Goal: Contribute content: Contribute content

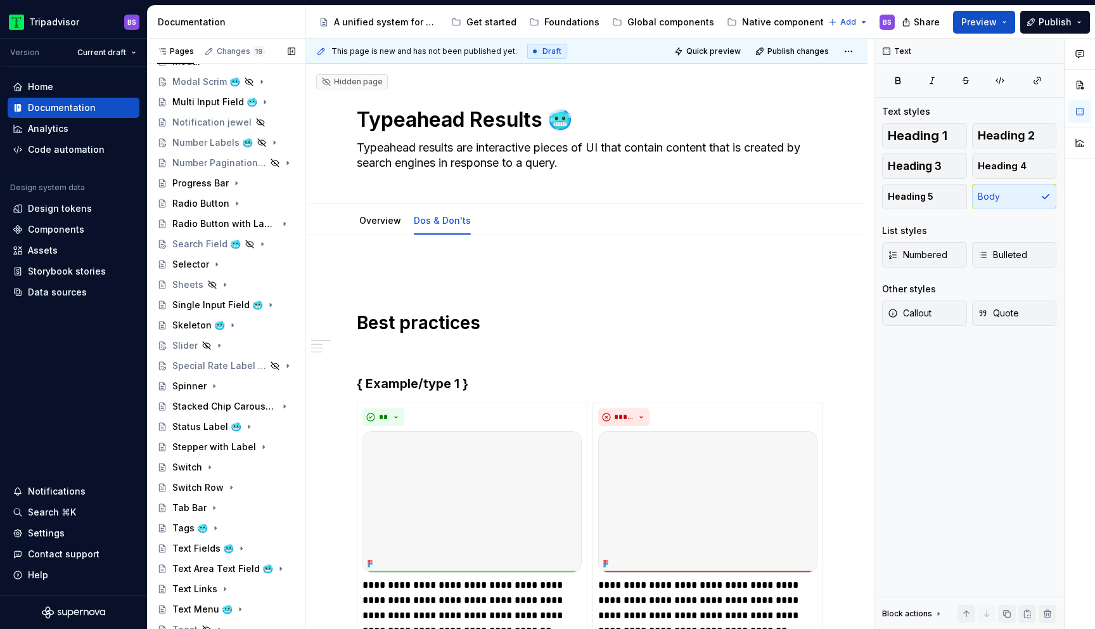
scroll to position [738, 0]
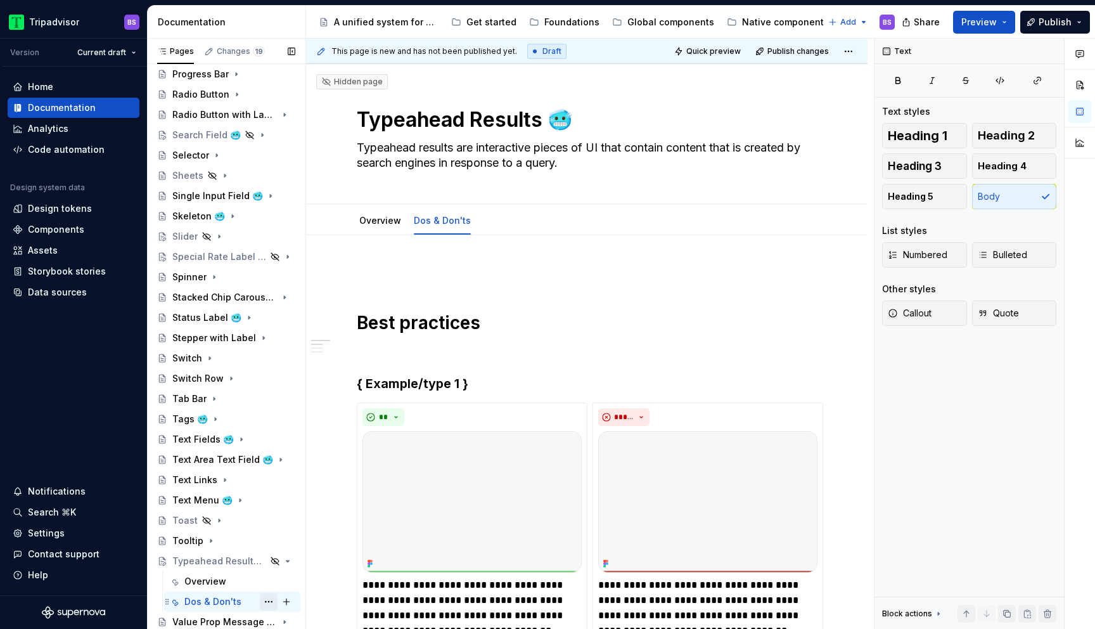
click at [264, 600] on button "Page tree" at bounding box center [269, 602] width 18 height 18
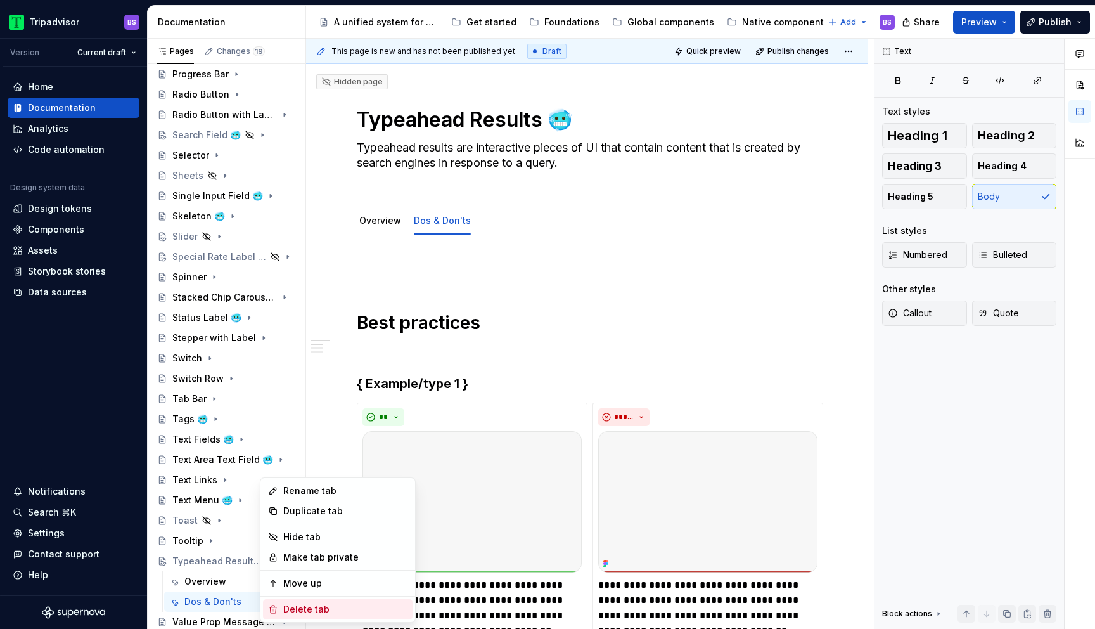
click at [319, 611] on div "Delete tab" at bounding box center [345, 609] width 124 height 13
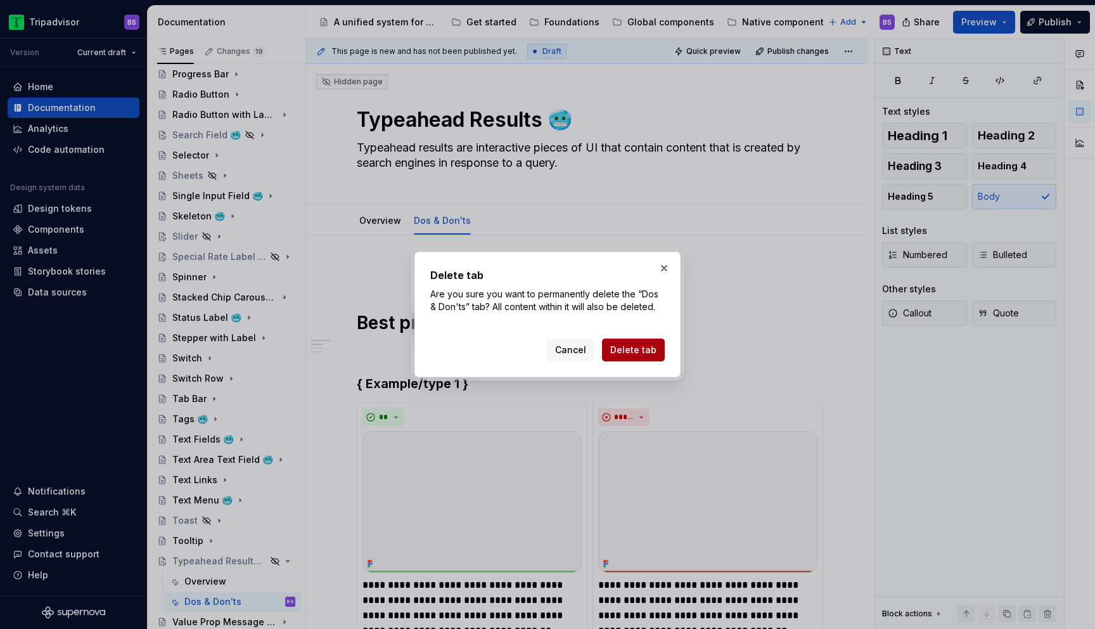
click at [640, 352] on span "Delete tab" at bounding box center [633, 350] width 46 height 13
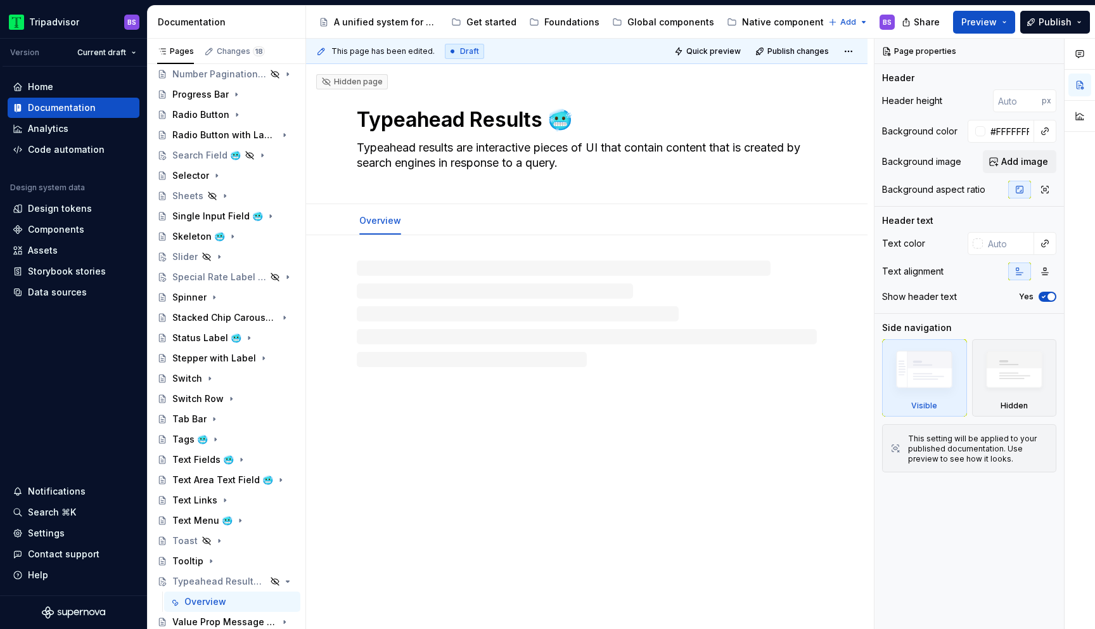
scroll to position [718, 0]
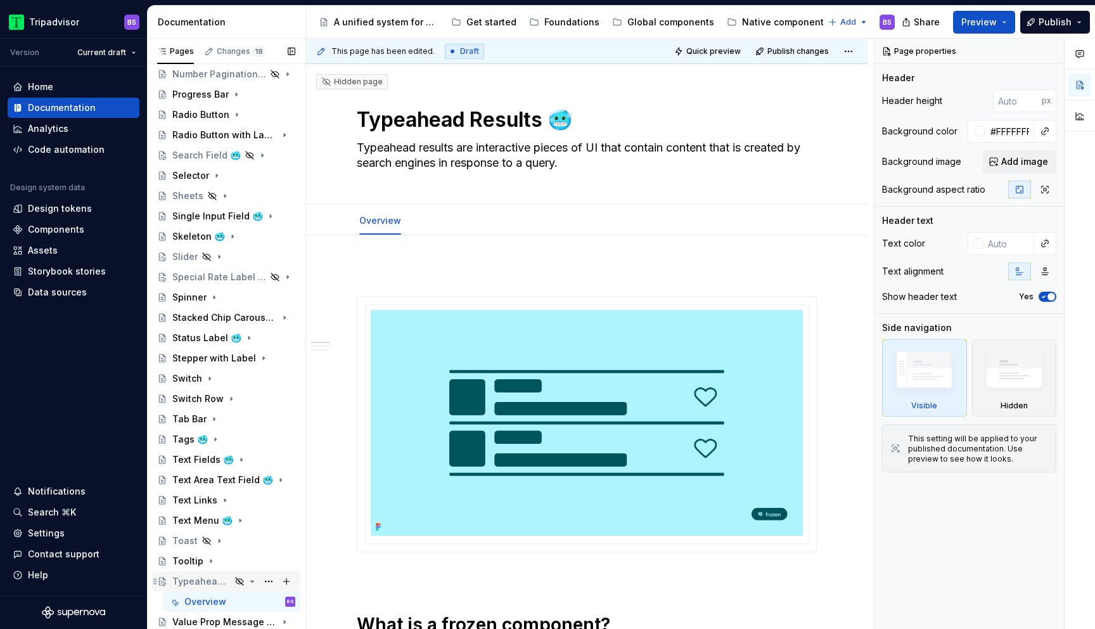
click at [250, 584] on icon "Page tree" at bounding box center [252, 581] width 10 height 10
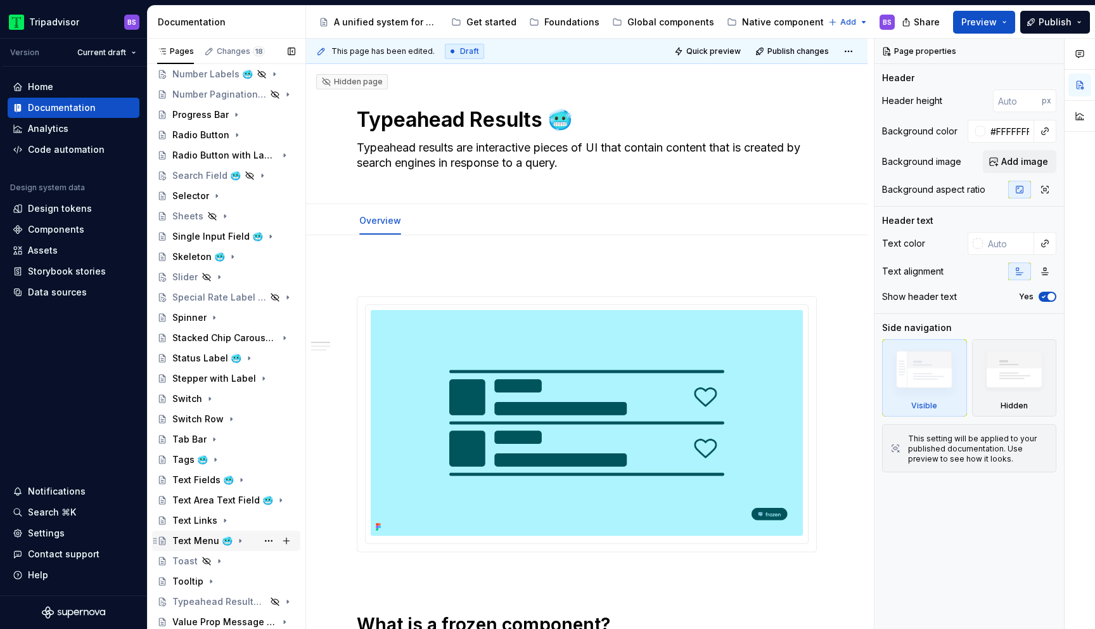
scroll to position [683, 0]
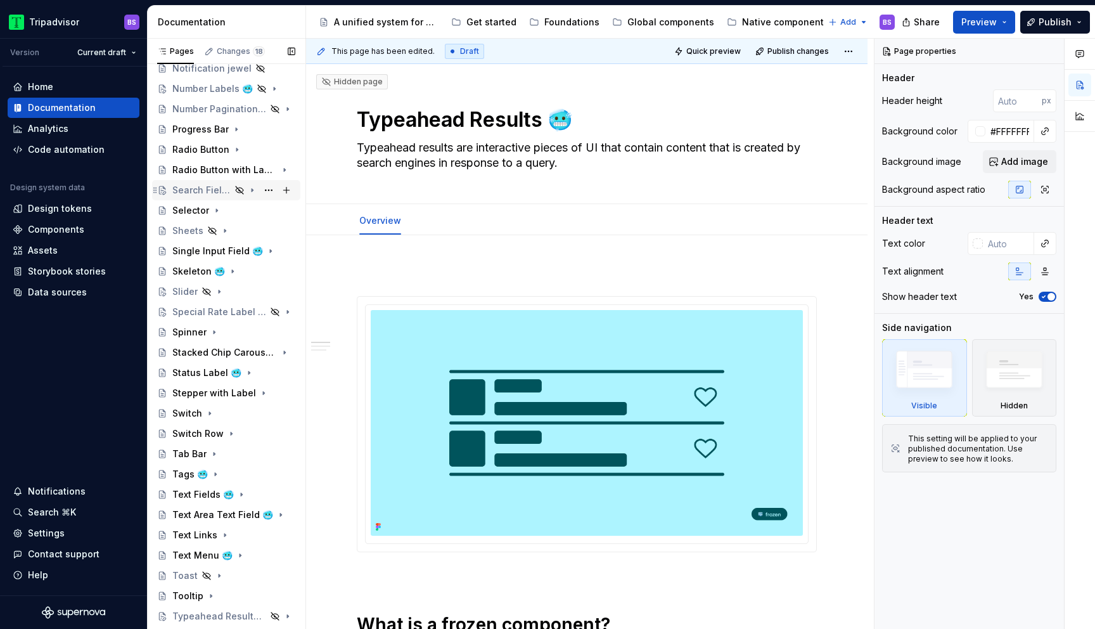
click at [219, 187] on div "Search Field 🥶" at bounding box center [201, 190] width 58 height 13
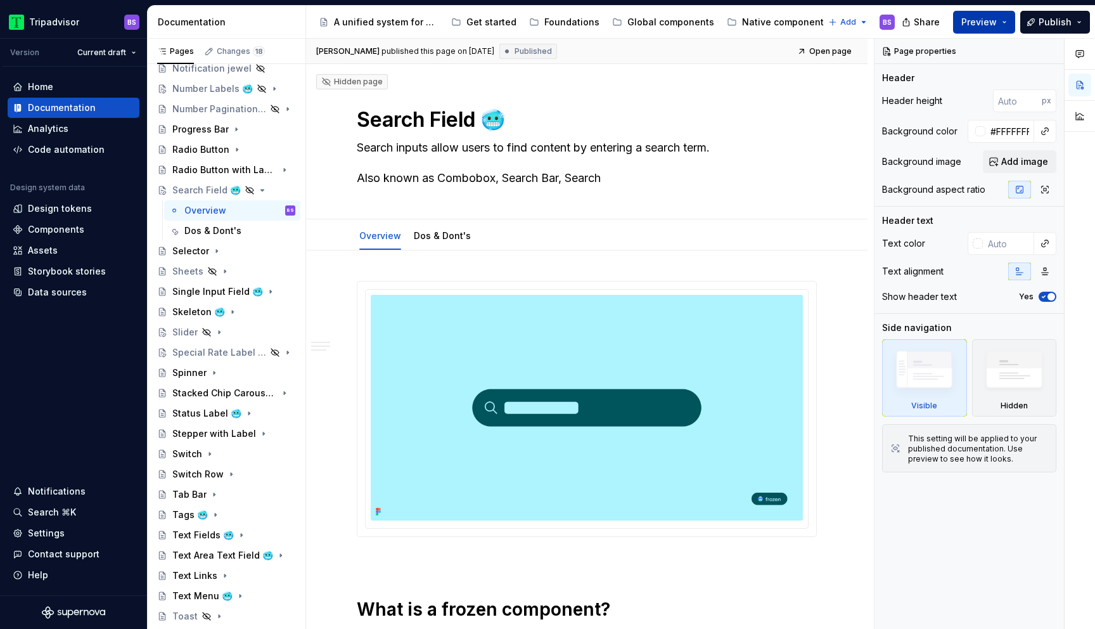
click at [988, 20] on span "Preview" at bounding box center [979, 22] width 35 height 13
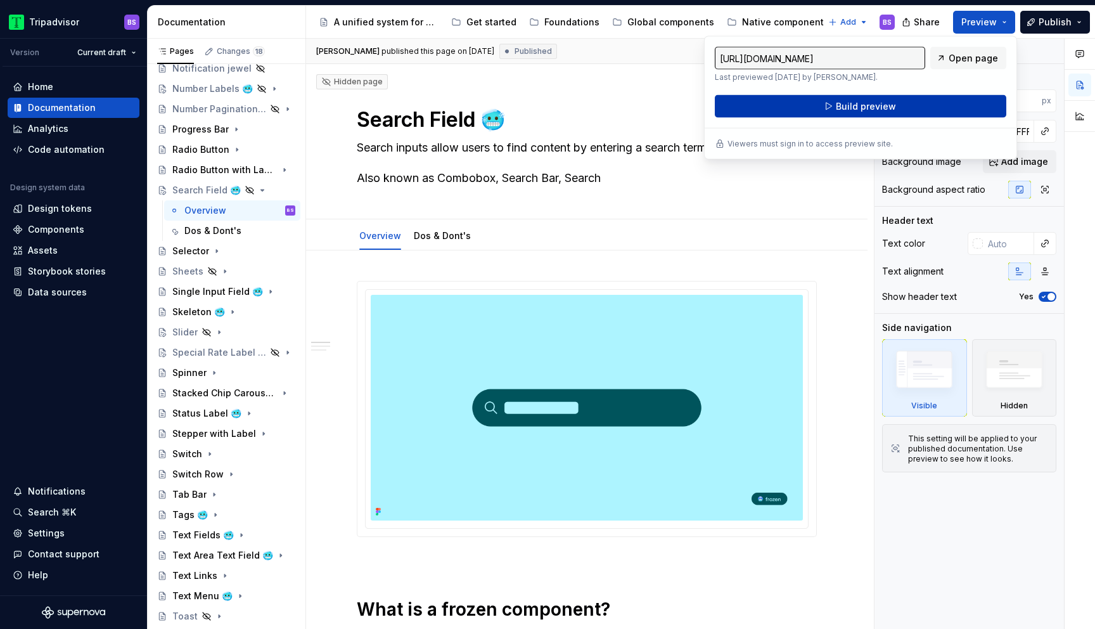
click at [913, 103] on button "Build preview" at bounding box center [861, 106] width 292 height 23
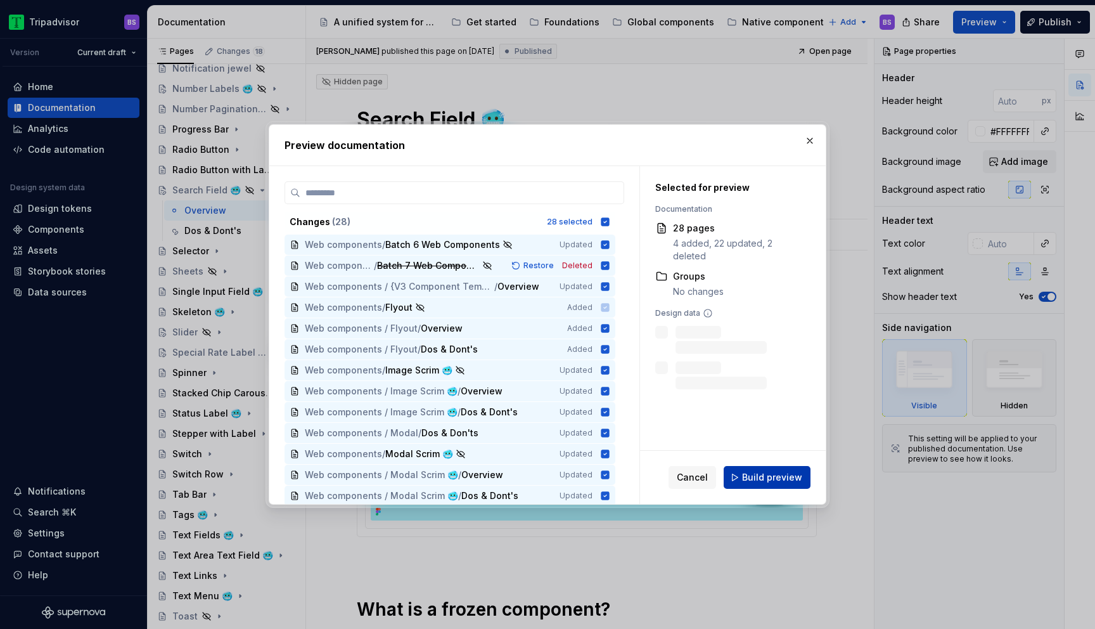
click at [759, 483] on button "Build preview" at bounding box center [767, 477] width 87 height 23
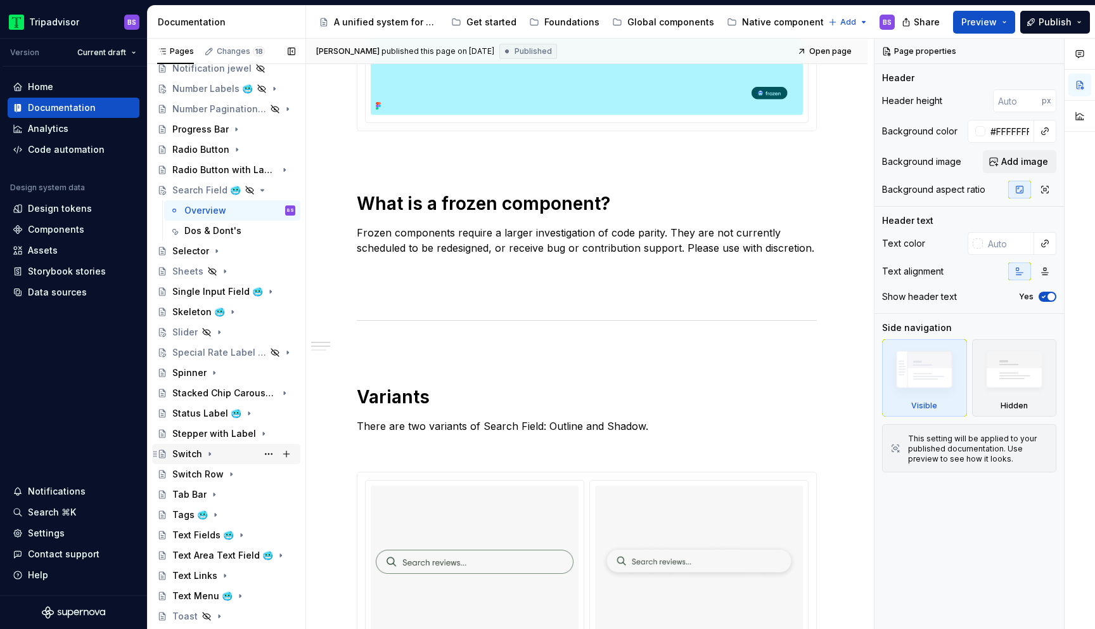
scroll to position [738, 0]
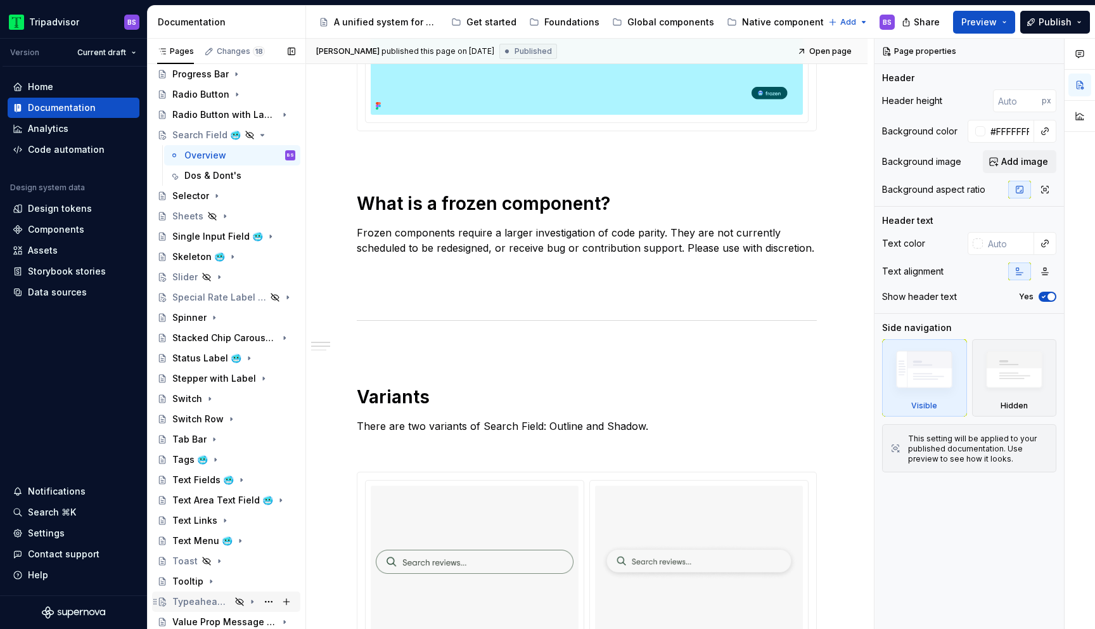
click at [198, 595] on div "Typeahead Results 🥶" at bounding box center [201, 601] width 58 height 13
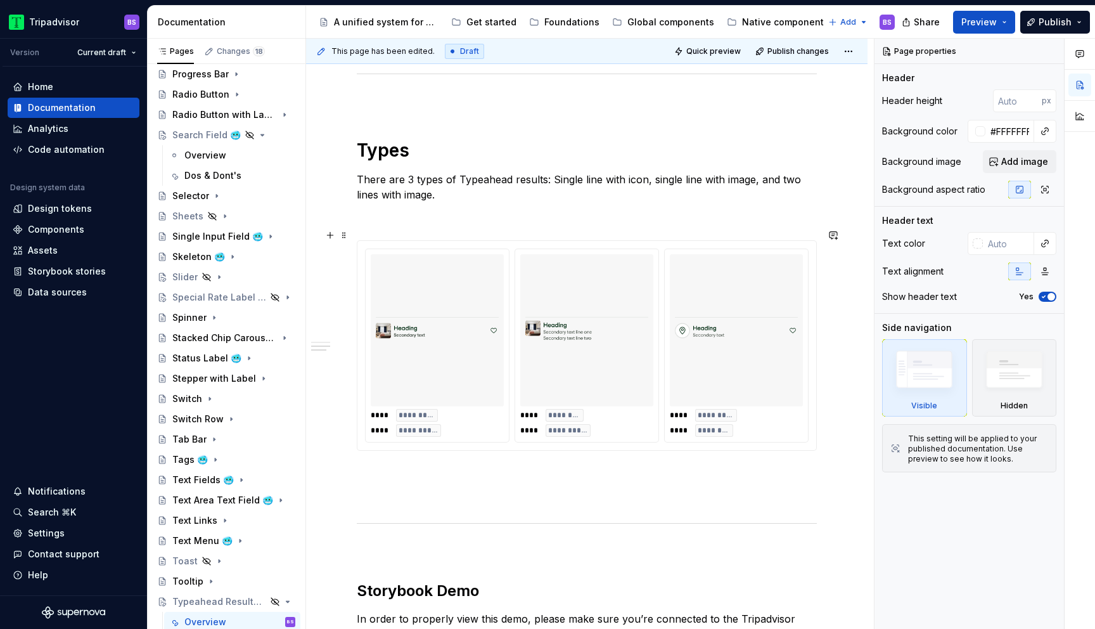
scroll to position [671, 0]
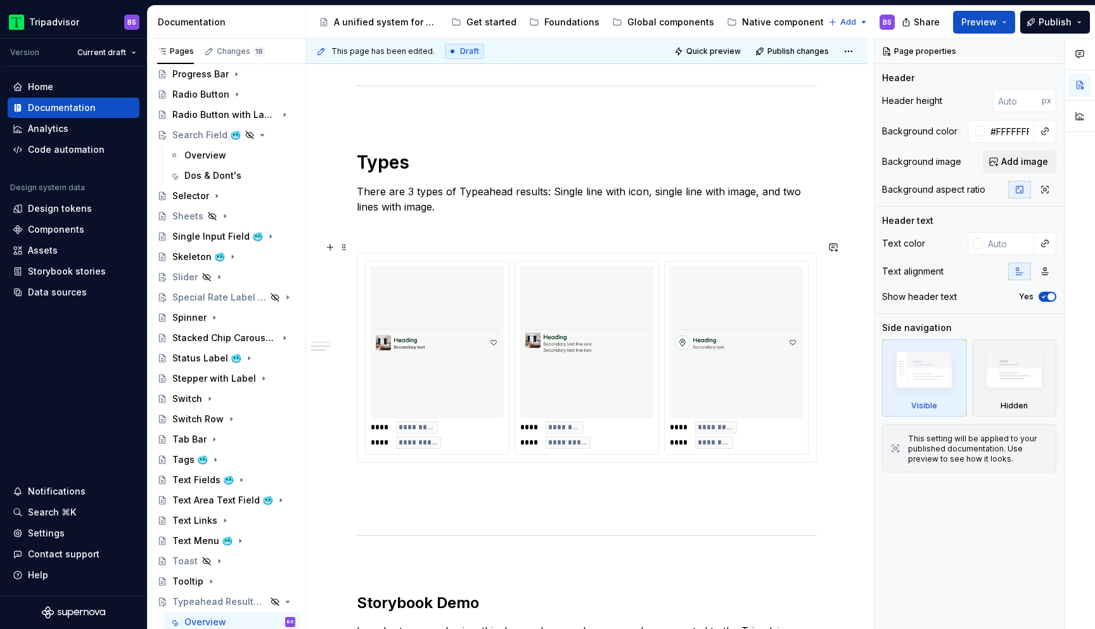
type textarea "*"
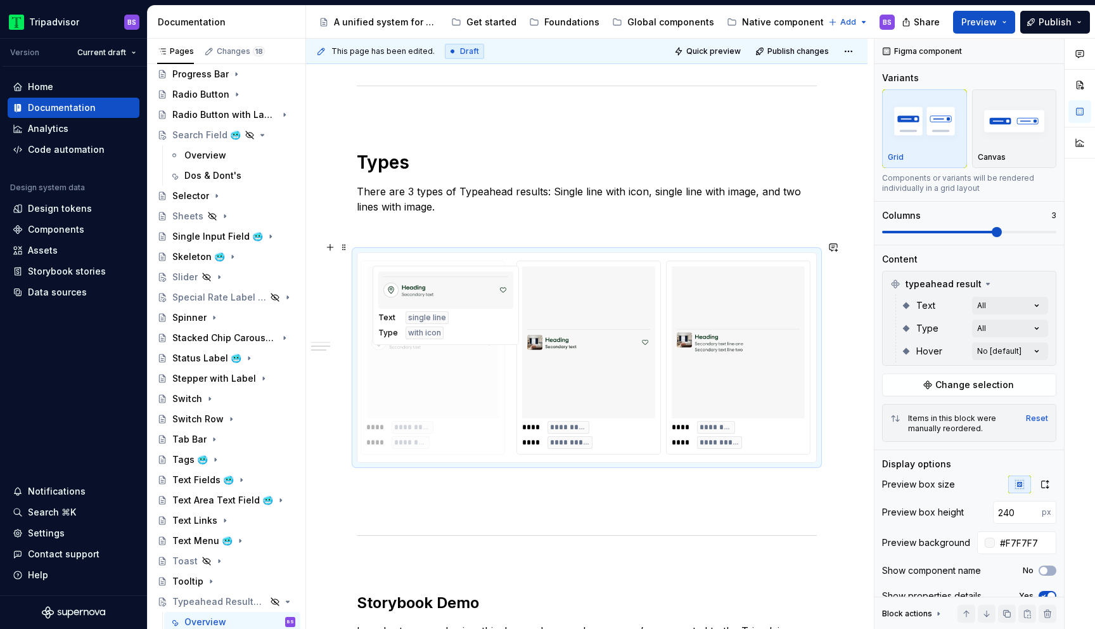
drag, startPoint x: 730, startPoint y: 332, endPoint x: 433, endPoint y: 349, distance: 297.1
click at [433, 349] on body "Tripadvisor BS Version Current draft Home Documentation Analytics Code automati…" at bounding box center [547, 314] width 1095 height 629
click at [412, 184] on p "There are 3 types of Typeahead results: Single line with icon, single line with…" at bounding box center [587, 199] width 460 height 30
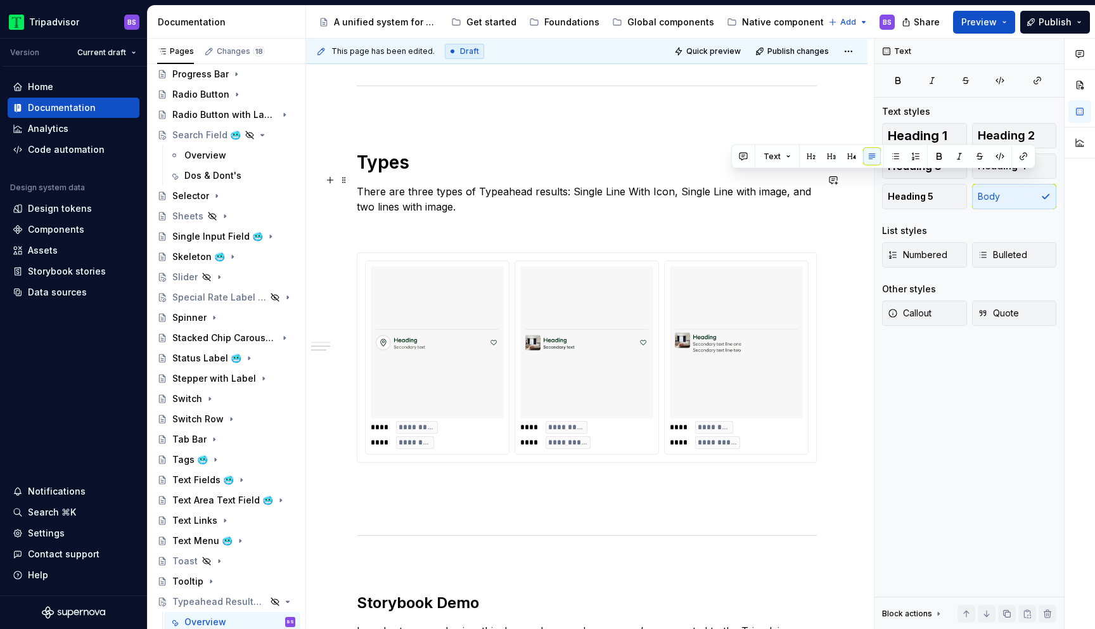
click at [634, 184] on p "There are three types of Typeahead results: Single Line With Icon, Single Line …" at bounding box center [587, 199] width 460 height 30
click at [757, 184] on p "There are three types of Typeahead results: Single Line with Icon, Single Line …" at bounding box center [587, 199] width 460 height 30
click at [707, 198] on p "There are three types of Typeahead results: Single Line with Icon, Single Line …" at bounding box center [587, 199] width 460 height 30
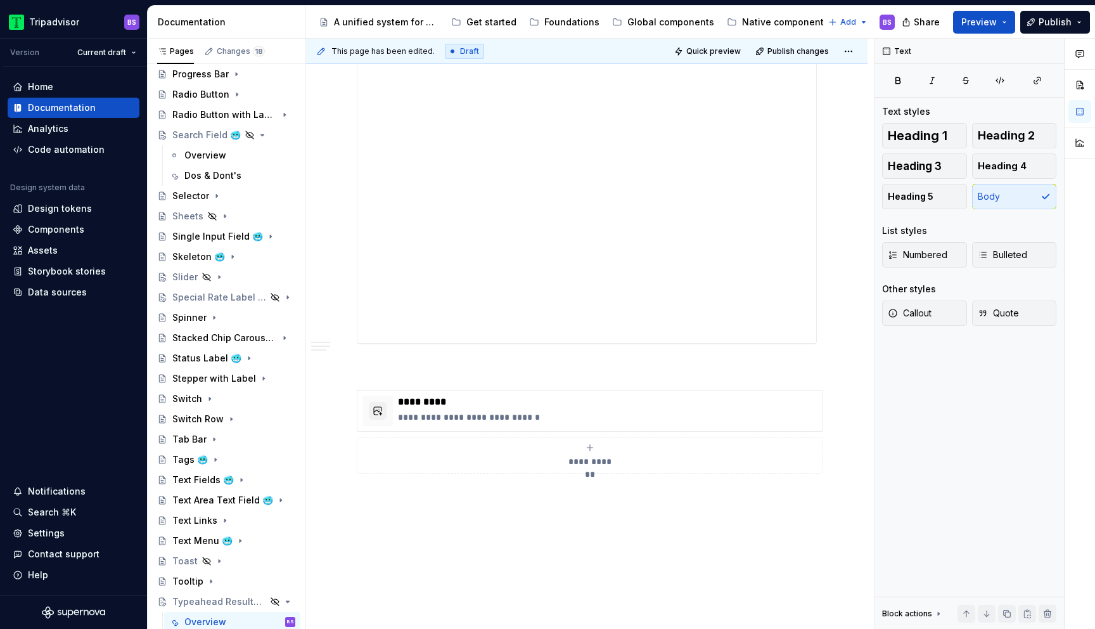
scroll to position [1341, 0]
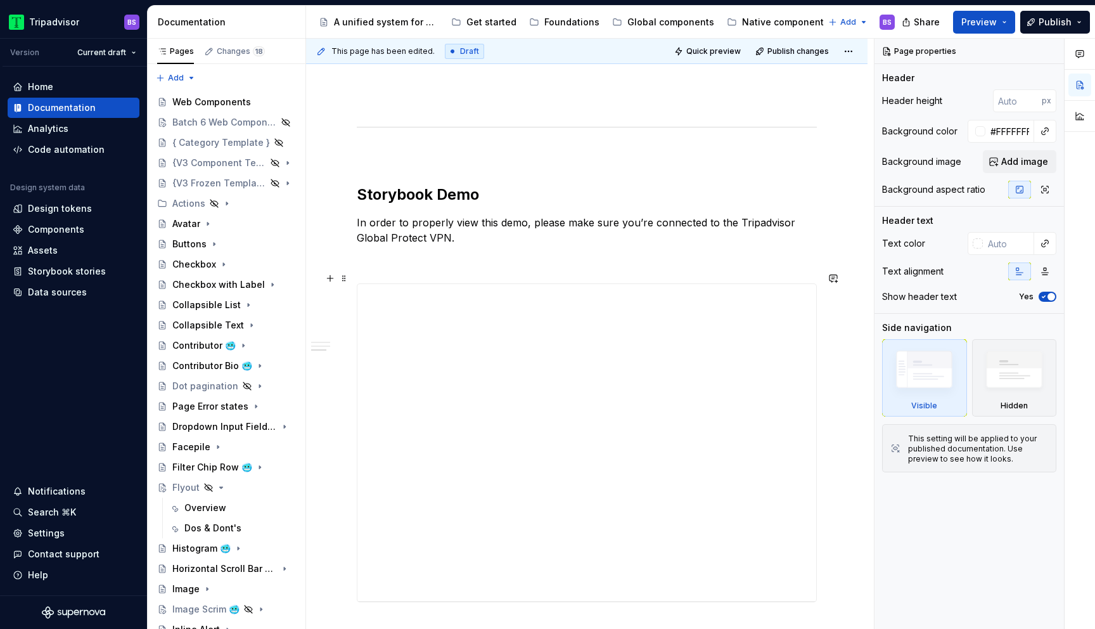
scroll to position [1449, 0]
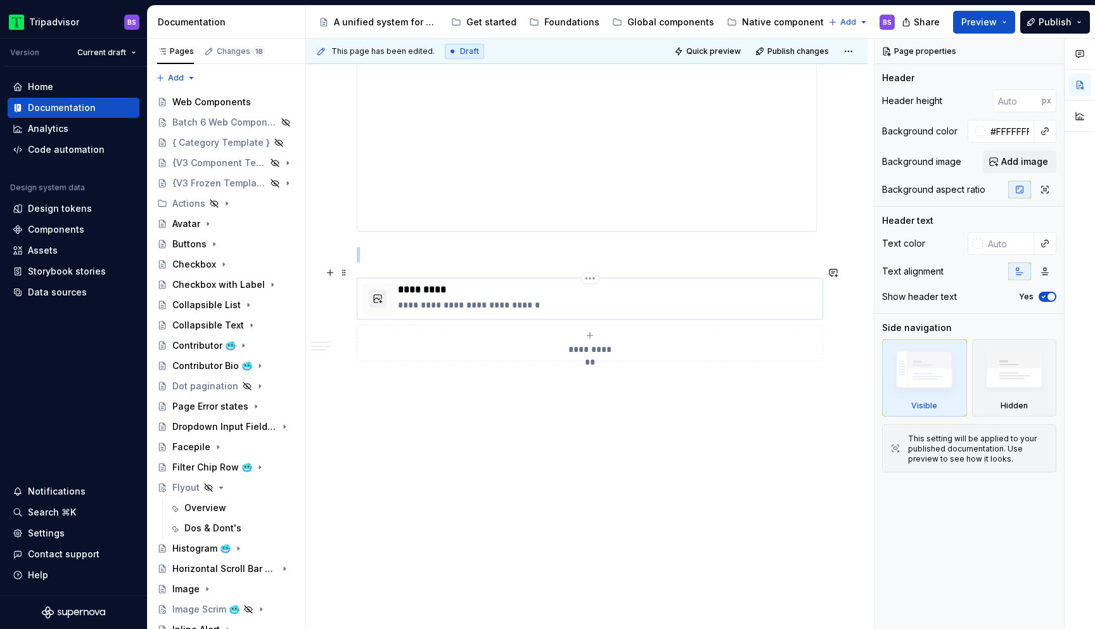
click at [580, 307] on div "**********" at bounding box center [590, 299] width 467 height 42
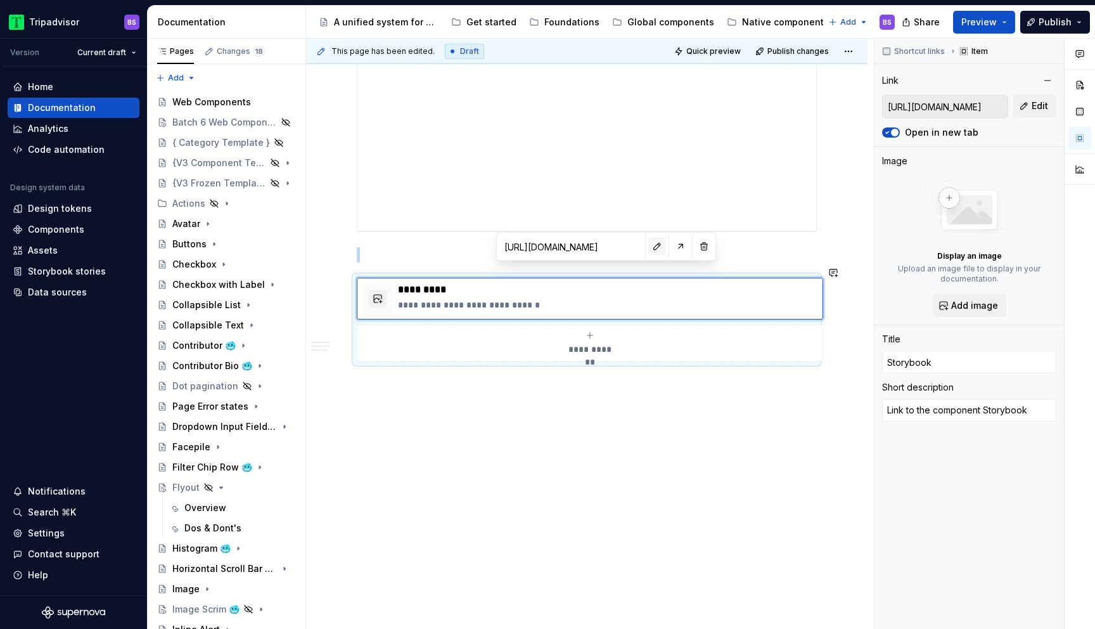
click at [648, 247] on button "button" at bounding box center [657, 247] width 18 height 18
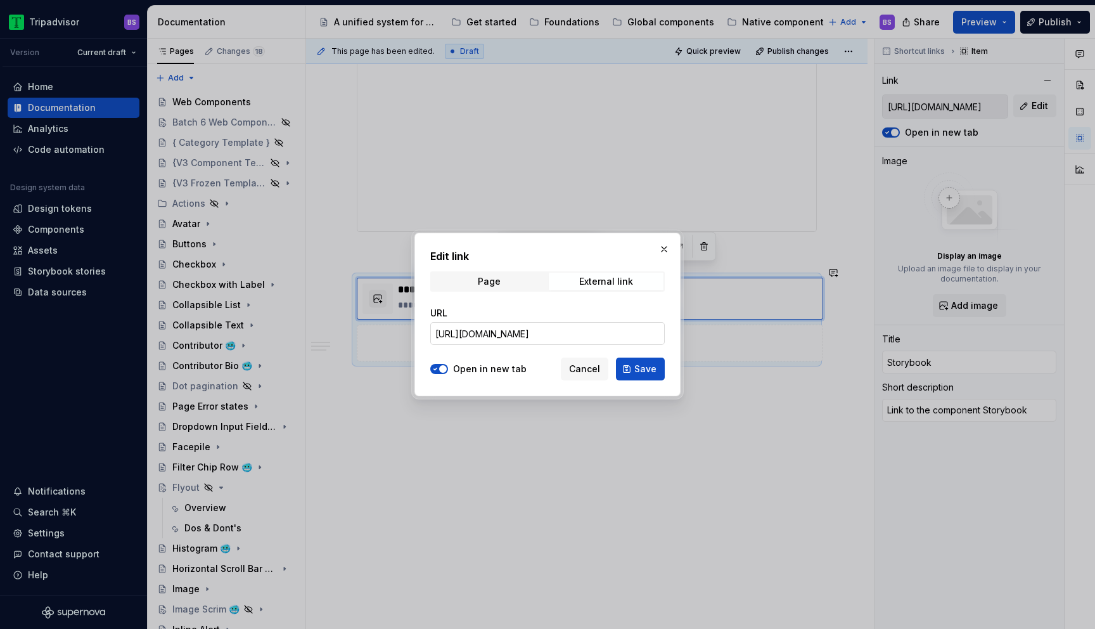
click at [601, 332] on input "[URL][DOMAIN_NAME]" at bounding box center [547, 333] width 235 height 23
click at [640, 372] on span "Save" at bounding box center [645, 369] width 22 height 13
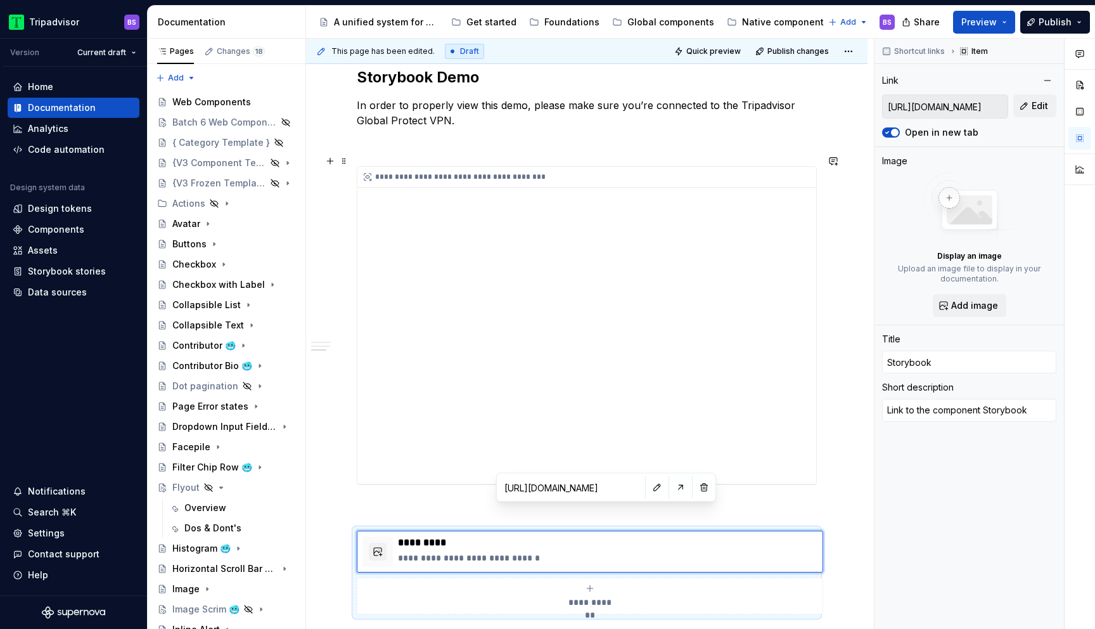
scroll to position [1208, 0]
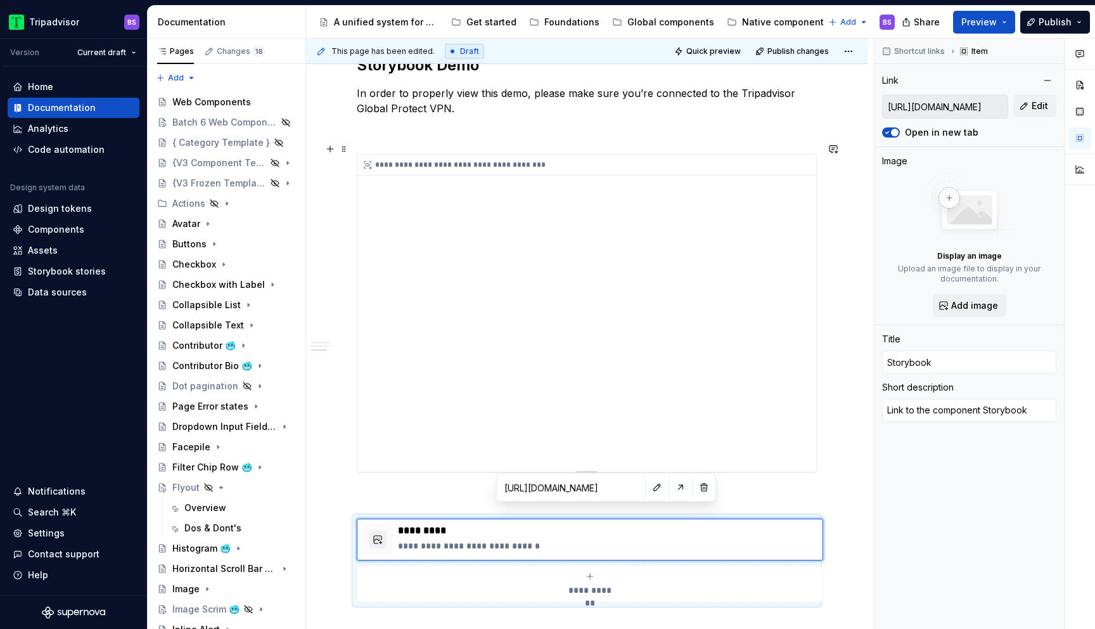
click at [518, 401] on div "**********" at bounding box center [586, 313] width 459 height 317
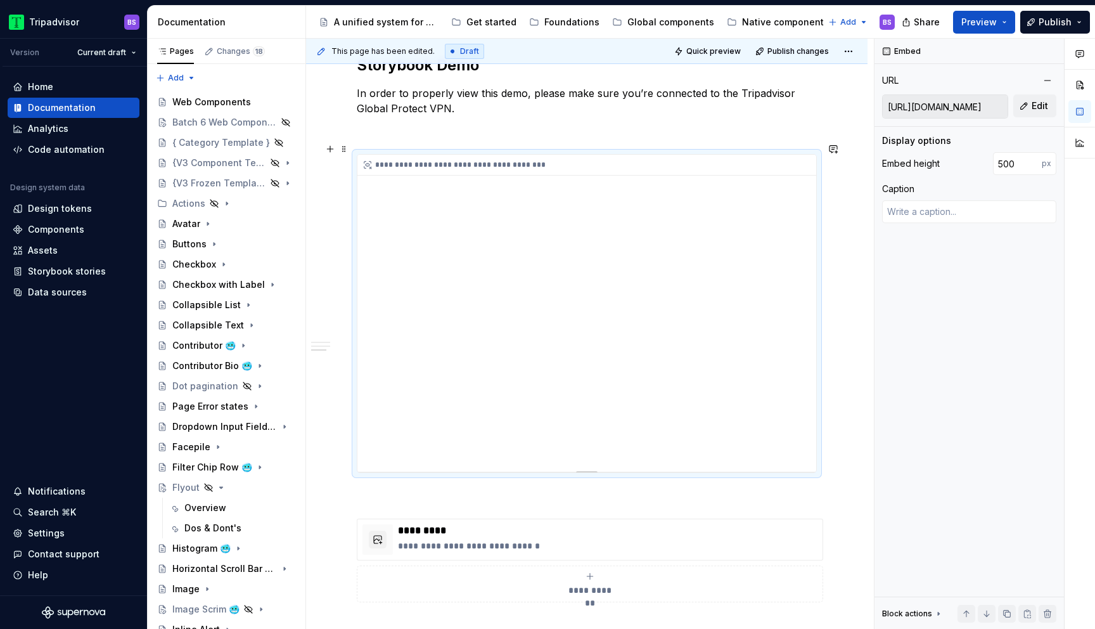
click at [559, 344] on div "**********" at bounding box center [586, 313] width 459 height 317
click at [1030, 101] on button "Edit" at bounding box center [1035, 105] width 43 height 23
type textarea "*"
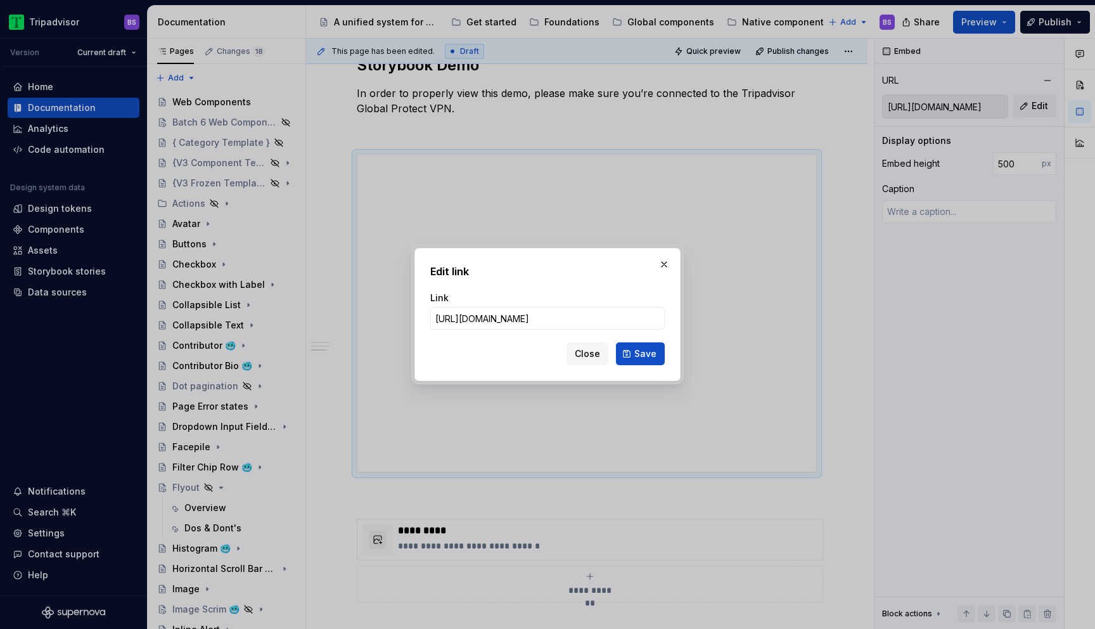
scroll to position [0, 238]
type input "[URL][DOMAIN_NAME]"
click at [643, 360] on button "Save" at bounding box center [640, 353] width 49 height 23
type textarea "*"
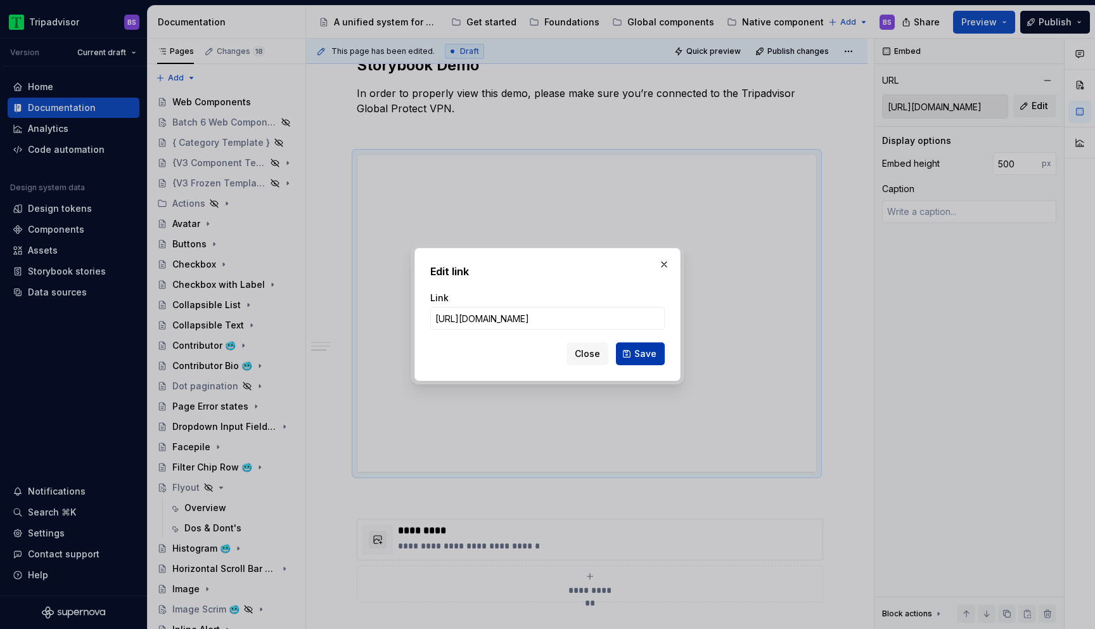
type input "[URL][DOMAIN_NAME]"
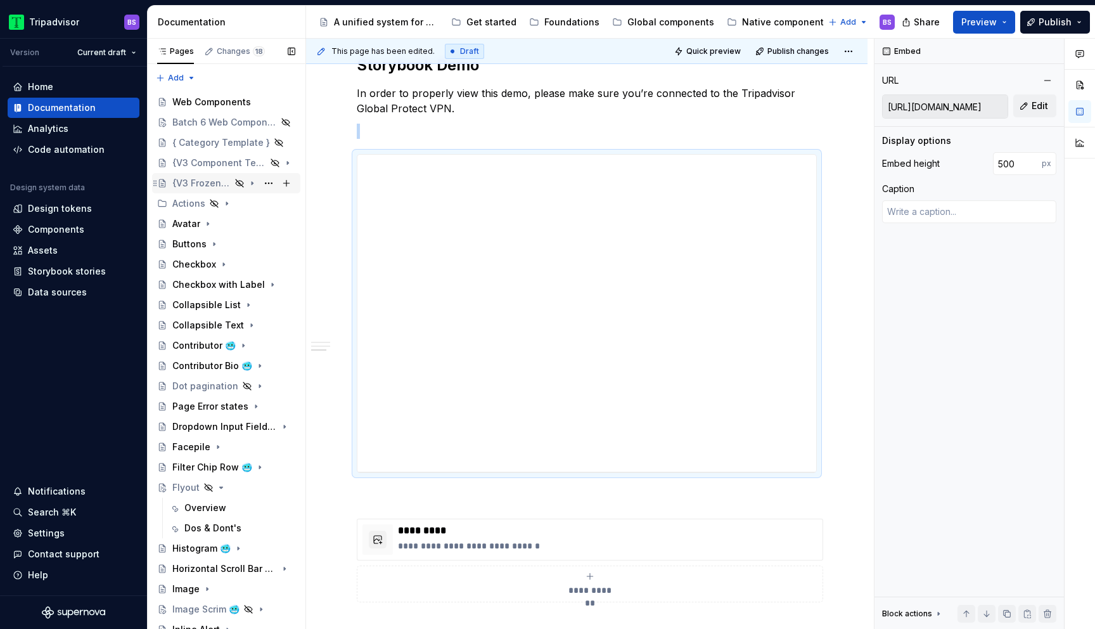
click at [254, 183] on icon "Page tree" at bounding box center [252, 183] width 10 height 10
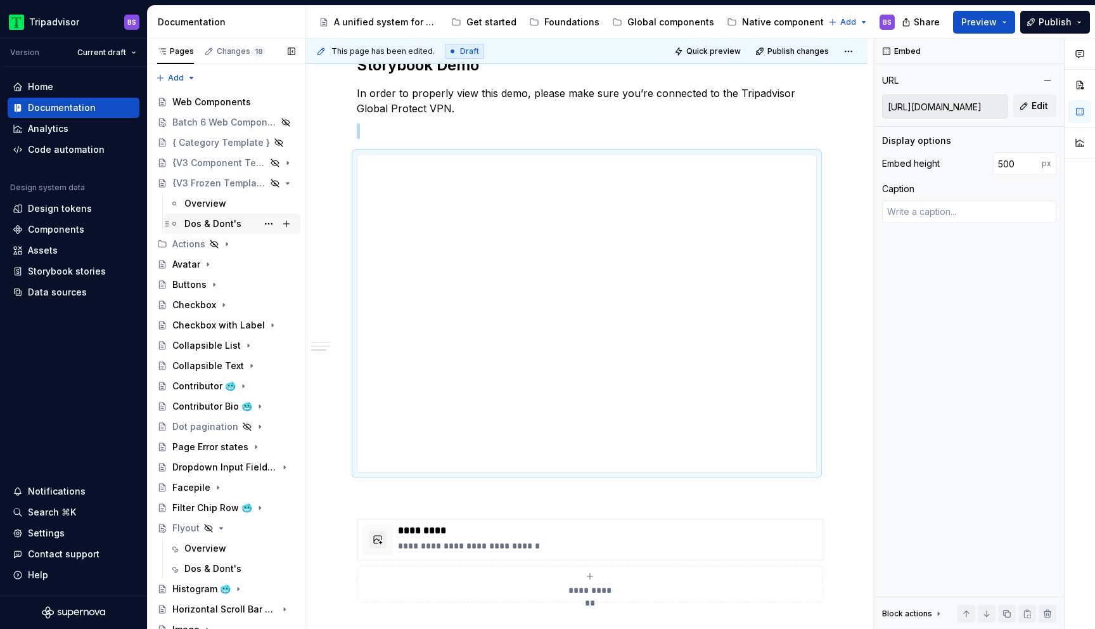
click at [247, 225] on div "Dos & Dont's" at bounding box center [239, 224] width 111 height 18
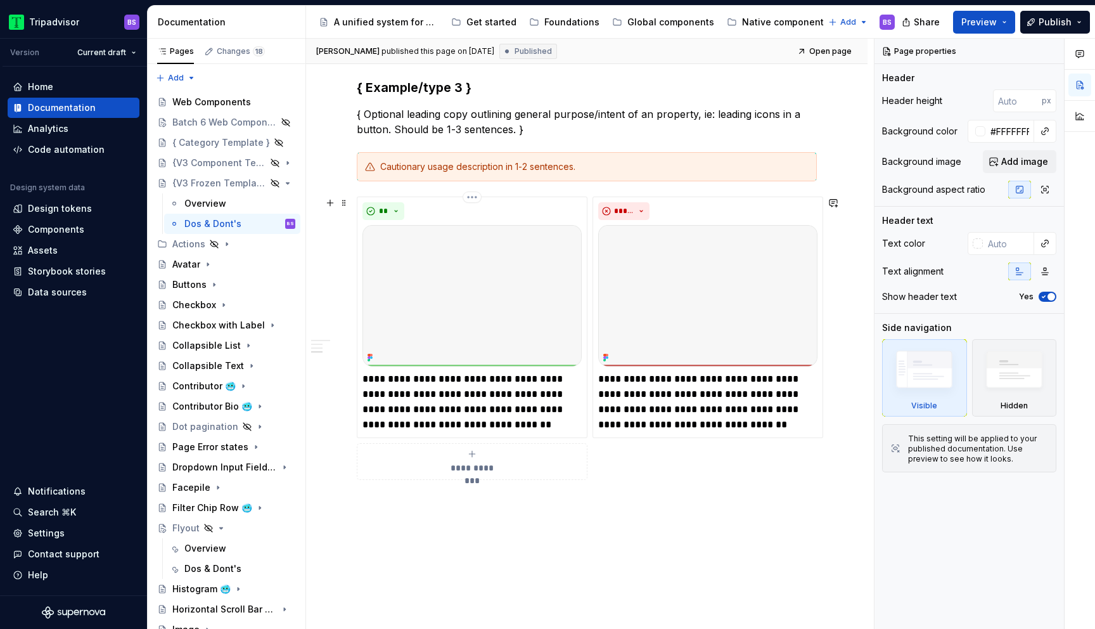
scroll to position [986, 0]
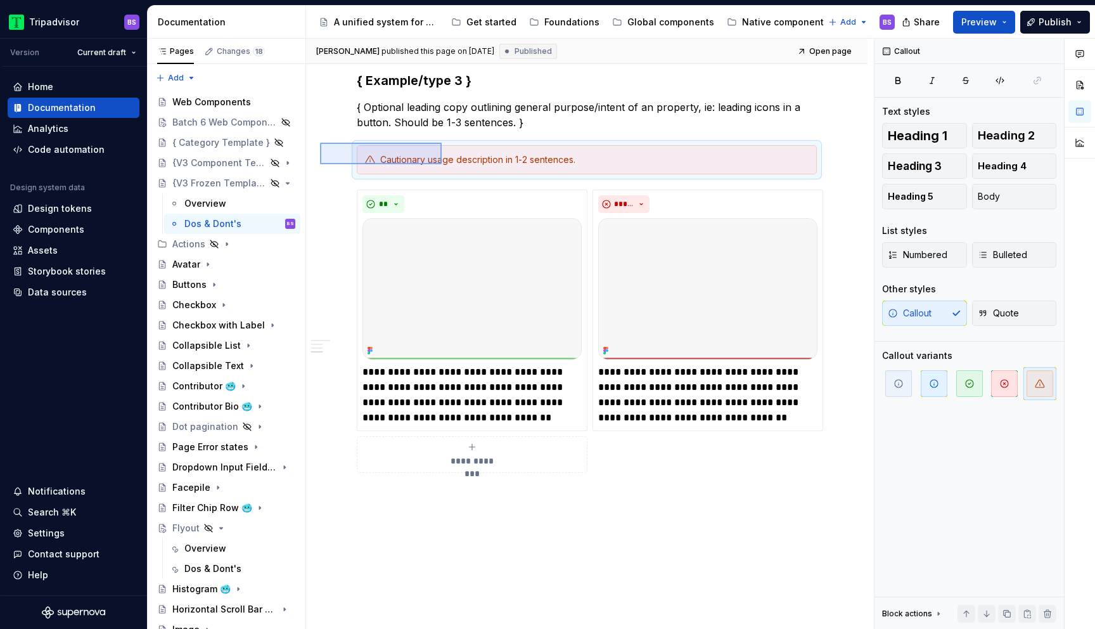
drag, startPoint x: 320, startPoint y: 143, endPoint x: 442, endPoint y: 164, distance: 123.6
click at [442, 164] on div "**********" at bounding box center [590, 334] width 568 height 591
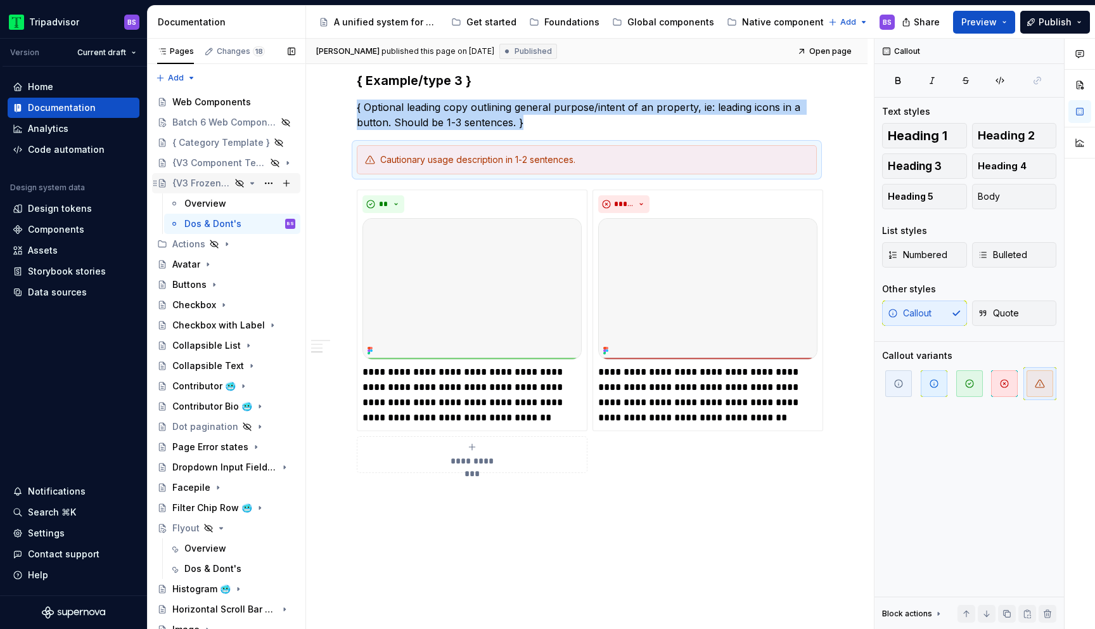
click at [254, 183] on icon "Page tree" at bounding box center [252, 183] width 10 height 10
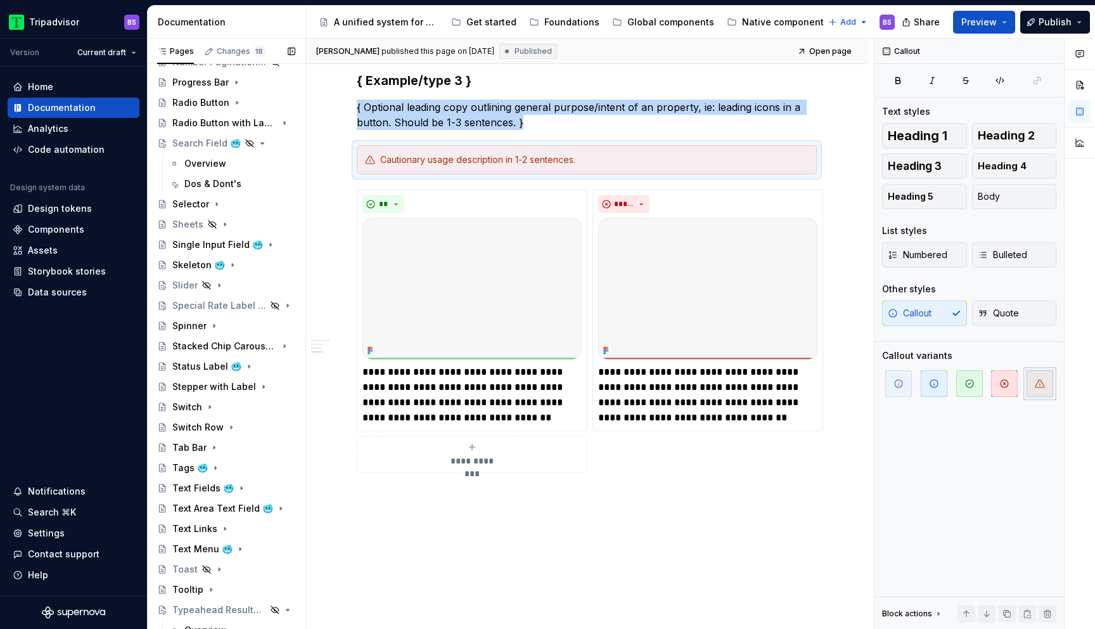
scroll to position [799, 0]
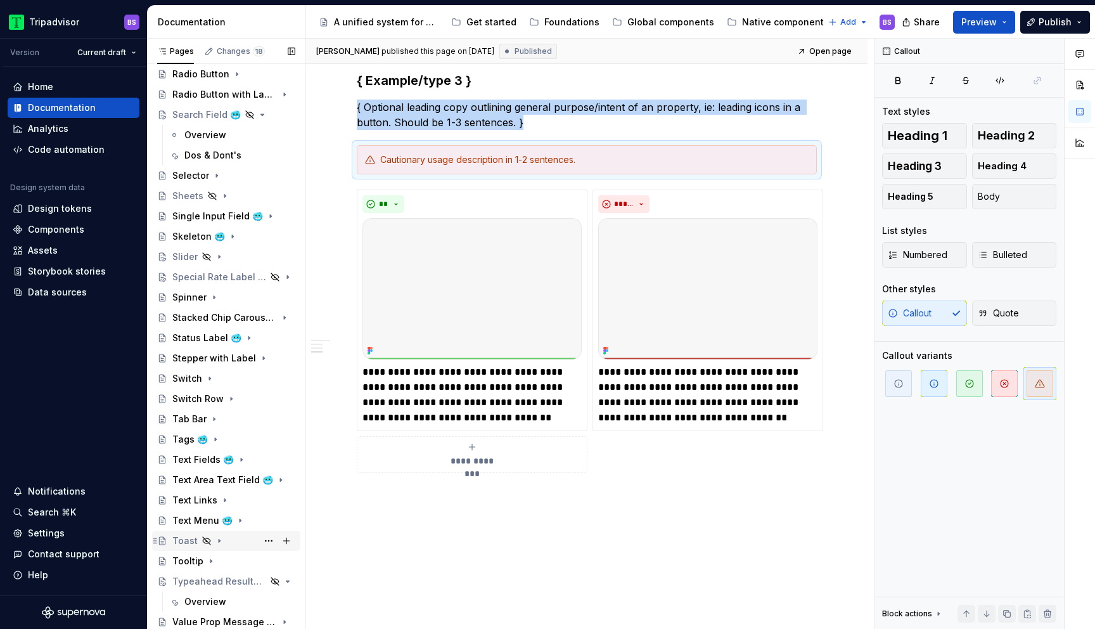
click at [219, 541] on icon "Page tree" at bounding box center [219, 540] width 1 height 3
click at [216, 541] on icon "Page tree" at bounding box center [219, 541] width 10 height 10
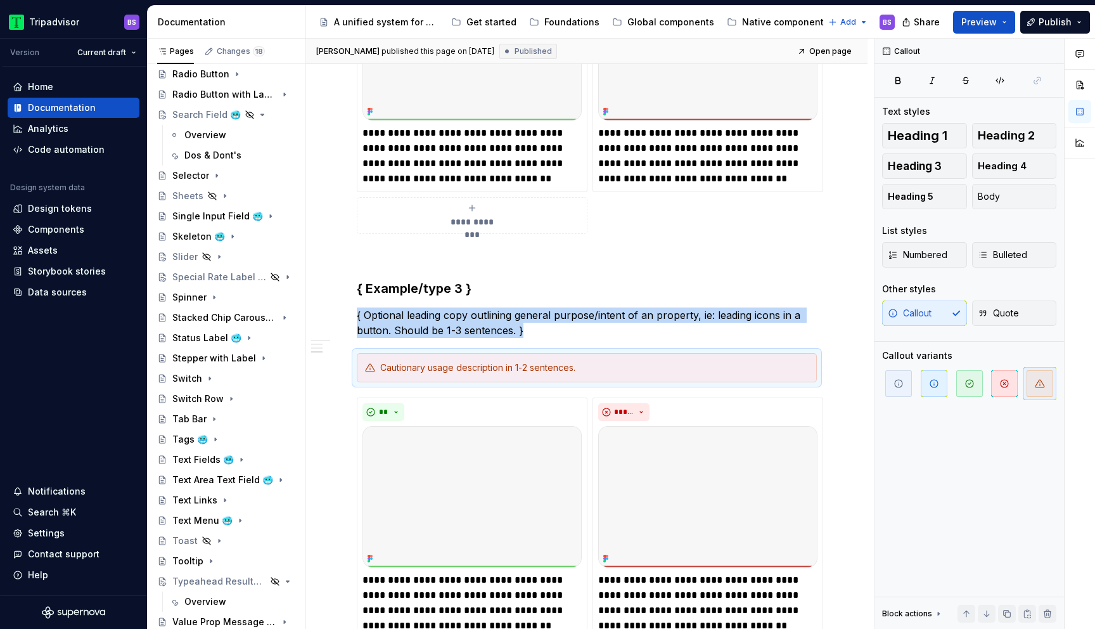
scroll to position [799, 0]
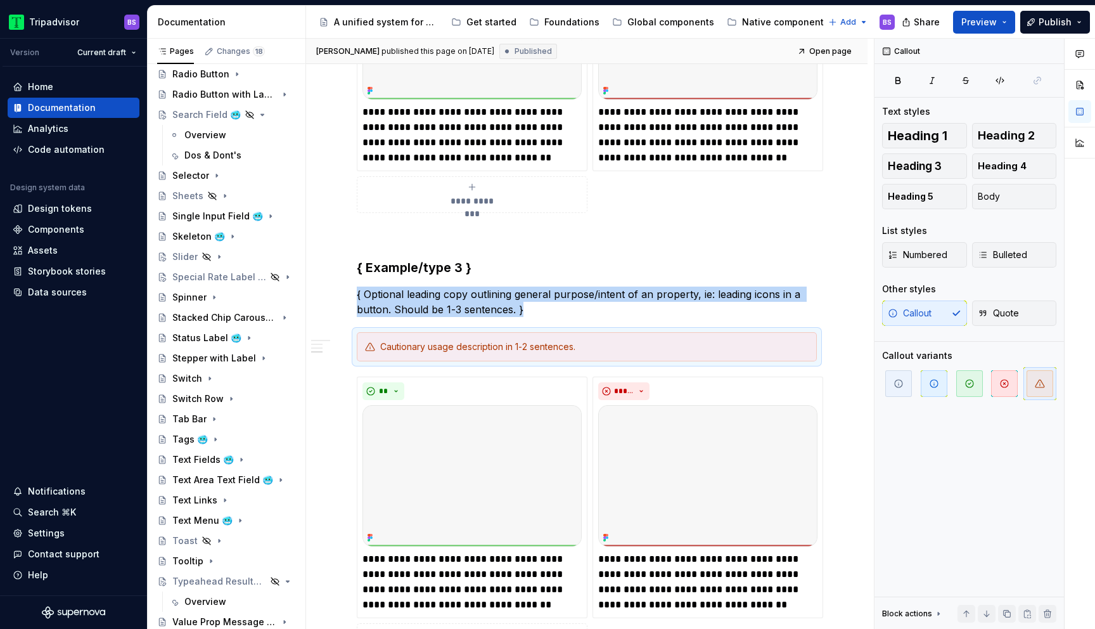
copy p "{ Optional leading copy outlining general purpose/intent of an property, ie: le…"
click at [209, 609] on div "Overview" at bounding box center [239, 602] width 111 height 18
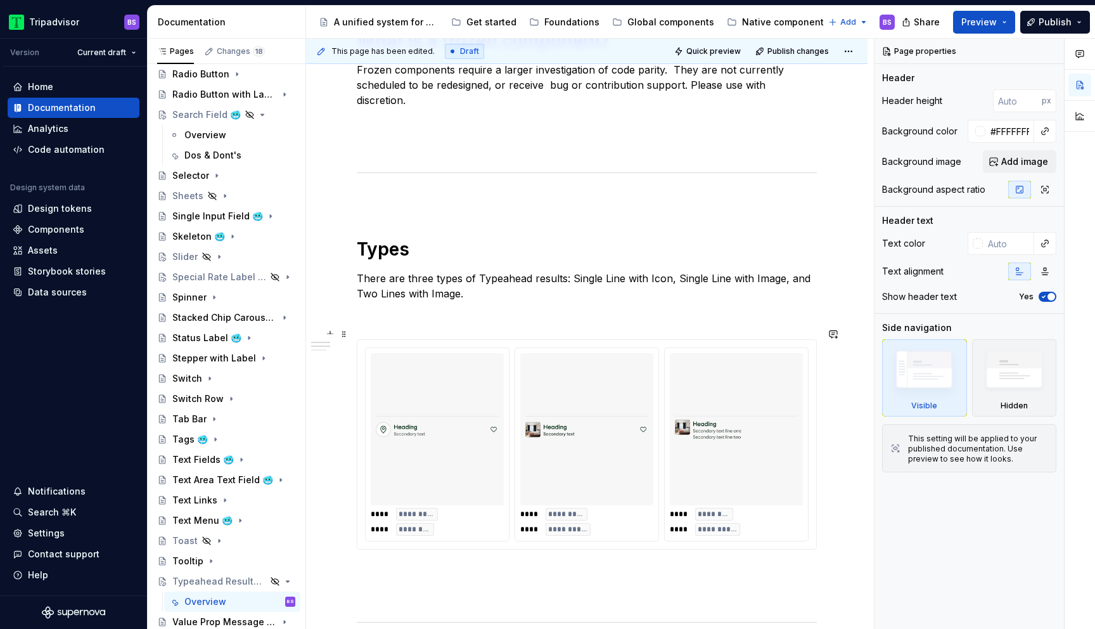
scroll to position [660, 0]
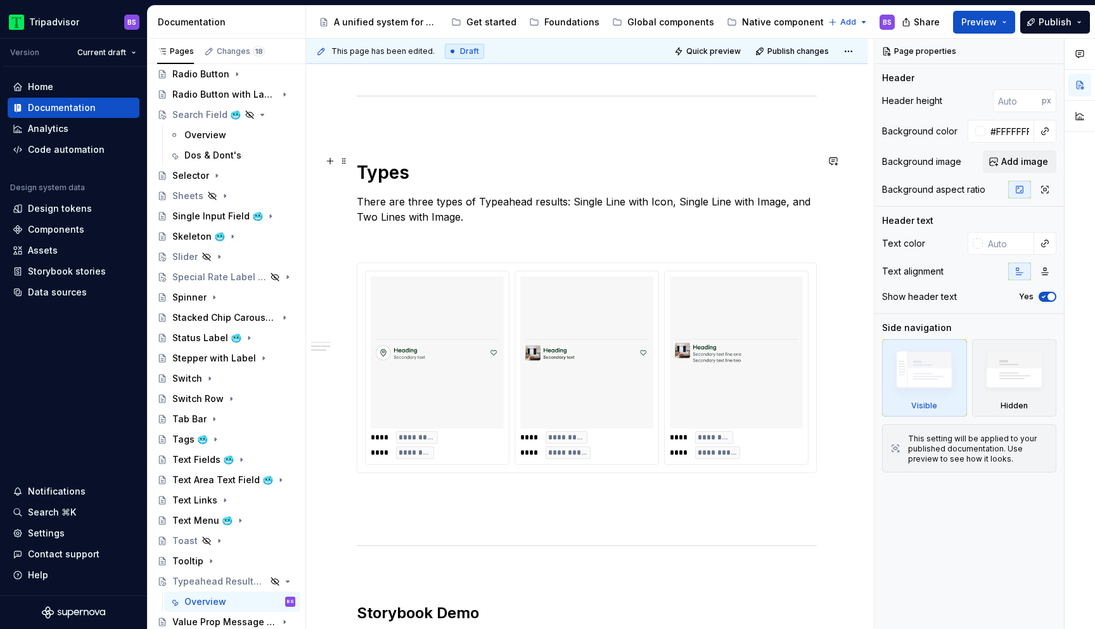
type textarea "*"
click at [407, 161] on h1 "Types" at bounding box center [587, 172] width 460 height 23
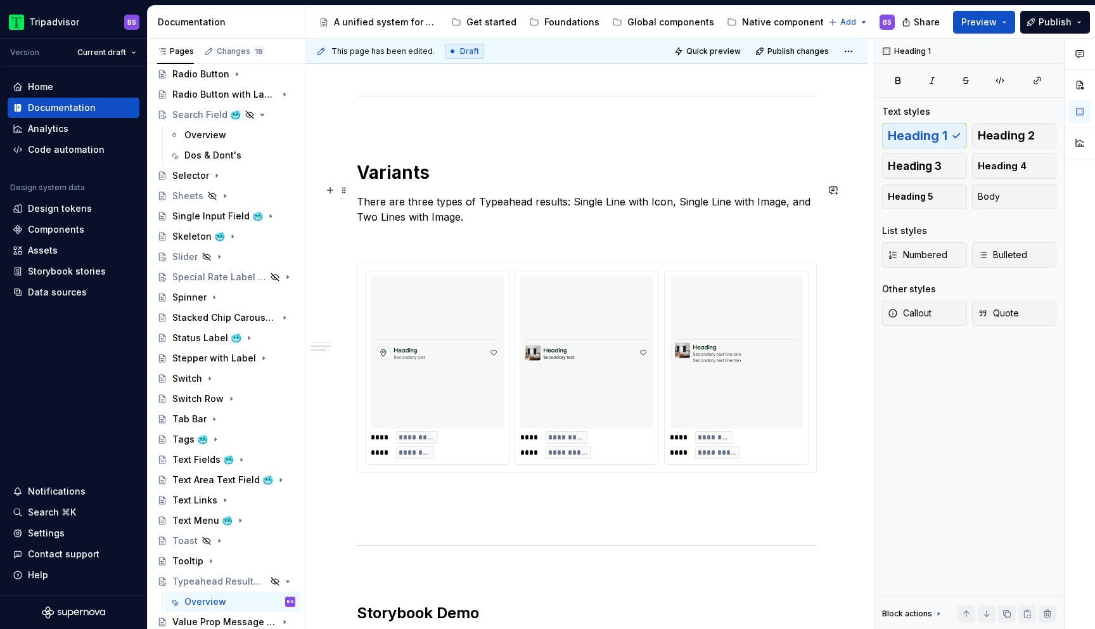
click at [451, 194] on p "There are three types of Typeahead results: Single Line with Icon, Single Line …" at bounding box center [587, 209] width 460 height 30
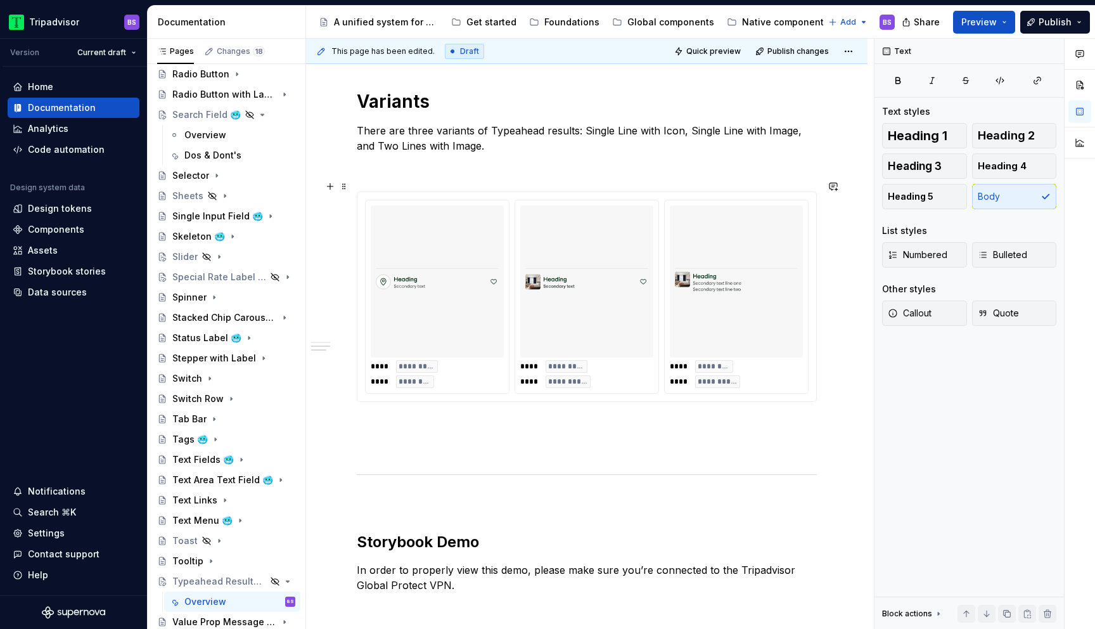
scroll to position [735, 0]
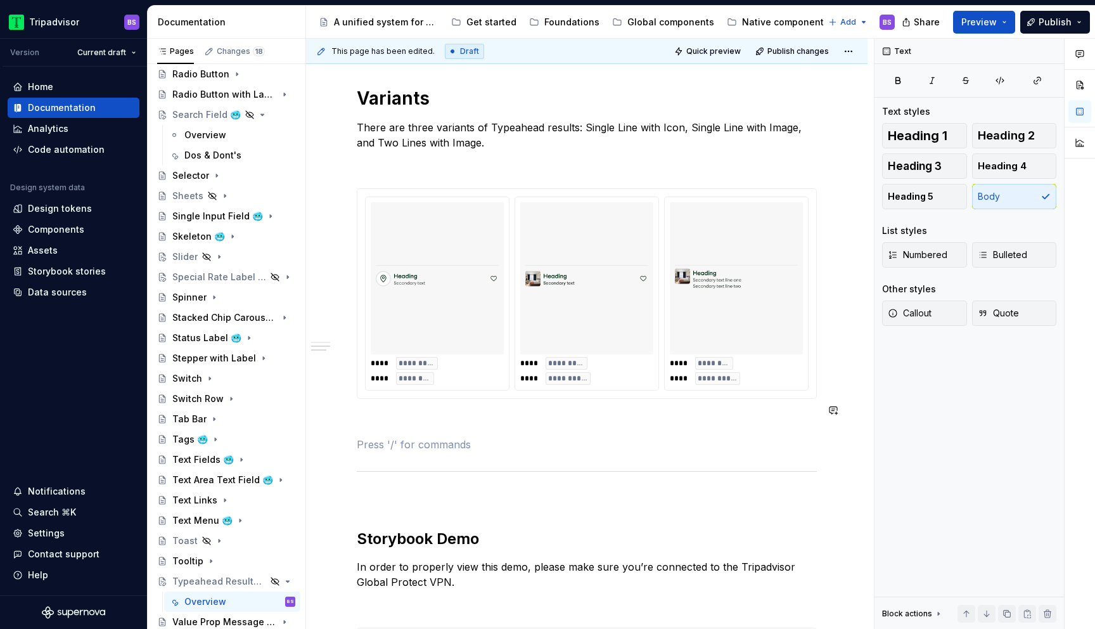
click at [439, 418] on div "**********" at bounding box center [587, 341] width 460 height 1621
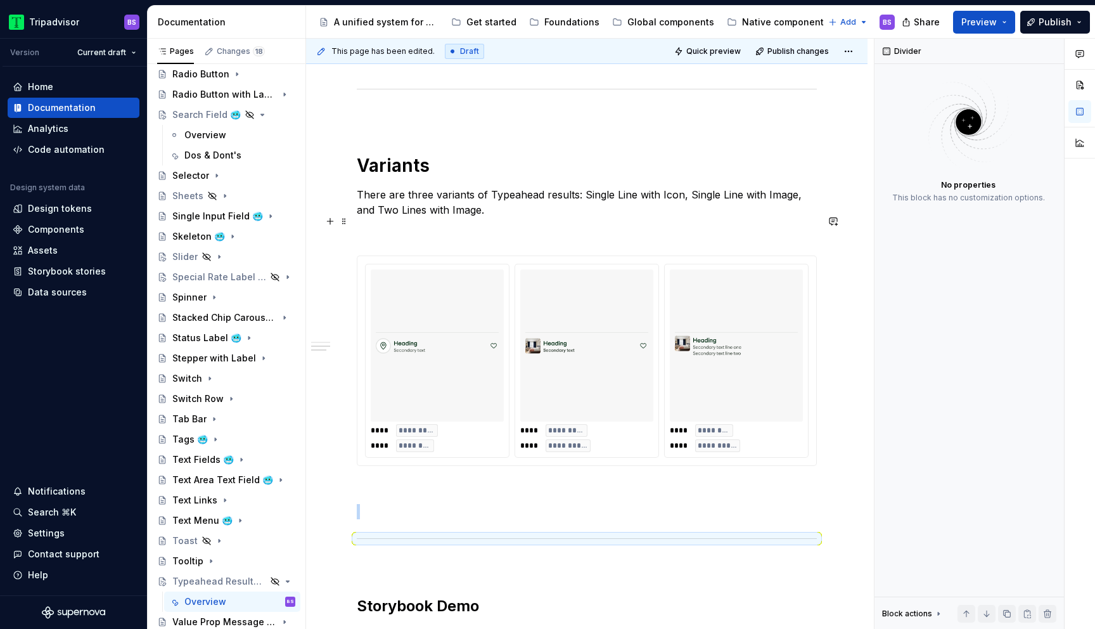
scroll to position [664, 0]
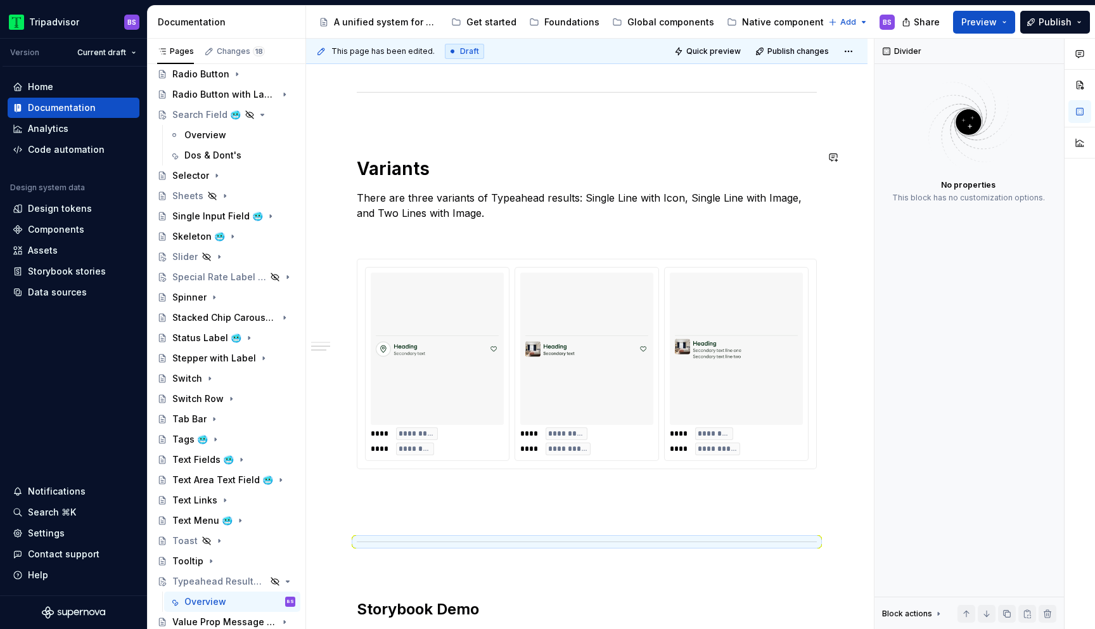
click at [417, 140] on div "**********" at bounding box center [587, 411] width 460 height 1621
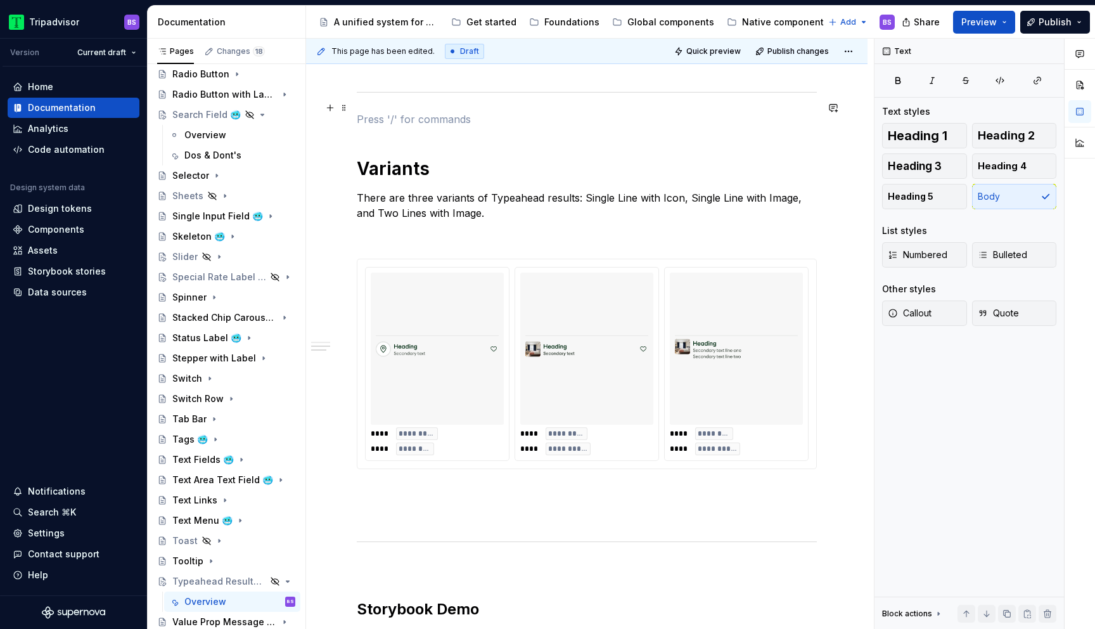
click at [417, 112] on p at bounding box center [587, 119] width 460 height 15
click at [423, 170] on div "**********" at bounding box center [587, 411] width 460 height 1621
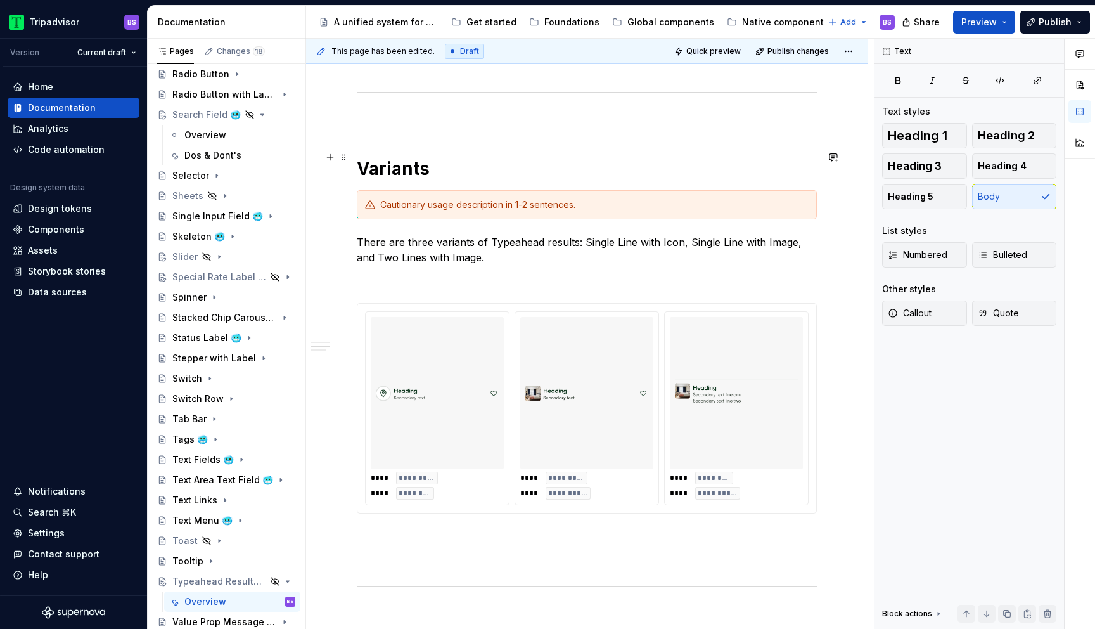
click at [441, 157] on h1 "Variants" at bounding box center [587, 168] width 460 height 23
click at [449, 273] on p at bounding box center [587, 280] width 460 height 15
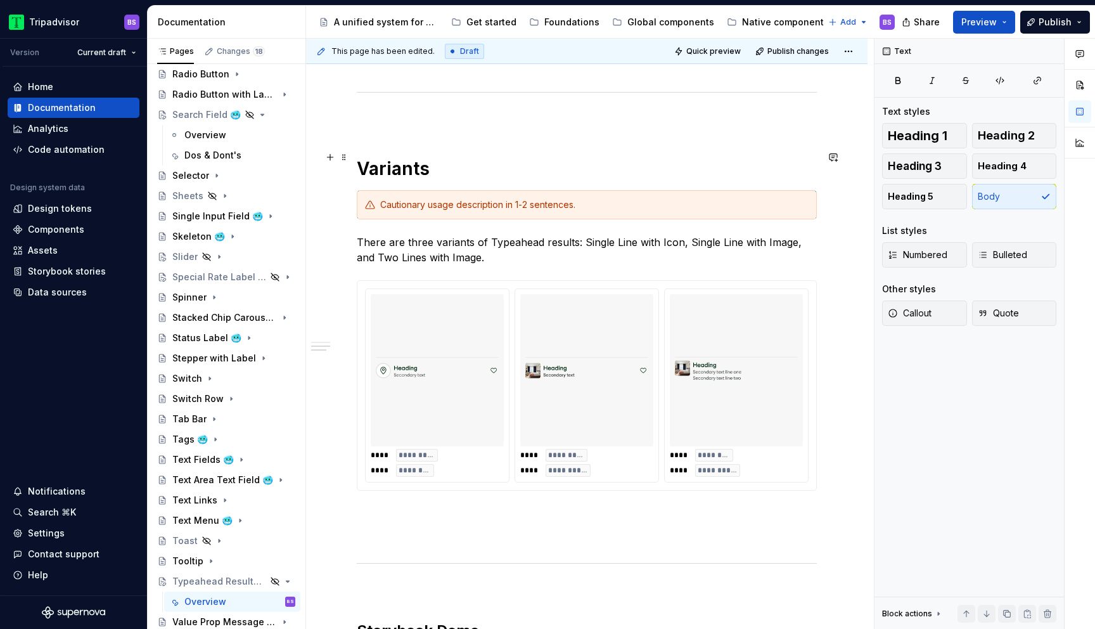
click at [486, 160] on h1 "Variants" at bounding box center [587, 168] width 460 height 23
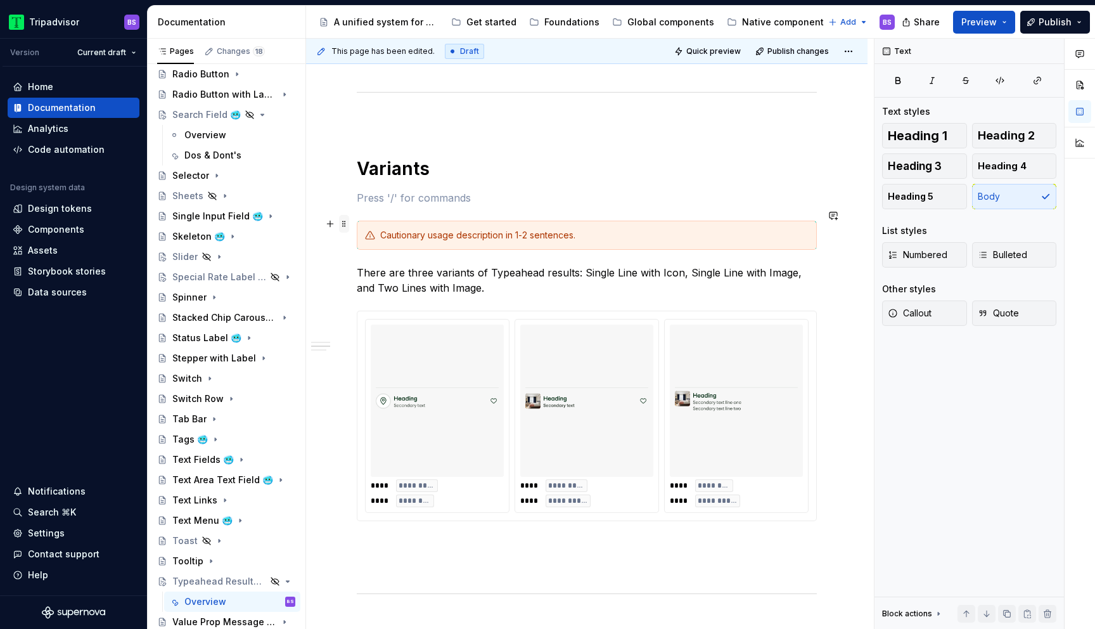
click at [345, 221] on span at bounding box center [344, 224] width 10 height 18
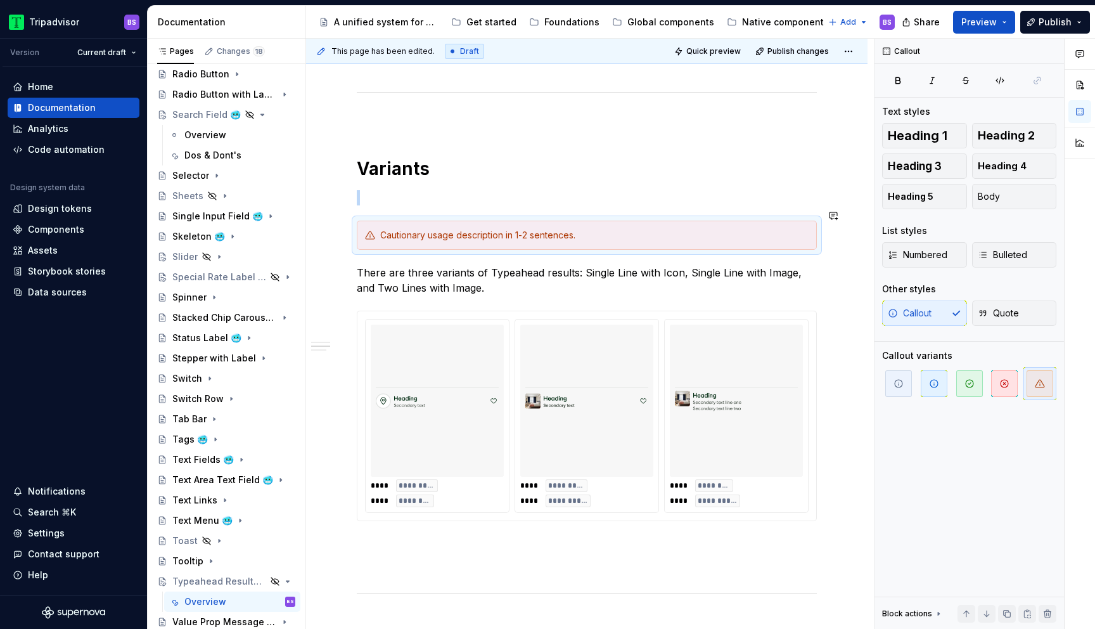
click at [340, 207] on div "**********" at bounding box center [587, 524] width 562 height 1907
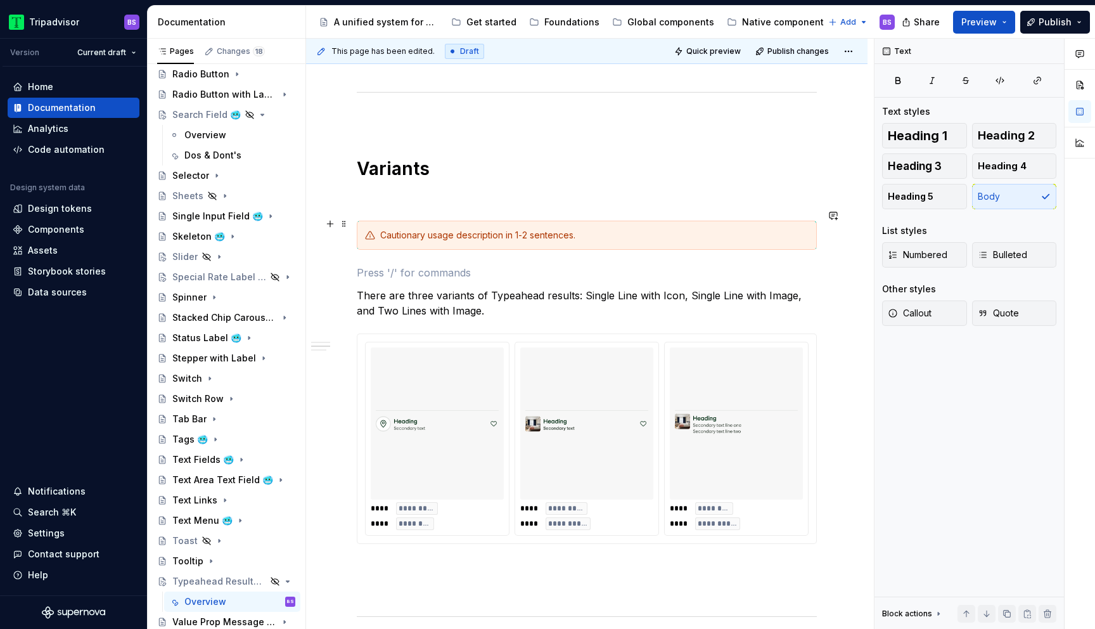
click at [416, 229] on div "Cautionary usage description in 1-2 sentences." at bounding box center [594, 235] width 428 height 13
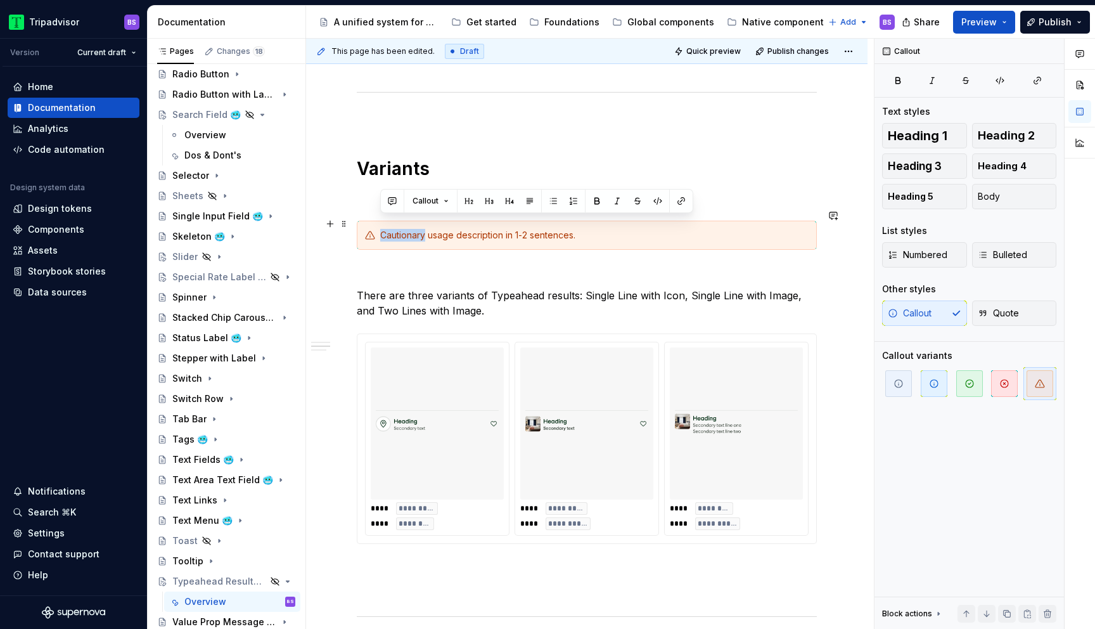
click at [416, 229] on div "Cautionary usage description in 1-2 sentences." at bounding box center [594, 235] width 428 height 13
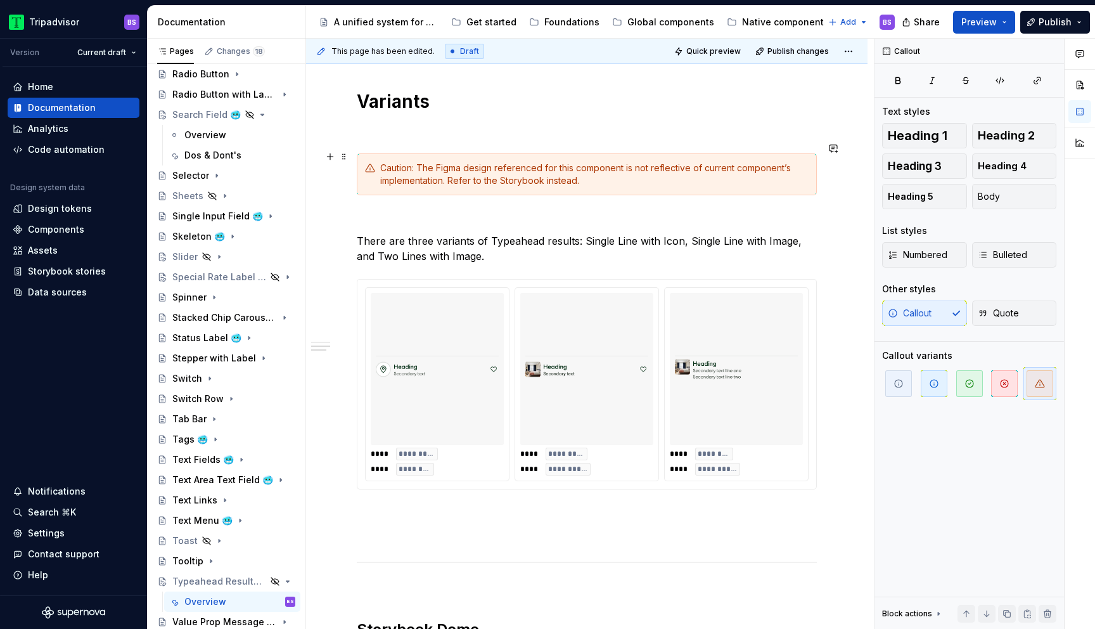
scroll to position [660, 0]
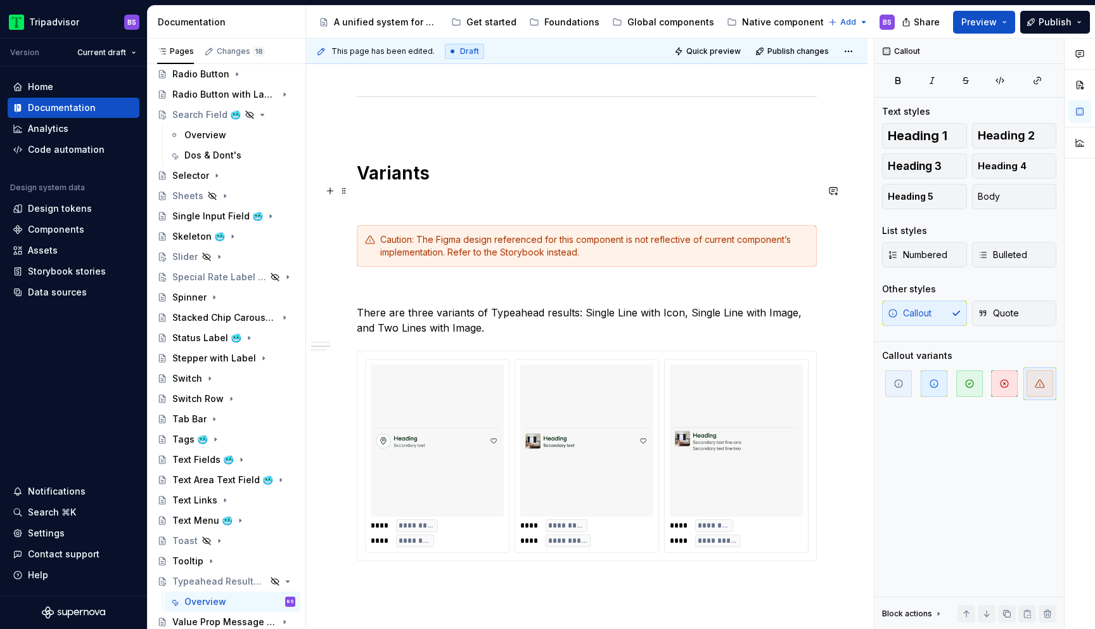
click at [498, 198] on div "**********" at bounding box center [587, 460] width 460 height 1708
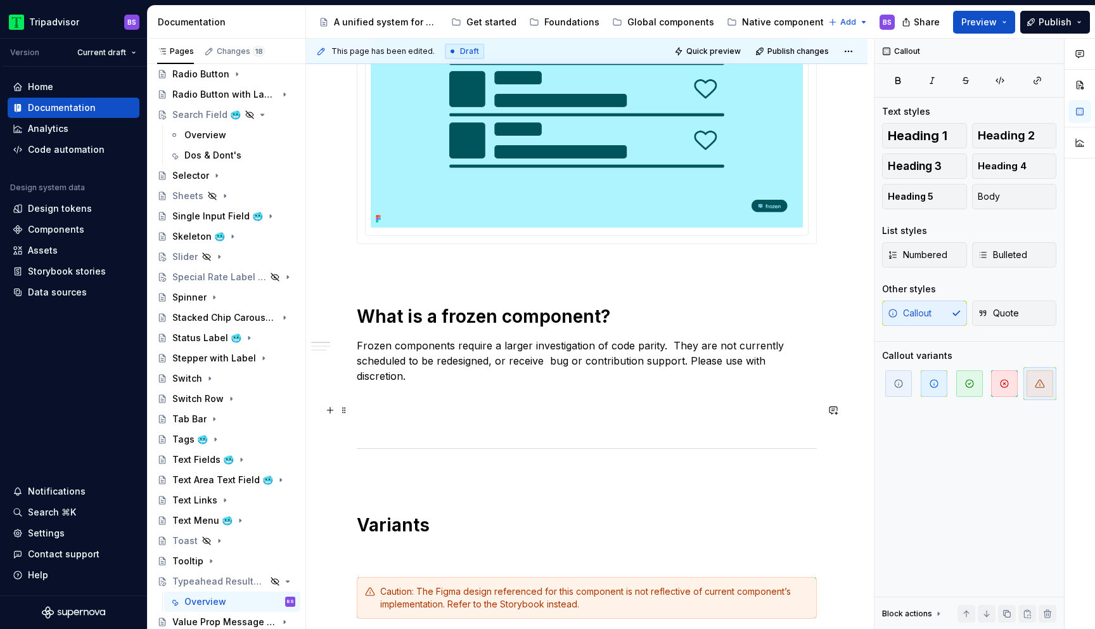
scroll to position [401, 0]
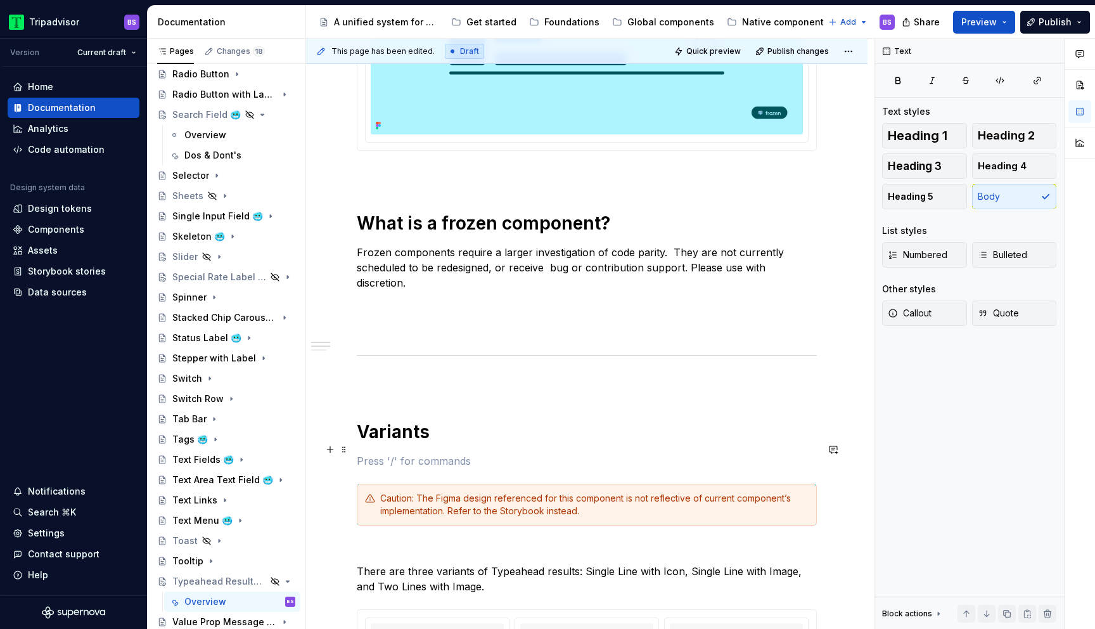
click at [431, 454] on p at bounding box center [587, 460] width 460 height 15
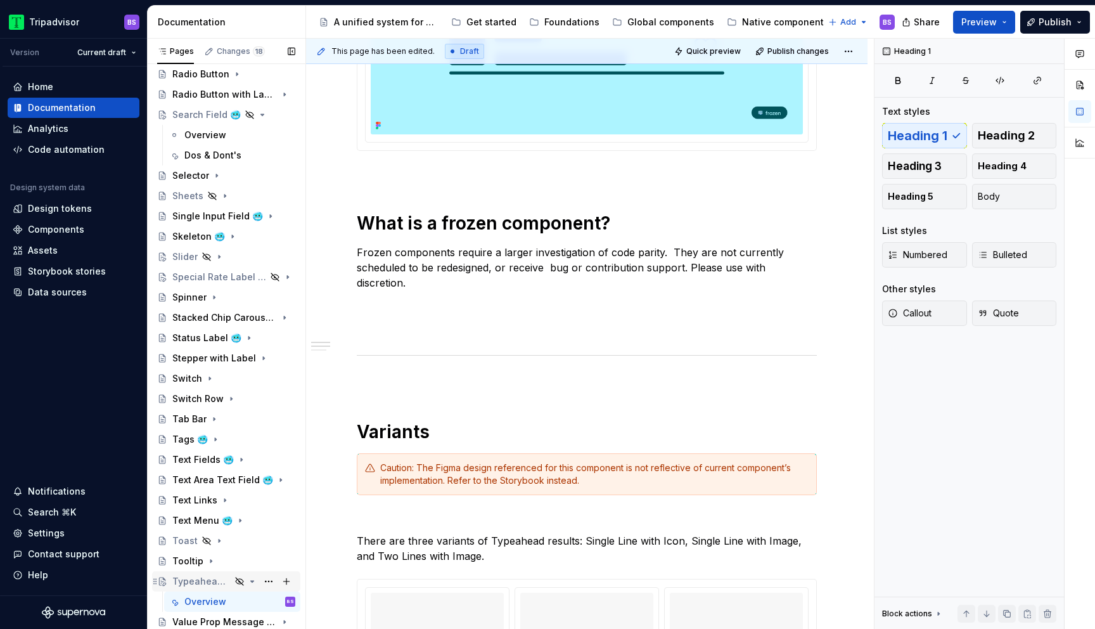
click at [255, 583] on icon "Page tree" at bounding box center [252, 581] width 10 height 10
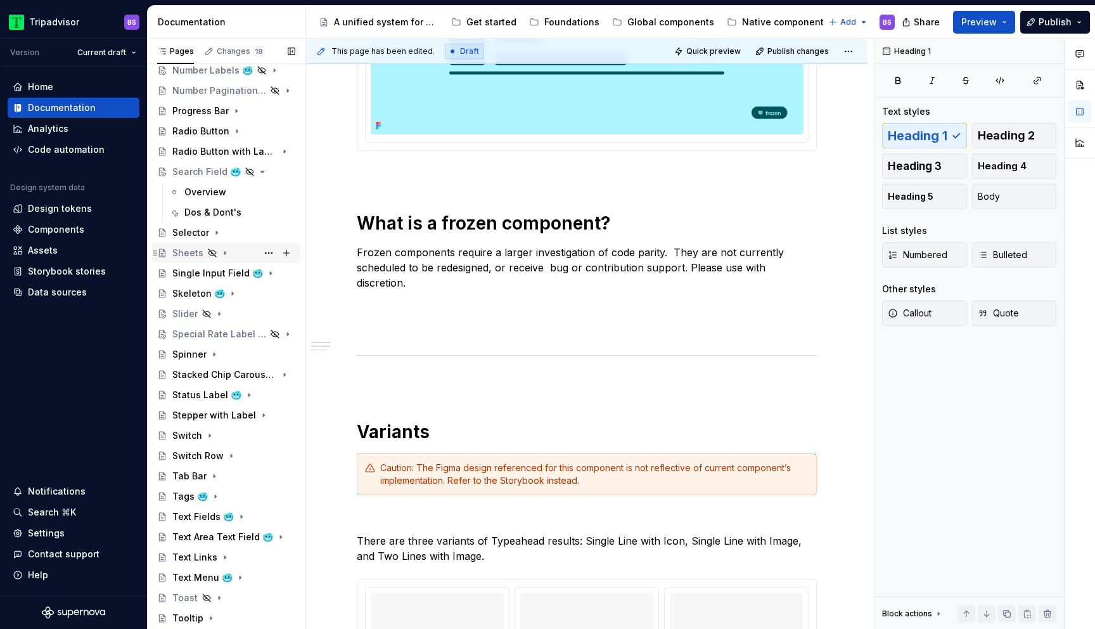
scroll to position [723, 0]
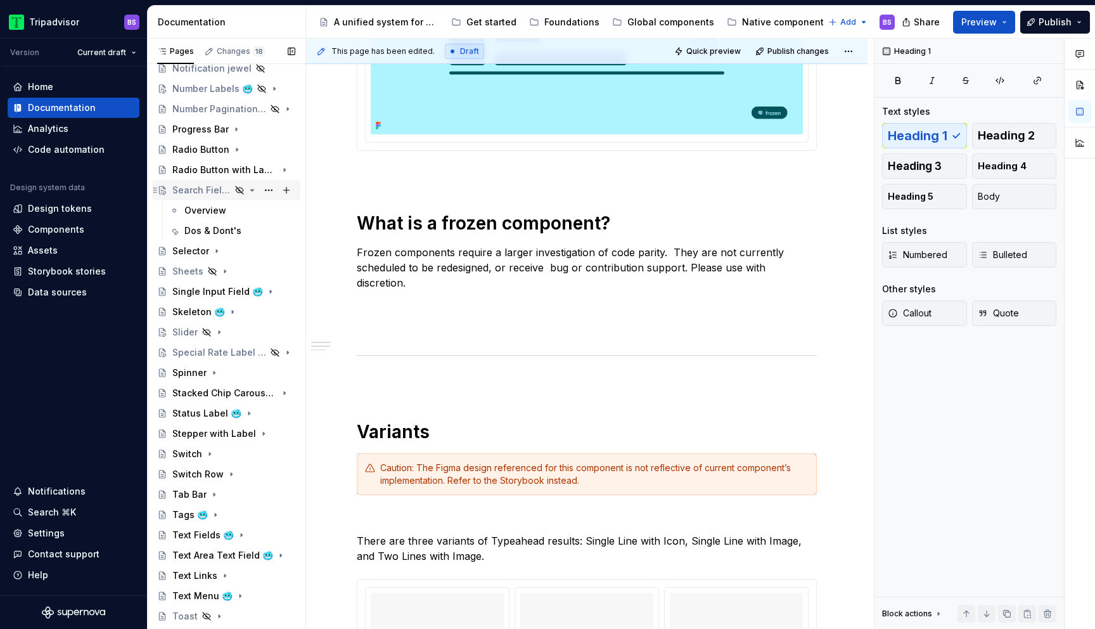
click at [254, 189] on icon "Page tree" at bounding box center [252, 190] width 10 height 10
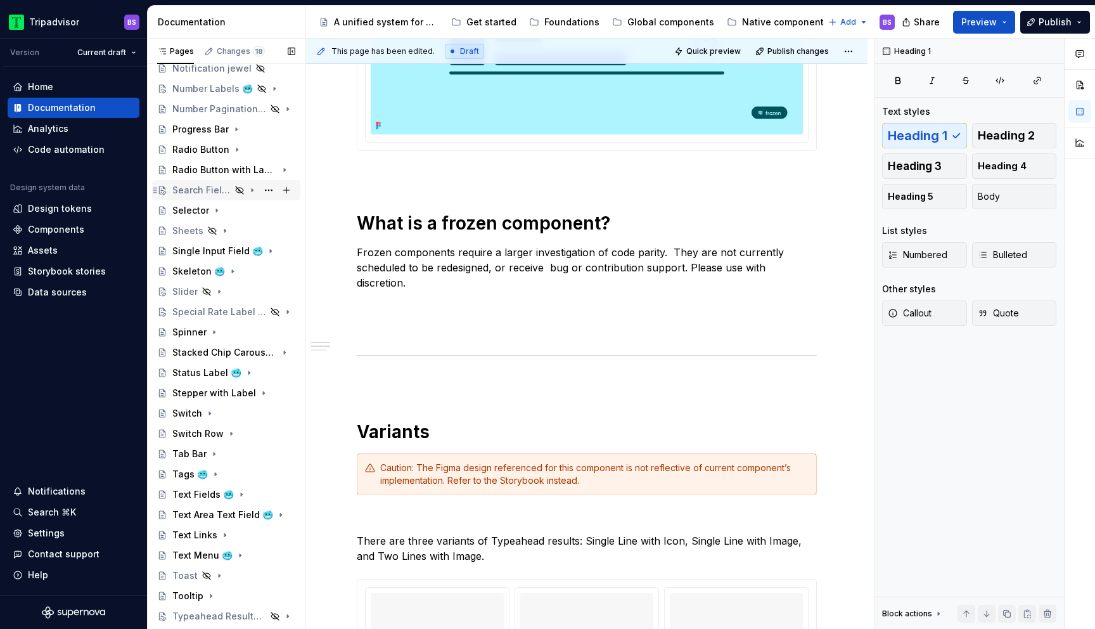
click at [205, 186] on div "Search Field 🥶" at bounding box center [201, 190] width 58 height 13
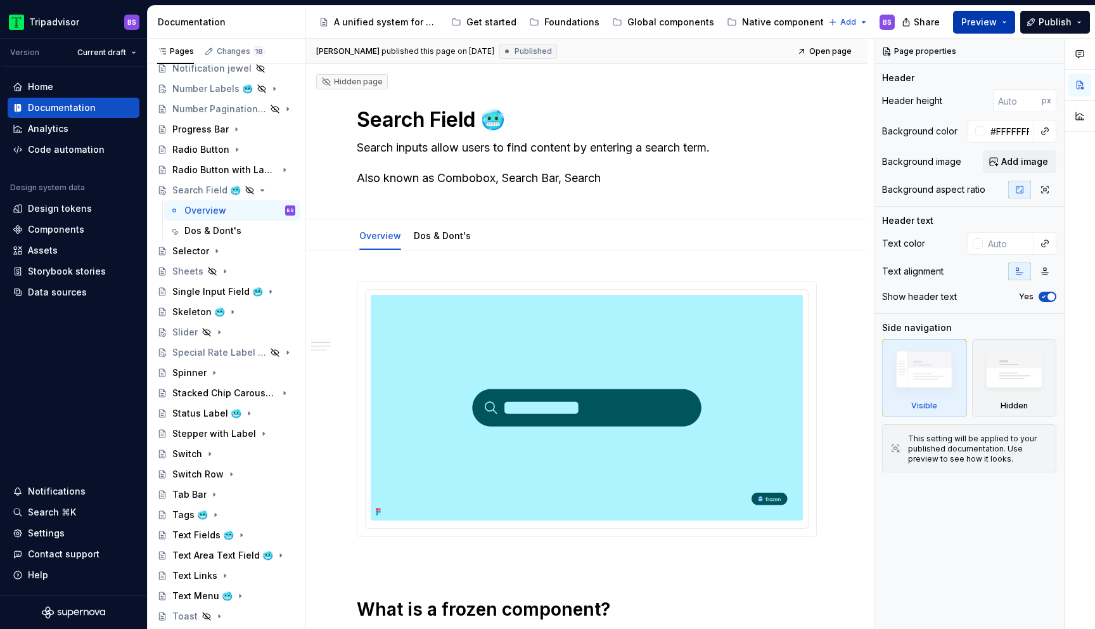
click at [976, 20] on span "Preview" at bounding box center [979, 22] width 35 height 13
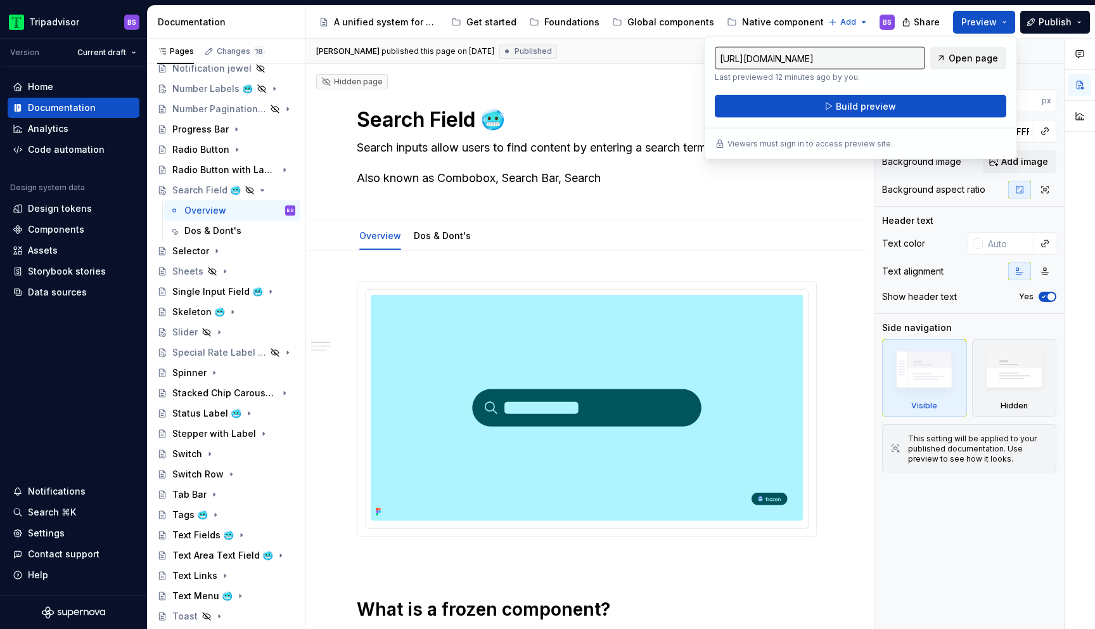
click at [970, 58] on span "Open page" at bounding box center [973, 58] width 49 height 13
click at [260, 187] on button "Page tree" at bounding box center [269, 190] width 18 height 18
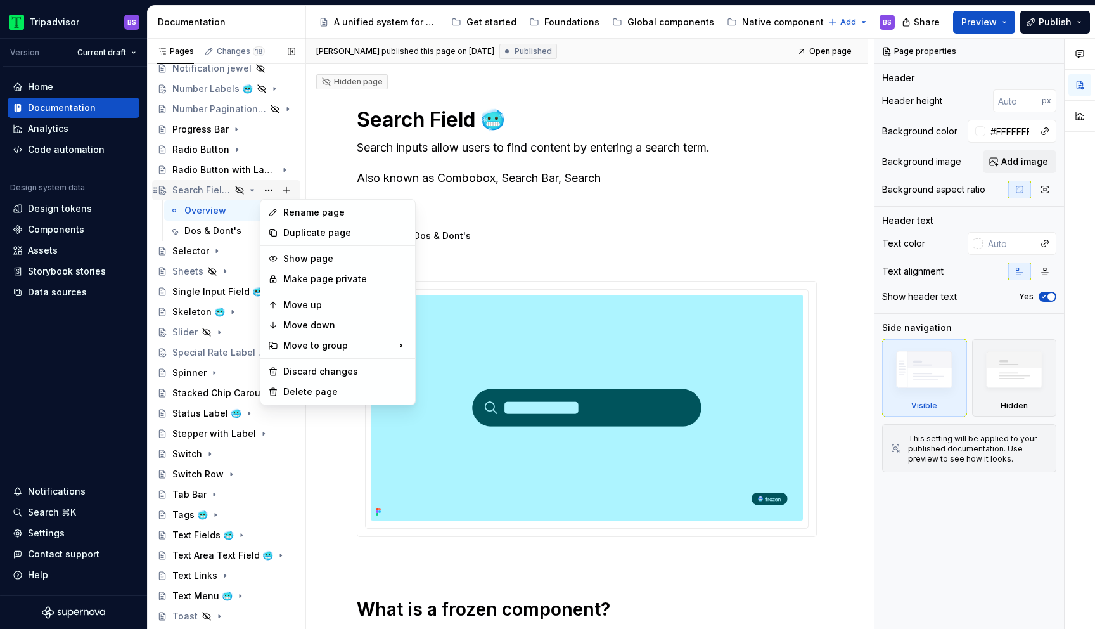
click at [252, 191] on div "Pages Changes 18 Add Accessibility guide for tree Page tree. Navigate the tree …" at bounding box center [226, 337] width 158 height 596
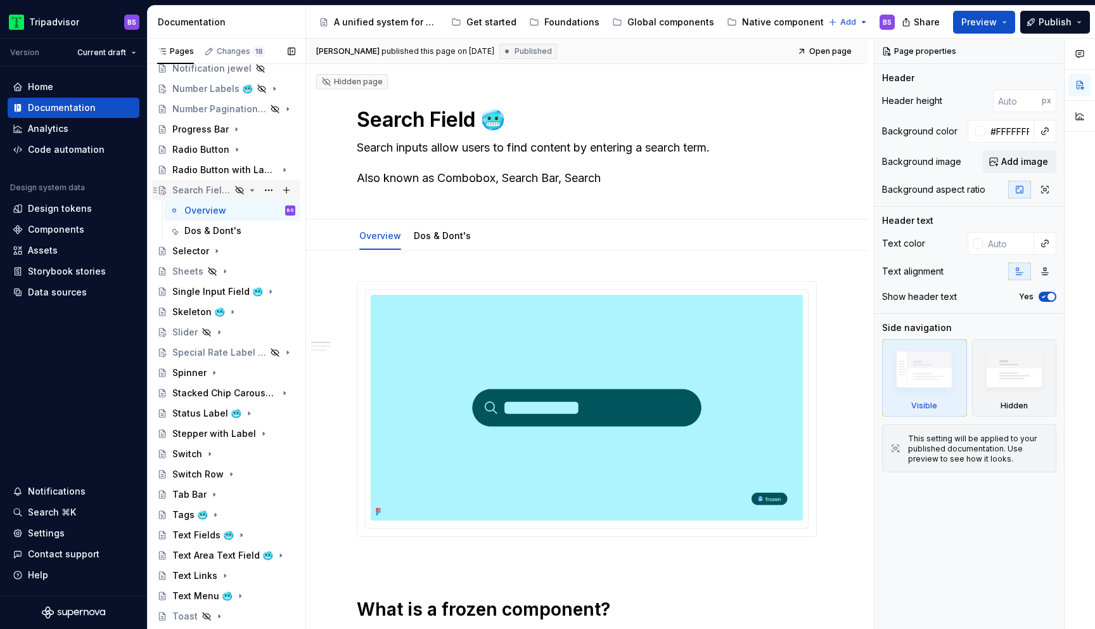
click at [252, 191] on icon "Page tree" at bounding box center [252, 190] width 3 height 1
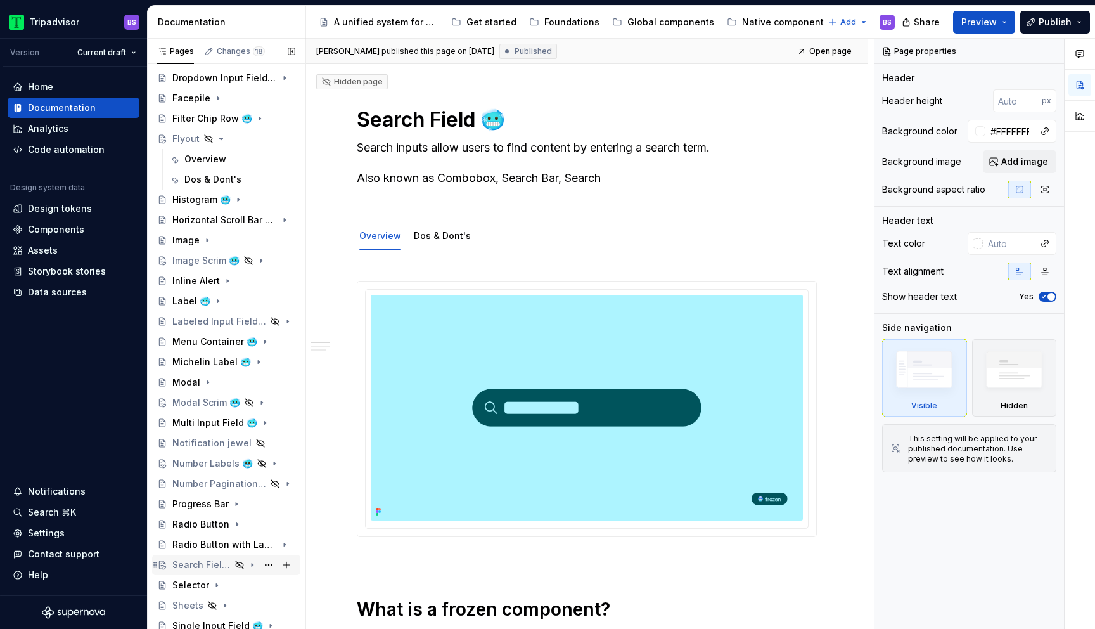
scroll to position [345, 0]
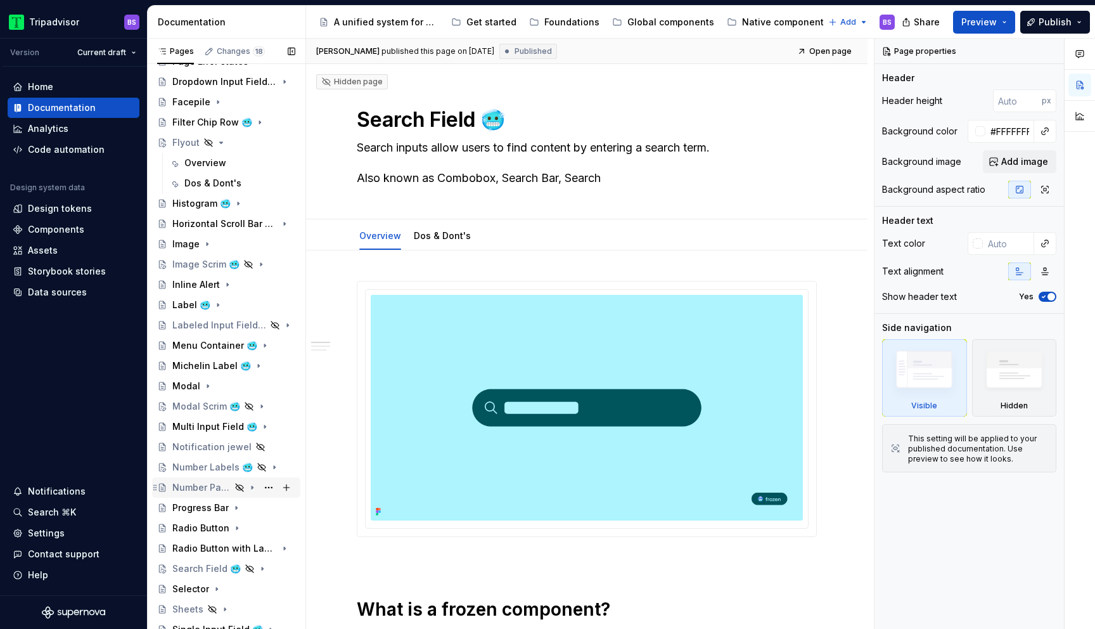
click at [222, 481] on div "Number Pagination 🥶" at bounding box center [201, 487] width 58 height 13
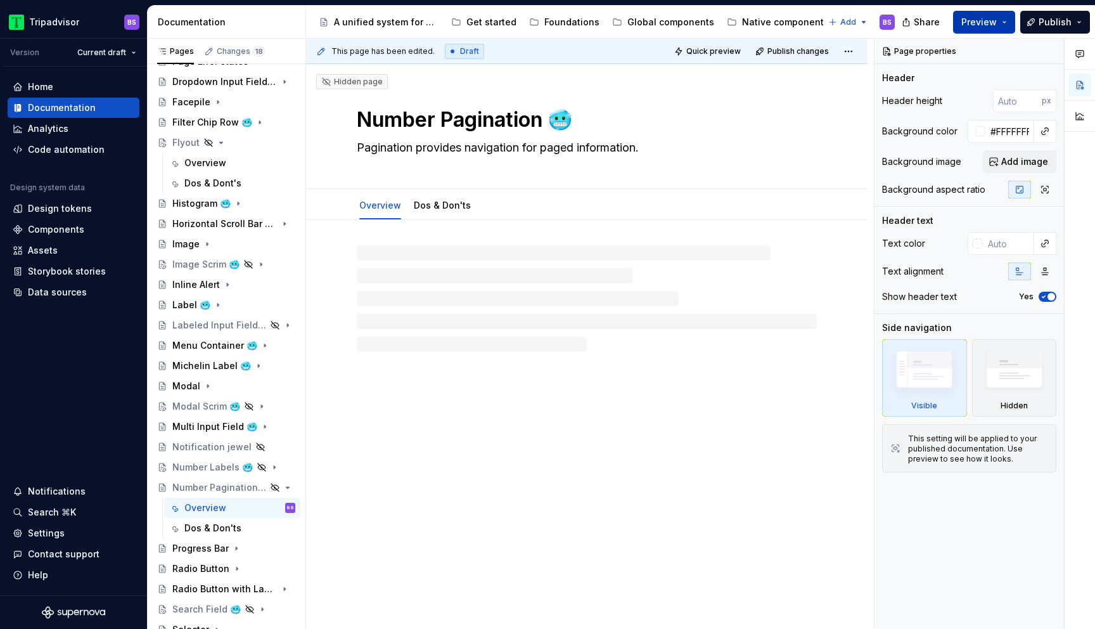
click at [978, 23] on span "Preview" at bounding box center [979, 22] width 35 height 13
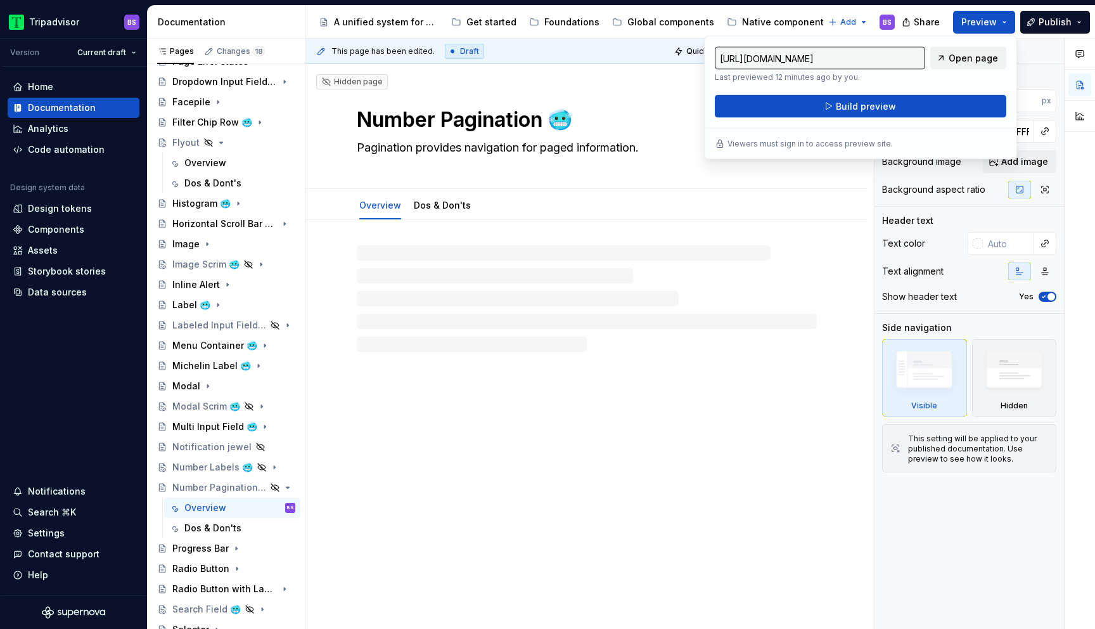
click at [965, 58] on span "Open page" at bounding box center [973, 58] width 49 height 13
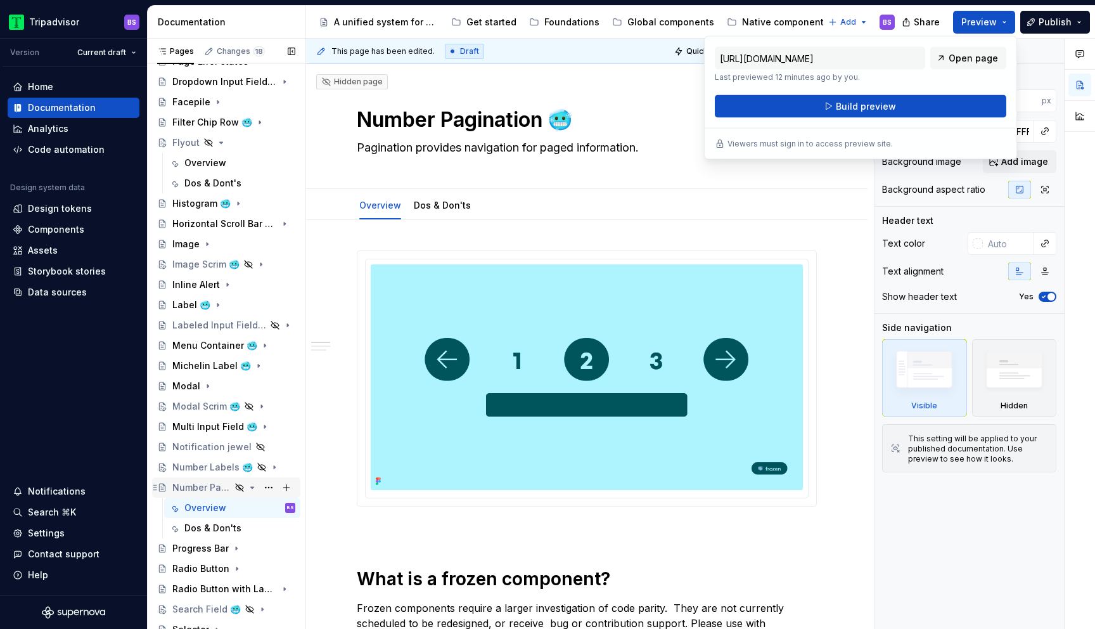
click at [254, 487] on icon "Page tree" at bounding box center [252, 487] width 10 height 10
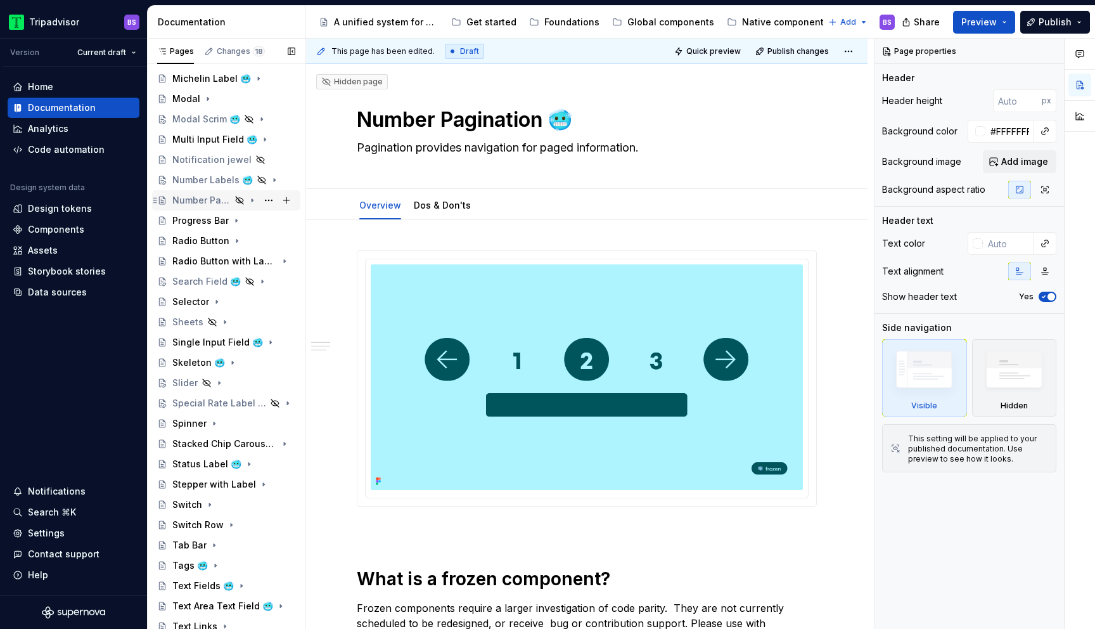
scroll to position [738, 0]
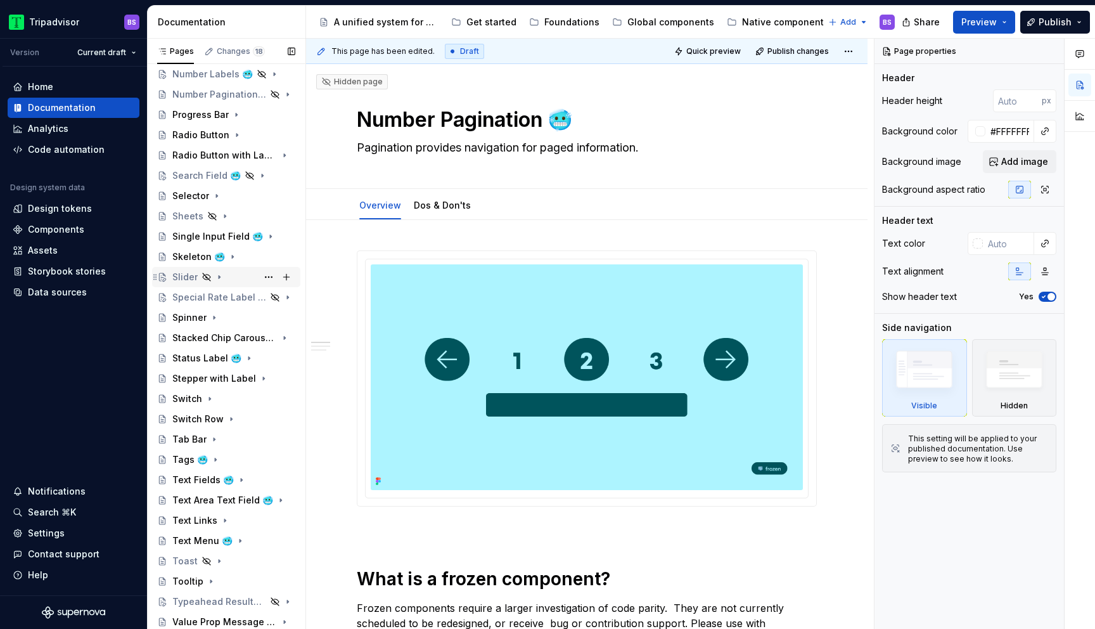
click at [224, 276] on div "Slider" at bounding box center [233, 277] width 123 height 18
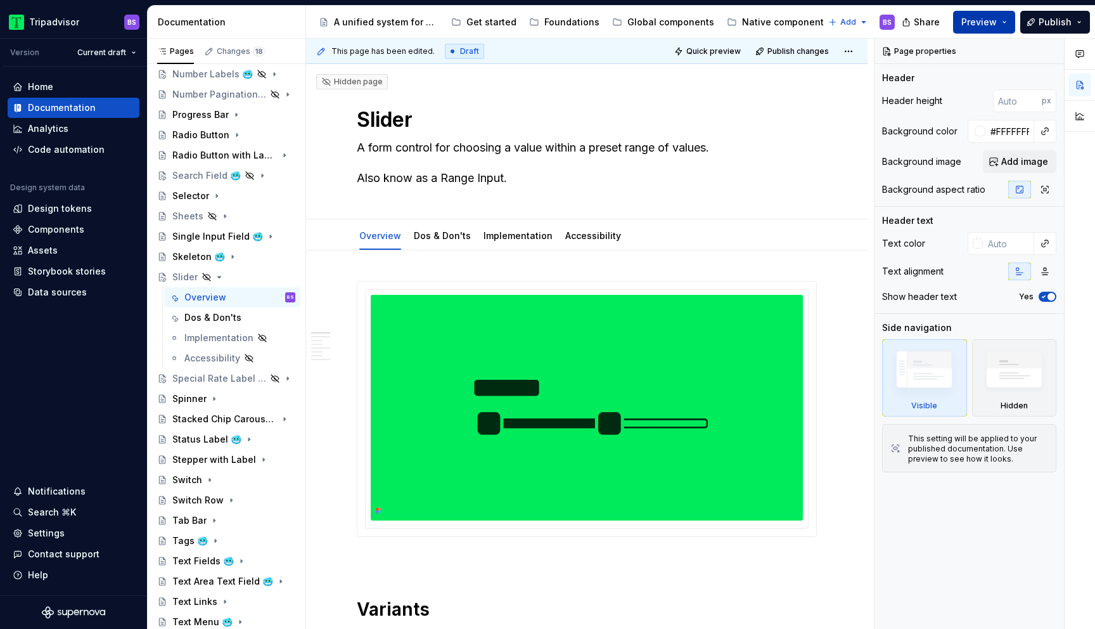
click at [980, 25] on span "Preview" at bounding box center [979, 22] width 35 height 13
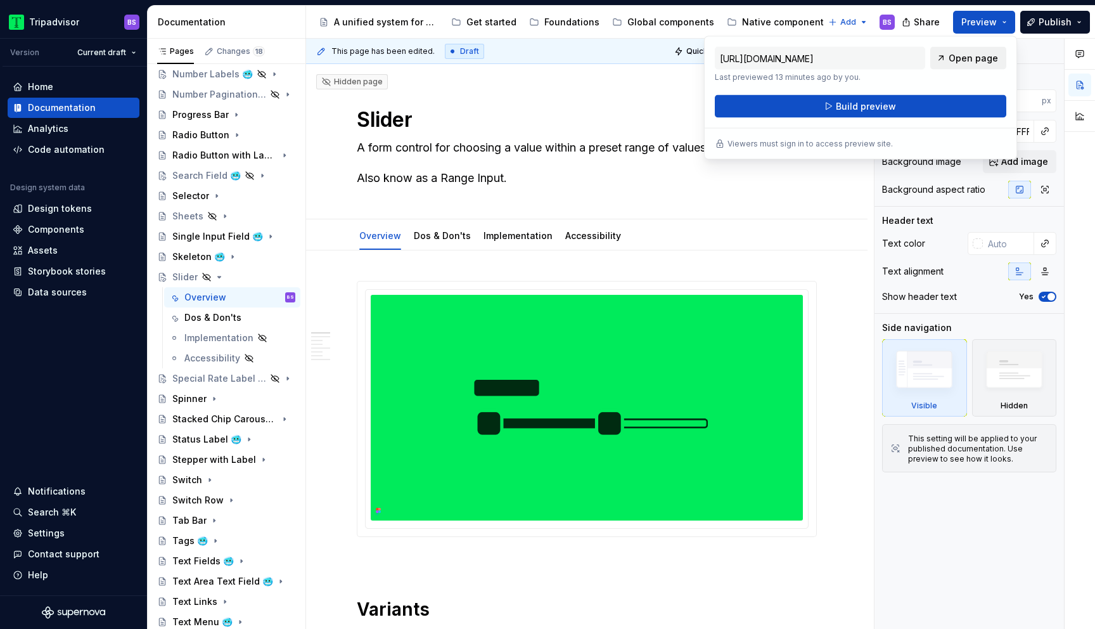
click at [948, 53] on link "Open page" at bounding box center [969, 58] width 76 height 23
click at [659, 24] on div "Global components" at bounding box center [671, 22] width 87 height 13
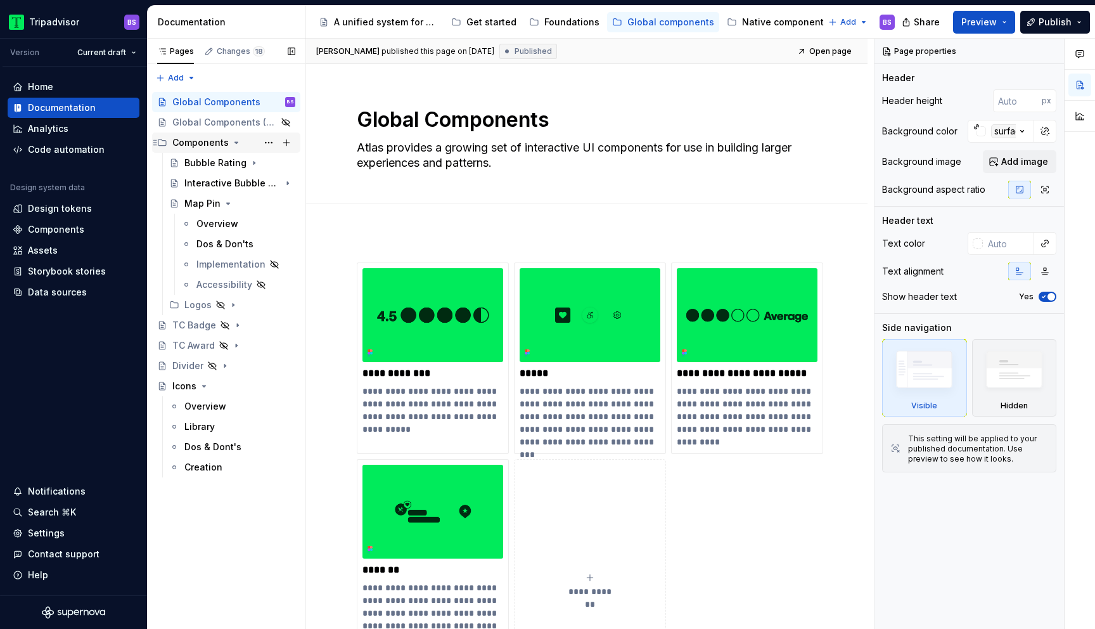
click at [231, 145] on icon "Page tree" at bounding box center [236, 143] width 10 height 10
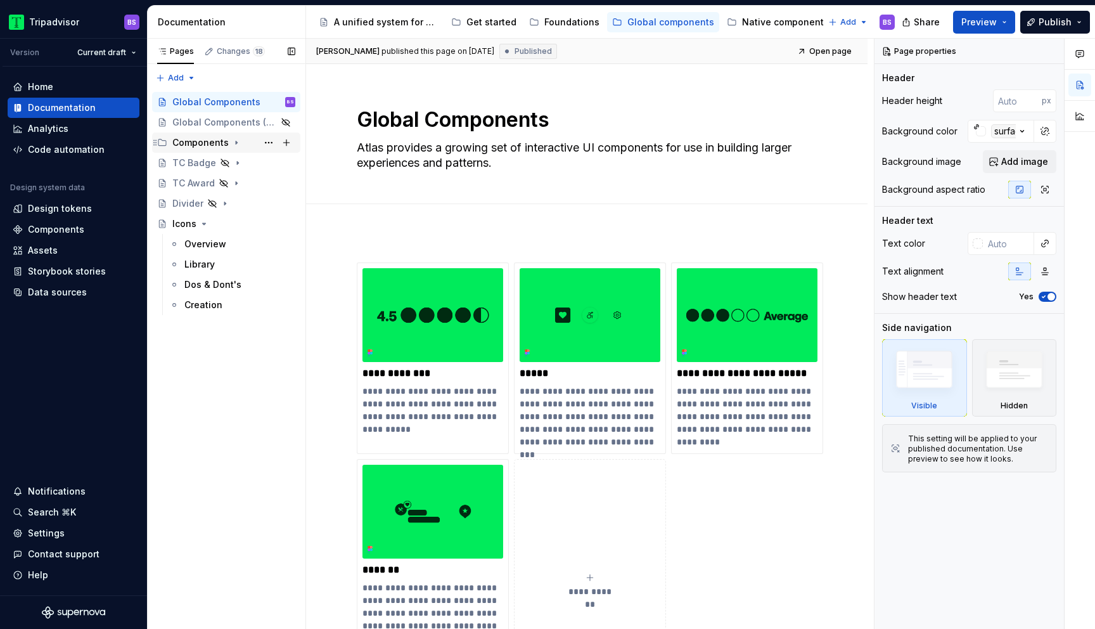
click at [231, 144] on icon "Page tree" at bounding box center [236, 143] width 10 height 10
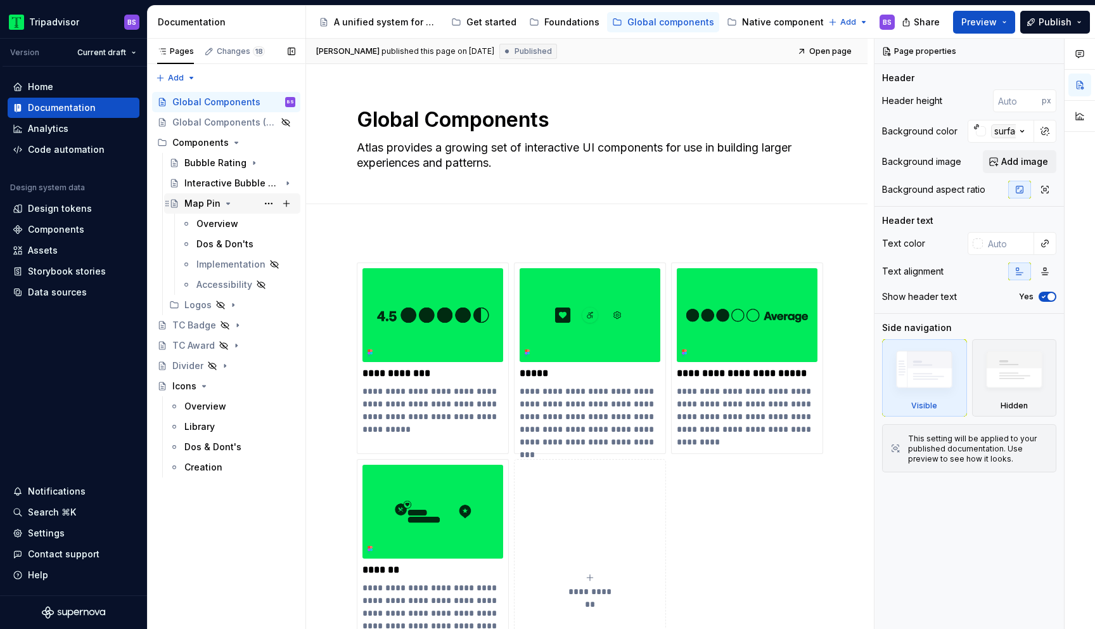
click at [228, 203] on icon "Page tree" at bounding box center [228, 203] width 10 height 10
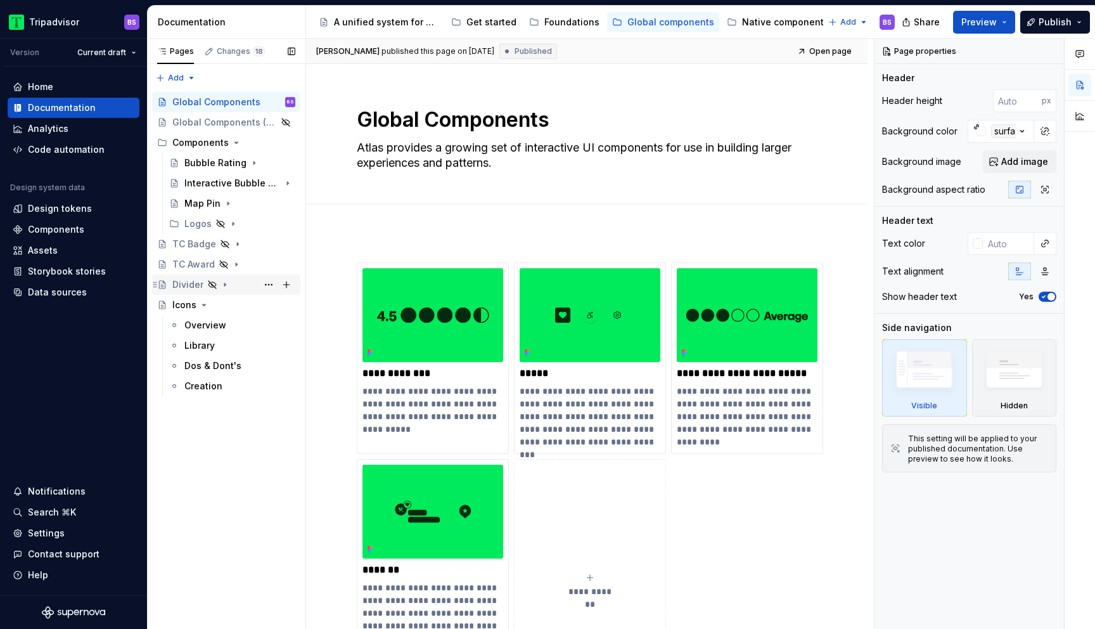
click at [189, 287] on div "Divider" at bounding box center [187, 284] width 31 height 13
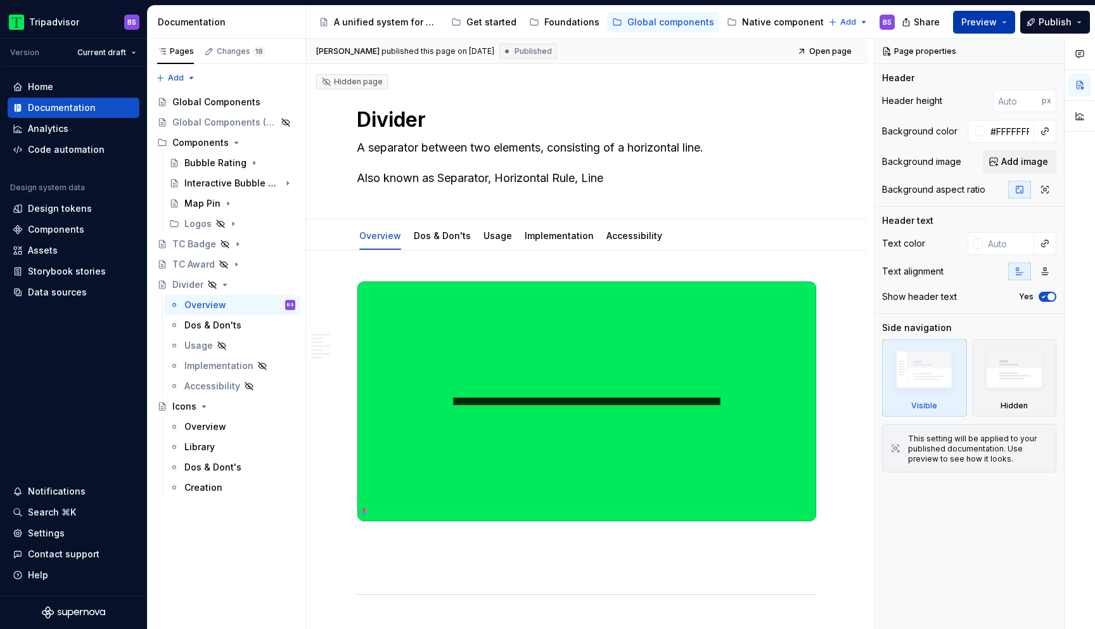
click at [976, 25] on span "Preview" at bounding box center [979, 22] width 35 height 13
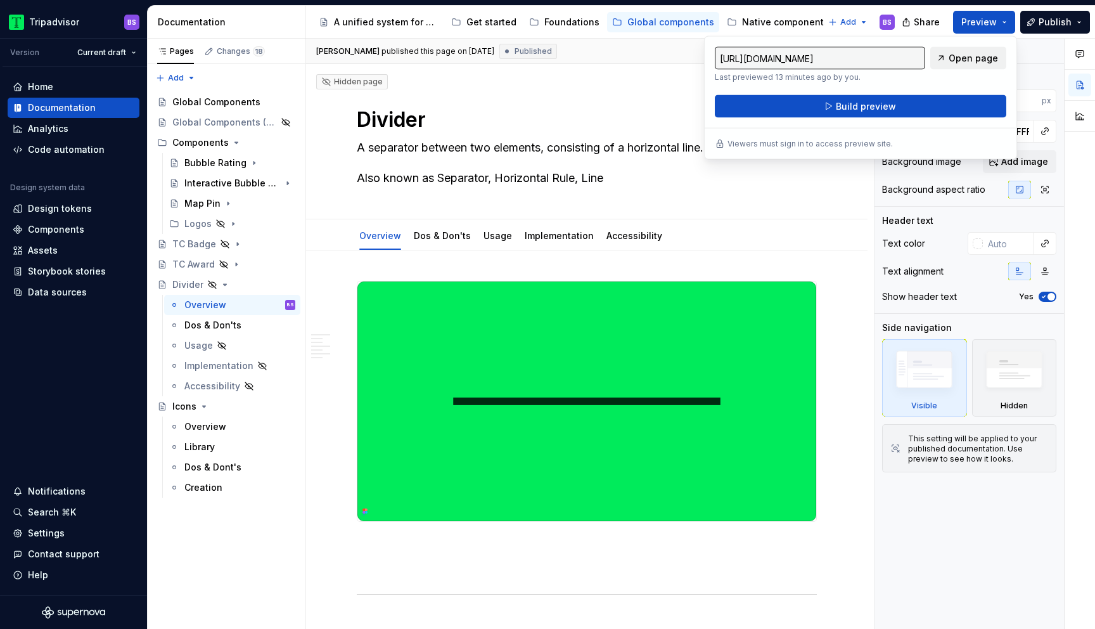
click at [956, 58] on span "Open page" at bounding box center [973, 58] width 49 height 13
click at [671, 20] on div "Web components" at bounding box center [684, 22] width 77 height 13
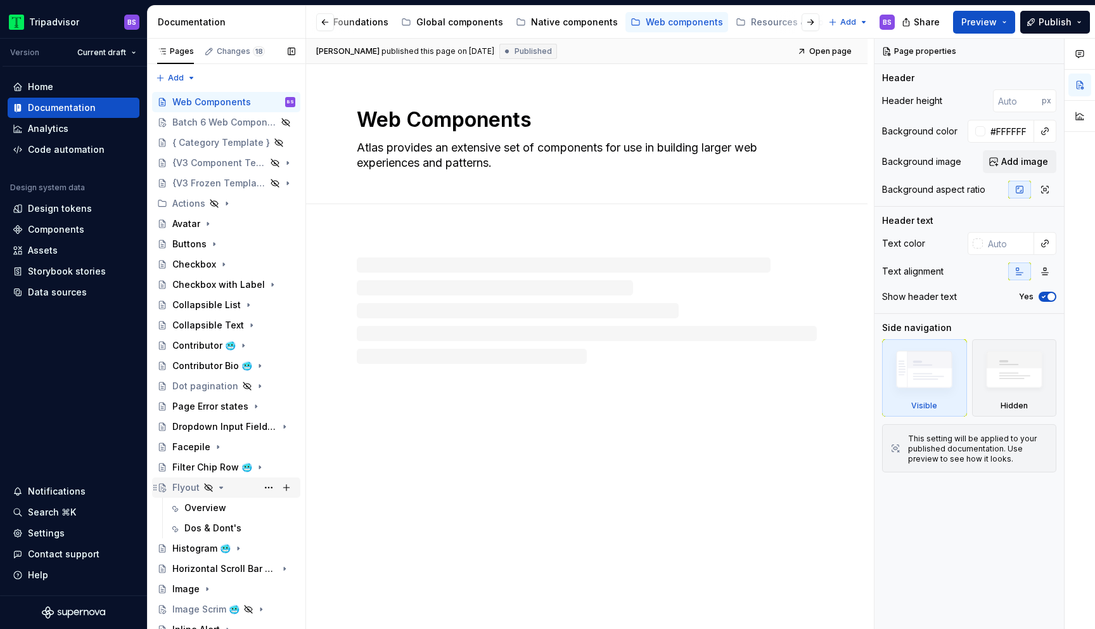
click at [222, 487] on icon "Page tree" at bounding box center [221, 487] width 10 height 10
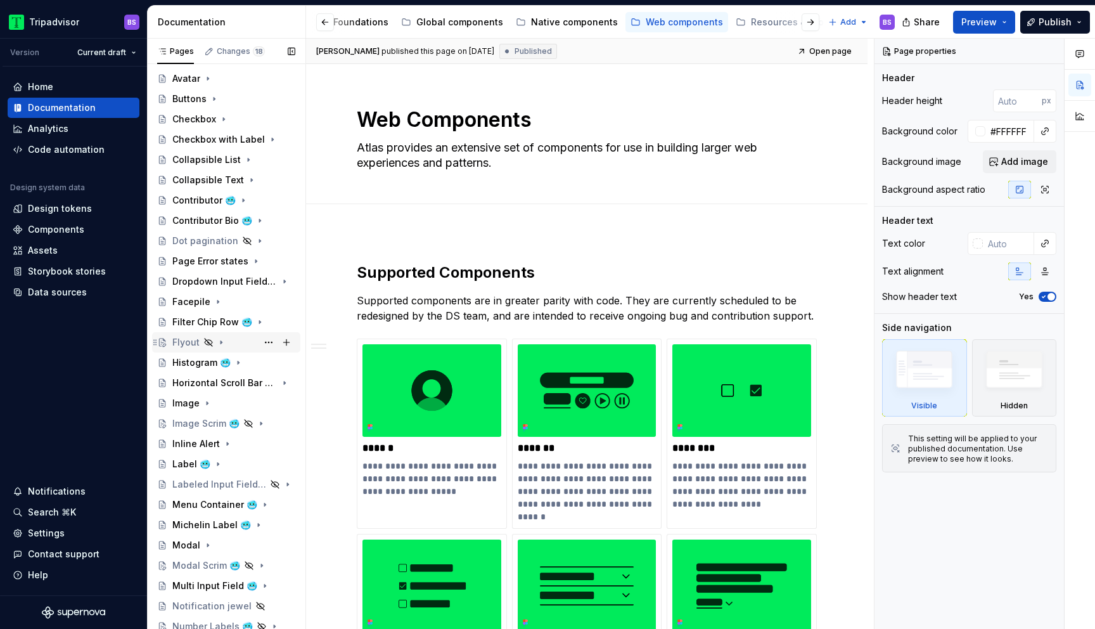
scroll to position [233, 0]
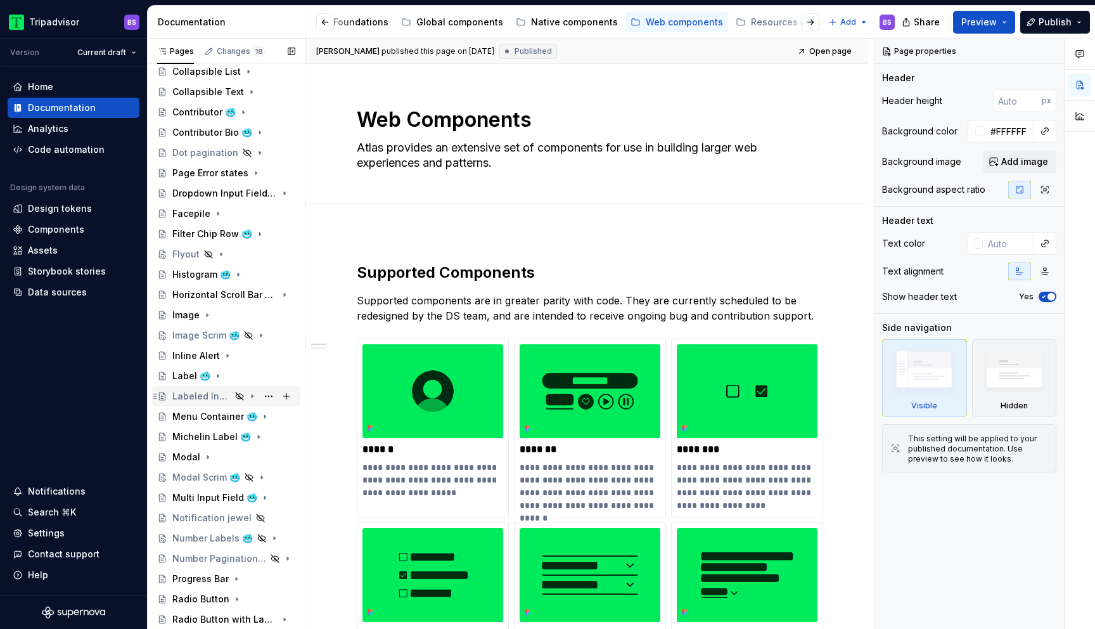
click at [217, 398] on div "Labeled Input Field 🥶" at bounding box center [201, 396] width 58 height 13
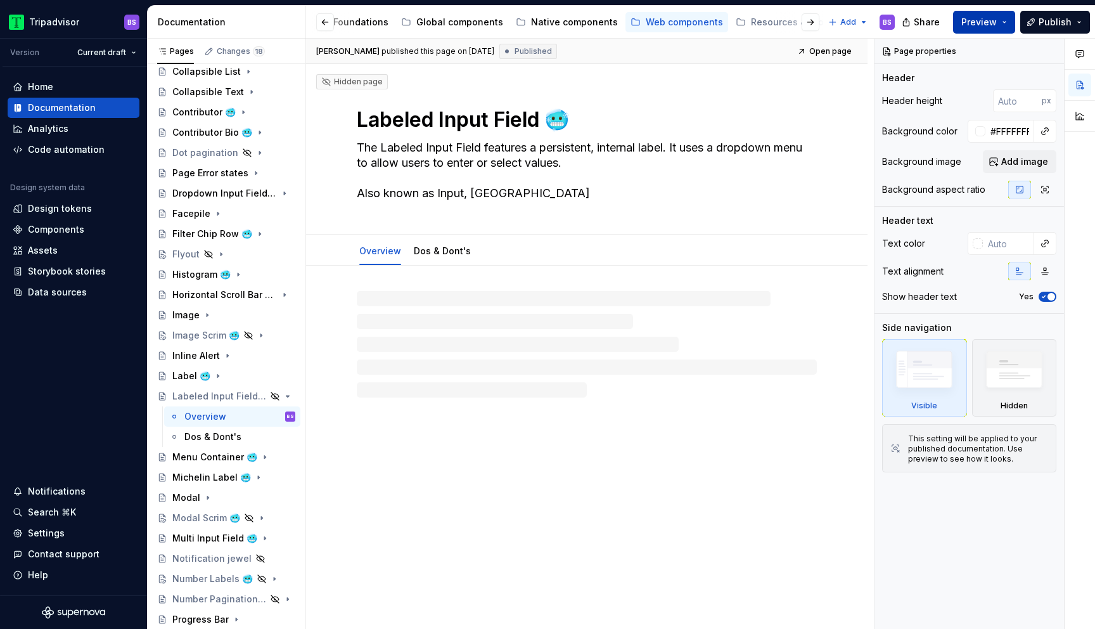
click at [1005, 22] on button "Preview" at bounding box center [984, 22] width 62 height 23
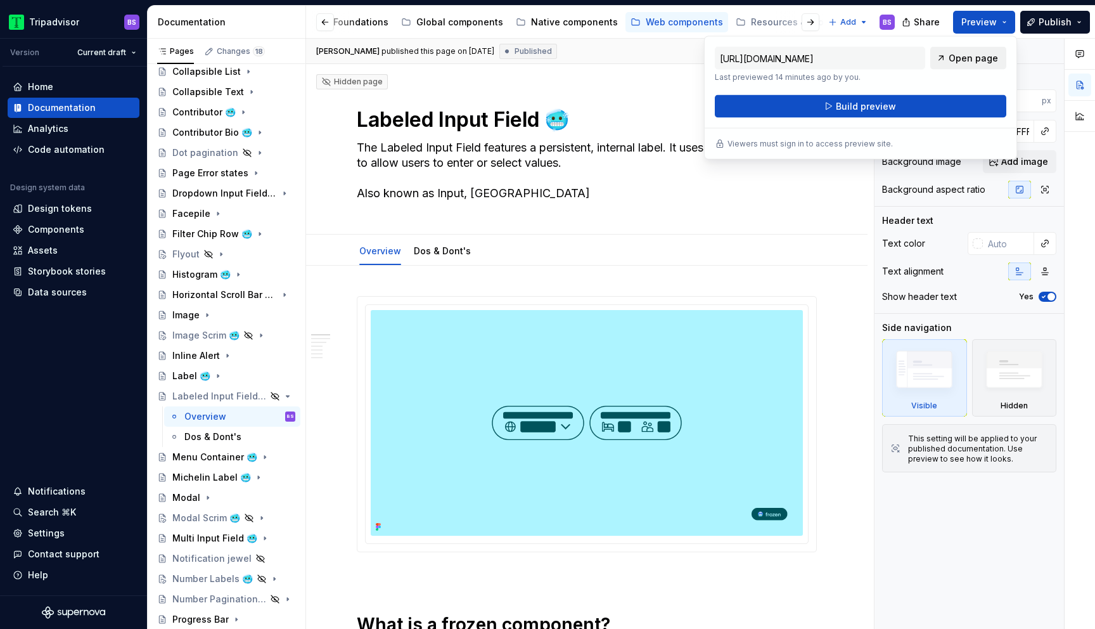
click at [985, 60] on span "Open page" at bounding box center [973, 58] width 49 height 13
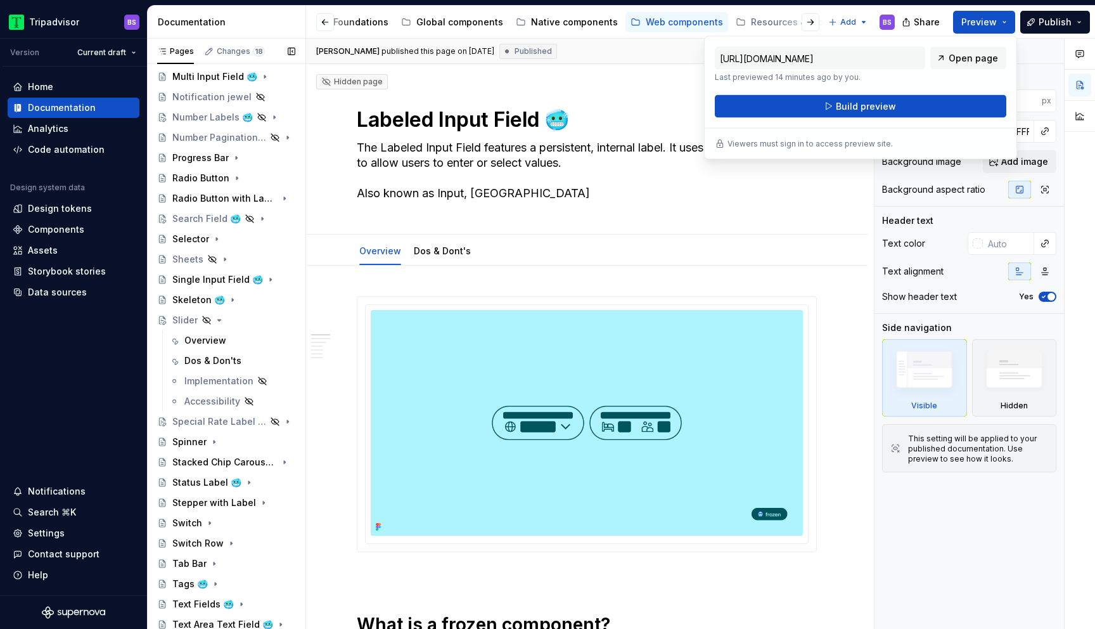
scroll to position [819, 0]
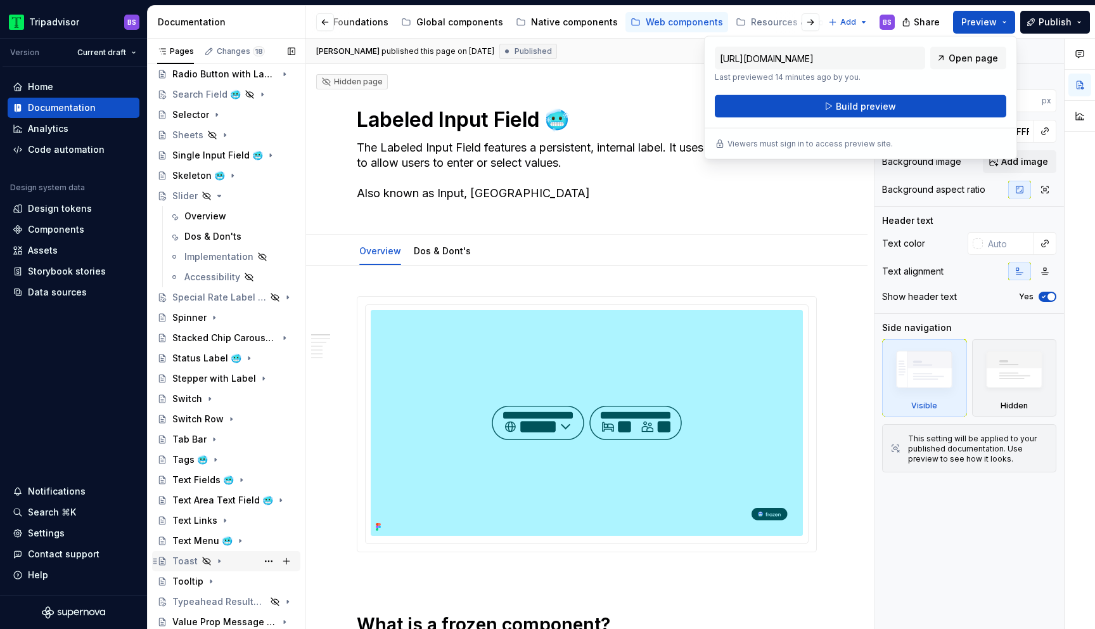
click at [225, 560] on div "Toast" at bounding box center [233, 561] width 123 height 18
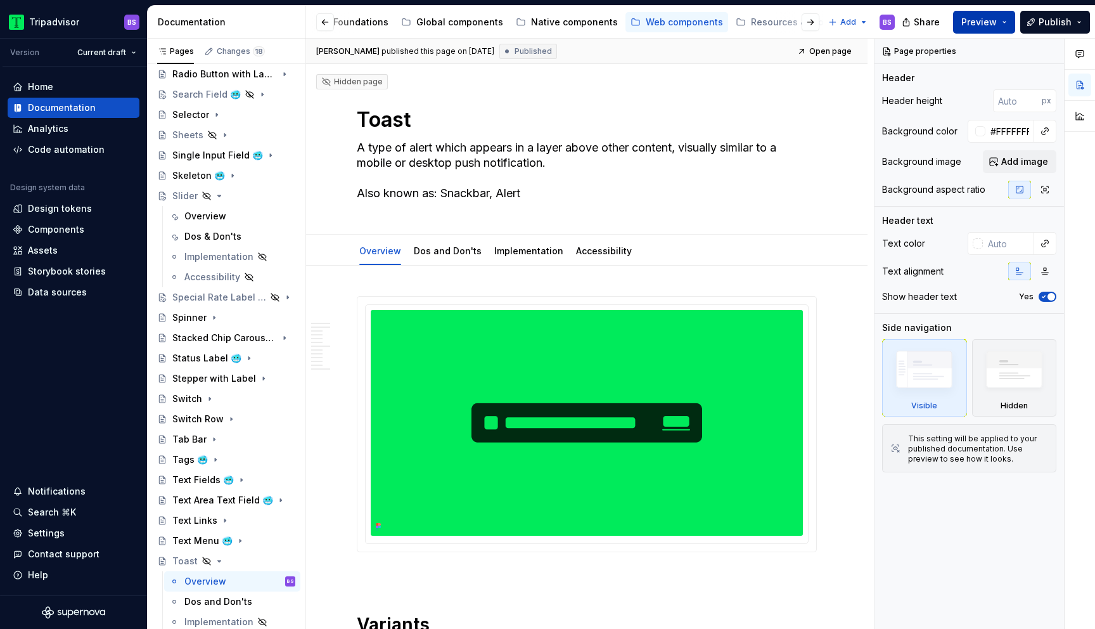
click at [1008, 22] on button "Preview" at bounding box center [984, 22] width 62 height 23
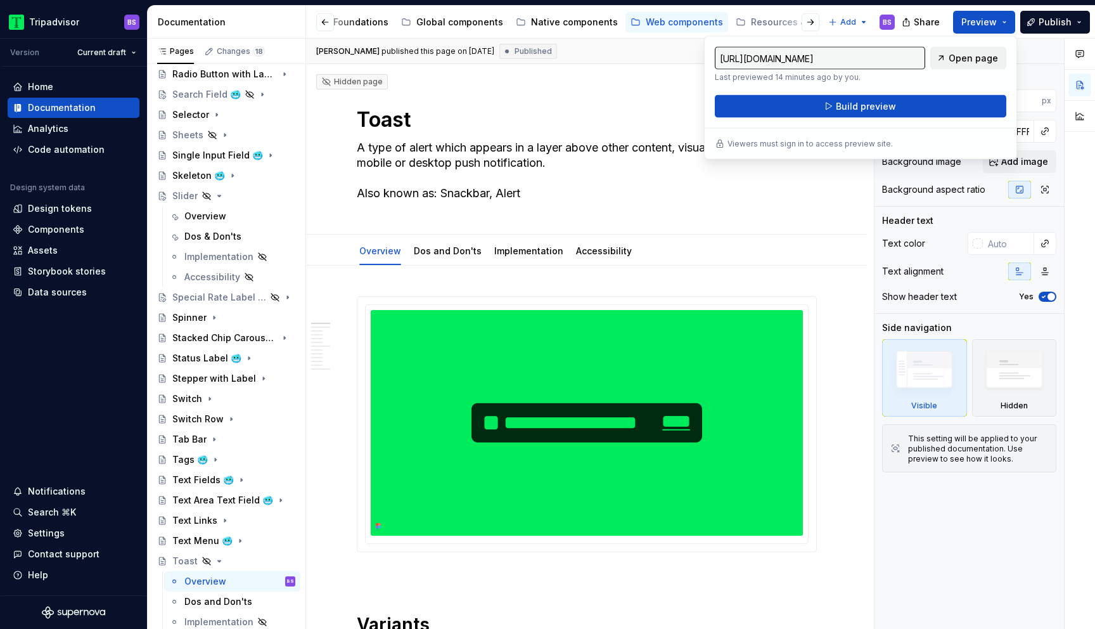
click at [971, 55] on span "Open page" at bounding box center [973, 58] width 49 height 13
click at [221, 193] on icon "Page tree" at bounding box center [219, 196] width 10 height 10
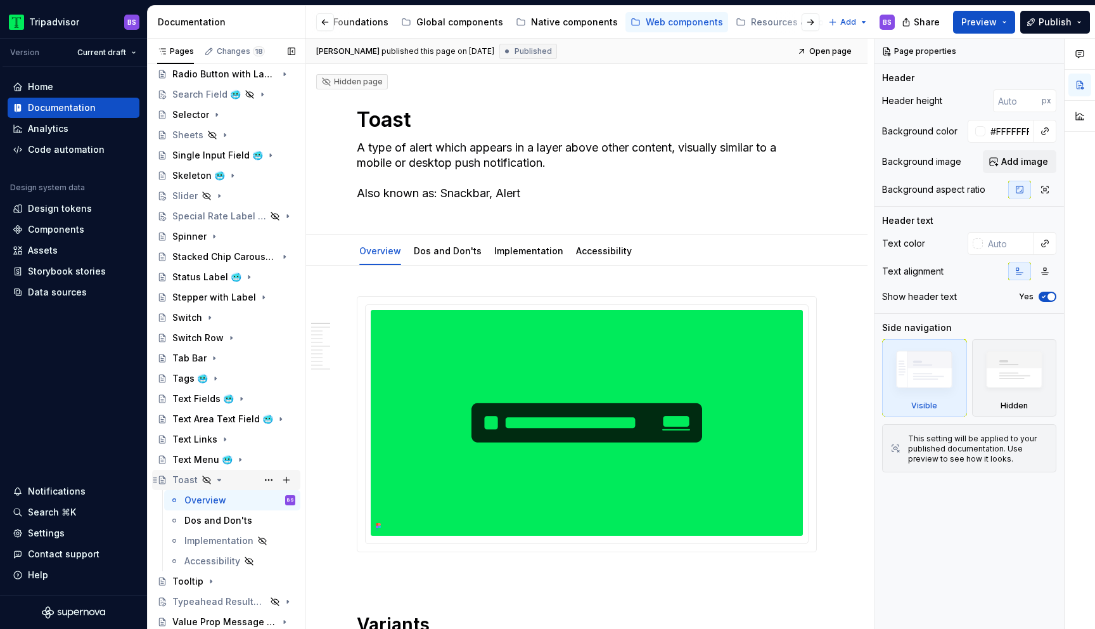
click at [219, 482] on icon "Page tree" at bounding box center [219, 480] width 10 height 10
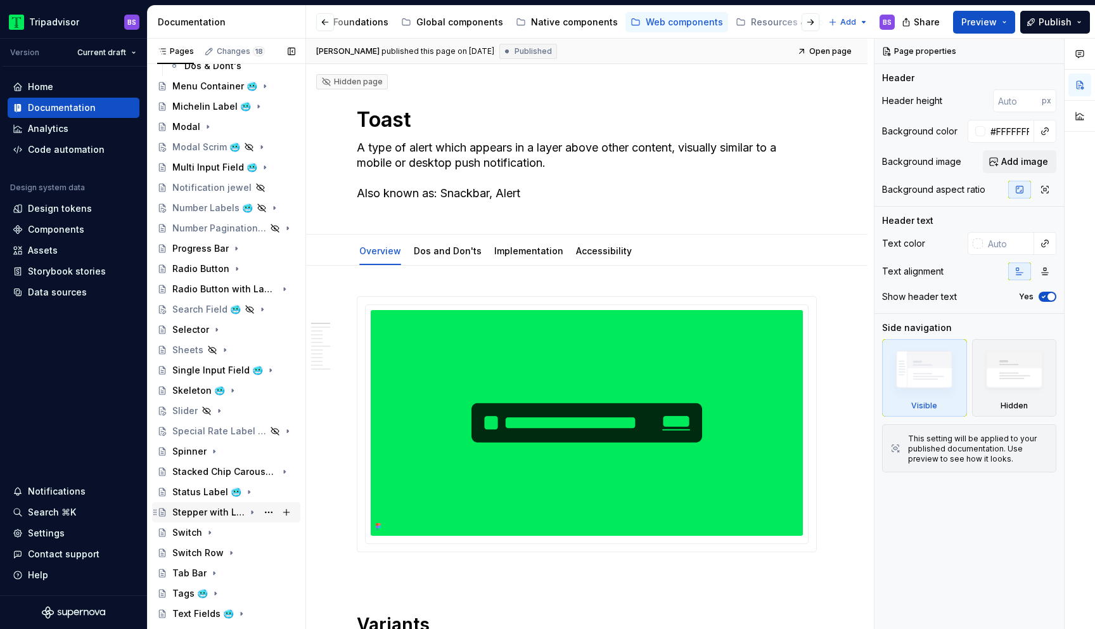
scroll to position [551, 0]
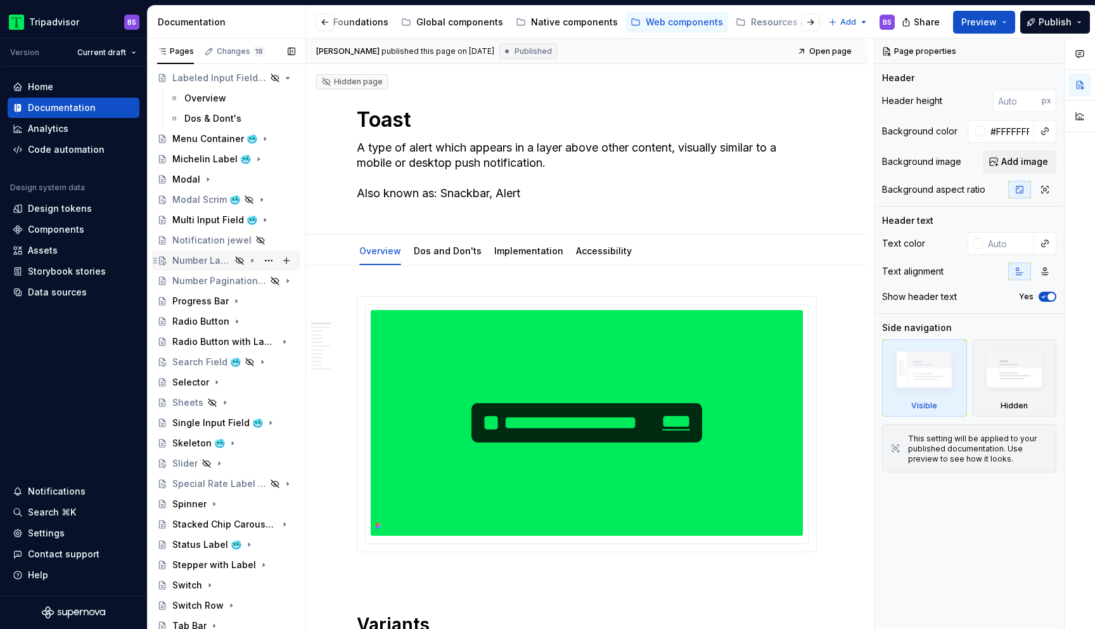
click at [212, 266] on div "Number Labels 🥶" at bounding box center [201, 260] width 58 height 13
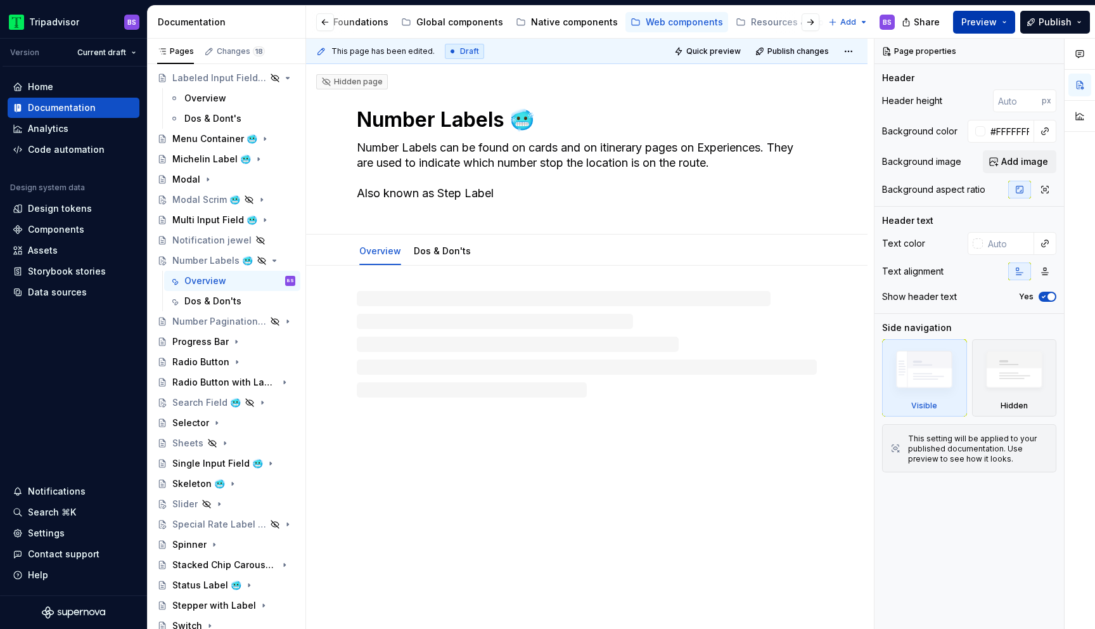
click at [987, 22] on span "Preview" at bounding box center [979, 22] width 35 height 13
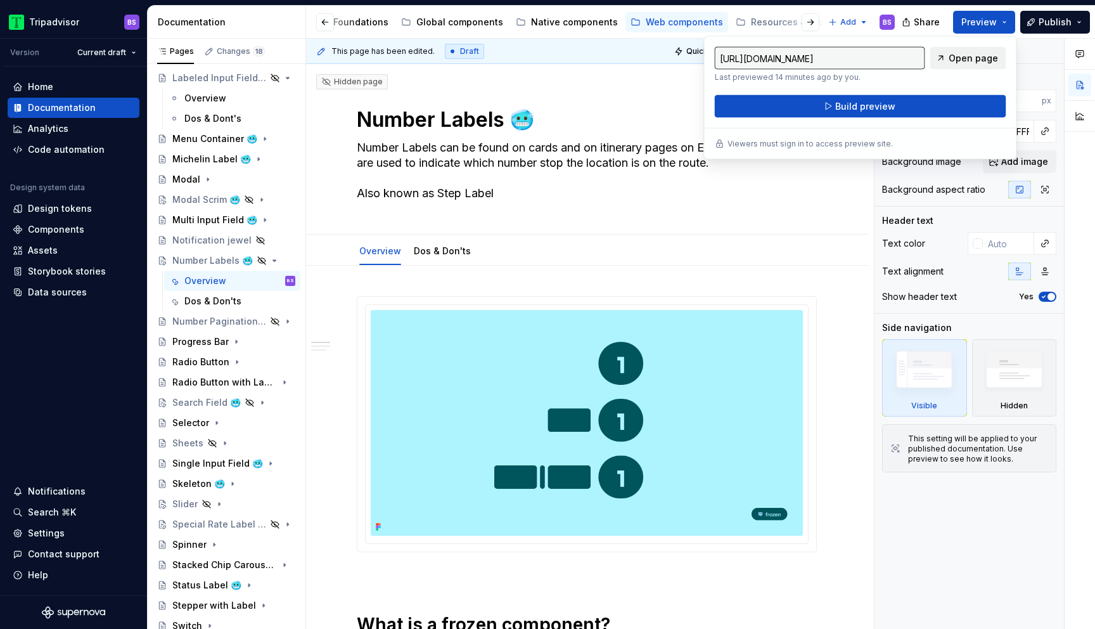
click at [960, 63] on span "Open page" at bounding box center [973, 58] width 49 height 13
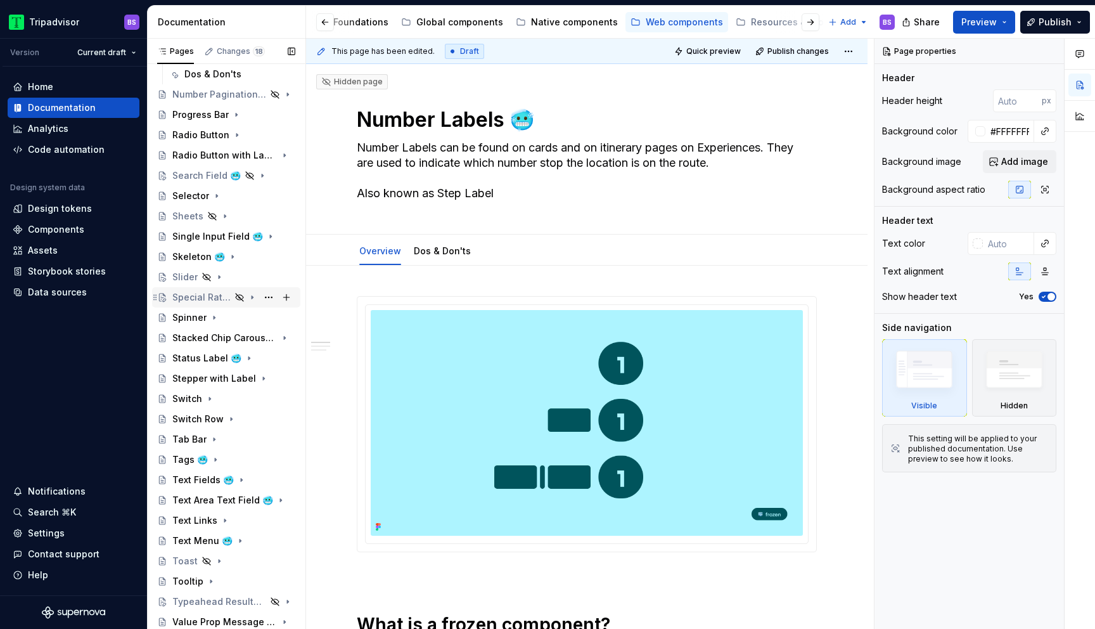
click at [227, 300] on div "Special Rate Label 🥶" at bounding box center [201, 297] width 58 height 13
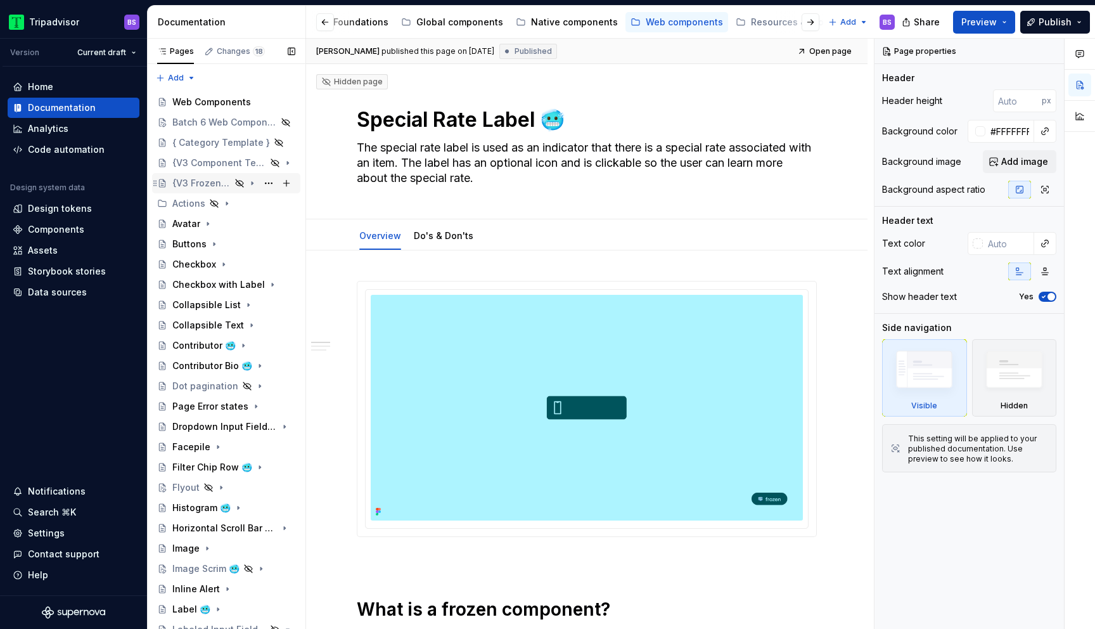
click at [219, 173] on div "{V3 Frozen Template}" at bounding box center [226, 183] width 148 height 20
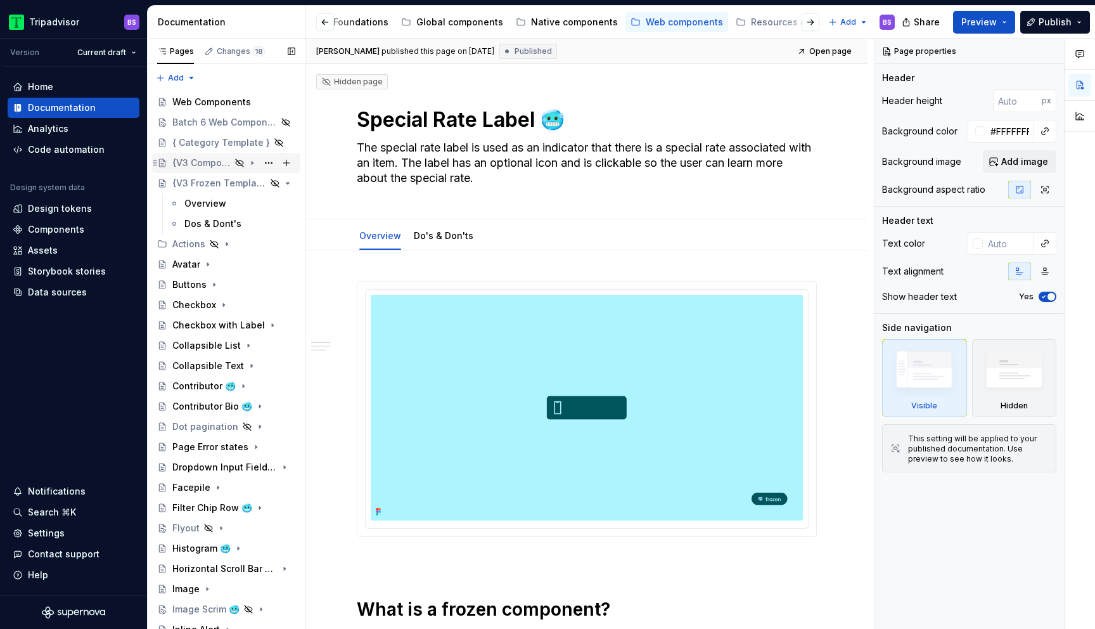
click at [213, 160] on div "{V3 Component Template}" at bounding box center [201, 163] width 58 height 13
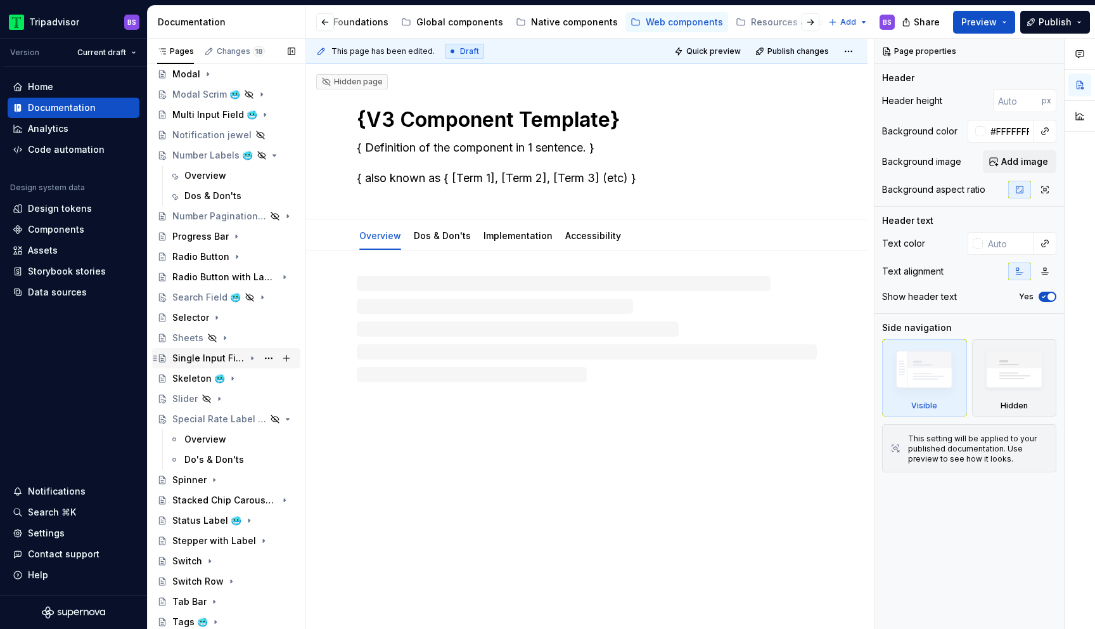
scroll to position [807, 0]
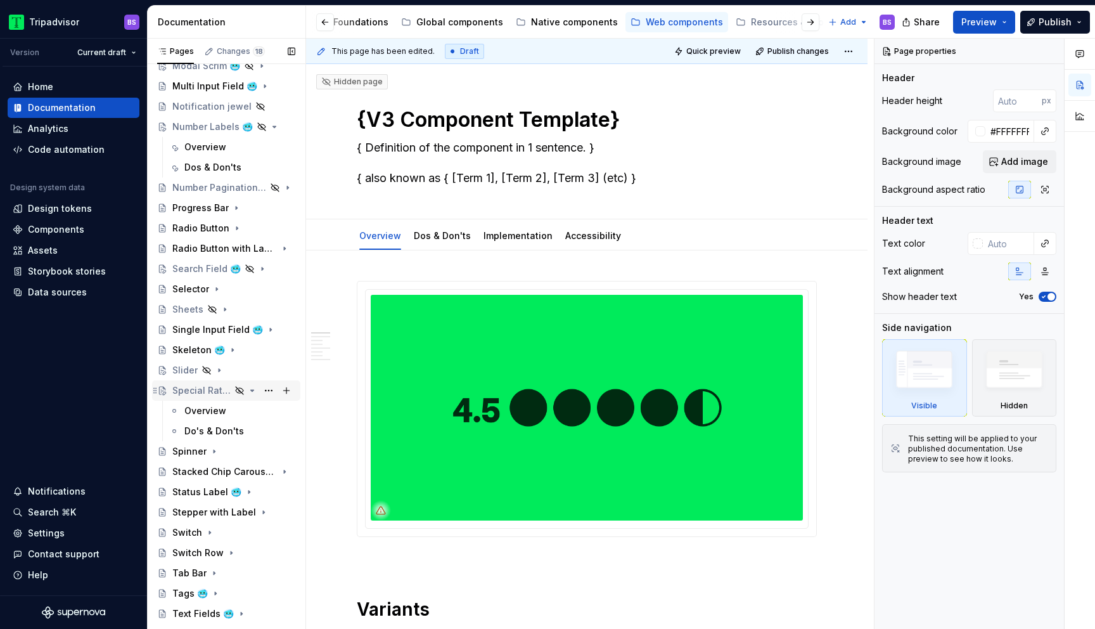
click at [207, 387] on div "Special Rate Label 🥶" at bounding box center [201, 390] width 58 height 13
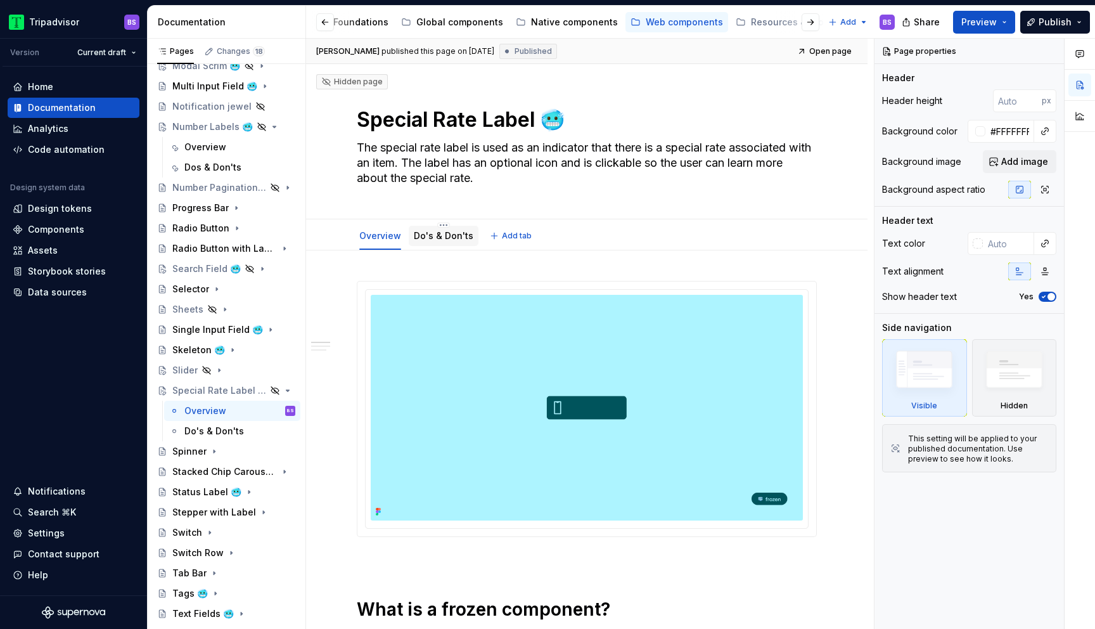
click at [447, 223] on div "Do's & Don'ts" at bounding box center [444, 235] width 70 height 27
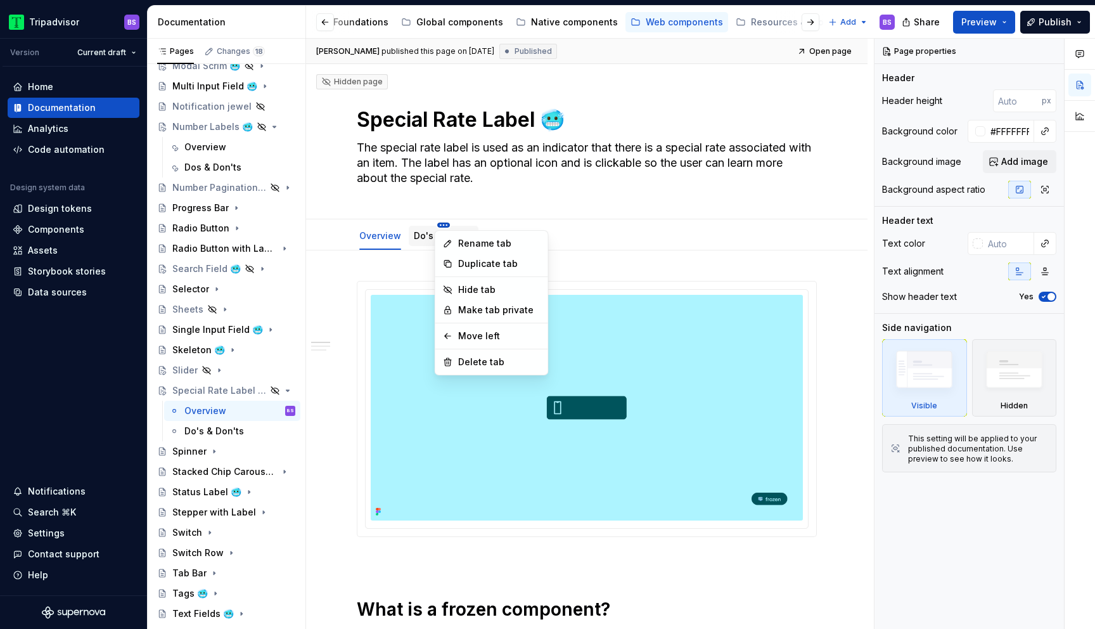
click at [442, 223] on html "Tripadvisor BS Version Current draft Home Documentation Analytics Code automati…" at bounding box center [547, 314] width 1095 height 629
type textarea "*"
click at [471, 244] on div "Rename tab" at bounding box center [499, 243] width 82 height 13
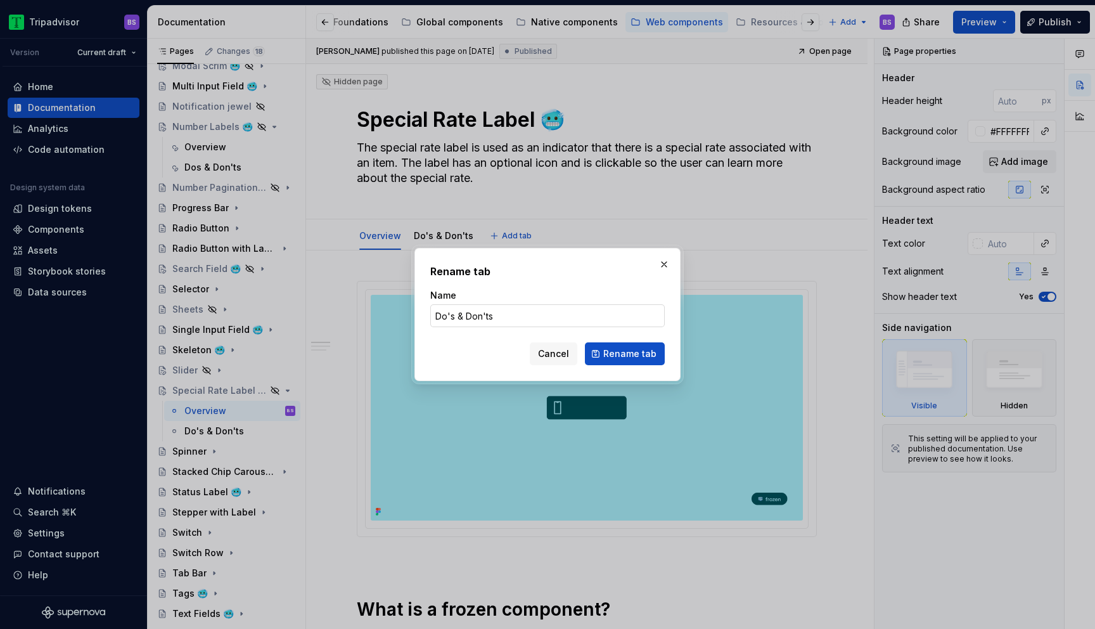
click at [451, 314] on input "Do's & Don'ts" at bounding box center [547, 315] width 235 height 23
type input "Dos & Don'ts"
click at [609, 352] on span "Rename tab" at bounding box center [629, 353] width 53 height 13
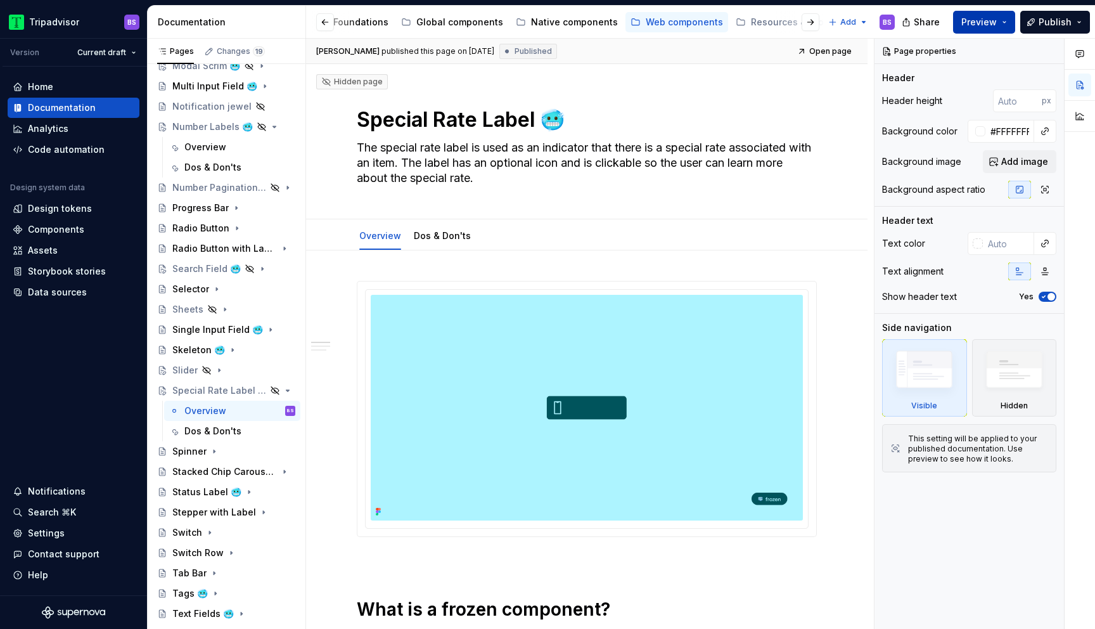
click at [970, 18] on span "Preview" at bounding box center [979, 22] width 35 height 13
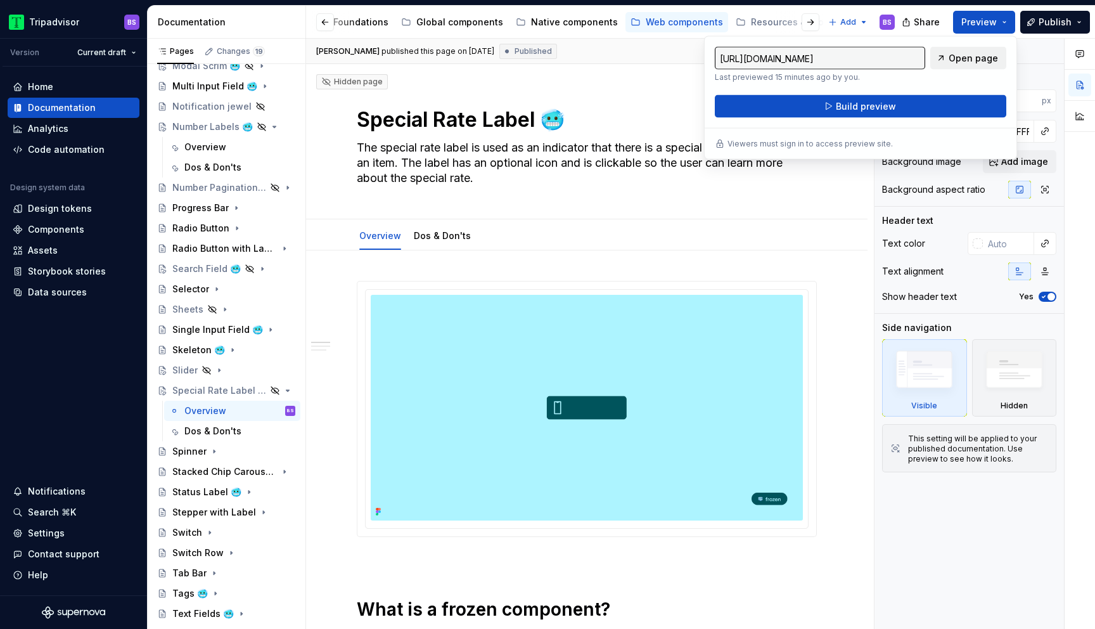
click at [959, 66] on link "Open page" at bounding box center [969, 58] width 76 height 23
click at [450, 19] on div "Global components" at bounding box center [459, 22] width 87 height 13
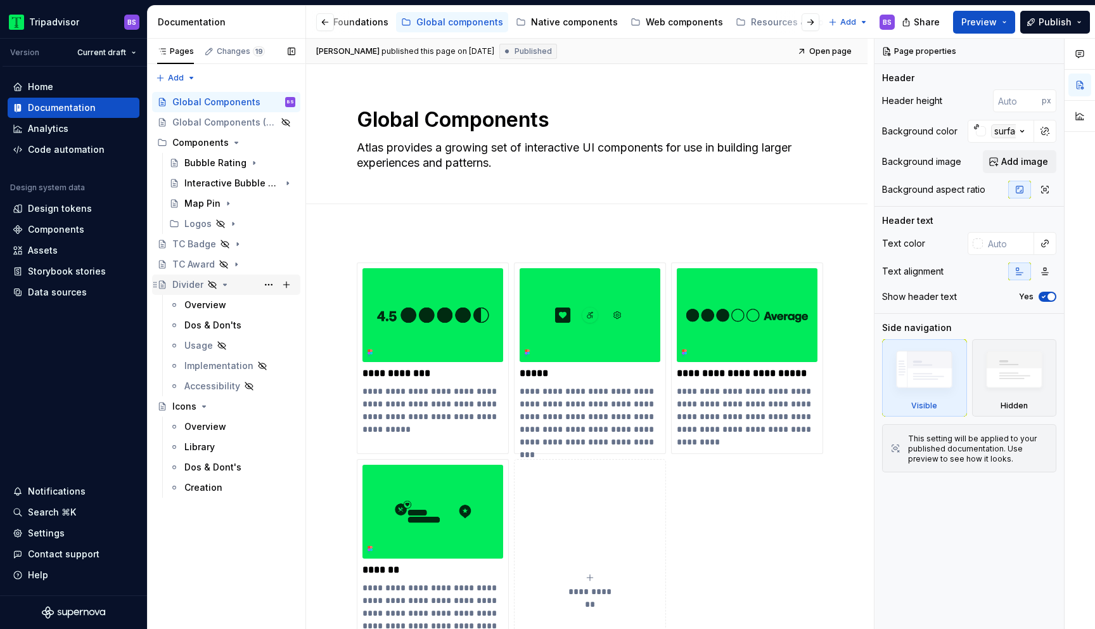
click at [193, 284] on div "Divider" at bounding box center [187, 284] width 31 height 13
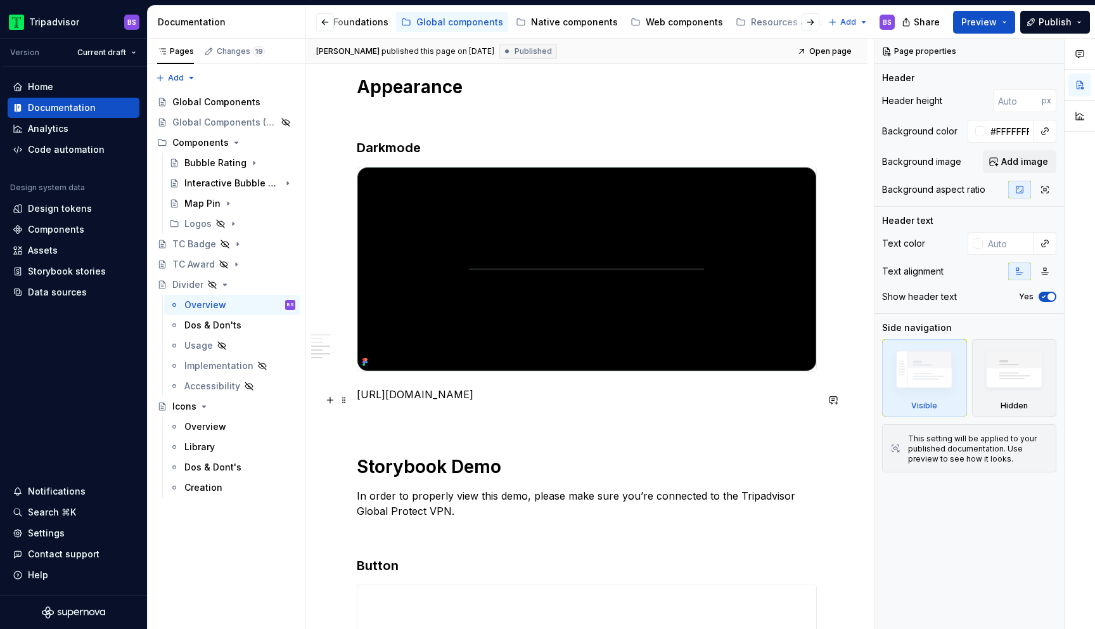
scroll to position [1036, 0]
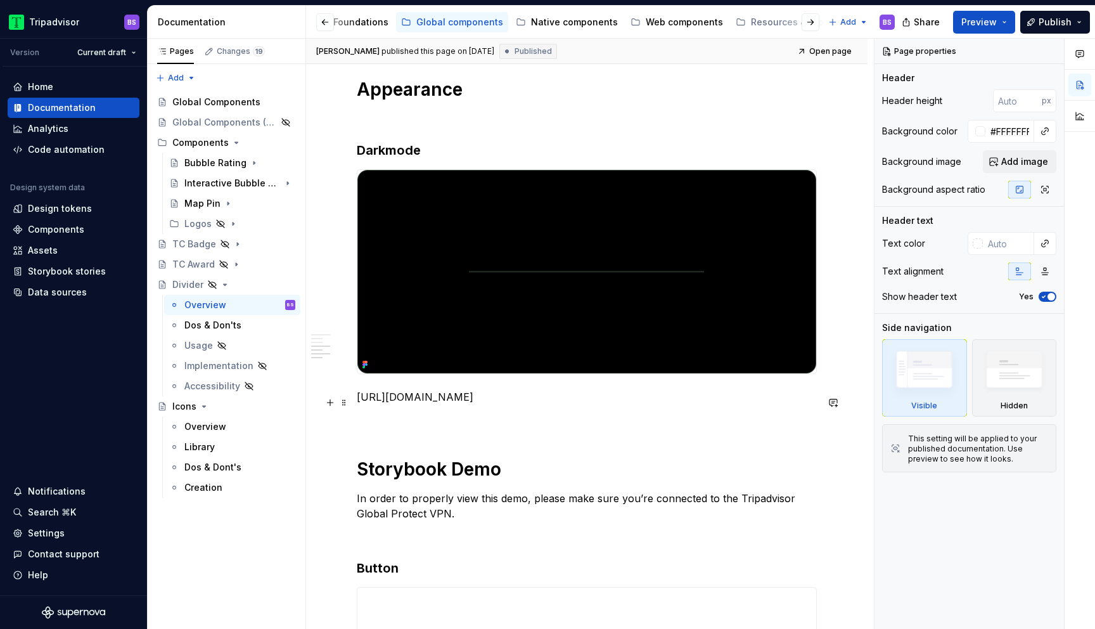
type textarea "*"
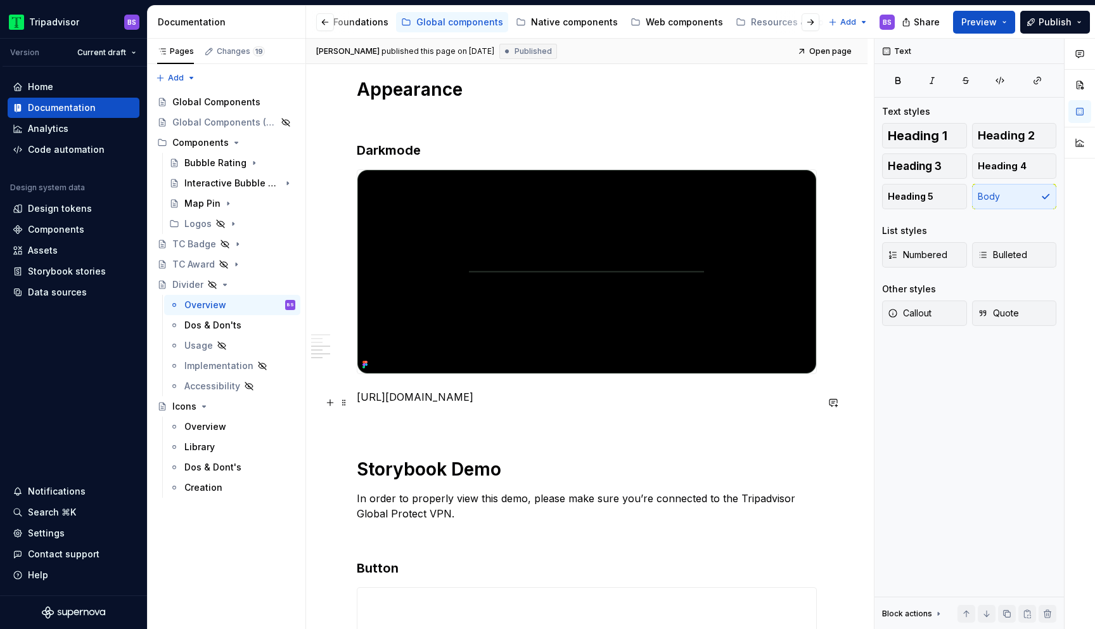
click at [513, 404] on p "[URL][DOMAIN_NAME]" at bounding box center [587, 396] width 460 height 15
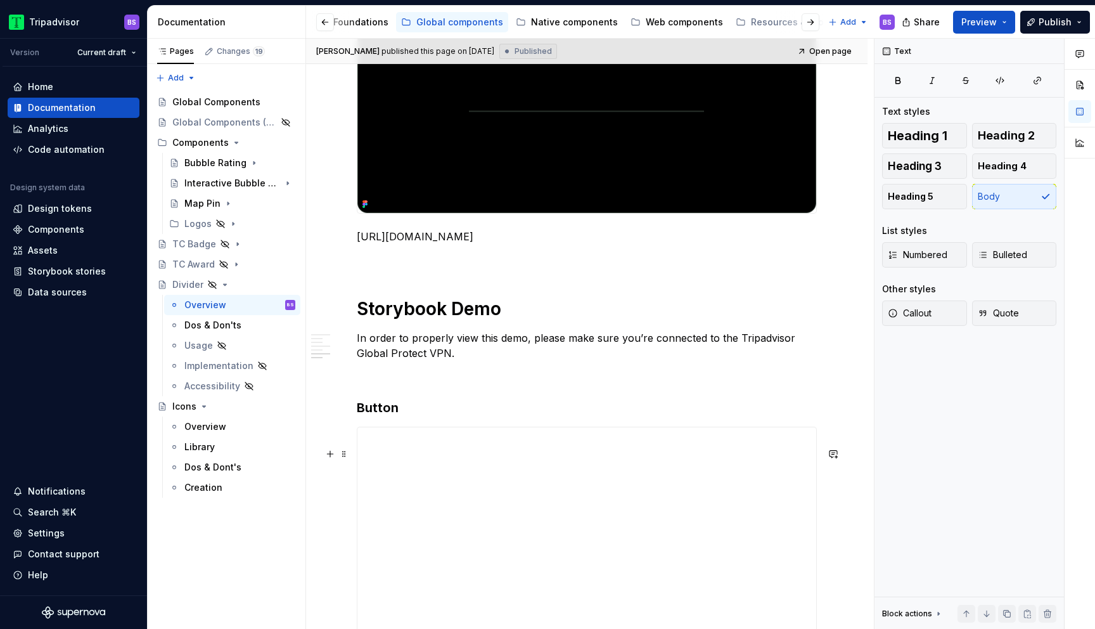
scroll to position [1092, 0]
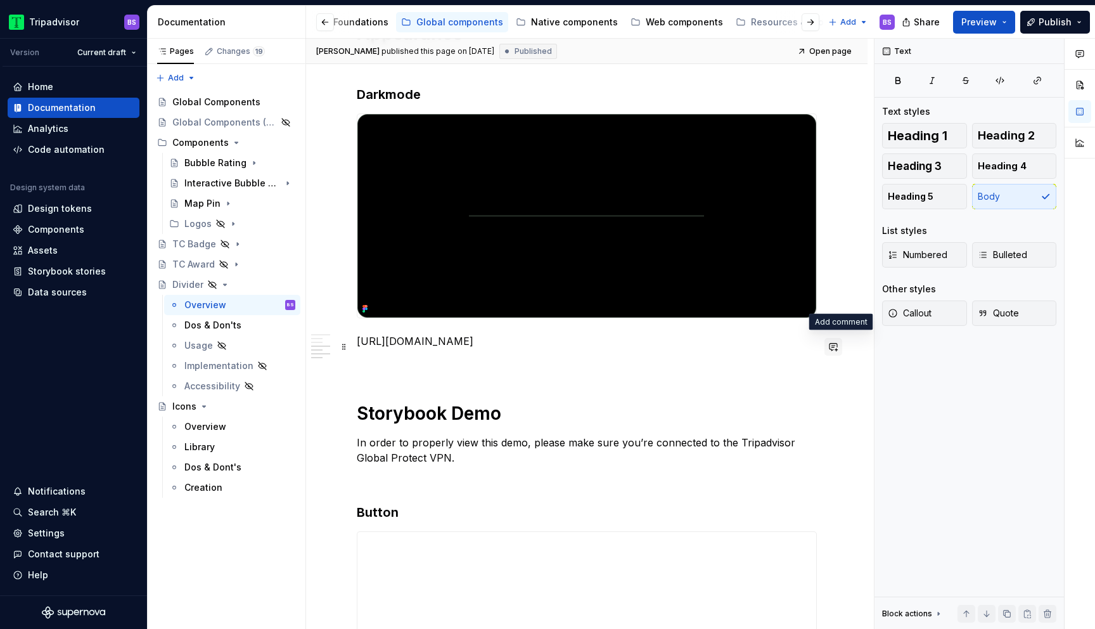
click at [840, 349] on button "button" at bounding box center [834, 347] width 18 height 18
click at [662, 392] on icon "Mention someone" at bounding box center [660, 388] width 13 height 13
click at [606, 373] on div "**********" at bounding box center [587, 84] width 460 height 1790
click at [345, 347] on span at bounding box center [344, 347] width 10 height 18
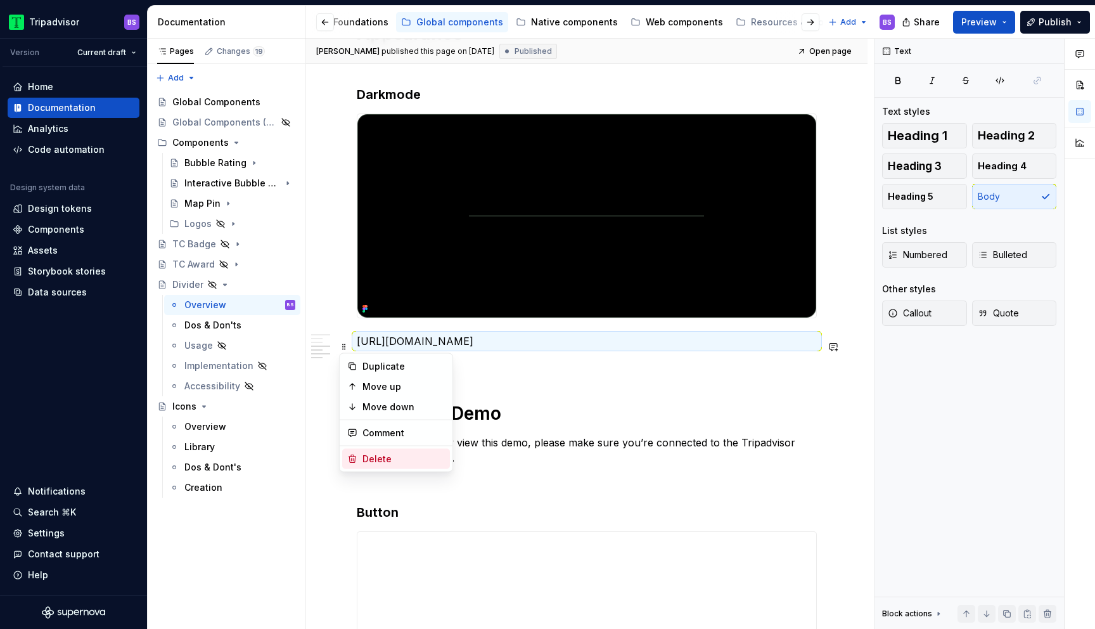
click at [389, 460] on div "Delete" at bounding box center [404, 459] width 82 height 13
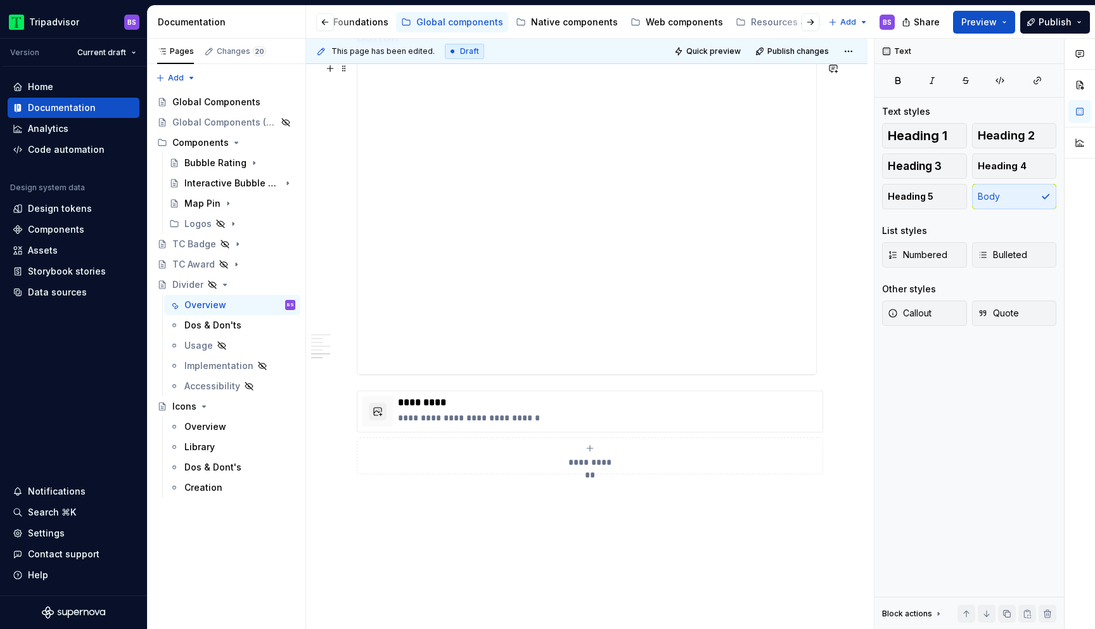
scroll to position [1628, 0]
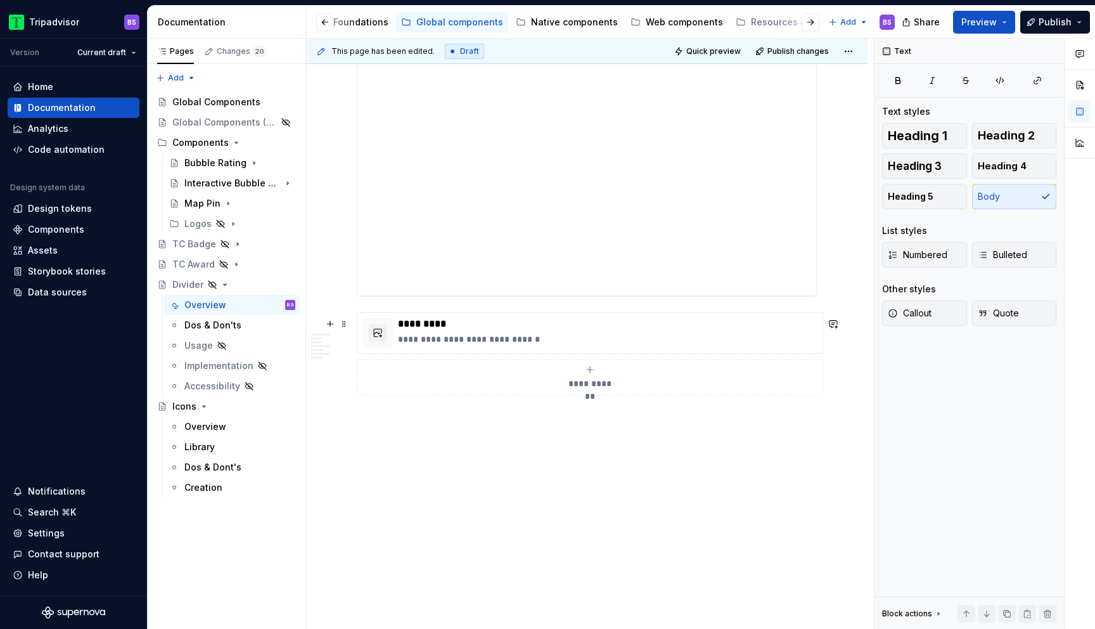
click at [532, 312] on div "**********" at bounding box center [587, 354] width 460 height 84
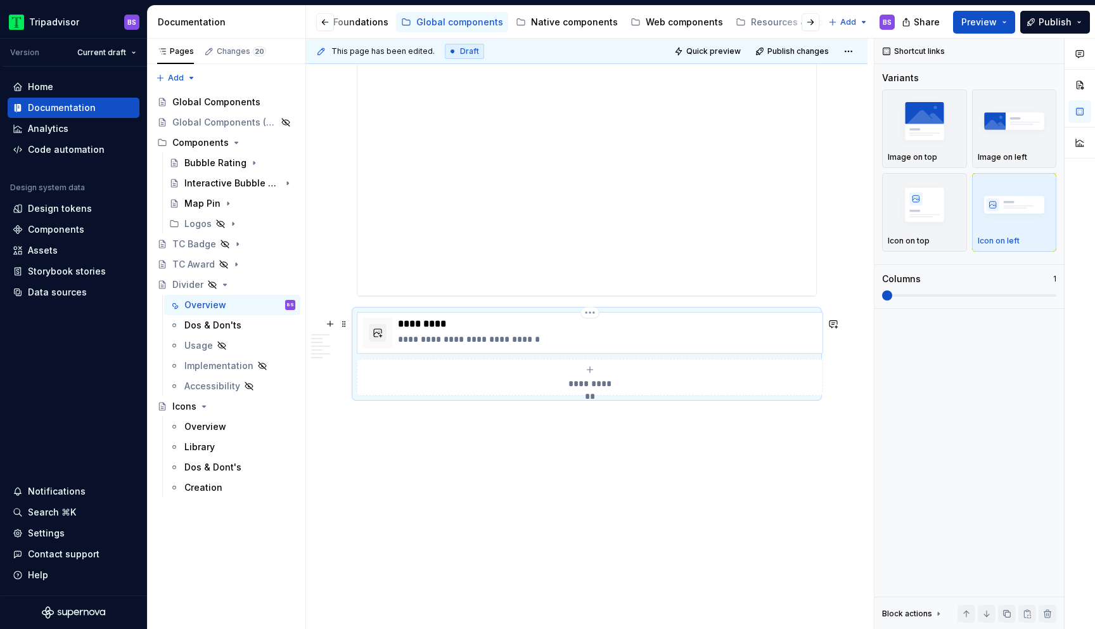
click at [550, 333] on p "**********" at bounding box center [608, 339] width 420 height 13
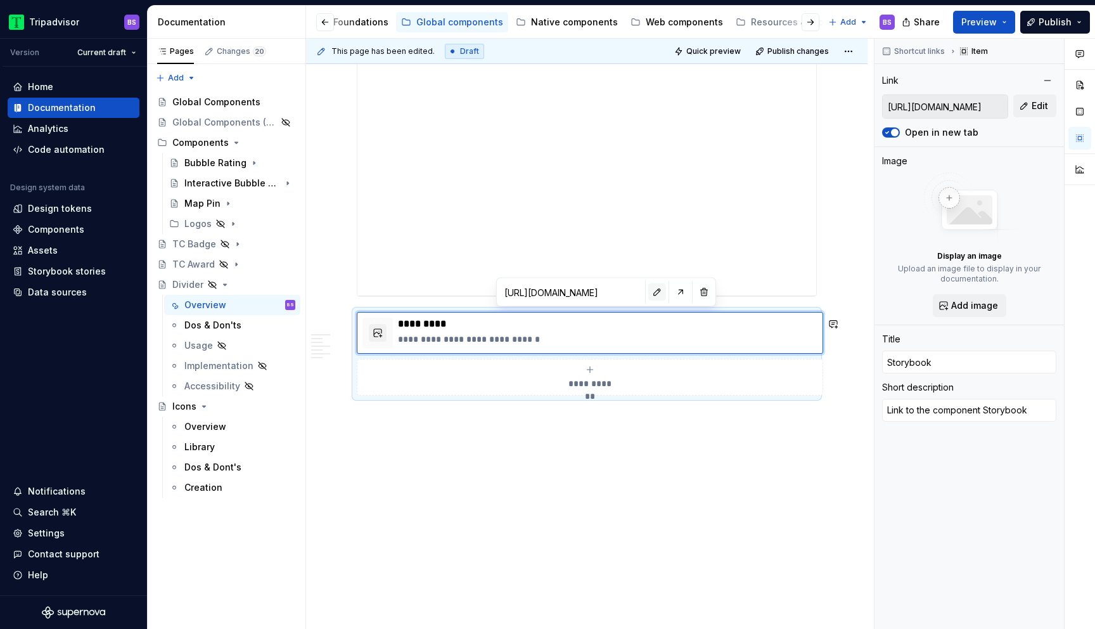
click at [648, 295] on button "button" at bounding box center [657, 292] width 18 height 18
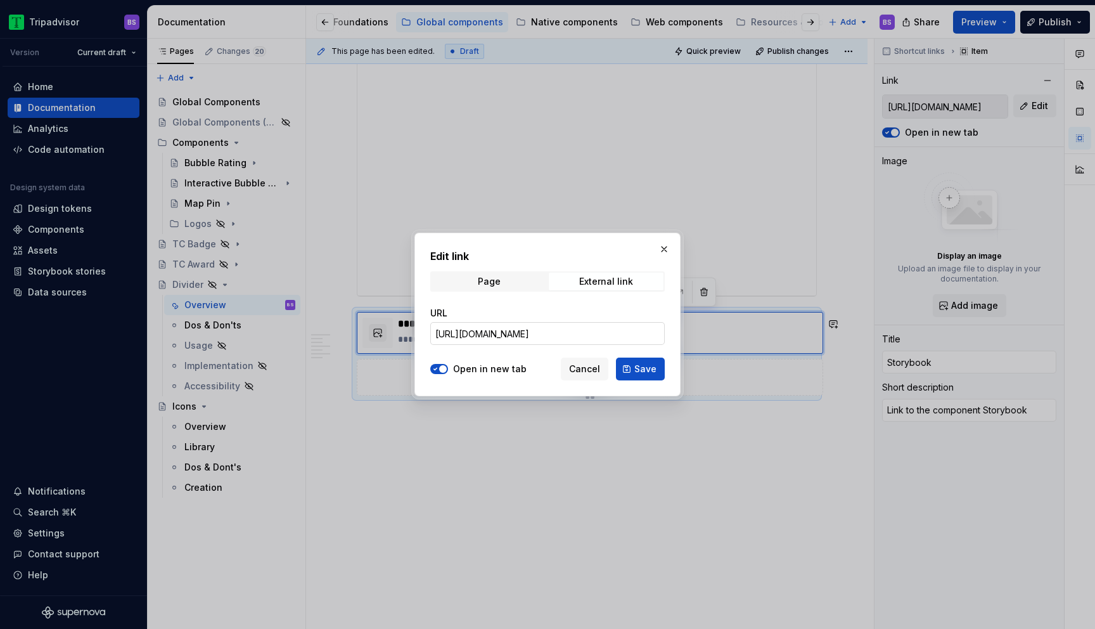
click at [633, 338] on input "[URL][DOMAIN_NAME]" at bounding box center [547, 333] width 235 height 23
click at [626, 337] on input "[URL][DOMAIN_NAME]" at bounding box center [547, 333] width 235 height 23
click at [631, 366] on button "Save" at bounding box center [640, 368] width 49 height 23
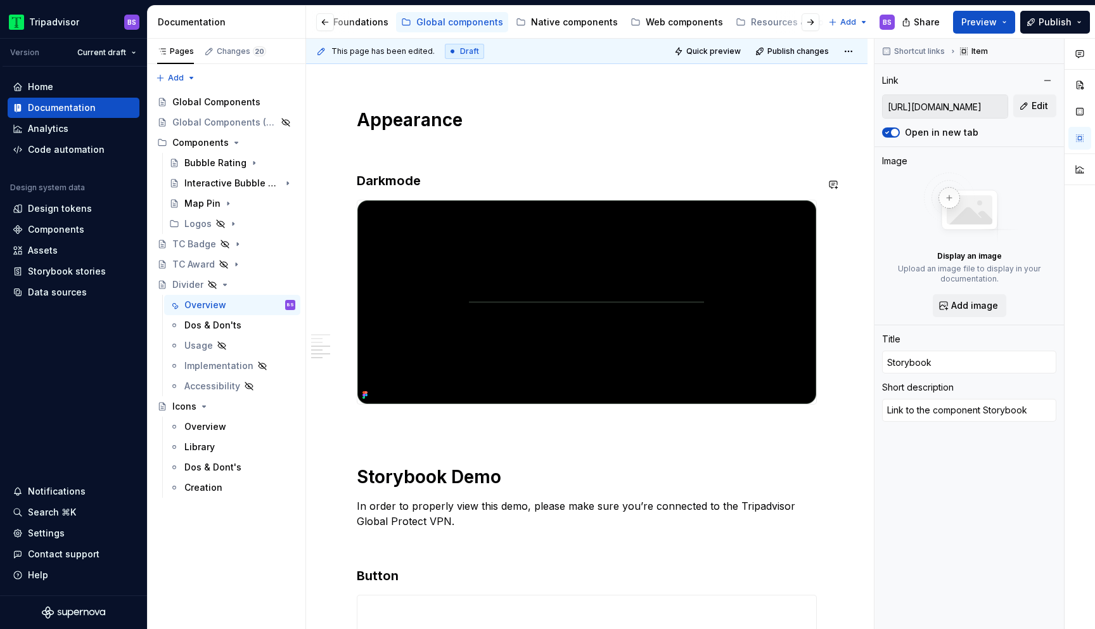
scroll to position [962, 0]
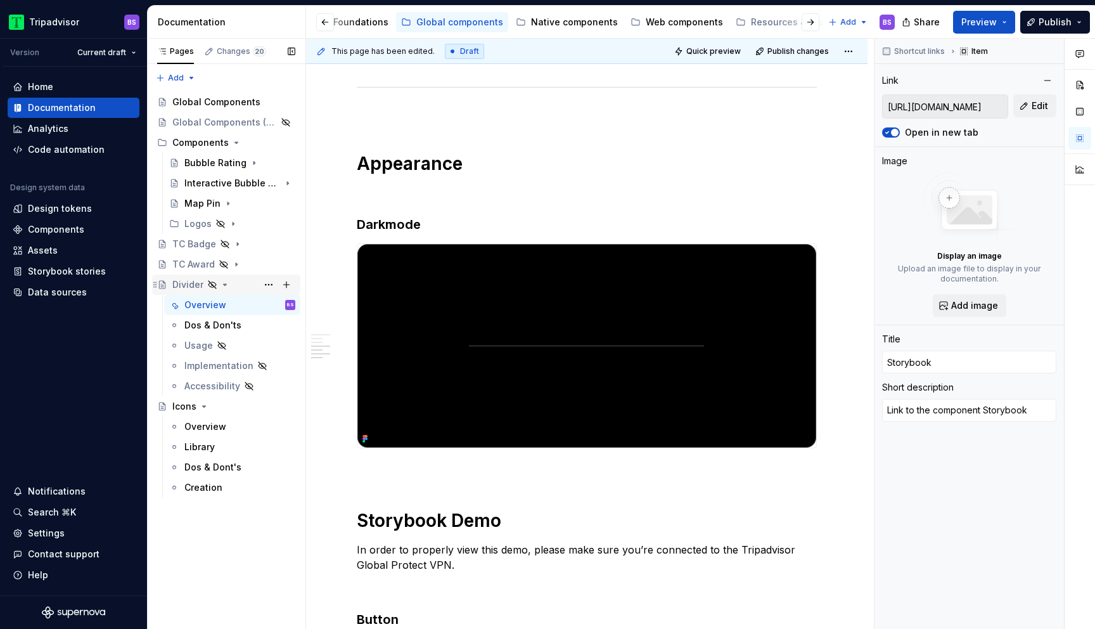
click at [229, 283] on div "Divider" at bounding box center [233, 285] width 123 height 18
click at [672, 27] on div "Web components" at bounding box center [684, 22] width 77 height 13
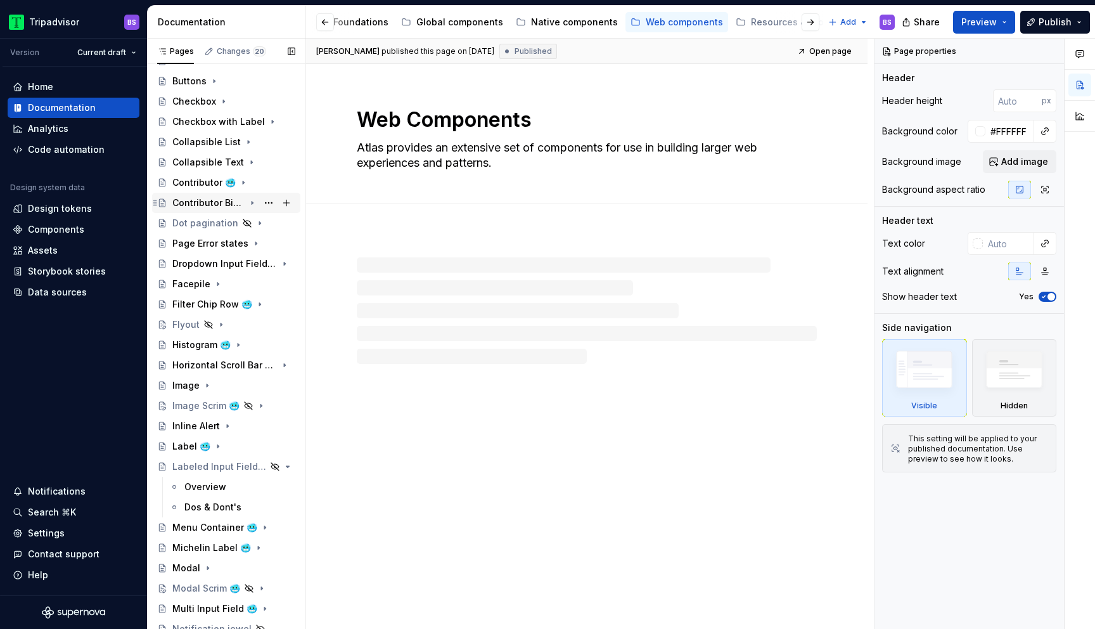
scroll to position [421, 0]
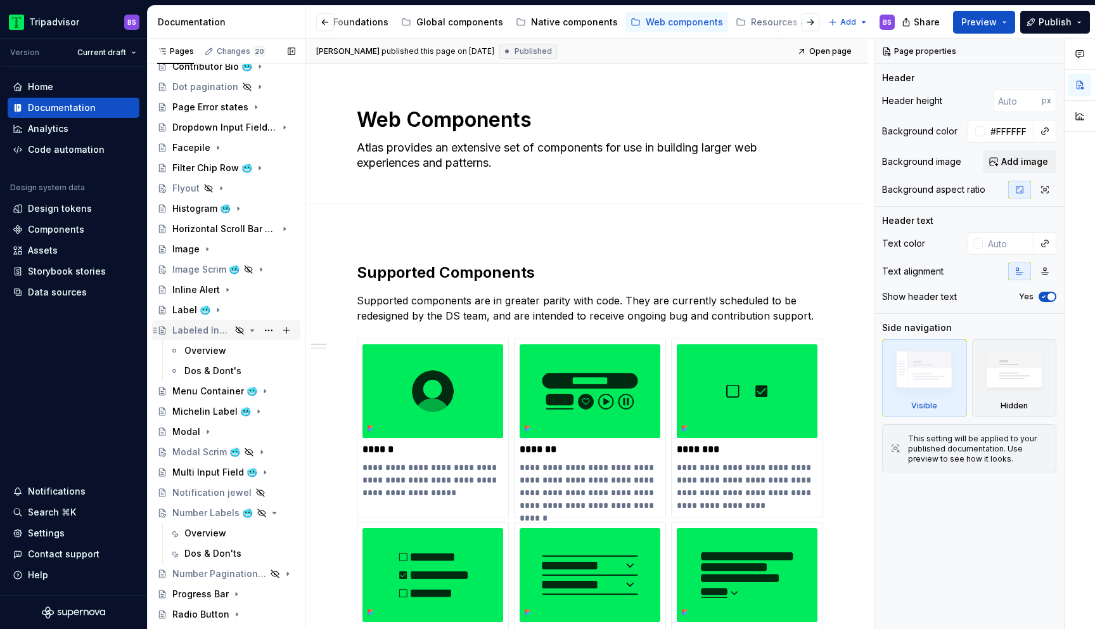
click at [213, 326] on div "Labeled Input Field 🥶" at bounding box center [201, 330] width 58 height 13
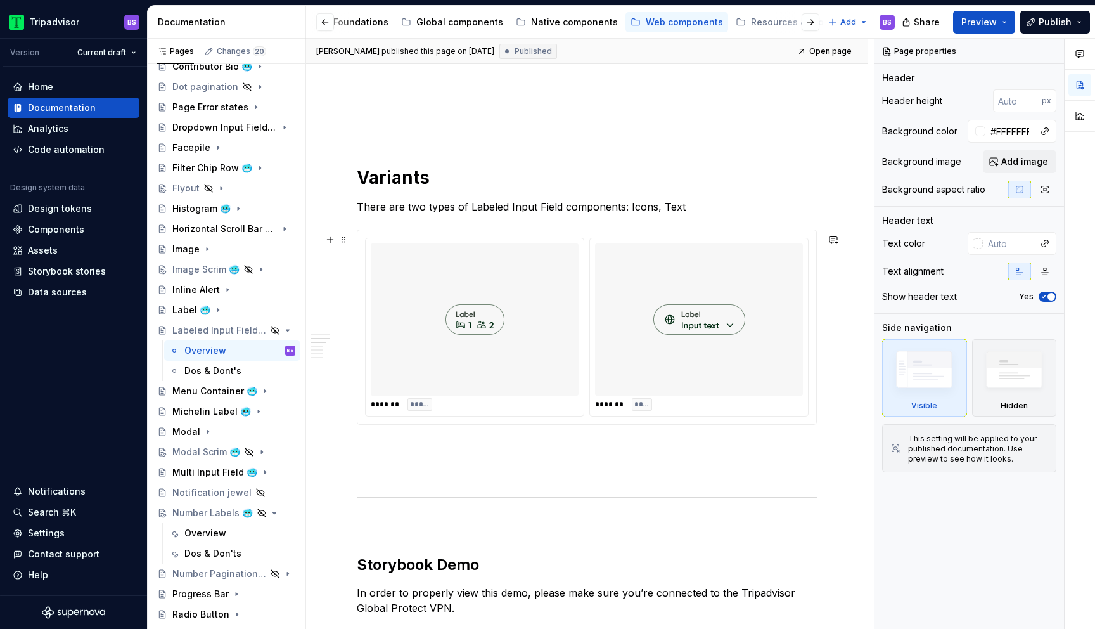
scroll to position [585, 0]
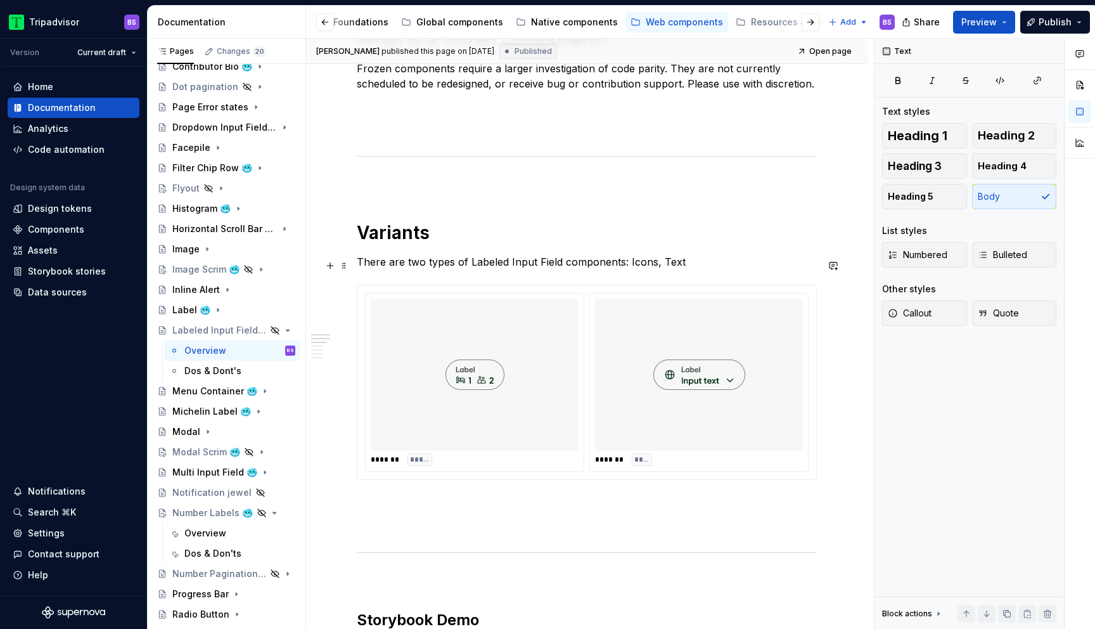
type textarea "*"
click at [428, 264] on p "There are two types of Labeled Input Field components: Icons, Text" at bounding box center [587, 261] width 460 height 15
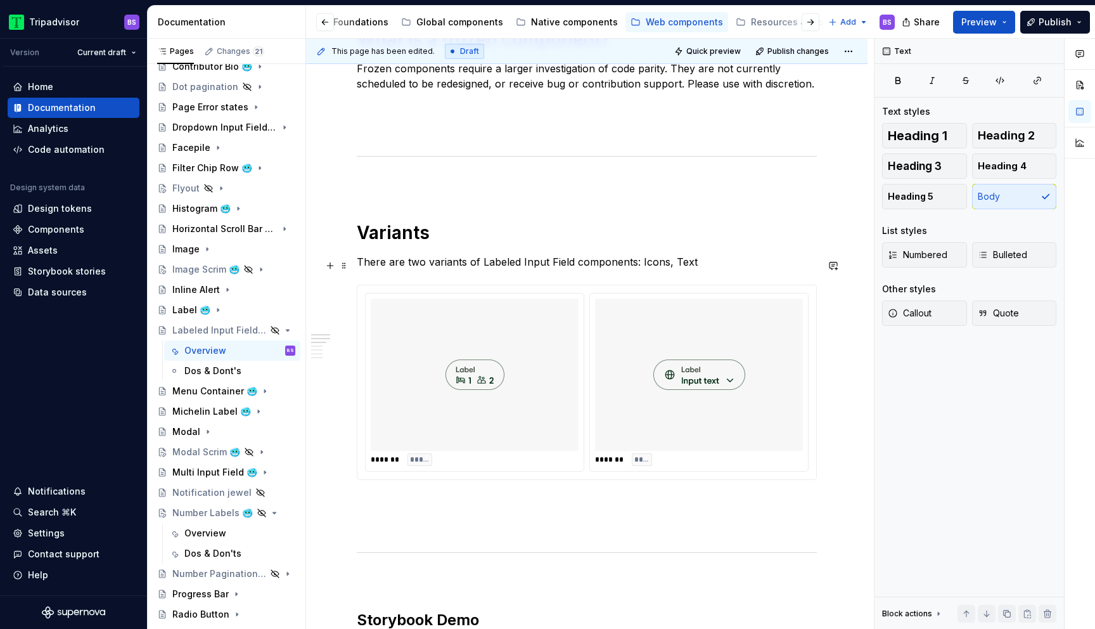
click at [671, 266] on p "There are two variants of Labeled Input Field components: Icons, Text" at bounding box center [587, 261] width 460 height 15
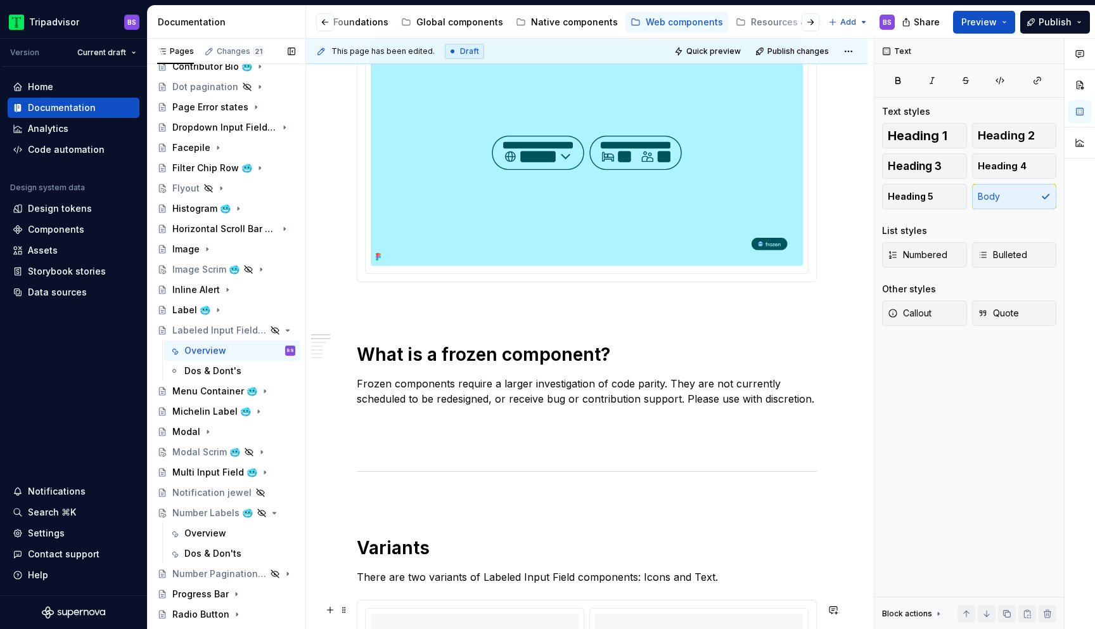
scroll to position [99, 0]
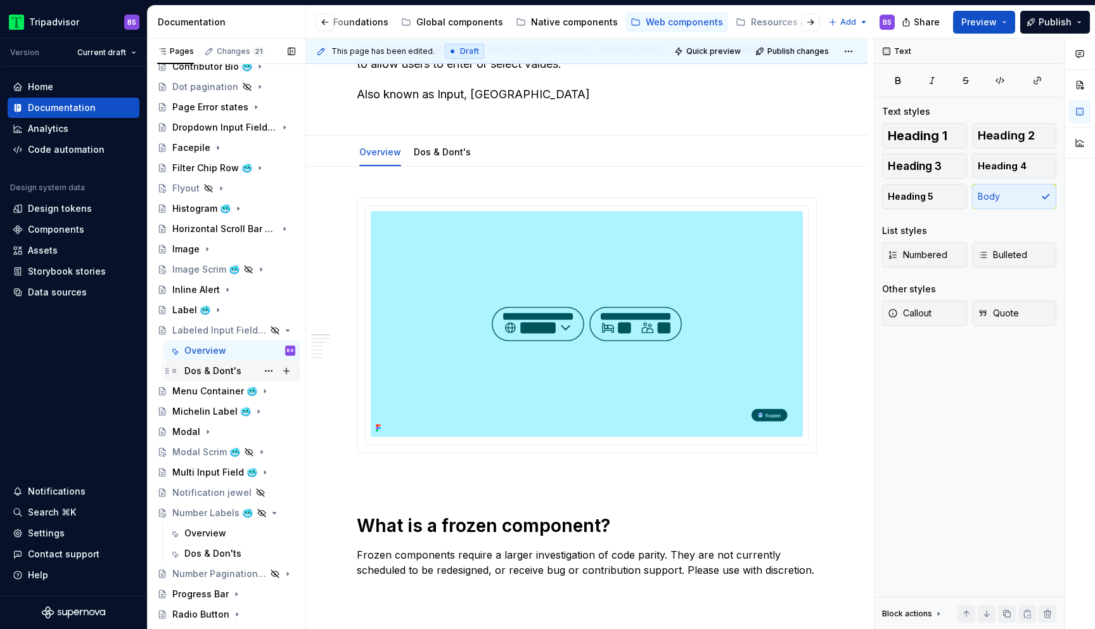
click at [222, 370] on div "Dos & Dont's" at bounding box center [212, 370] width 57 height 13
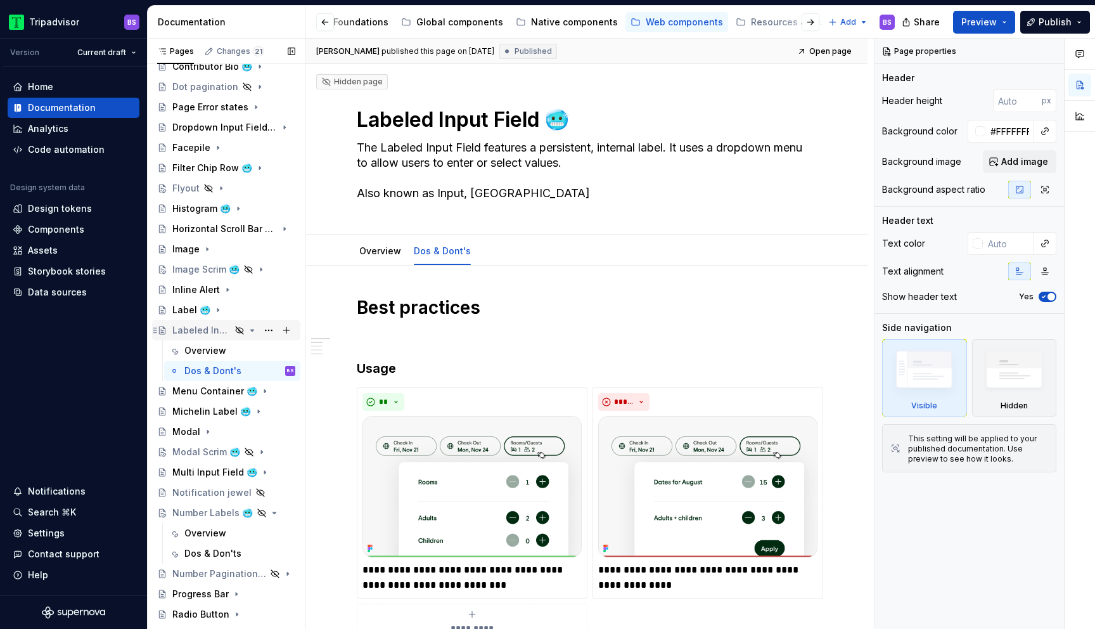
click at [250, 327] on icon "Page tree" at bounding box center [252, 330] width 10 height 10
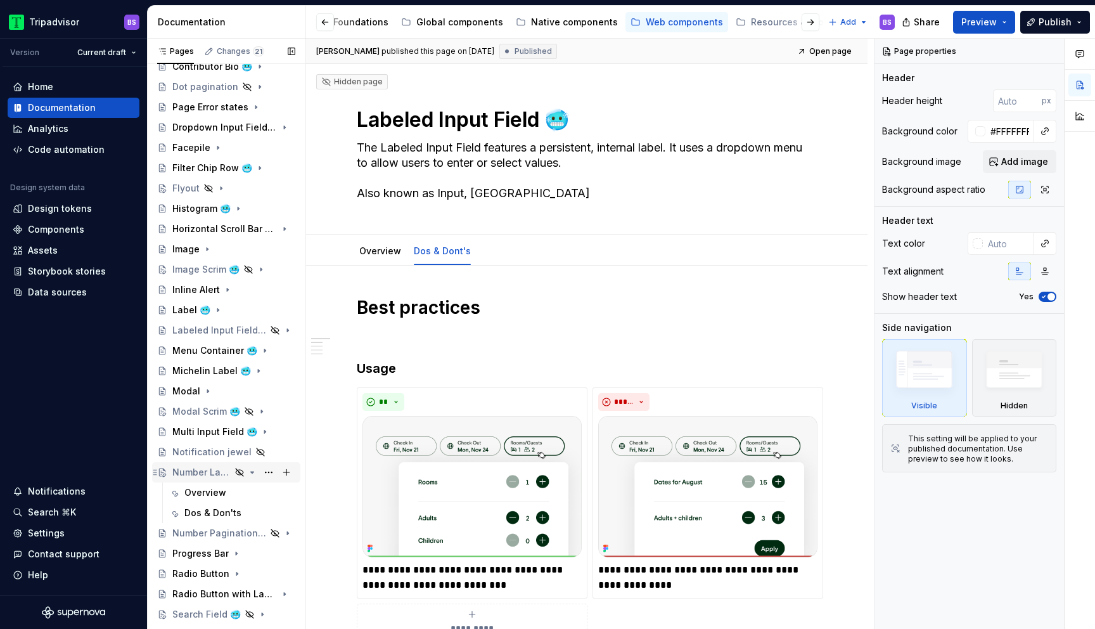
click at [252, 472] on icon "Page tree" at bounding box center [252, 472] width 3 height 1
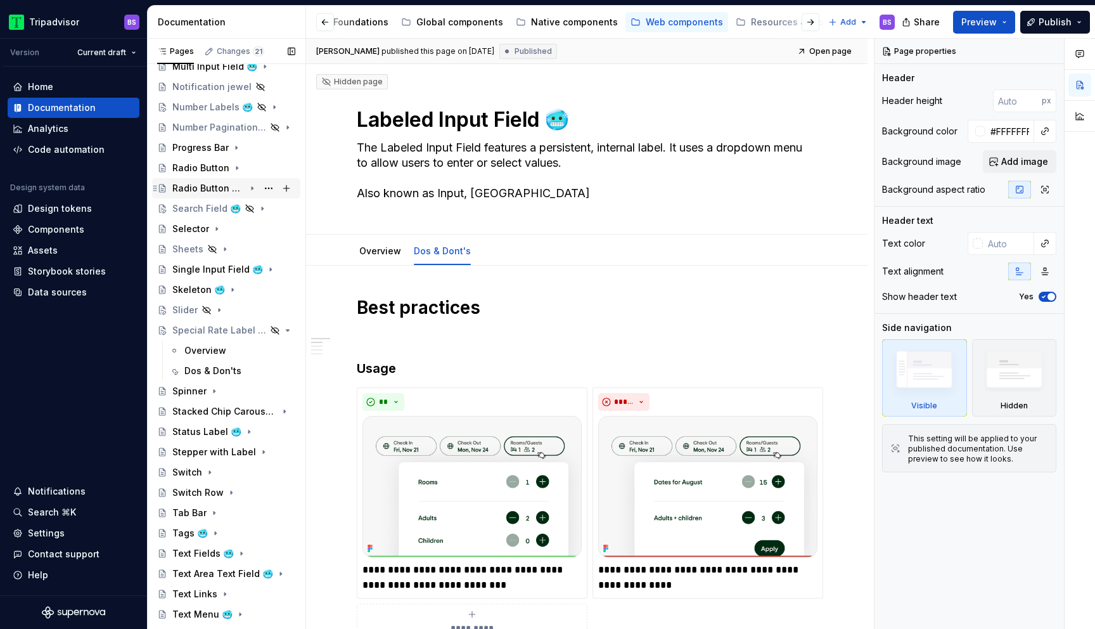
scroll to position [860, 0]
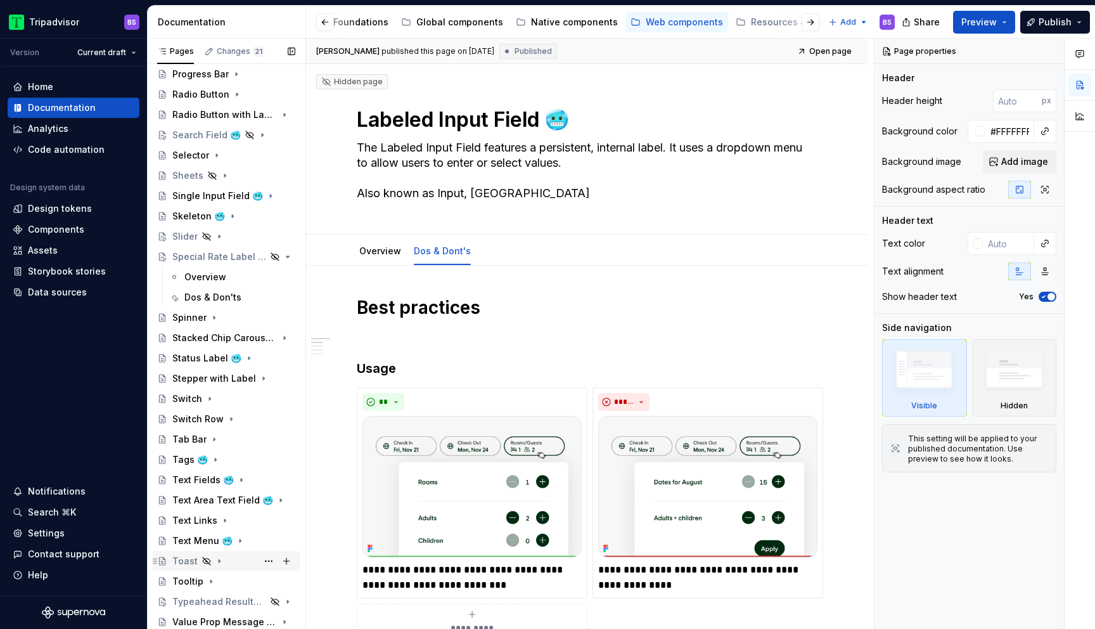
click at [188, 561] on div "Toast" at bounding box center [184, 561] width 25 height 13
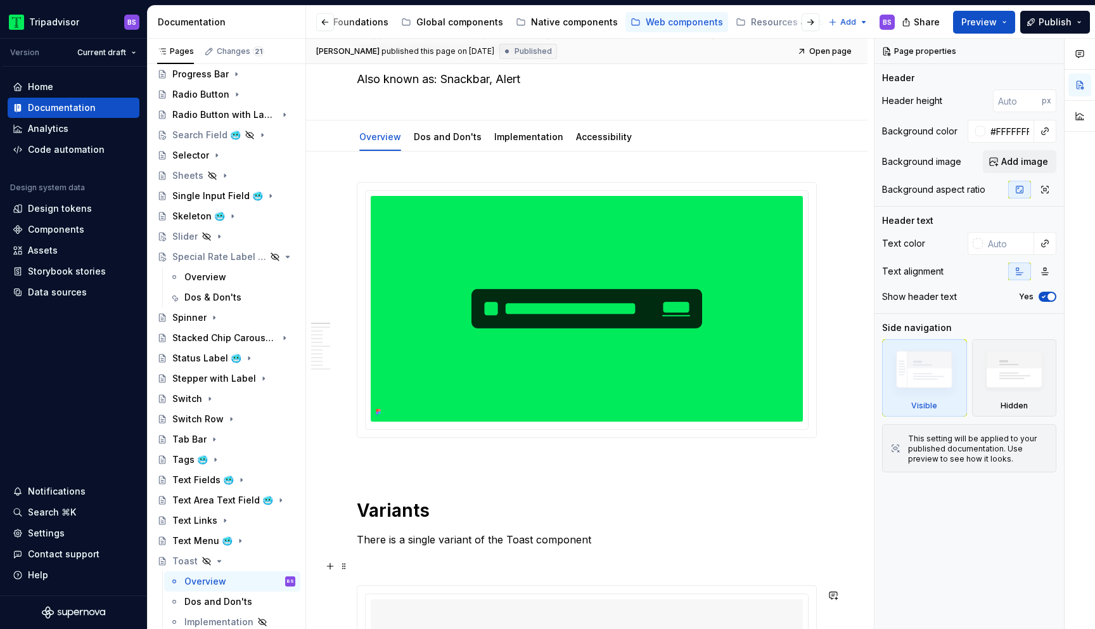
scroll to position [75, 0]
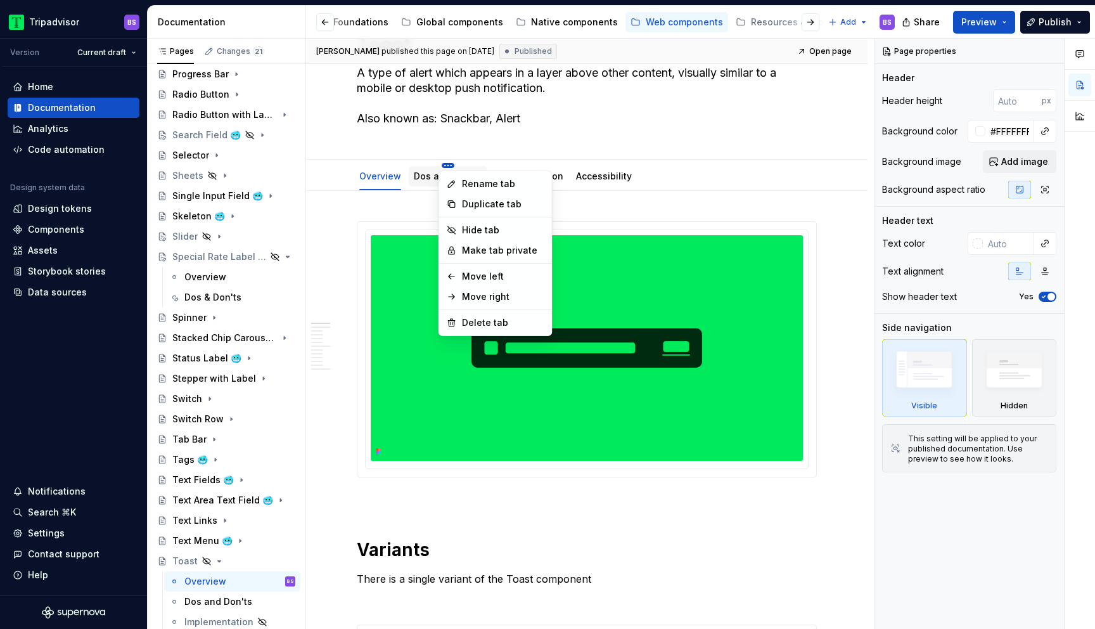
click at [442, 165] on html "Tripadvisor BS Version Current draft Home Documentation Analytics Code automati…" at bounding box center [547, 314] width 1095 height 629
type textarea "*"
click at [479, 185] on div "Rename tab" at bounding box center [503, 183] width 82 height 13
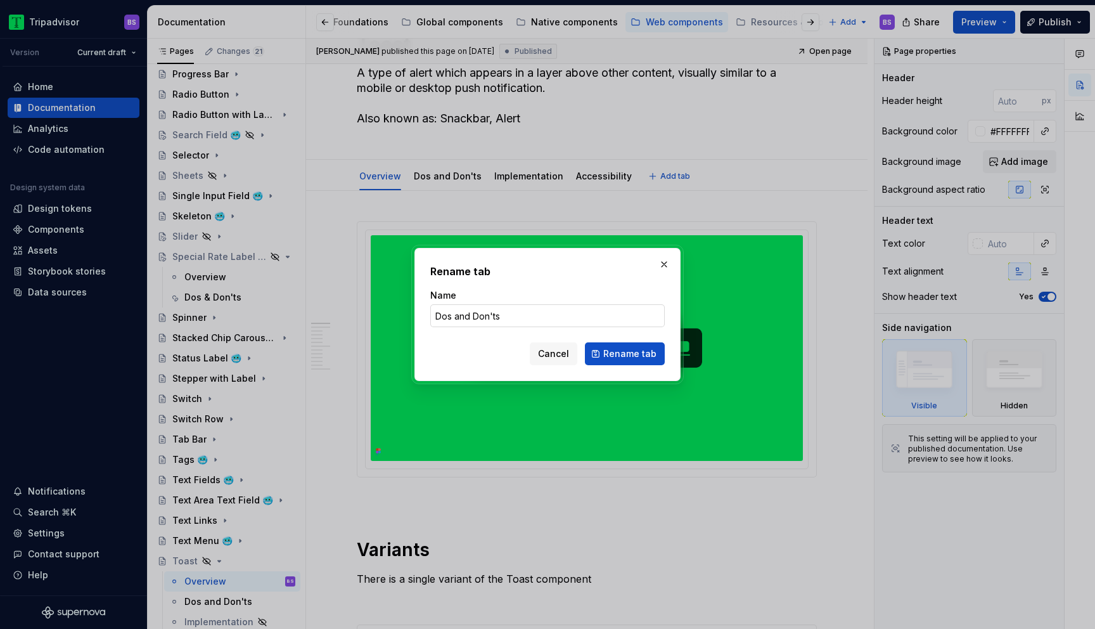
click at [466, 321] on input "Dos and Don'ts" at bounding box center [547, 315] width 235 height 23
click at [465, 318] on input "Dos and Don'ts" at bounding box center [547, 315] width 235 height 23
type input "Dos & Don'ts"
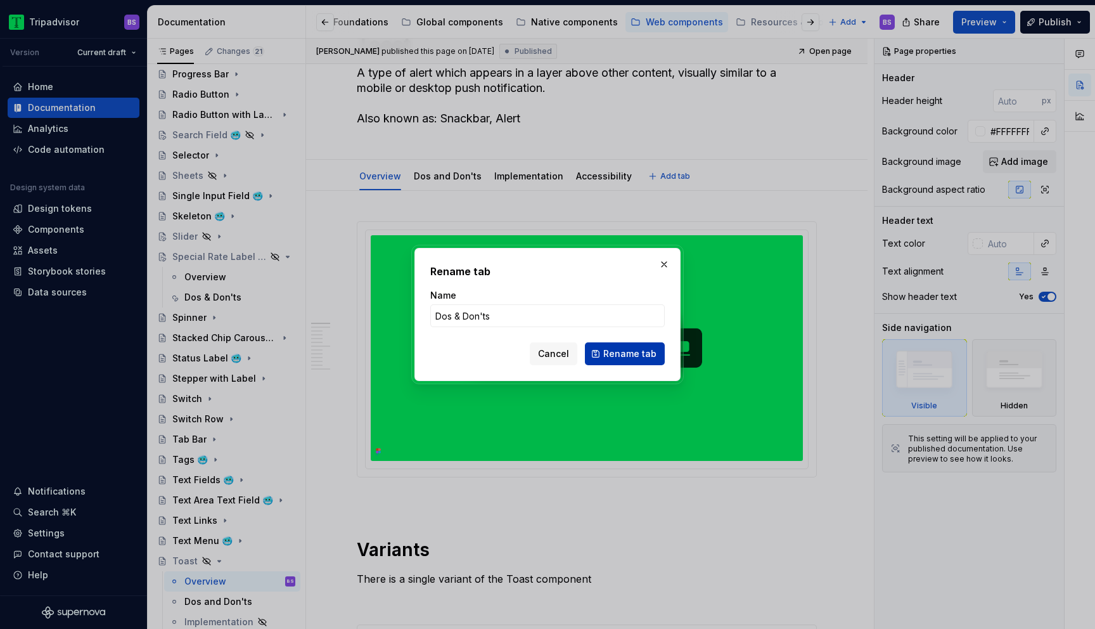
click at [642, 359] on span "Rename tab" at bounding box center [629, 353] width 53 height 13
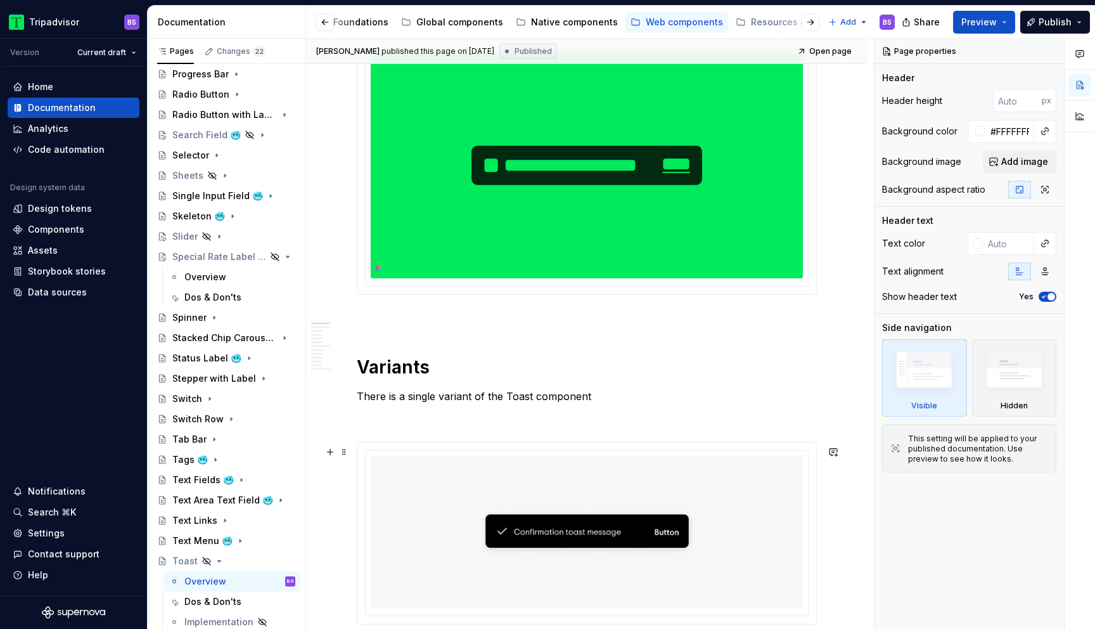
scroll to position [302, 0]
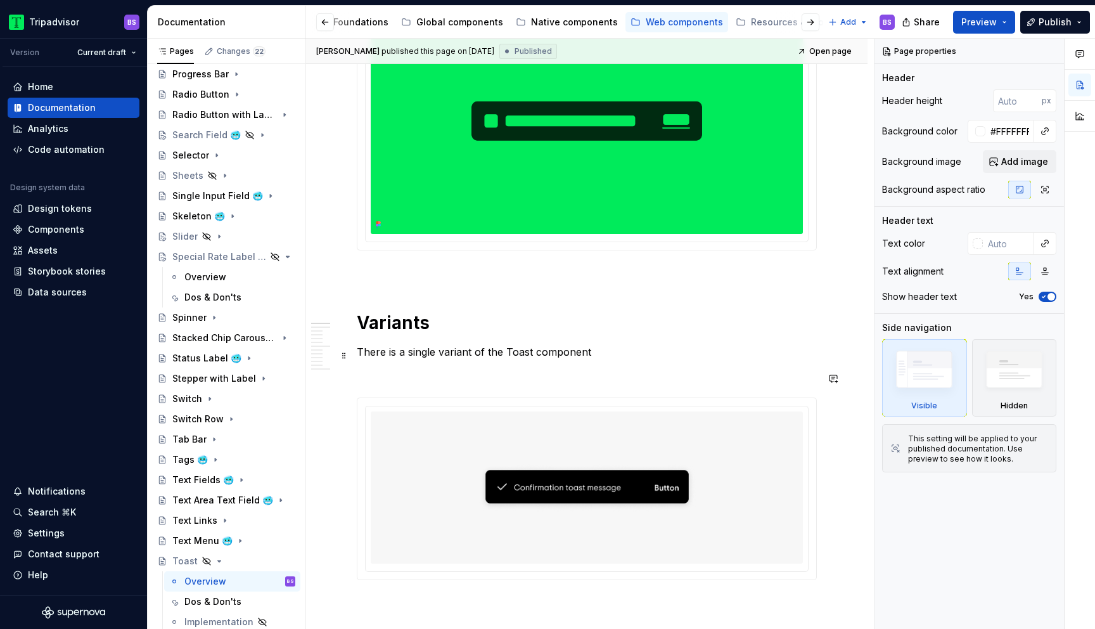
type textarea "*"
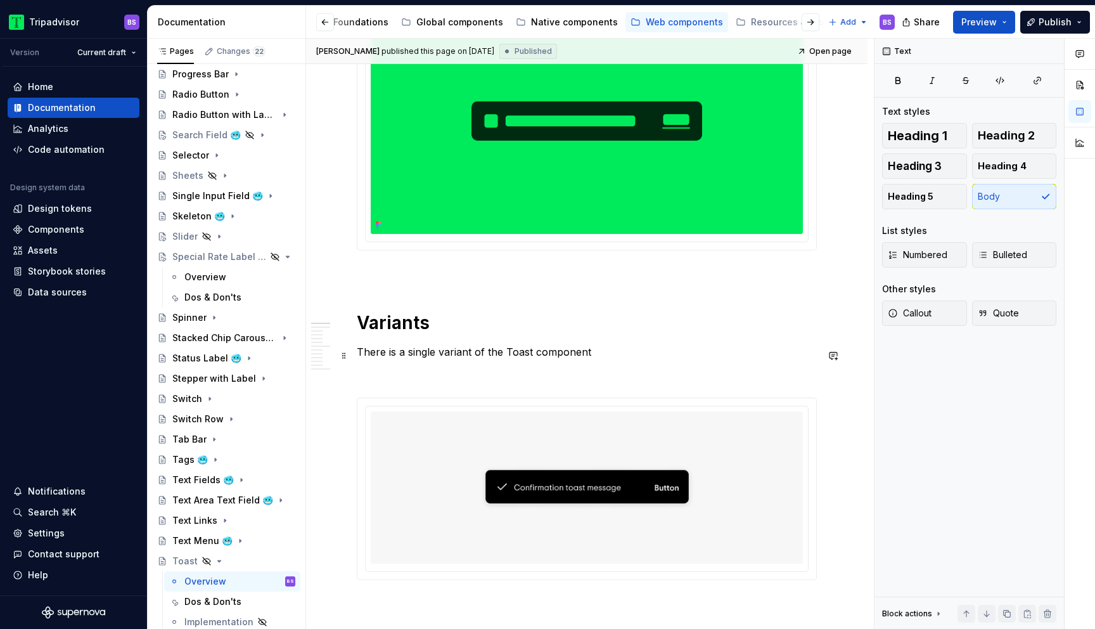
click at [596, 354] on p "There is a single variant of the Toast component" at bounding box center [587, 351] width 460 height 15
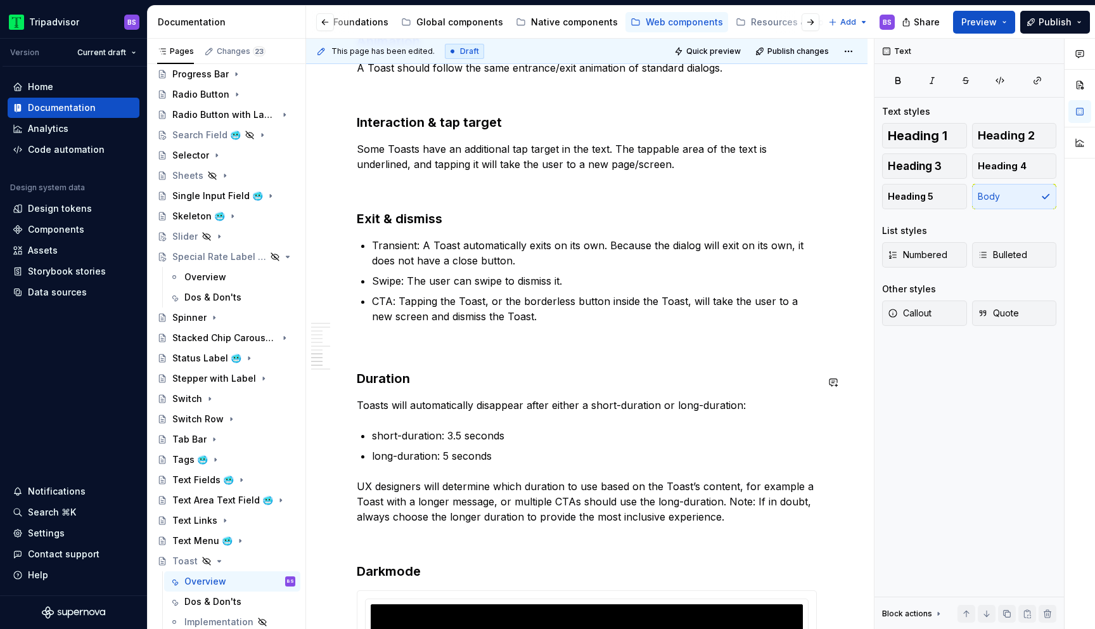
scroll to position [1734, 0]
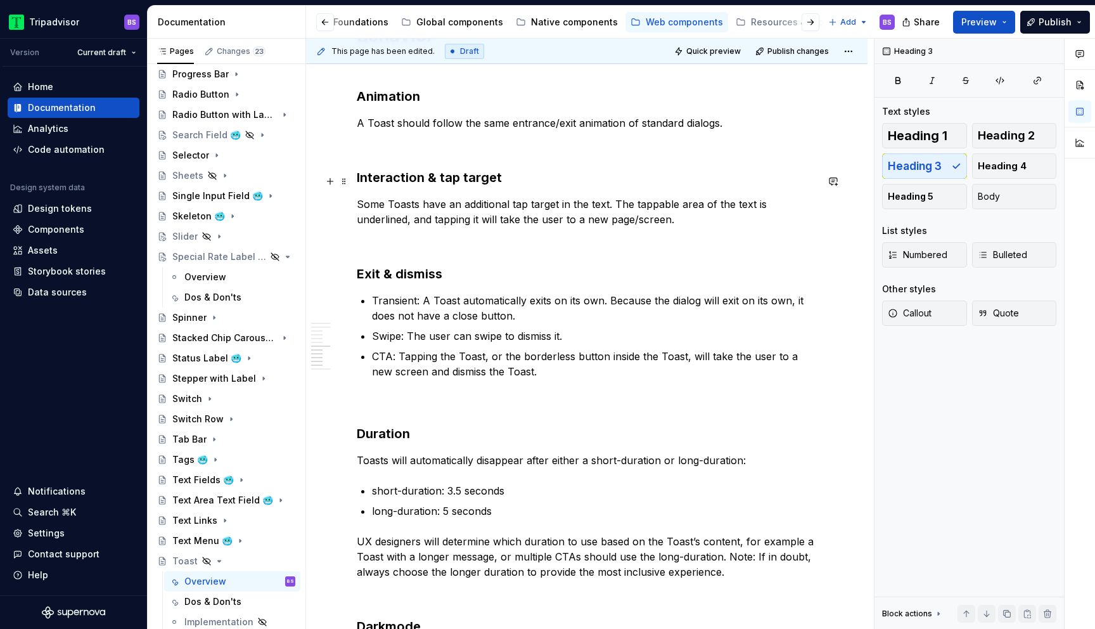
click at [446, 181] on h3 "Interaction & tap target" at bounding box center [587, 178] width 460 height 18
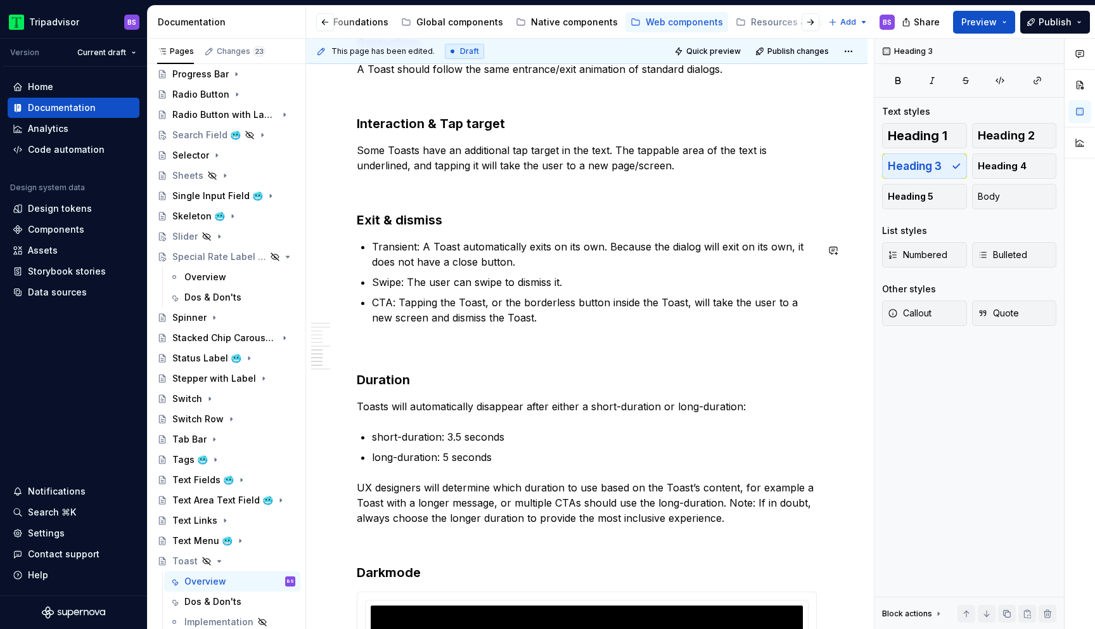
scroll to position [1797, 0]
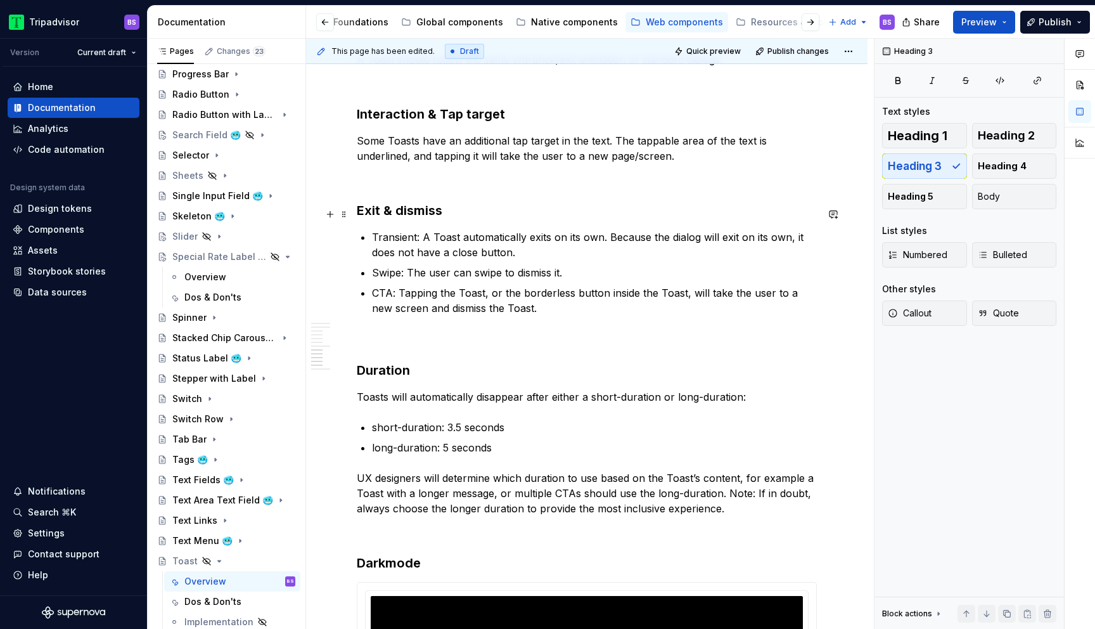
click at [397, 216] on h3 "Exit & dismiss" at bounding box center [587, 211] width 460 height 18
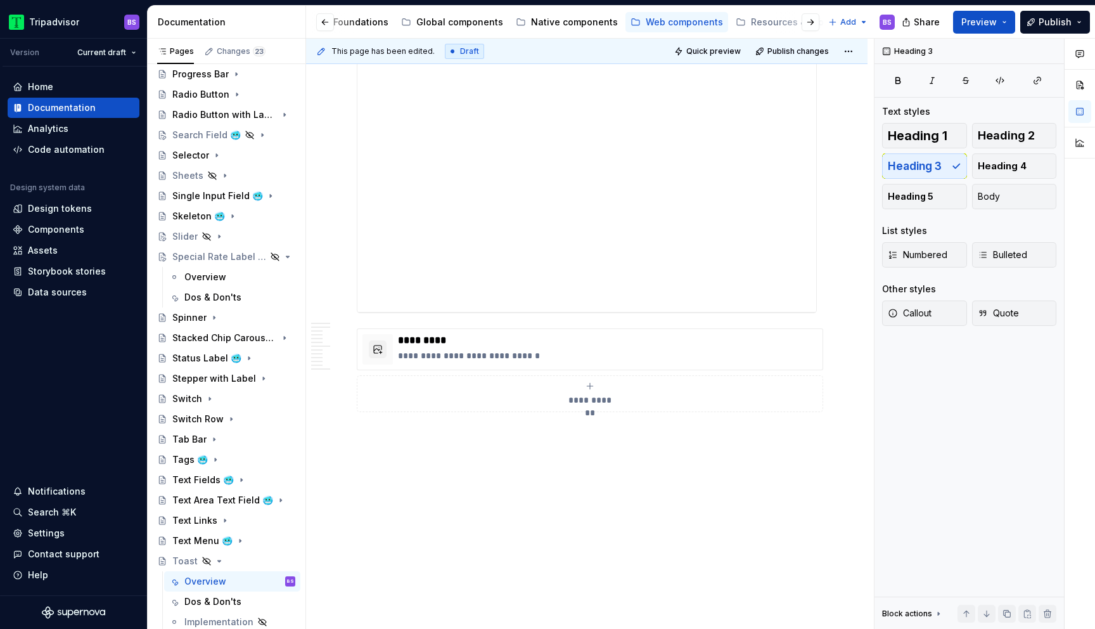
scroll to position [2791, 0]
click at [213, 605] on div "Dos & Don'ts" at bounding box center [212, 601] width 57 height 13
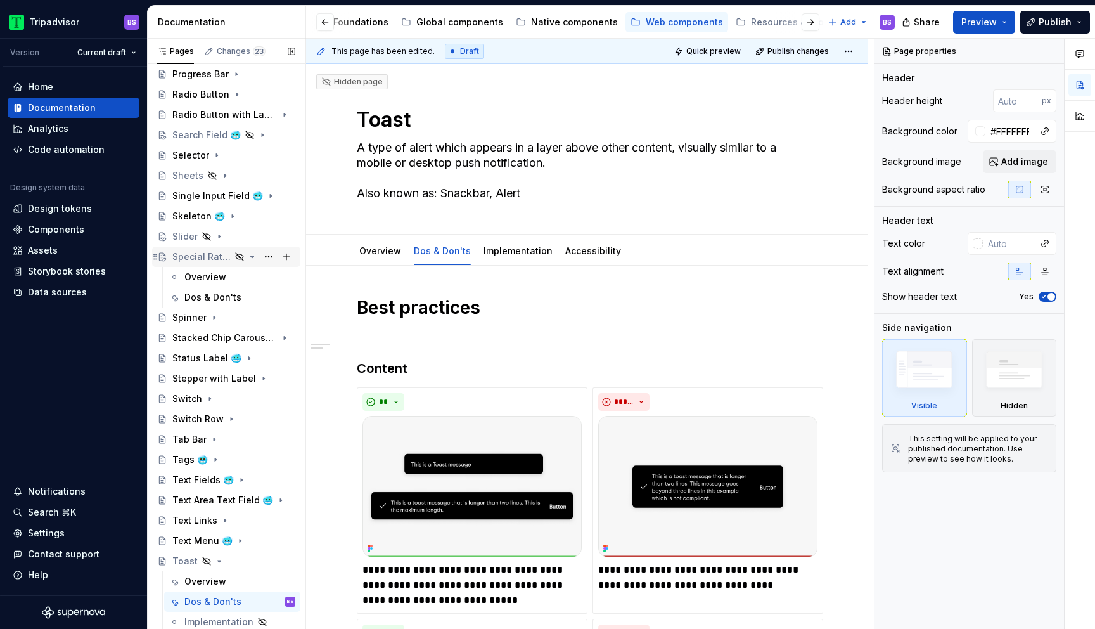
click at [215, 259] on div "Special Rate Label 🥶" at bounding box center [201, 256] width 58 height 13
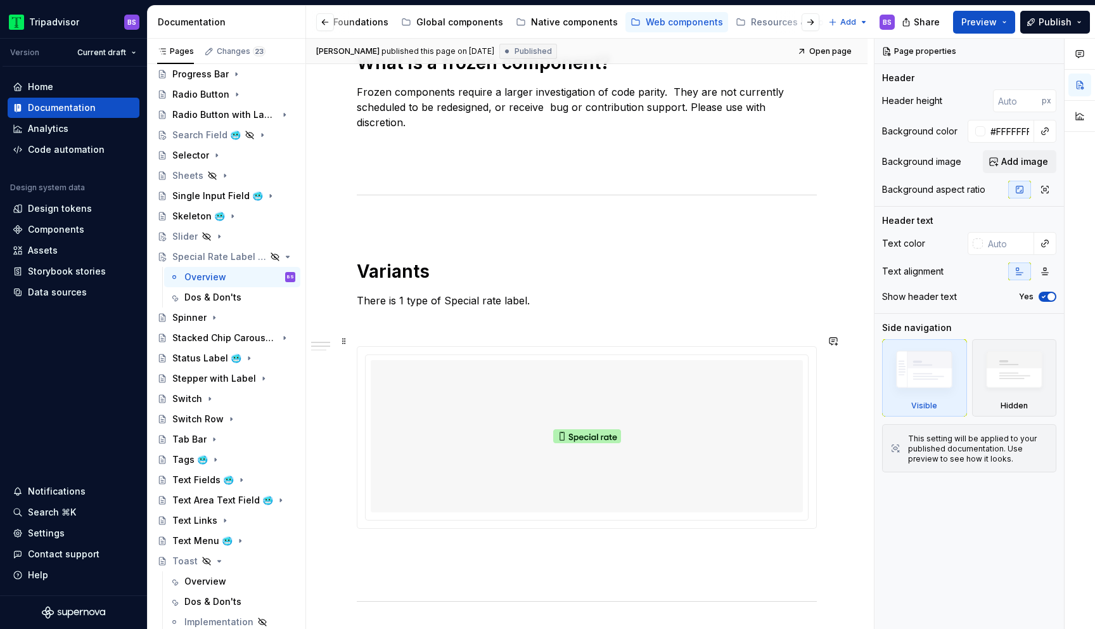
scroll to position [565, 0]
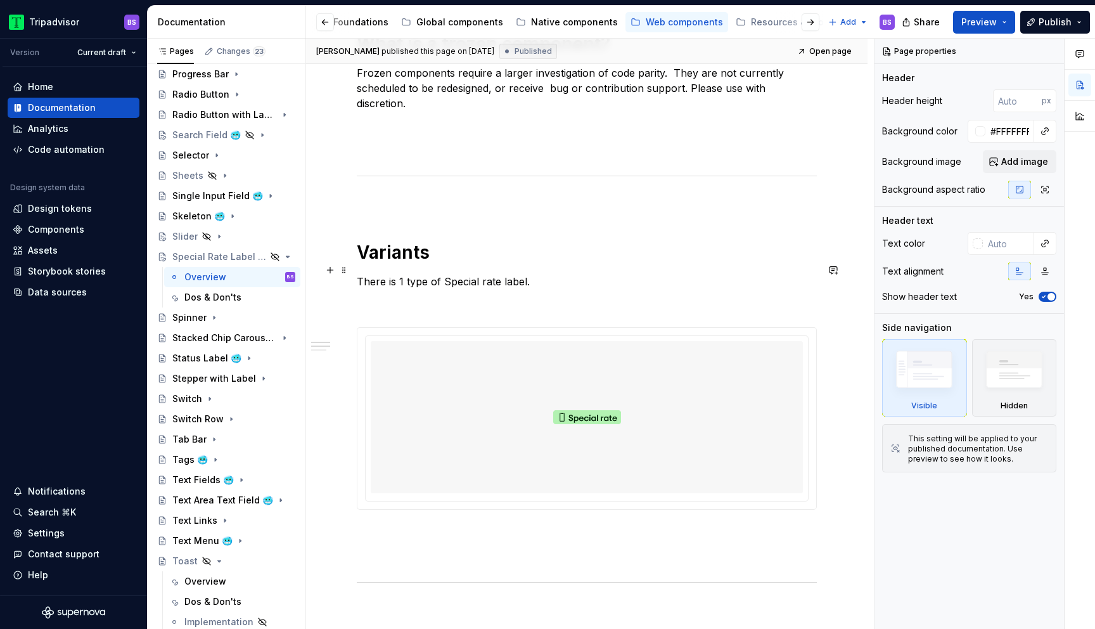
type textarea "*"
click at [401, 274] on p "There is 1 type of Special rate label." at bounding box center [587, 281] width 460 height 15
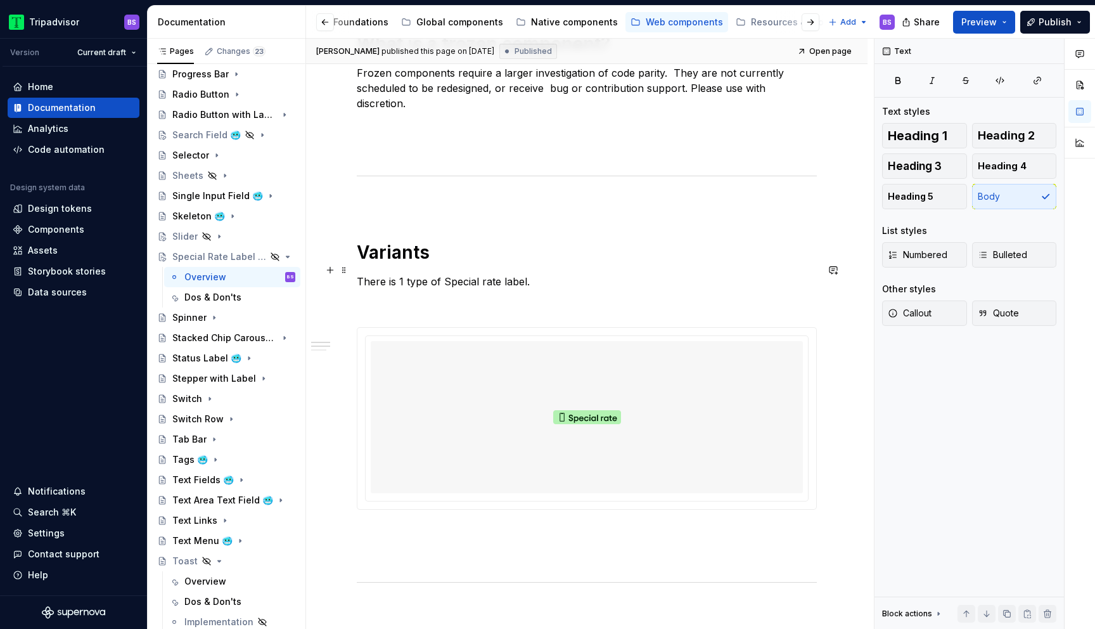
click at [403, 274] on p "There is 1 type of Special rate label." at bounding box center [587, 281] width 460 height 15
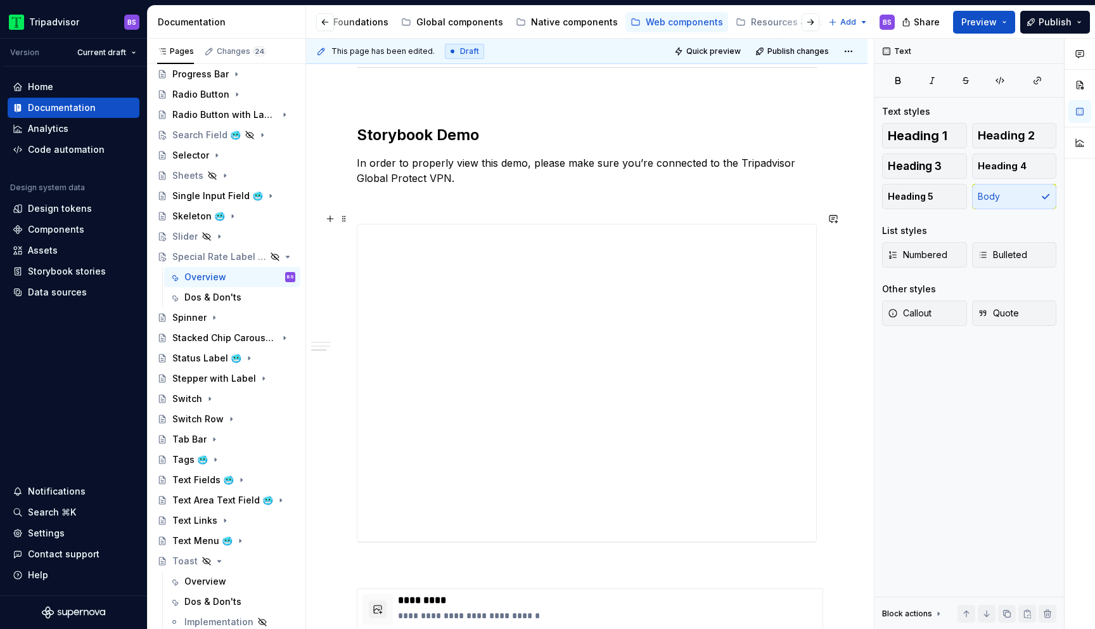
scroll to position [1093, 0]
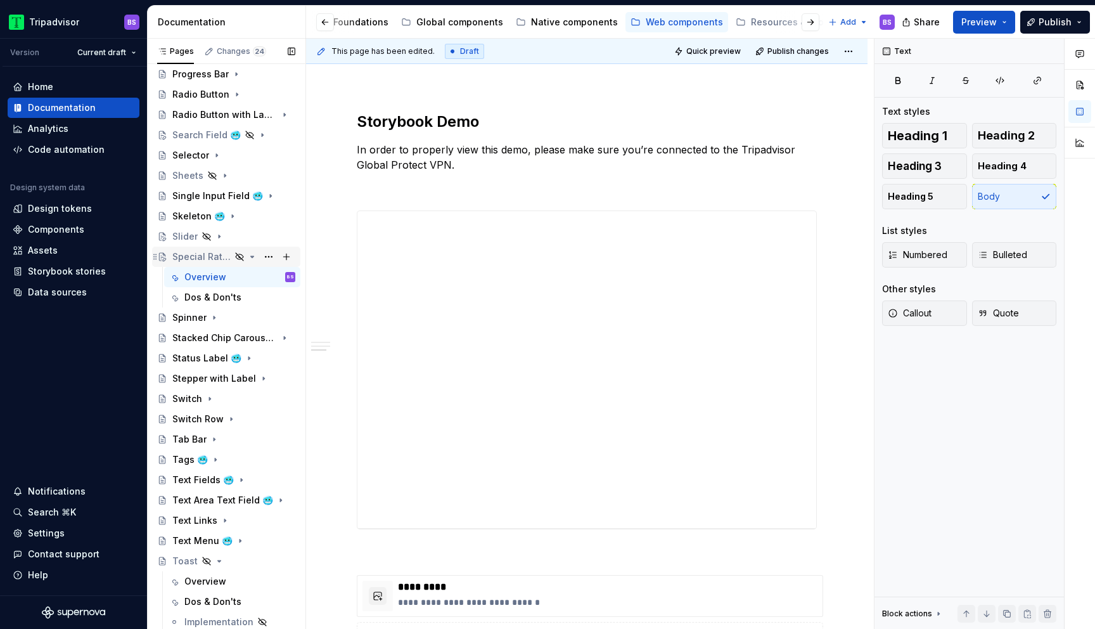
click at [252, 256] on icon "Page tree" at bounding box center [252, 256] width 3 height 1
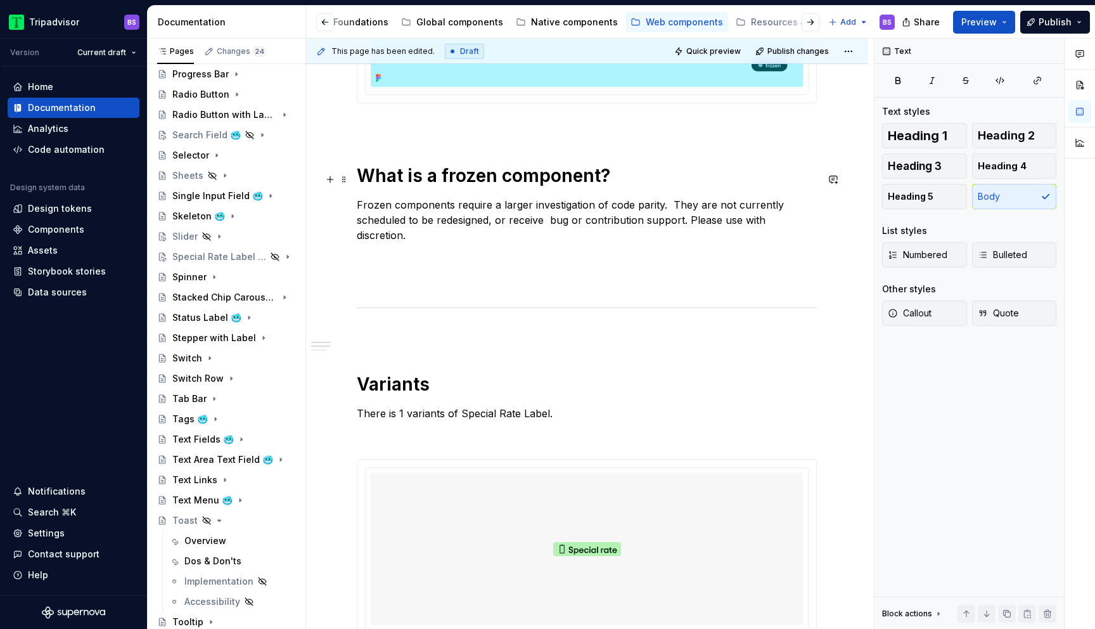
scroll to position [258, 0]
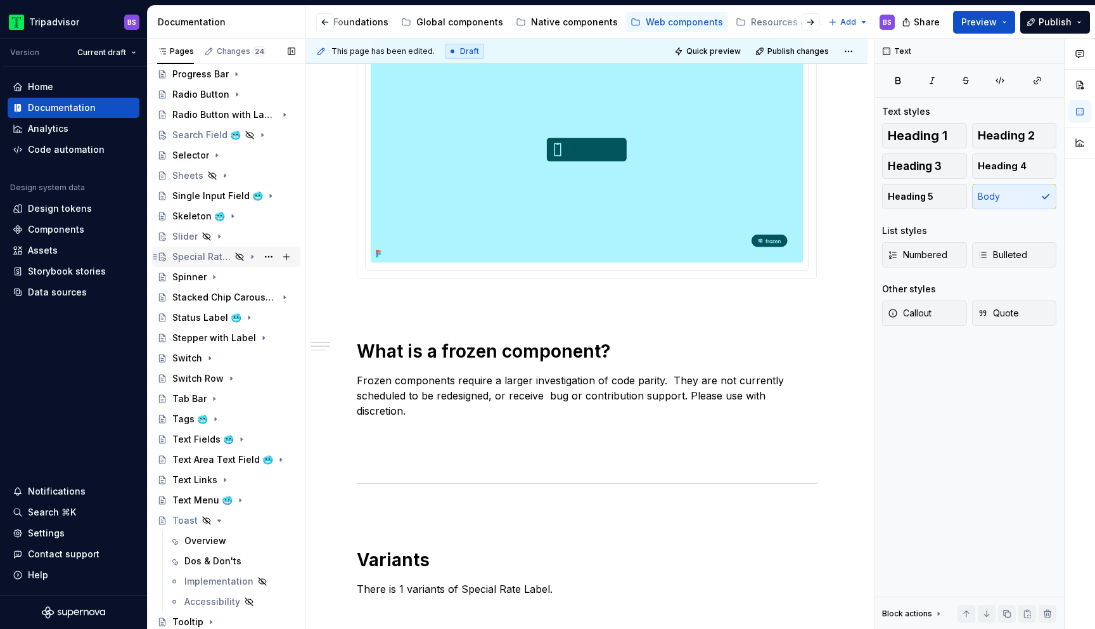
click at [218, 263] on div "Special Rate Label 🥶" at bounding box center [233, 257] width 123 height 18
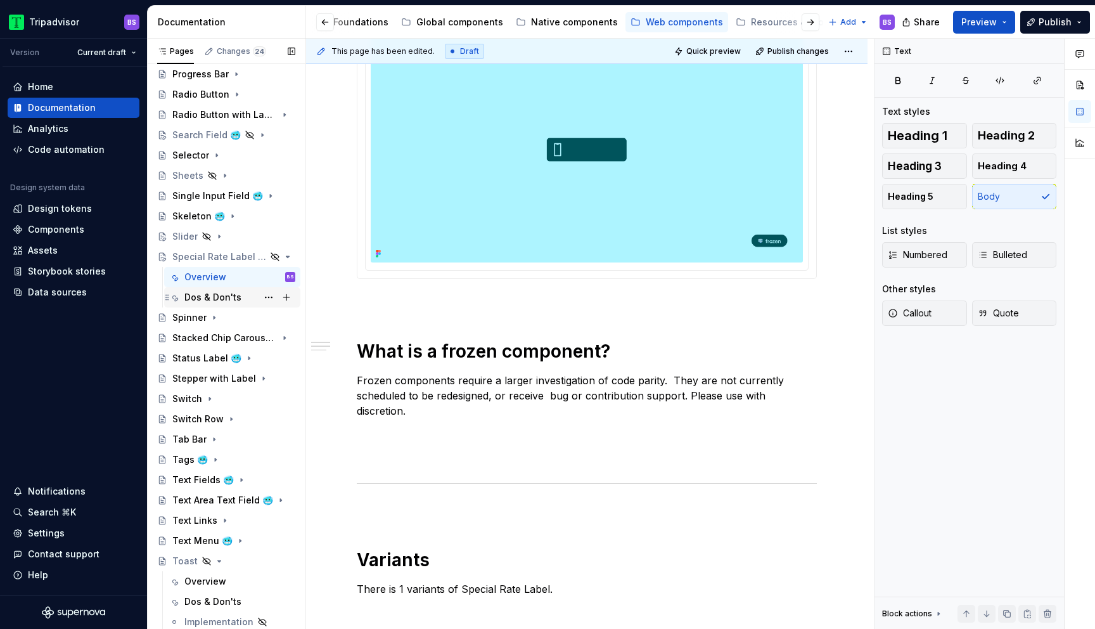
click at [225, 293] on div "Dos & Don'ts" at bounding box center [212, 297] width 57 height 13
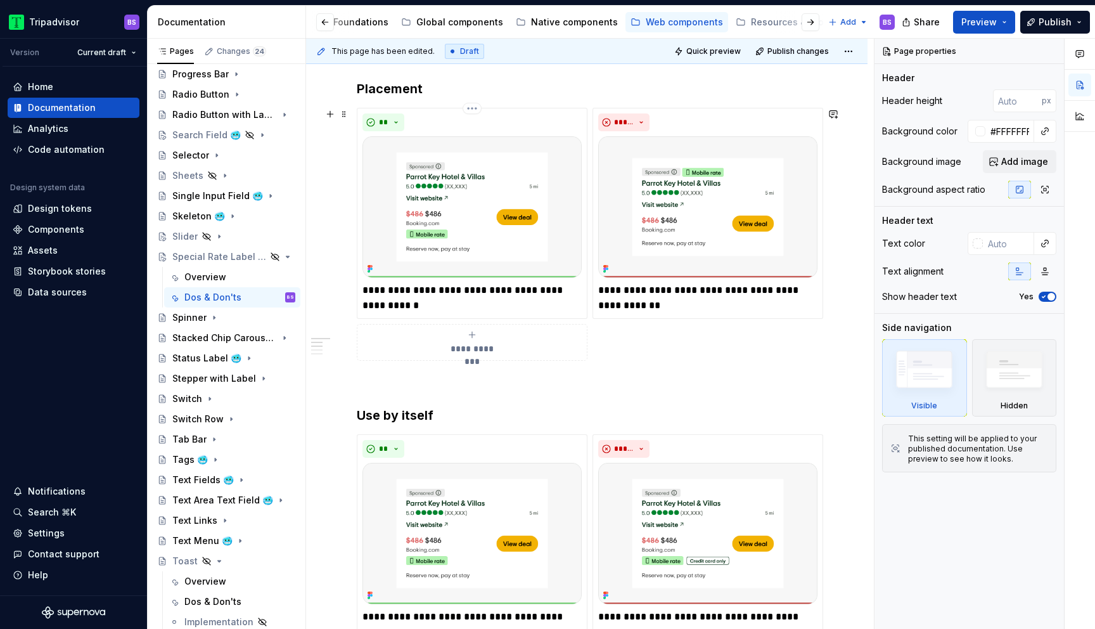
scroll to position [288, 0]
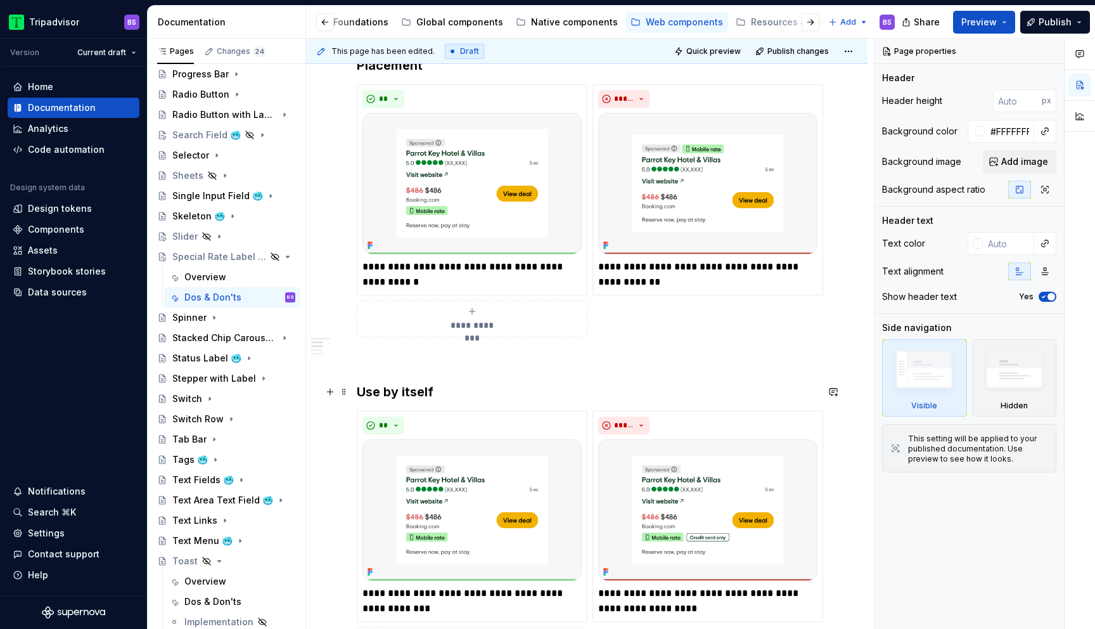
type textarea "*"
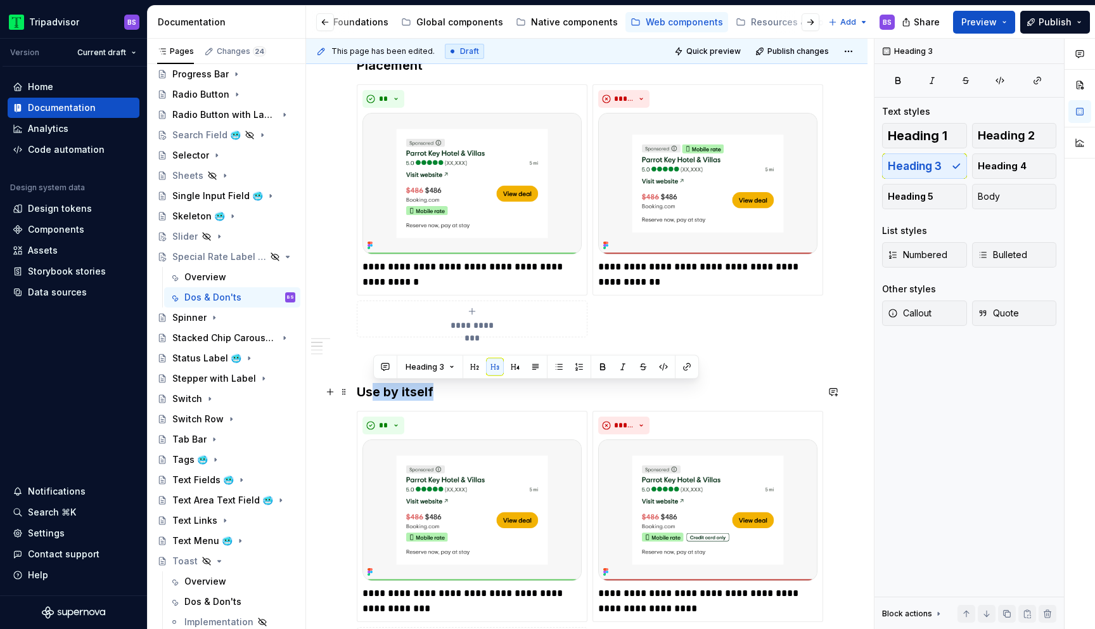
drag, startPoint x: 373, startPoint y: 395, endPoint x: 453, endPoint y: 401, distance: 80.7
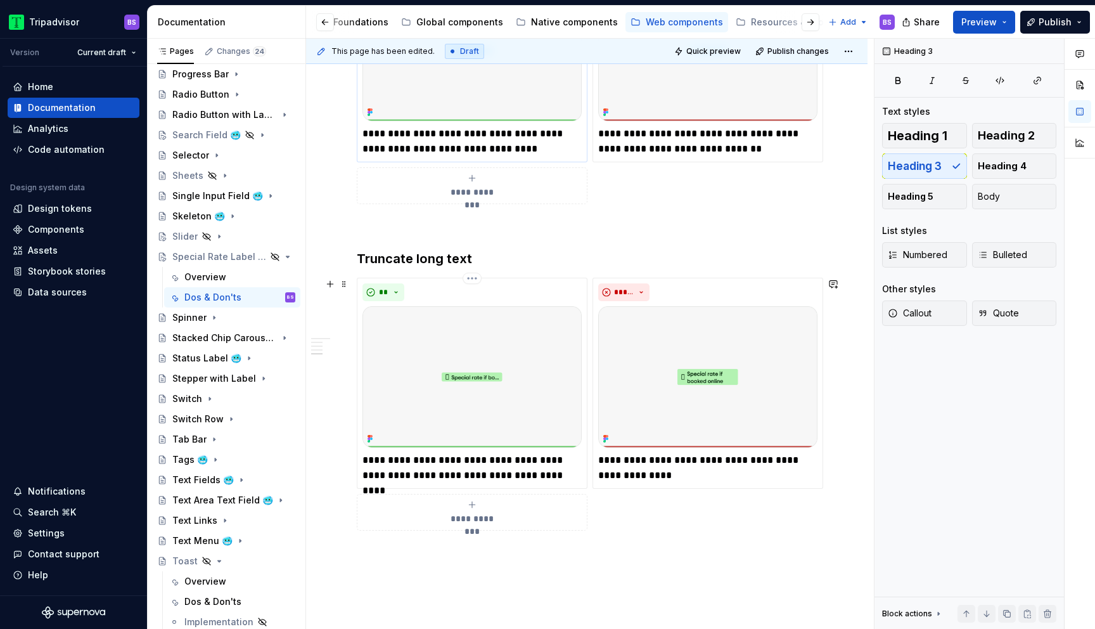
scroll to position [1078, 0]
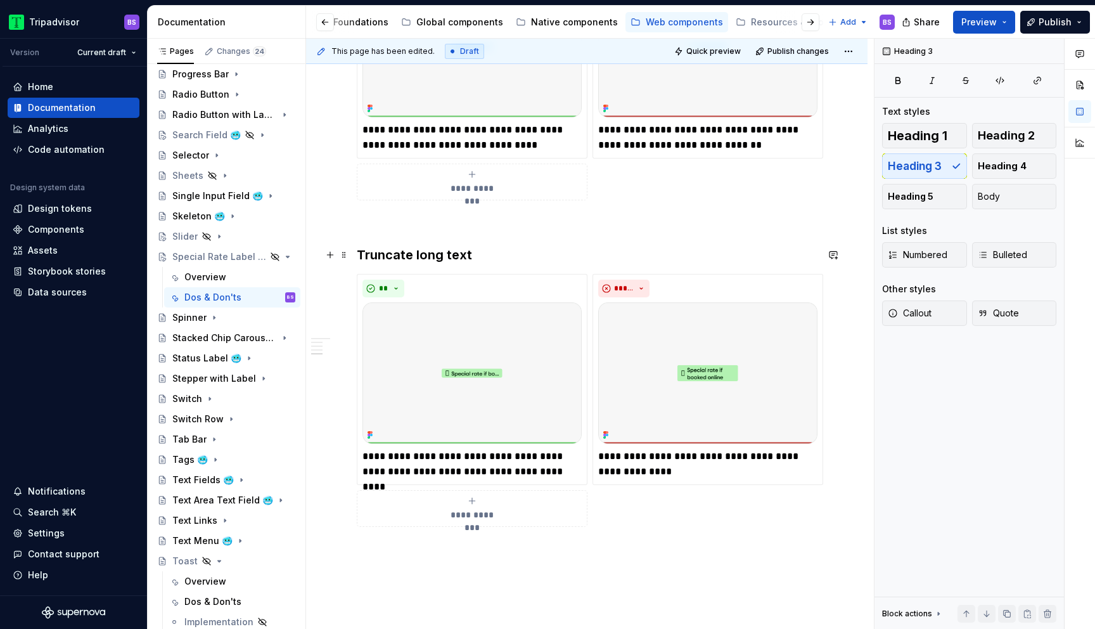
click at [410, 253] on h3 "Truncate long text" at bounding box center [587, 255] width 460 height 18
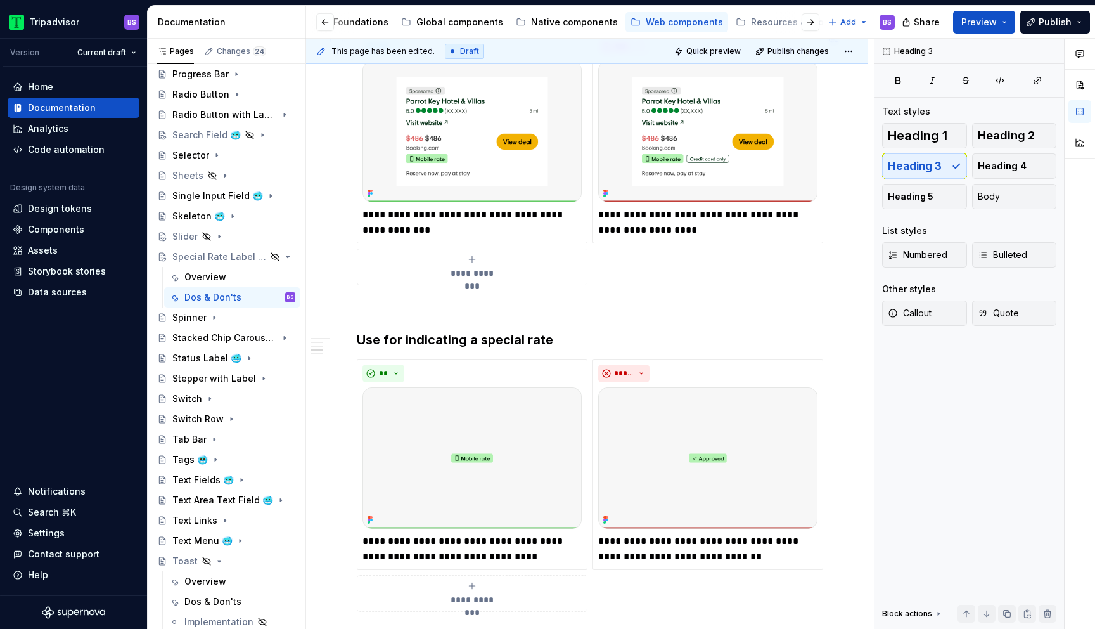
scroll to position [643, 0]
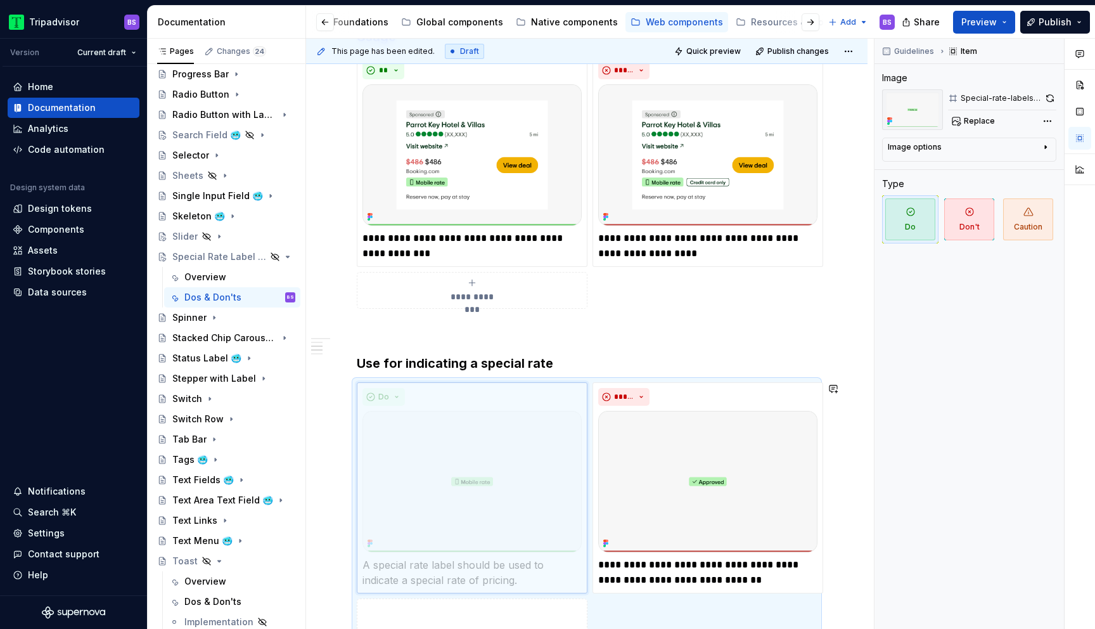
drag, startPoint x: 467, startPoint y: 444, endPoint x: 484, endPoint y: 219, distance: 225.7
click at [484, 219] on body "Tripadvisor BS Version Current draft Home Documentation Analytics Code automati…" at bounding box center [547, 314] width 1095 height 629
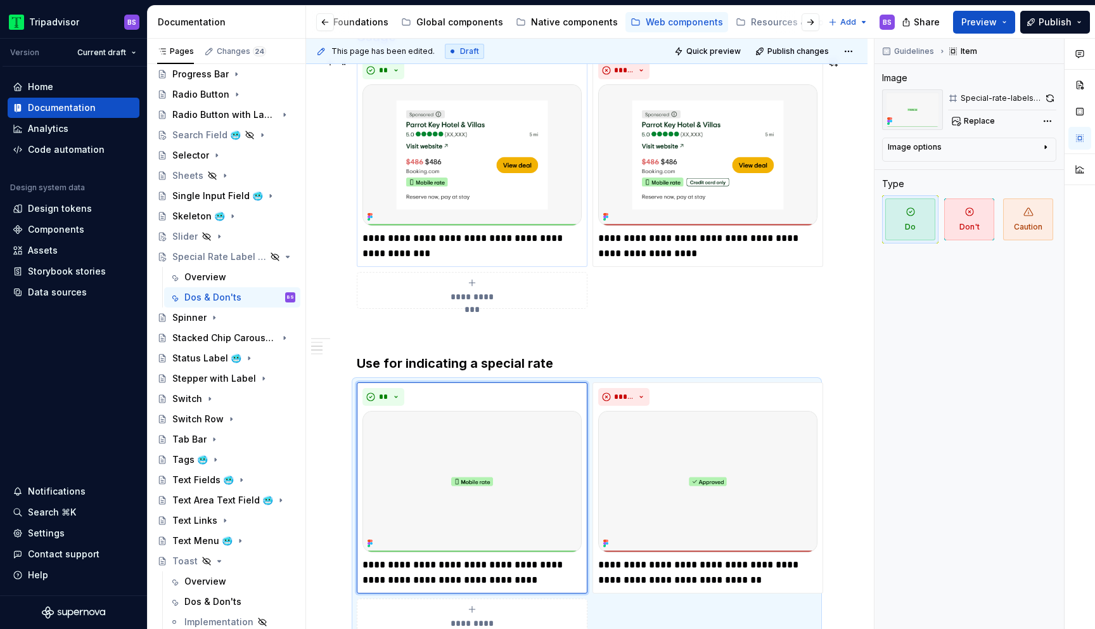
click at [467, 245] on p "**********" at bounding box center [472, 246] width 219 height 30
click at [515, 433] on img at bounding box center [472, 481] width 219 height 141
copy h3 "Use for indicating a special rate"
click at [642, 276] on div "**********" at bounding box center [587, 182] width 460 height 253
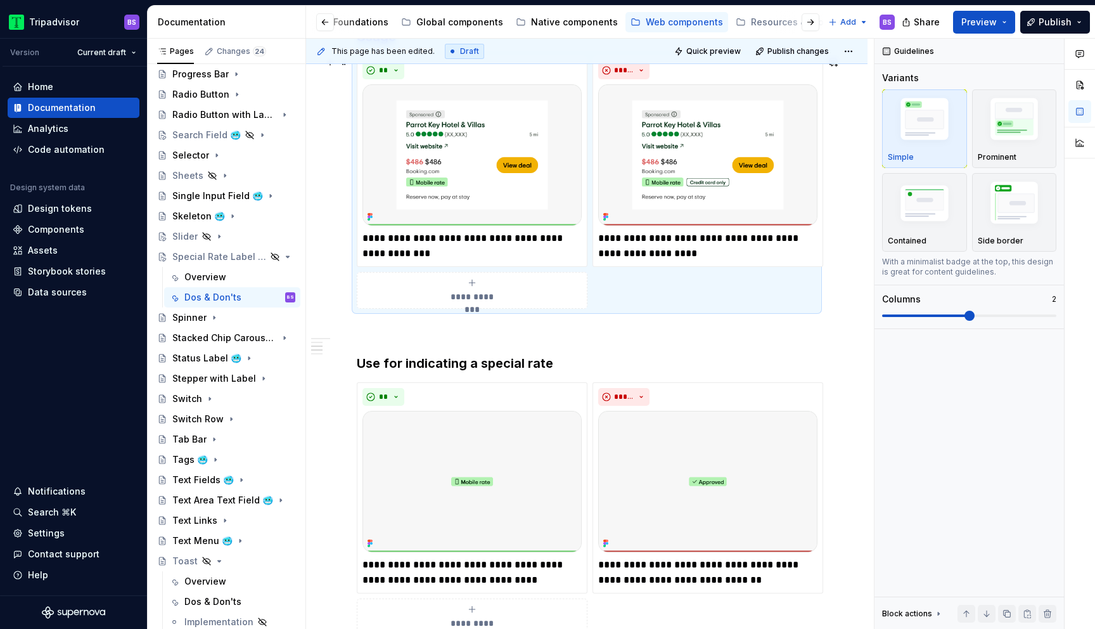
click at [505, 287] on div "**********" at bounding box center [472, 290] width 219 height 25
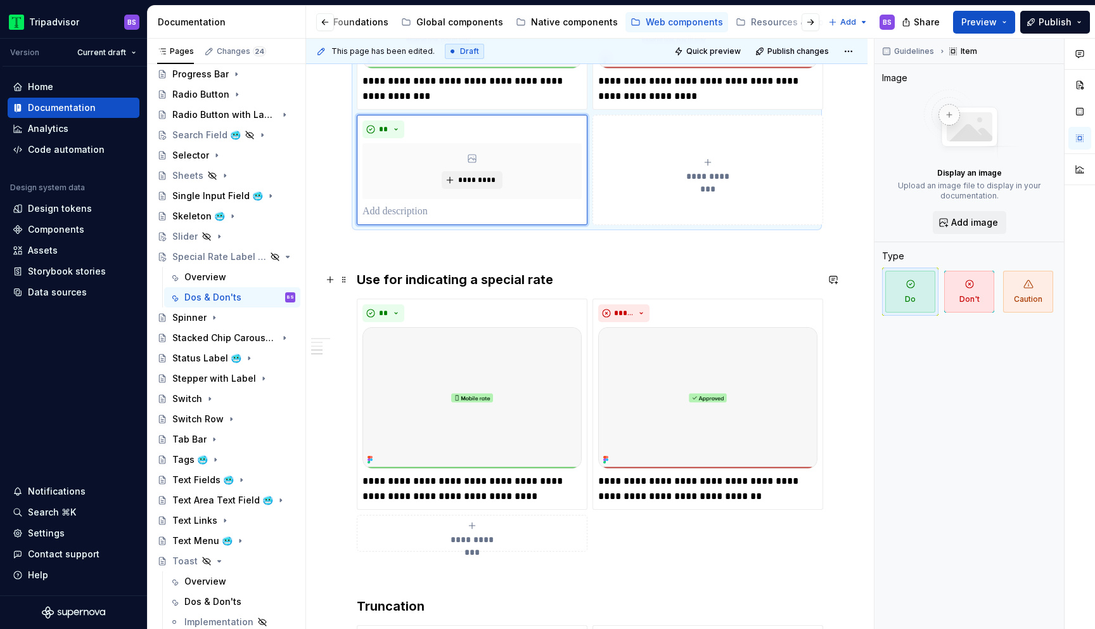
scroll to position [795, 0]
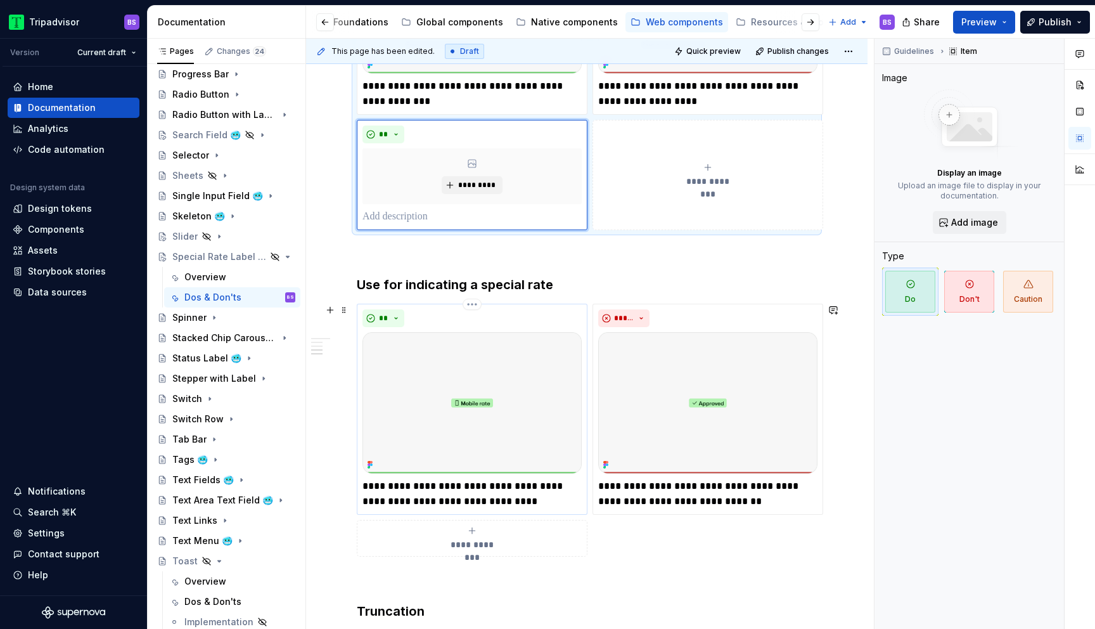
click at [528, 496] on p "**********" at bounding box center [472, 494] width 219 height 30
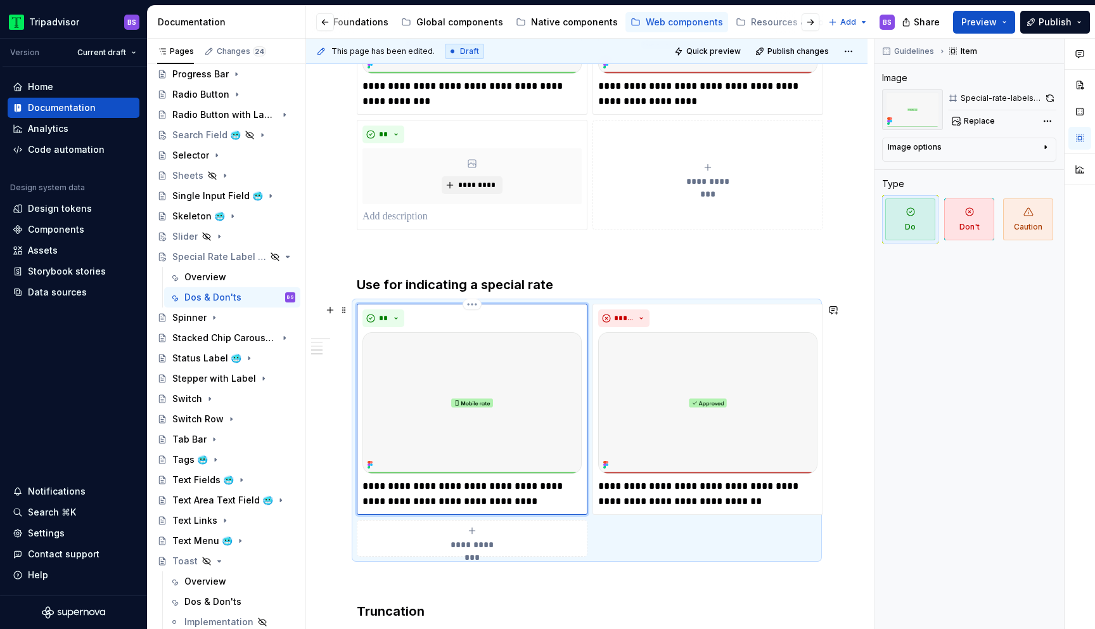
click at [528, 496] on p "**********" at bounding box center [472, 494] width 219 height 30
click at [439, 213] on p at bounding box center [472, 216] width 219 height 15
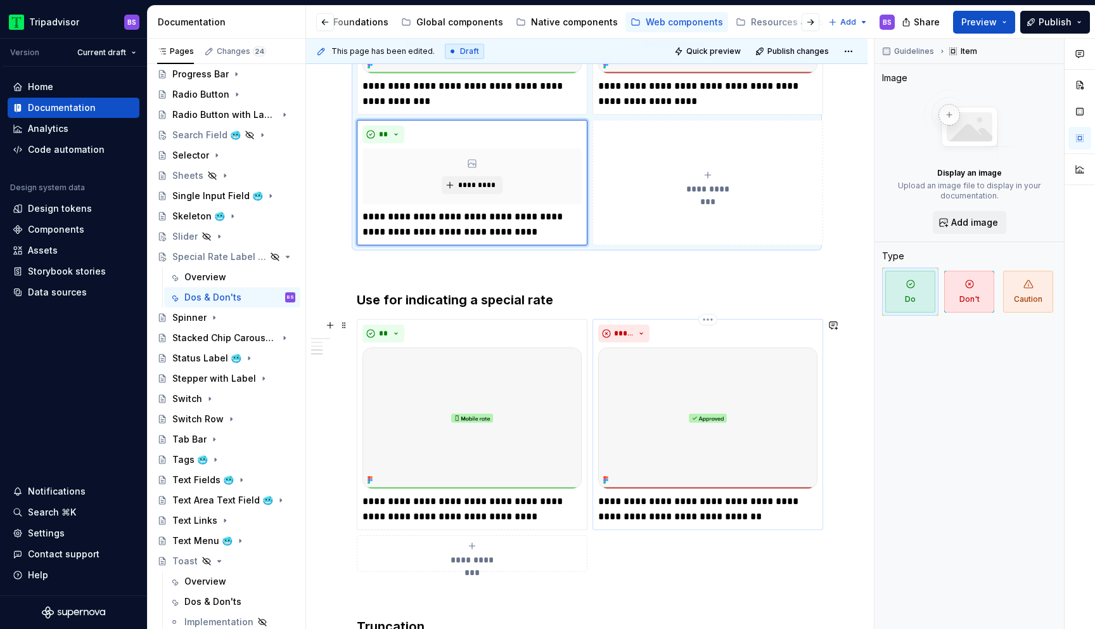
click at [666, 505] on p "**********" at bounding box center [707, 509] width 219 height 30
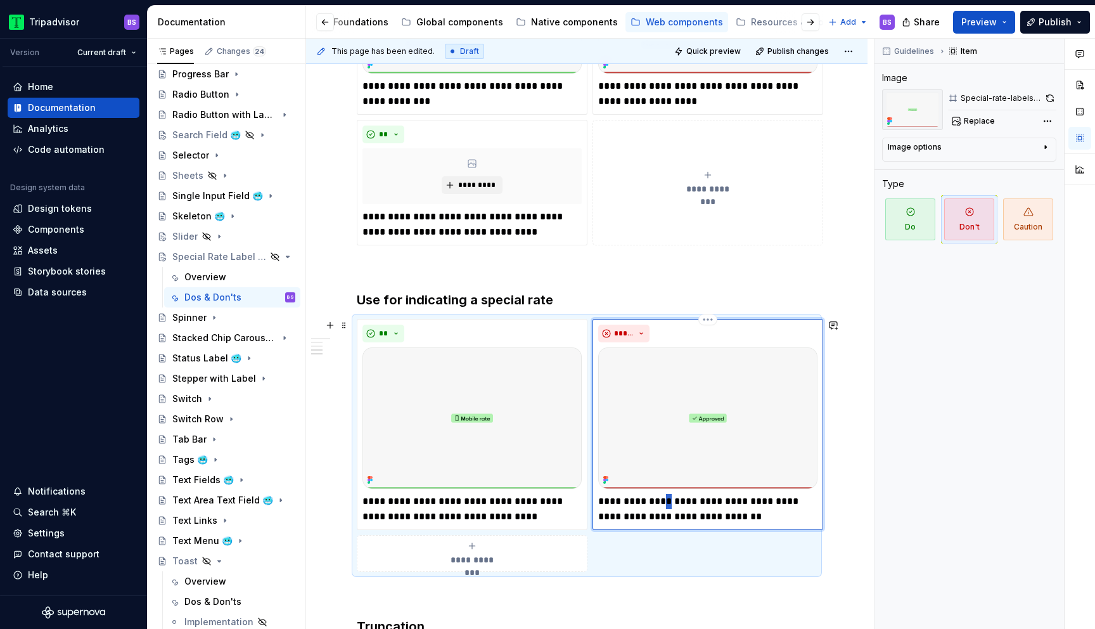
click at [666, 505] on p "**********" at bounding box center [707, 509] width 219 height 30
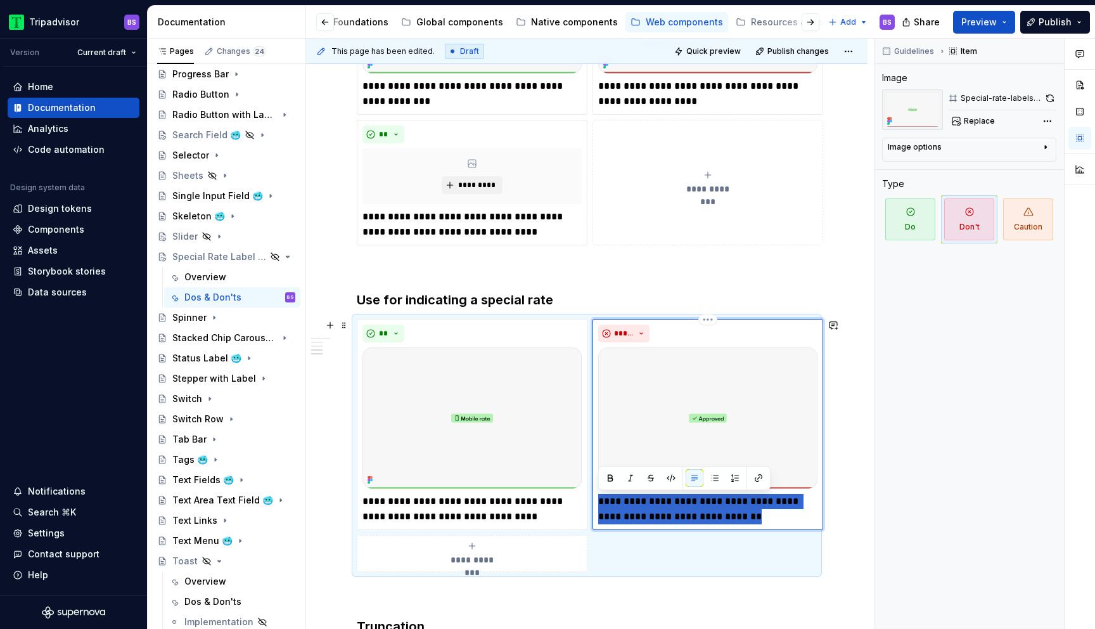
click at [666, 505] on p "**********" at bounding box center [707, 509] width 219 height 30
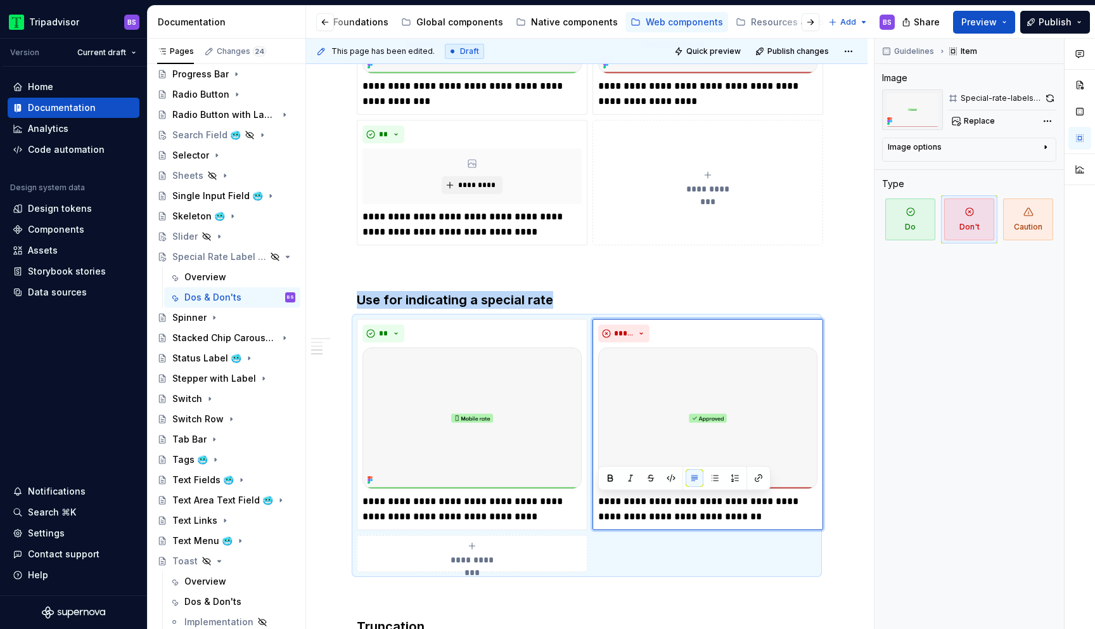
click at [691, 181] on div "**********" at bounding box center [707, 182] width 219 height 25
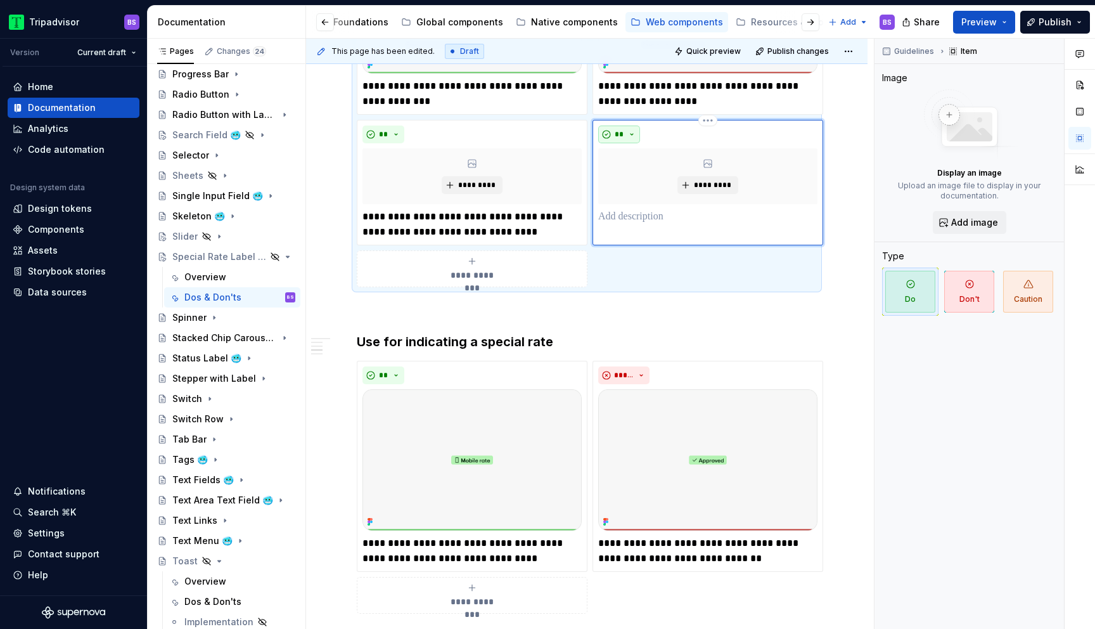
click at [630, 139] on button "**" at bounding box center [619, 135] width 42 height 18
click at [641, 178] on div "Don't" at bounding box center [648, 179] width 23 height 13
click at [641, 221] on p at bounding box center [707, 216] width 219 height 15
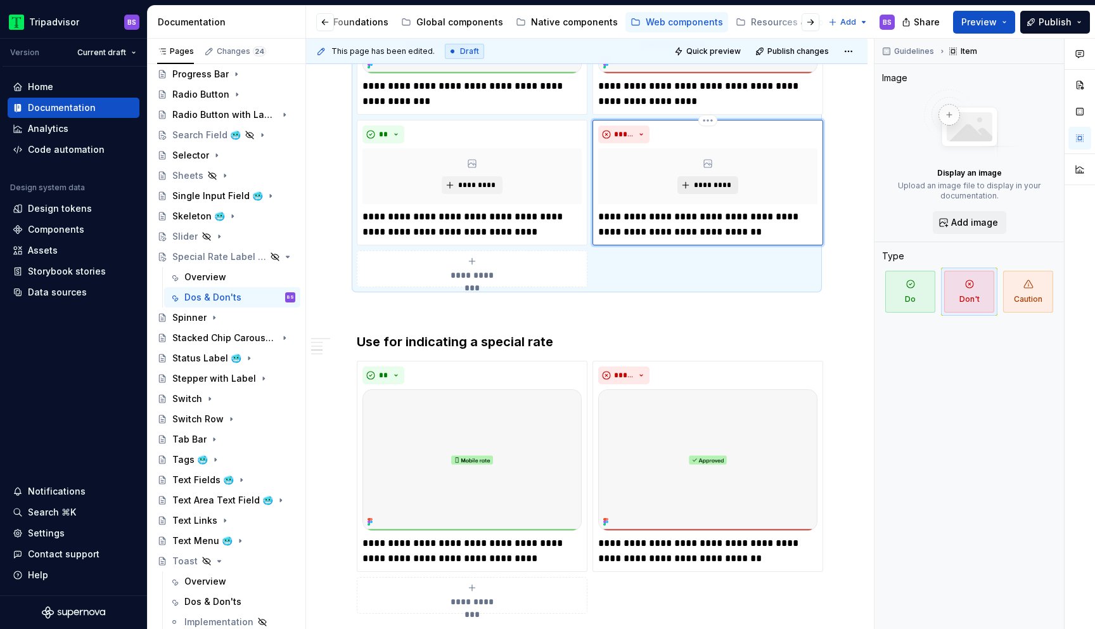
click at [700, 188] on span "*********" at bounding box center [712, 185] width 39 height 10
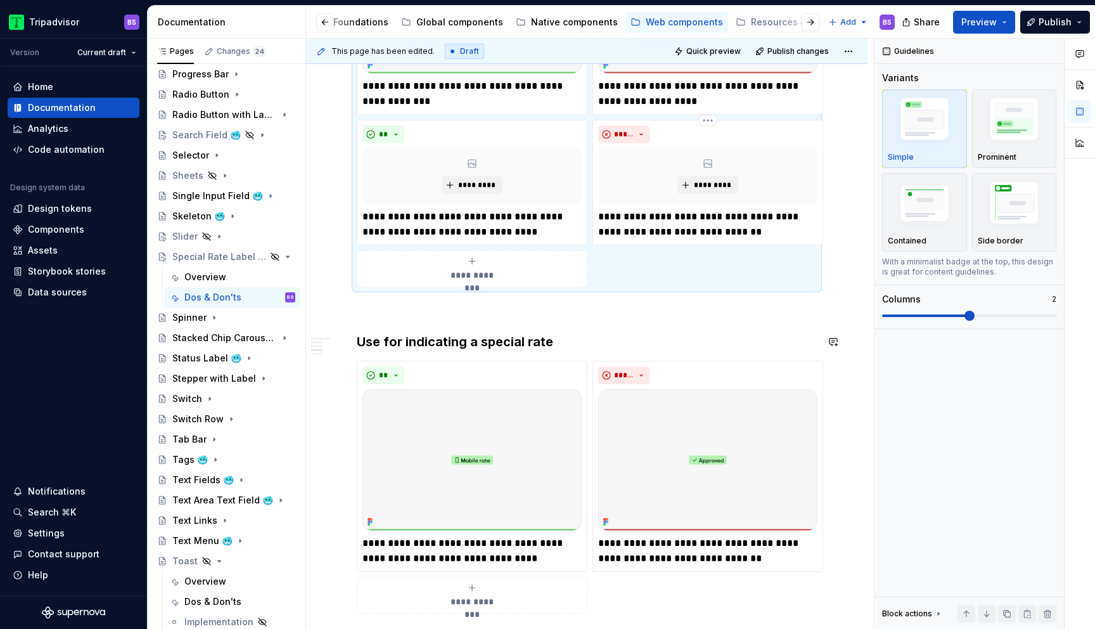
click at [726, 346] on h3 "Use for indicating a special rate" at bounding box center [587, 342] width 460 height 18
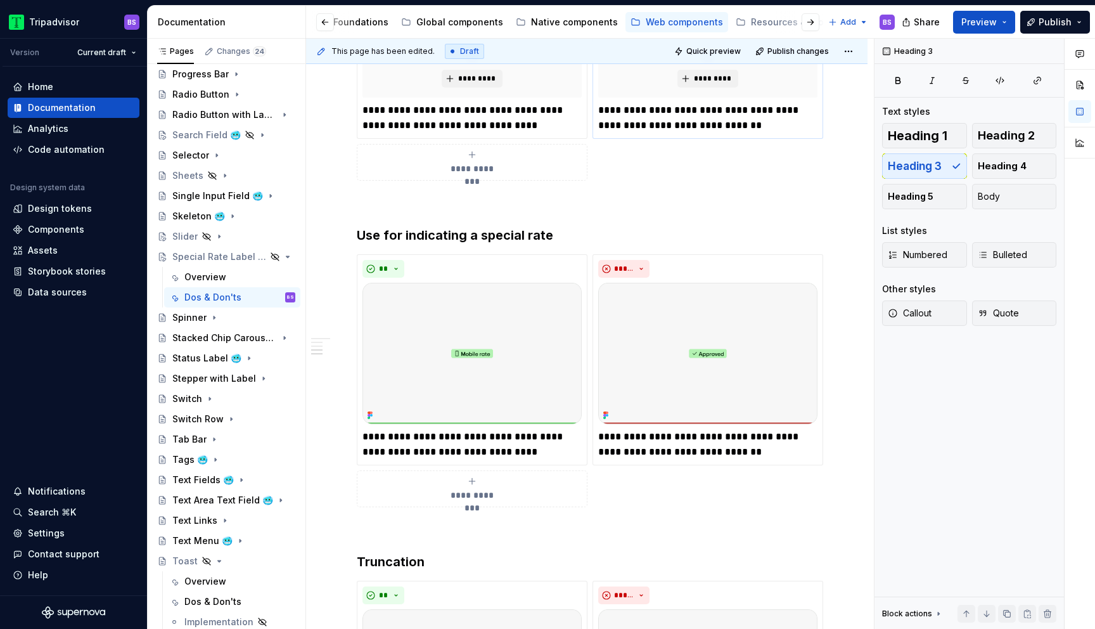
scroll to position [804, 0]
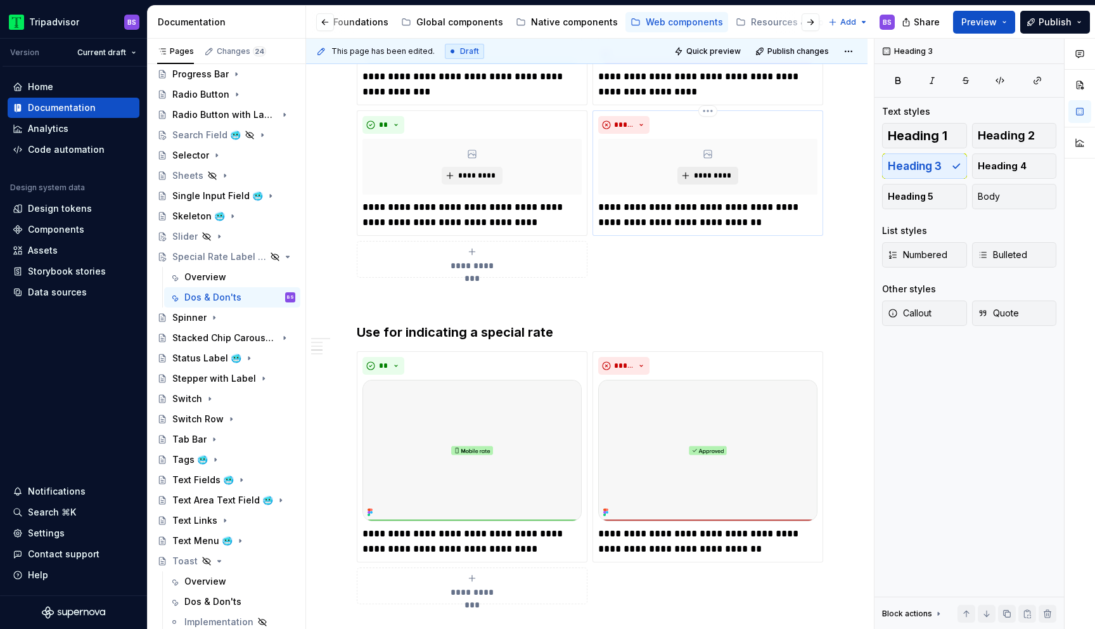
click at [718, 174] on span "*********" at bounding box center [712, 176] width 39 height 10
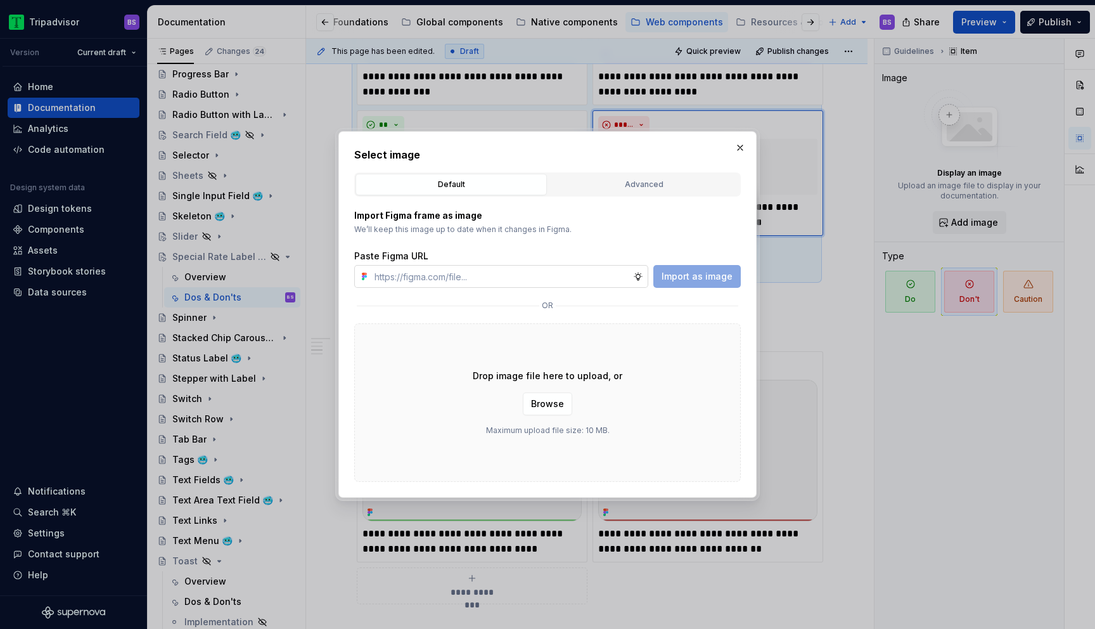
type textarea "*"
paste input "[URL][DOMAIN_NAME][DATE]"
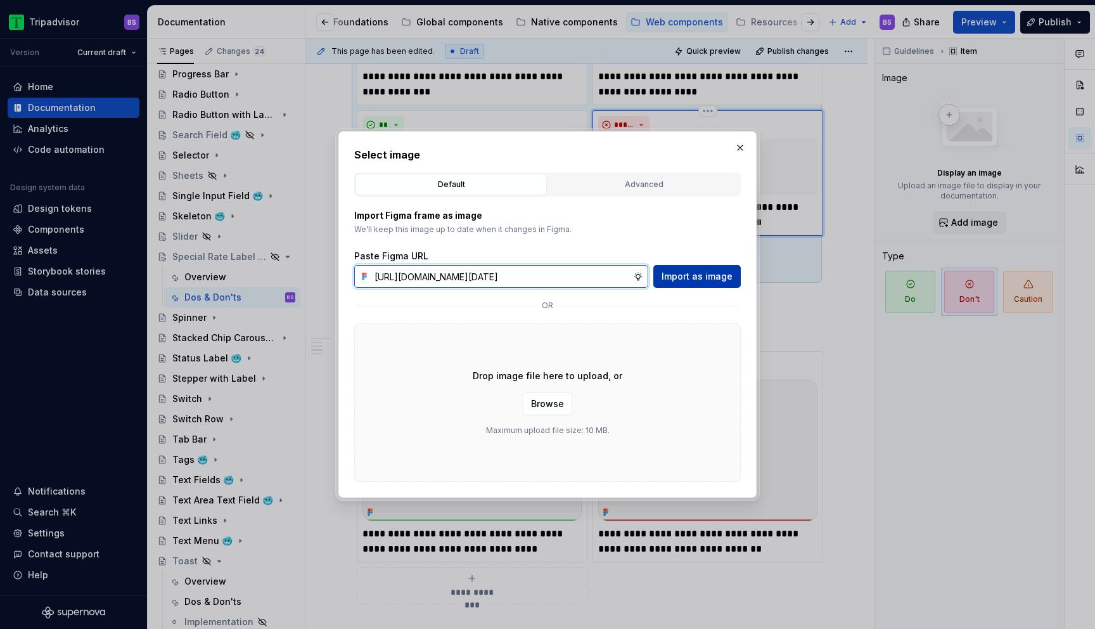
type input "[URL][DOMAIN_NAME][DATE]"
click at [676, 274] on span "Import as image" at bounding box center [697, 276] width 71 height 13
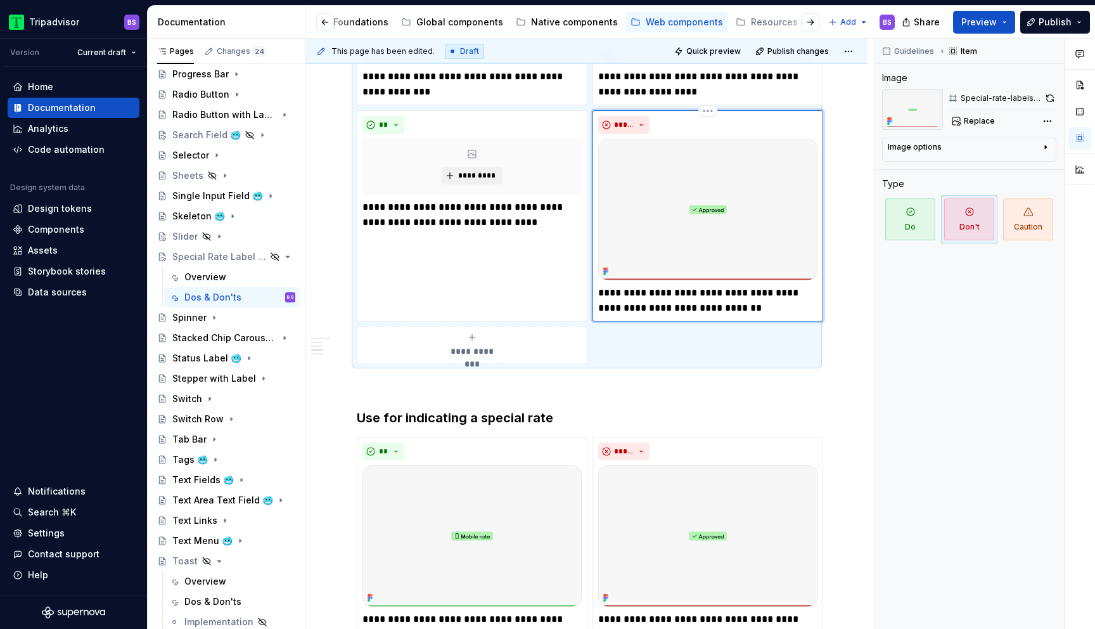
type textarea "*"
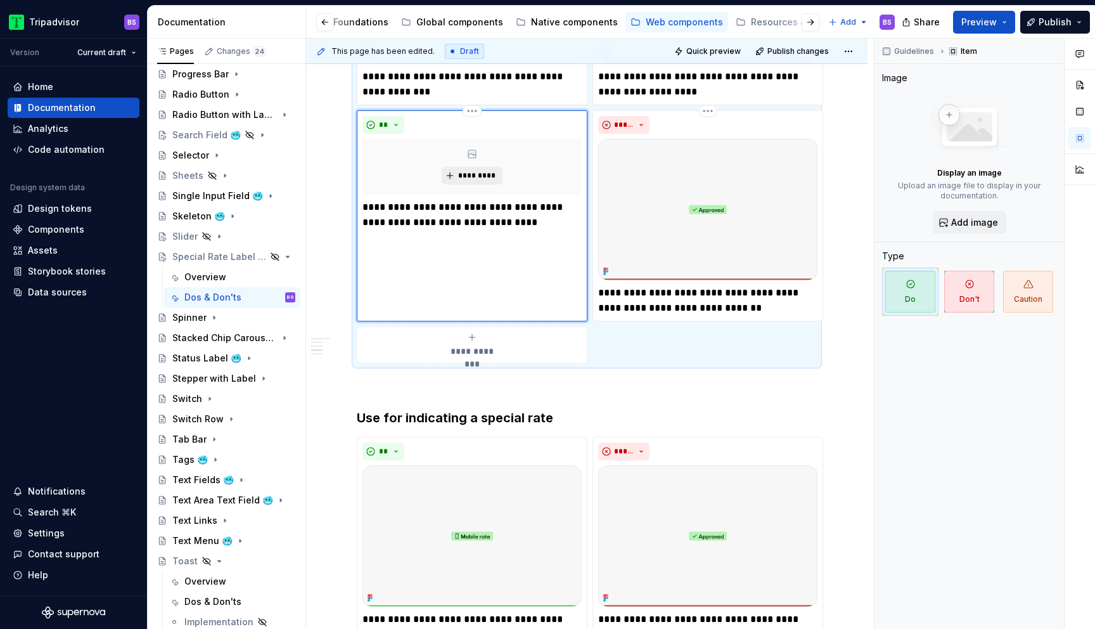
click at [465, 179] on span "*********" at bounding box center [477, 176] width 39 height 10
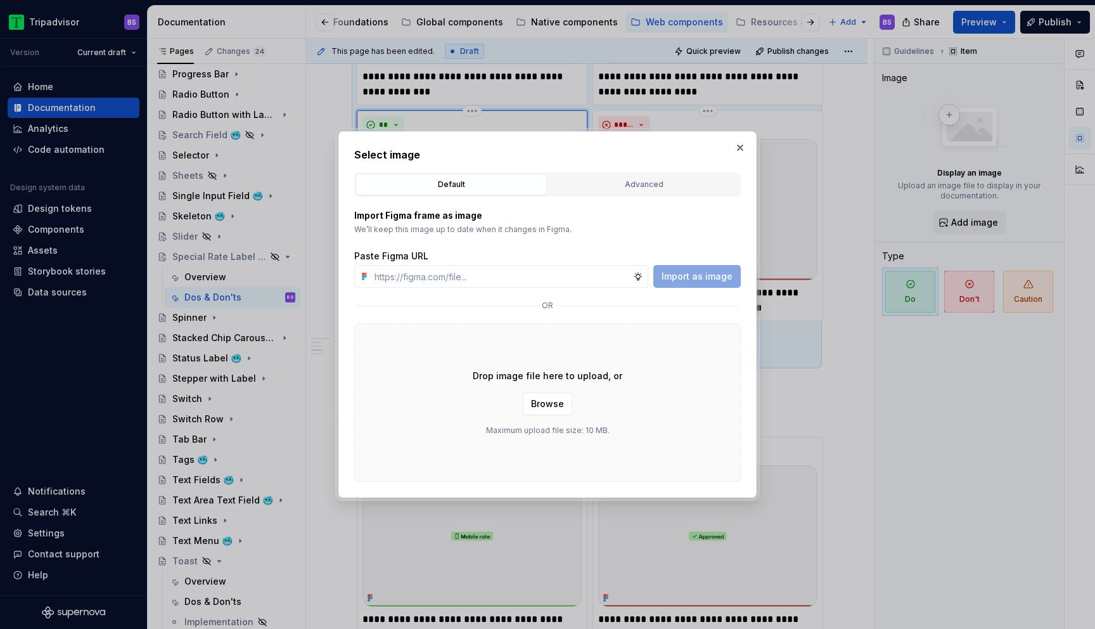
type input "[URL][DOMAIN_NAME][DATE]"
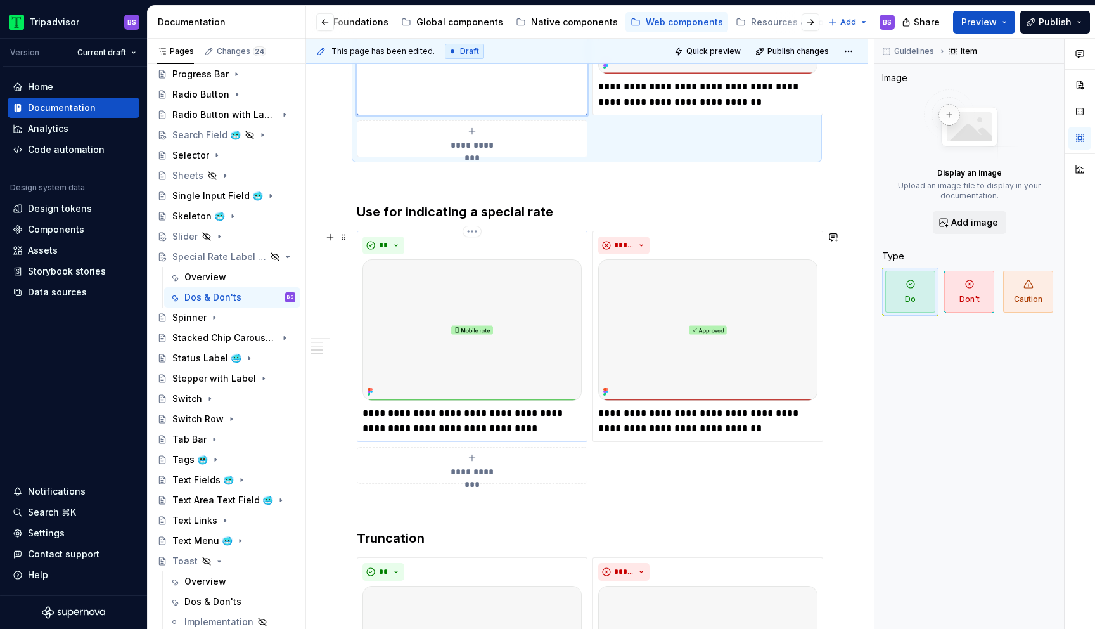
scroll to position [1013, 0]
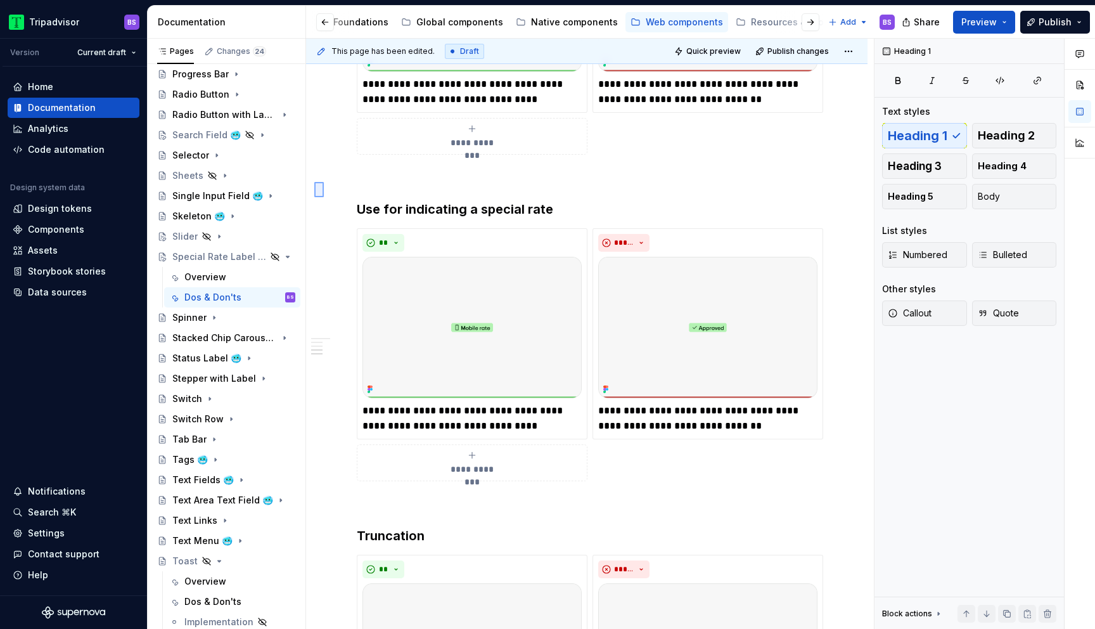
click at [324, 197] on div "**********" at bounding box center [590, 334] width 568 height 591
click at [311, 173] on div "**********" at bounding box center [587, 139] width 562 height 1805
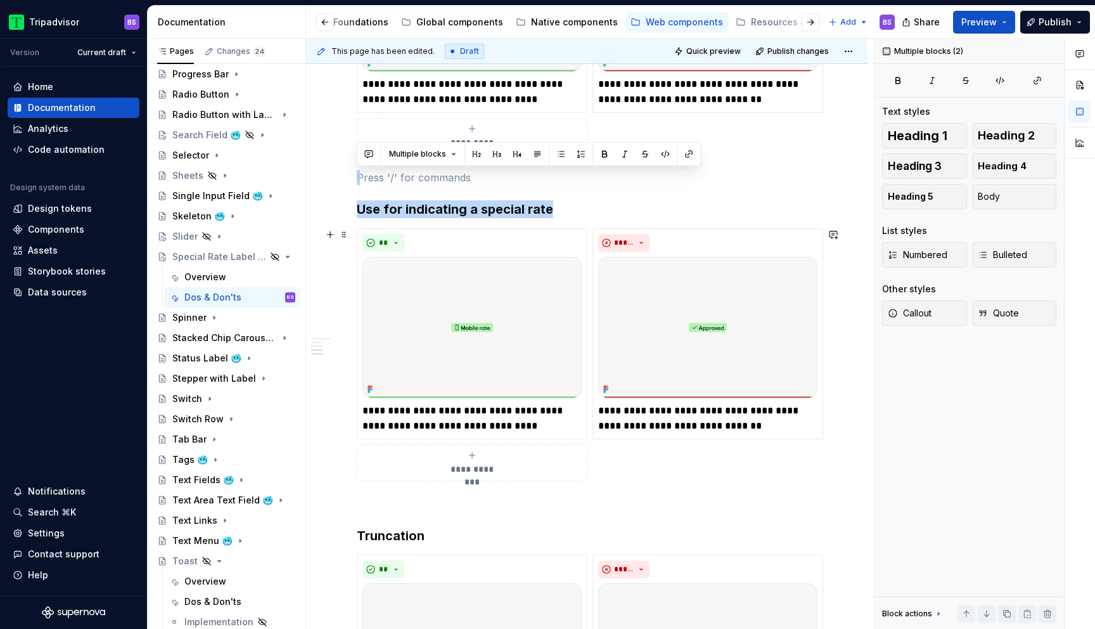
click at [332, 463] on div "**********" at bounding box center [587, 139] width 562 height 1805
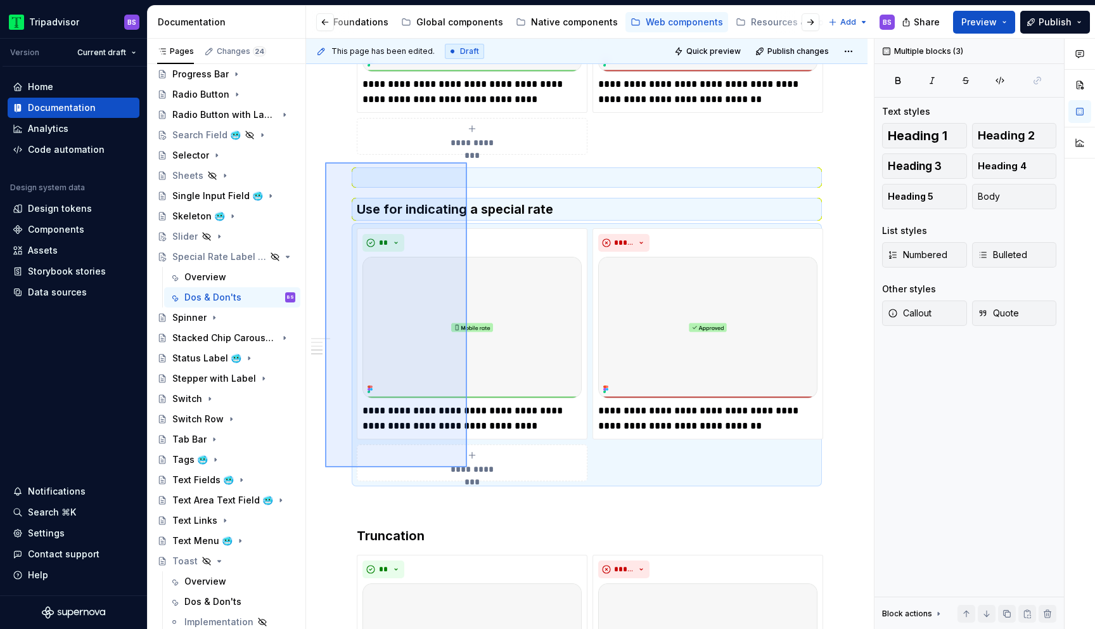
drag, startPoint x: 325, startPoint y: 467, endPoint x: 465, endPoint y: 170, distance: 328.4
click at [465, 170] on div "**********" at bounding box center [590, 334] width 568 height 591
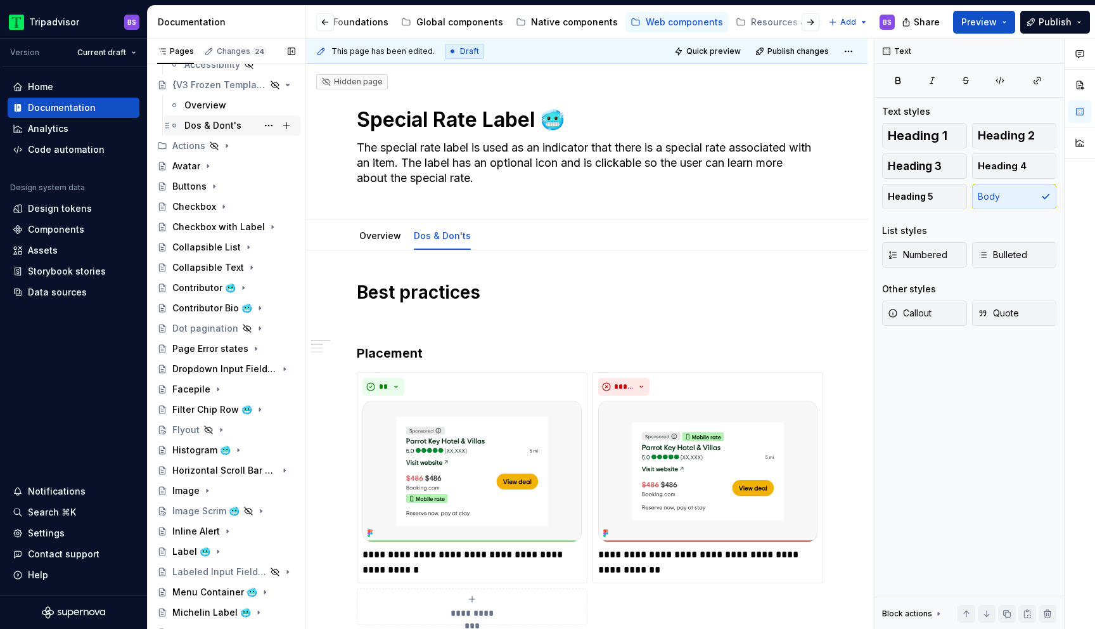
scroll to position [0, 0]
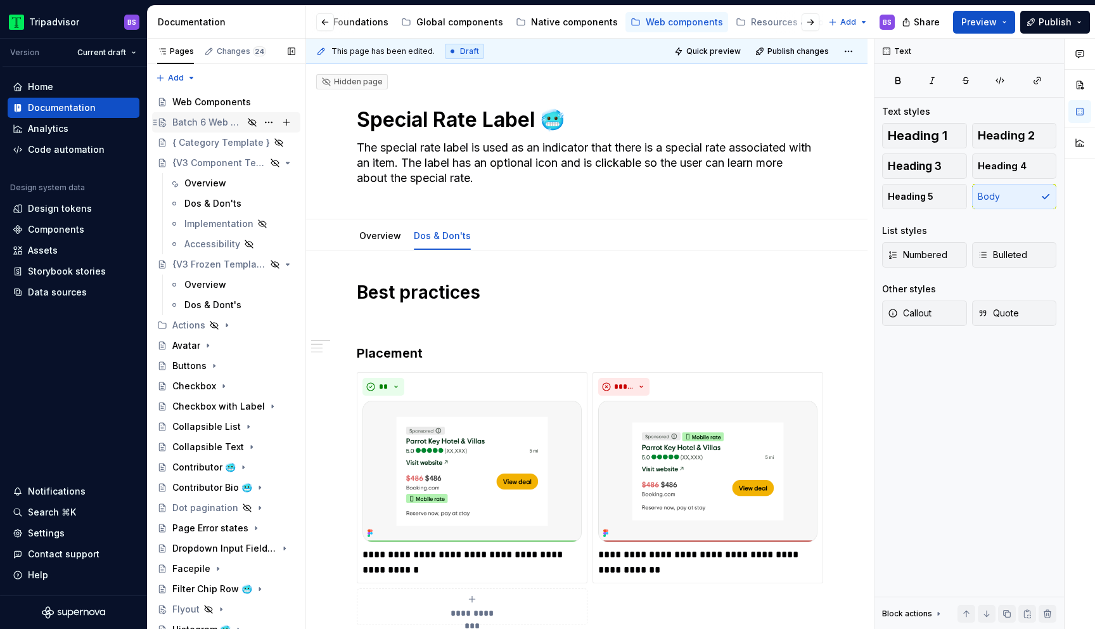
click at [215, 120] on div "Batch 6 Web Components" at bounding box center [207, 122] width 71 height 13
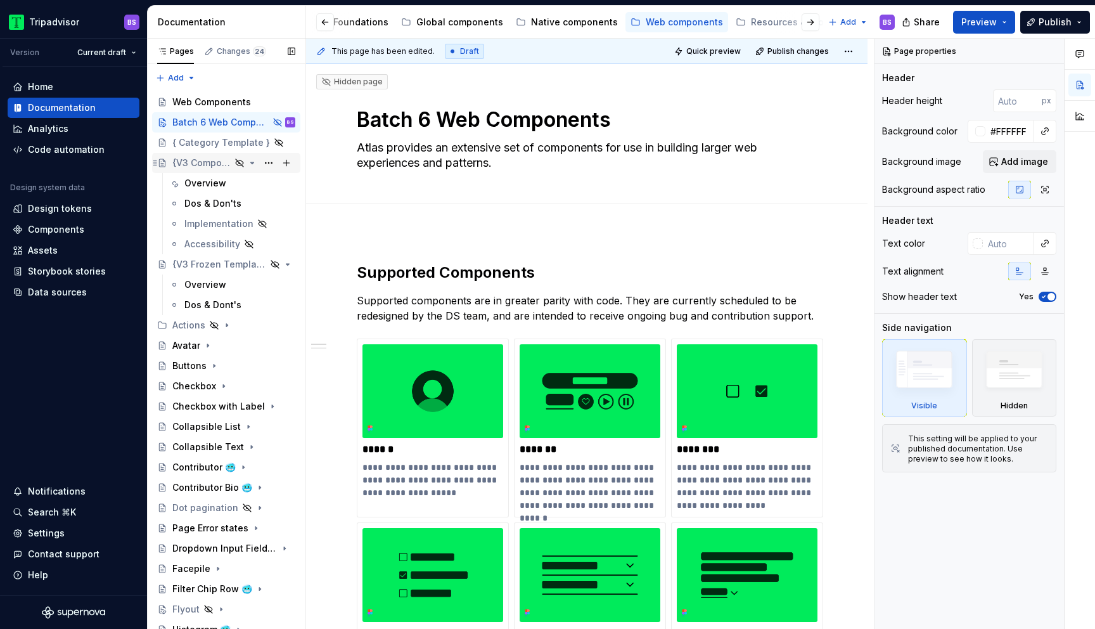
click at [253, 163] on icon "Page tree" at bounding box center [252, 163] width 10 height 10
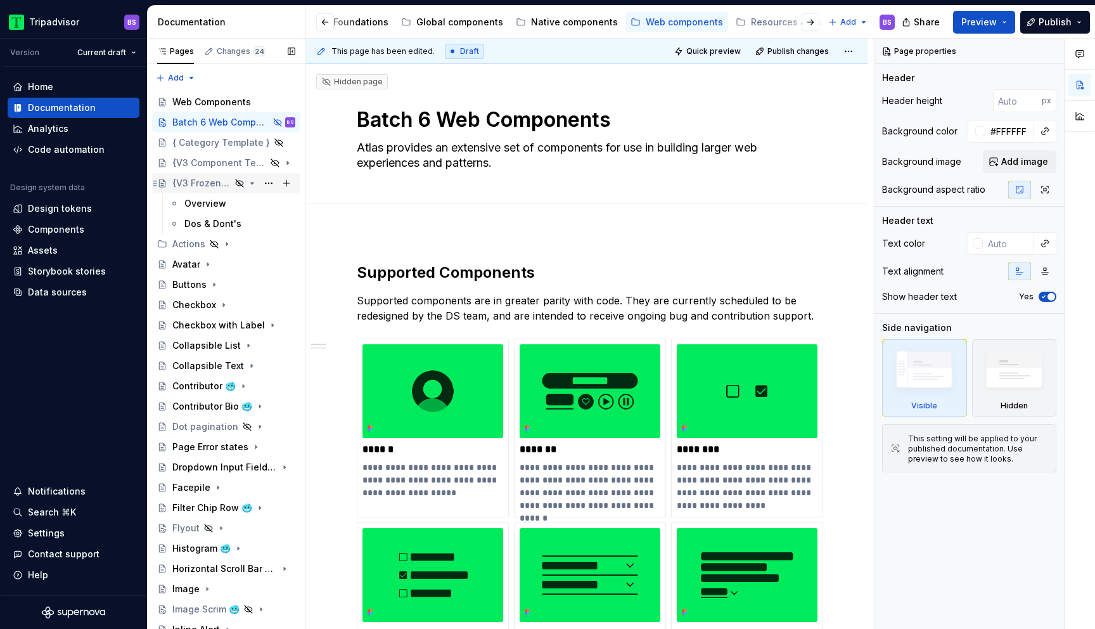
click at [254, 183] on icon "Page tree" at bounding box center [252, 183] width 10 height 10
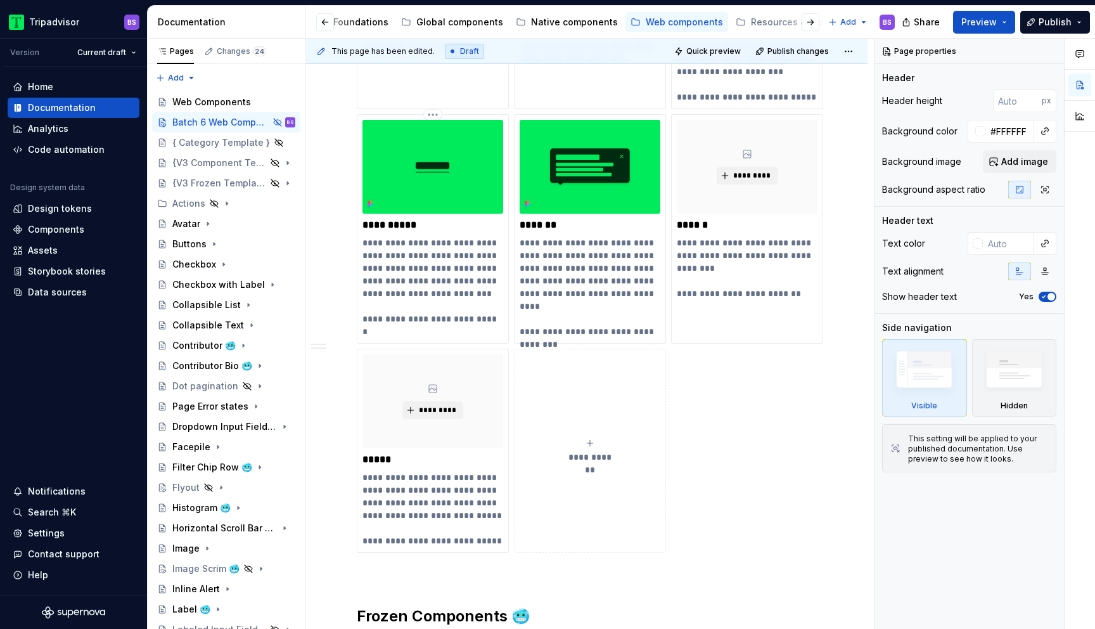
scroll to position [1343, 0]
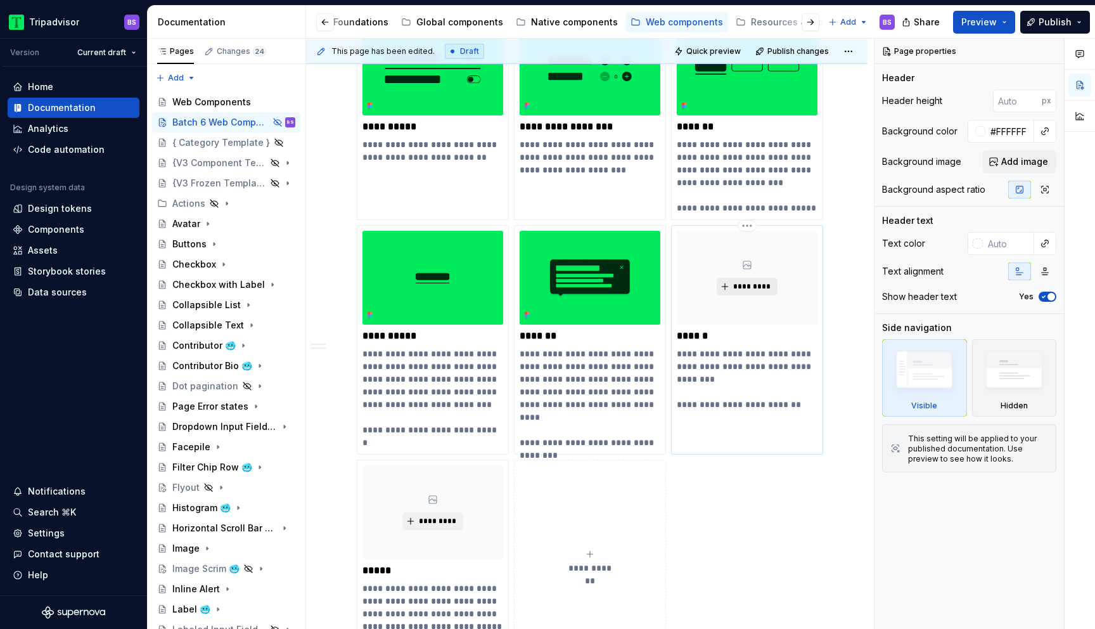
click at [747, 285] on span "*********" at bounding box center [752, 286] width 39 height 10
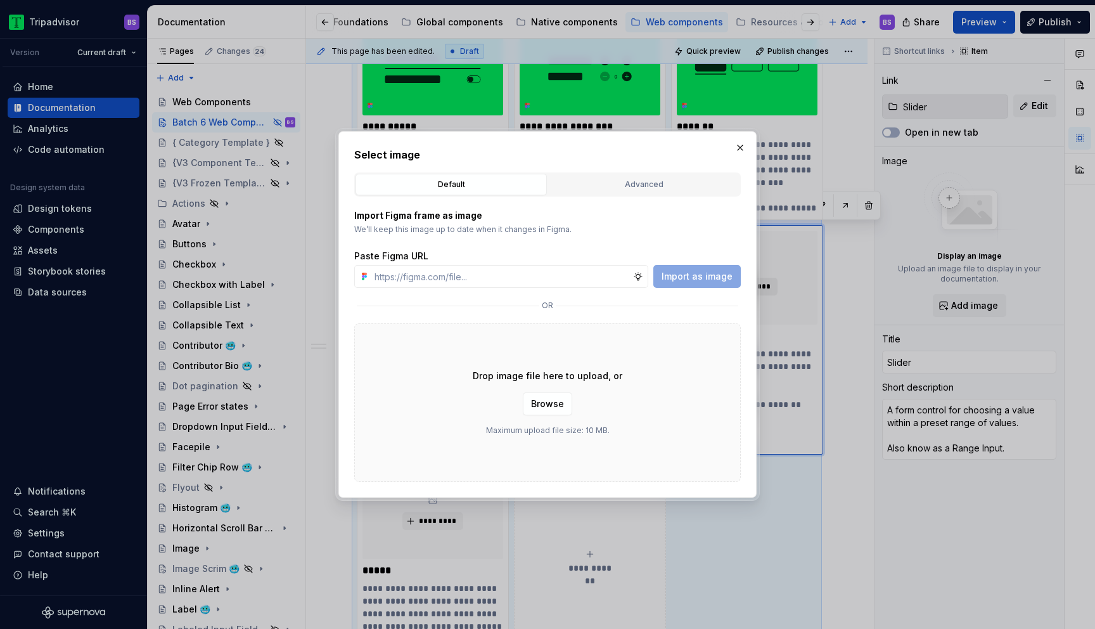
type textarea "*"
paste input "[URL][DOMAIN_NAME][DATE][DATE]"
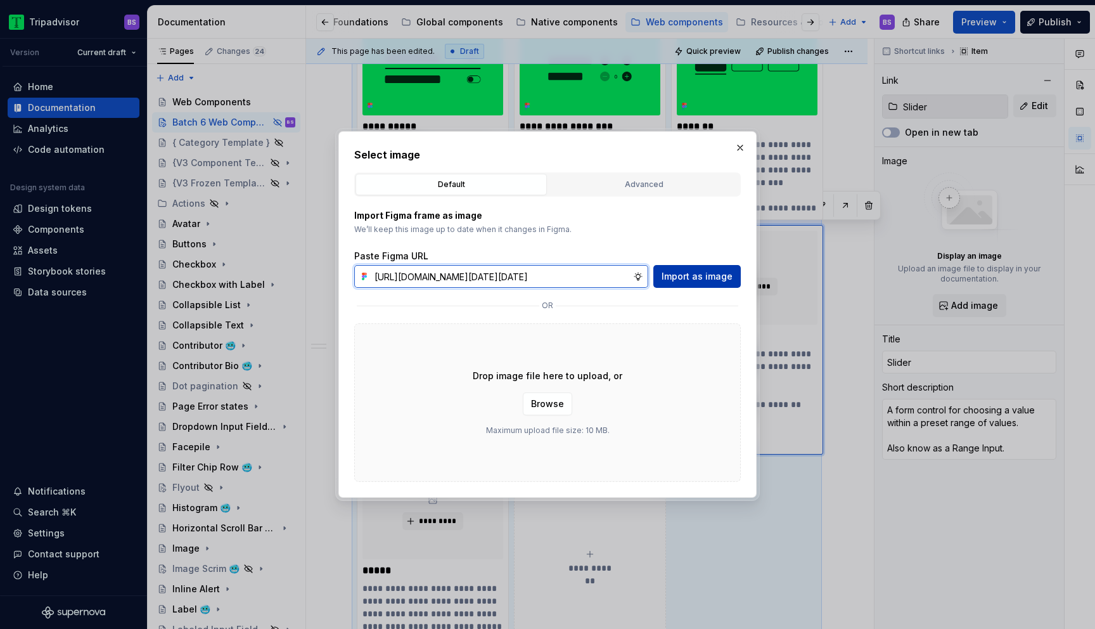
type input "[URL][DOMAIN_NAME][DATE][DATE]"
click at [676, 270] on span "Import as image" at bounding box center [697, 276] width 71 height 13
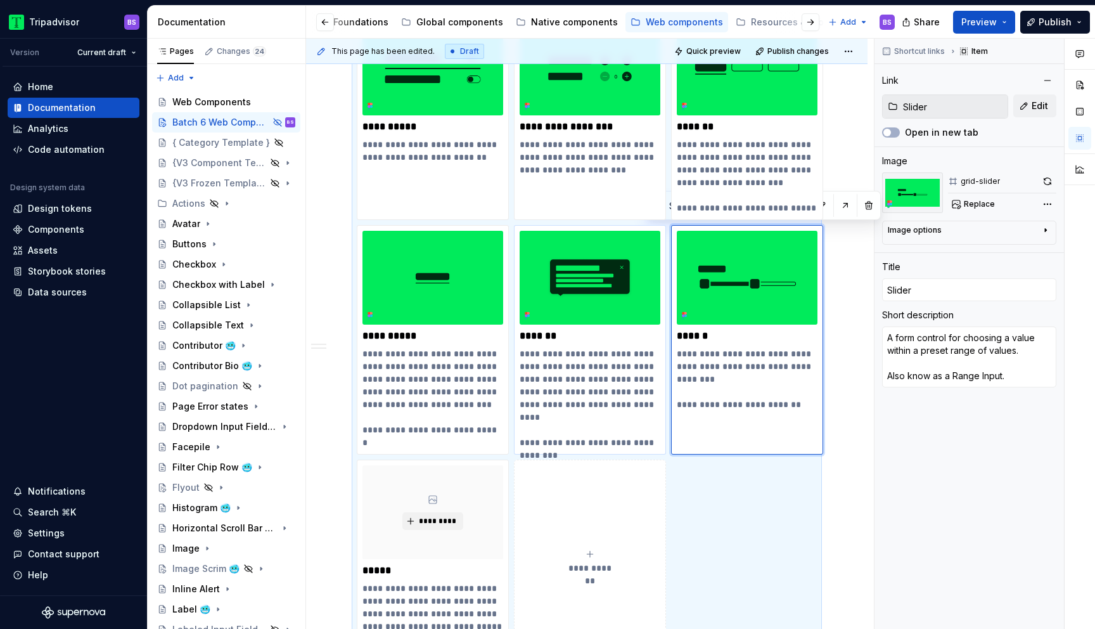
scroll to position [1396, 0]
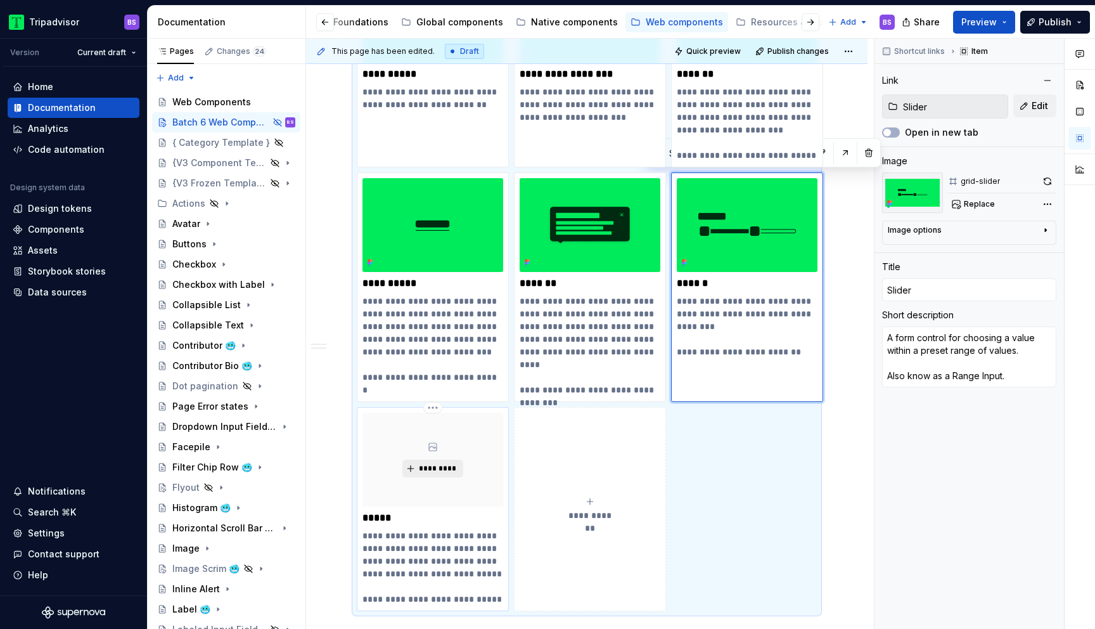
type textarea "*"
type input "Toast"
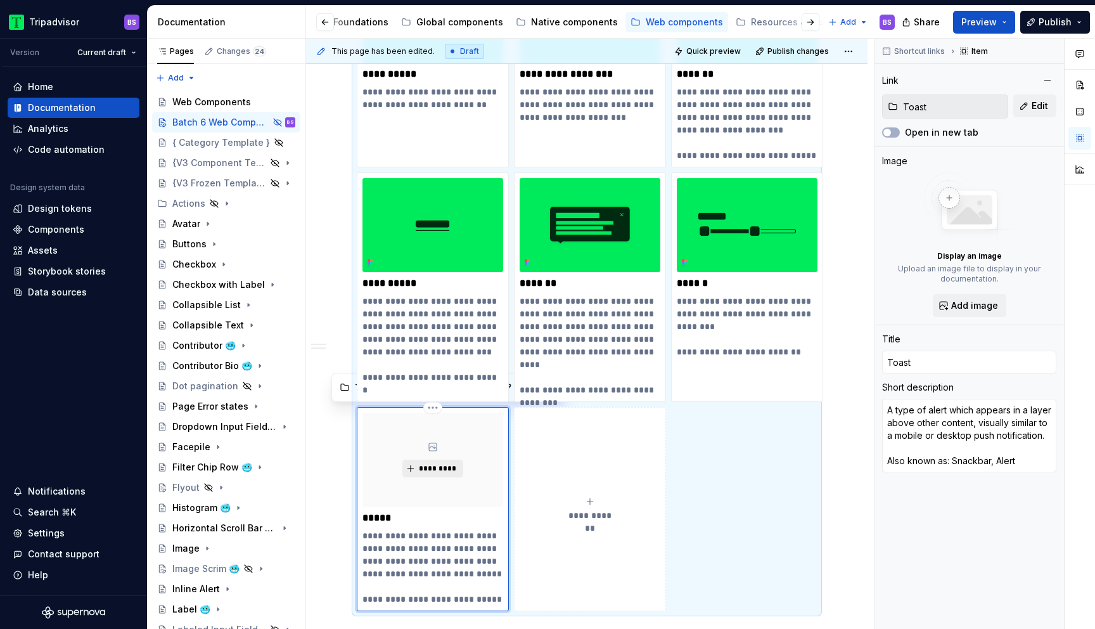
click at [427, 468] on span "*********" at bounding box center [437, 468] width 39 height 10
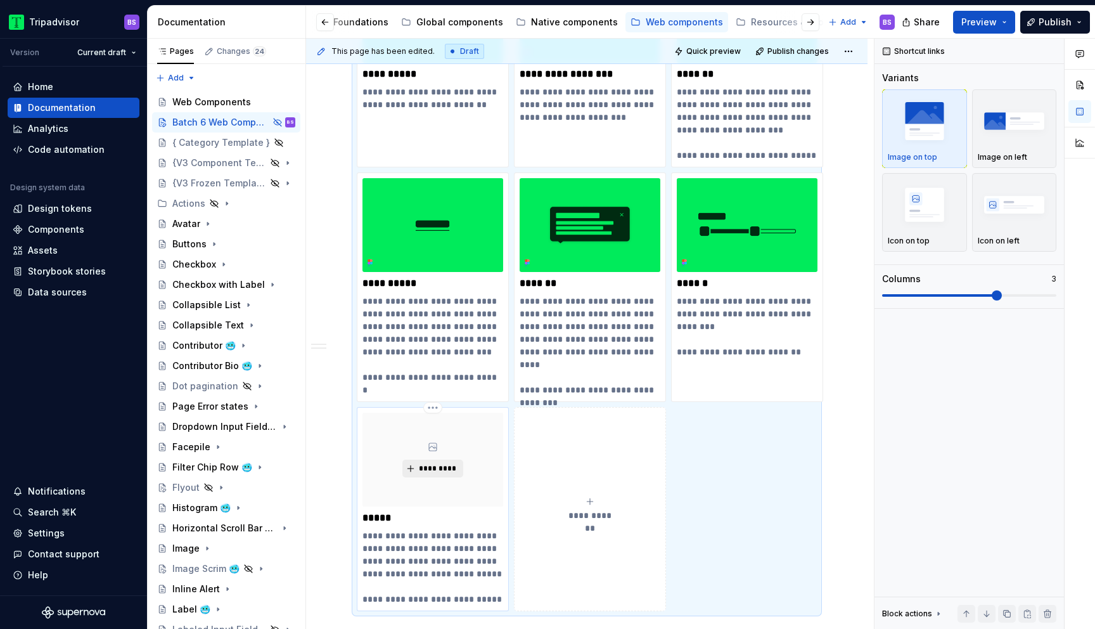
click at [429, 469] on span "*********" at bounding box center [437, 468] width 39 height 10
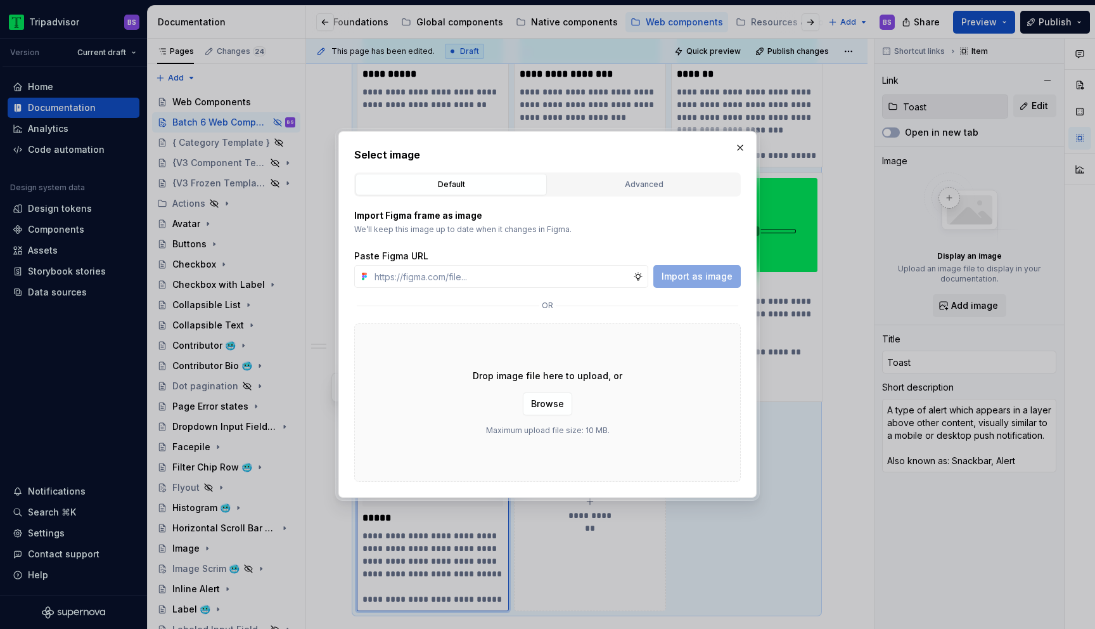
type textarea "*"
paste input "[URL][DOMAIN_NAME]"
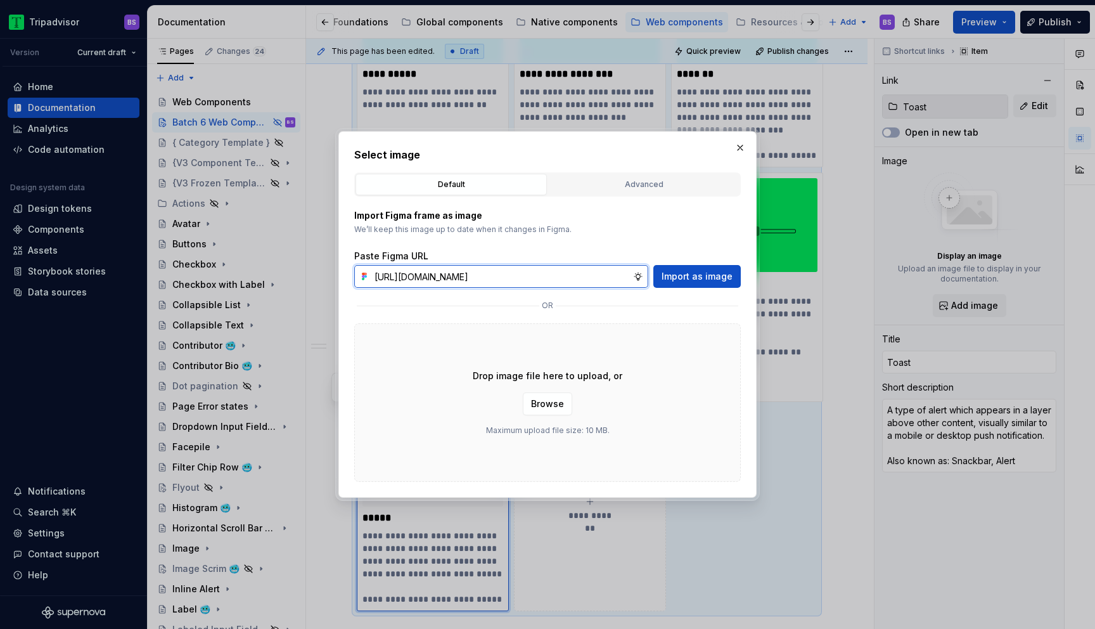
scroll to position [0, 308]
type input "[URL][DOMAIN_NAME]"
click at [690, 280] on span "Import as image" at bounding box center [697, 276] width 71 height 13
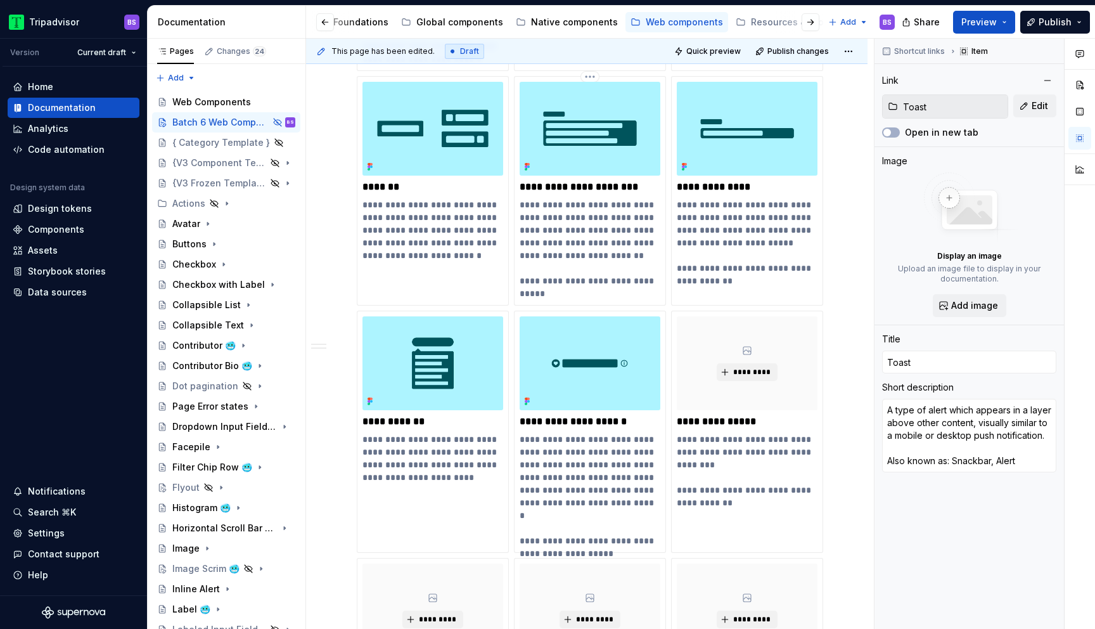
scroll to position [3138, 0]
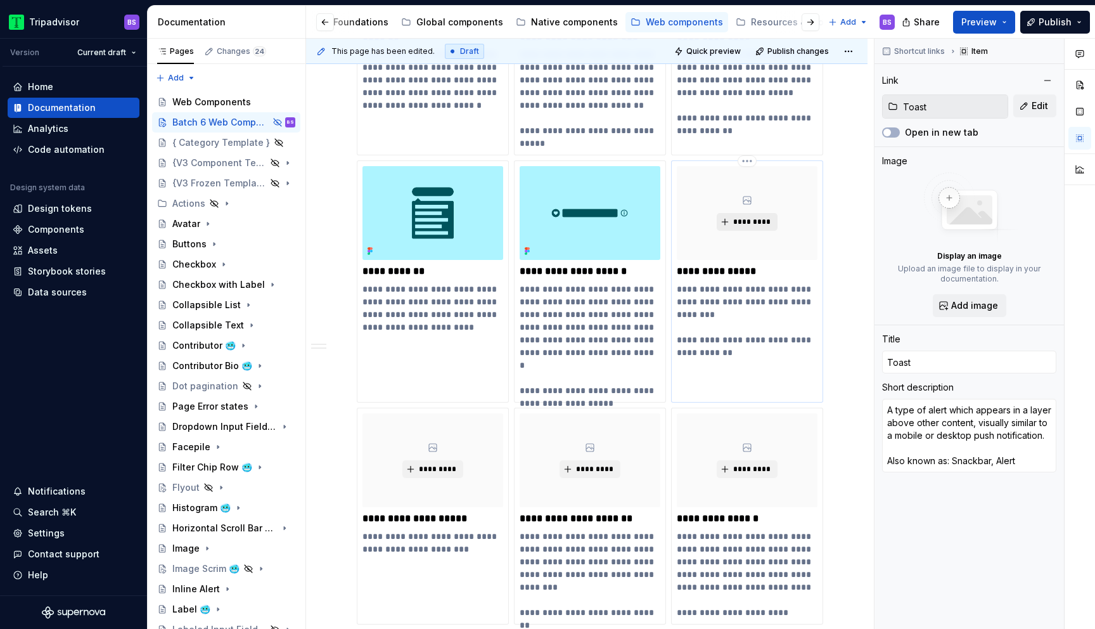
type textarea "*"
type input "Dropdown Input Field 🥶"
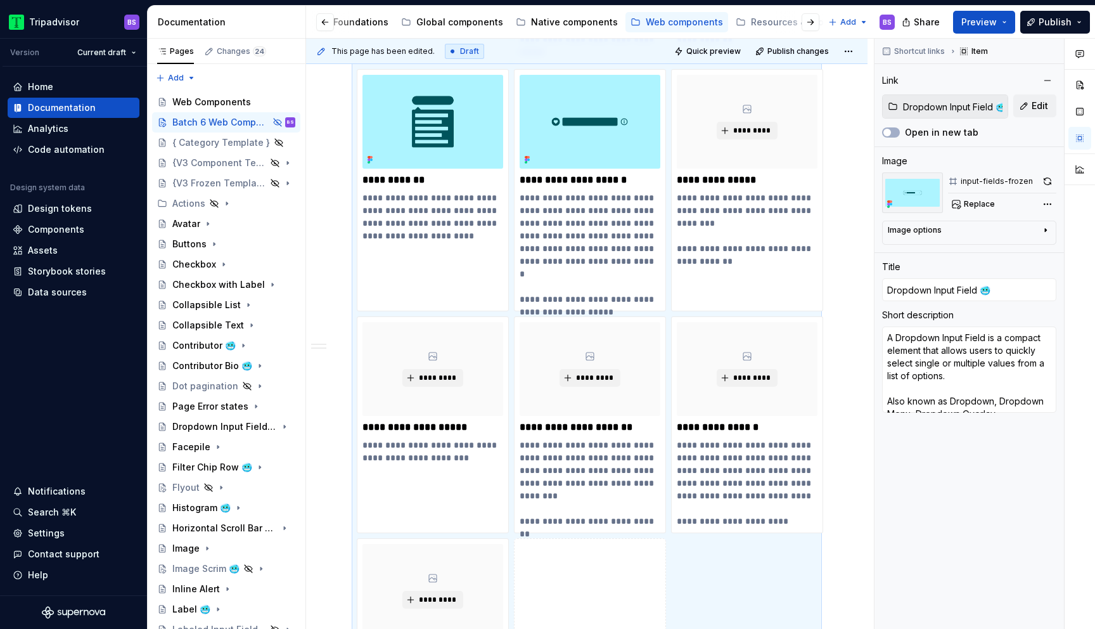
scroll to position [3152, 0]
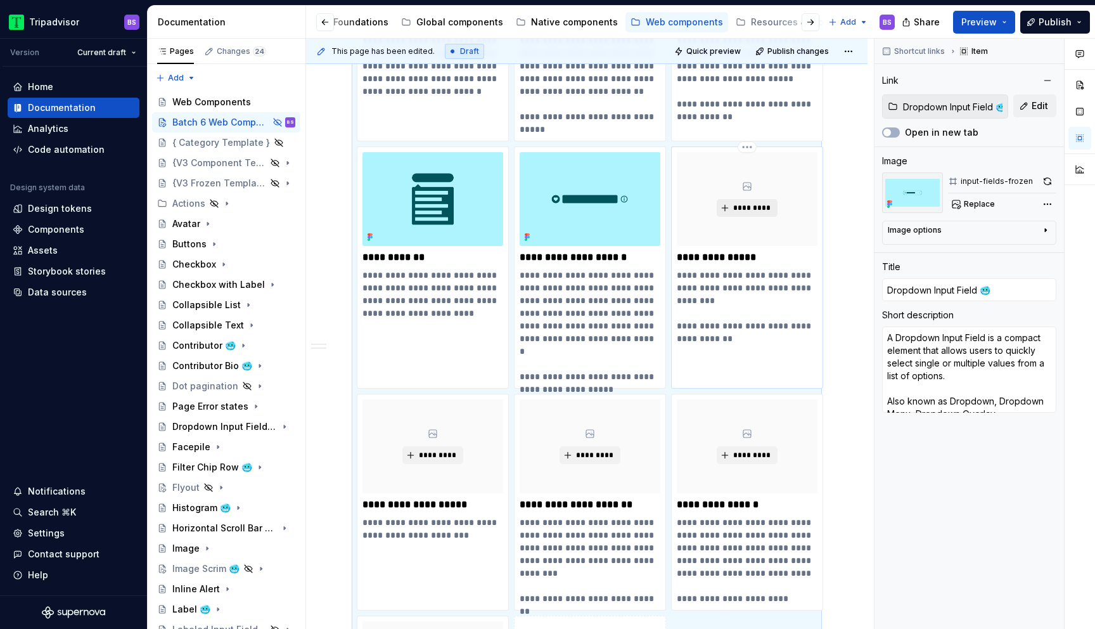
type textarea "*"
type input "Search Field 🥶"
click at [745, 203] on span "*********" at bounding box center [752, 208] width 39 height 10
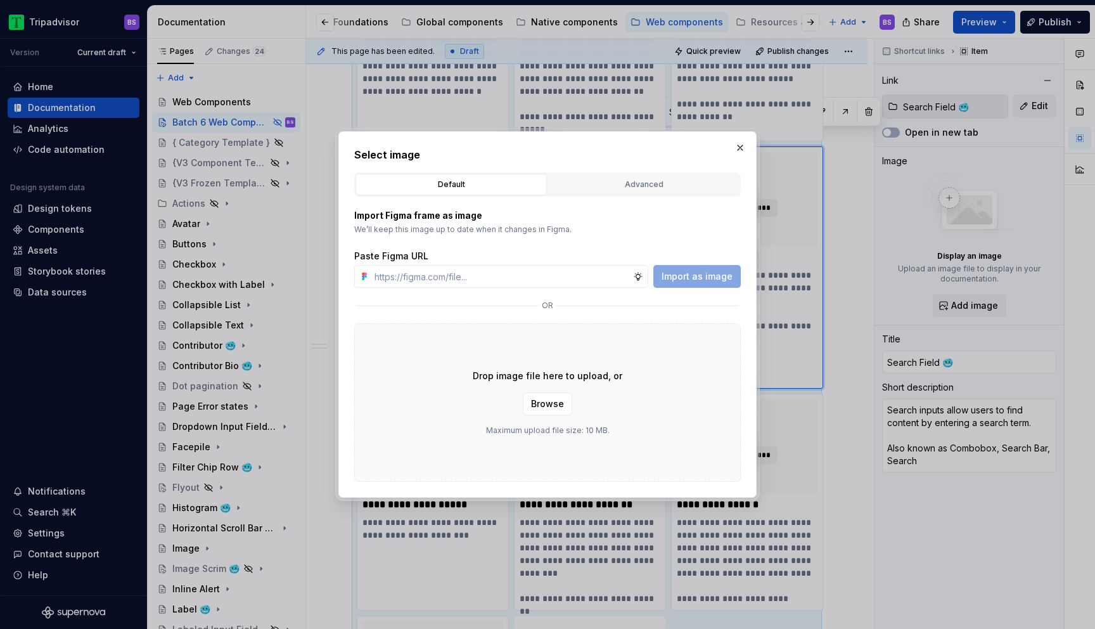
type textarea "*"
click at [508, 273] on input "text" at bounding box center [502, 276] width 264 height 23
paste input "[URL][DOMAIN_NAME]"
type input "[URL][DOMAIN_NAME]"
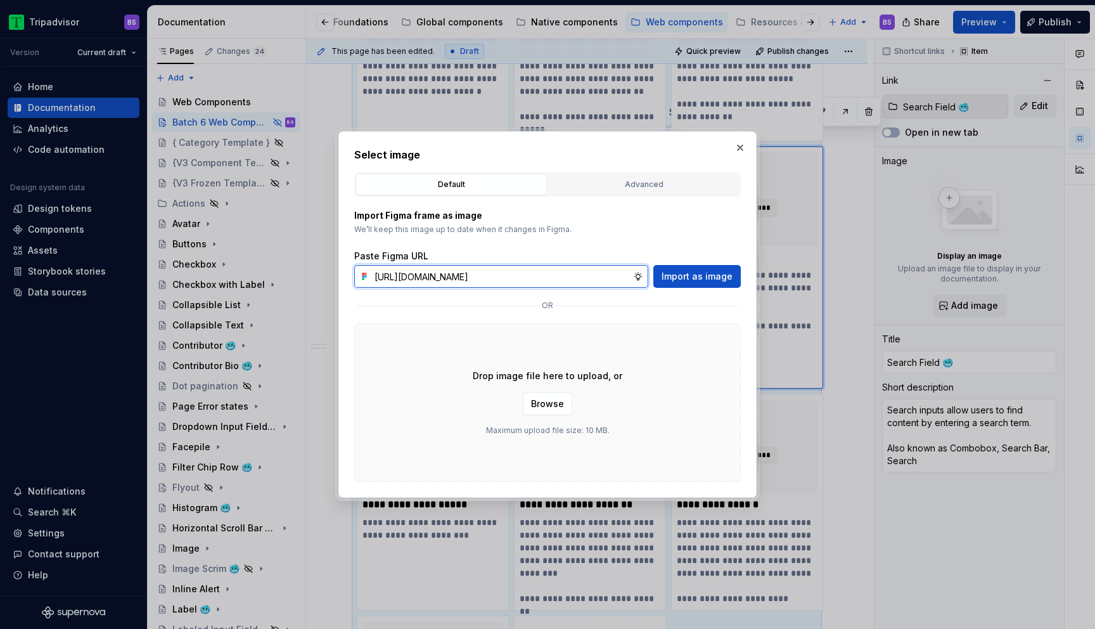
scroll to position [0, 307]
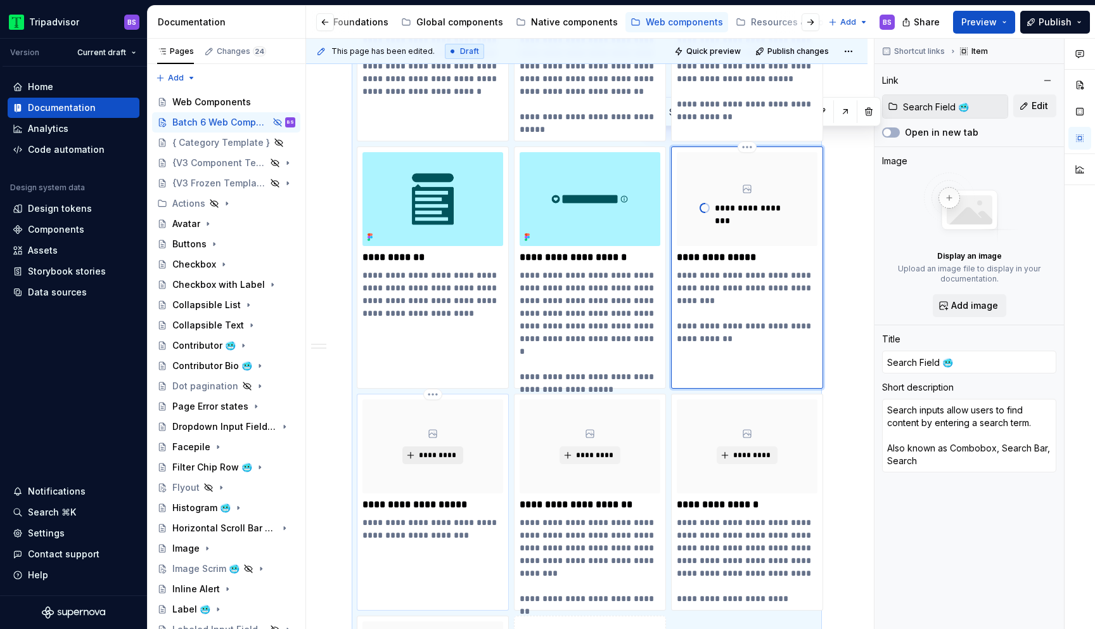
click at [423, 450] on span "*********" at bounding box center [437, 455] width 39 height 10
type textarea "*"
type input "Number Pagination 🥶"
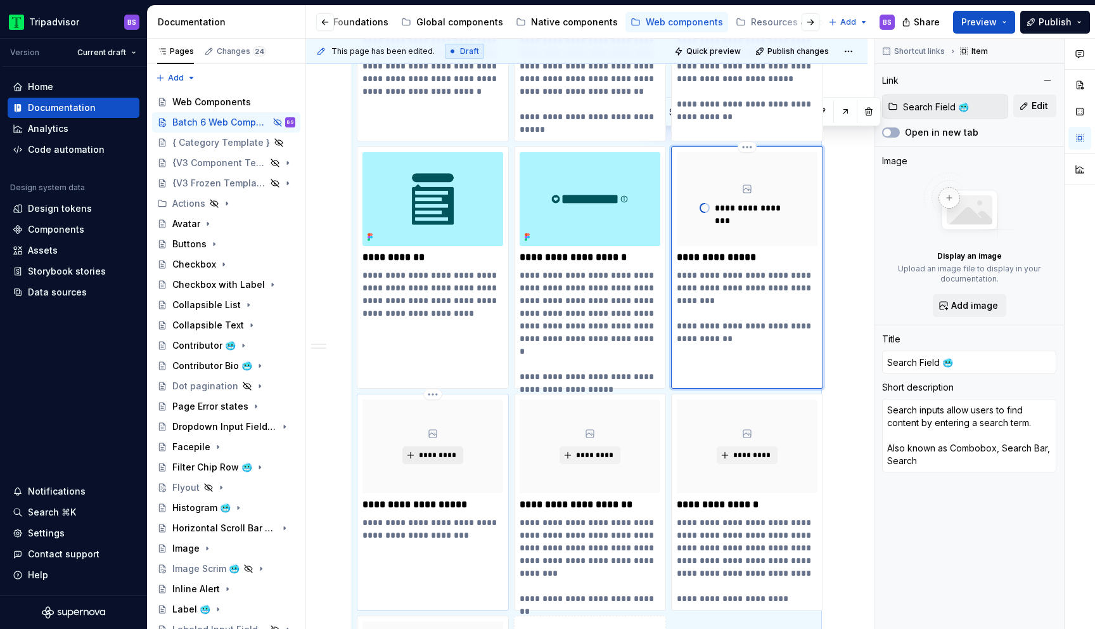
type textarea "Pagination provides navigation for paged information."
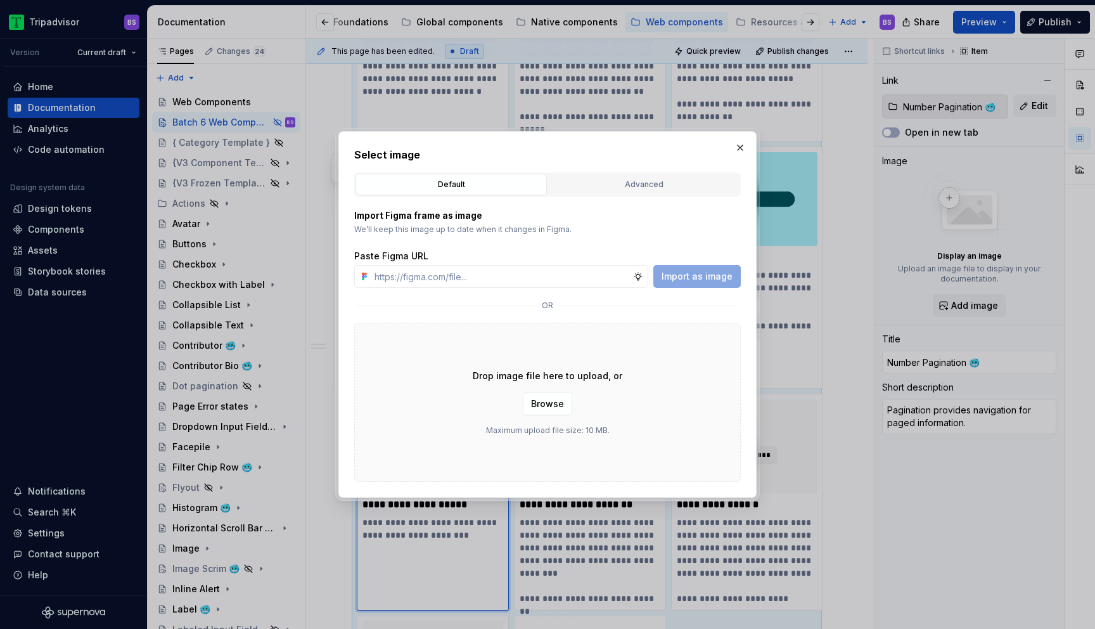
scroll to position [3343, 0]
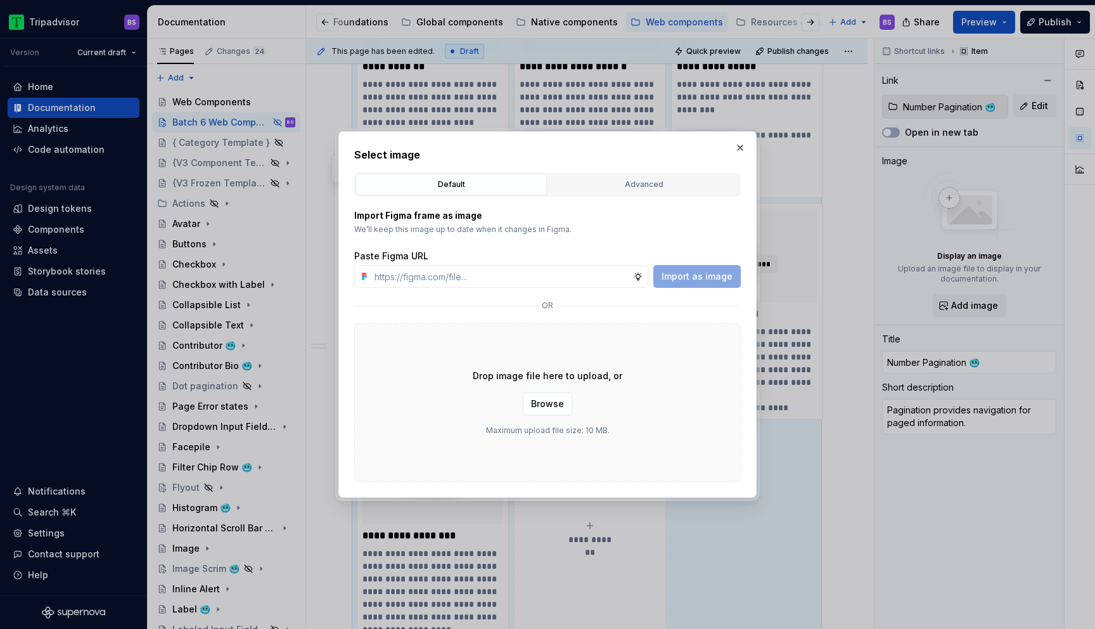
type textarea "*"
click at [508, 278] on input "text" at bounding box center [502, 276] width 264 height 23
paste input "[URL][DOMAIN_NAME]"
type input "[URL][DOMAIN_NAME]"
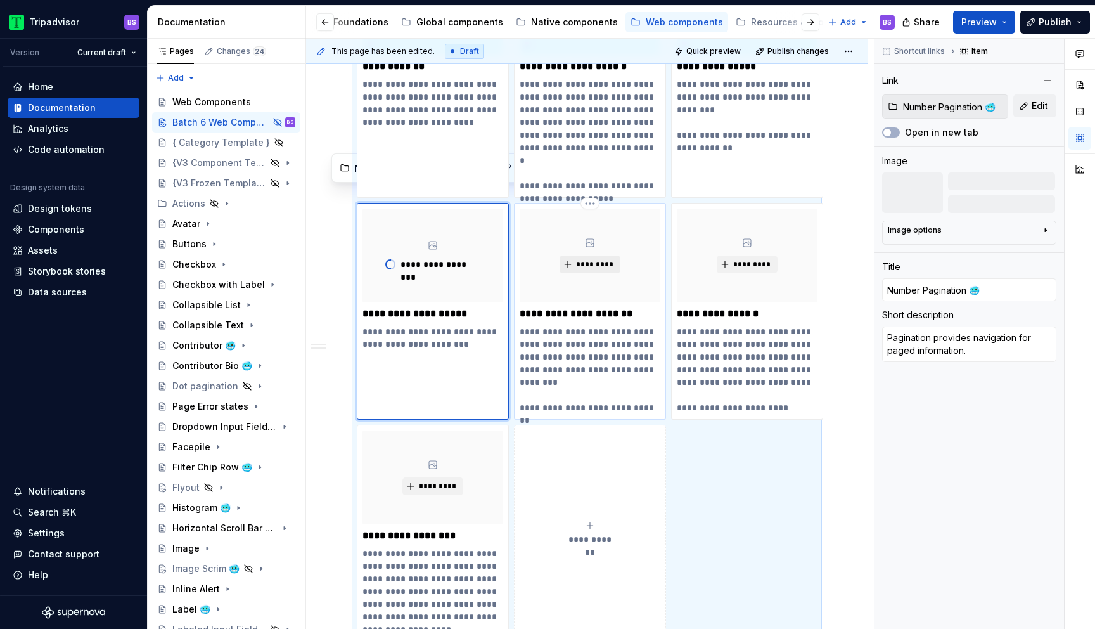
type textarea "*"
type input "Labeled Input Field 🥶"
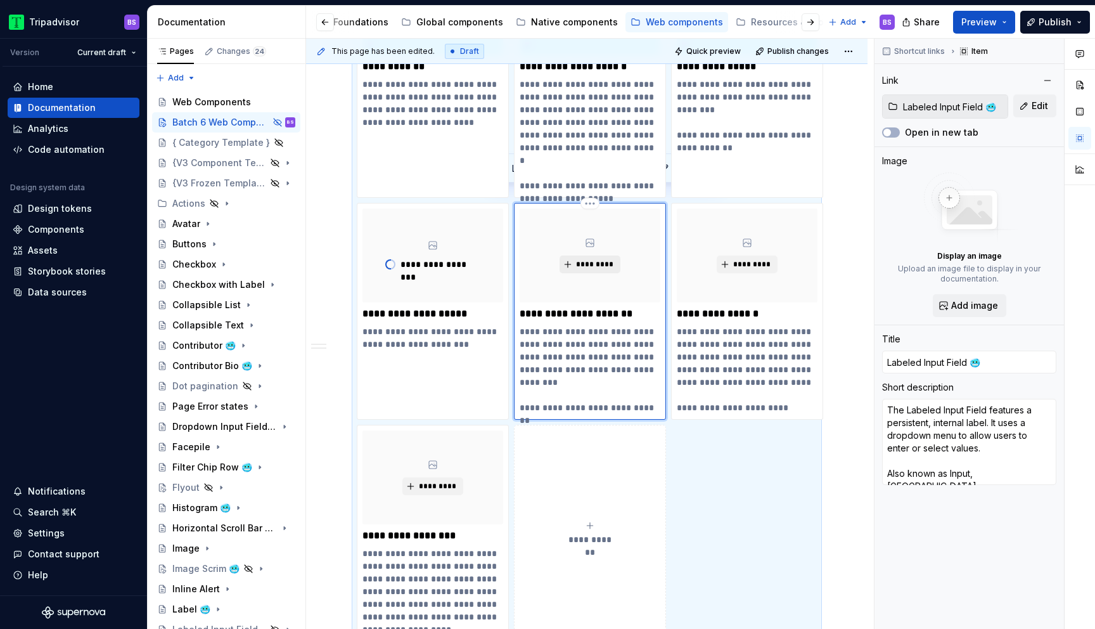
click at [588, 259] on span "*********" at bounding box center [595, 264] width 39 height 10
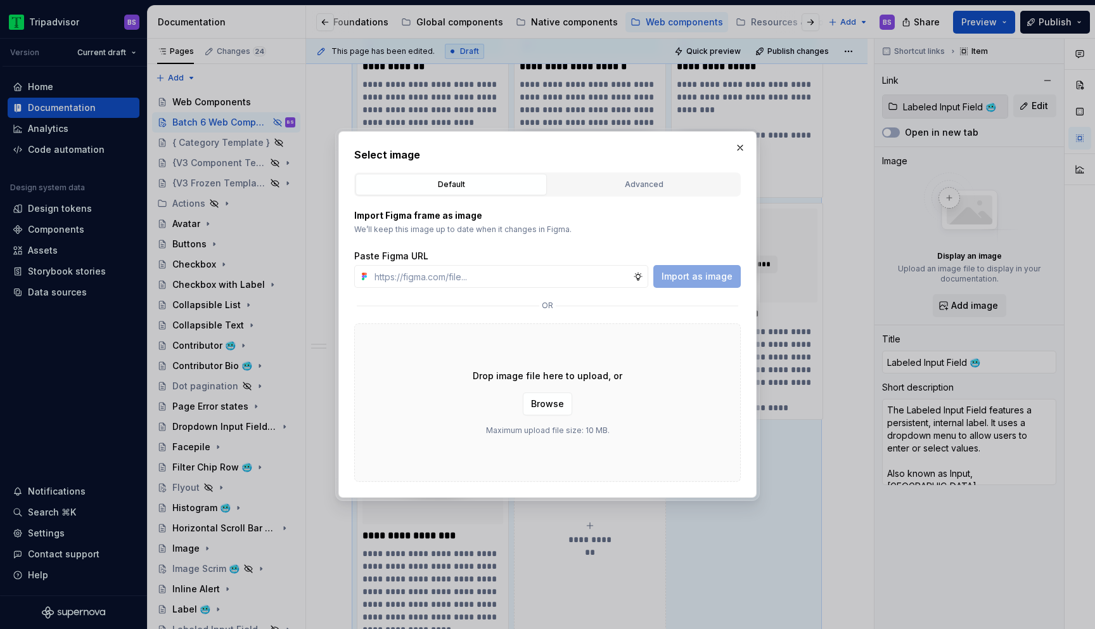
type textarea "*"
click at [529, 280] on input "text" at bounding box center [502, 276] width 264 height 23
paste input "[URL][DOMAIN_NAME]"
type input "[URL][DOMAIN_NAME]"
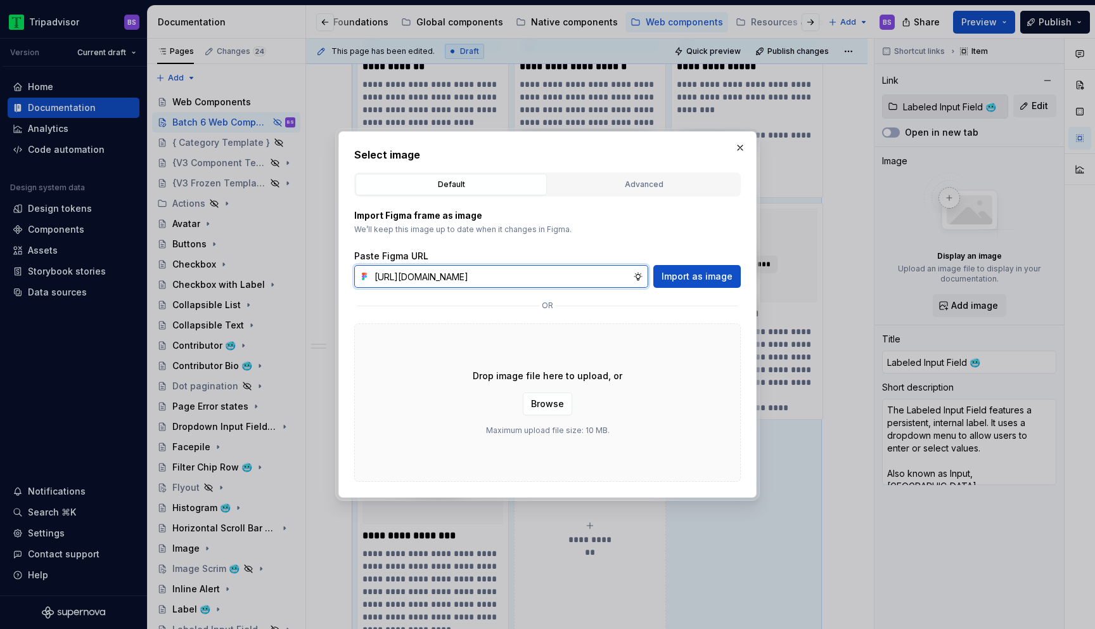
scroll to position [0, 310]
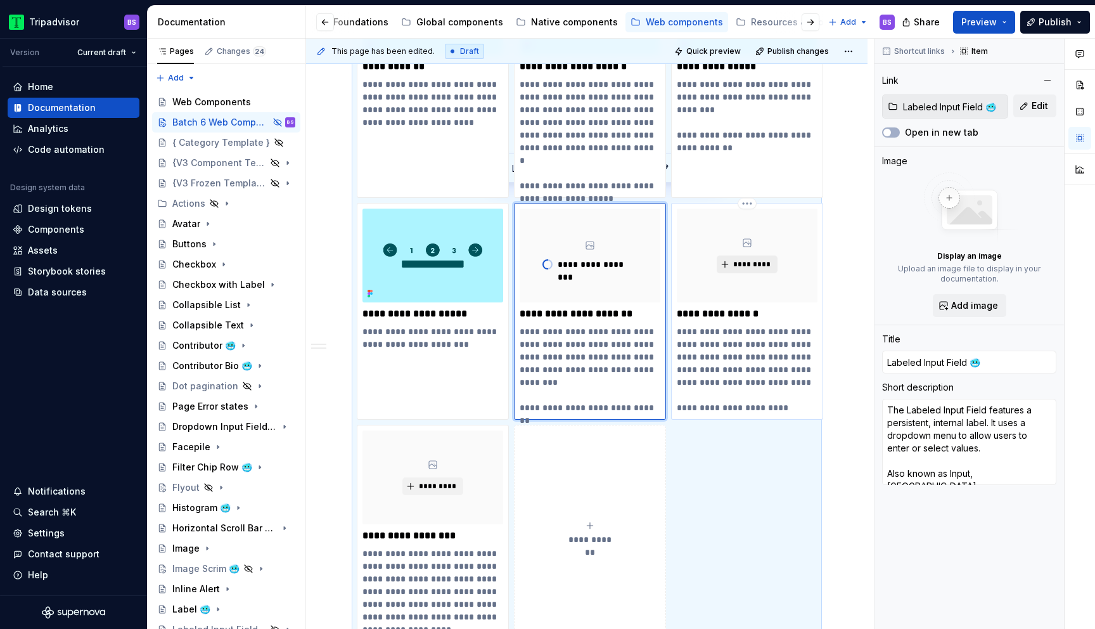
click at [747, 259] on span "*********" at bounding box center [752, 264] width 39 height 10
type textarea "*"
type input "Number Labels 🥶"
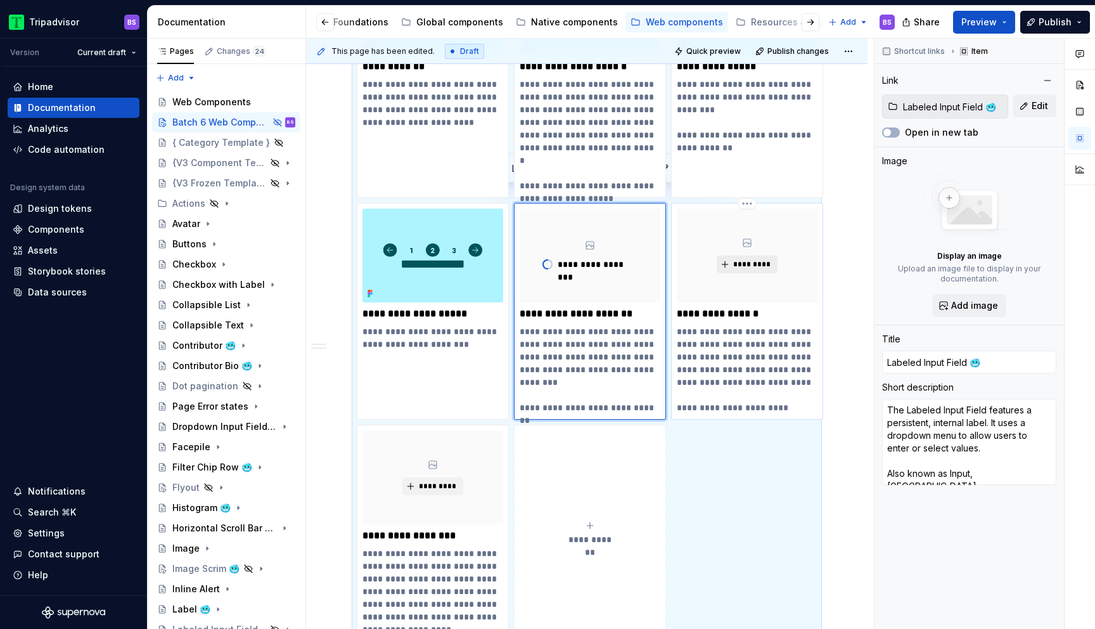
type textarea "Number Labels can be found on cards and on itinerary pages on Experiences. They…"
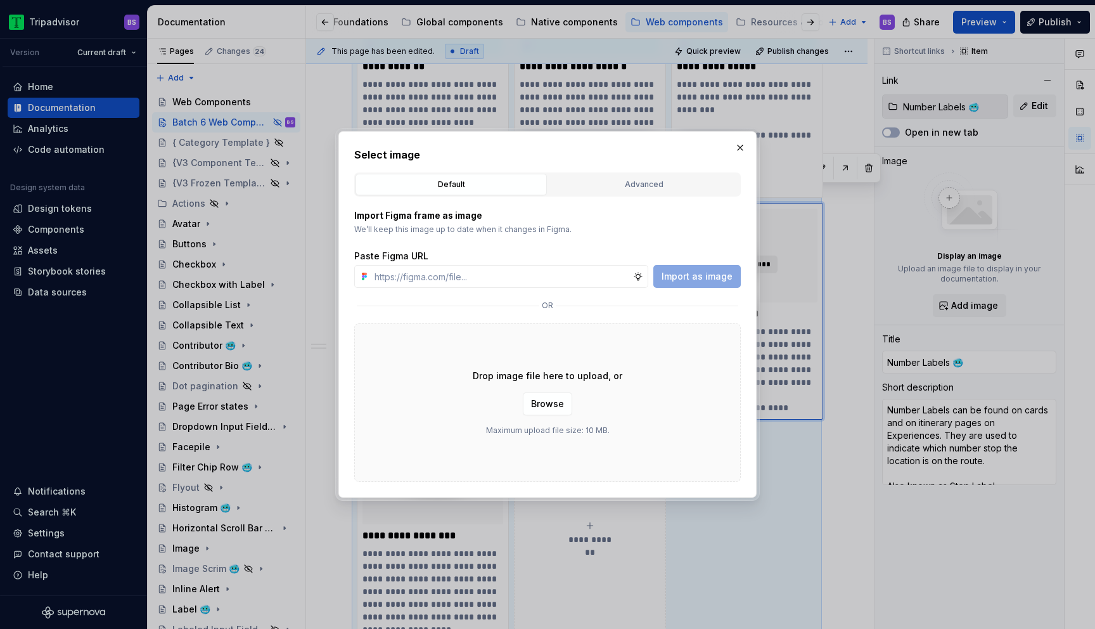
type textarea "*"
click at [532, 278] on input "text" at bounding box center [502, 276] width 264 height 23
paste input "[URL][DOMAIN_NAME]"
type input "[URL][DOMAIN_NAME]"
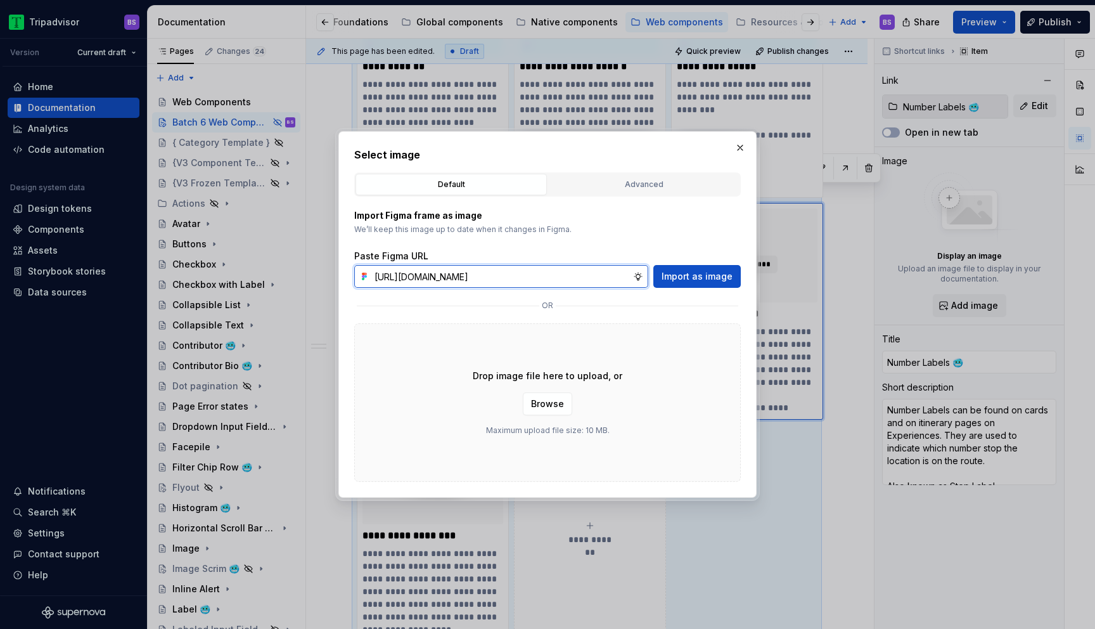
scroll to position [0, 303]
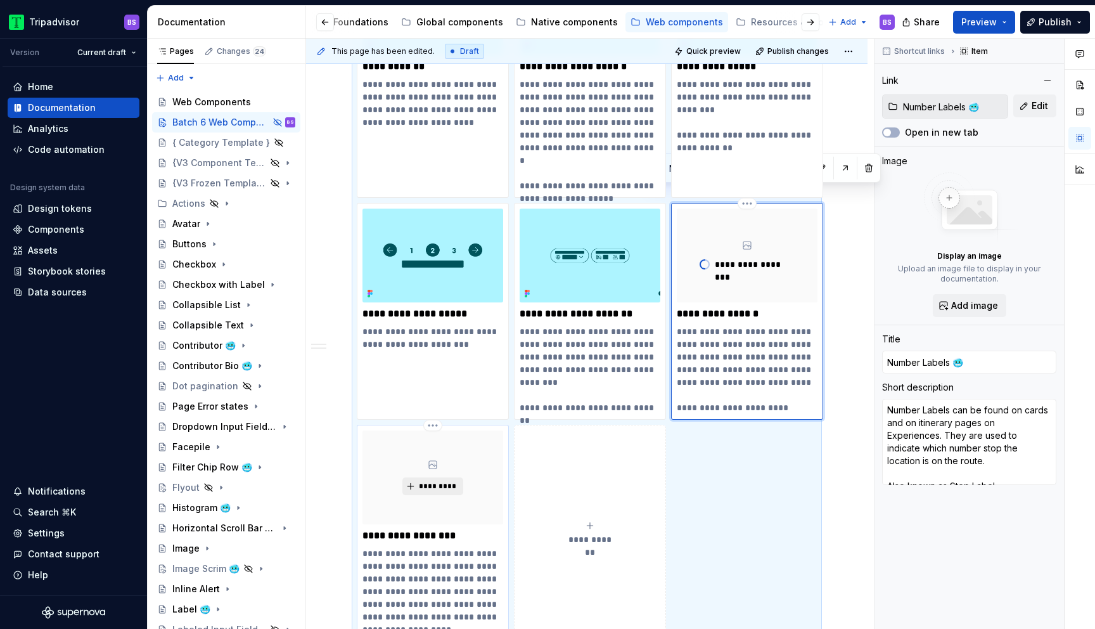
click at [436, 481] on span "*********" at bounding box center [437, 486] width 39 height 10
type textarea "*"
type input "Special Rate Label 🥶"
type input "Special rate label"
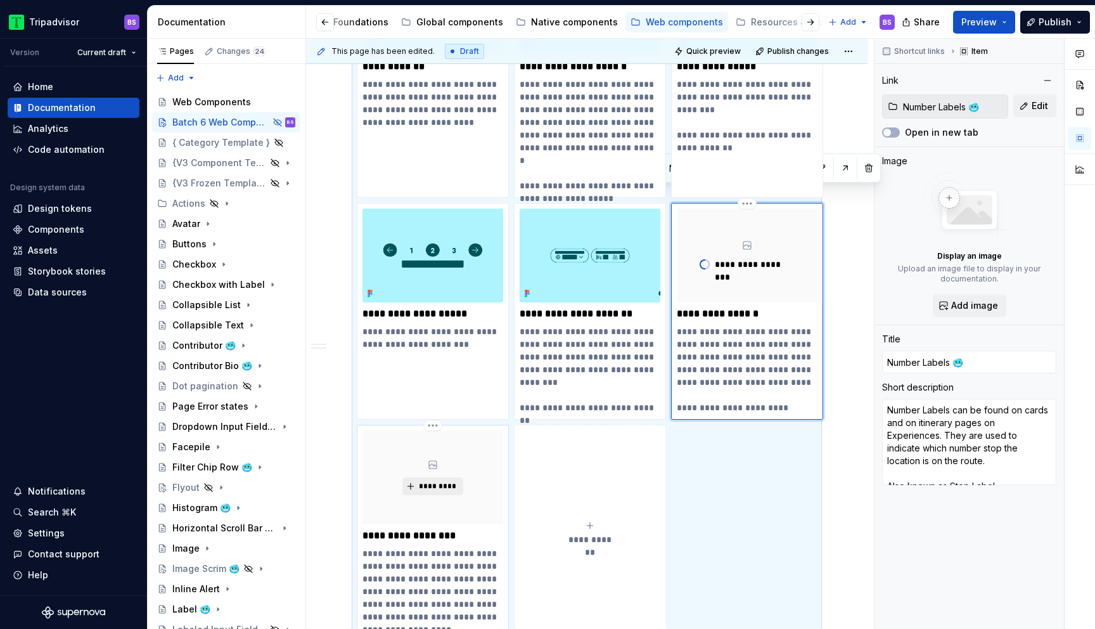
type textarea "The special rate label is used as an indicator that there is a special rate ass…"
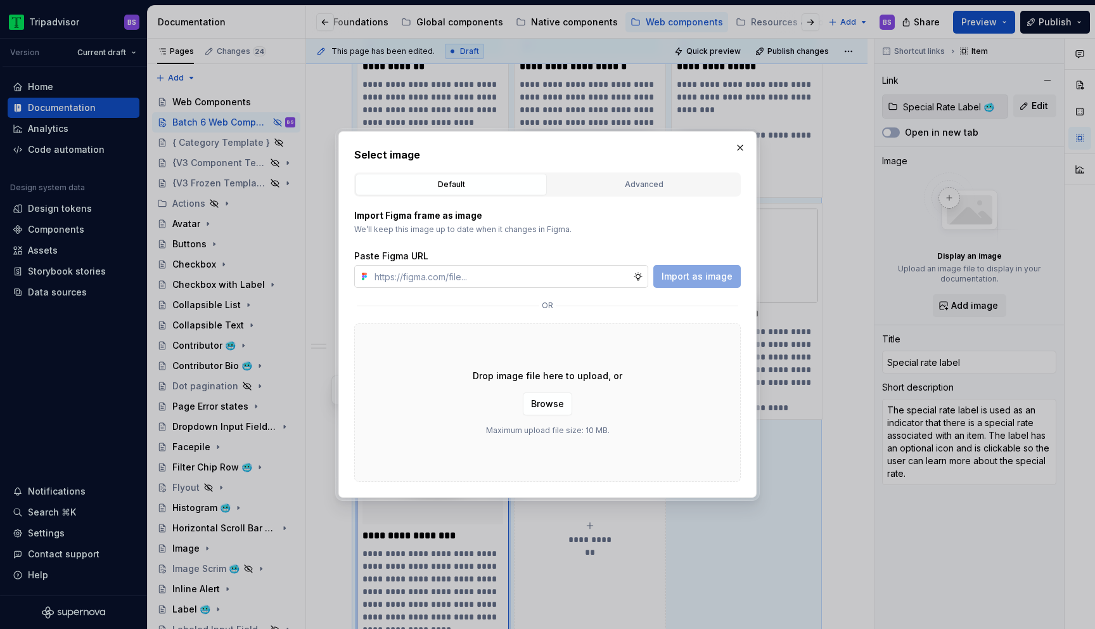
click at [547, 269] on input "text" at bounding box center [502, 276] width 264 height 23
type textarea "*"
paste input "[URL][DOMAIN_NAME]"
type input "[URL][DOMAIN_NAME]"
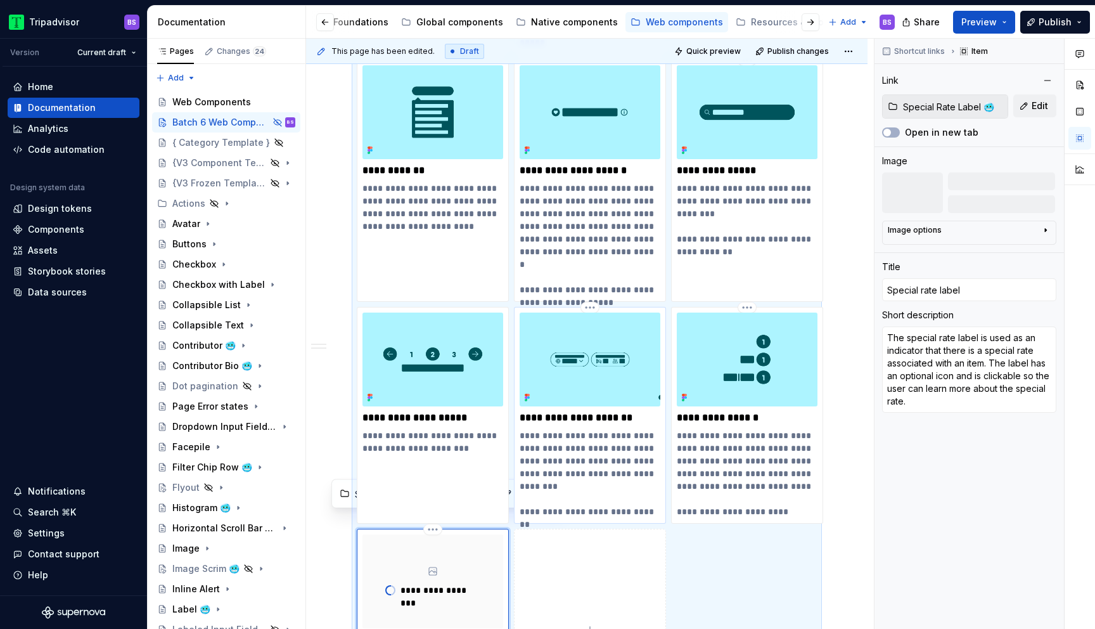
scroll to position [3233, 0]
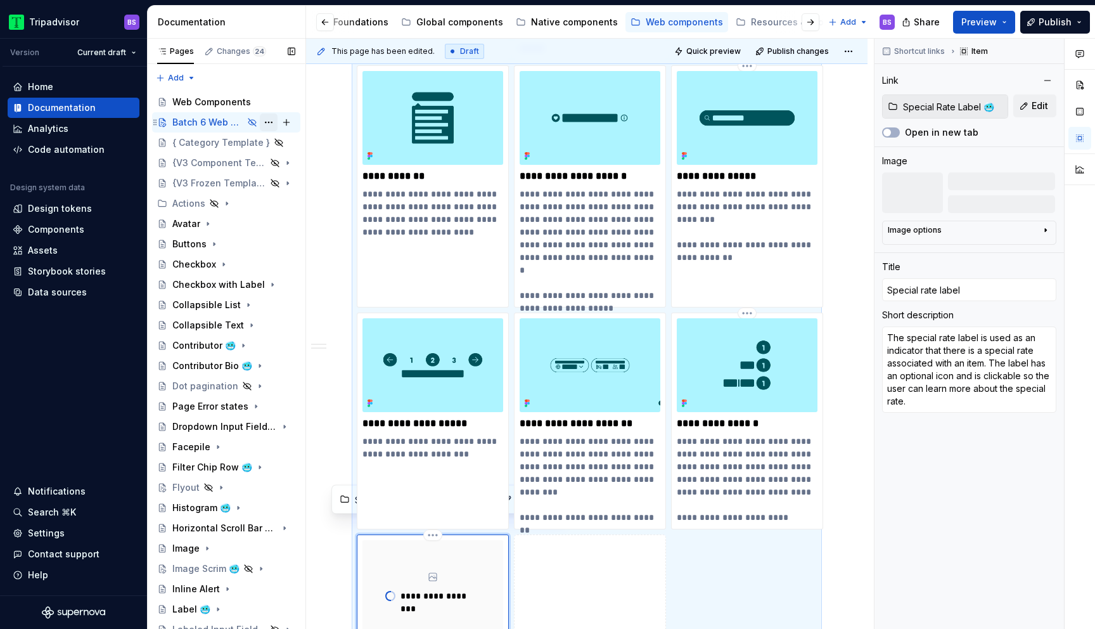
click at [268, 122] on button "Page tree" at bounding box center [269, 122] width 18 height 18
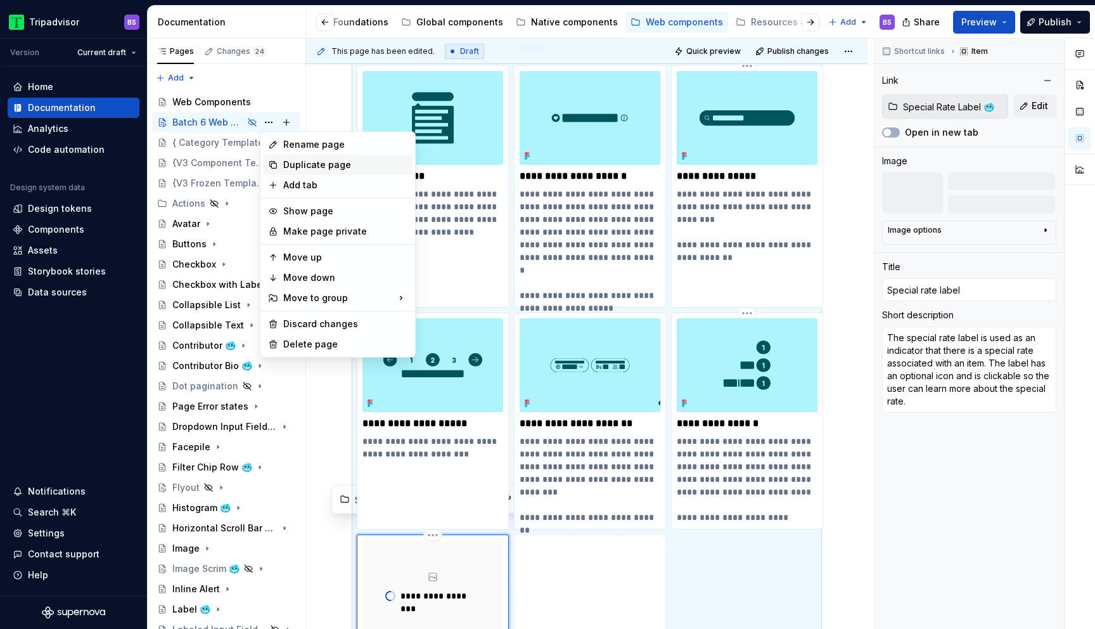
click at [321, 165] on div "Duplicate page" at bounding box center [345, 164] width 124 height 13
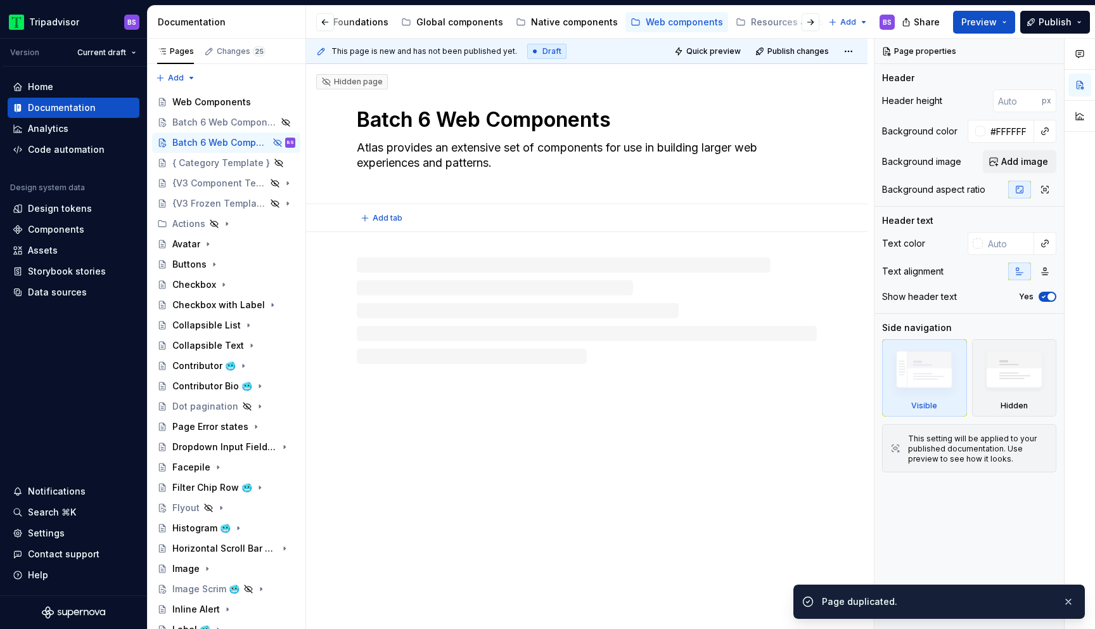
click at [422, 124] on textarea "Batch 6 Web Components" at bounding box center [584, 120] width 460 height 30
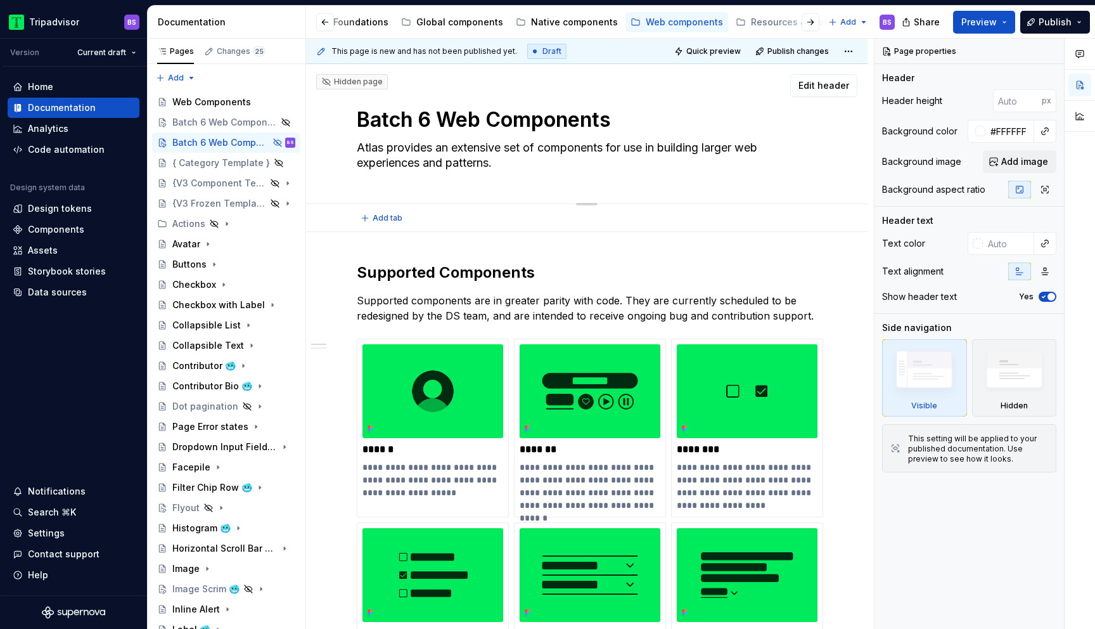
click at [430, 119] on textarea "Batch 6 Web Components" at bounding box center [584, 120] width 460 height 30
type textarea "*"
type textarea "Batch Web Components"
type textarea "*"
type textarea "Batch 7 Web Components"
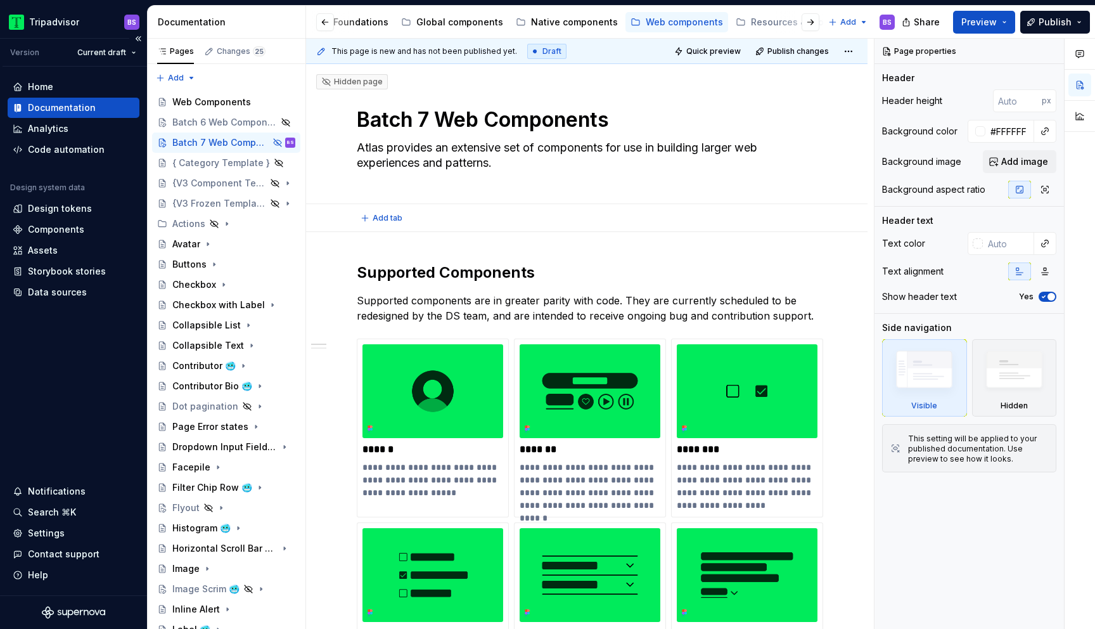
type textarea "*"
type textarea "Batch 7 Web Components"
click at [218, 119] on div "Batch 6 Web Components" at bounding box center [207, 122] width 71 height 13
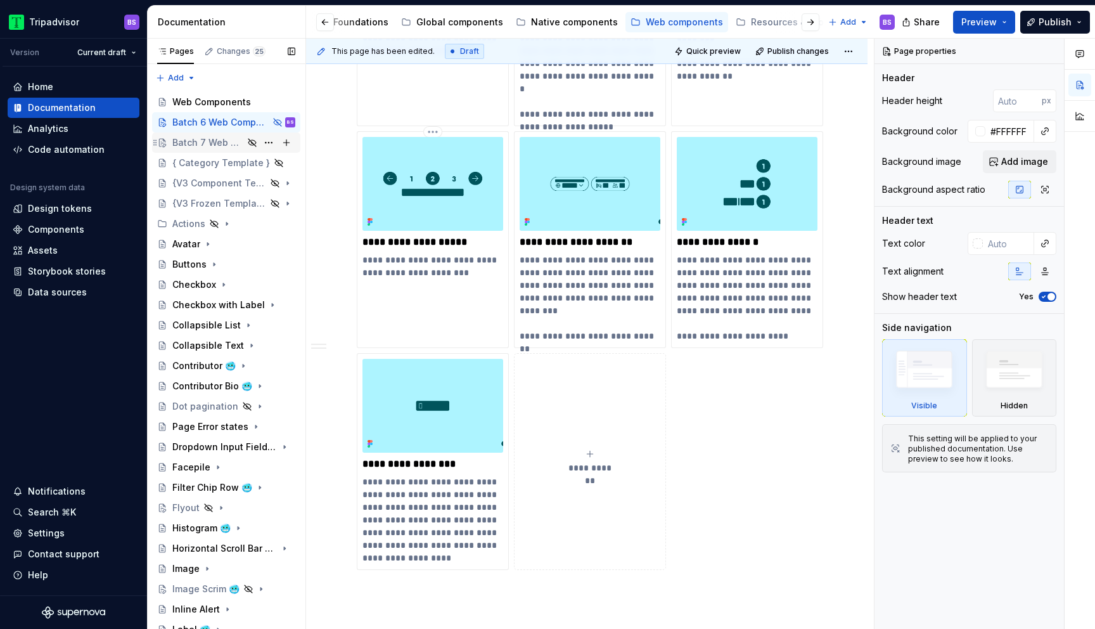
scroll to position [3356, 0]
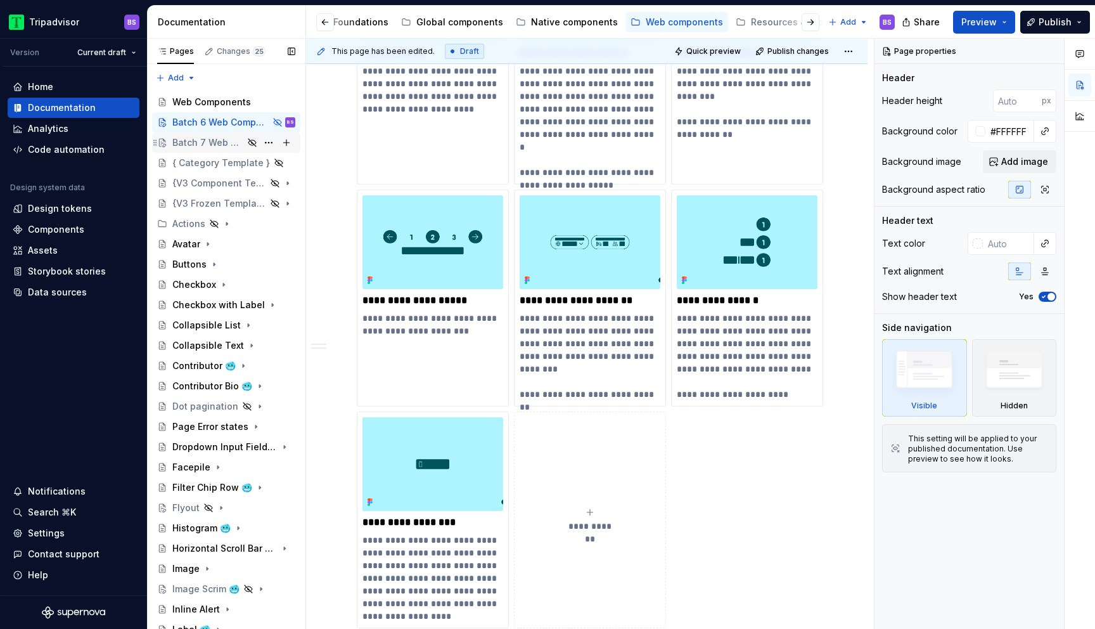
click at [214, 141] on div "Batch 7 Web Components" at bounding box center [207, 142] width 71 height 13
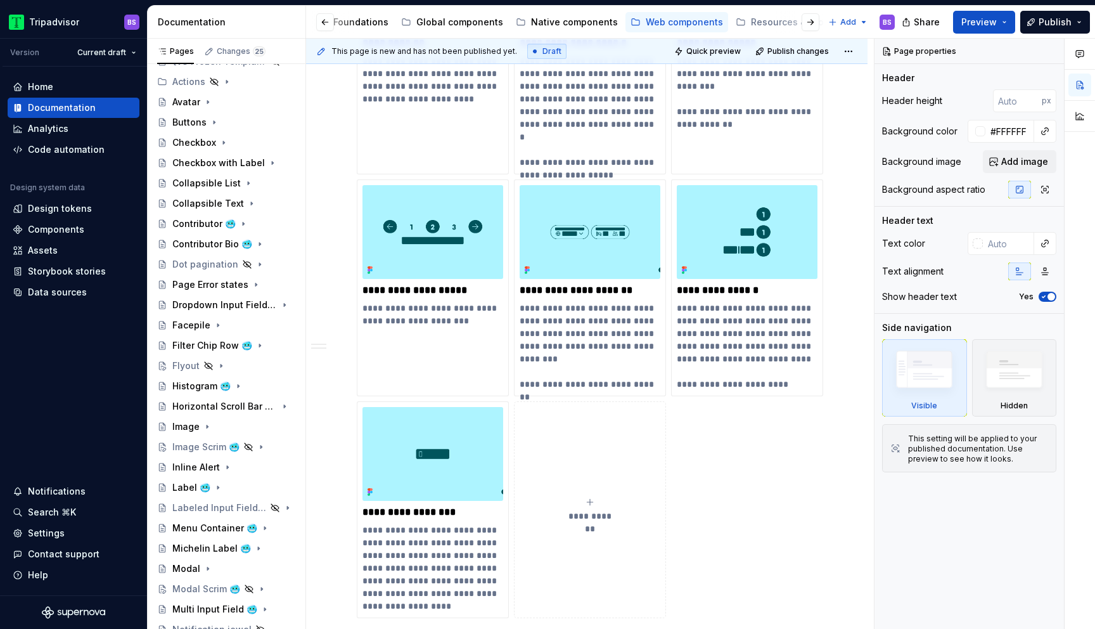
scroll to position [3543, 0]
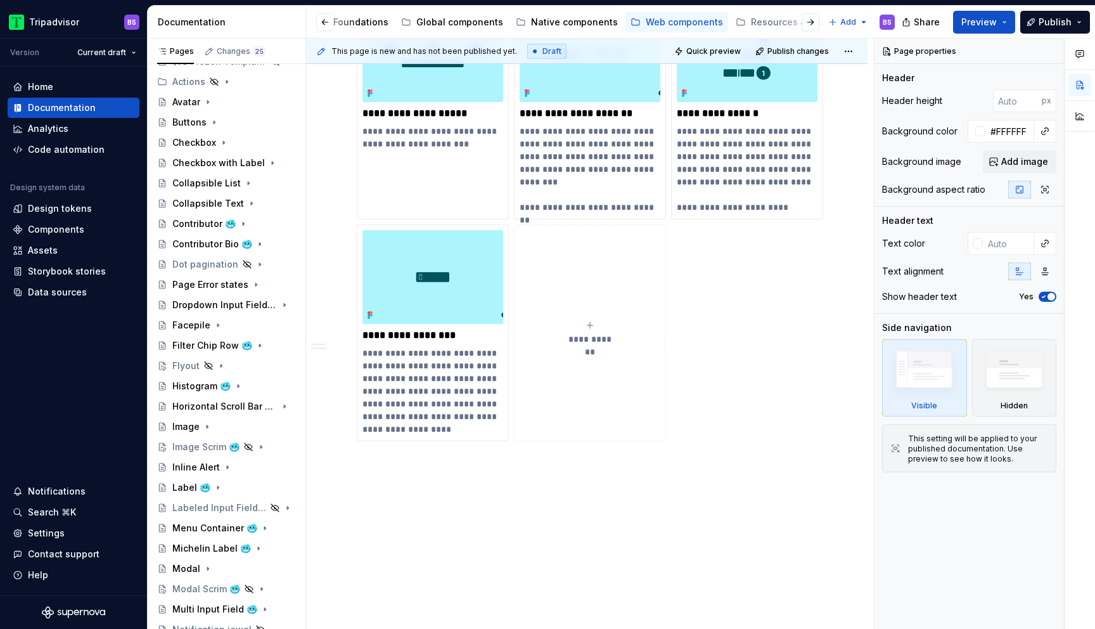
click at [589, 322] on icon "submit" at bounding box center [590, 325] width 6 height 6
type textarea "*"
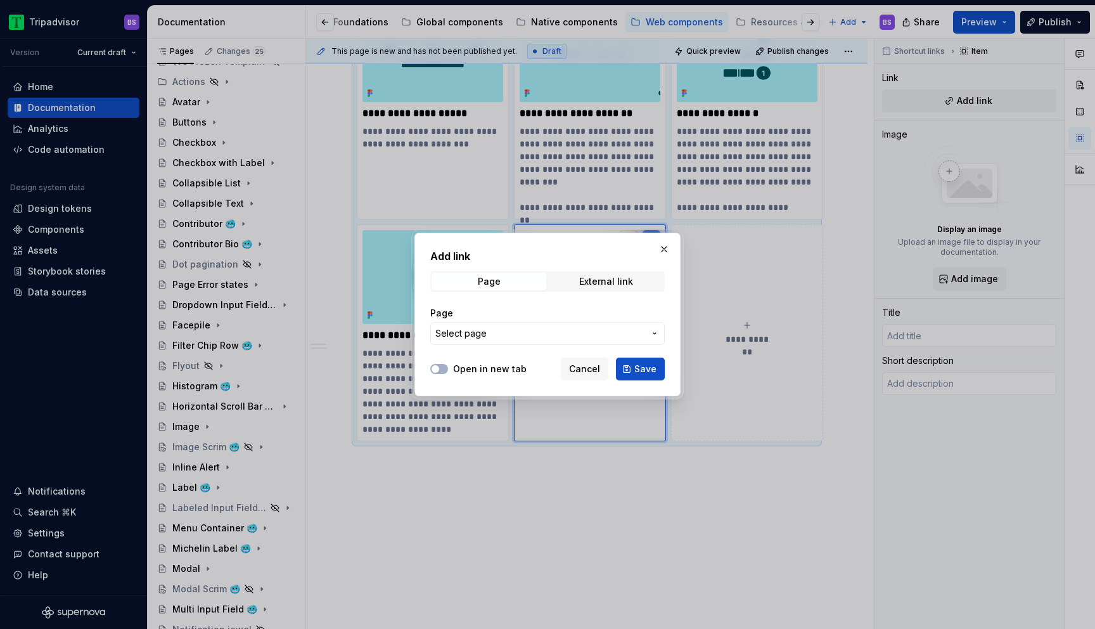
click at [580, 339] on span "Select page" at bounding box center [539, 333] width 209 height 13
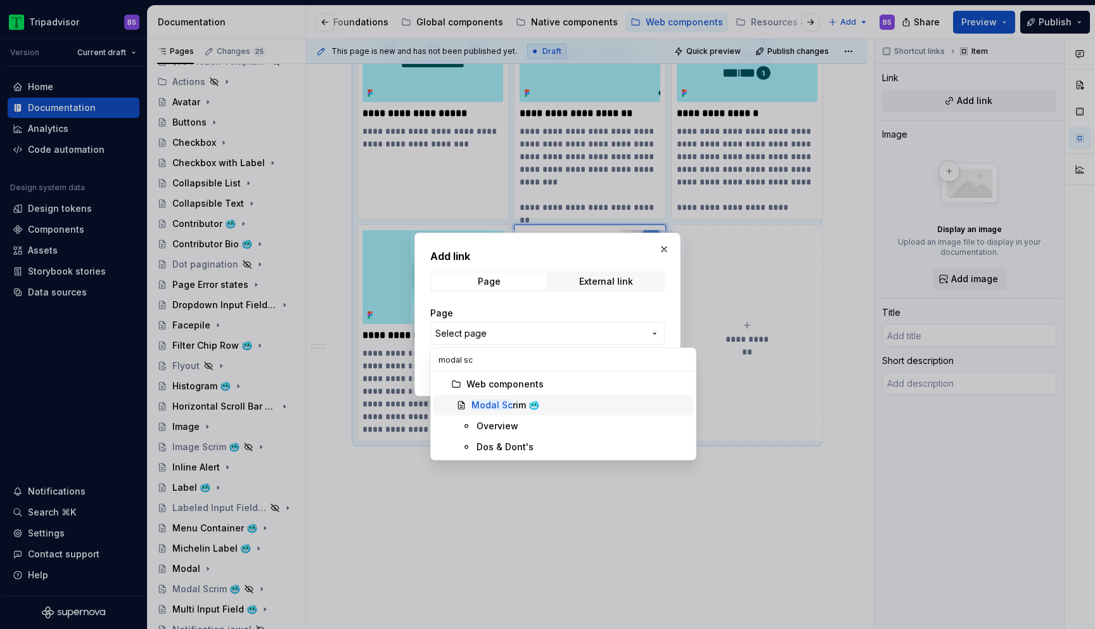
type input "modal sc"
click at [505, 399] on div "Modal Sc rim 🥶" at bounding box center [506, 405] width 68 height 13
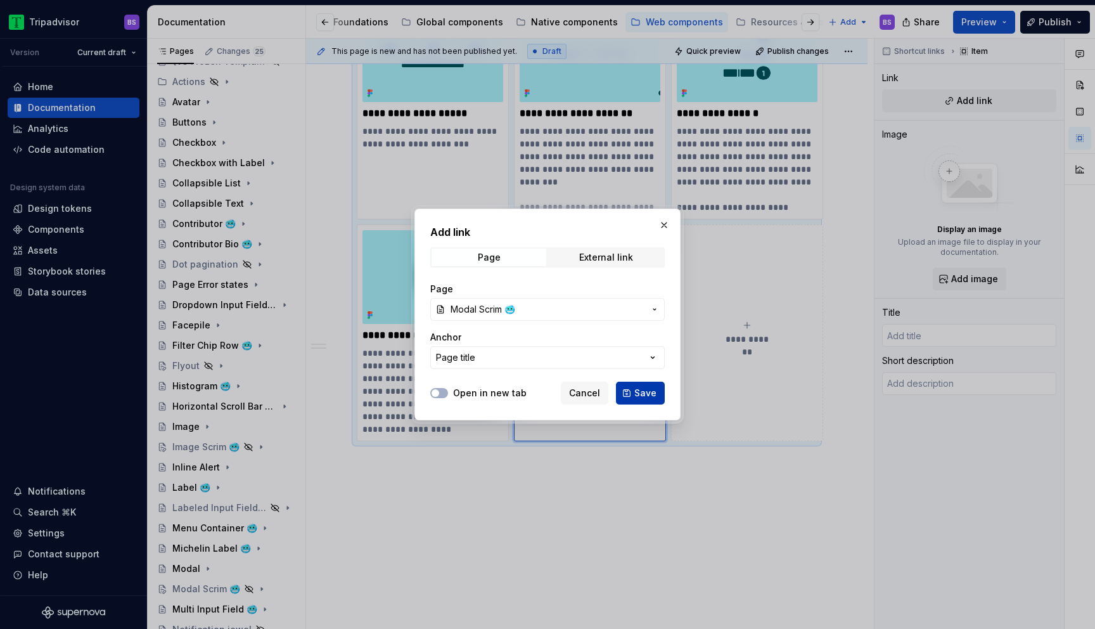
click at [643, 393] on span "Save" at bounding box center [645, 393] width 22 height 13
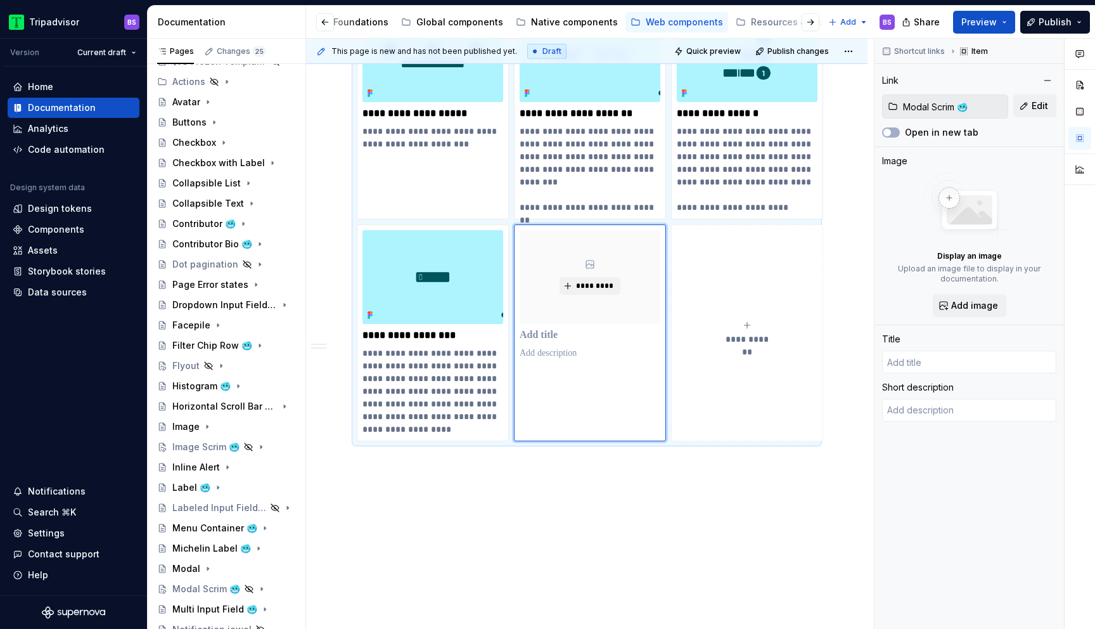
click at [744, 320] on div "**********" at bounding box center [747, 332] width 141 height 25
type textarea "*"
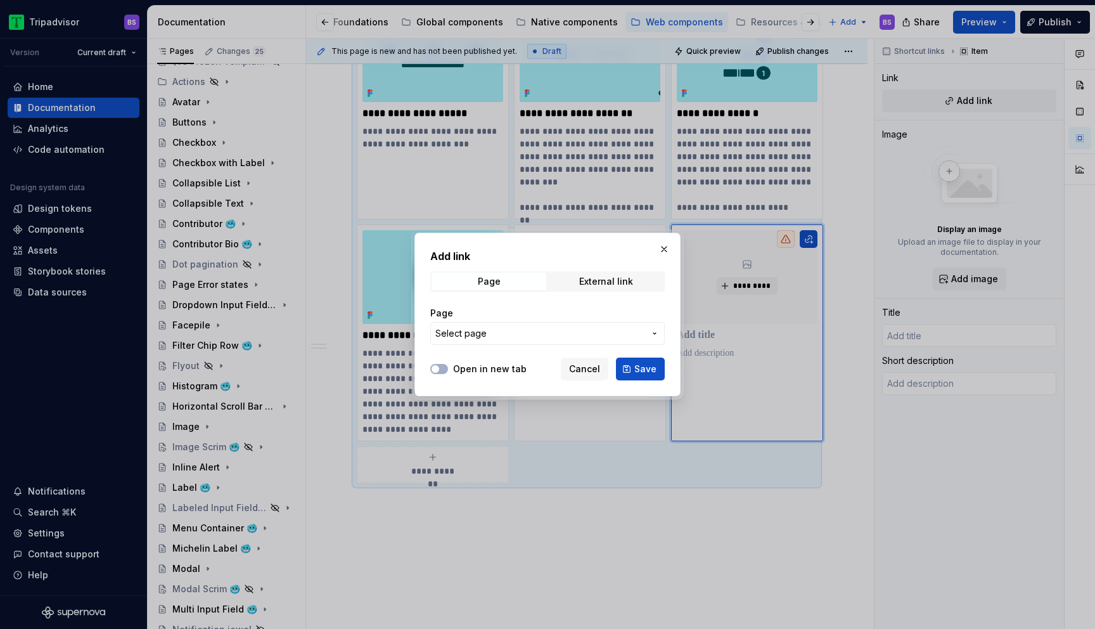
click at [596, 332] on span "Select page" at bounding box center [539, 333] width 209 height 13
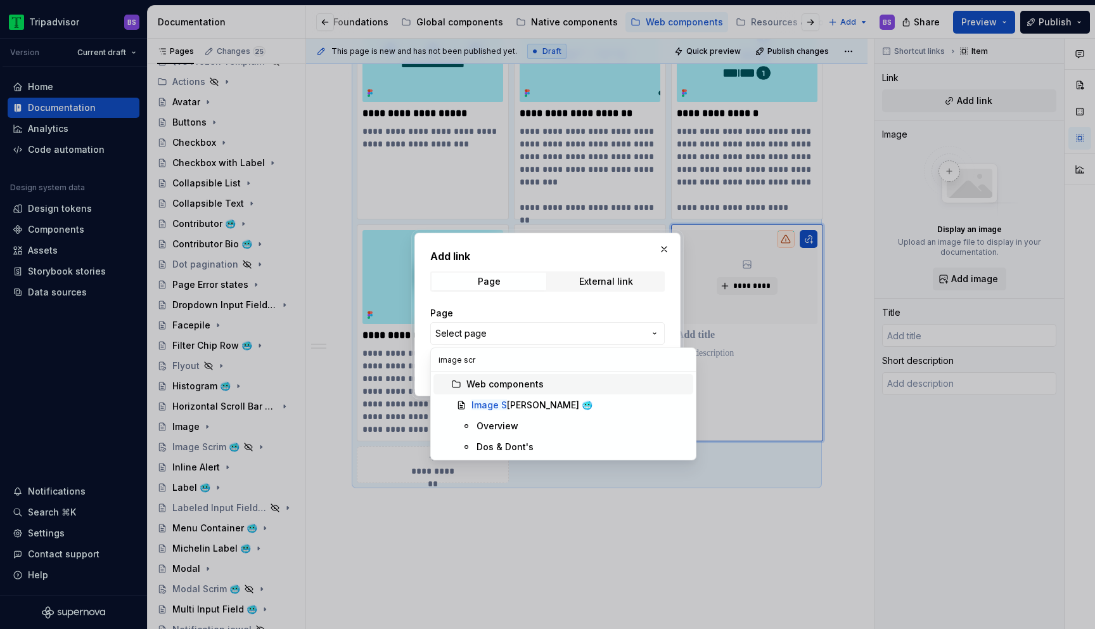
type input "image scrm"
type textarea "*"
type input "image scrim"
click at [567, 407] on div "Image Scrim 🥶" at bounding box center [580, 405] width 217 height 13
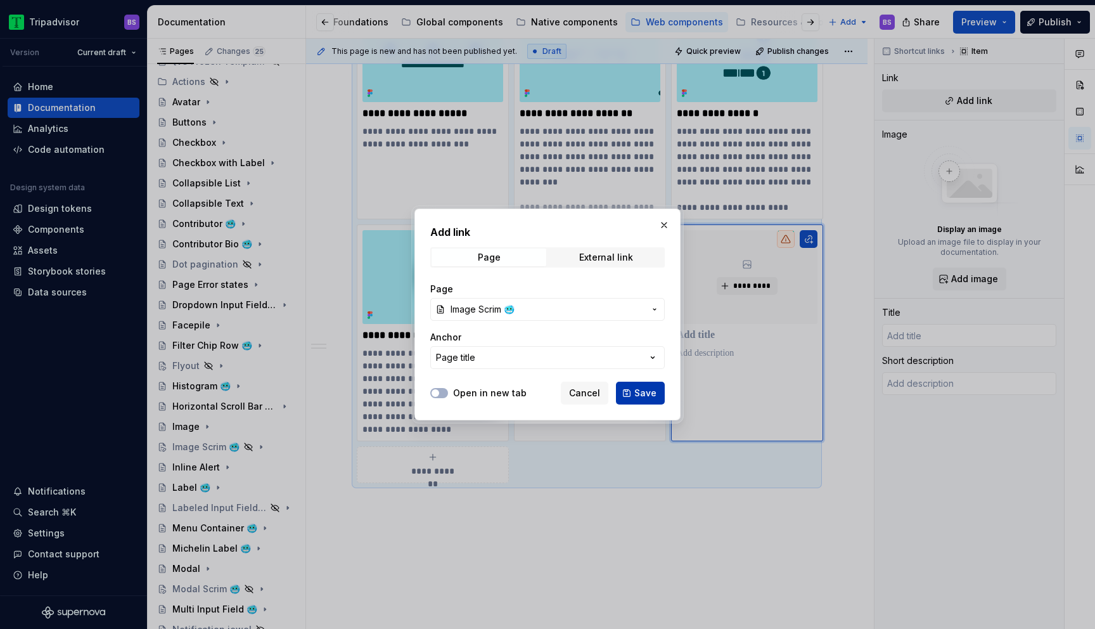
click at [644, 390] on span "Save" at bounding box center [645, 393] width 22 height 13
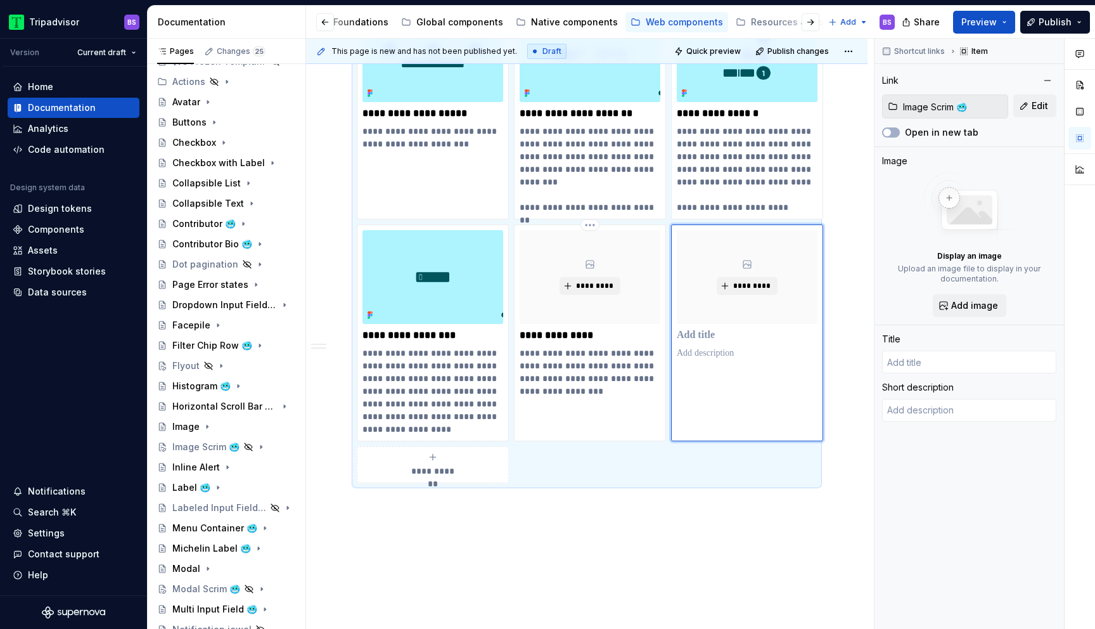
type textarea "*"
type input "Image Scrim 🥶"
type textarea "A temporary field of color applied directly on top of an Image, to provide acce…"
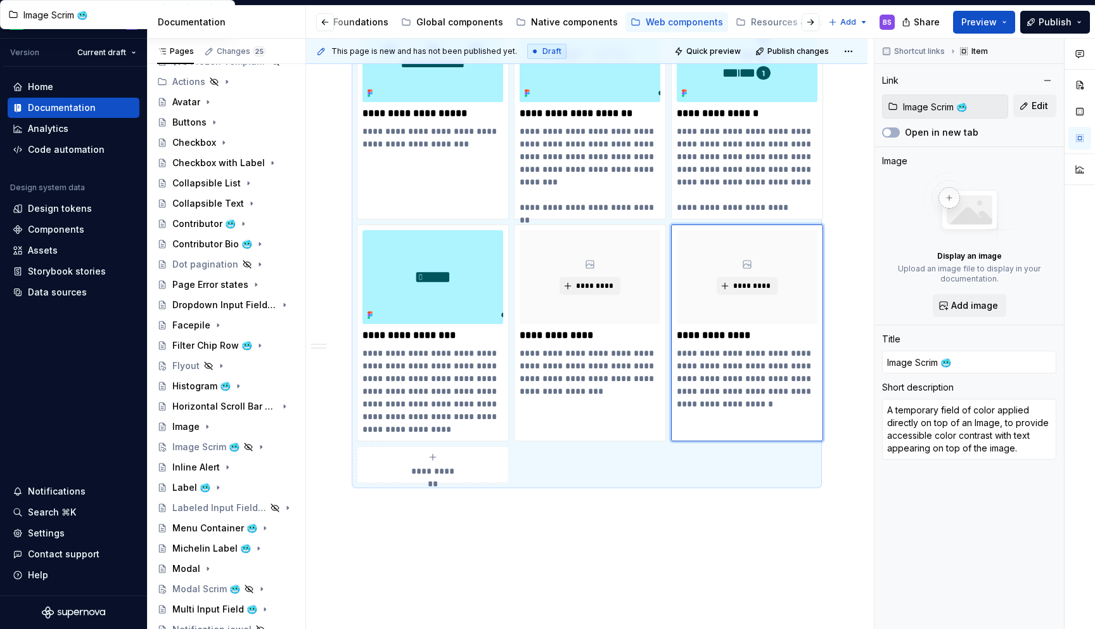
click at [487, 452] on div "**********" at bounding box center [433, 464] width 141 height 25
type textarea "*"
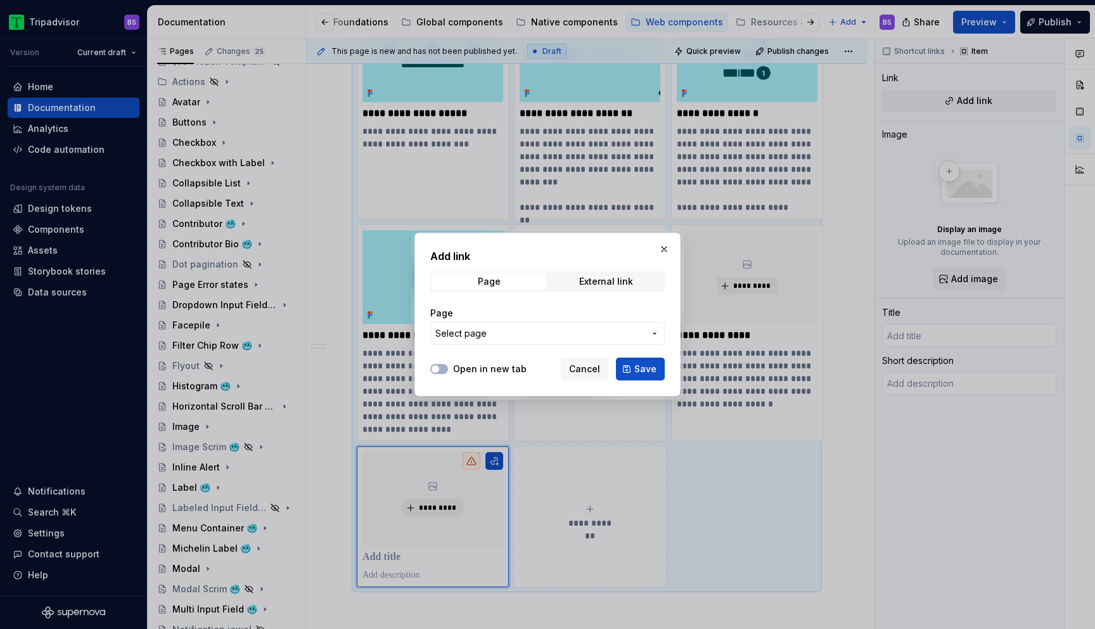
type textarea "*"
click at [447, 328] on span "Select page" at bounding box center [460, 333] width 51 height 13
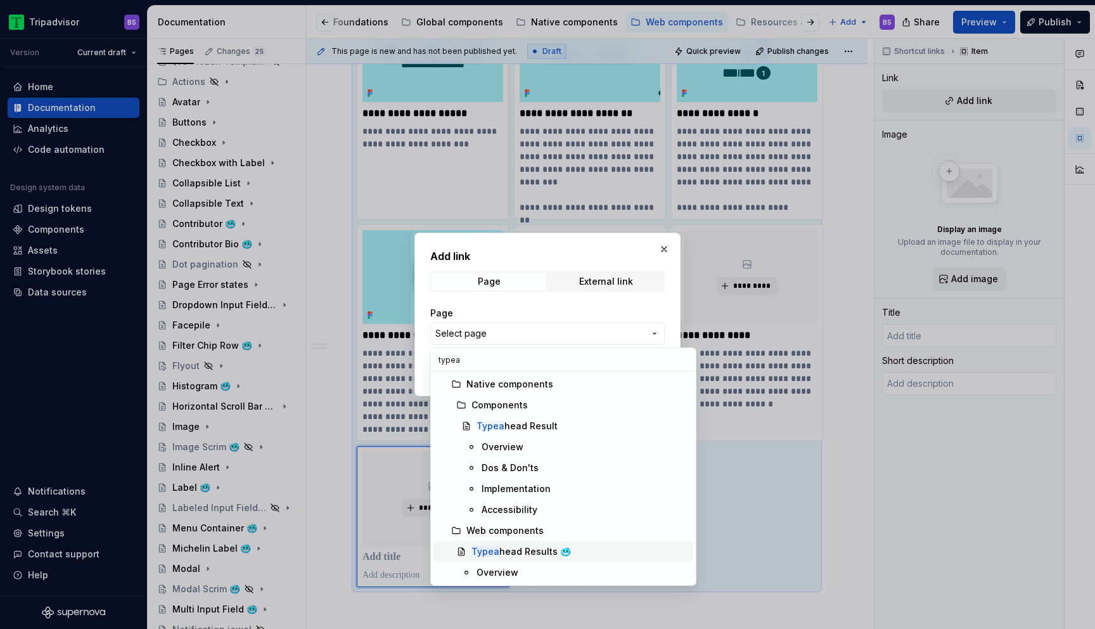
type input "typea"
click at [521, 555] on div "Typea head Results 🥶" at bounding box center [522, 551] width 100 height 13
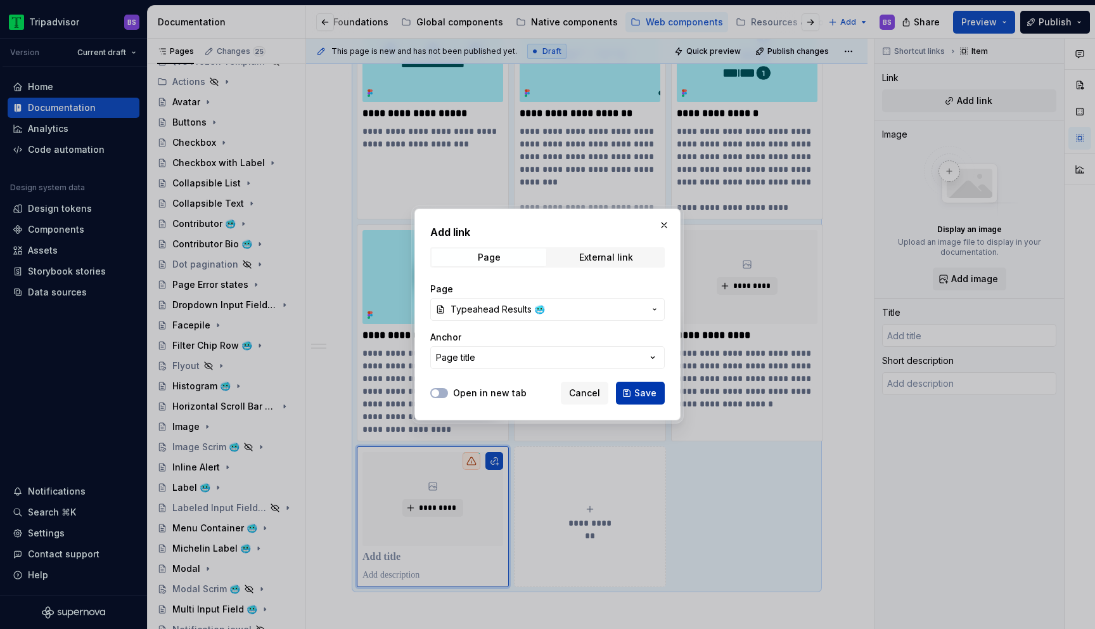
click at [643, 392] on span "Save" at bounding box center [645, 393] width 22 height 13
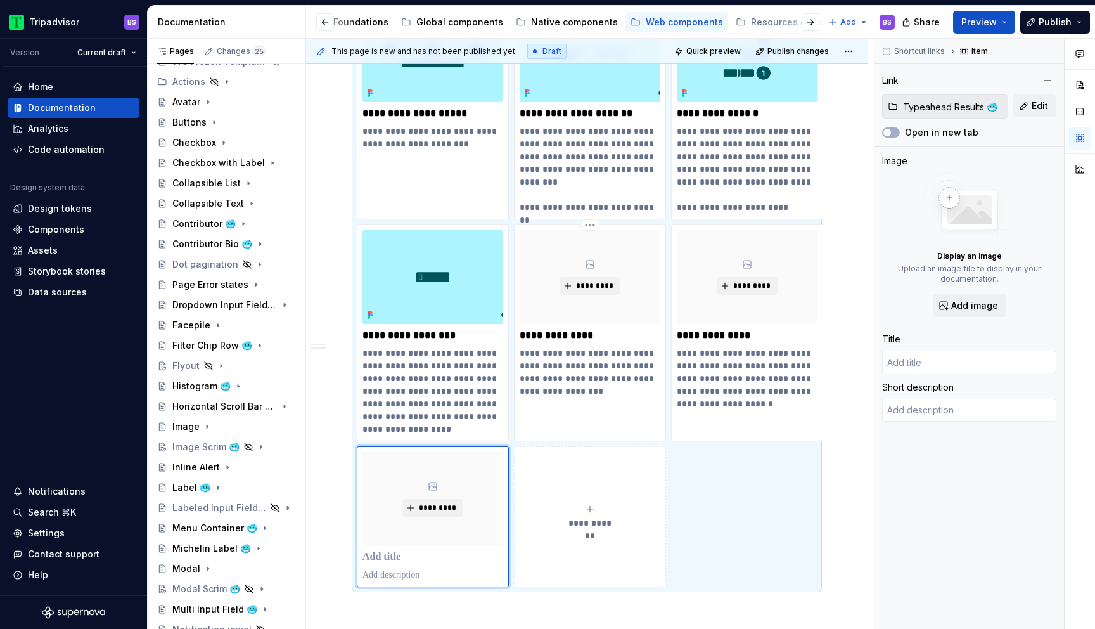
type textarea "*"
type input "Typeahead Results 🥶"
type textarea "Typeahead results are interactive pieces of UI that contain content that is cre…"
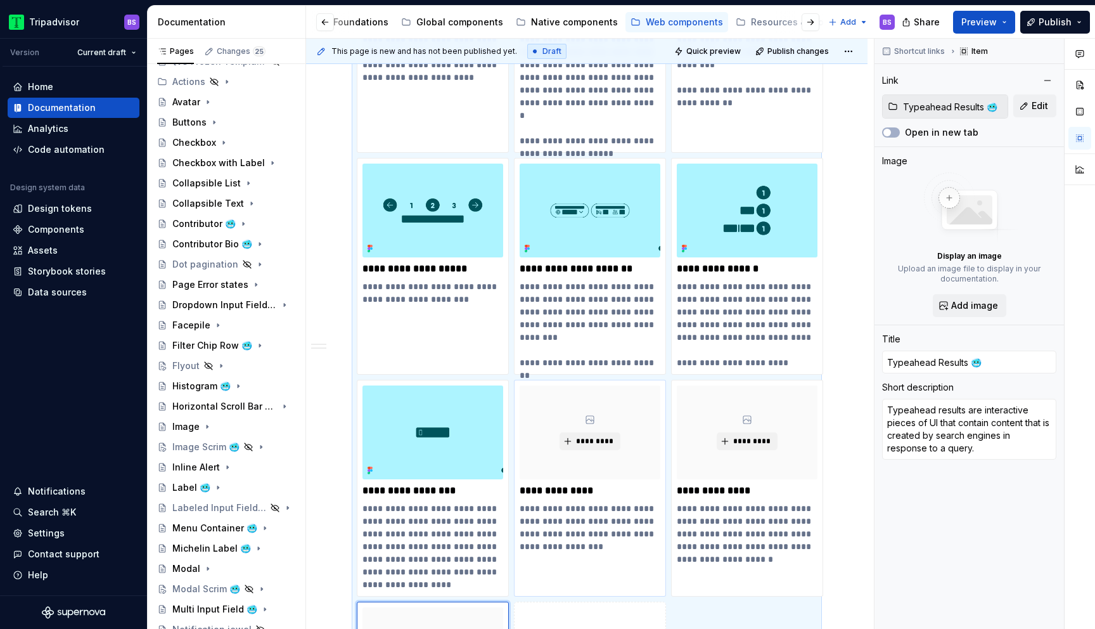
scroll to position [3382, 0]
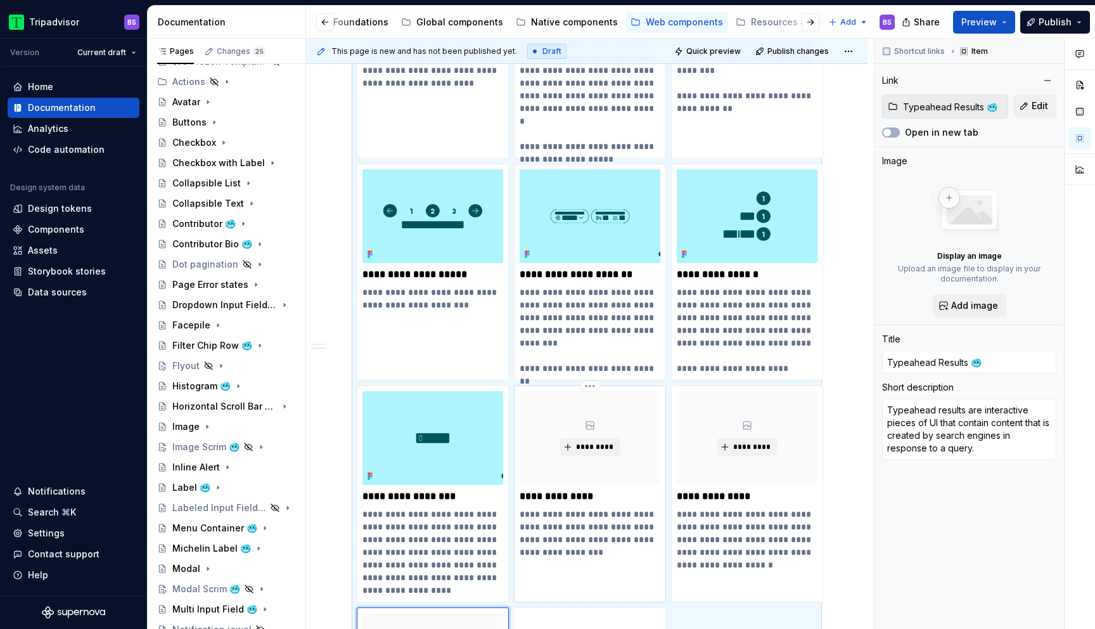
type textarea "*"
type input "Modal Scrim 🥶"
type textarea "A temporary field of color applied directly behind a Modal to obscure interacti…"
type input "Modal Scrim 🥶"
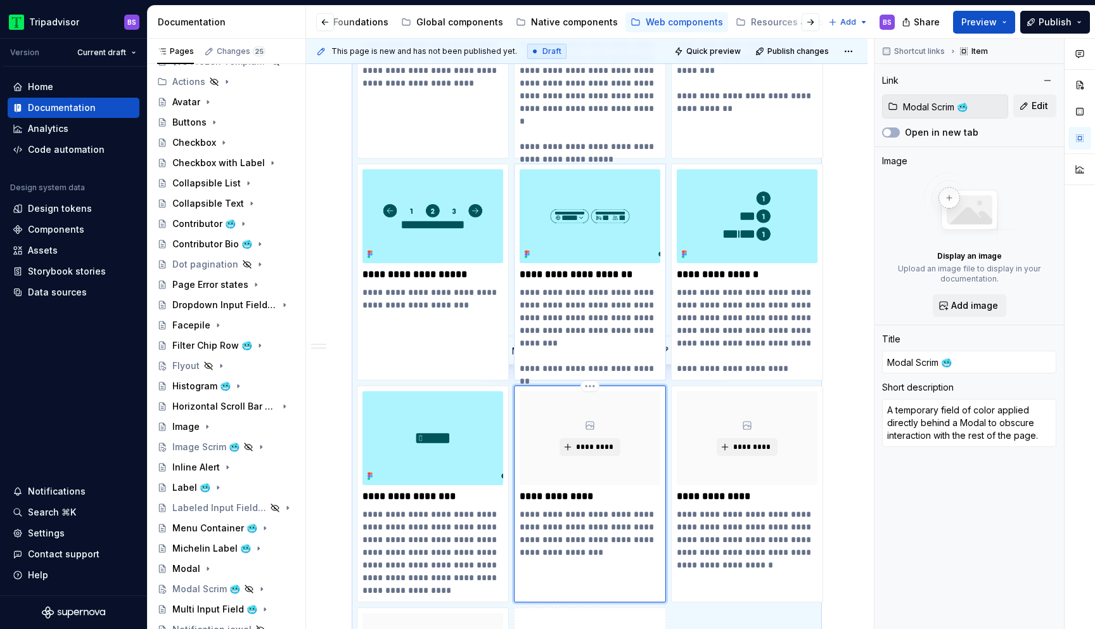
scroll to position [3496, 0]
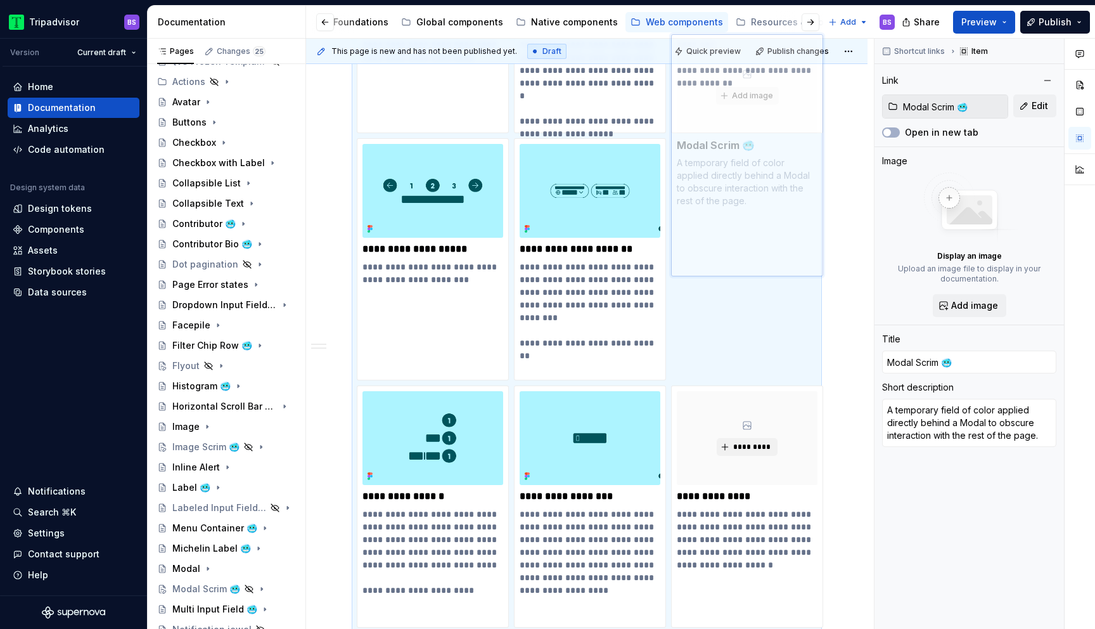
drag, startPoint x: 545, startPoint y: 414, endPoint x: 685, endPoint y: 224, distance: 236.2
click at [685, 224] on body "Tripadvisor BS Version Current draft Home Documentation Analytics Code automati…" at bounding box center [547, 314] width 1095 height 629
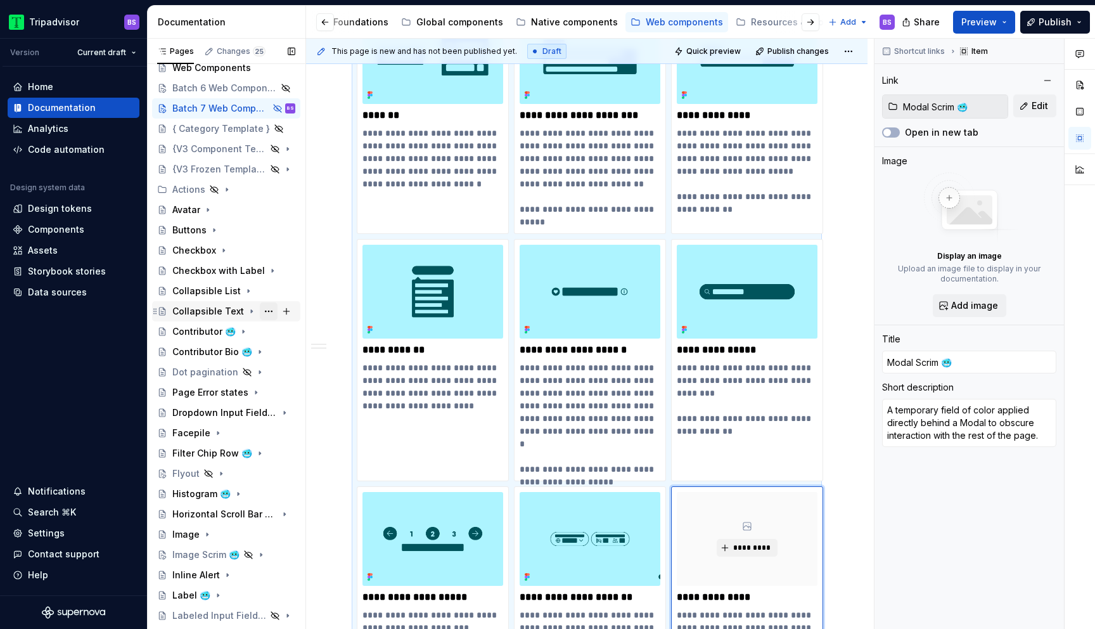
scroll to position [0, 0]
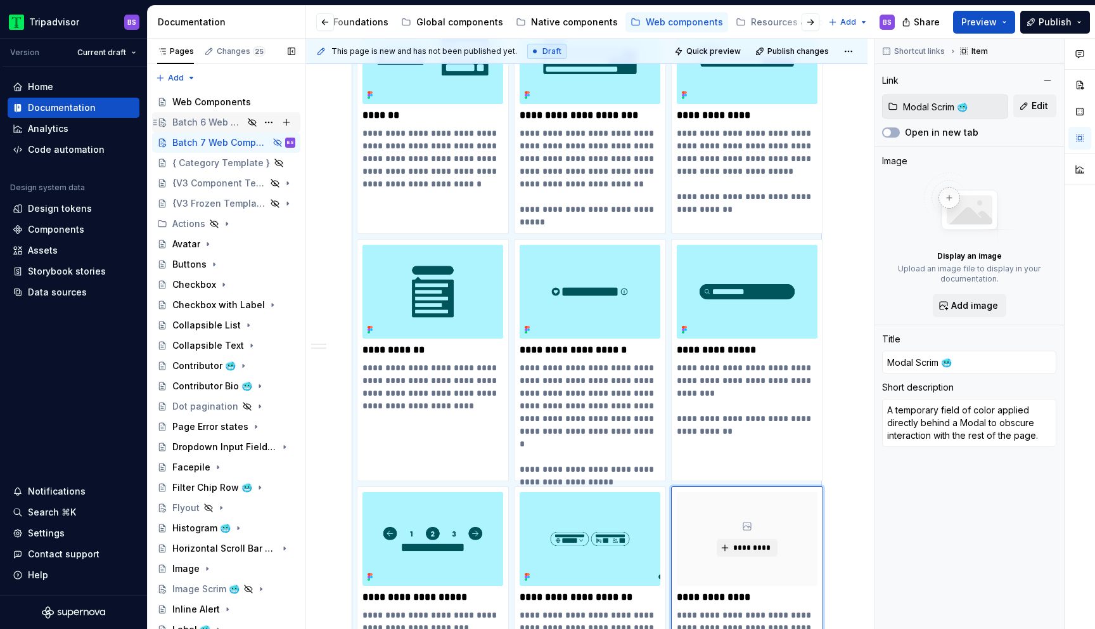
click at [201, 122] on div "Batch 6 Web Components" at bounding box center [207, 122] width 71 height 13
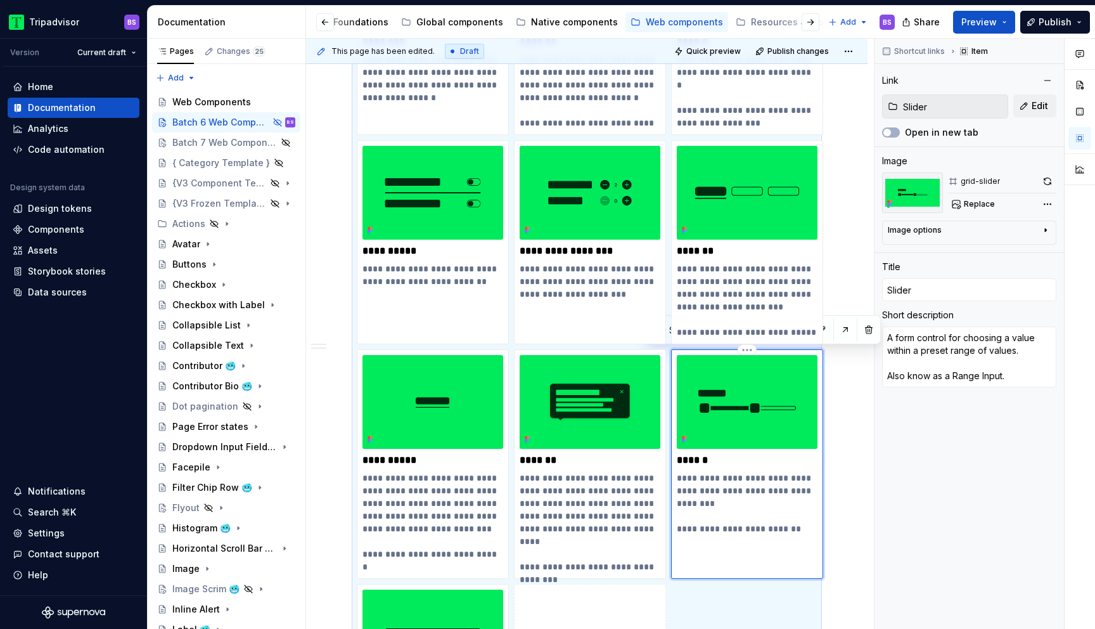
scroll to position [1396, 0]
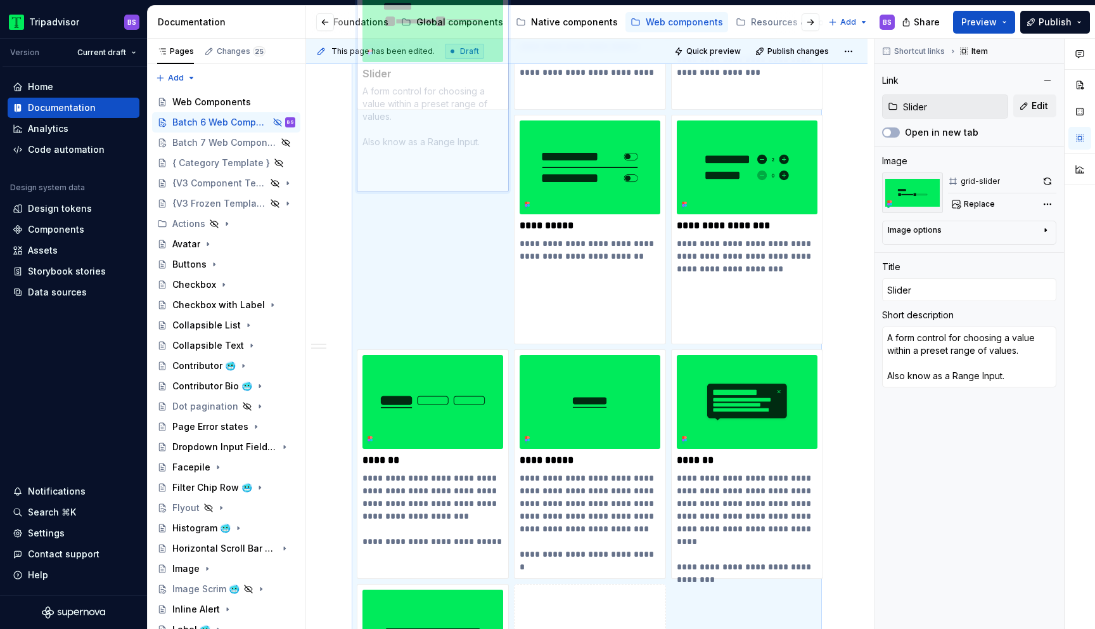
drag, startPoint x: 771, startPoint y: 423, endPoint x: 480, endPoint y: 202, distance: 365.5
click at [480, 203] on body "Tripadvisor BS Version Current draft Home Documentation Analytics Code automati…" at bounding box center [547, 314] width 1095 height 629
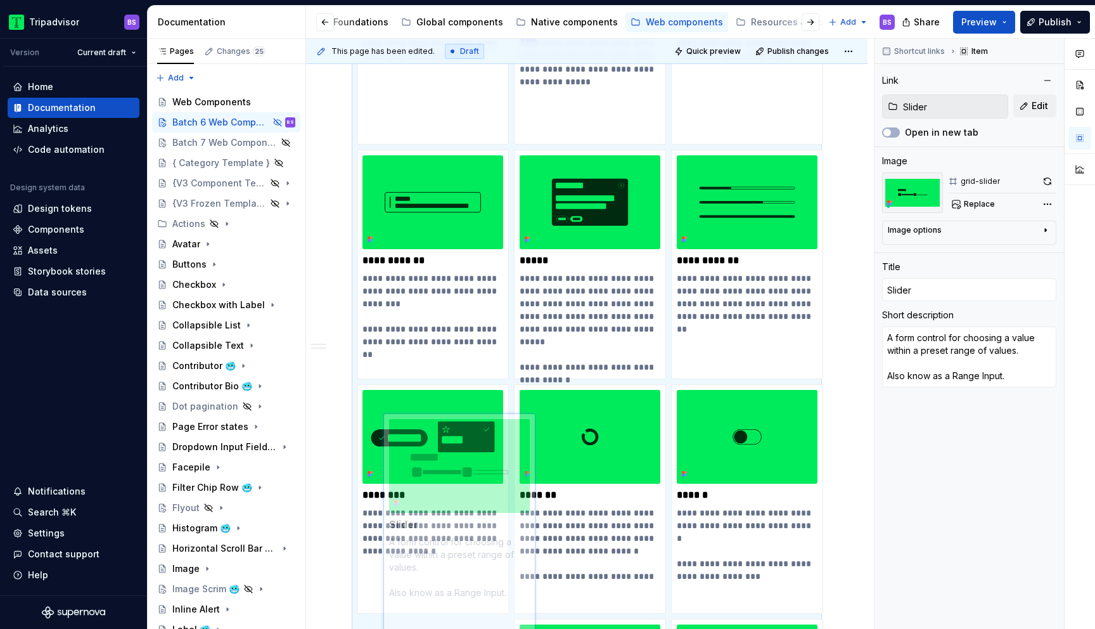
scroll to position [1045, 0]
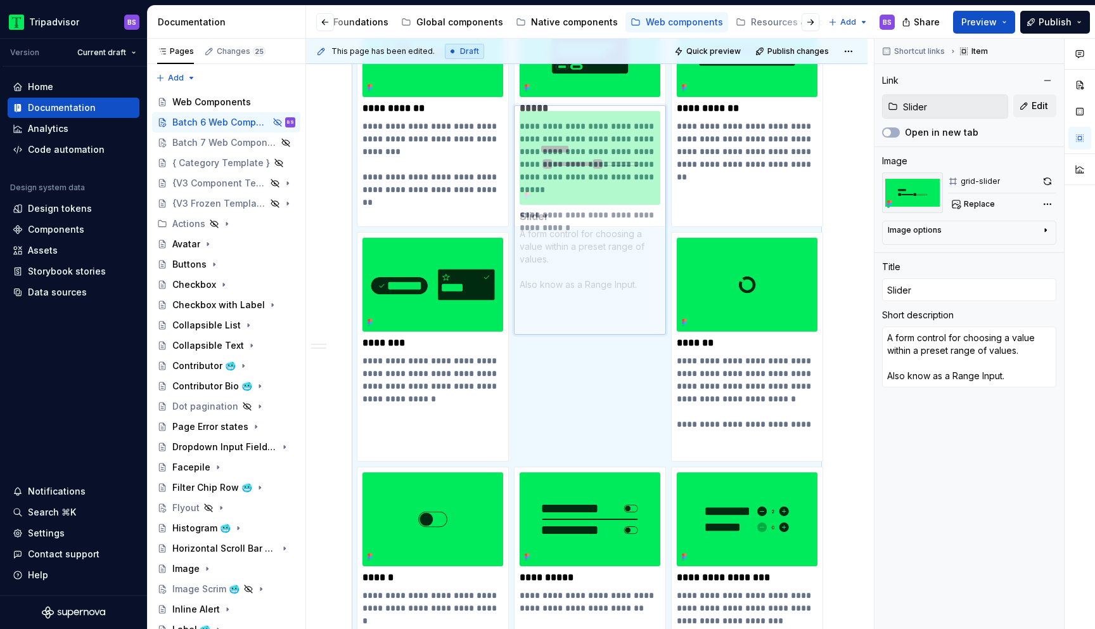
drag, startPoint x: 439, startPoint y: 520, endPoint x: 589, endPoint y: 325, distance: 246.2
click at [589, 325] on body "Tripadvisor BS Version Current draft Home Documentation Analytics Code automati…" at bounding box center [547, 314] width 1095 height 629
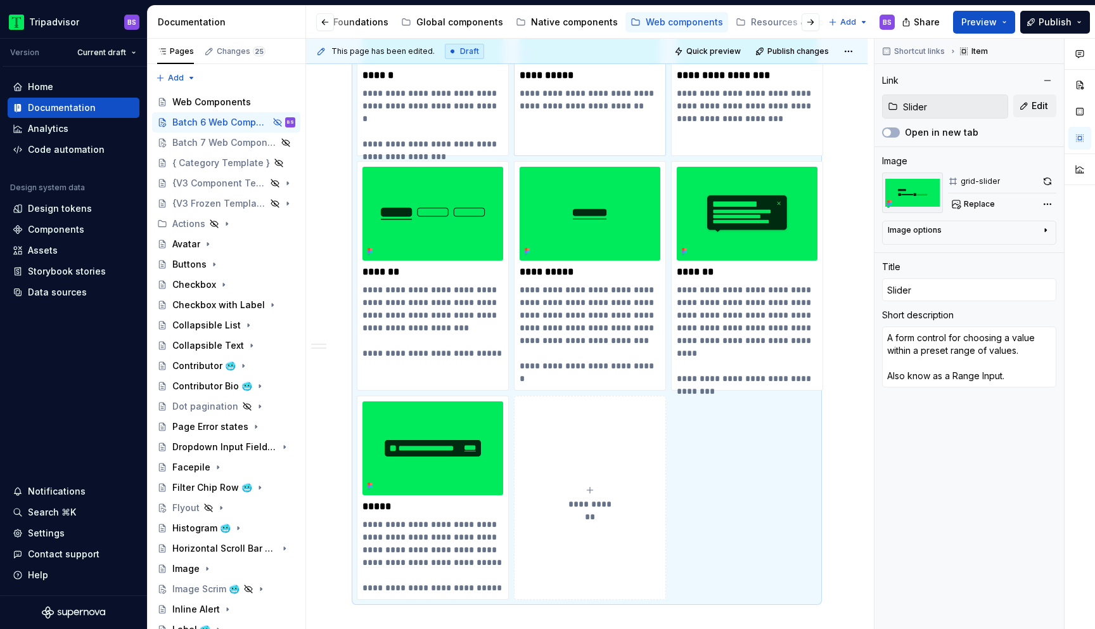
scroll to position [1386, 0]
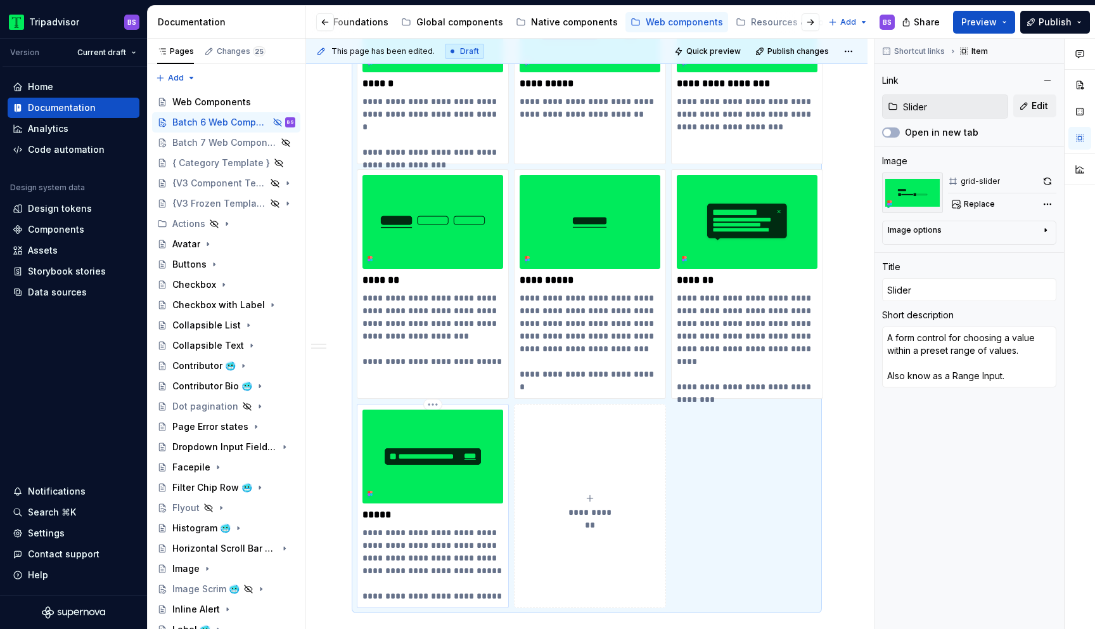
type textarea "*"
type input "Toast"
type textarea "A type of alert which appears in a layer above other content, visually similar …"
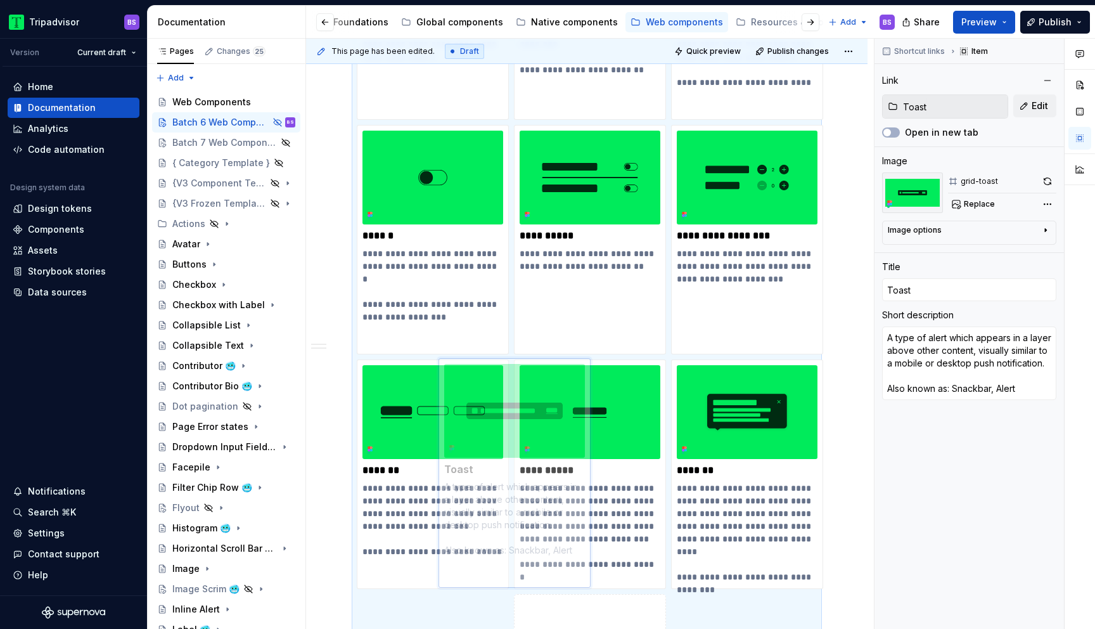
scroll to position [1576, 0]
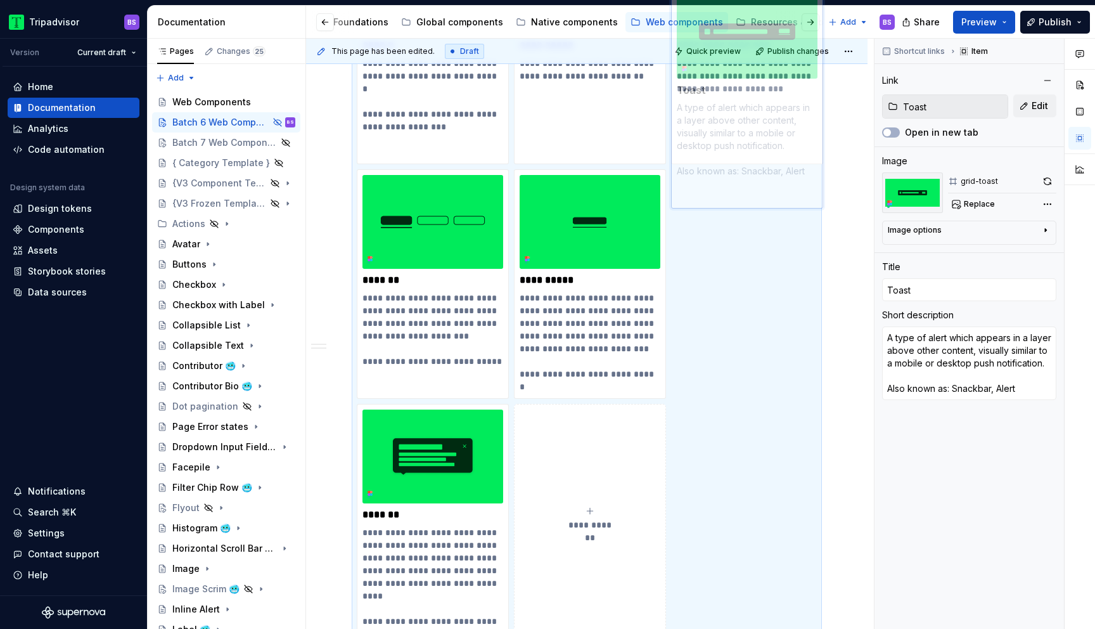
drag, startPoint x: 433, startPoint y: 460, endPoint x: 697, endPoint y: 286, distance: 316.3
click at [697, 286] on body "Tripadvisor BS Version Current draft Home Documentation Analytics Code automati…" at bounding box center [547, 314] width 1095 height 629
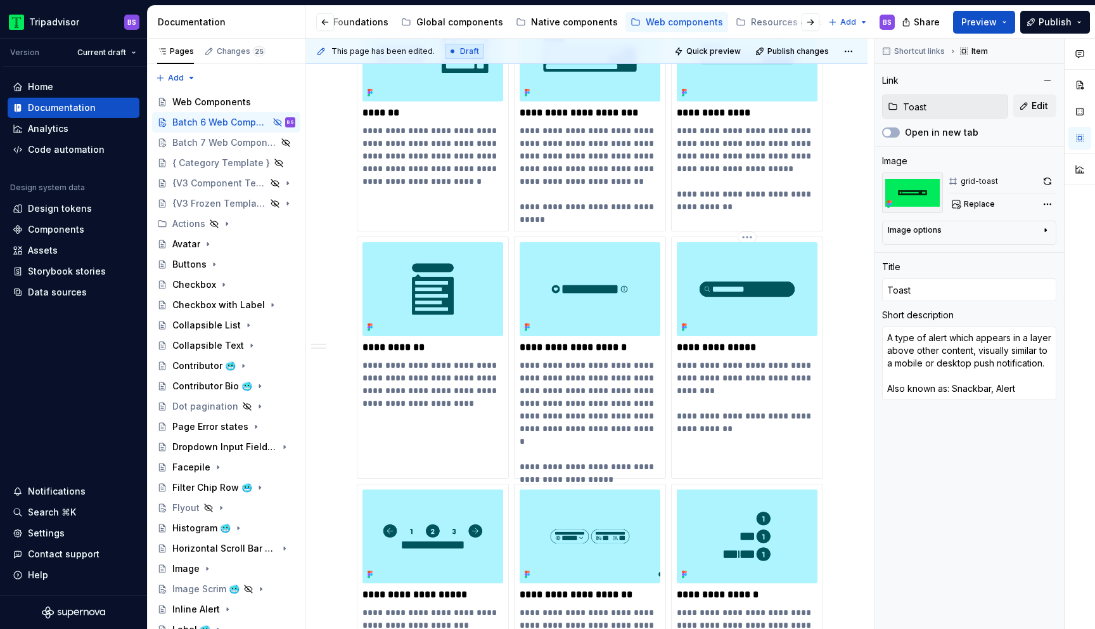
scroll to position [3063, 0]
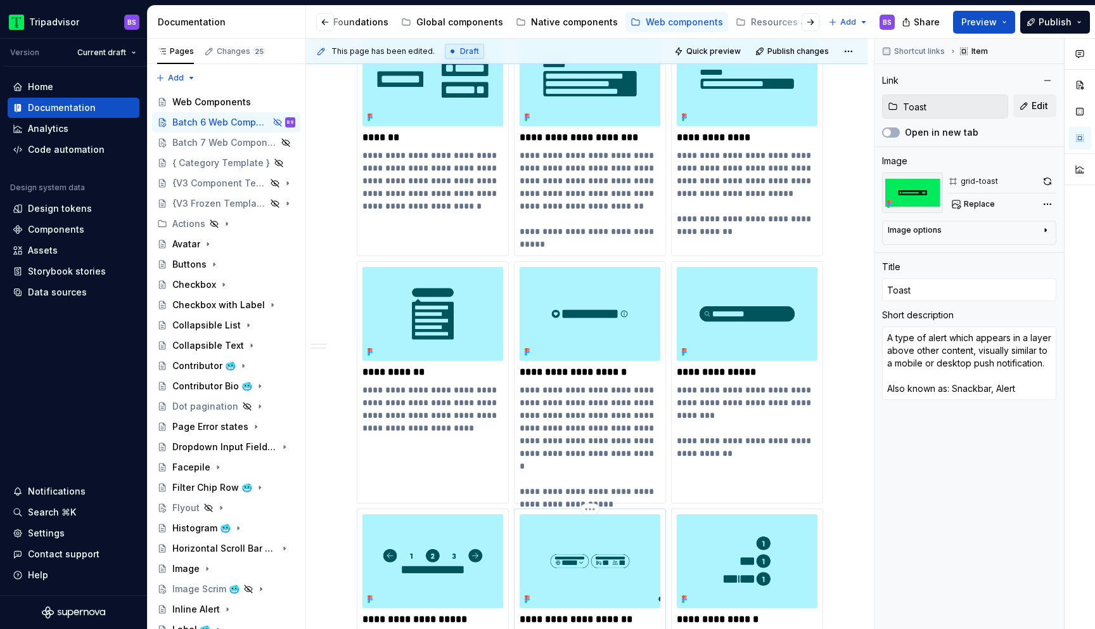
type textarea "*"
type input "Labeled Input Field 🥶"
type textarea "The Labeled Input Field features a persistent, internal label. It uses a dropdo…"
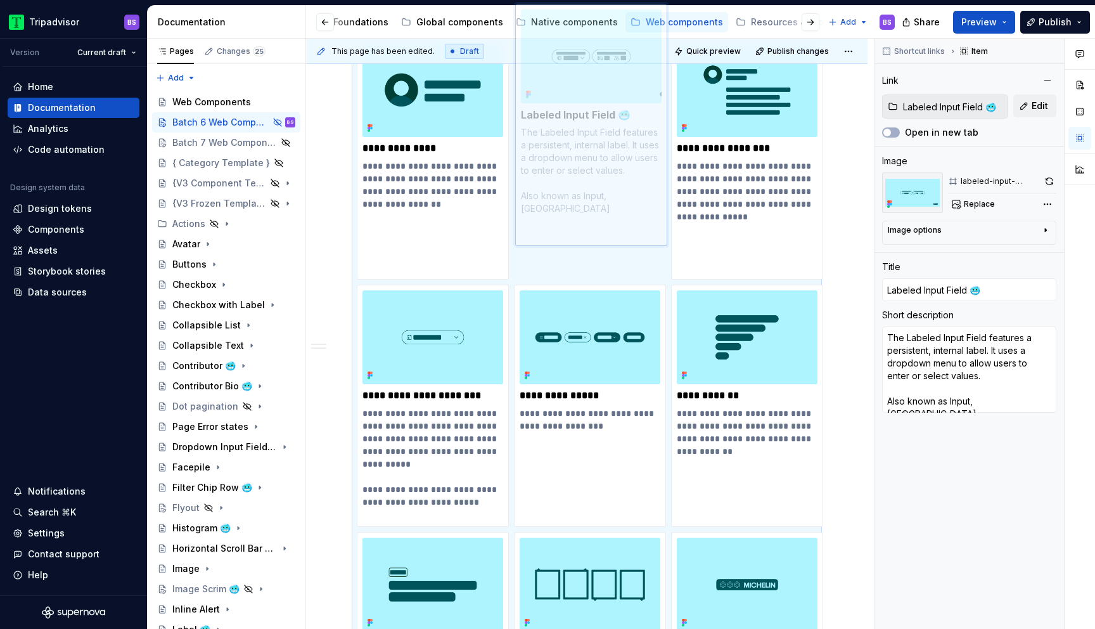
scroll to position [2109, 0]
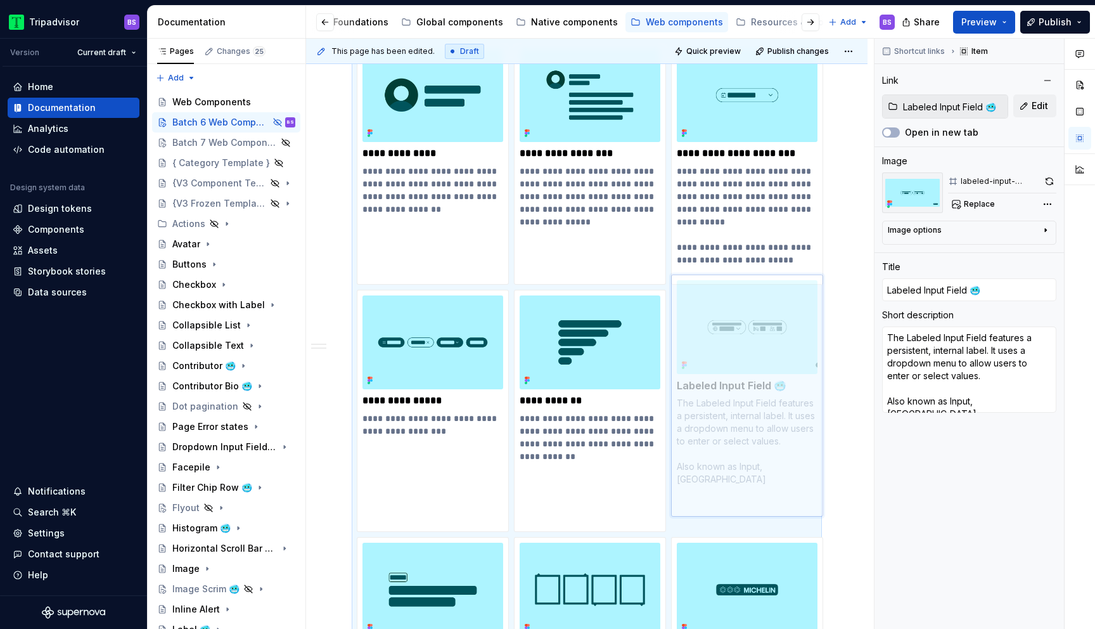
drag, startPoint x: 562, startPoint y: 541, endPoint x: 704, endPoint y: 305, distance: 274.9
click at [704, 305] on body "Tripadvisor BS Version Current draft Home Documentation Analytics Code automati…" at bounding box center [547, 314] width 1095 height 629
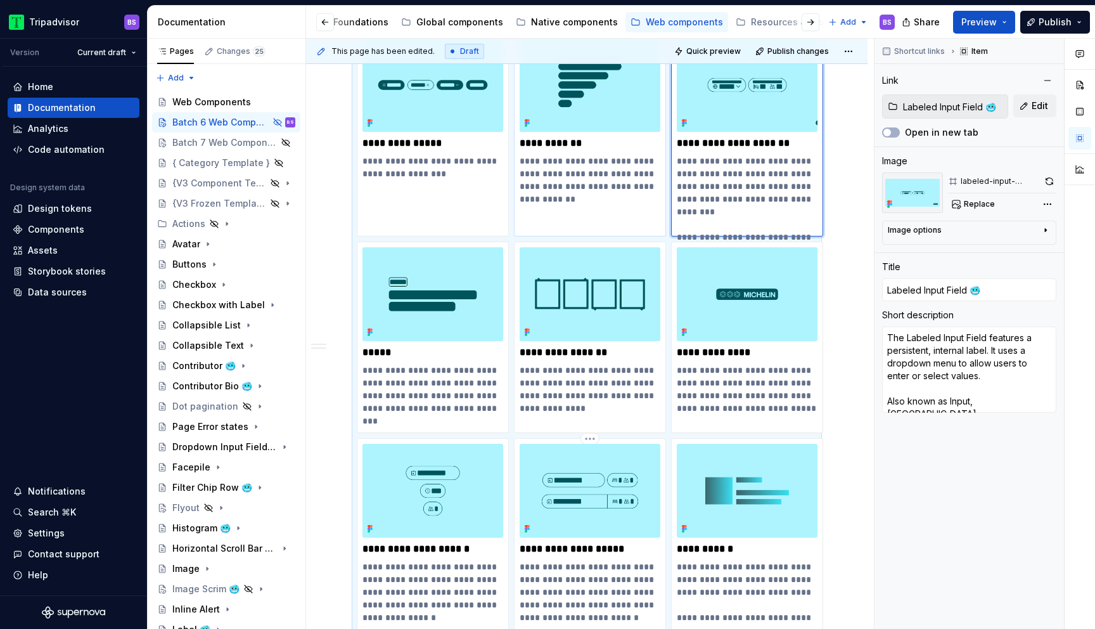
scroll to position [2364, 0]
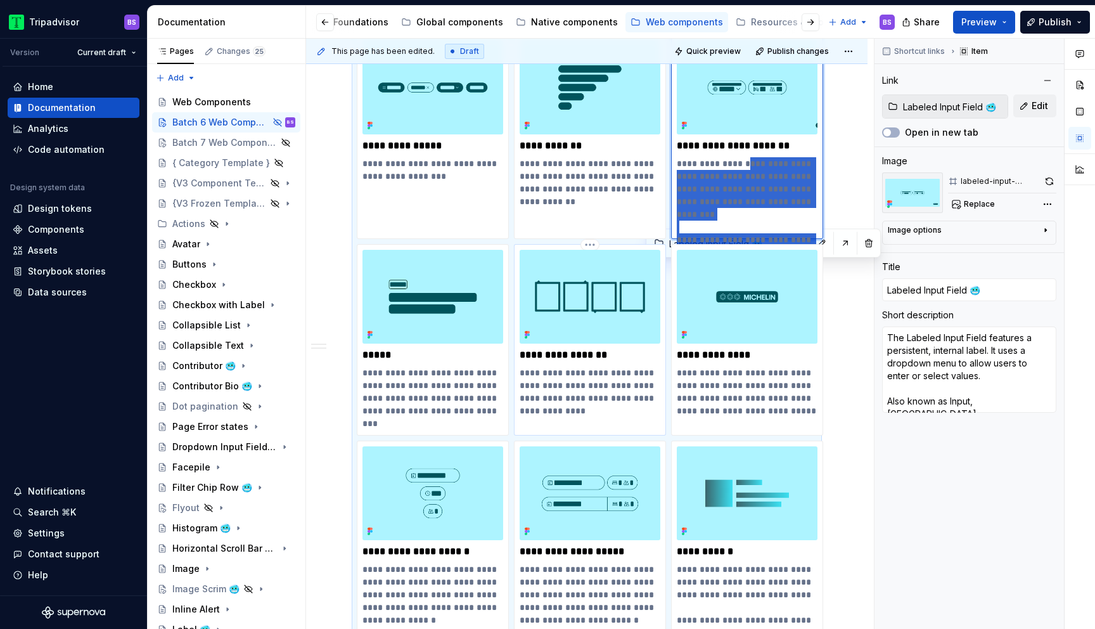
drag, startPoint x: 749, startPoint y: 144, endPoint x: 543, endPoint y: 306, distance: 262.7
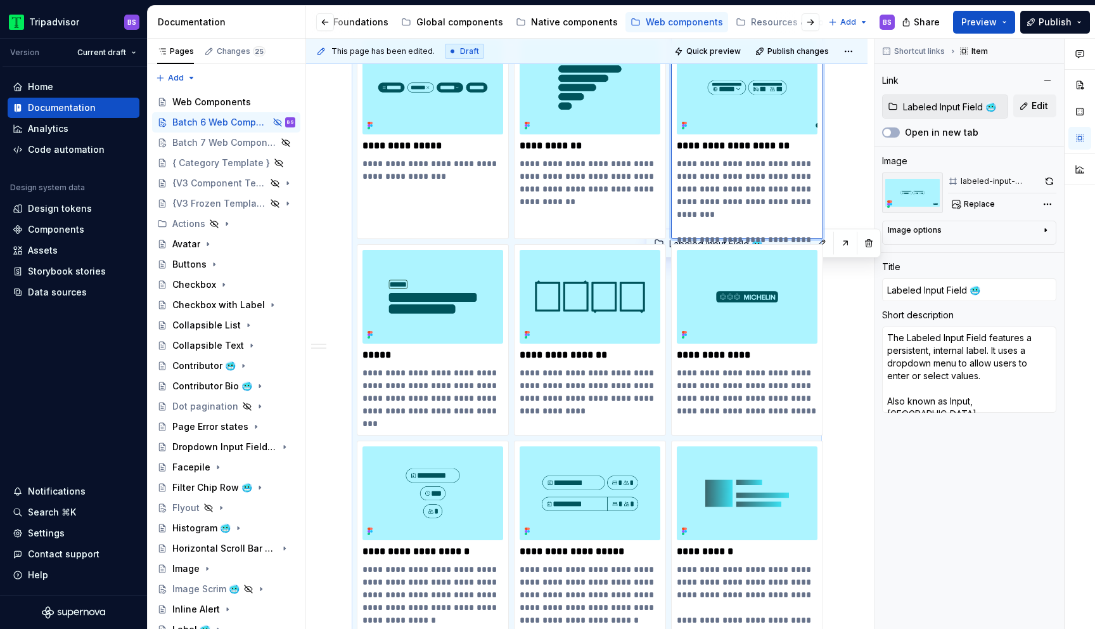
scroll to position [2363, 0]
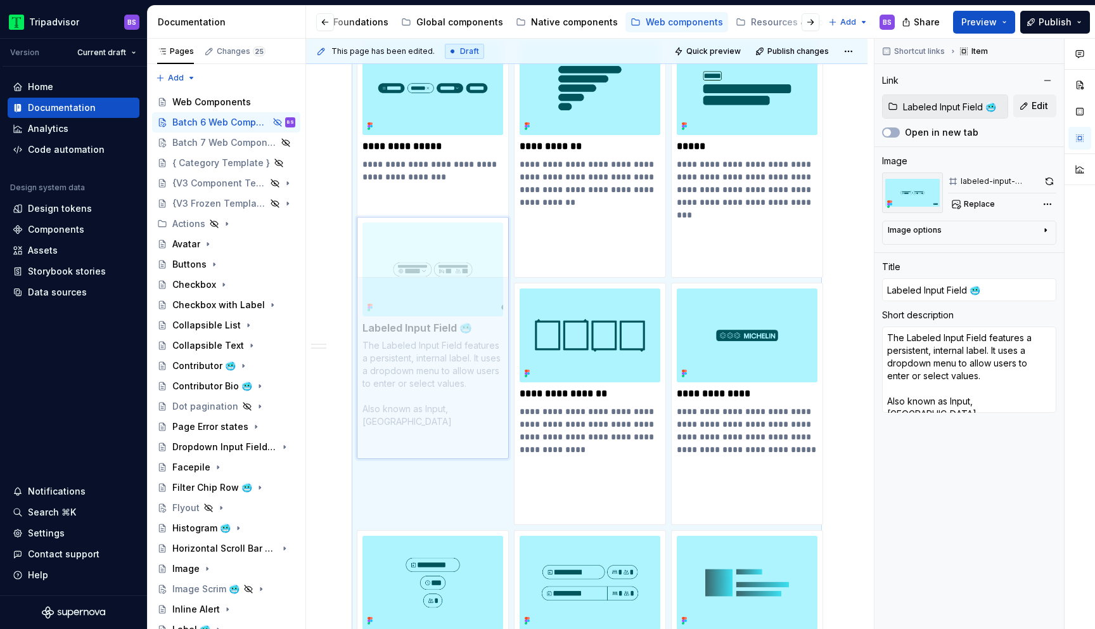
drag, startPoint x: 717, startPoint y: 101, endPoint x: 434, endPoint y: 314, distance: 354.5
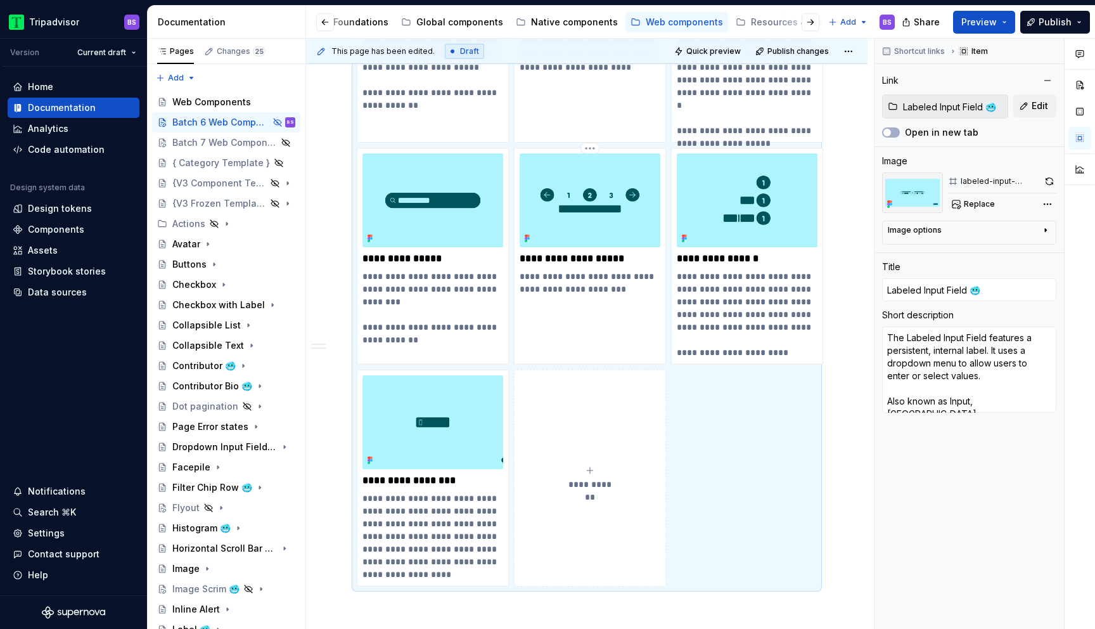
scroll to position [3365, 0]
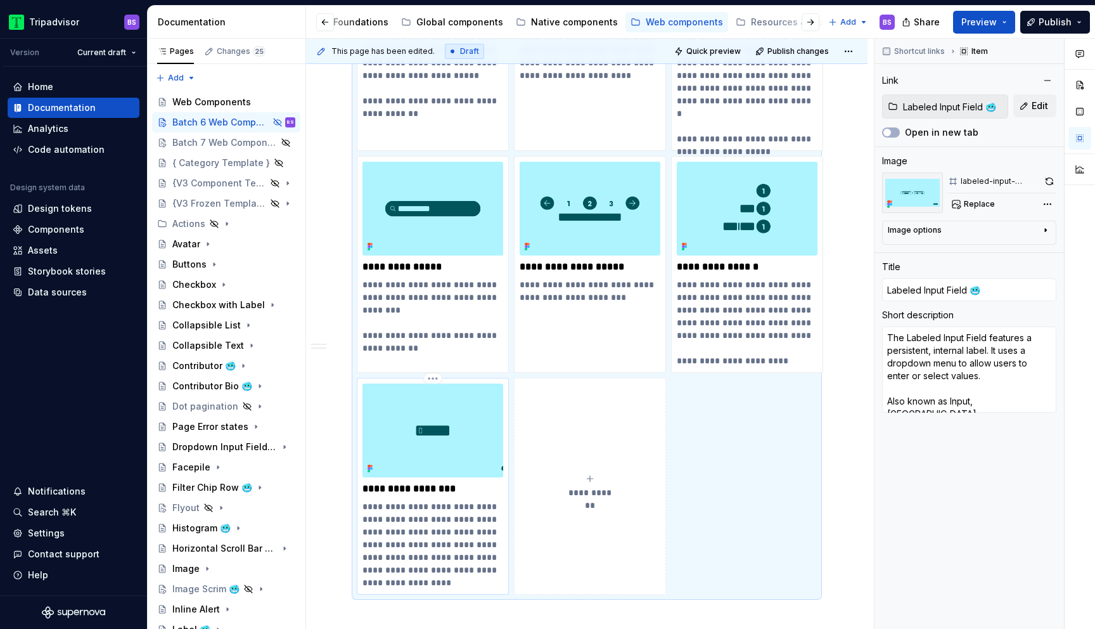
type textarea "*"
type input "Special Rate Label 🥶"
type input "Special rate label"
type textarea "The special rate label is used as an indicator that there is a special rate ass…"
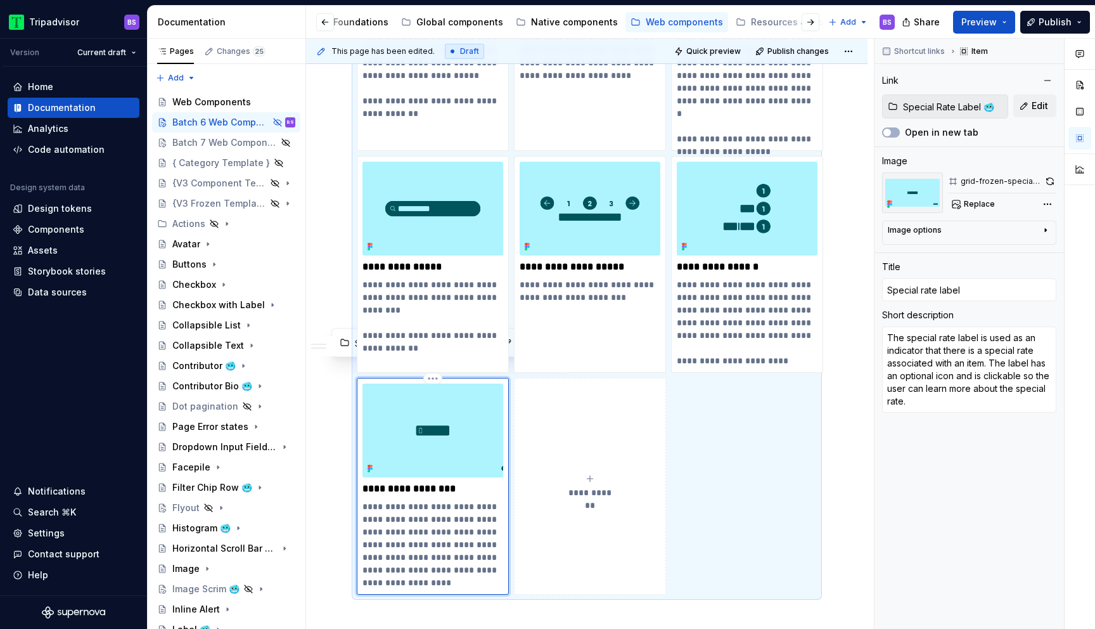
scroll to position [3504, 0]
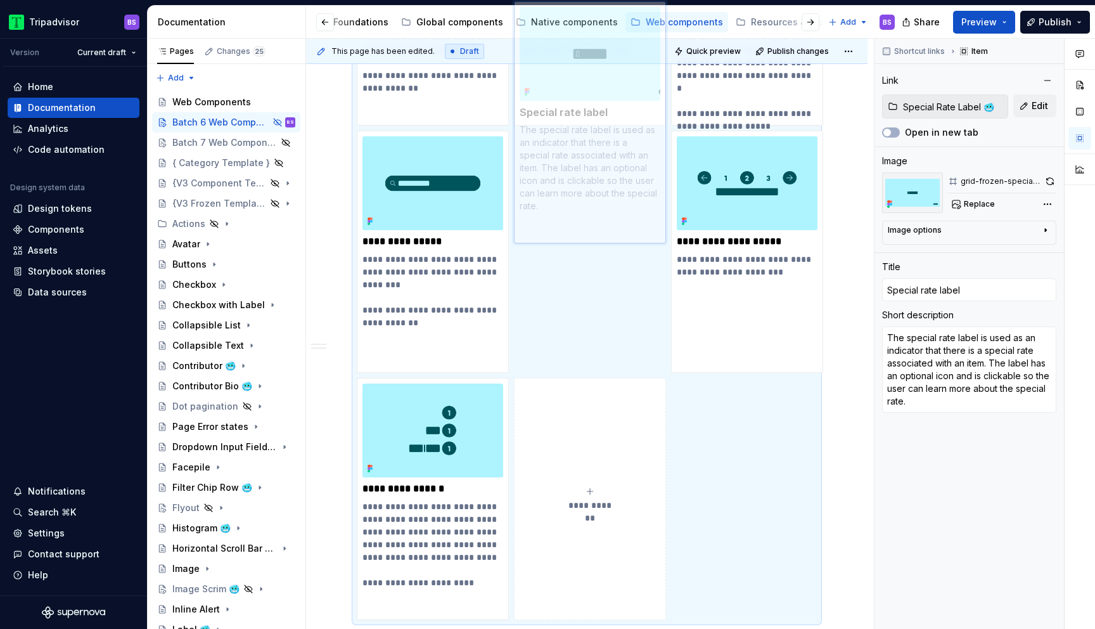
drag, startPoint x: 467, startPoint y: 405, endPoint x: 650, endPoint y: 173, distance: 295.2
click at [650, 173] on body "Tripadvisor BS Version Current draft Home Documentation Analytics Code automati…" at bounding box center [547, 314] width 1095 height 629
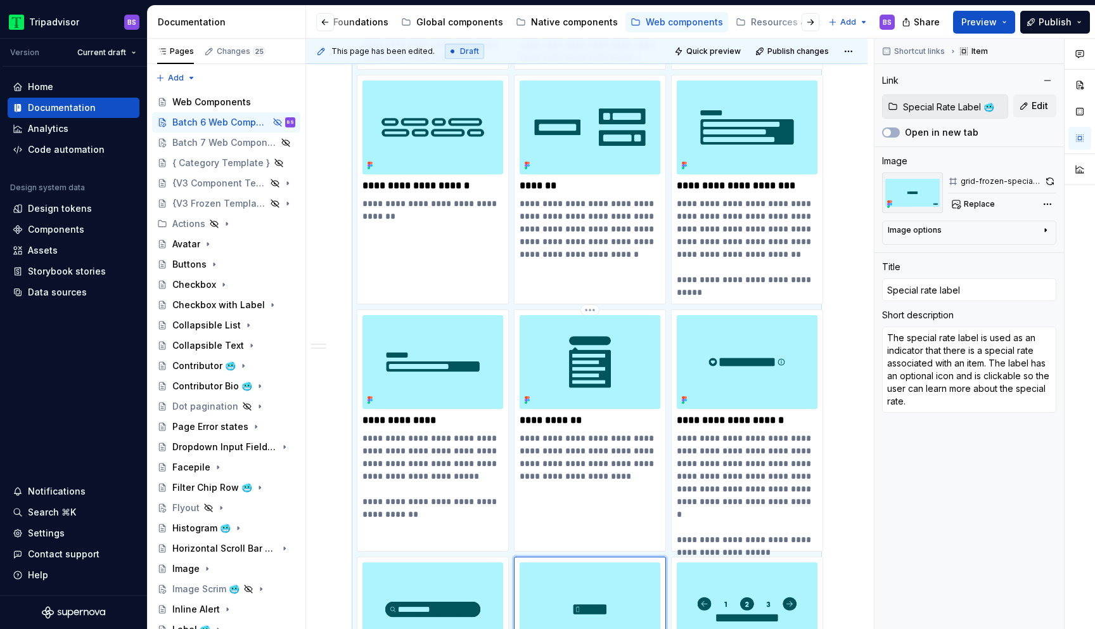
scroll to position [2946, 0]
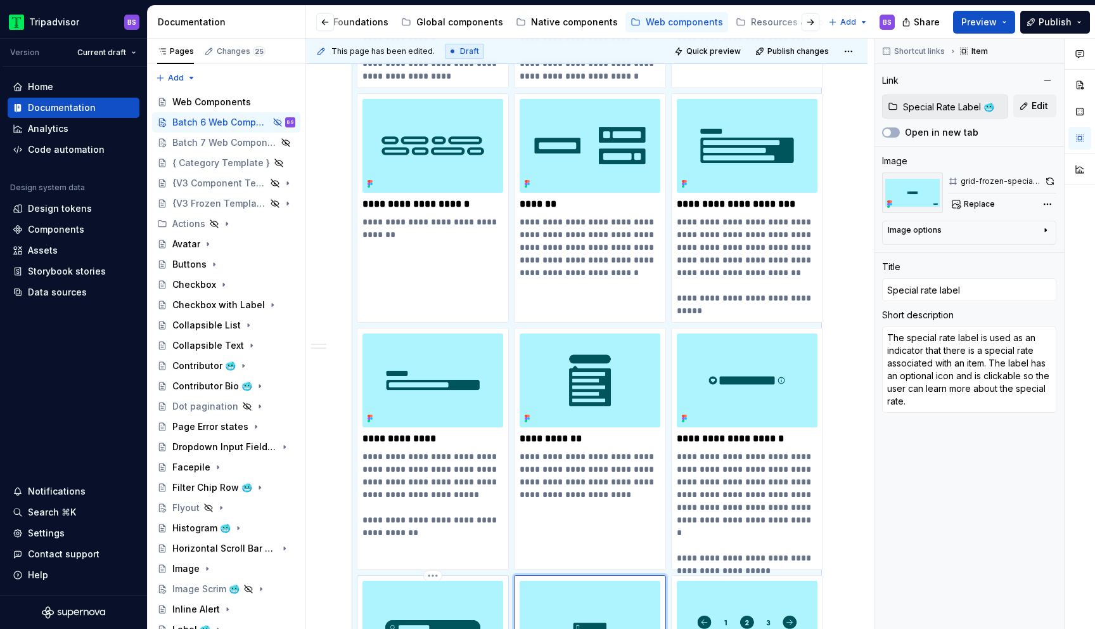
type textarea "*"
type input "Search Field 🥶"
type textarea "Search inputs allow users to find content by entering a search term. Also known…"
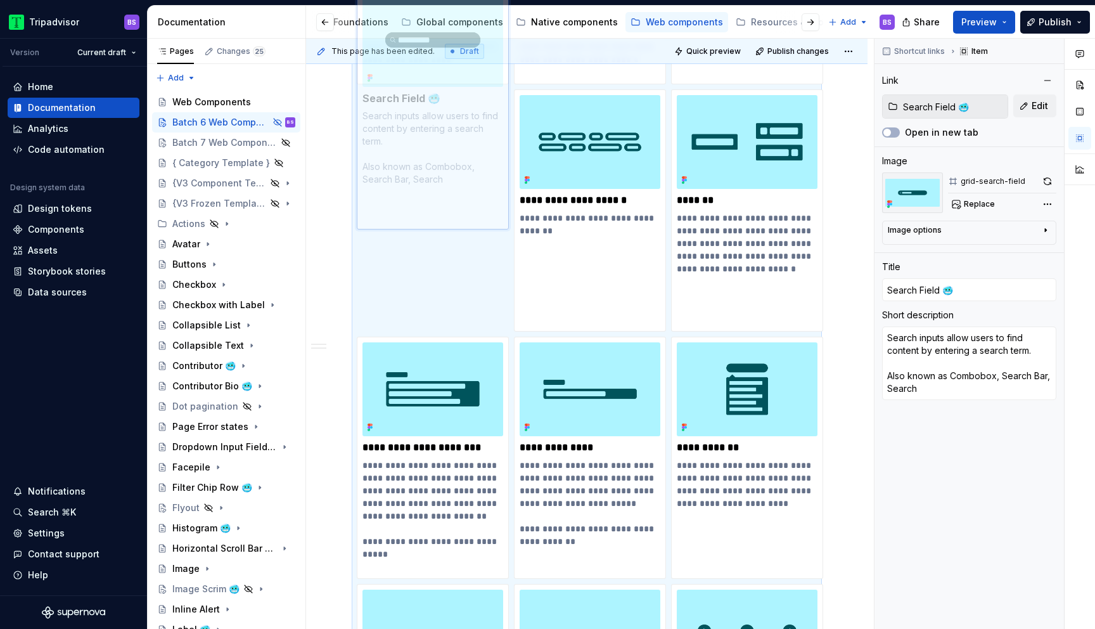
drag, startPoint x: 448, startPoint y: 591, endPoint x: 463, endPoint y: 130, distance: 461.7
click at [463, 130] on body "Tripadvisor BS Version Current draft Home Documentation Analytics Code automati…" at bounding box center [547, 314] width 1095 height 629
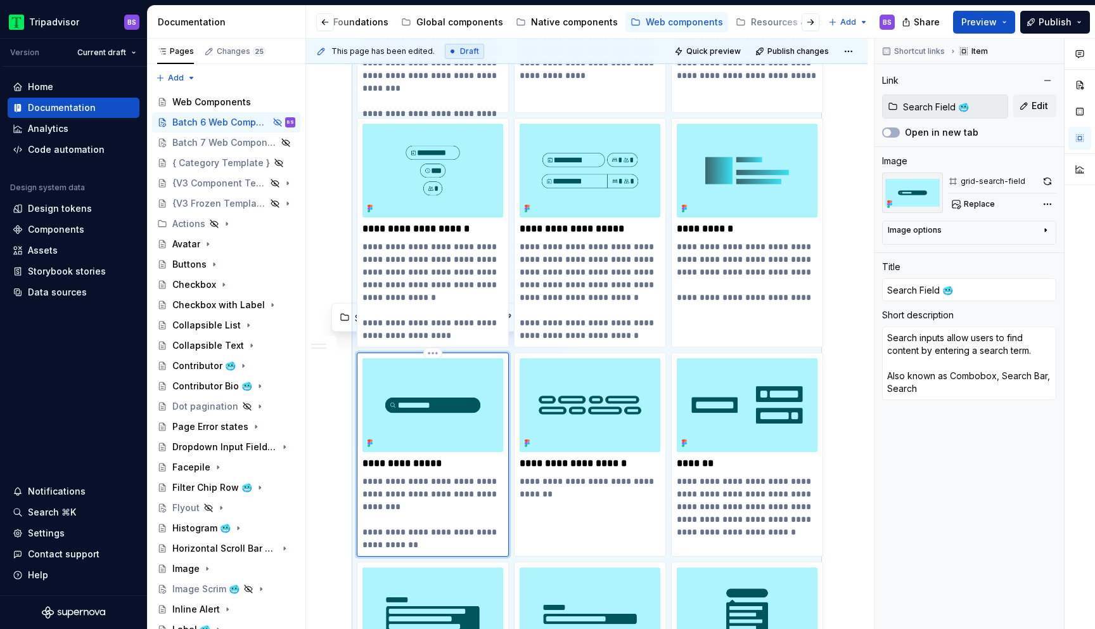
scroll to position [2788, 0]
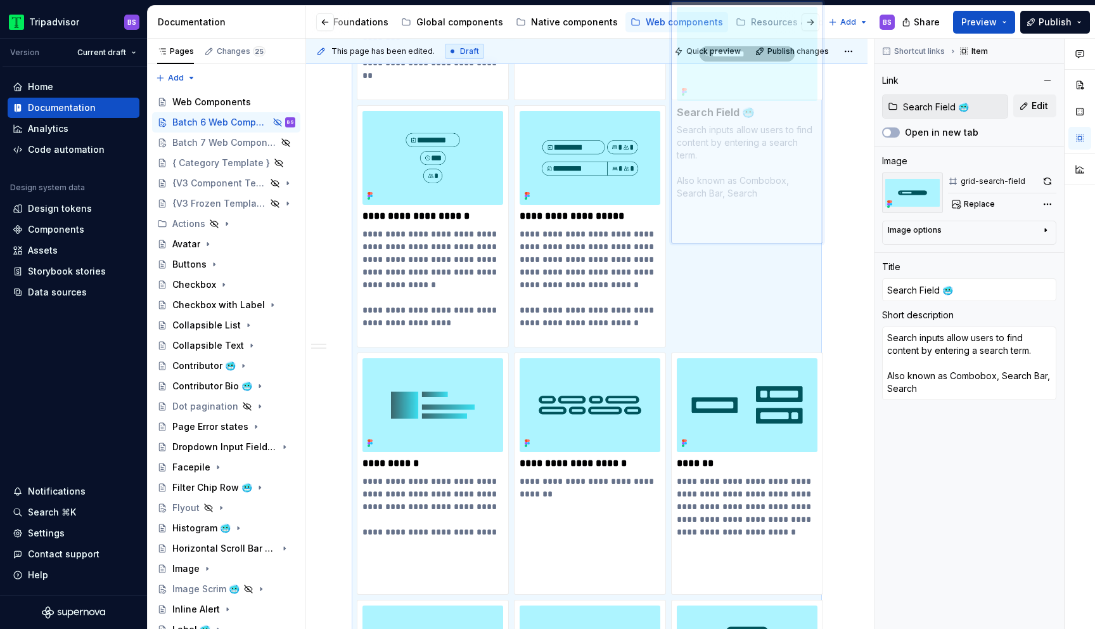
drag, startPoint x: 448, startPoint y: 418, endPoint x: 723, endPoint y: 240, distance: 327.5
click at [723, 240] on body "Tripadvisor BS Version Current draft Home Documentation Analytics Code automati…" at bounding box center [547, 314] width 1095 height 629
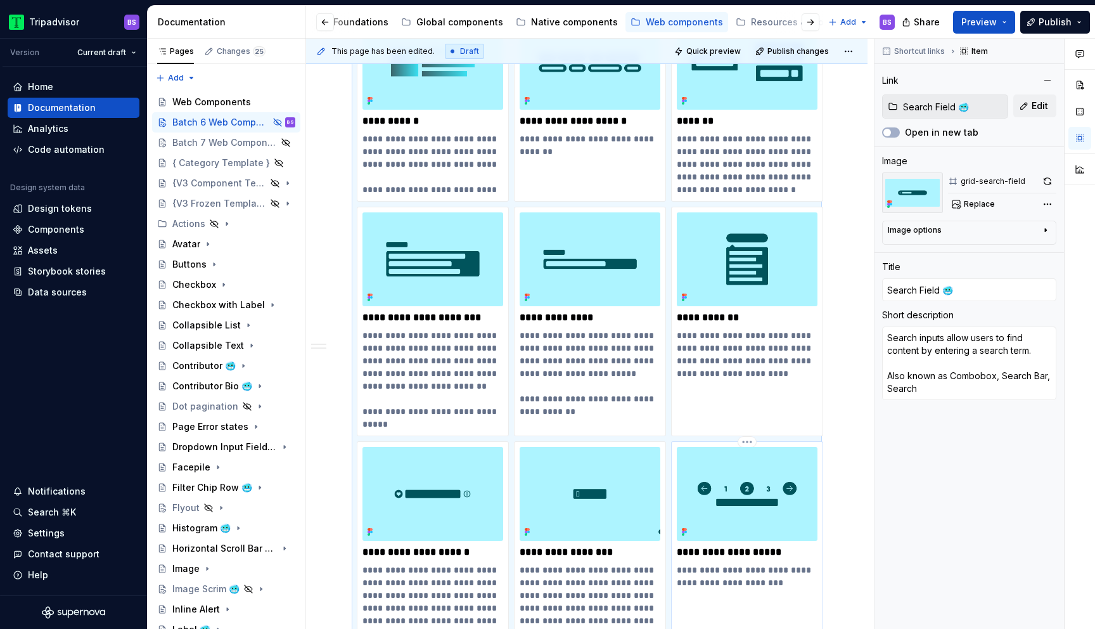
scroll to position [3004, 0]
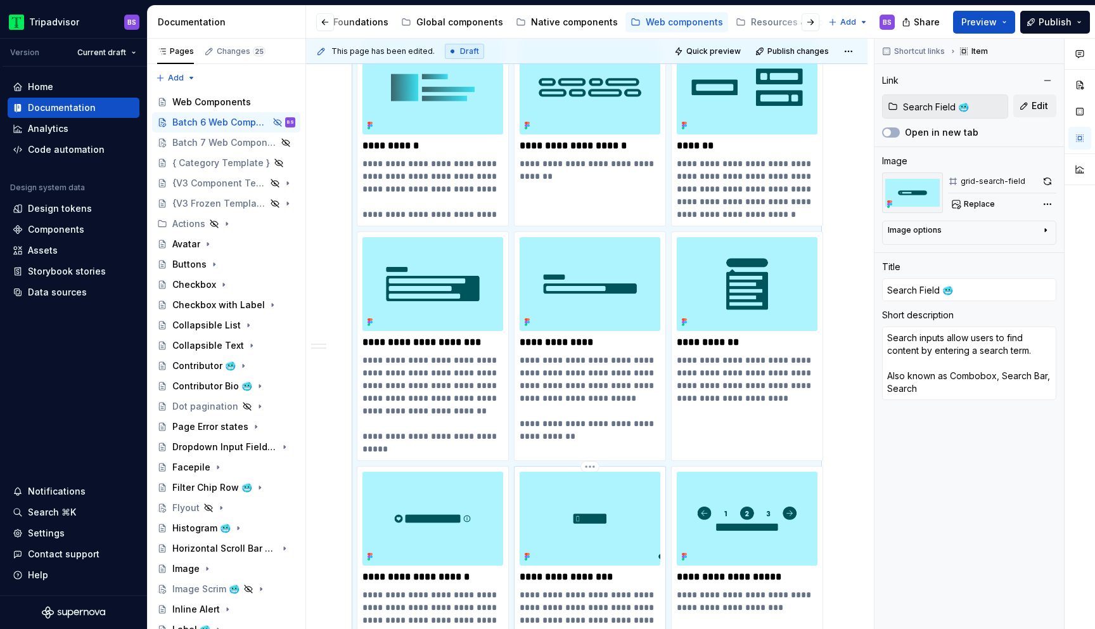
type textarea "*"
type input "Special Rate Label 🥶"
type input "Special rate label"
type textarea "The special rate label is used as an indicator that there is a special rate ass…"
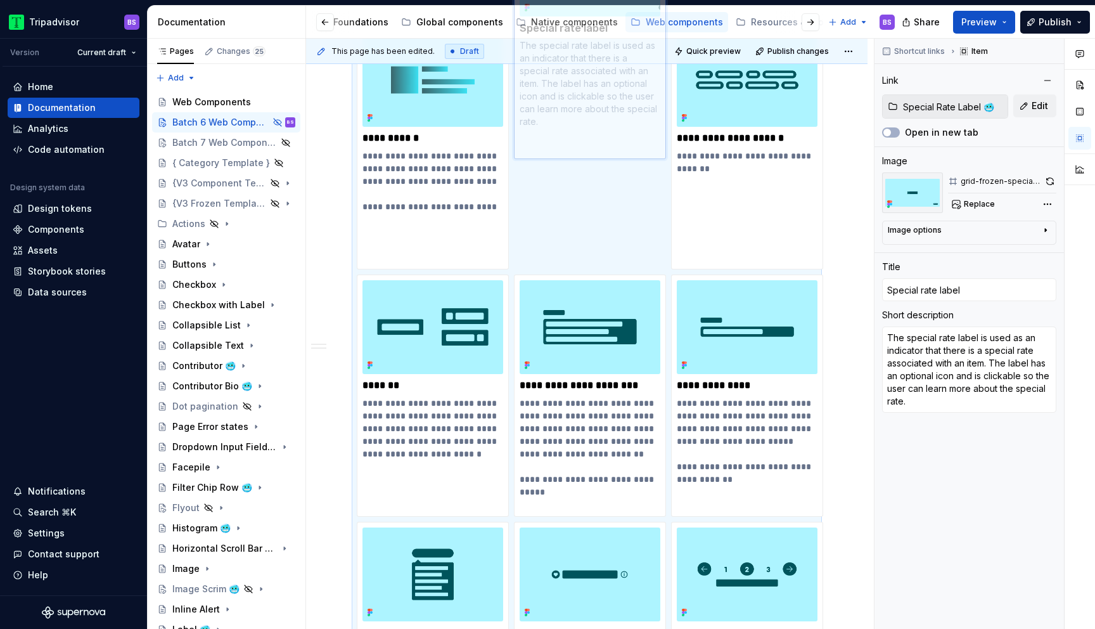
drag, startPoint x: 589, startPoint y: 518, endPoint x: 569, endPoint y: 131, distance: 387.8
click at [570, 120] on body "Tripadvisor BS Version Current draft Home Documentation Analytics Code automati…" at bounding box center [547, 314] width 1095 height 629
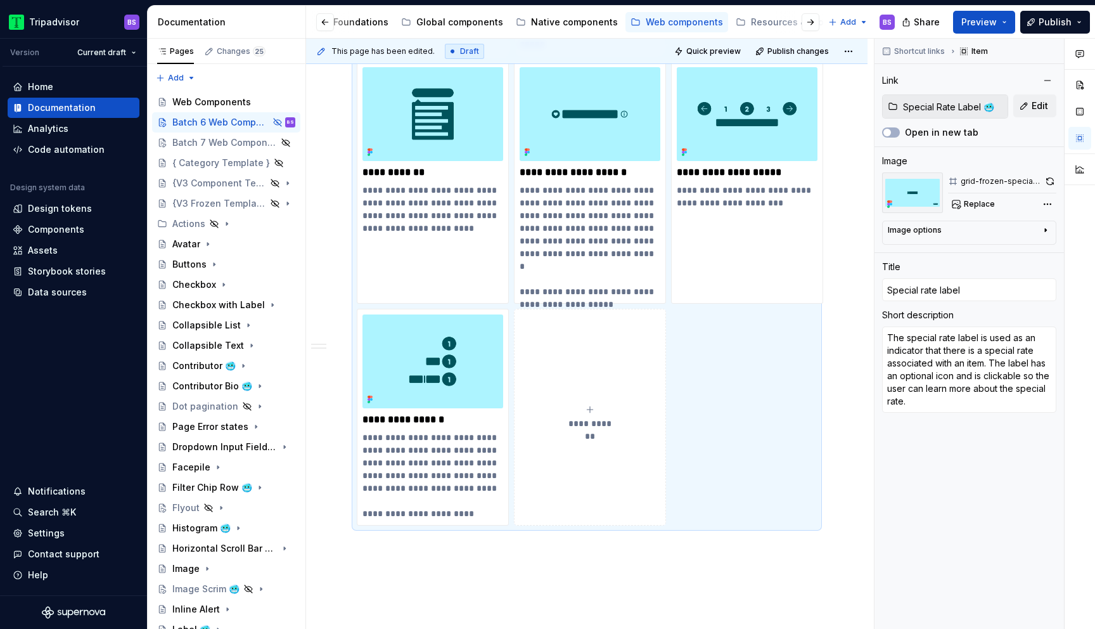
scroll to position [3518, 0]
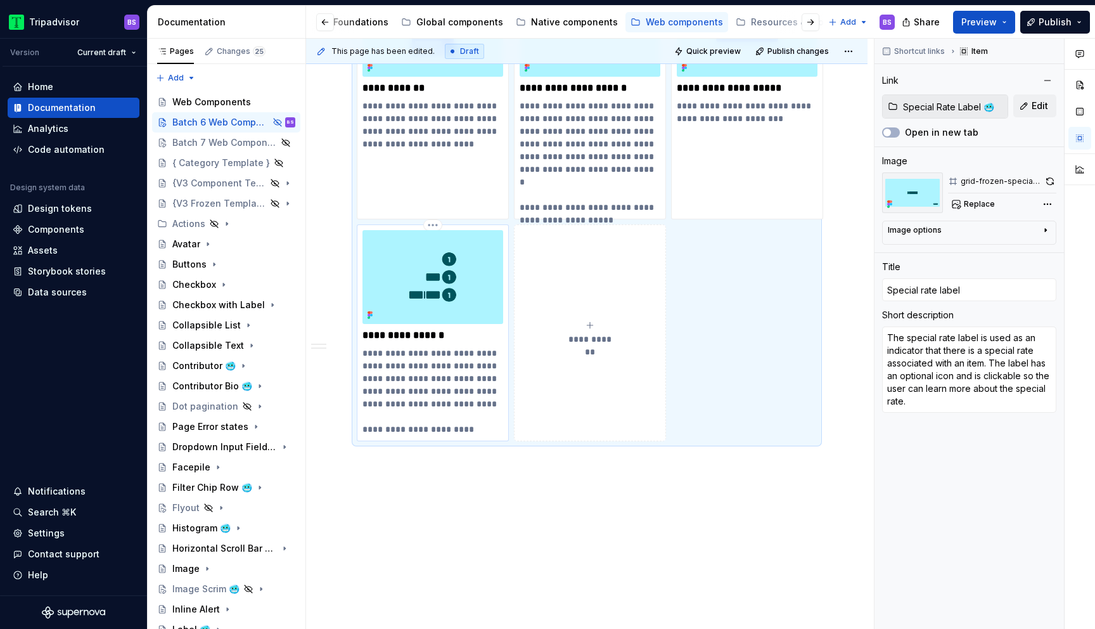
type textarea "*"
type input "Number Labels 🥶"
type textarea "Number Labels can be found on cards and on itinerary pages on Experiences. They…"
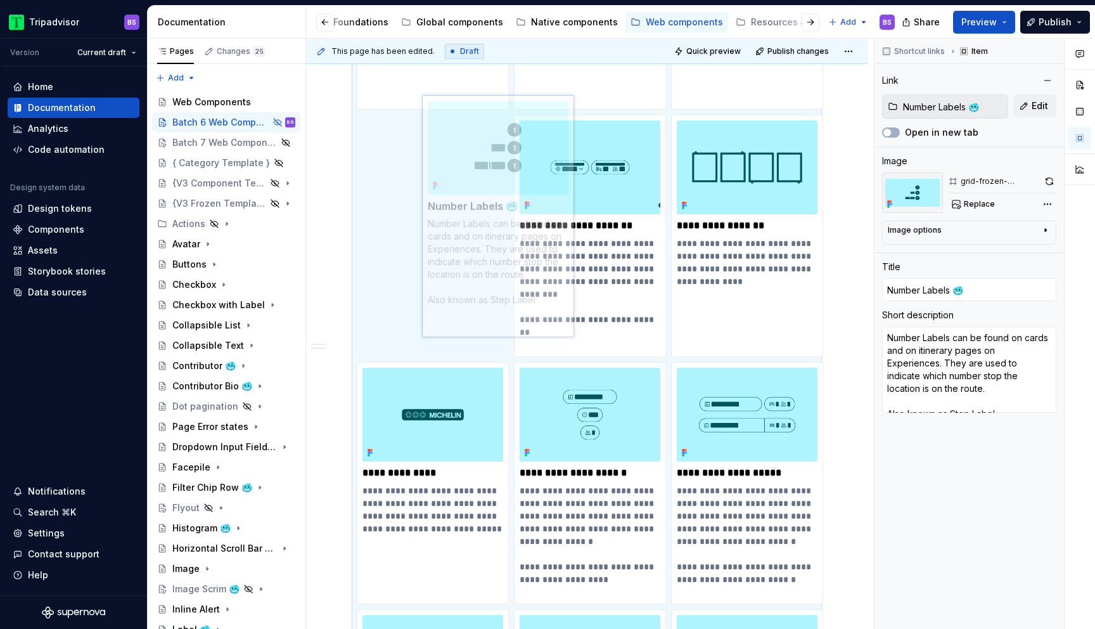
scroll to position [2529, 0]
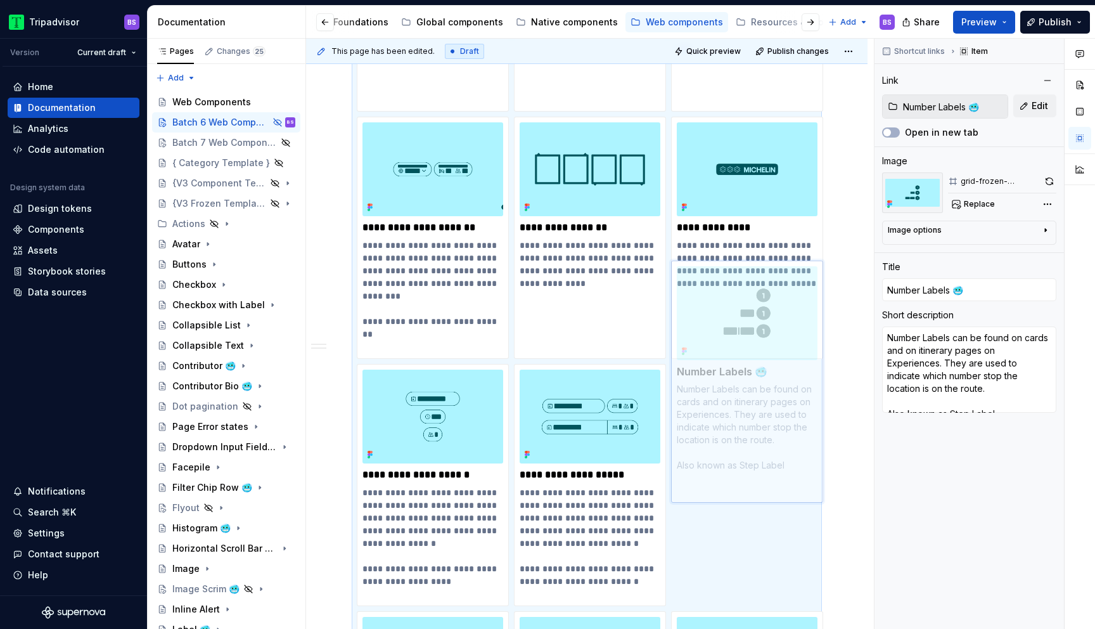
drag, startPoint x: 467, startPoint y: 251, endPoint x: 747, endPoint y: 390, distance: 312.7
click at [747, 390] on body "Tripadvisor BS Version Current draft Home Documentation Analytics Code automati…" at bounding box center [547, 314] width 1095 height 629
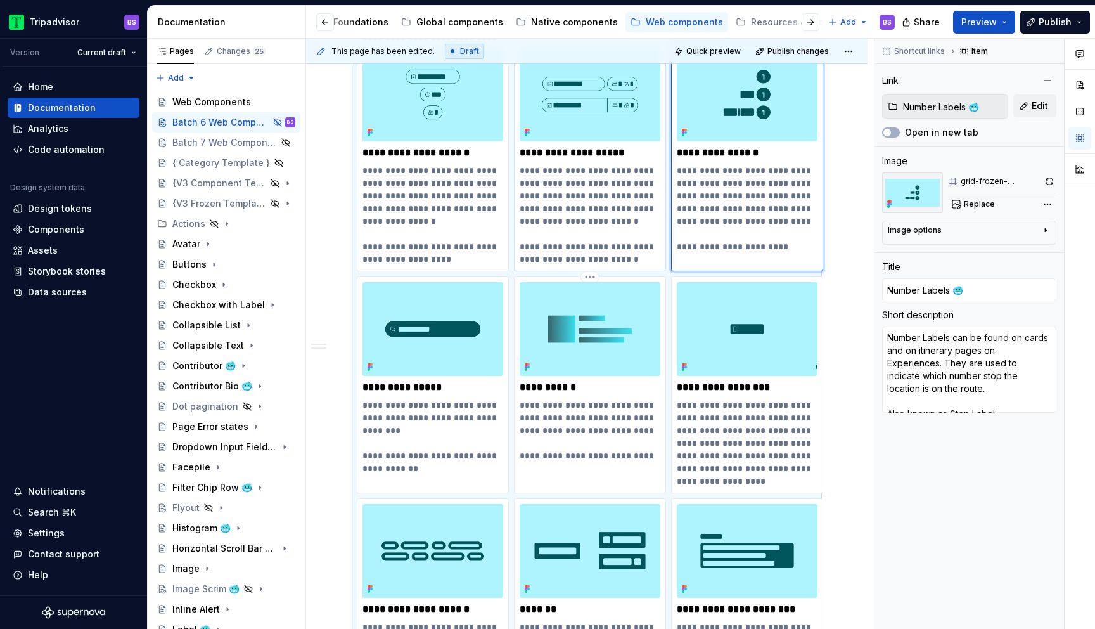
scroll to position [2758, 0]
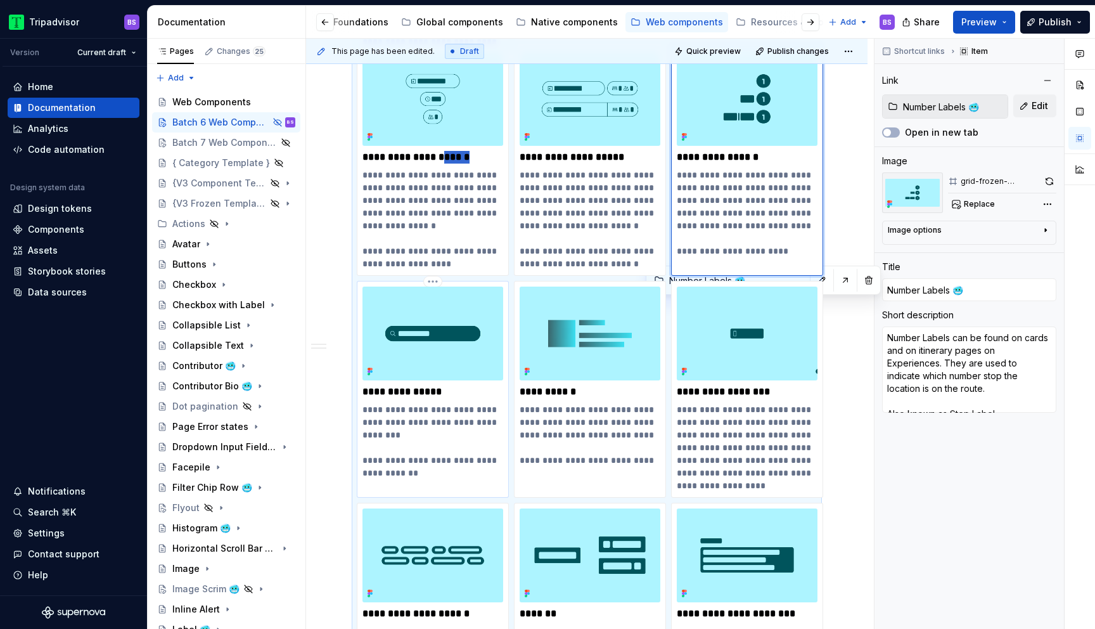
drag, startPoint x: 436, startPoint y: 146, endPoint x: 495, endPoint y: 290, distance: 155.5
click at [495, 290] on div "**********" at bounding box center [587, 265] width 460 height 1744
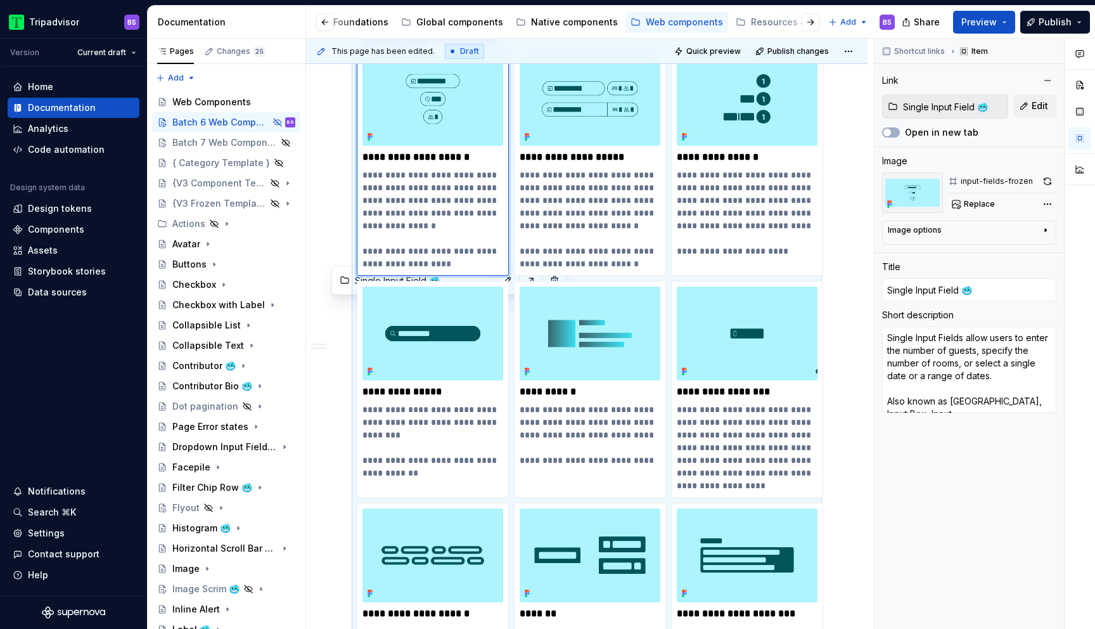
scroll to position [2847, 0]
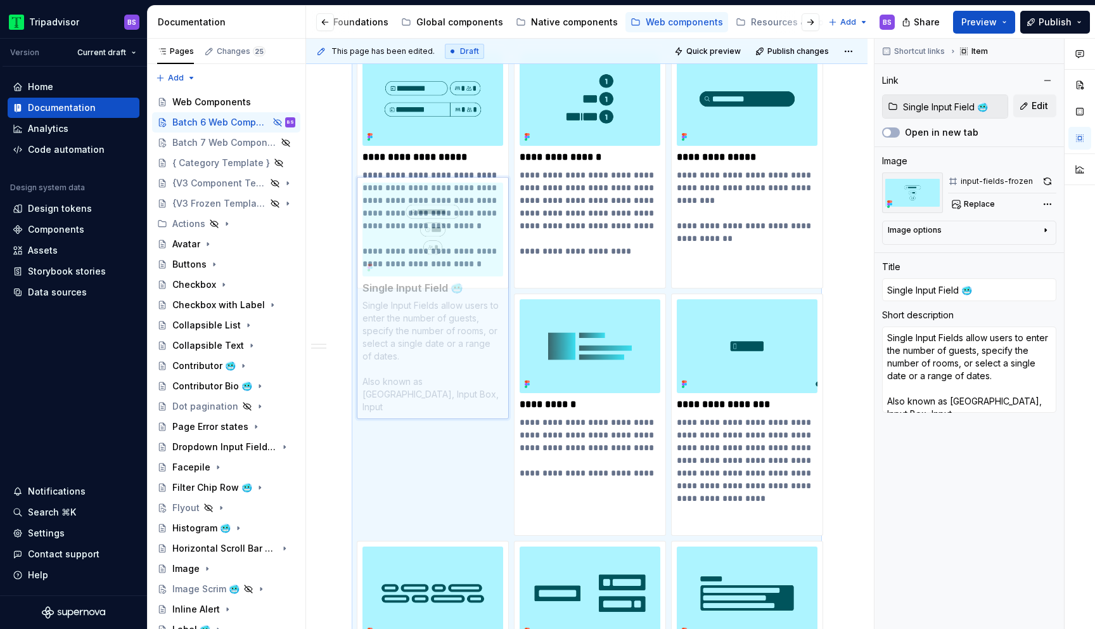
drag, startPoint x: 485, startPoint y: 129, endPoint x: 531, endPoint y: 351, distance: 227.1
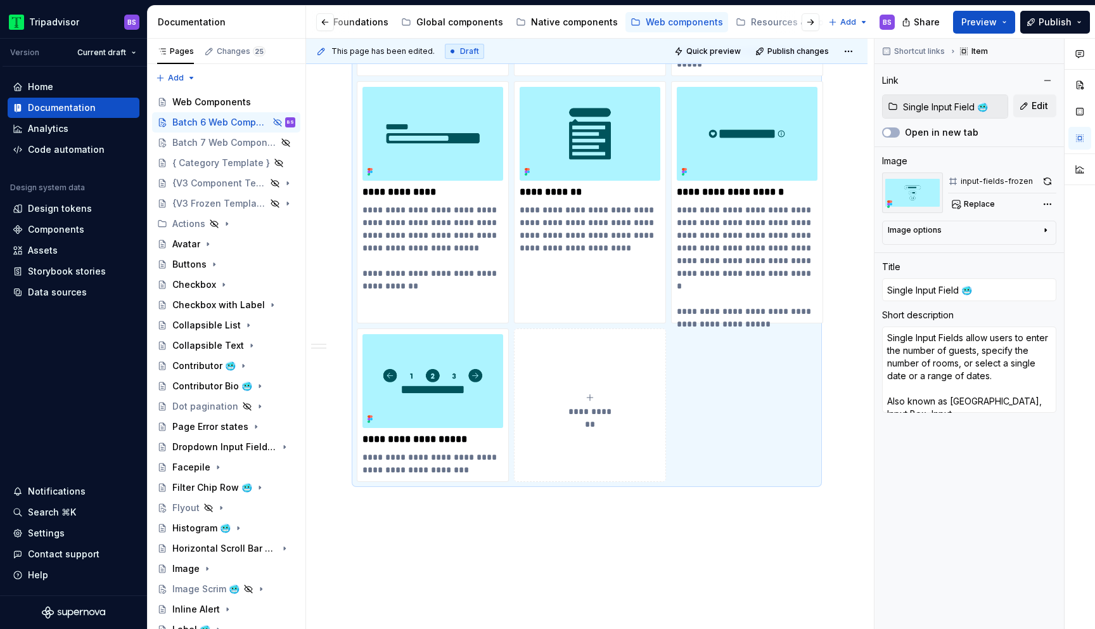
scroll to position [3410, 0]
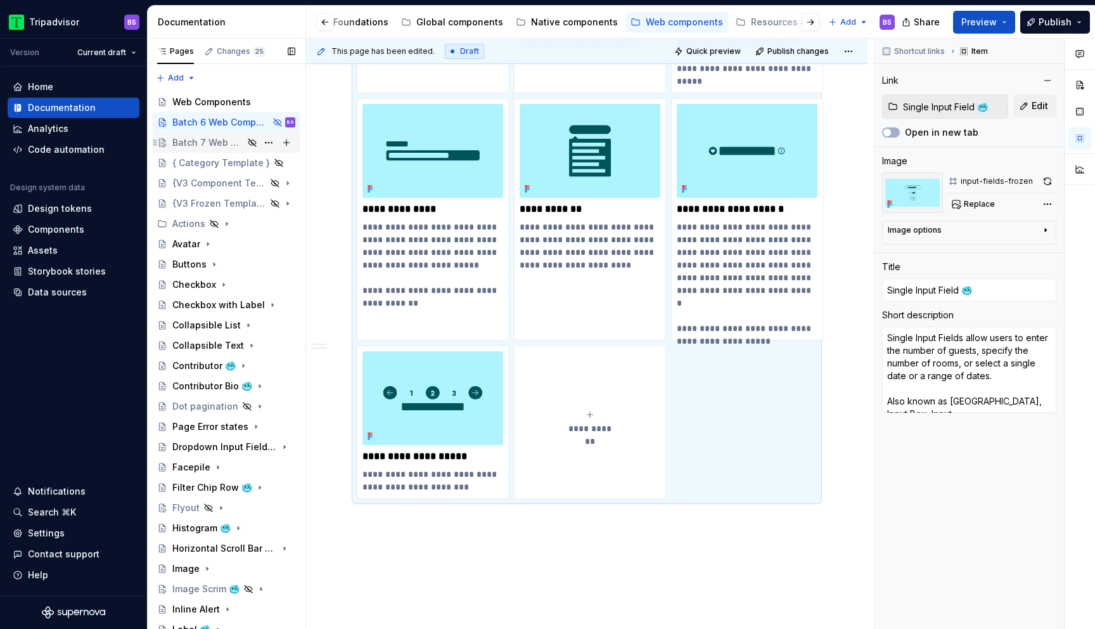
click at [230, 141] on div "Batch 7 Web Components" at bounding box center [207, 142] width 71 height 13
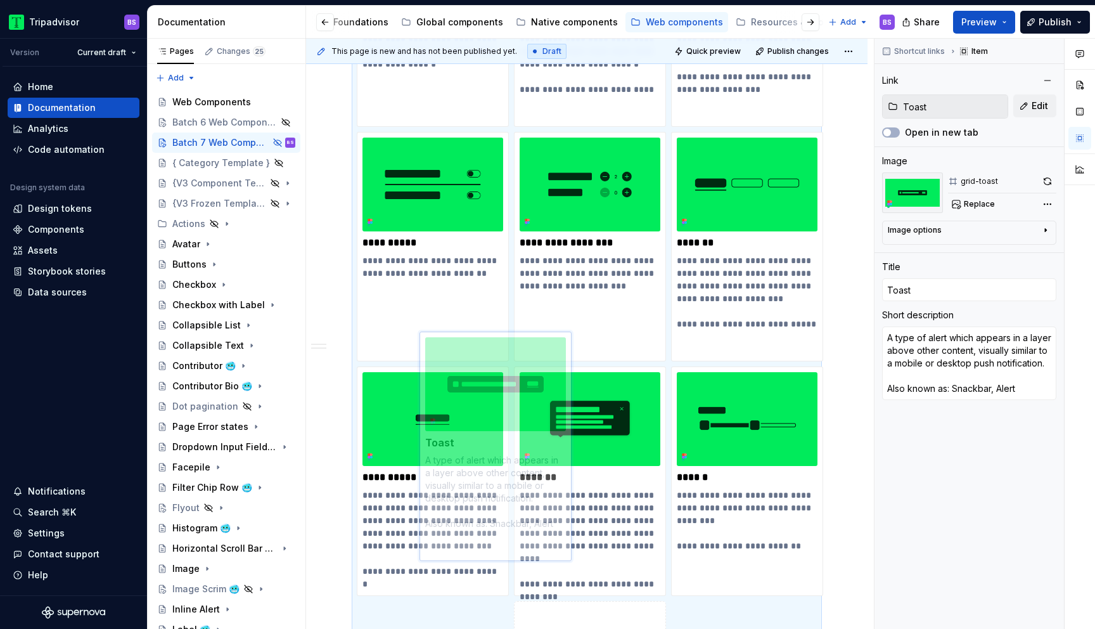
scroll to position [1557, 0]
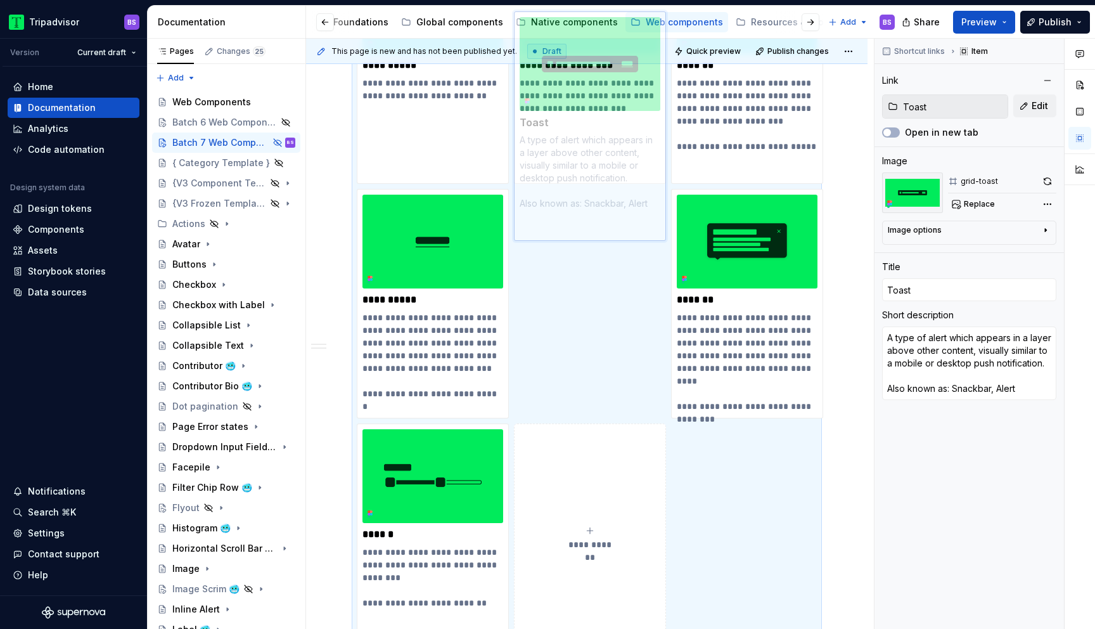
drag, startPoint x: 425, startPoint y: 475, endPoint x: 564, endPoint y: 304, distance: 220.4
click at [564, 304] on body "Tripadvisor BS Version Current draft Home Documentation Analytics Code automati…" at bounding box center [547, 314] width 1095 height 629
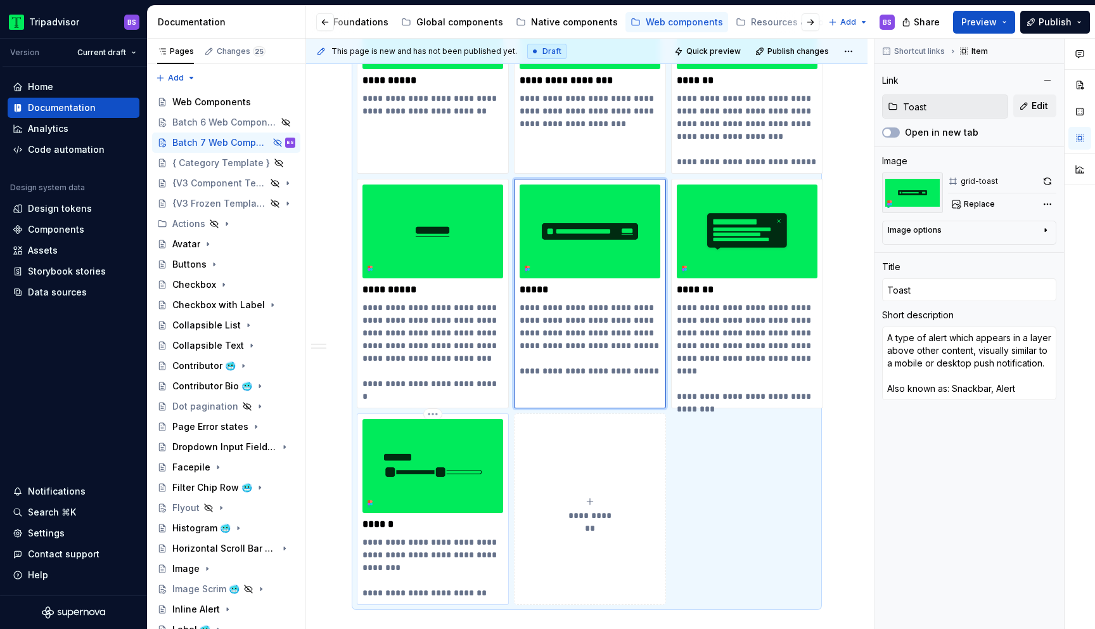
type textarea "*"
type input "Slider"
type textarea "A form control for choosing a value within a preset range of values. Also know …"
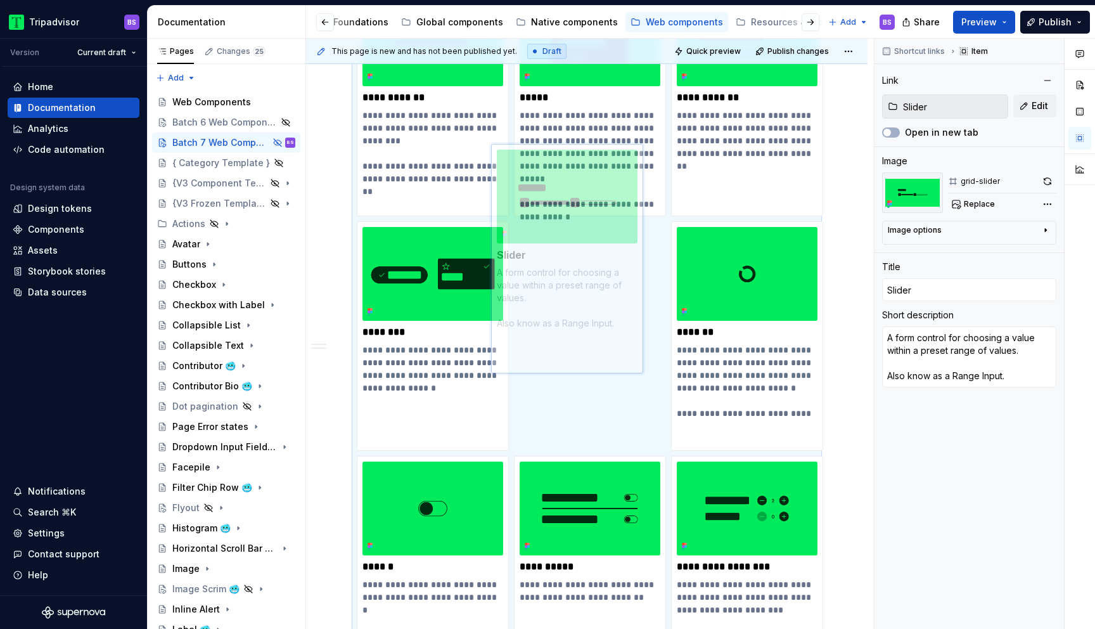
scroll to position [1055, 0]
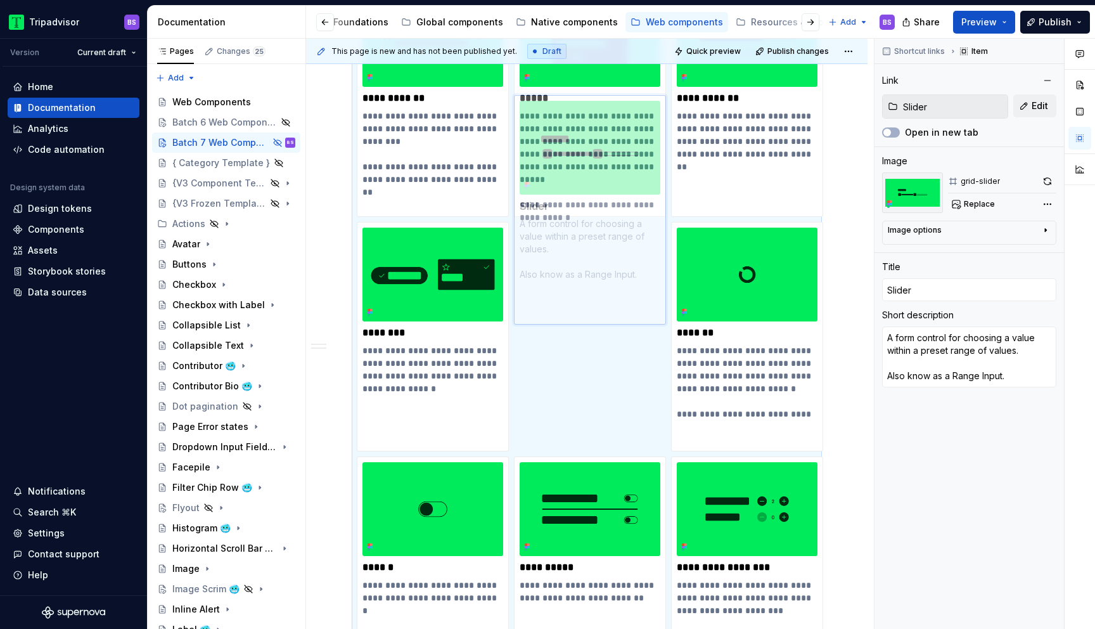
drag, startPoint x: 458, startPoint y: 432, endPoint x: 625, endPoint y: 281, distance: 225.3
click at [625, 281] on body "Tripadvisor BS Version Current draft Home Documentation Analytics Code automati…" at bounding box center [547, 314] width 1095 height 629
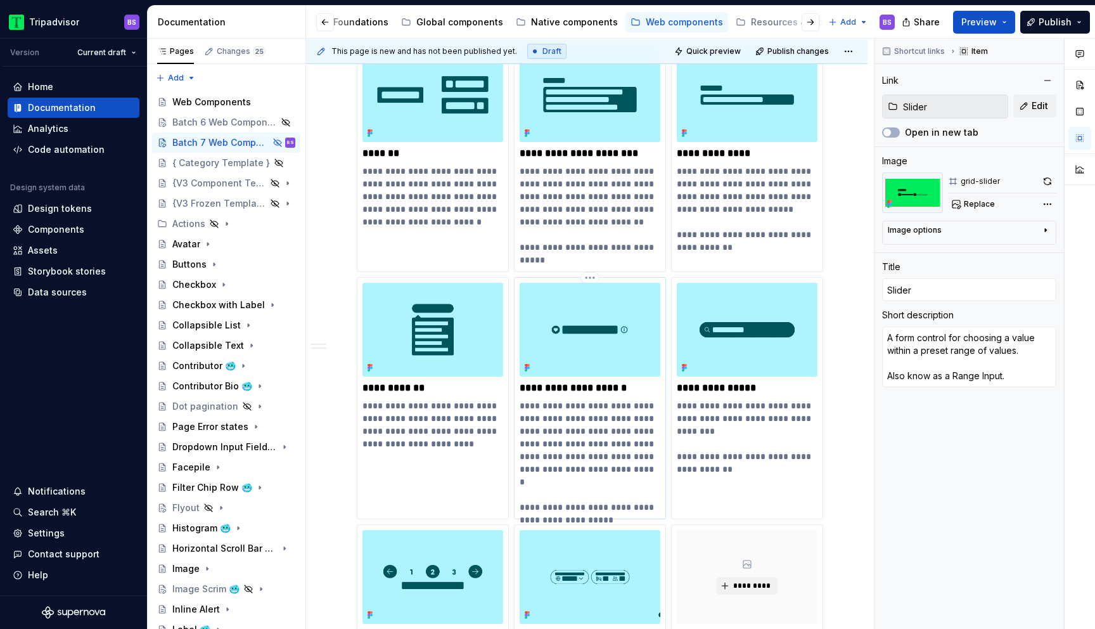
scroll to position [3063, 0]
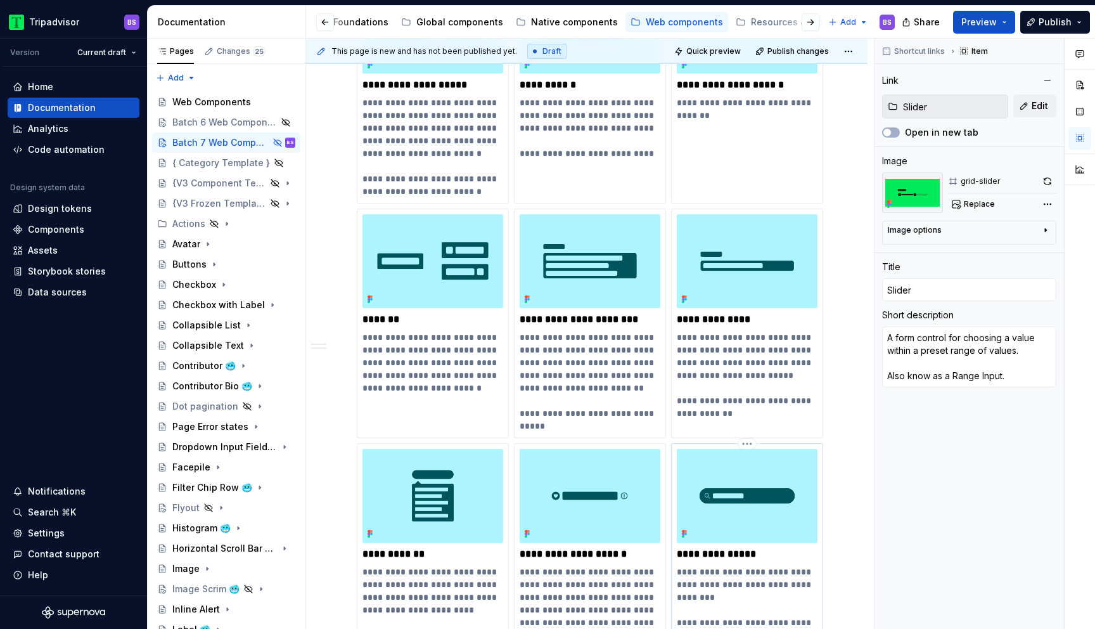
type textarea "*"
type input "Search Field 🥶"
type textarea "Search inputs allow users to find content by entering a search term. Also known…"
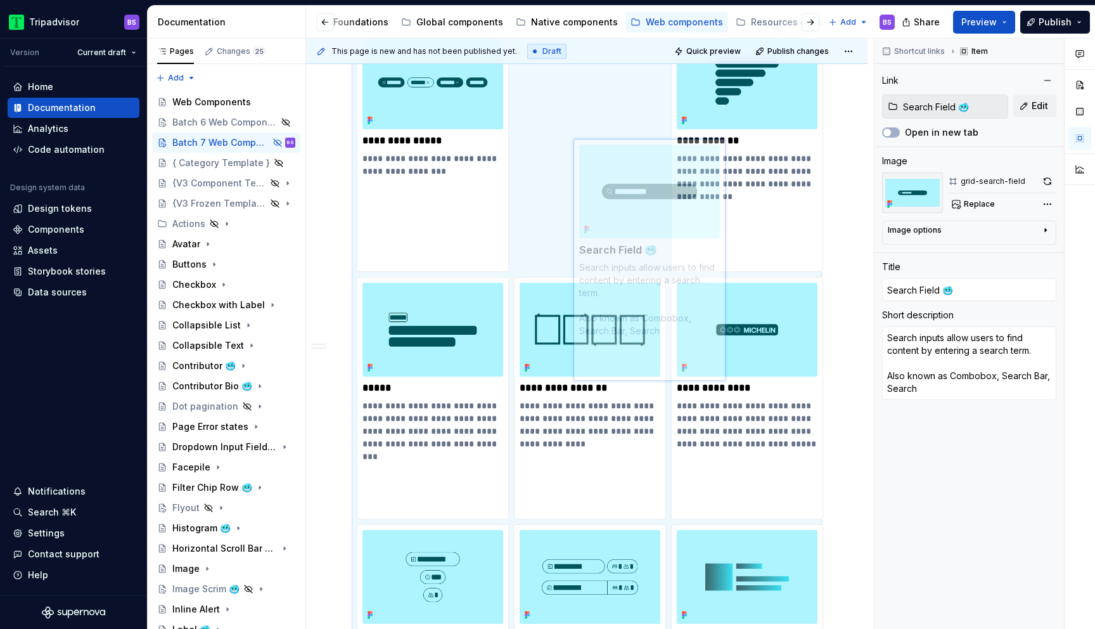
scroll to position [2367, 0]
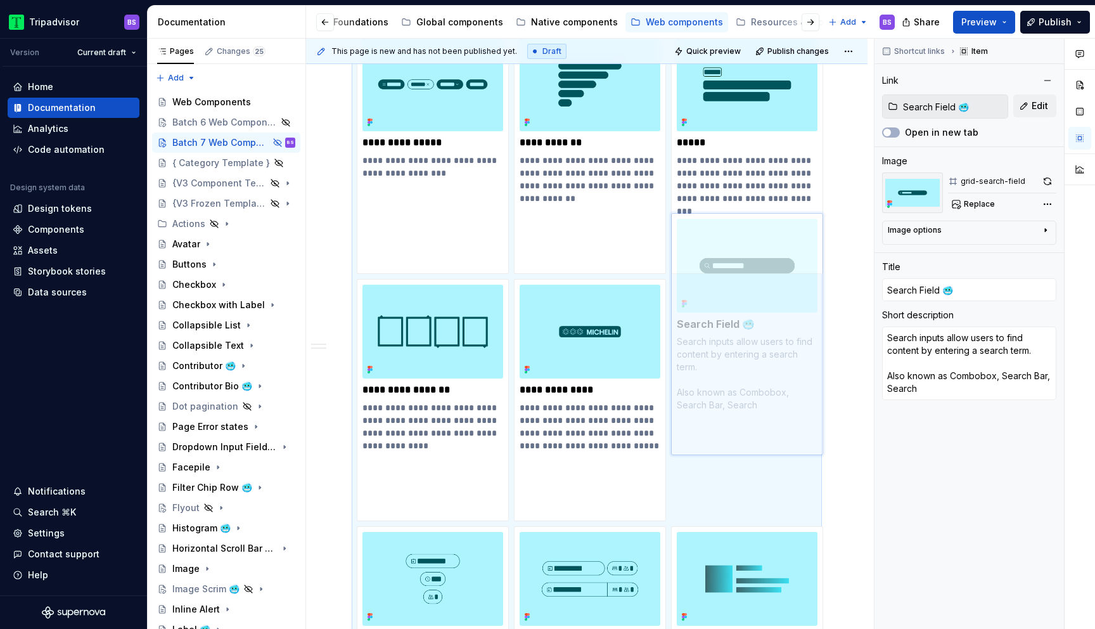
drag, startPoint x: 709, startPoint y: 442, endPoint x: 696, endPoint y: 333, distance: 109.2
click at [696, 333] on body "Tripadvisor BS Version Current draft Home Documentation Analytics Code automati…" at bounding box center [547, 314] width 1095 height 629
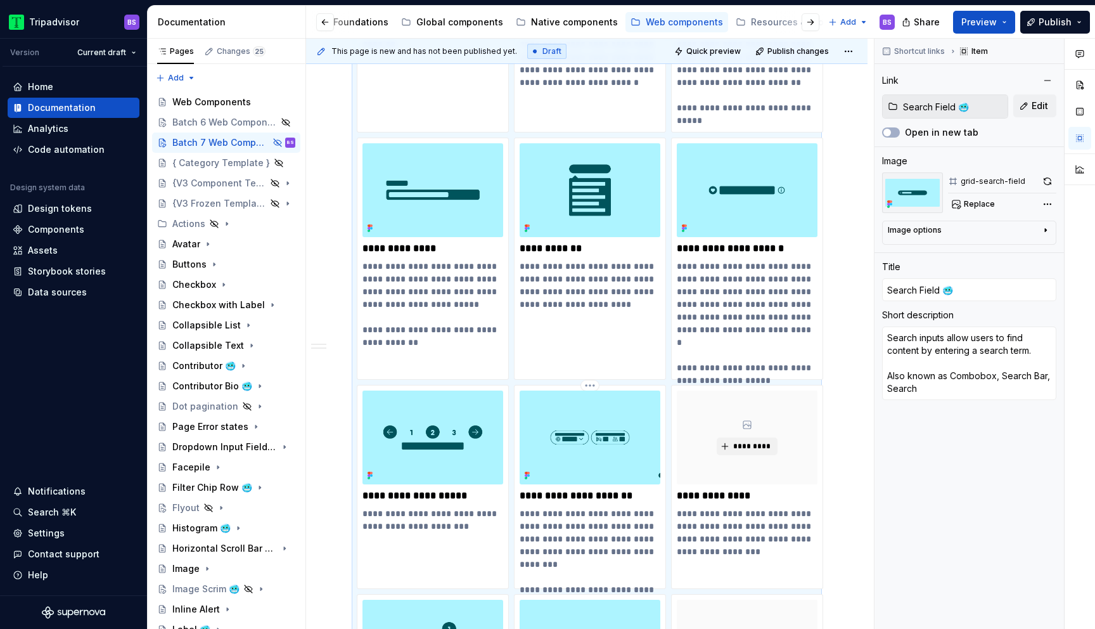
scroll to position [3144, 0]
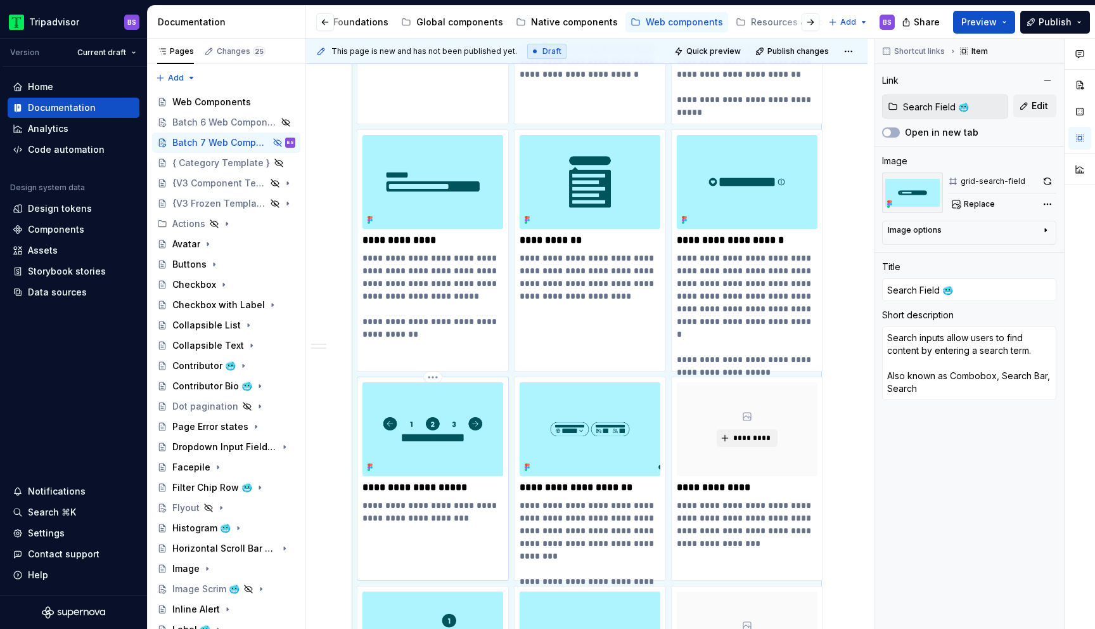
type textarea "*"
type input "Number Pagination 🥶"
type textarea "Pagination provides navigation for paged information."
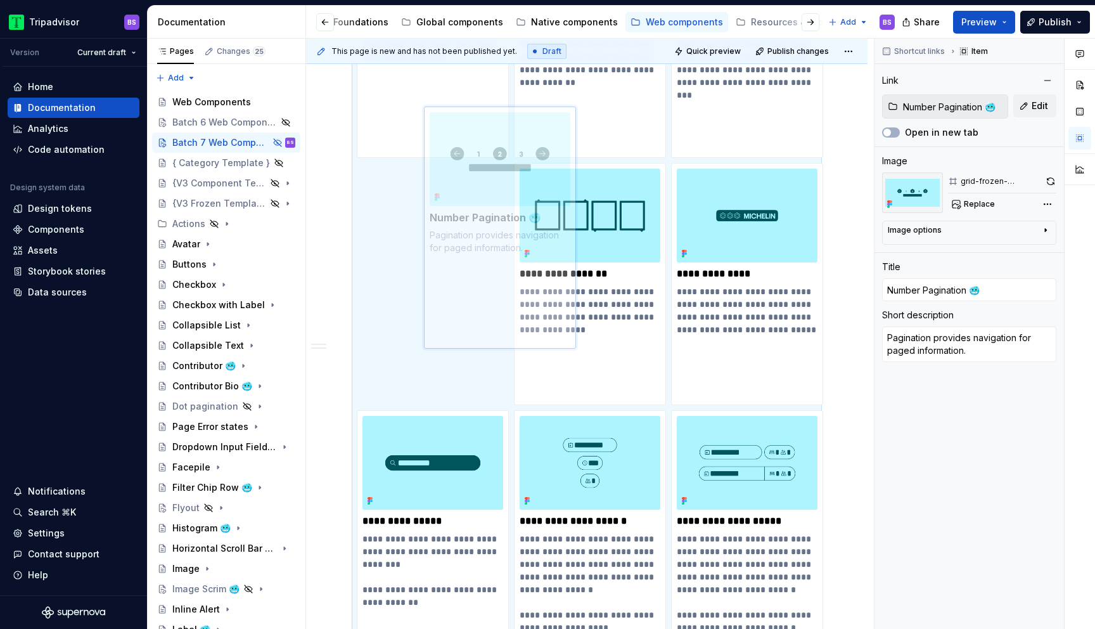
scroll to position [2482, 0]
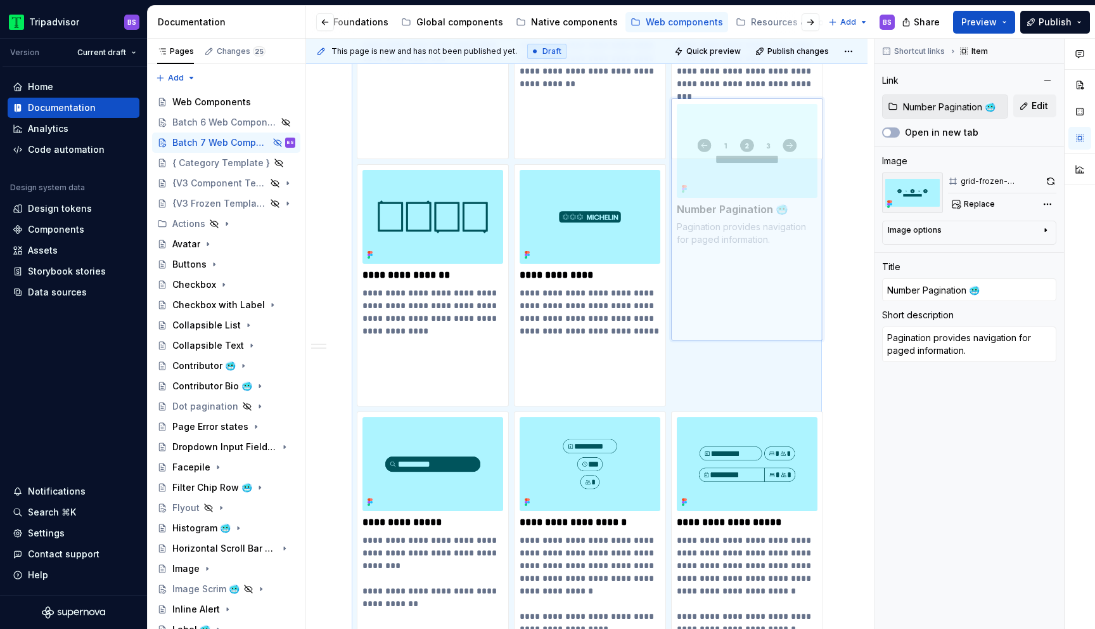
drag, startPoint x: 422, startPoint y: 410, endPoint x: 744, endPoint y: 226, distance: 370.8
click at [744, 226] on body "Tripadvisor BS Version Current draft Home Documentation Analytics Code automati…" at bounding box center [547, 314] width 1095 height 629
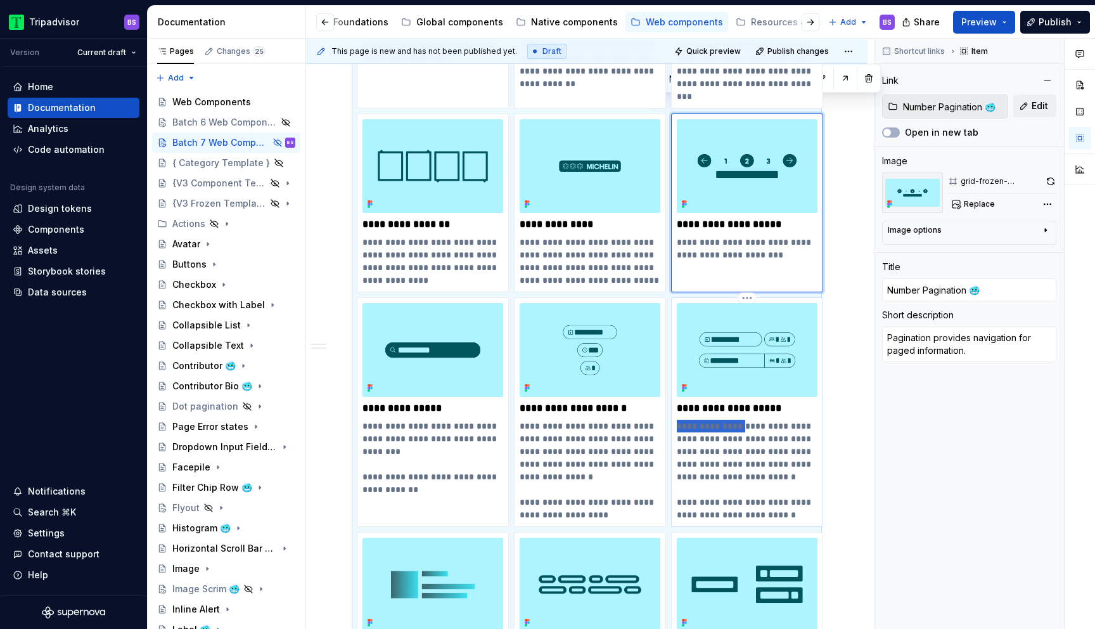
drag, startPoint x: 734, startPoint y: 406, endPoint x: 675, endPoint y: 310, distance: 112.4
click at [675, 310] on div "**********" at bounding box center [747, 411] width 152 height 229
type textarea "*"
type input "Multi Input Field 🥶"
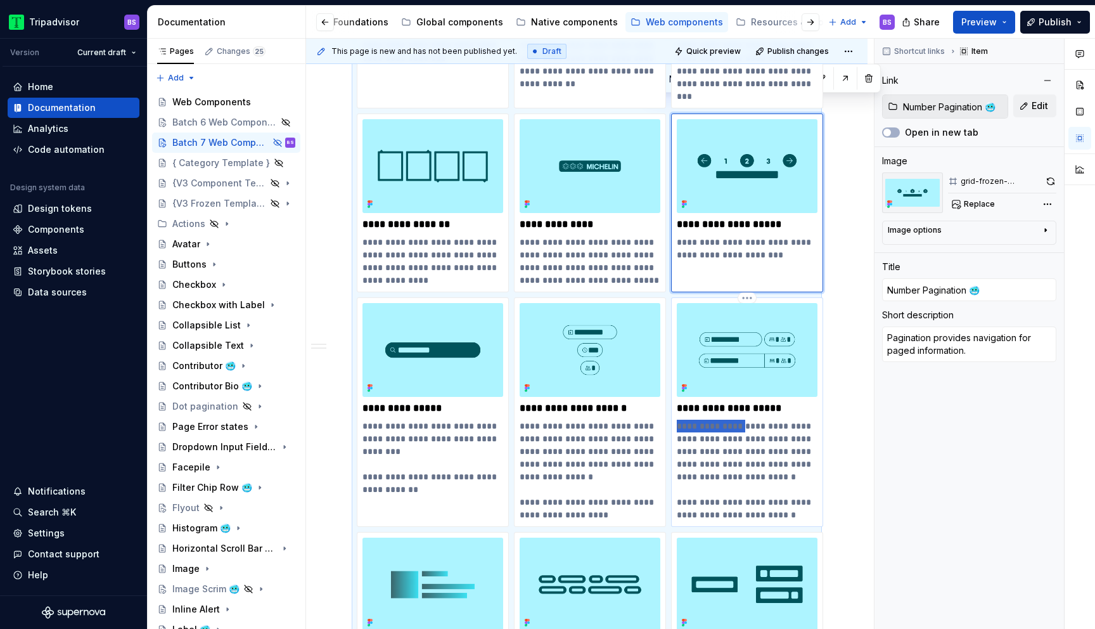
type textarea "Multi Input Fields allow users to enter the number of guests, specify the numbe…"
type input "Multi Input Field 🥶"
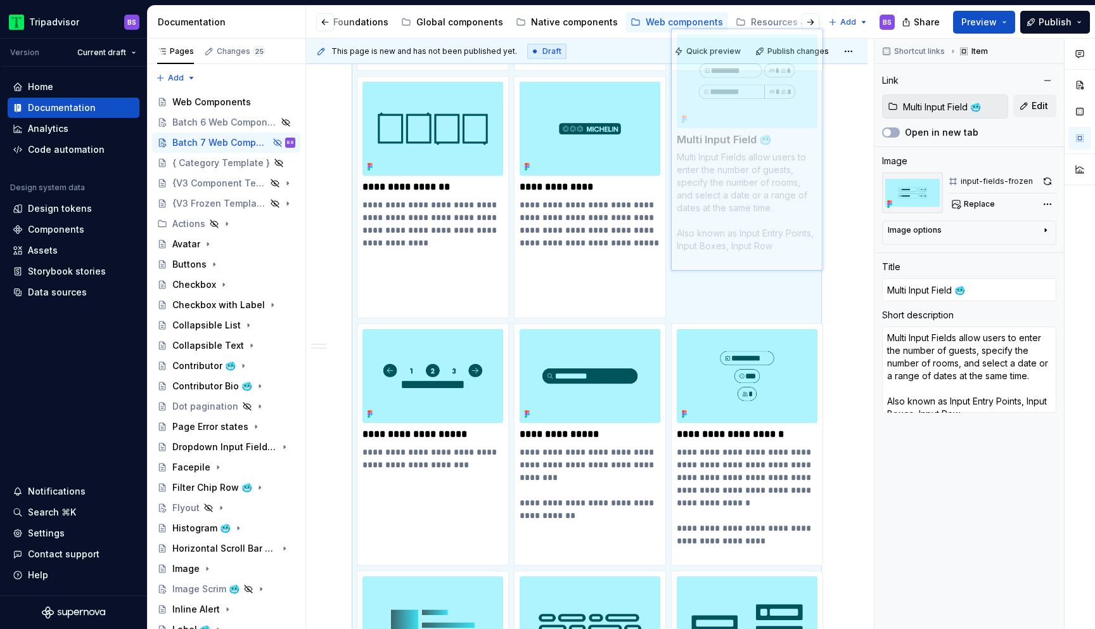
drag, startPoint x: 688, startPoint y: 310, endPoint x: 665, endPoint y: 113, distance: 197.9
click at [665, 113] on body "Tripadvisor BS Version Current draft Home Documentation Analytics Code automati…" at bounding box center [547, 314] width 1095 height 629
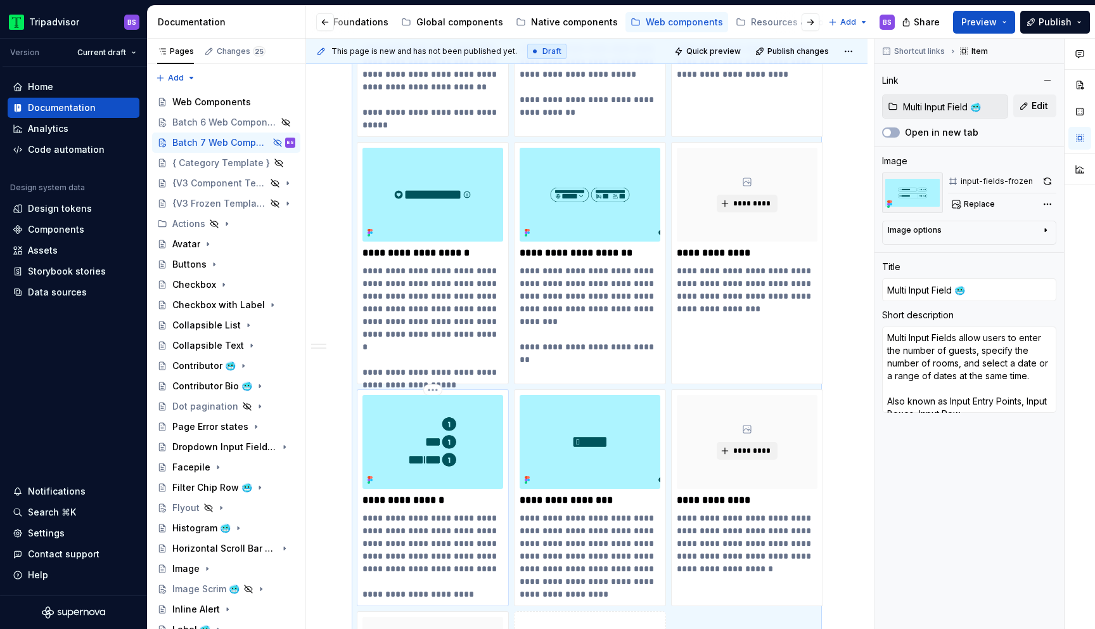
type textarea "*"
type input "Number Labels 🥶"
type textarea "Number Labels can be found on cards and on itinerary pages on Experiences. They…"
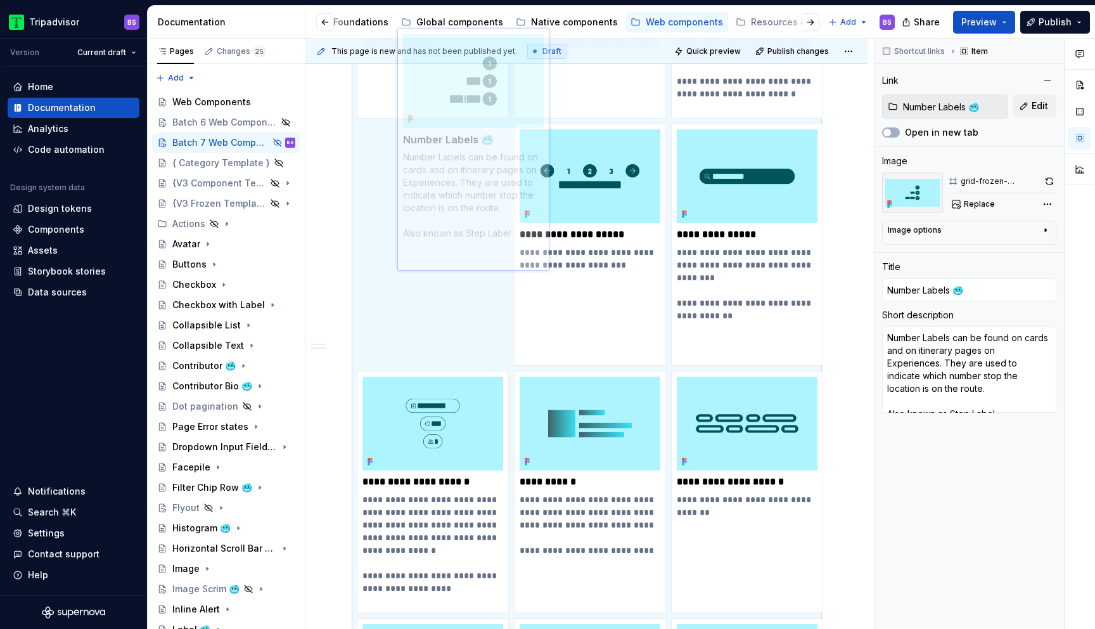
scroll to position [2734, 0]
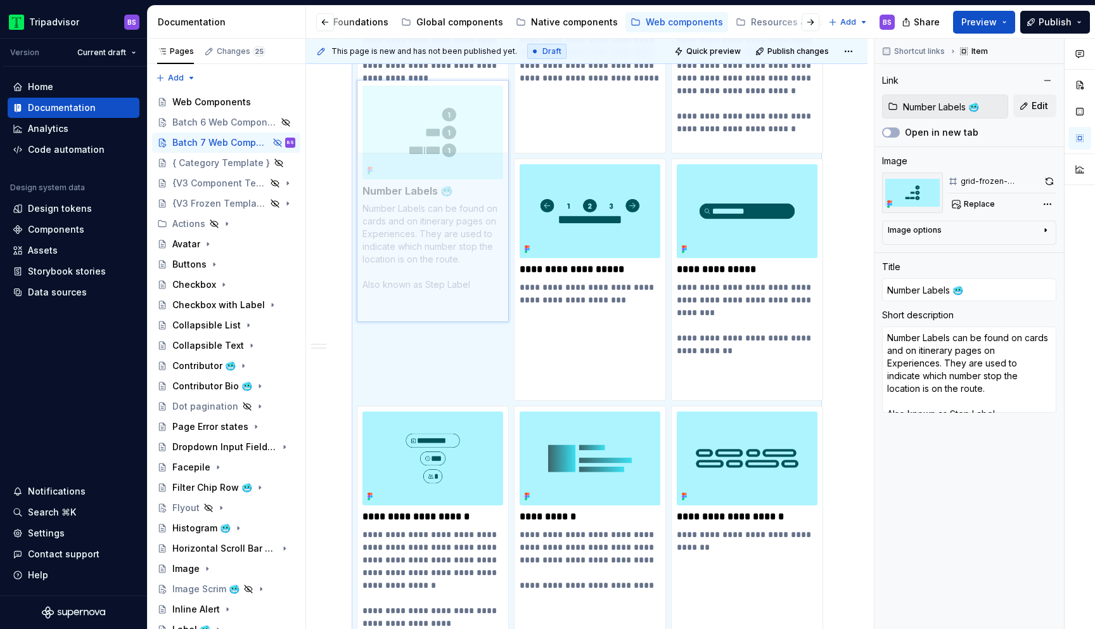
drag, startPoint x: 432, startPoint y: 434, endPoint x: 473, endPoint y: 193, distance: 243.8
click at [473, 193] on body "Tripadvisor BS Version Current draft Home Documentation Analytics Code automati…" at bounding box center [547, 314] width 1095 height 629
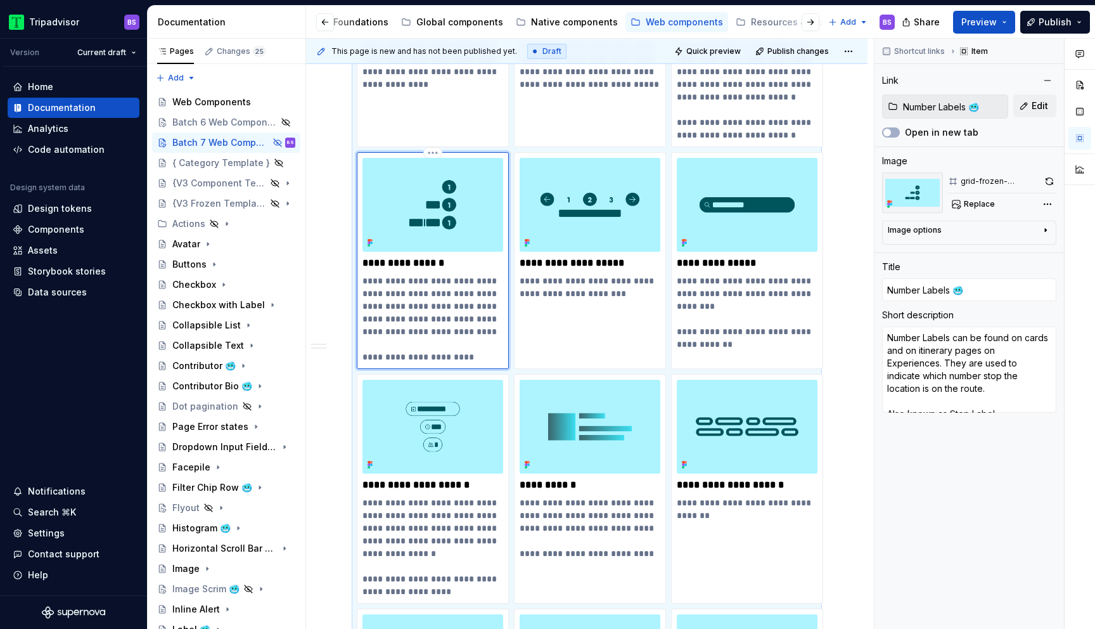
scroll to position [2622, 0]
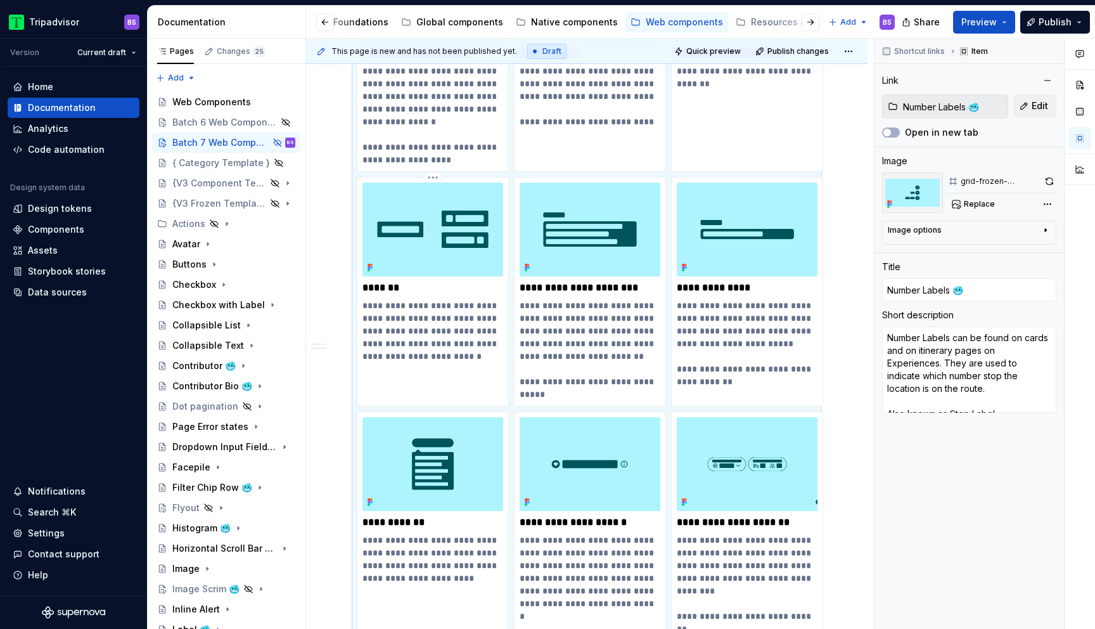
click at [502, 241] on img at bounding box center [433, 230] width 141 height 94
type textarea "*"
type input "Tags 🥶"
type textarea "Tags are keywords that categorize content with other, similar content. They are…"
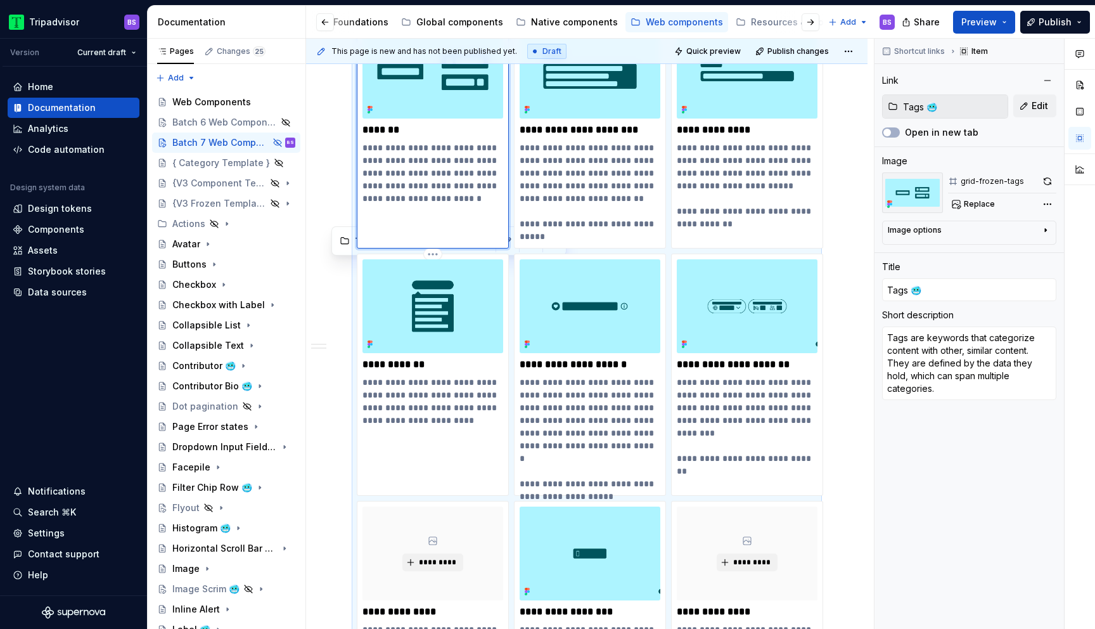
scroll to position [3258, 0]
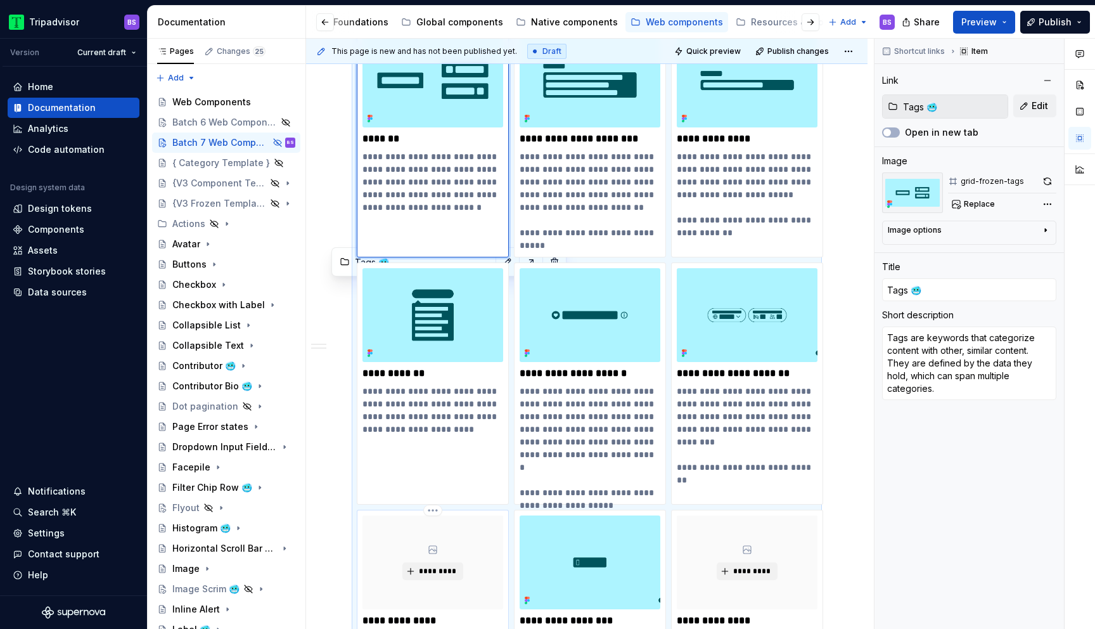
type textarea "*"
type input "Modal Scrim 🥶"
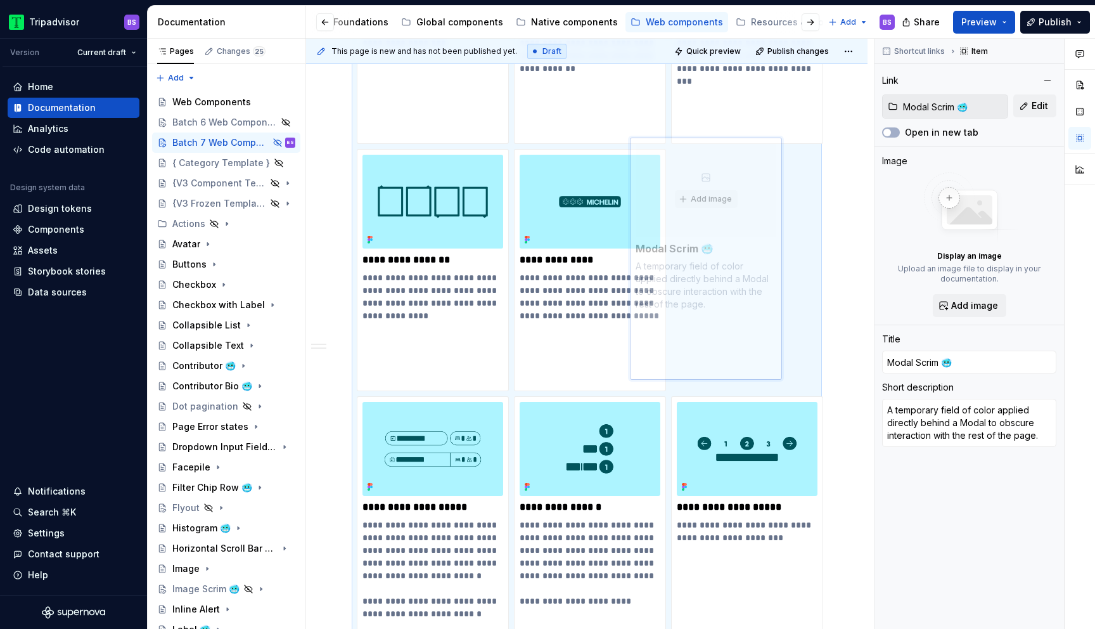
scroll to position [2496, 0]
drag, startPoint x: 472, startPoint y: 521, endPoint x: 780, endPoint y: 183, distance: 457.6
click at [780, 183] on body "Tripadvisor BS Version Current draft Home Documentation Analytics Code automati…" at bounding box center [547, 314] width 1095 height 629
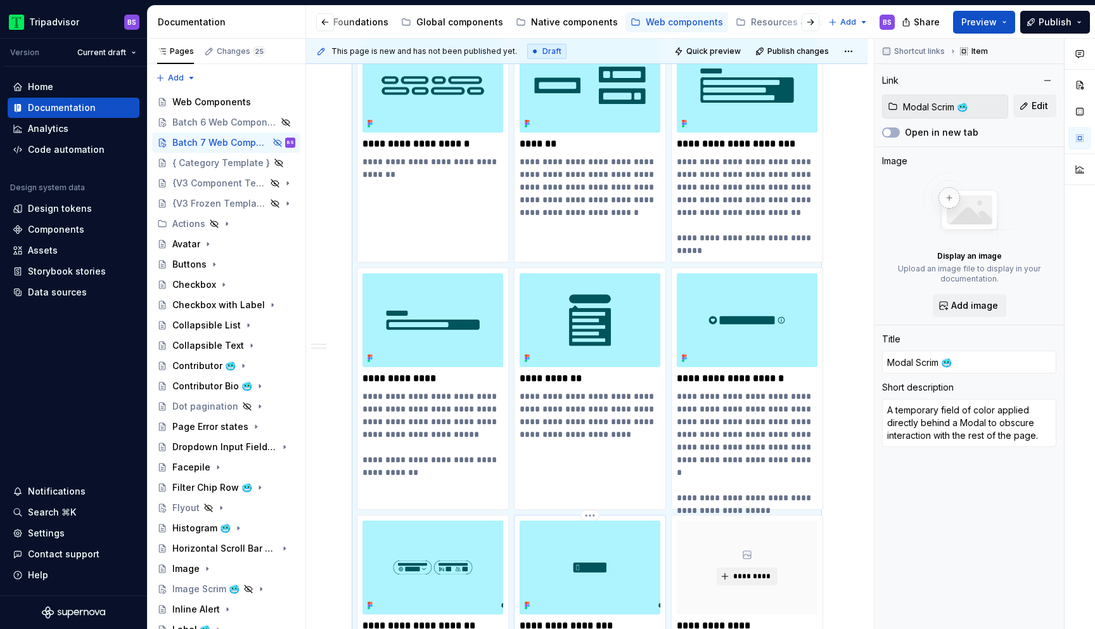
type textarea "*"
type input "Special Rate Label 🥶"
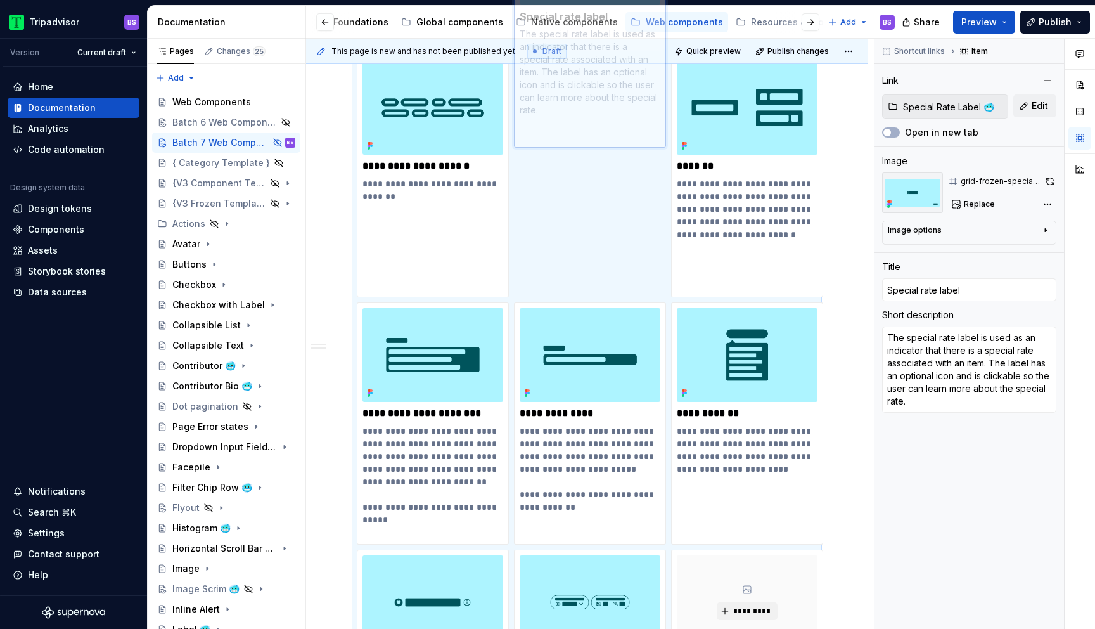
drag, startPoint x: 579, startPoint y: 560, endPoint x: 540, endPoint y: 136, distance: 425.9
click at [540, 136] on body "Tripadvisor BS Version Current draft Home Documentation Analytics Code automati…" at bounding box center [547, 314] width 1095 height 629
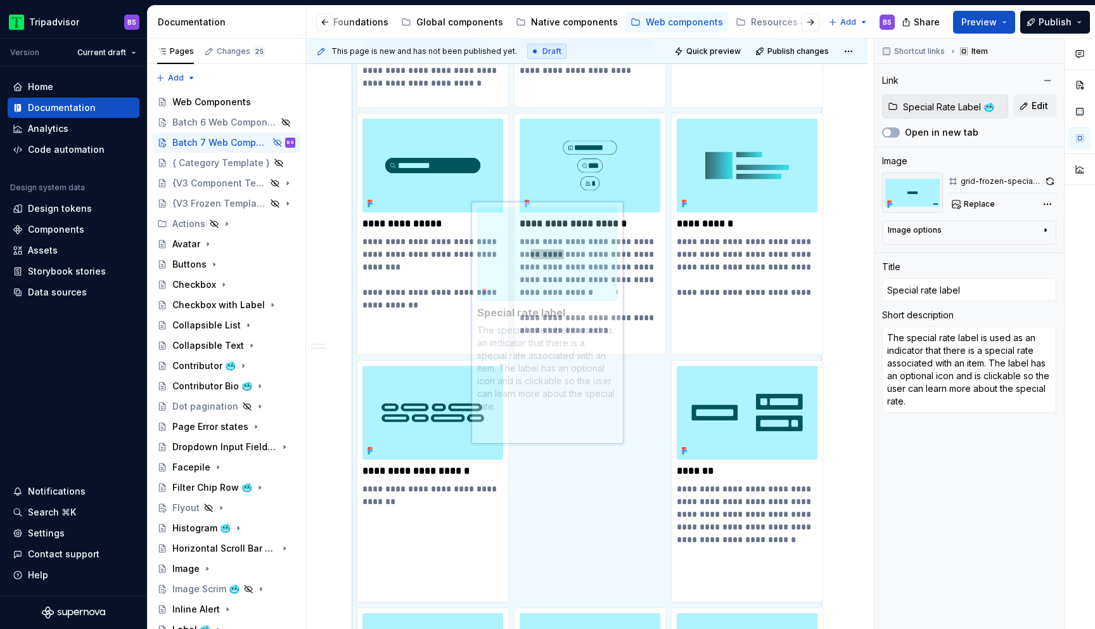
scroll to position [3167, 0]
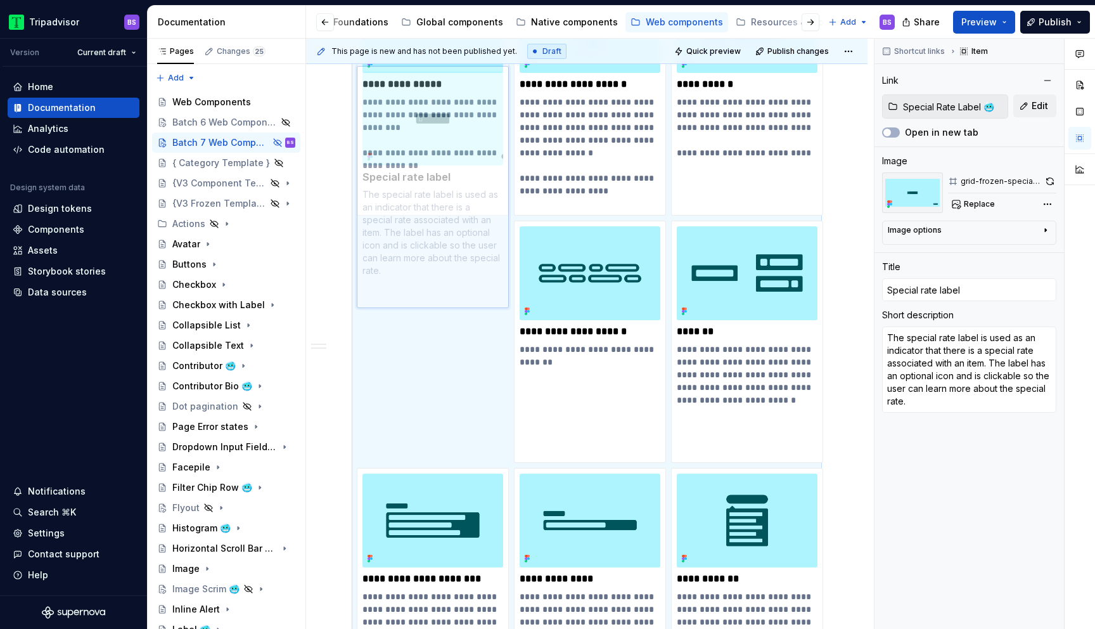
drag, startPoint x: 570, startPoint y: 263, endPoint x: 461, endPoint y: 257, distance: 108.5
click at [462, 257] on body "Tripadvisor BS Version Current draft Home Documentation Analytics Code automati…" at bounding box center [547, 314] width 1095 height 629
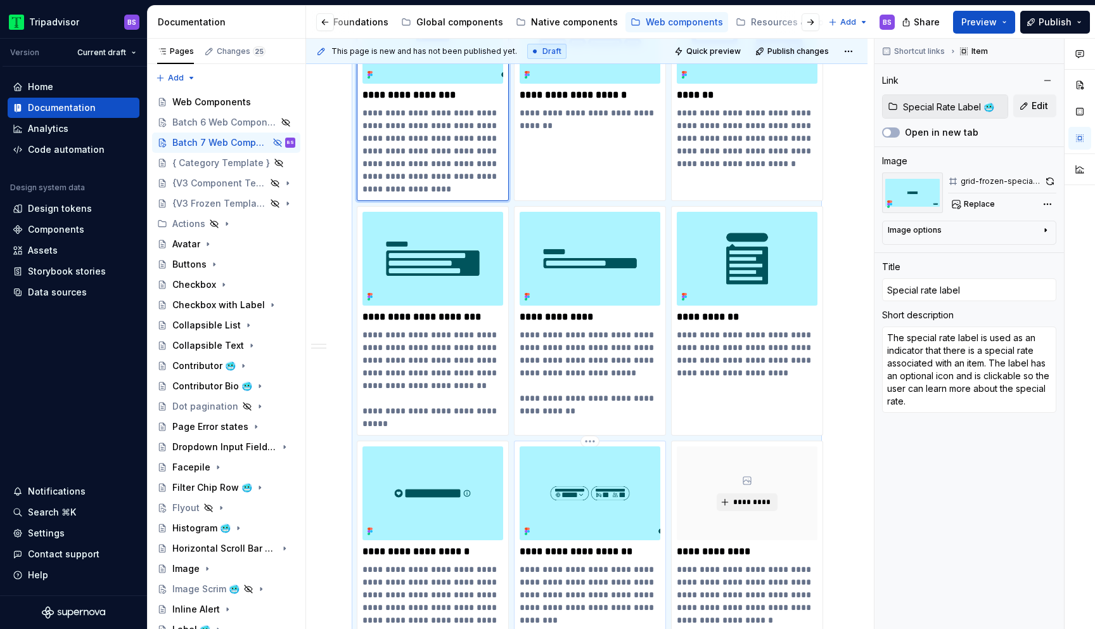
type textarea "*"
type input "Labeled Input Field 🥶"
type textarea "The Labeled Input Field features a persistent, internal label. It uses a dropdo…"
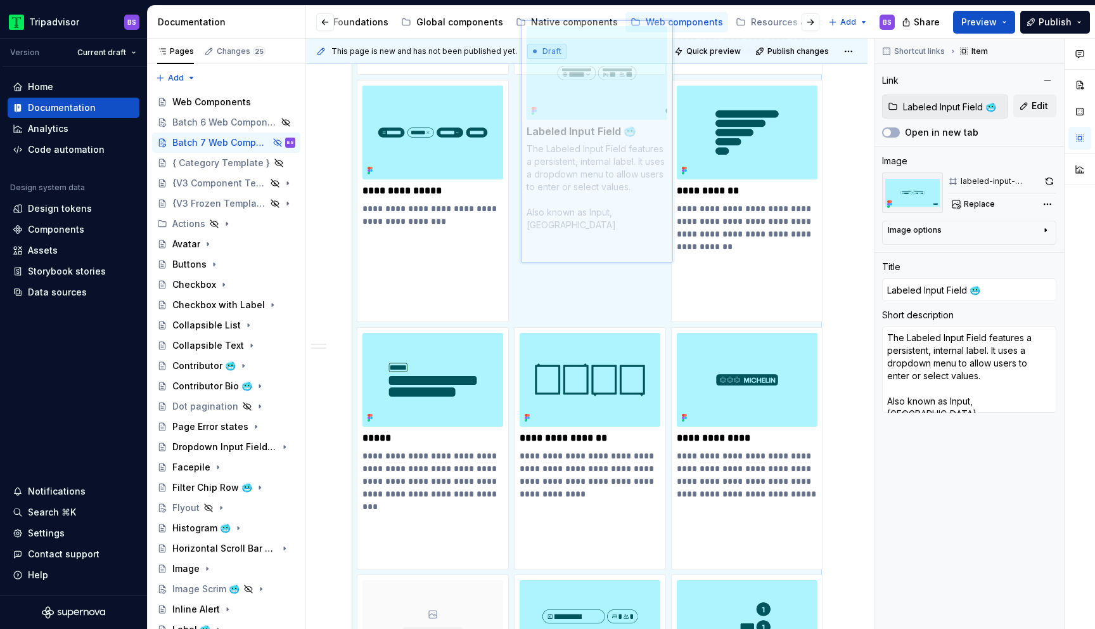
scroll to position [2305, 0]
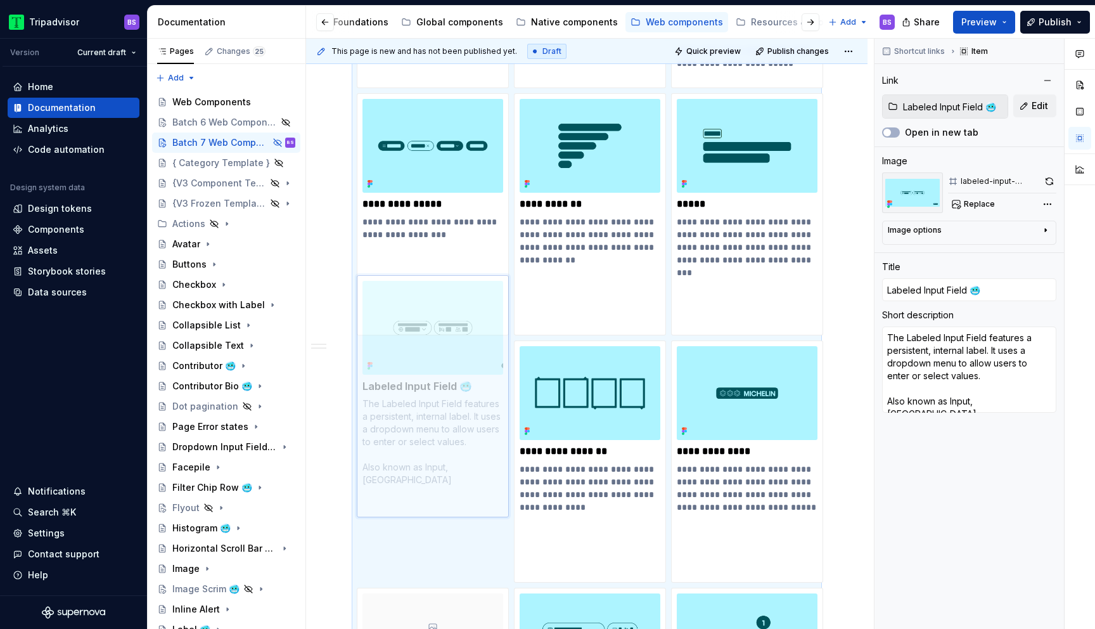
drag, startPoint x: 583, startPoint y: 463, endPoint x: 441, endPoint y: 387, distance: 161.3
click at [441, 387] on body "Tripadvisor BS Version Current draft Home Documentation Analytics Code automati…" at bounding box center [547, 314] width 1095 height 629
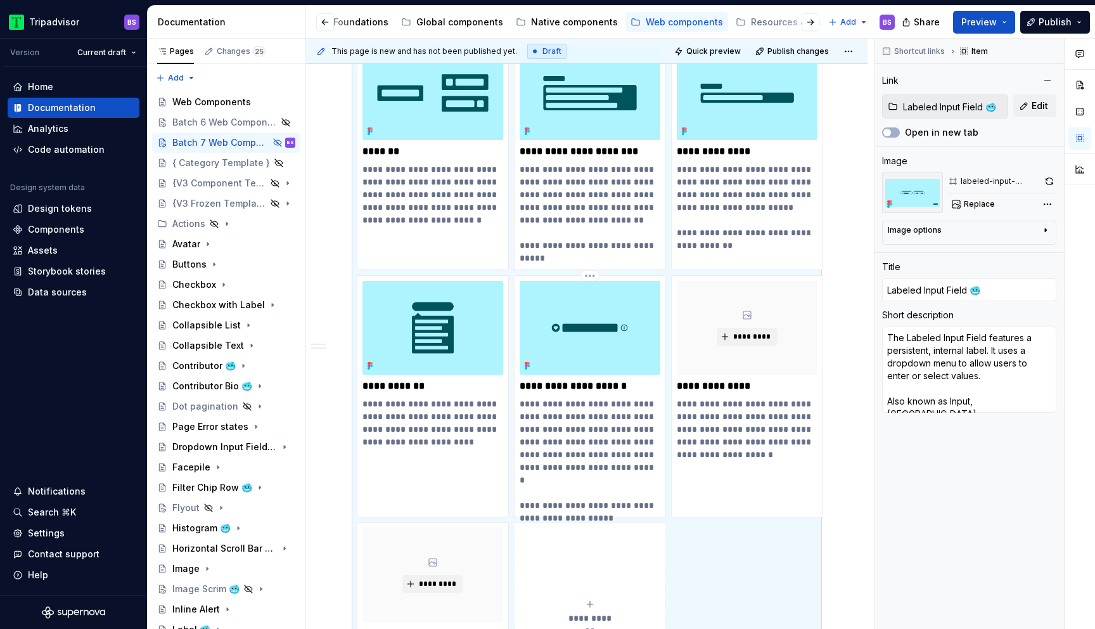
scroll to position [3350, 0]
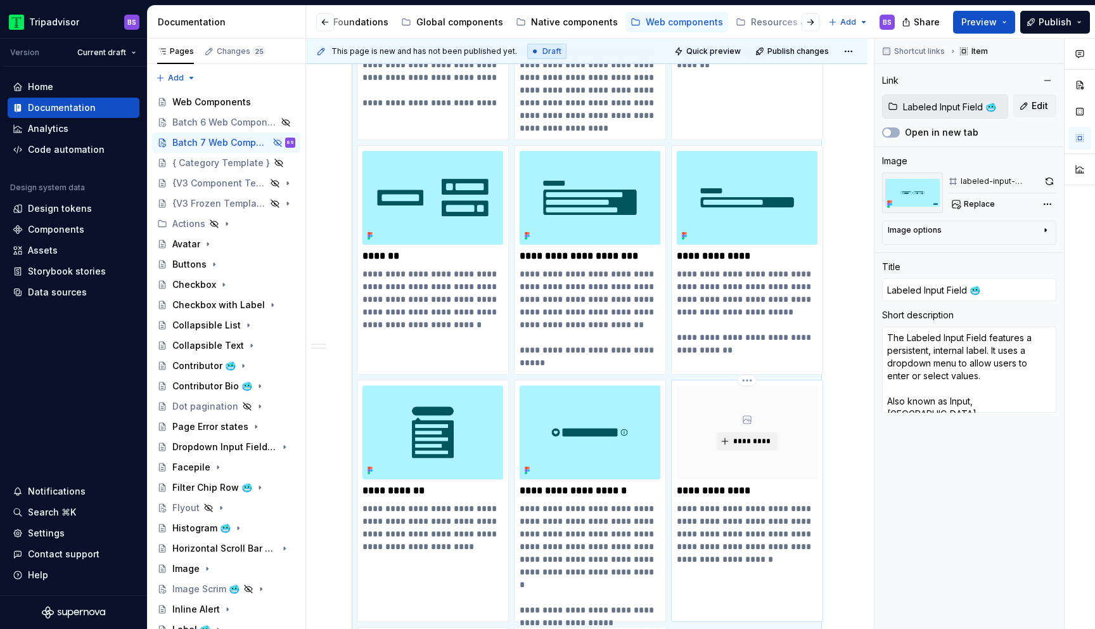
type textarea "*"
type input "Image Scrim 🥶"
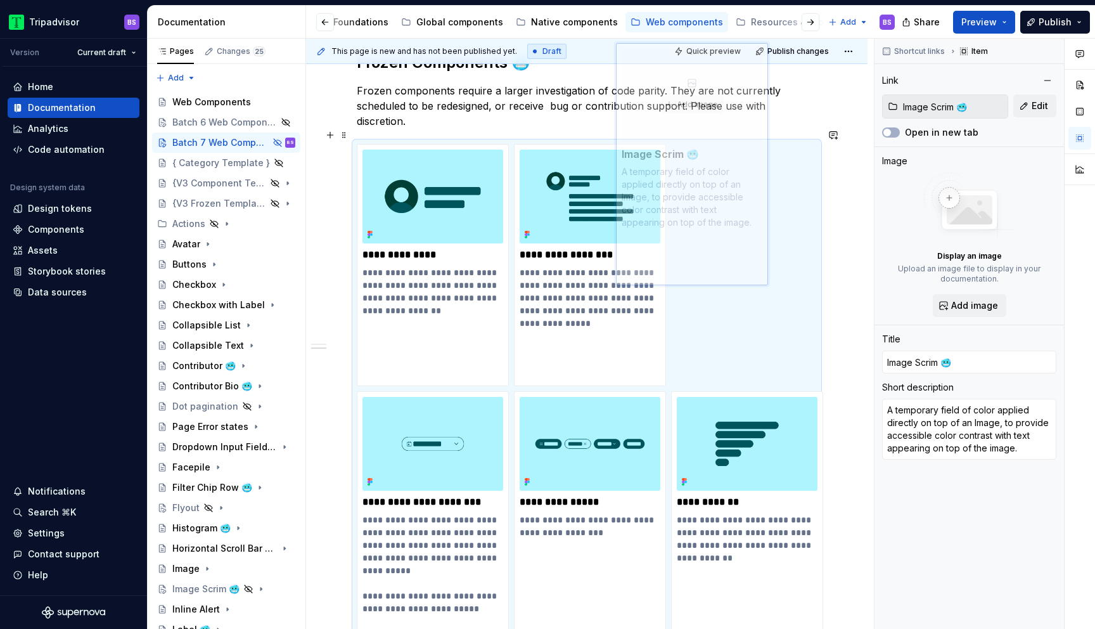
scroll to position [1947, 0]
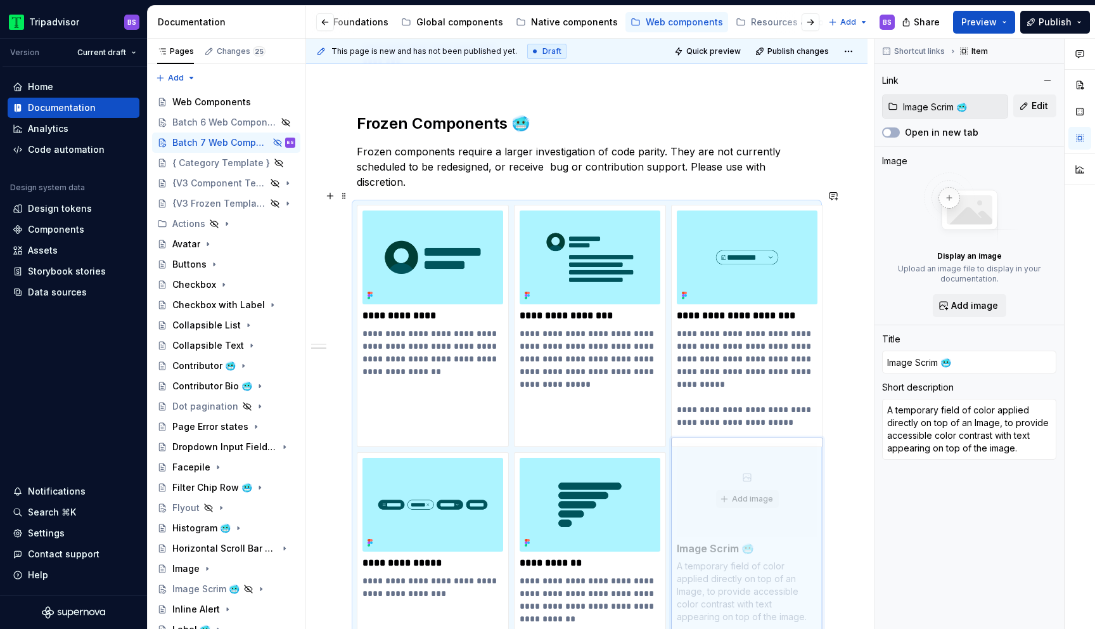
drag, startPoint x: 705, startPoint y: 436, endPoint x: 681, endPoint y: 493, distance: 61.7
click at [681, 493] on body "Tripadvisor BS Version Current draft Home Documentation Analytics Code automati…" at bounding box center [547, 314] width 1095 height 629
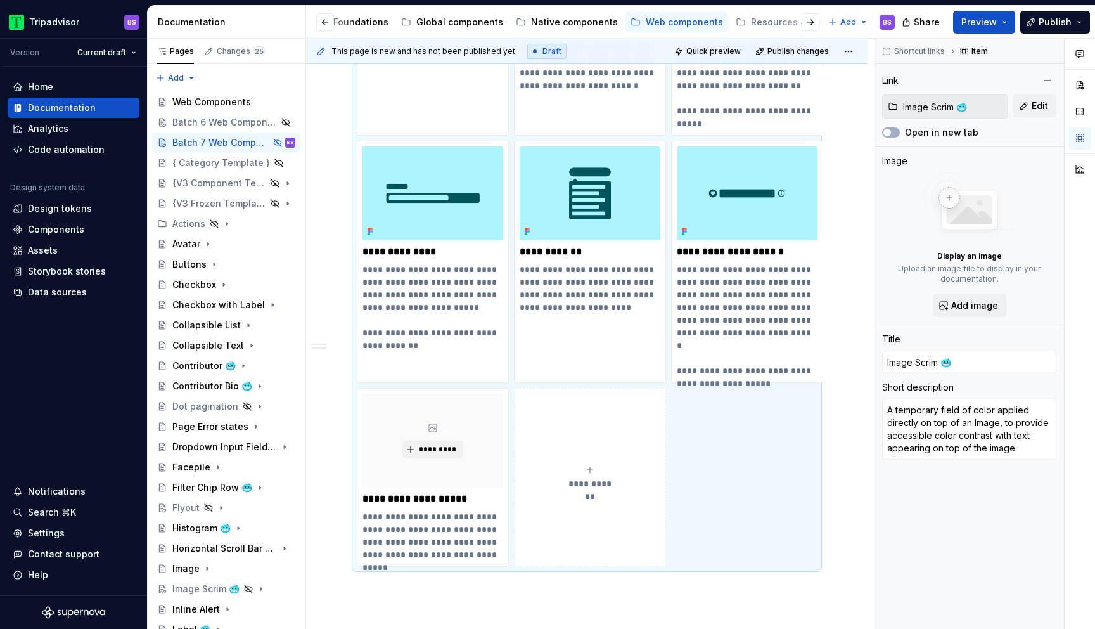
scroll to position [3533, 0]
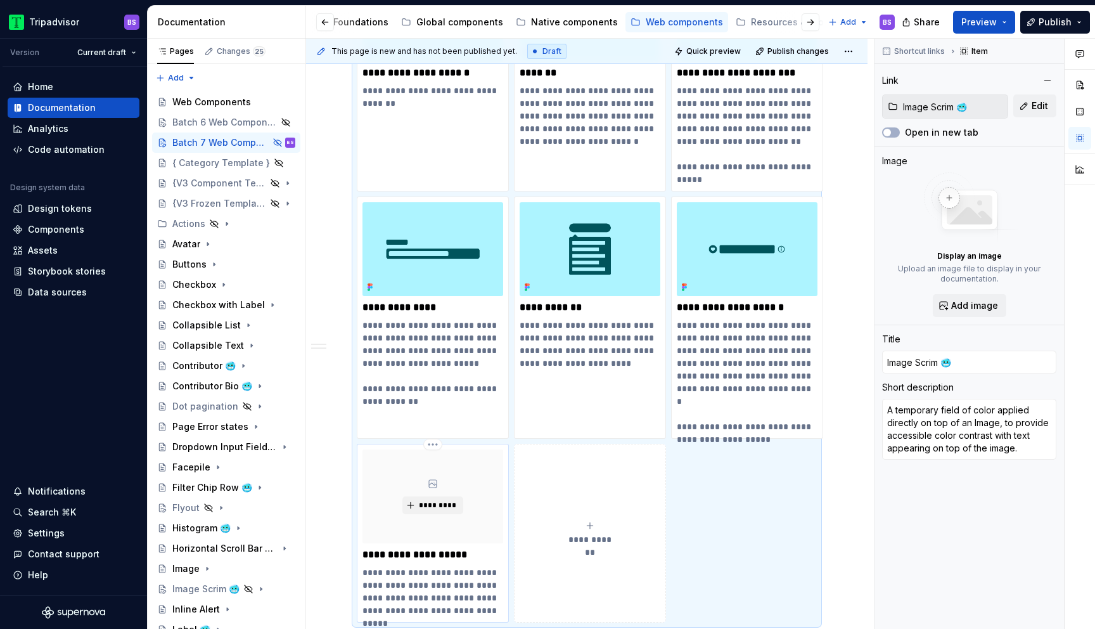
type textarea "*"
type input "Typeahead Results 🥶"
type textarea "Typeahead results are interactive pieces of UI that contain content that is cre…"
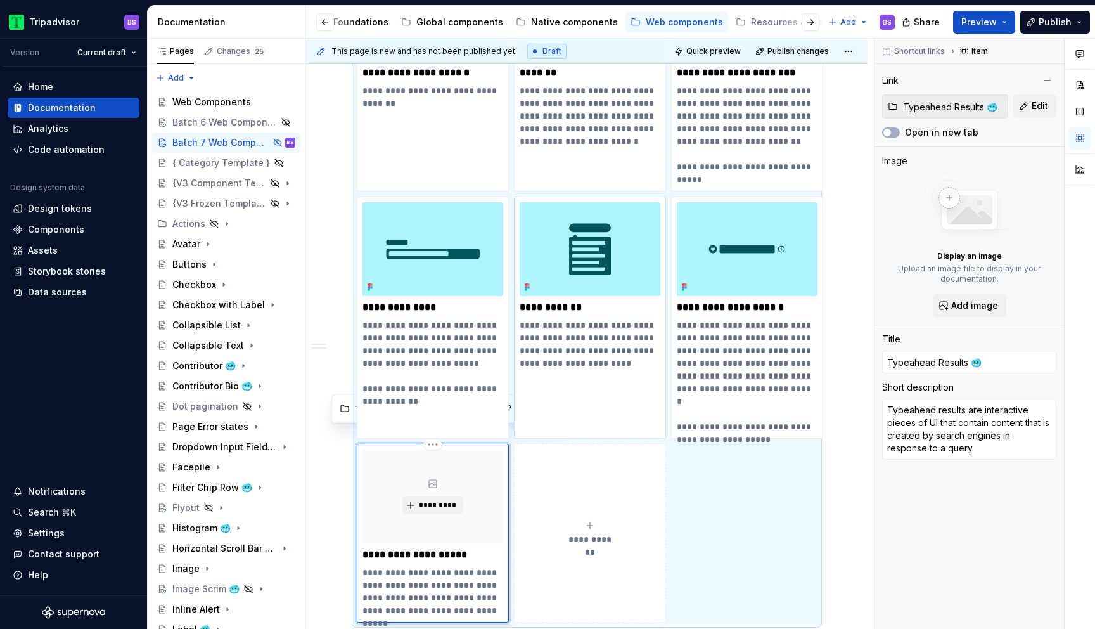
scroll to position [3685, 0]
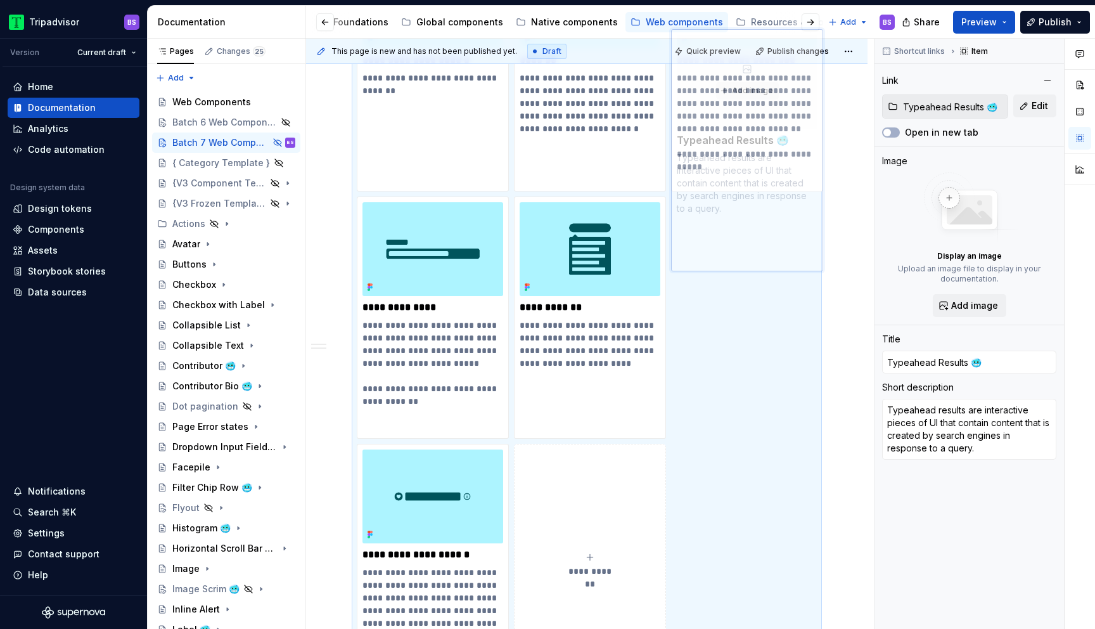
drag, startPoint x: 471, startPoint y: 452, endPoint x: 764, endPoint y: 268, distance: 345.8
click at [764, 268] on body "Tripadvisor BS Version Current draft Home Documentation Analytics Code automati…" at bounding box center [547, 314] width 1095 height 629
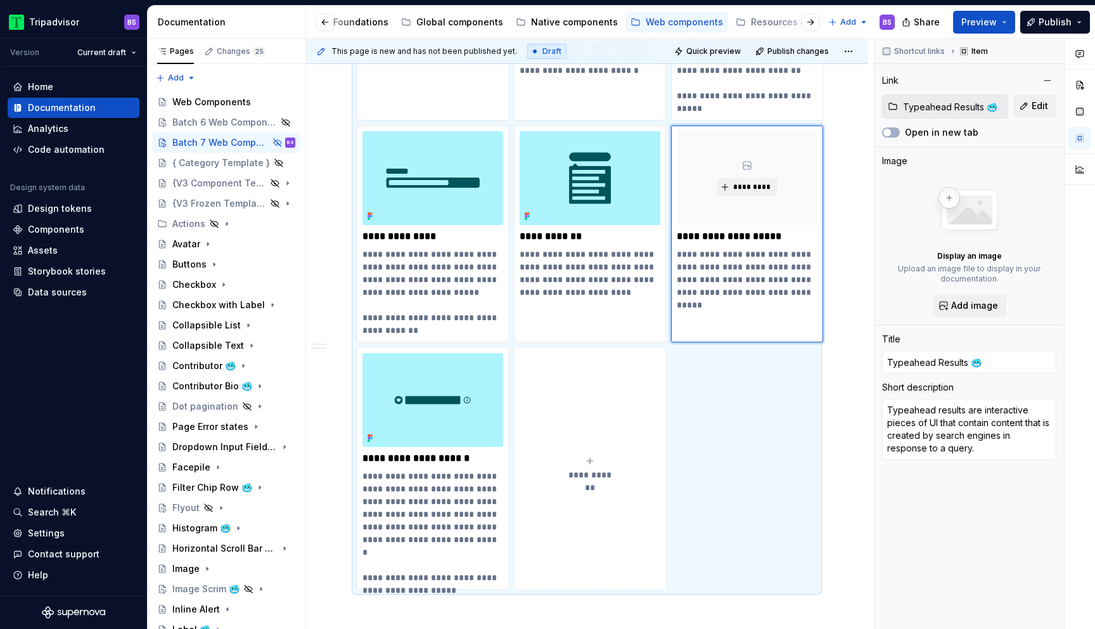
scroll to position [3522, 0]
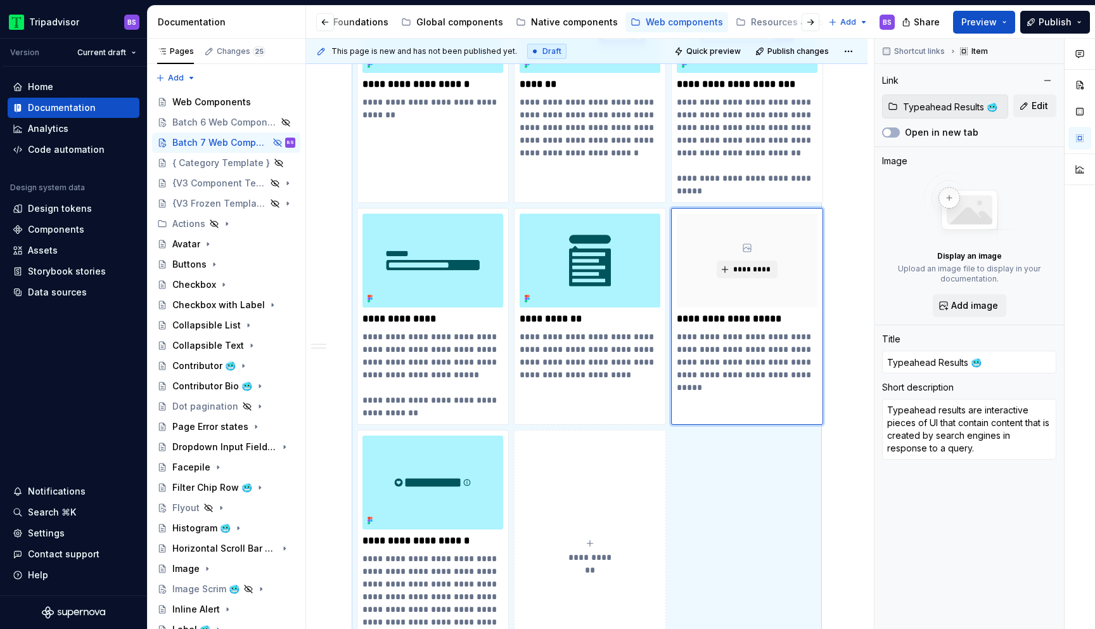
click at [593, 503] on button "**********" at bounding box center [590, 551] width 152 height 242
type textarea "*"
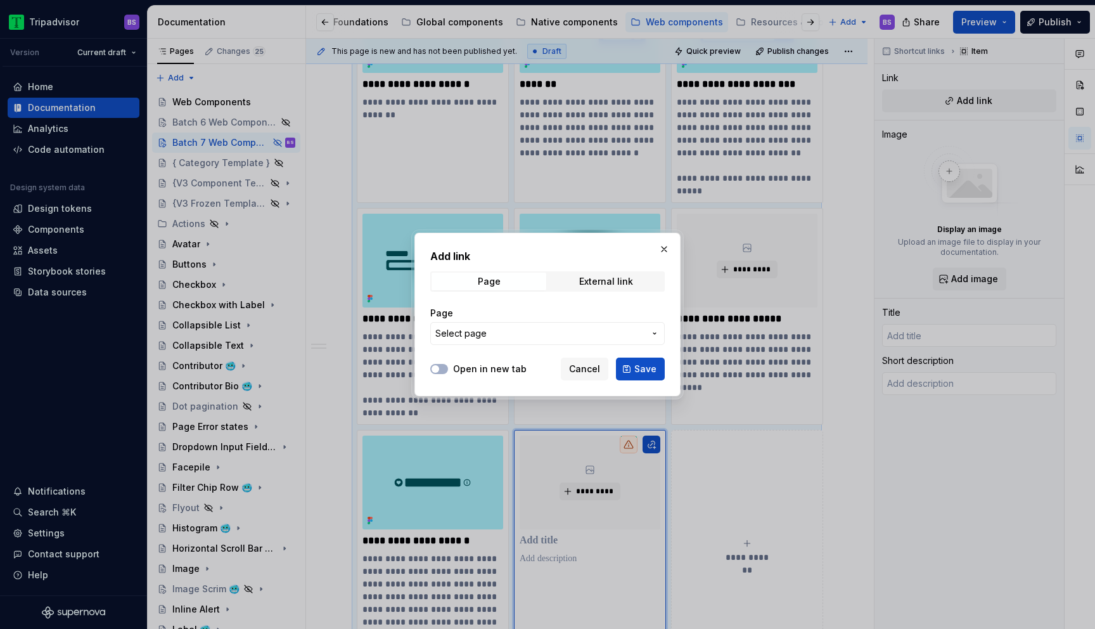
type textarea "*"
click at [501, 340] on button "Select page" at bounding box center [547, 333] width 235 height 23
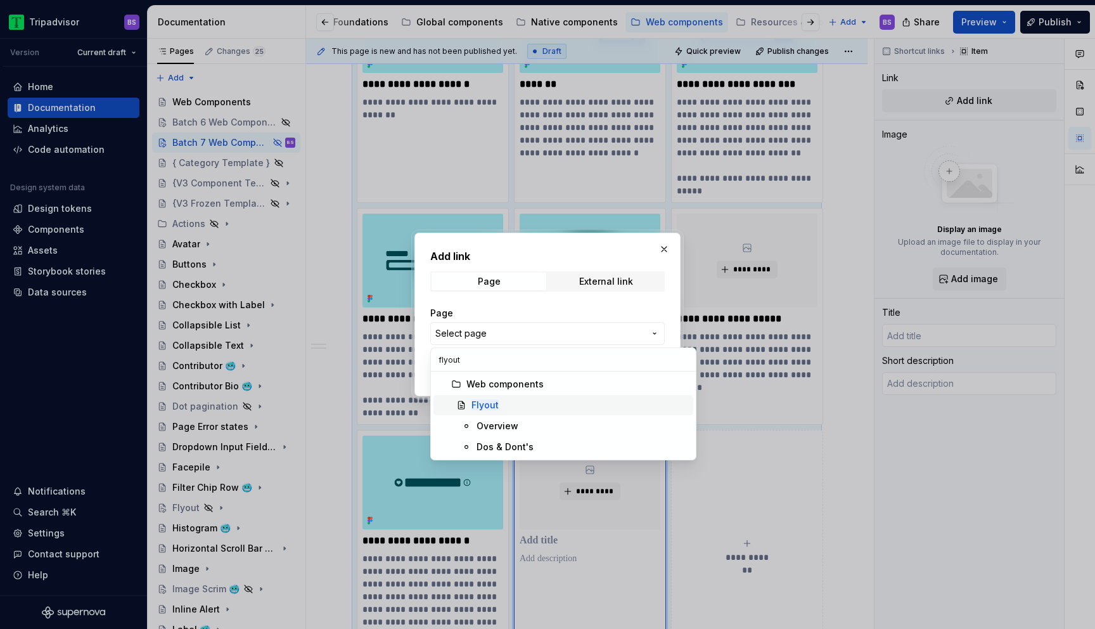
type input "flyout"
click at [497, 407] on mark "Flyout" at bounding box center [485, 404] width 27 height 11
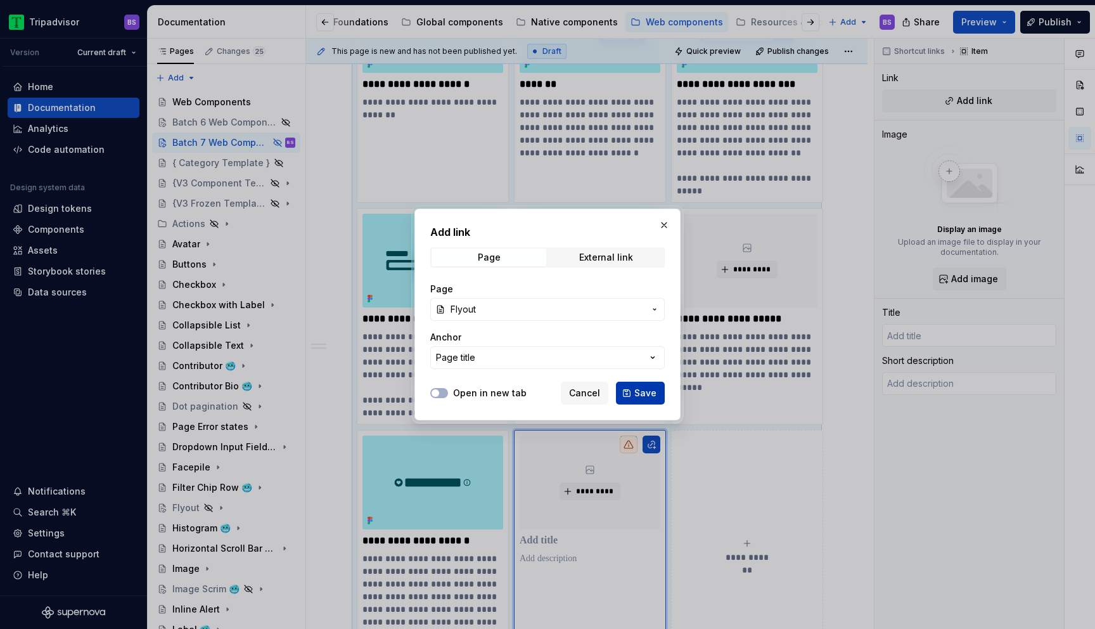
click at [640, 394] on span "Save" at bounding box center [645, 393] width 22 height 13
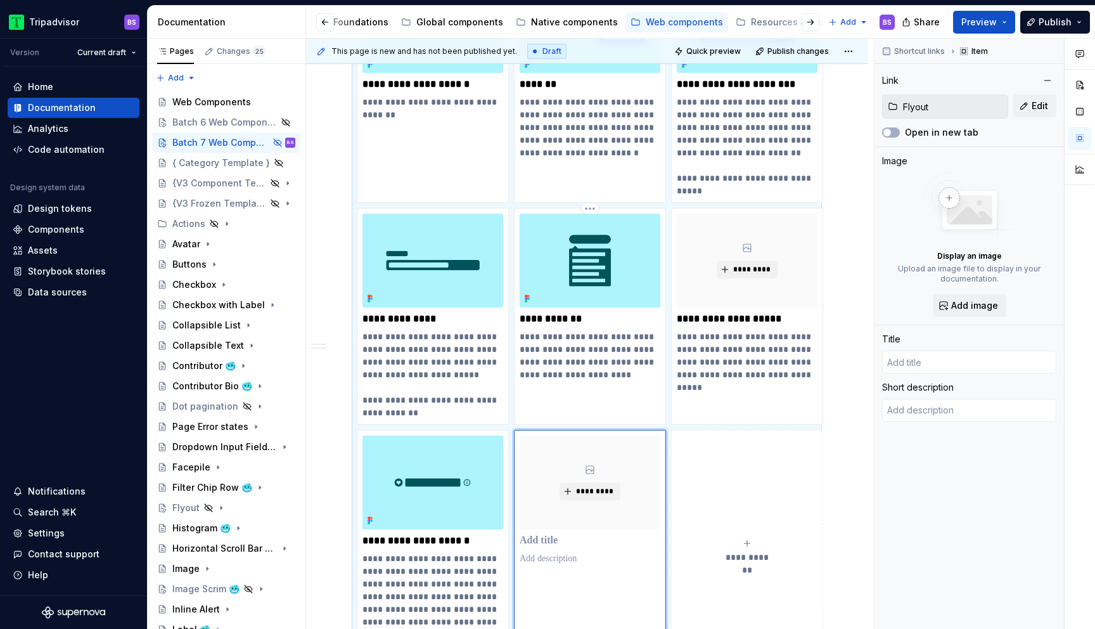
scroll to position [3552, 0]
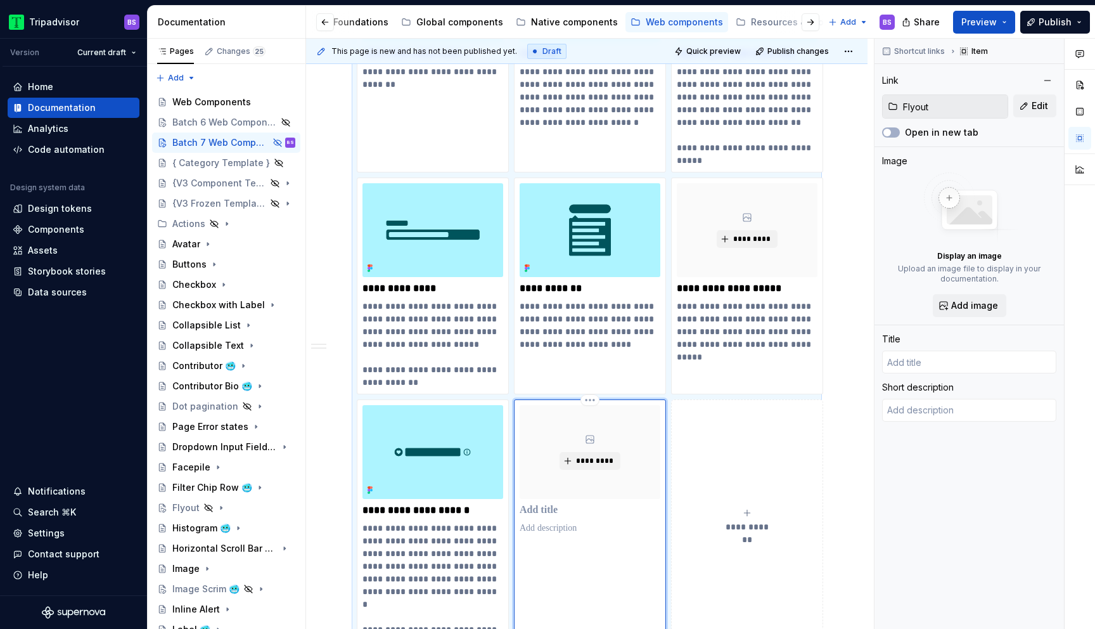
type textarea "*"
type input "Flyout"
type textarea "{ Definition of the component in 1 sentence. } Also known as Tray, Drawer, Shee…"
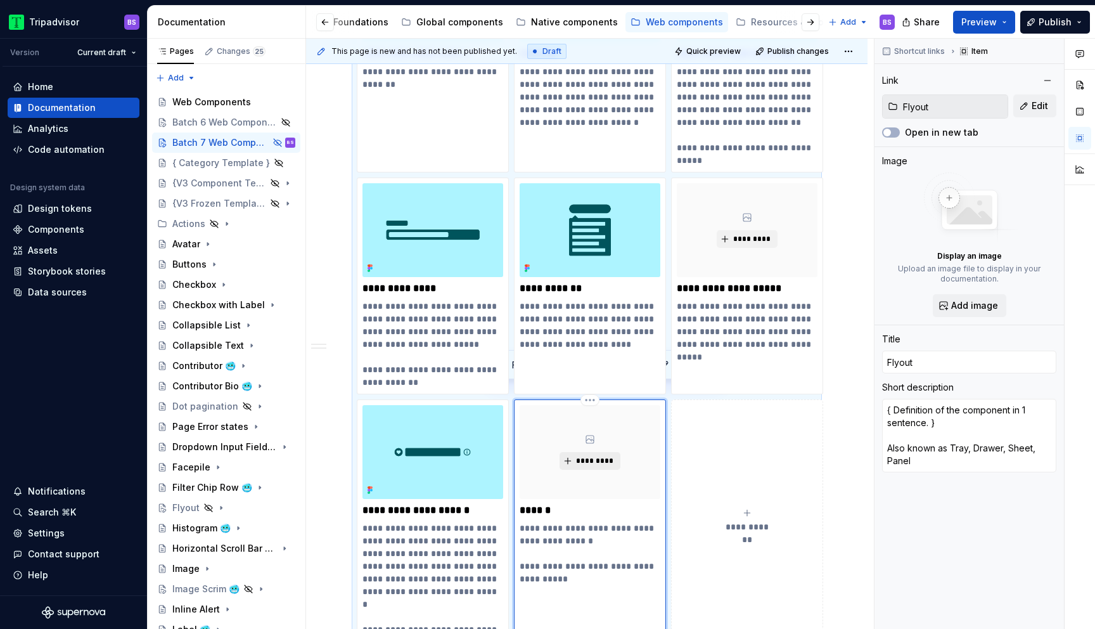
click at [595, 456] on span "*********" at bounding box center [595, 461] width 39 height 10
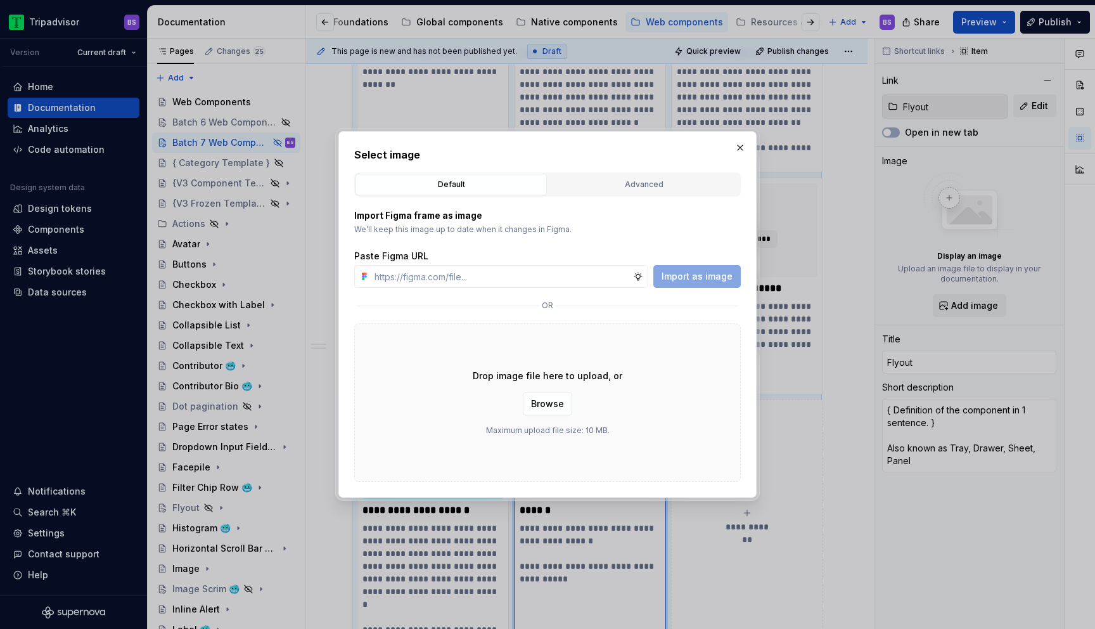
type textarea "*"
click at [525, 273] on input "text" at bounding box center [502, 276] width 264 height 23
paste input "[URL][DOMAIN_NAME]"
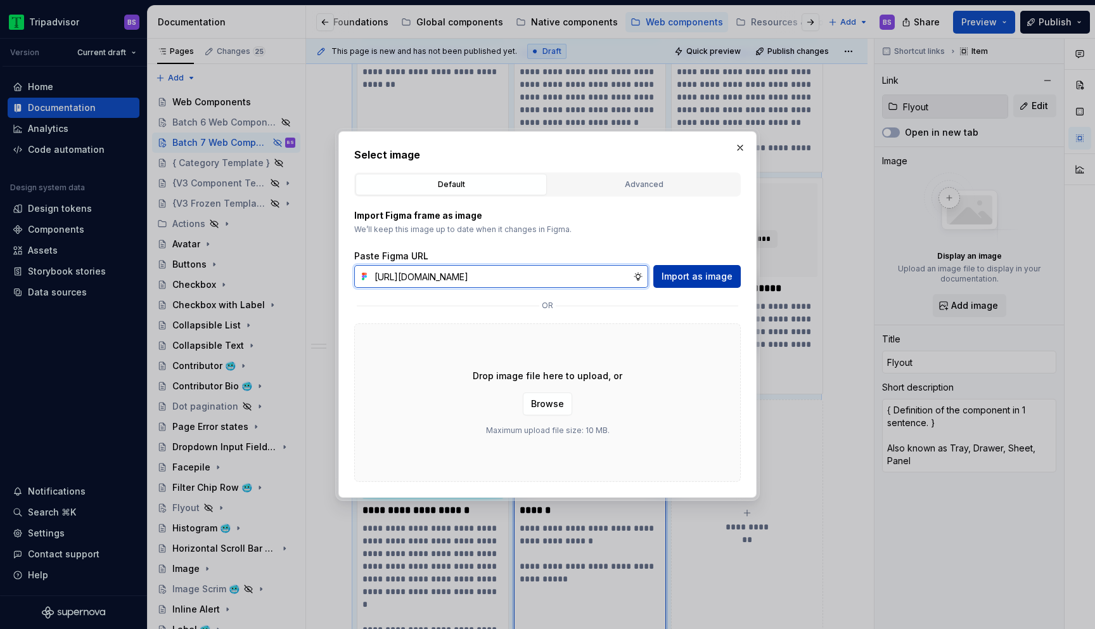
type input "[URL][DOMAIN_NAME]"
click at [699, 280] on span "Import as image" at bounding box center [697, 276] width 71 height 13
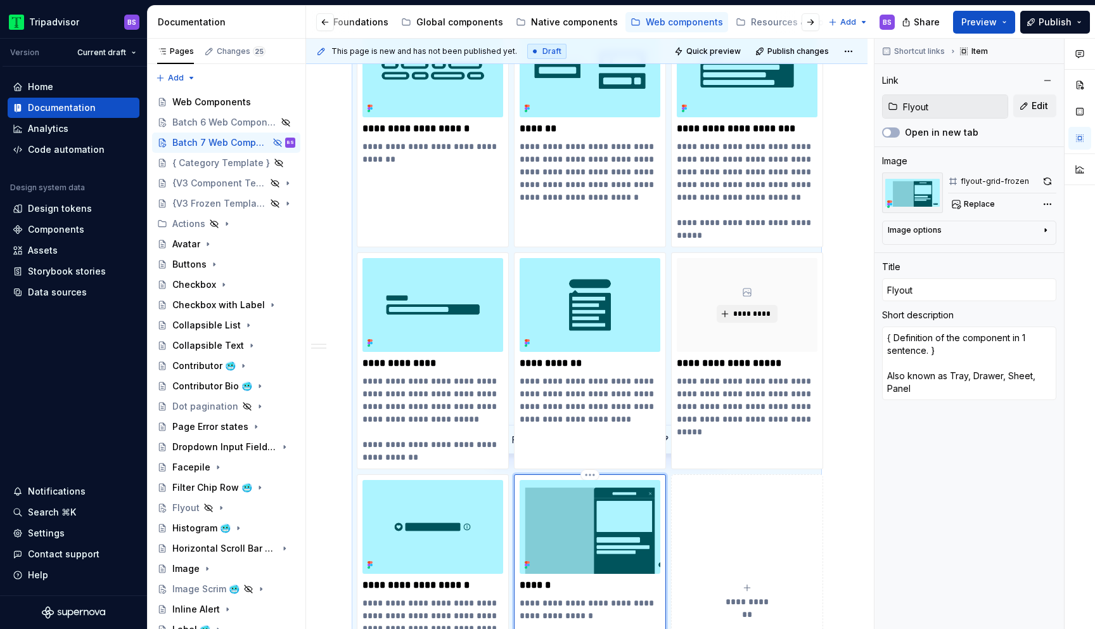
scroll to position [3655, 0]
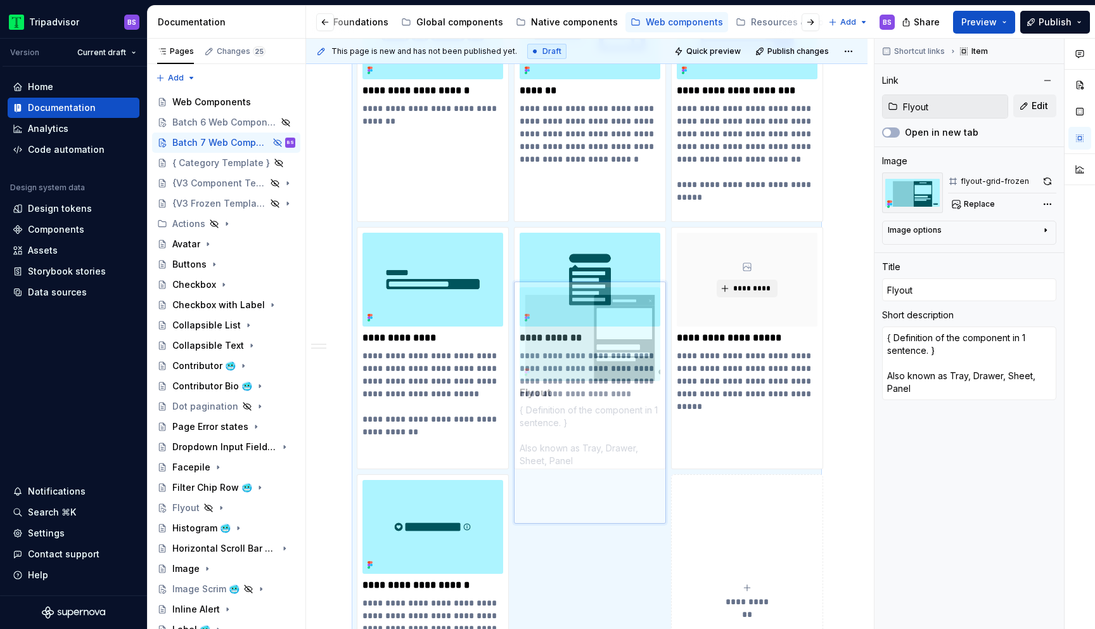
drag, startPoint x: 564, startPoint y: 508, endPoint x: 553, endPoint y: 425, distance: 83.8
click at [553, 425] on body "Tripadvisor BS Version Current draft Home Documentation Analytics Code automati…" at bounding box center [547, 314] width 1095 height 629
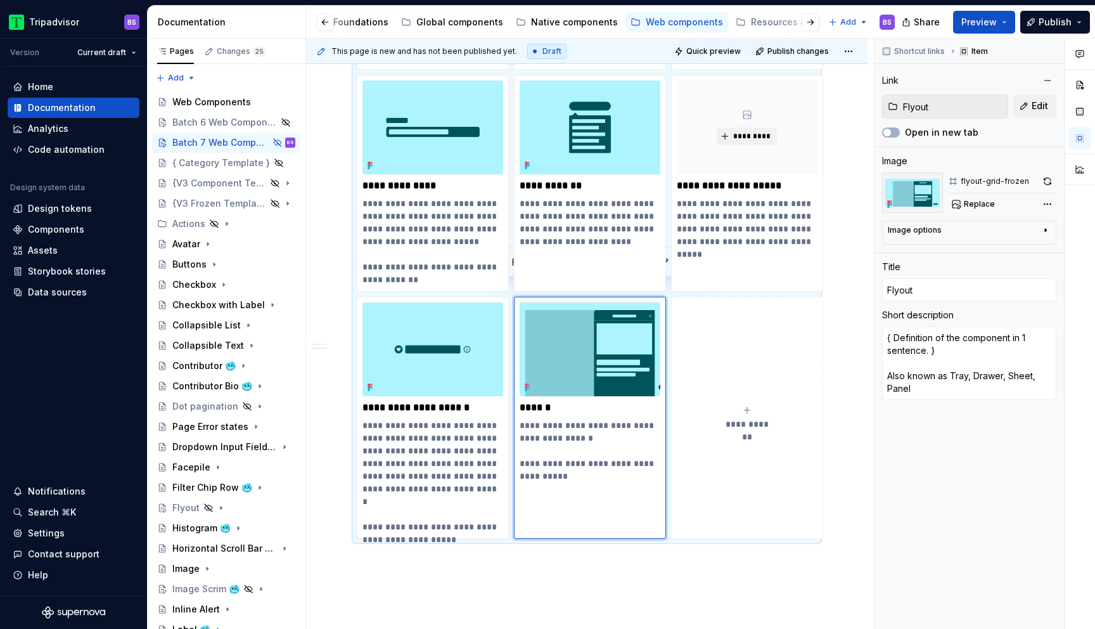
click at [605, 337] on img at bounding box center [590, 349] width 141 height 94
click at [591, 283] on html "Tripadvisor BS Version Current draft Home Documentation Analytics Code automati…" at bounding box center [547, 314] width 1095 height 629
click at [626, 387] on html "Tripadvisor BS Version Current draft Home Documentation Analytics Code automati…" at bounding box center [547, 314] width 1095 height 629
click at [1044, 183] on button "button" at bounding box center [1048, 181] width 18 height 18
click at [755, 375] on button "**********" at bounding box center [747, 418] width 152 height 242
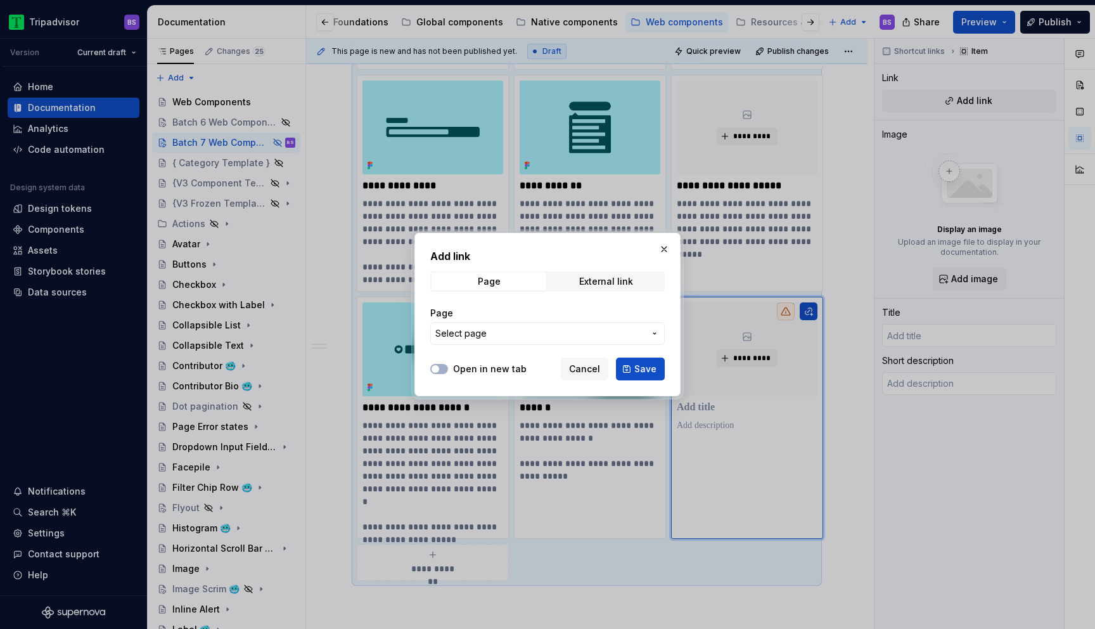
type textarea "*"
click at [546, 334] on span "Select page" at bounding box center [539, 333] width 209 height 13
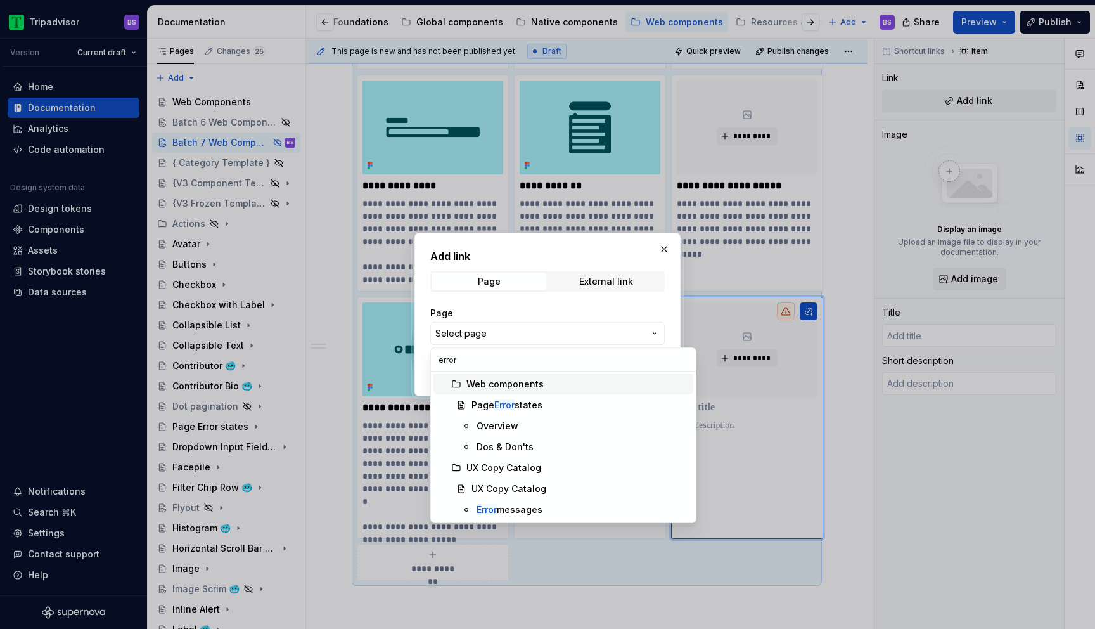
scroll to position [0, 0]
type input "error"
click at [535, 405] on div "Page Error states" at bounding box center [507, 405] width 71 height 13
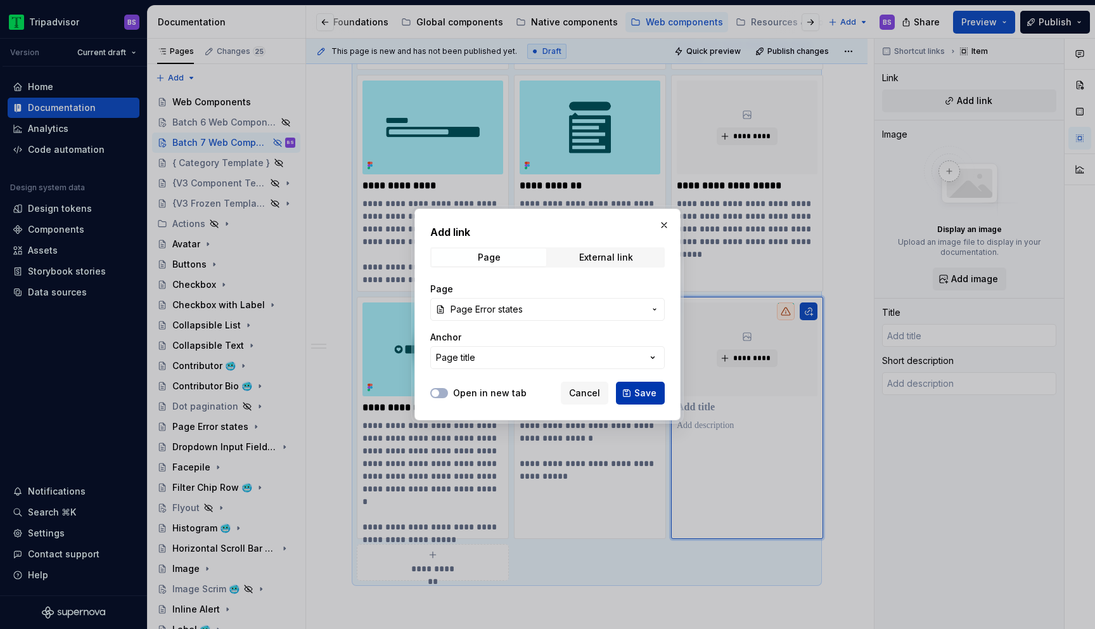
click at [641, 394] on span "Save" at bounding box center [645, 393] width 22 height 13
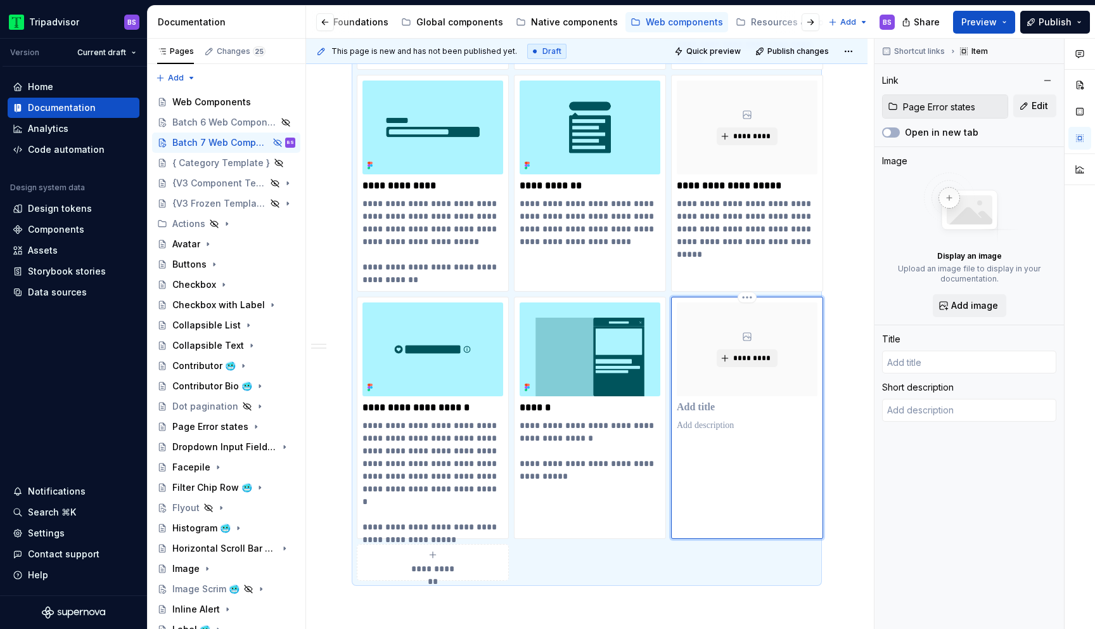
type textarea "*"
type input "Page Error states"
type textarea "An Error State occur when the system fails to complete an expected action. The …"
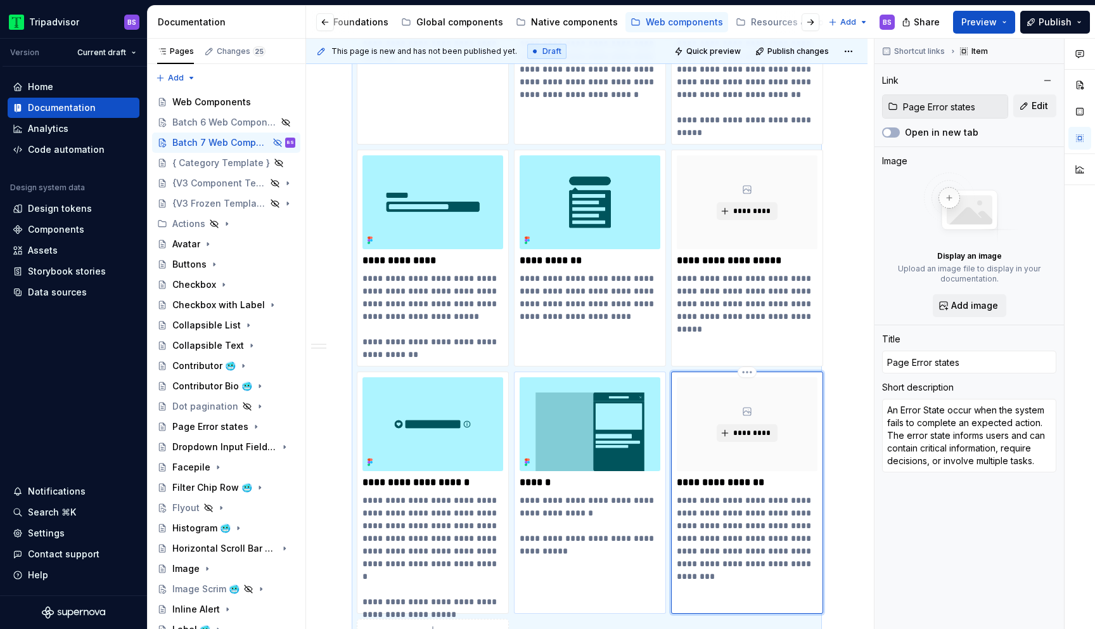
type textarea "*"
type input "Flyout"
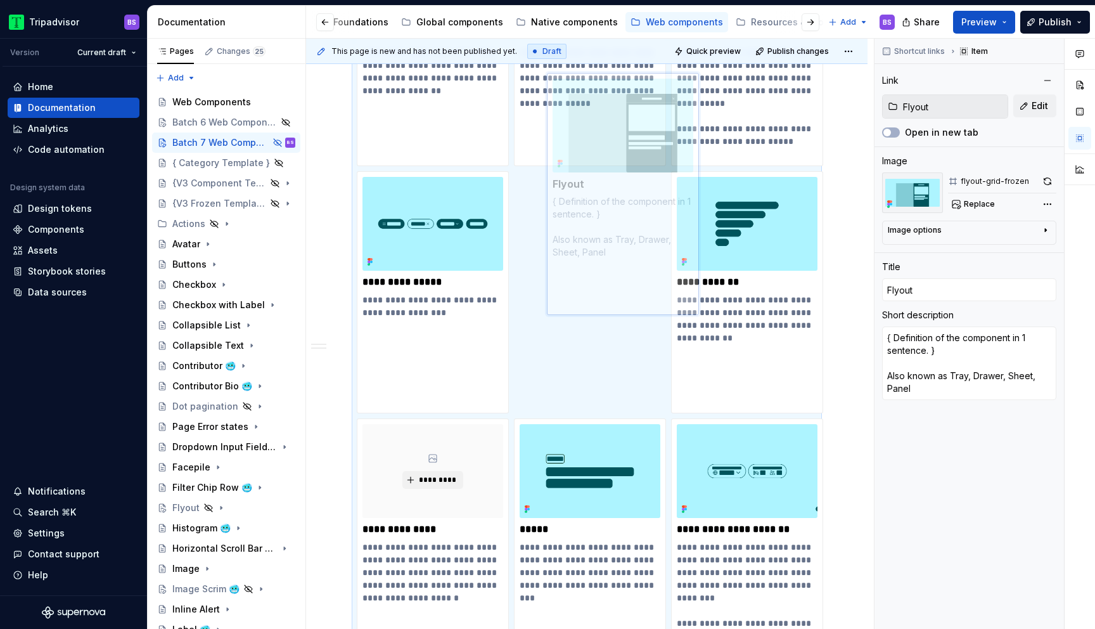
scroll to position [2210, 0]
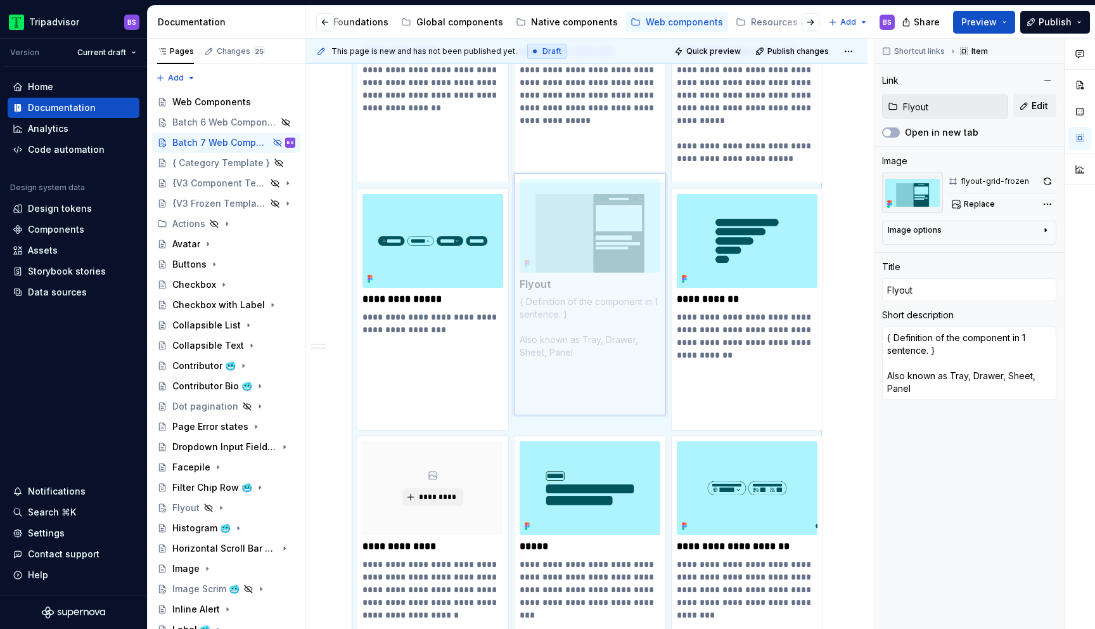
drag, startPoint x: 606, startPoint y: 415, endPoint x: 617, endPoint y: 222, distance: 193.7
click at [617, 222] on body "Tripadvisor BS Version Current draft Home Documentation Analytics Code automati…" at bounding box center [547, 314] width 1095 height 629
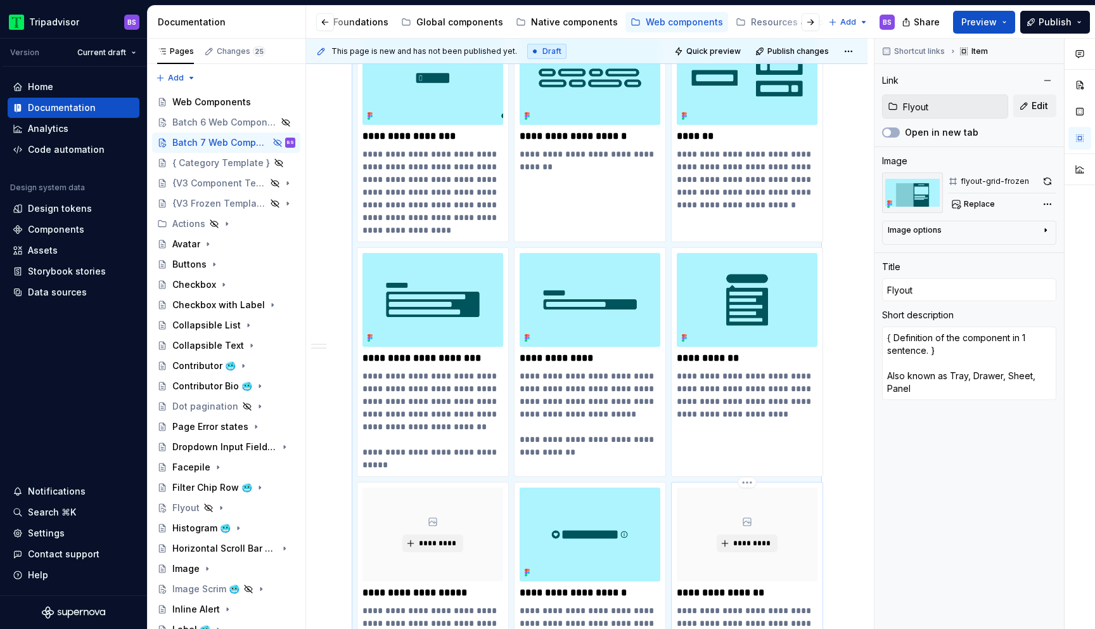
type textarea "*"
type input "Page Error states"
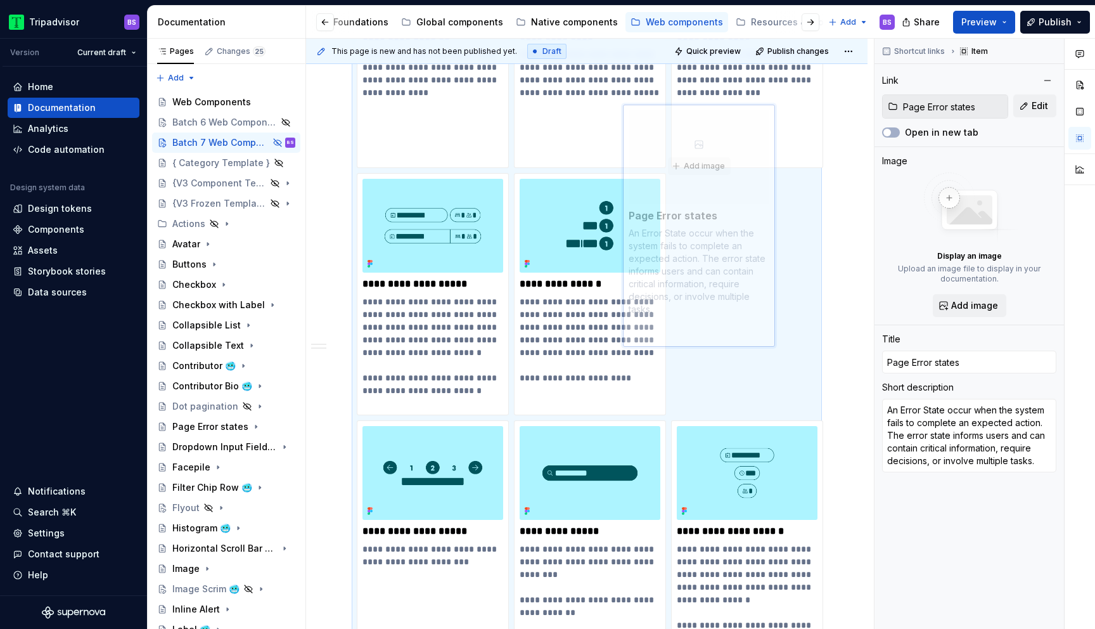
scroll to position [2946, 0]
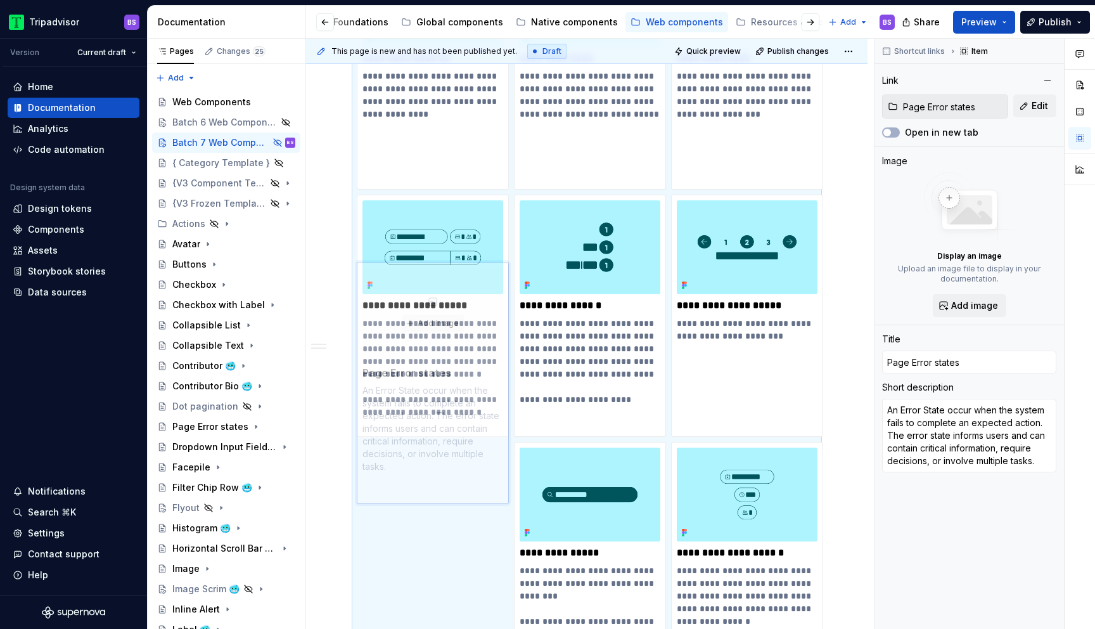
drag, startPoint x: 695, startPoint y: 499, endPoint x: 401, endPoint y: 437, distance: 300.5
click at [401, 437] on body "Tripadvisor BS Version Current draft Home Documentation Analytics Code automati…" at bounding box center [547, 314] width 1095 height 629
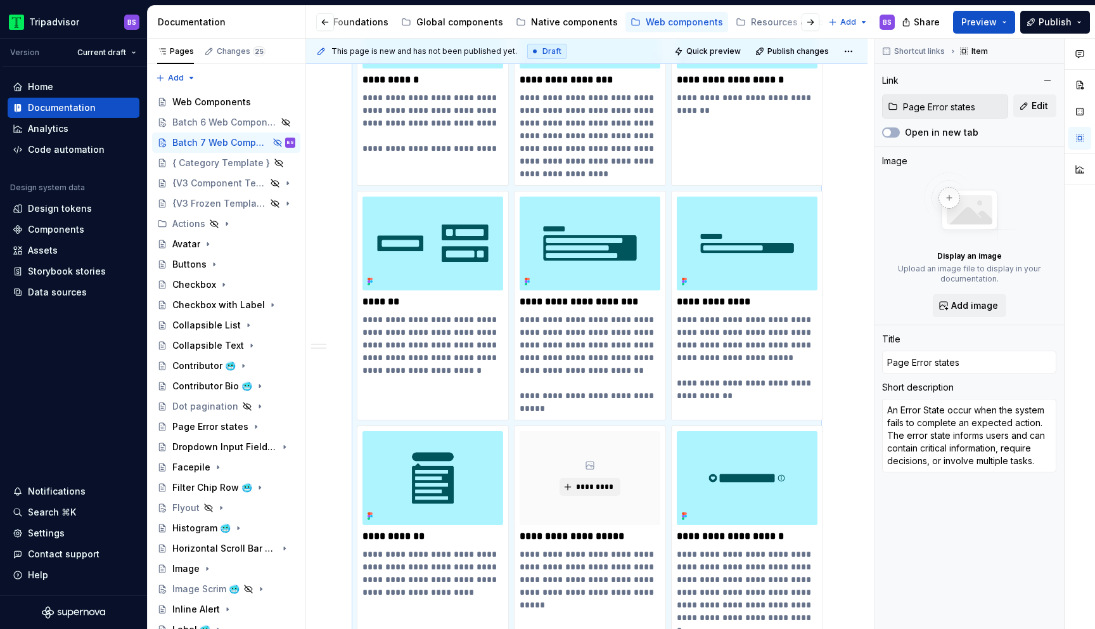
scroll to position [3756, 0]
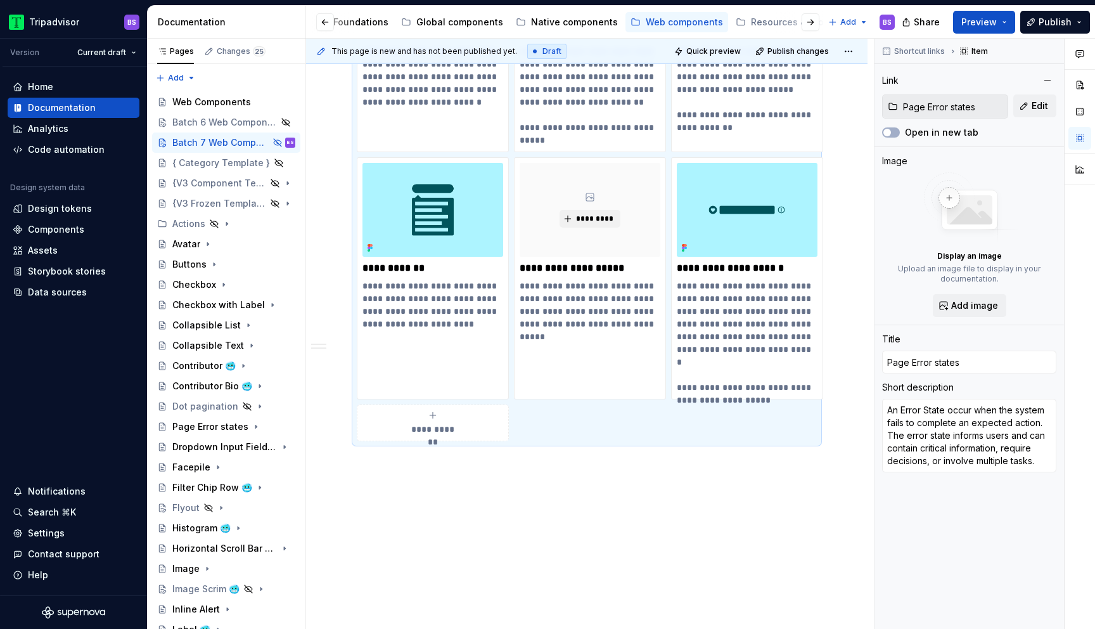
click at [437, 420] on button "**********" at bounding box center [433, 422] width 152 height 37
type textarea "*"
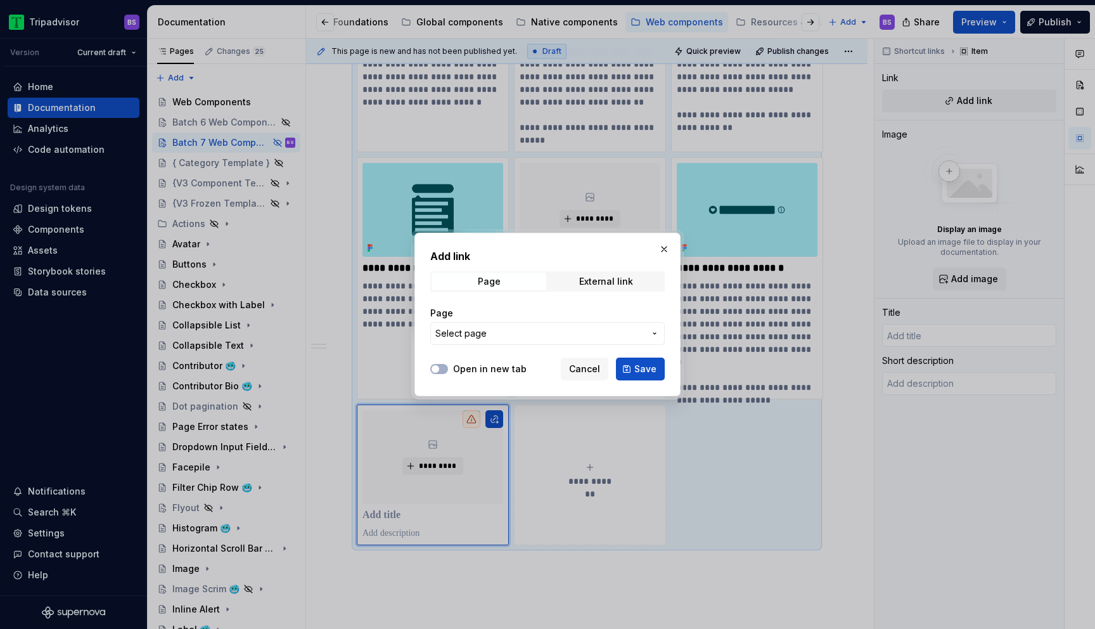
type textarea "*"
click at [465, 322] on button "Select page" at bounding box center [547, 333] width 235 height 23
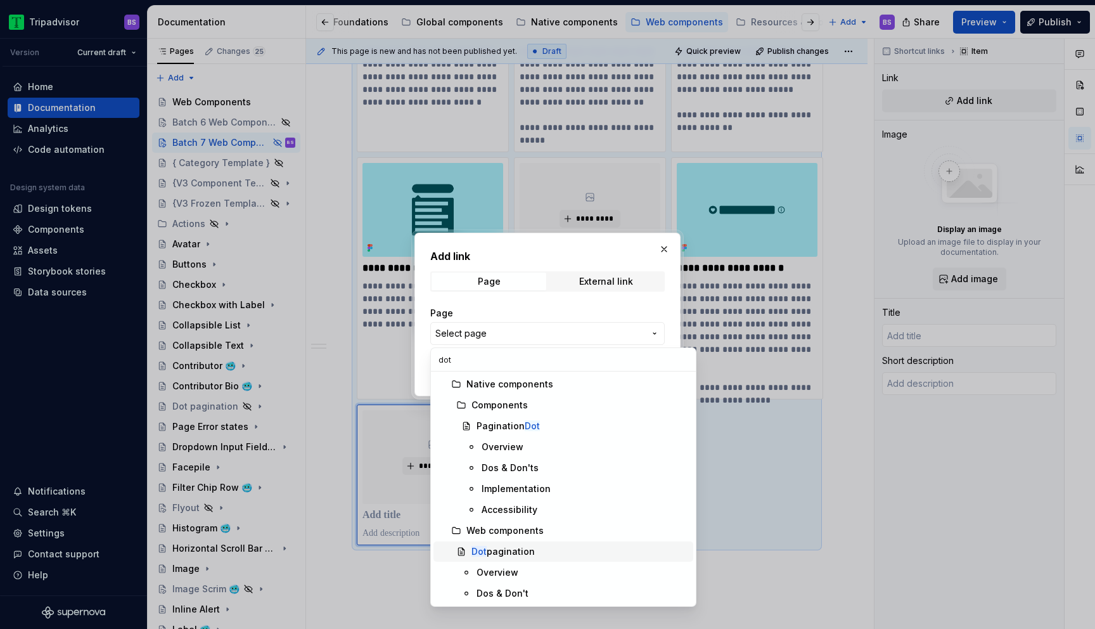
type input "dot"
click at [507, 554] on div "Dot pagination" at bounding box center [503, 551] width 63 height 13
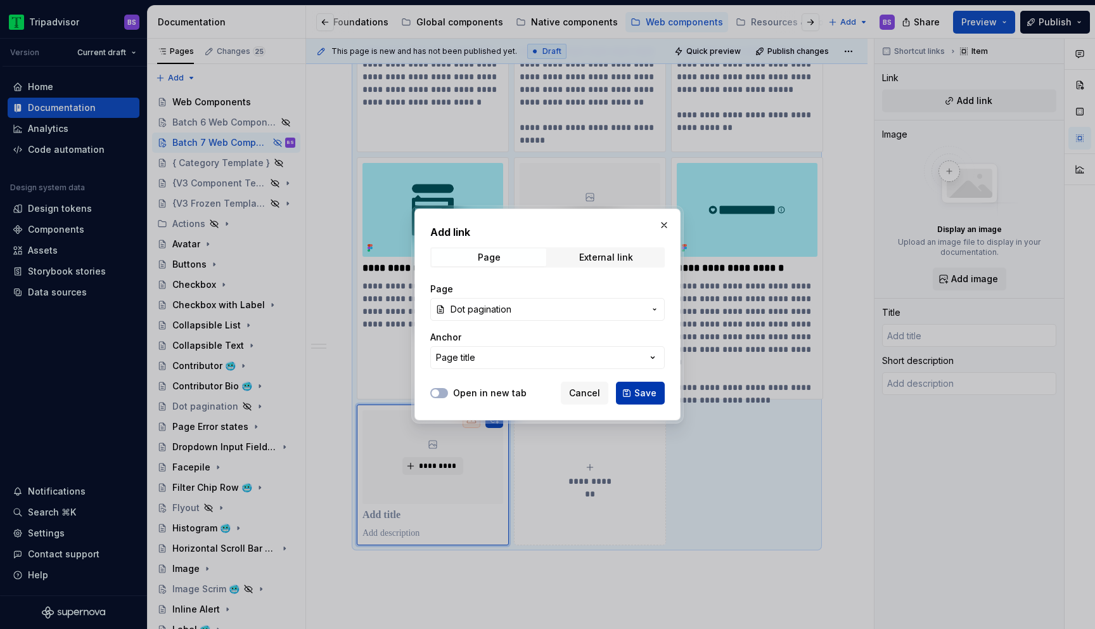
click at [650, 396] on span "Save" at bounding box center [645, 393] width 22 height 13
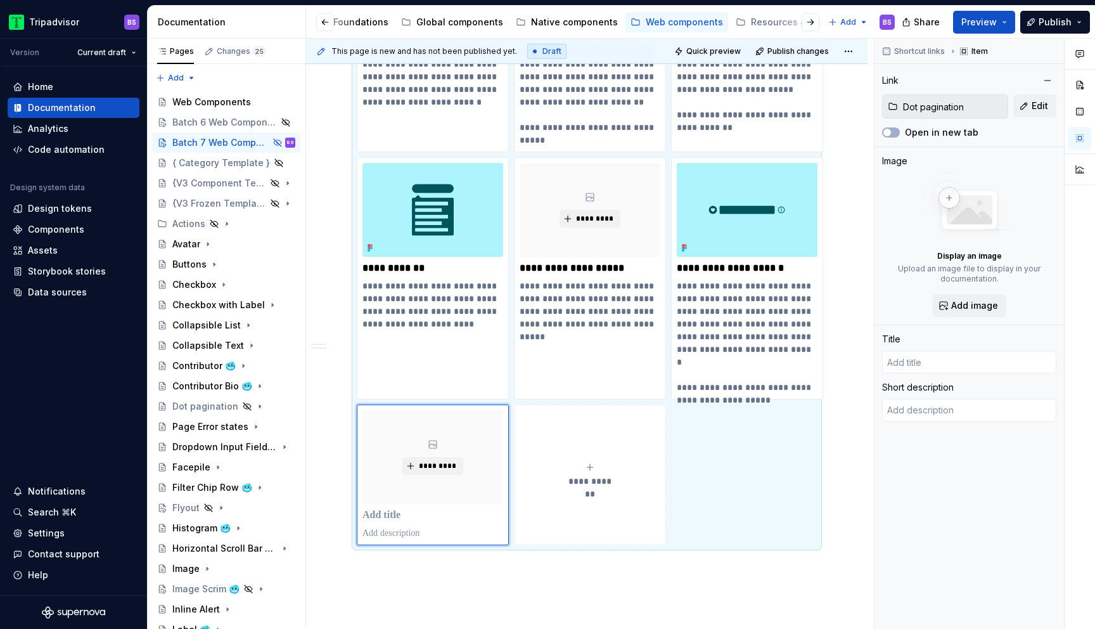
type textarea "*"
type input "Dot pagination"
type textarea "Pagination is used for splitting up content in a series or collection into seve…"
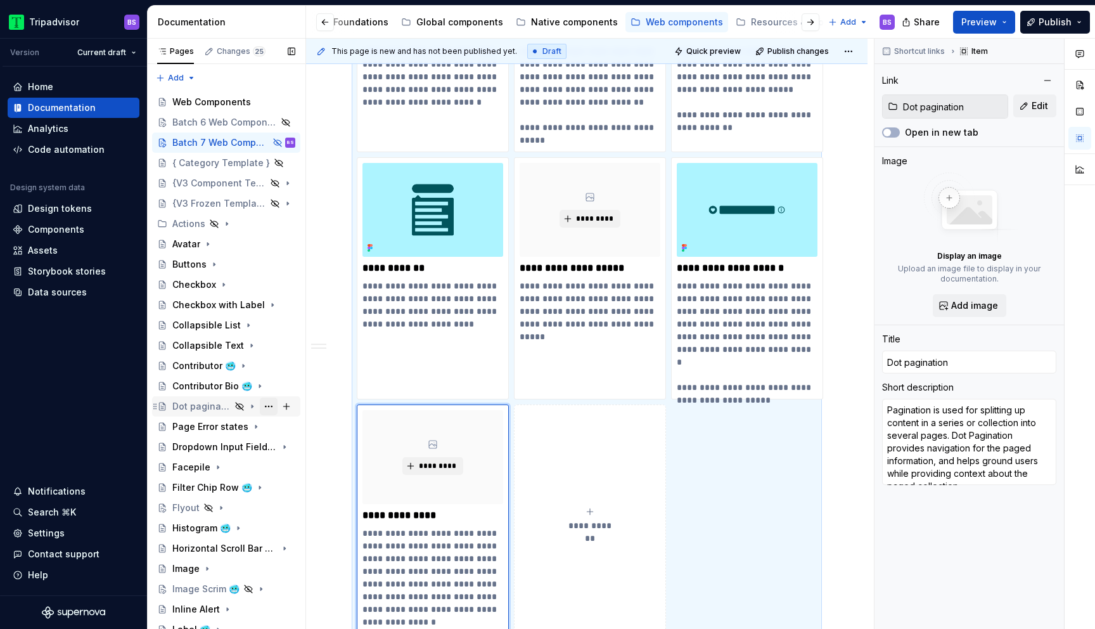
click at [270, 404] on button "Page tree" at bounding box center [269, 406] width 18 height 18
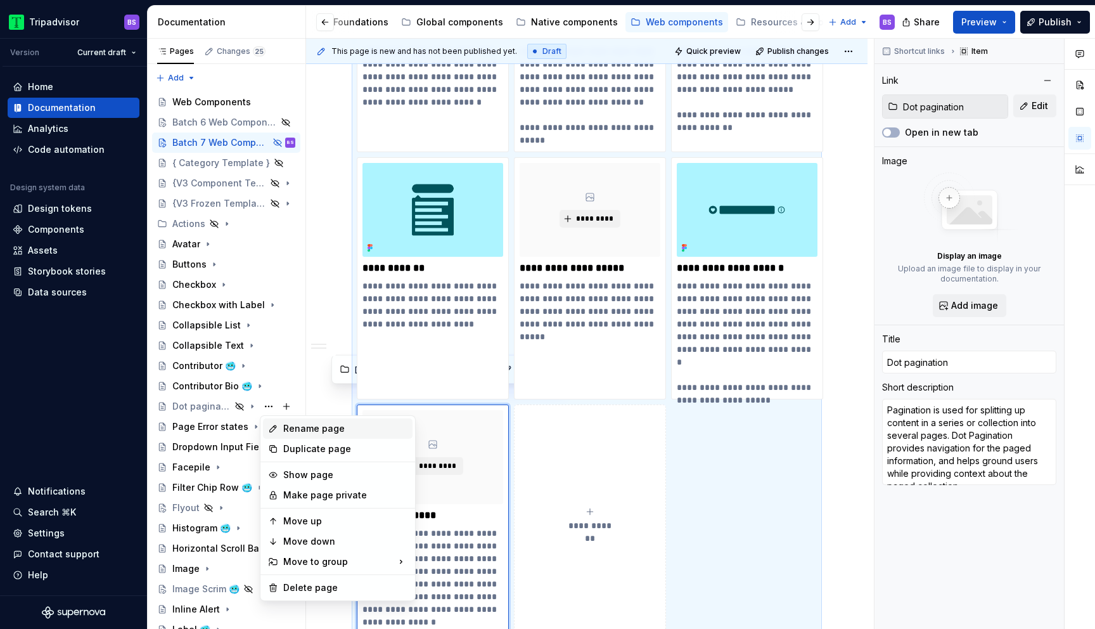
click at [307, 429] on div "Rename page" at bounding box center [345, 428] width 124 height 13
type textarea "*"
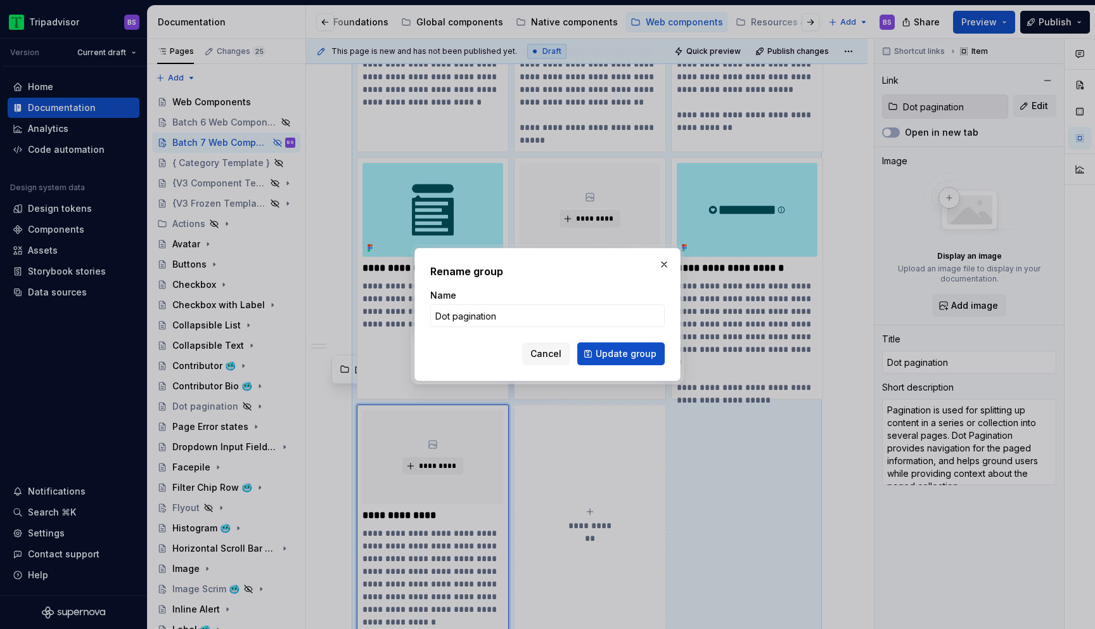
type input "Dot Pagination"
click button "Update group" at bounding box center [620, 353] width 87 height 23
type textarea "*"
type input "Dot Pagination"
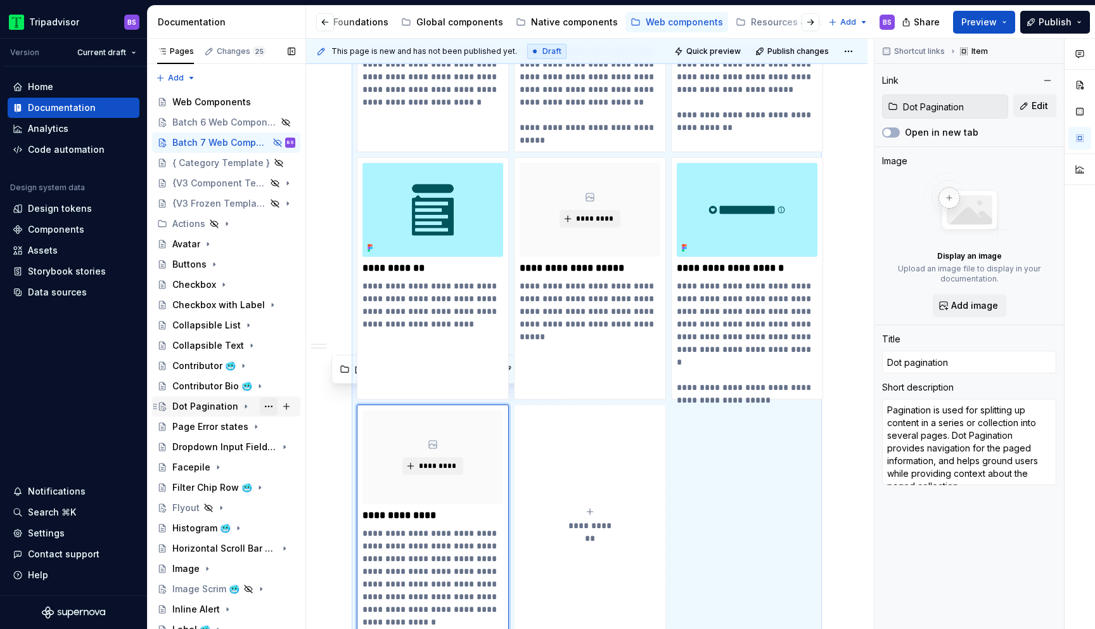
click at [266, 408] on button "Page tree" at bounding box center [269, 406] width 18 height 18
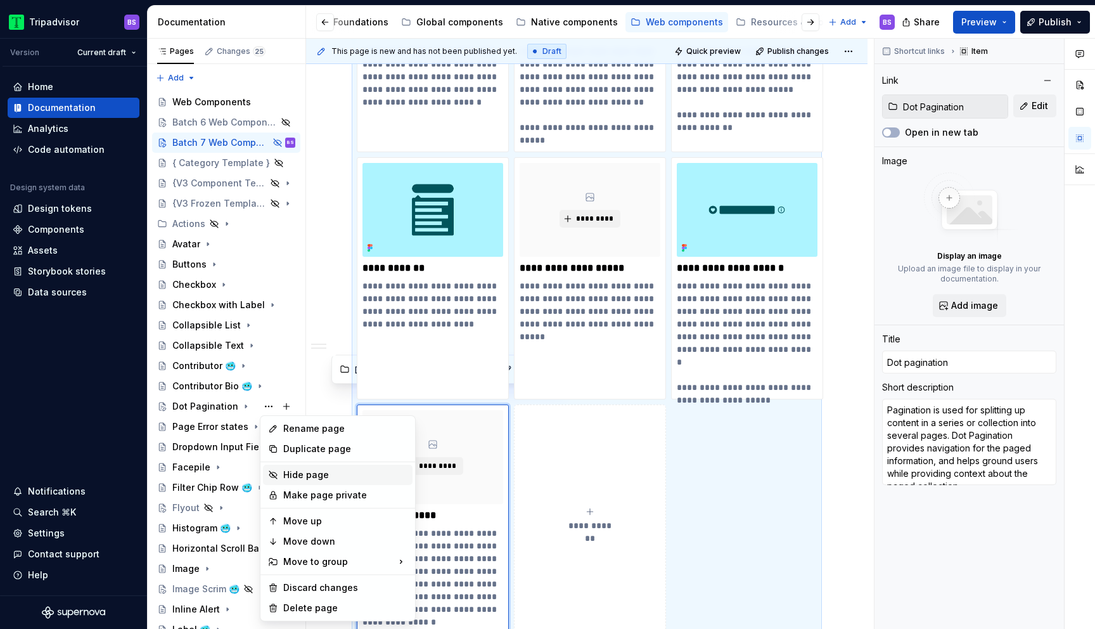
click at [294, 477] on div "Hide page" at bounding box center [345, 474] width 124 height 13
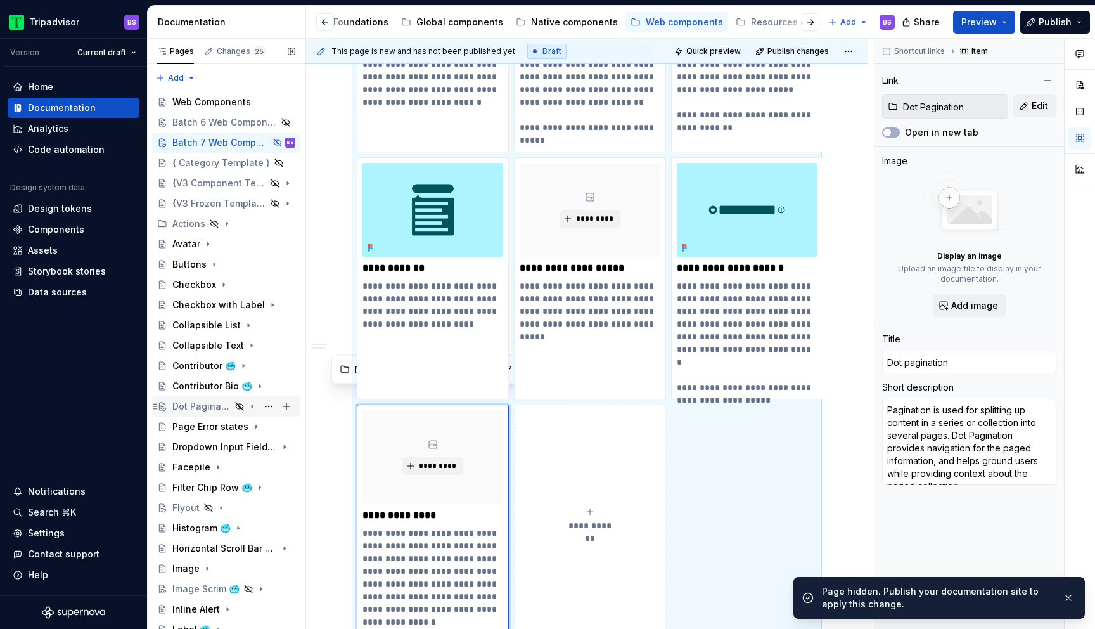
click at [249, 409] on icon "Page tree" at bounding box center [252, 406] width 10 height 10
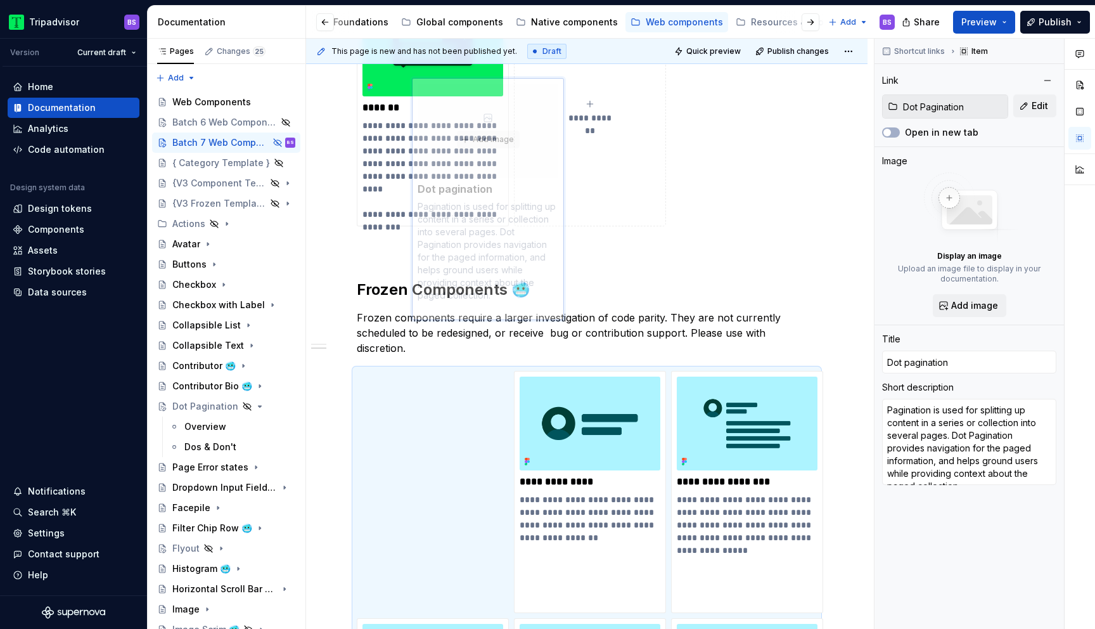
scroll to position [1771, 0]
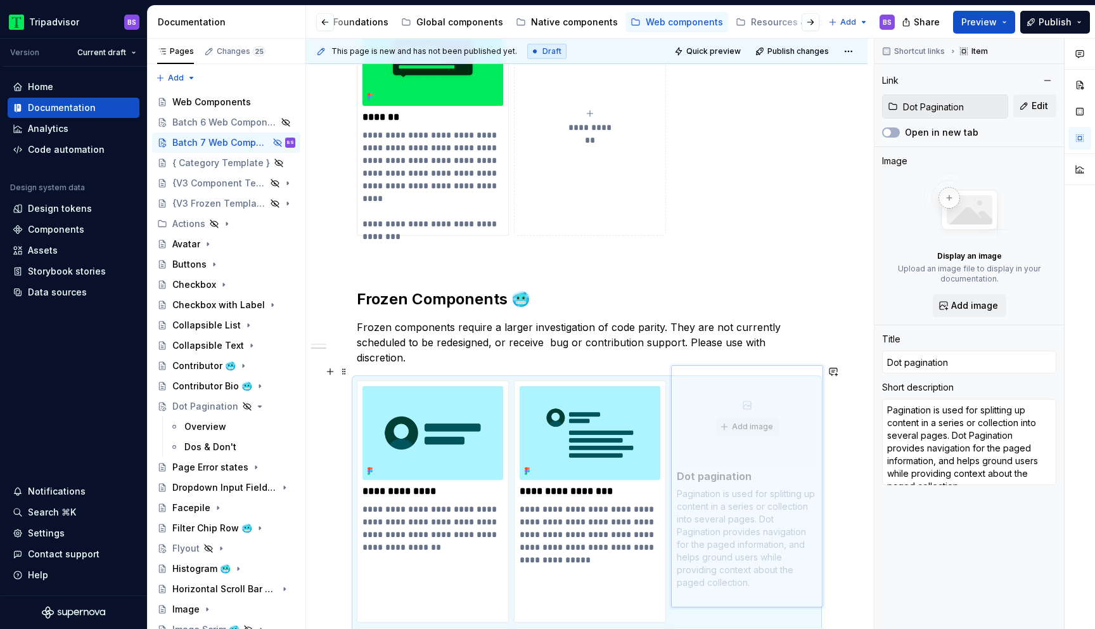
drag, startPoint x: 497, startPoint y: 420, endPoint x: 804, endPoint y: 407, distance: 307.7
click at [804, 407] on body "Tripadvisor BS Version Current draft Home Documentation Analytics Code automati…" at bounding box center [547, 314] width 1095 height 629
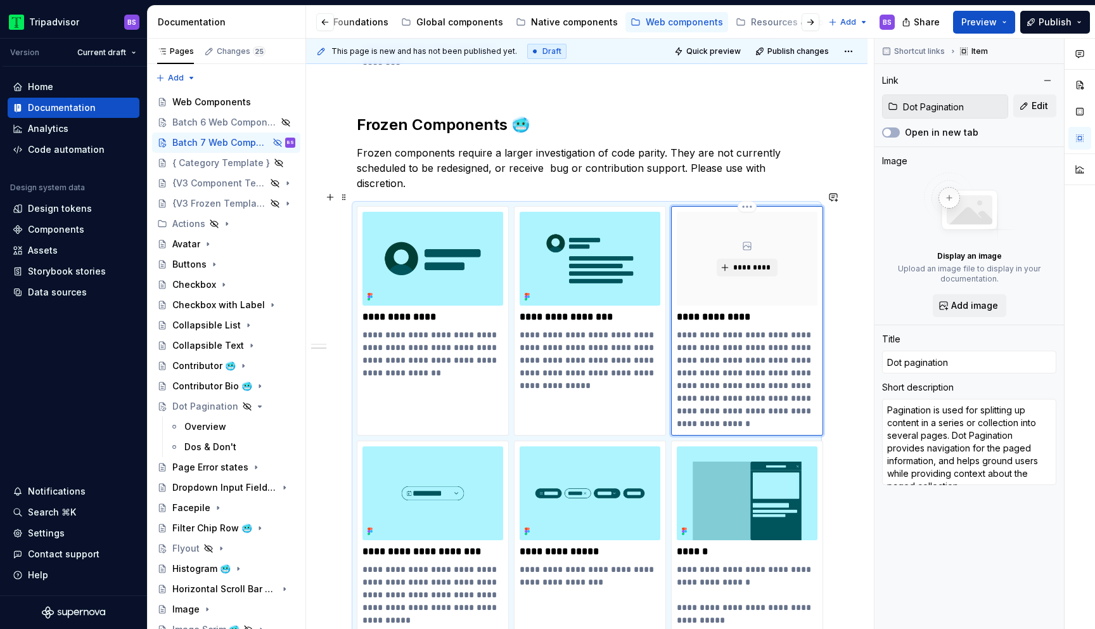
scroll to position [2056, 0]
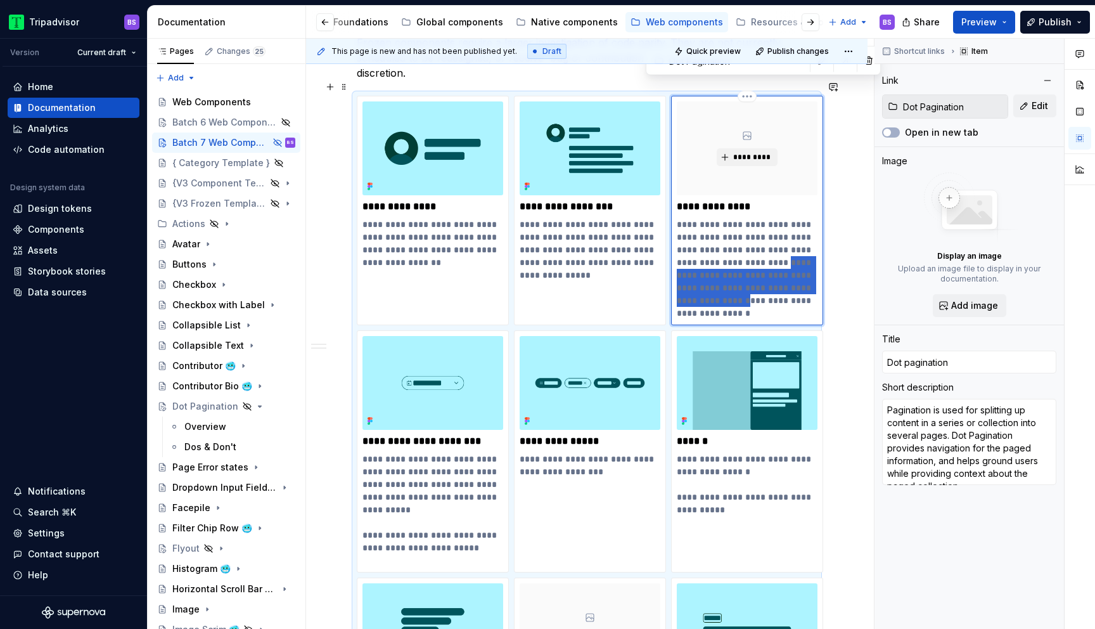
drag, startPoint x: 768, startPoint y: 248, endPoint x: 740, endPoint y: 284, distance: 45.6
click at [740, 284] on p "**********" at bounding box center [747, 268] width 141 height 101
click at [841, 151] on div "**********" at bounding box center [587, 376] width 562 height 4400
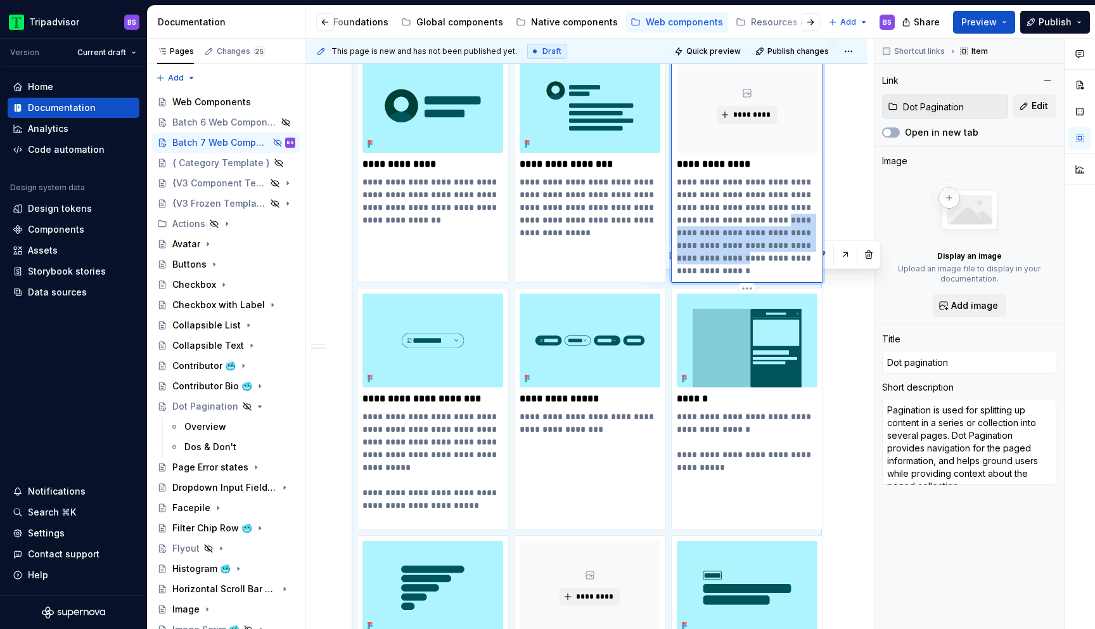
scroll to position [2094, 0]
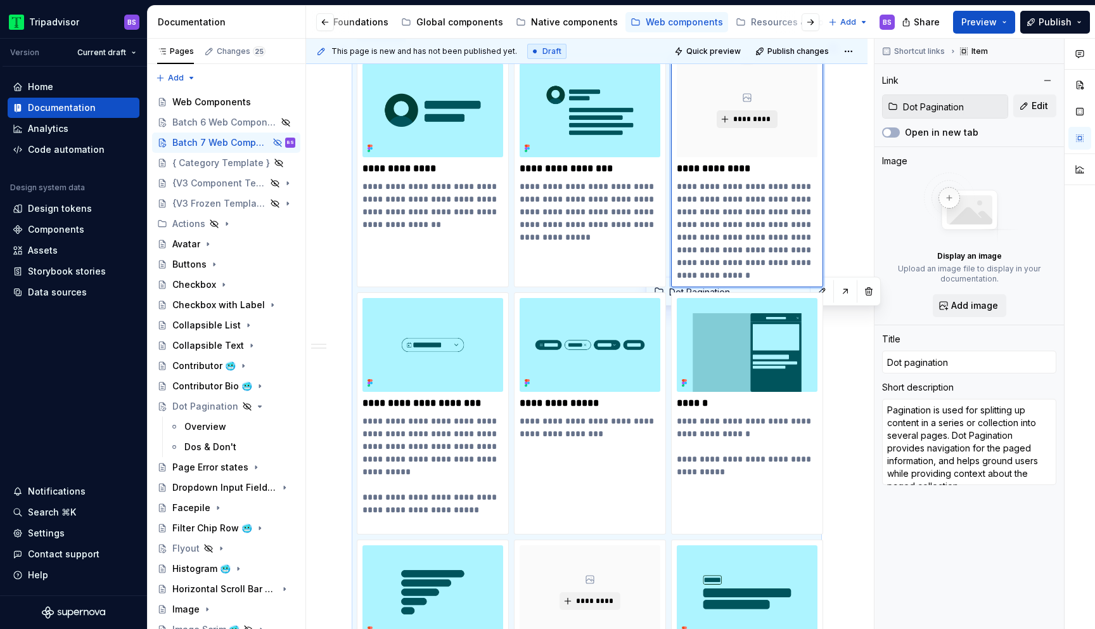
click at [733, 114] on span "*********" at bounding box center [752, 119] width 39 height 10
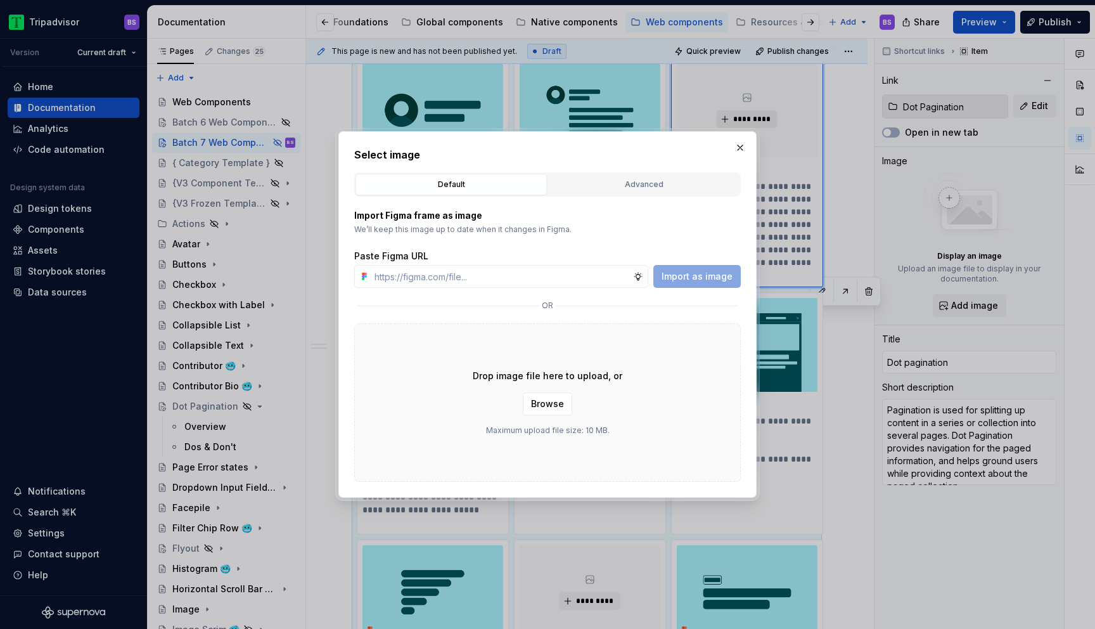
type textarea "*"
click at [547, 278] on input "text" at bounding box center [502, 276] width 264 height 23
paste input "[URL][DOMAIN_NAME]"
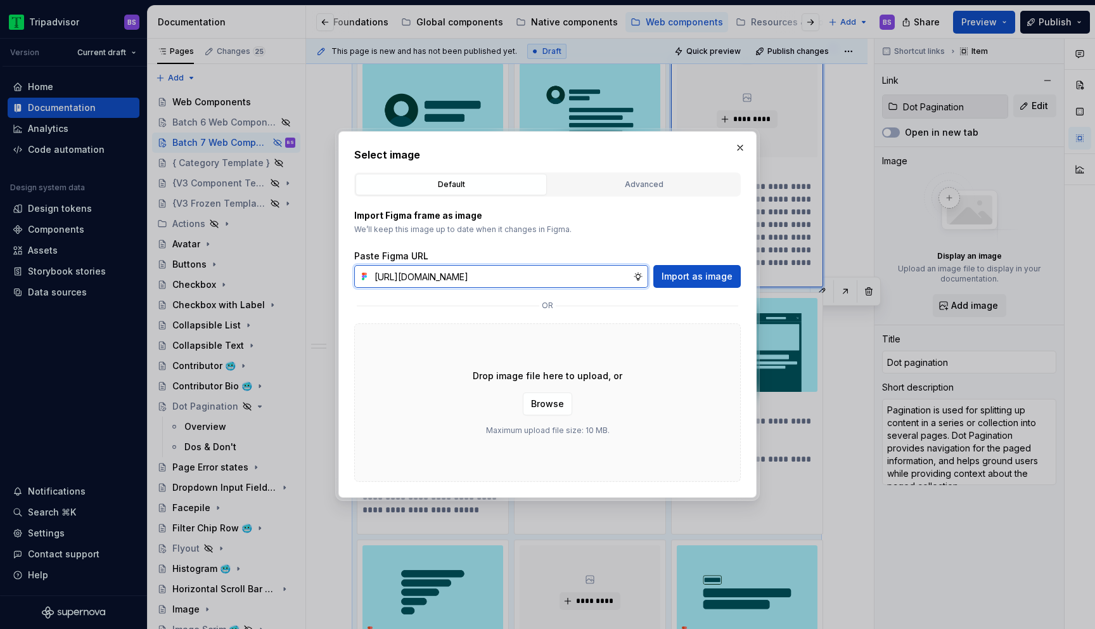
scroll to position [0, 302]
type input "[URL][DOMAIN_NAME]"
click at [691, 278] on span "Import as image" at bounding box center [697, 276] width 71 height 13
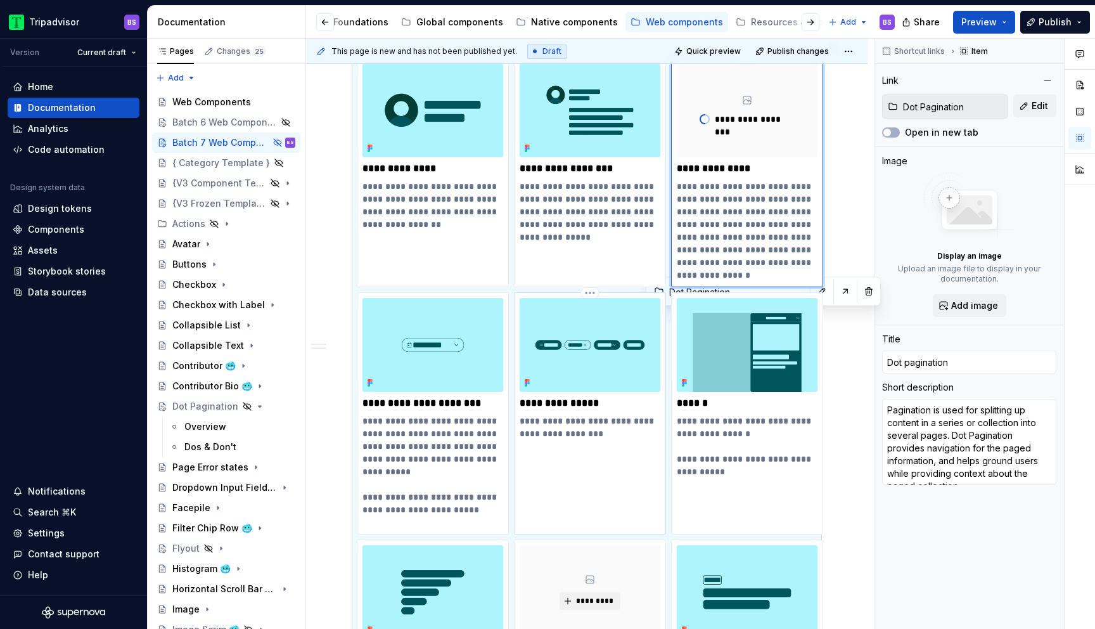
scroll to position [2359, 0]
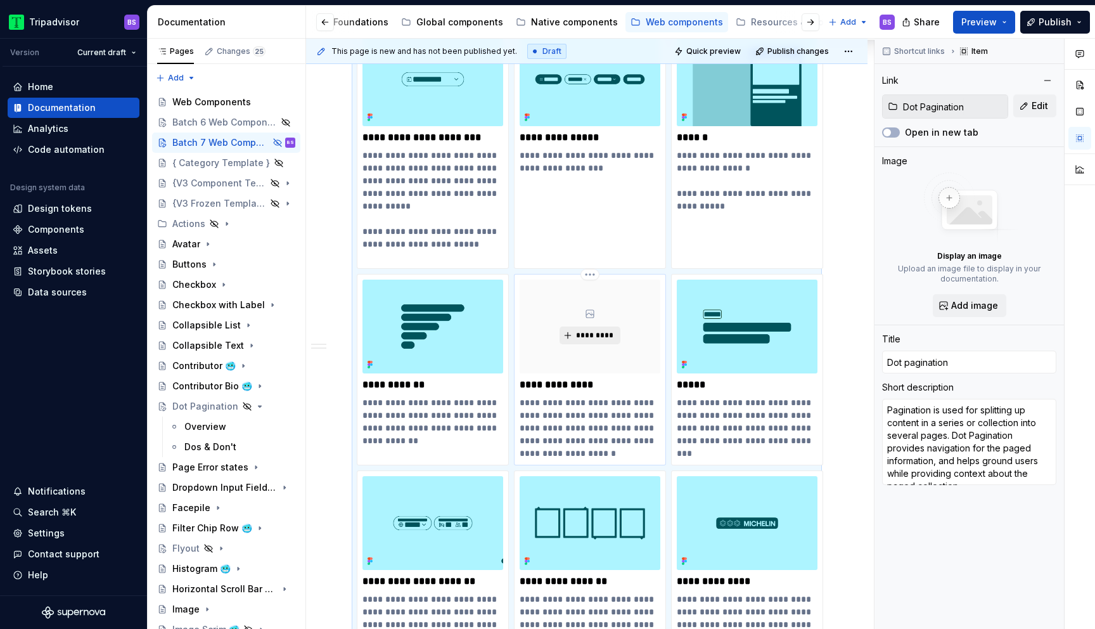
click at [593, 330] on span "*********" at bounding box center [595, 335] width 39 height 10
type textarea "*"
type input "Image Scrim 🥶"
type textarea "A temporary field of color applied directly on top of an Image, to provide acce…"
type input "Image Scrim 🥶"
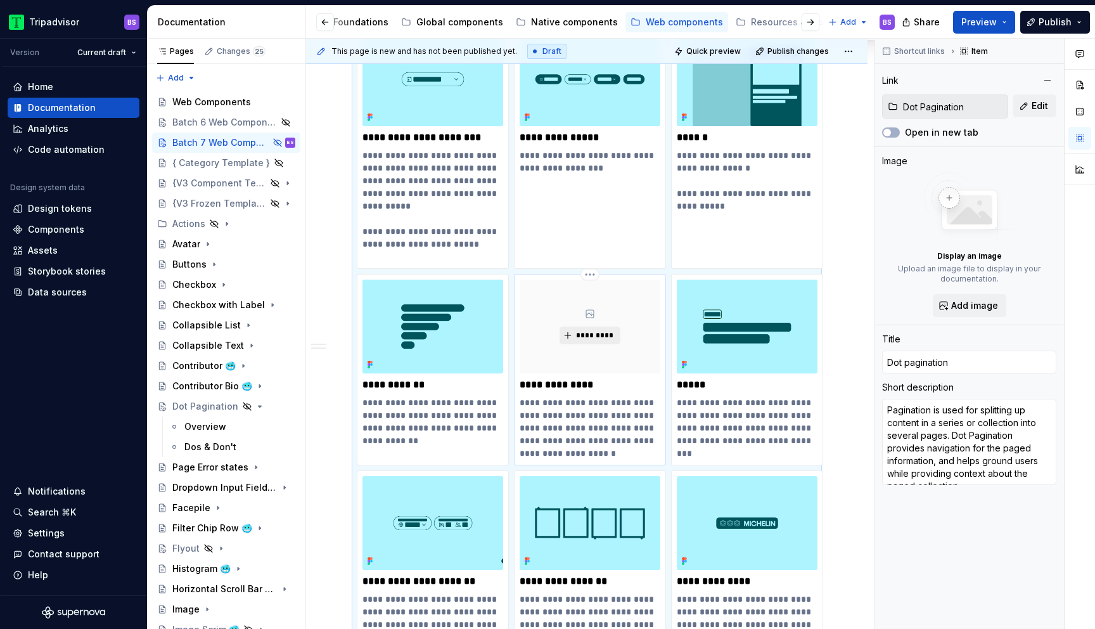
type input "Image Scrim 🥶"
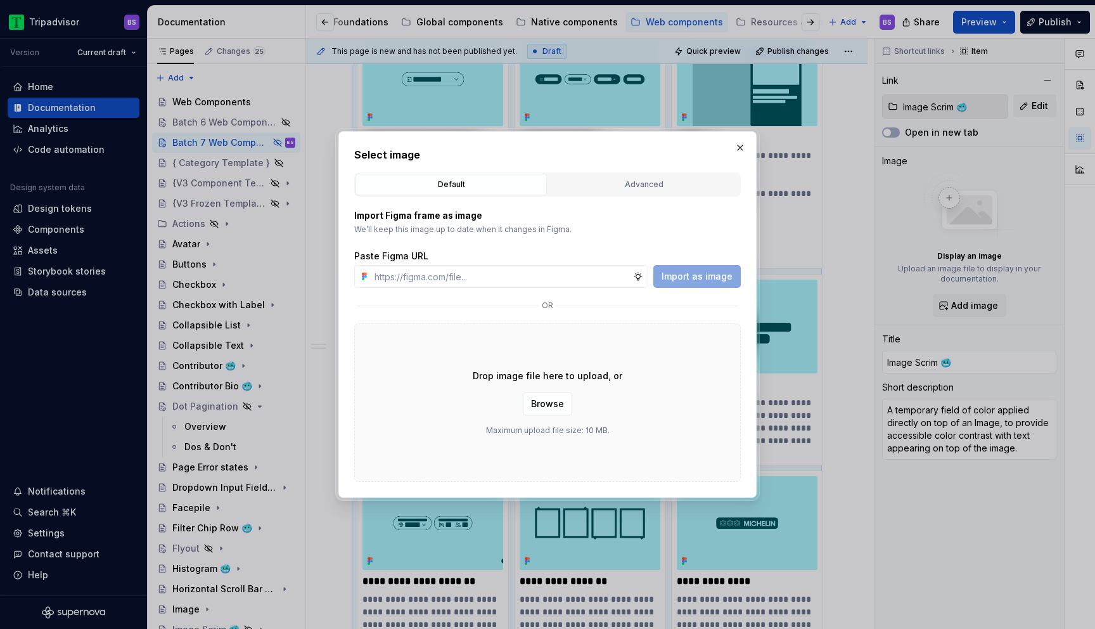
scroll to position [3787, 0]
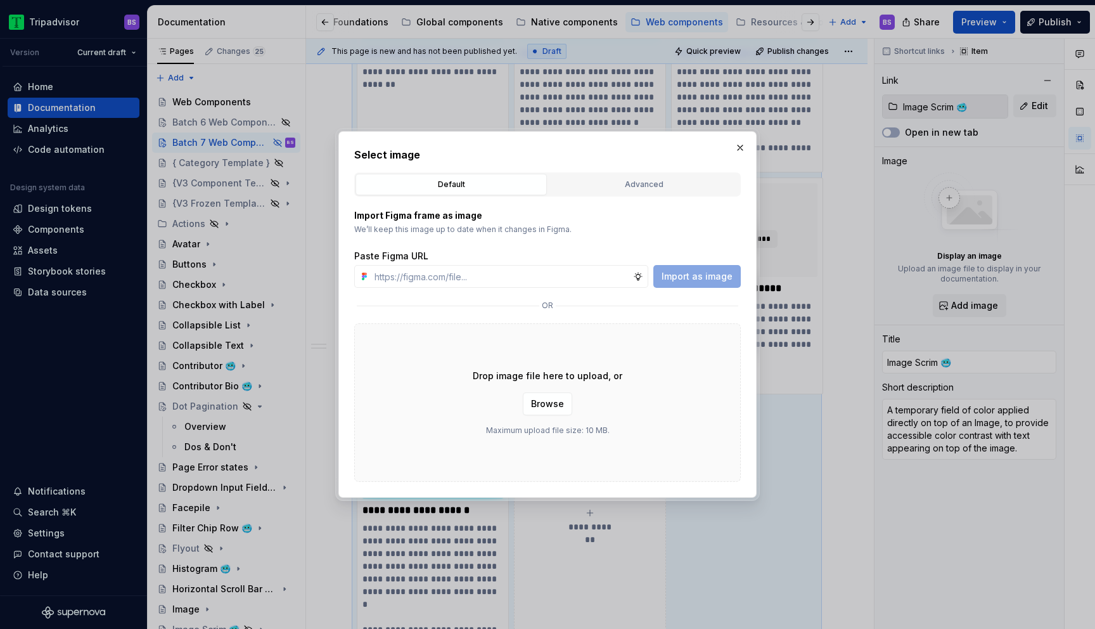
type textarea "*"
click at [569, 277] on input "text" at bounding box center [502, 276] width 264 height 23
paste input "[URL][DOMAIN_NAME]"
type input "[URL][DOMAIN_NAME]"
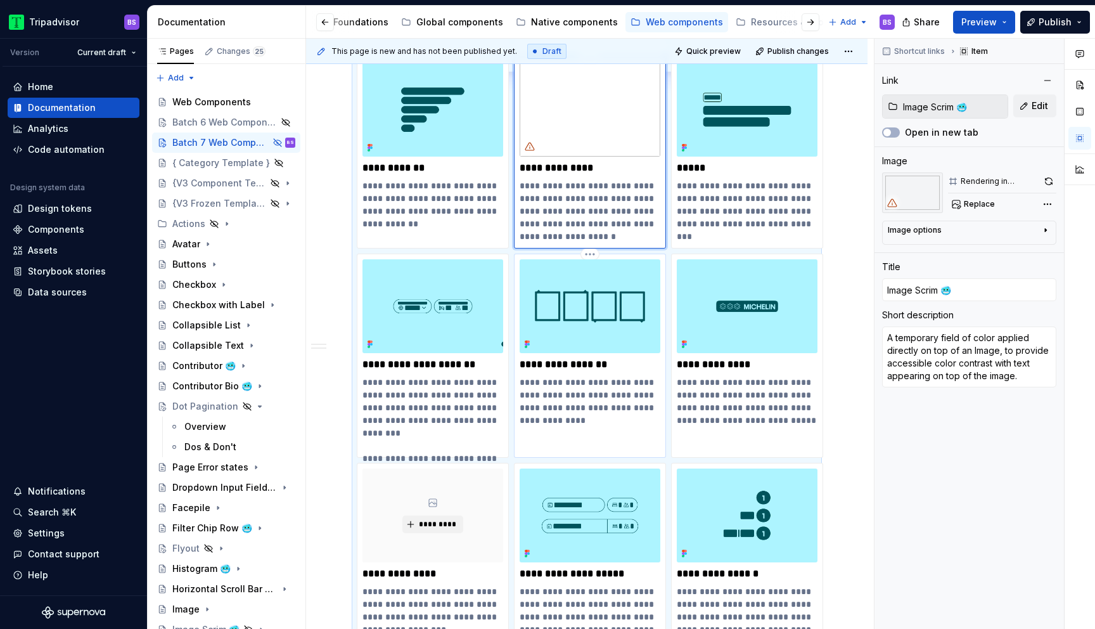
scroll to position [2529, 0]
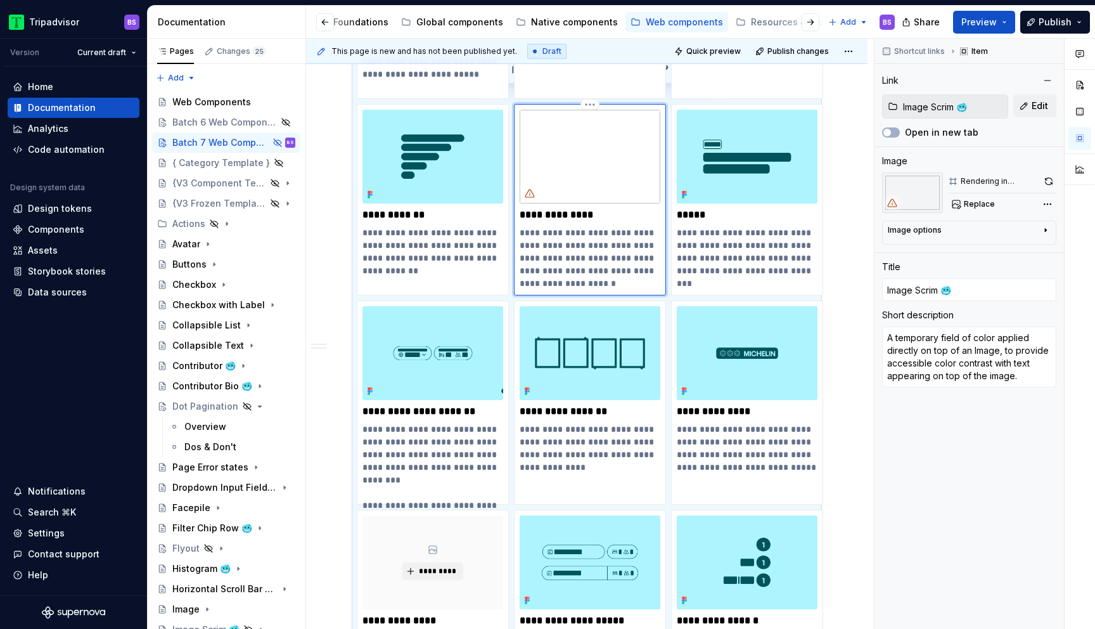
click at [623, 172] on img at bounding box center [590, 157] width 141 height 94
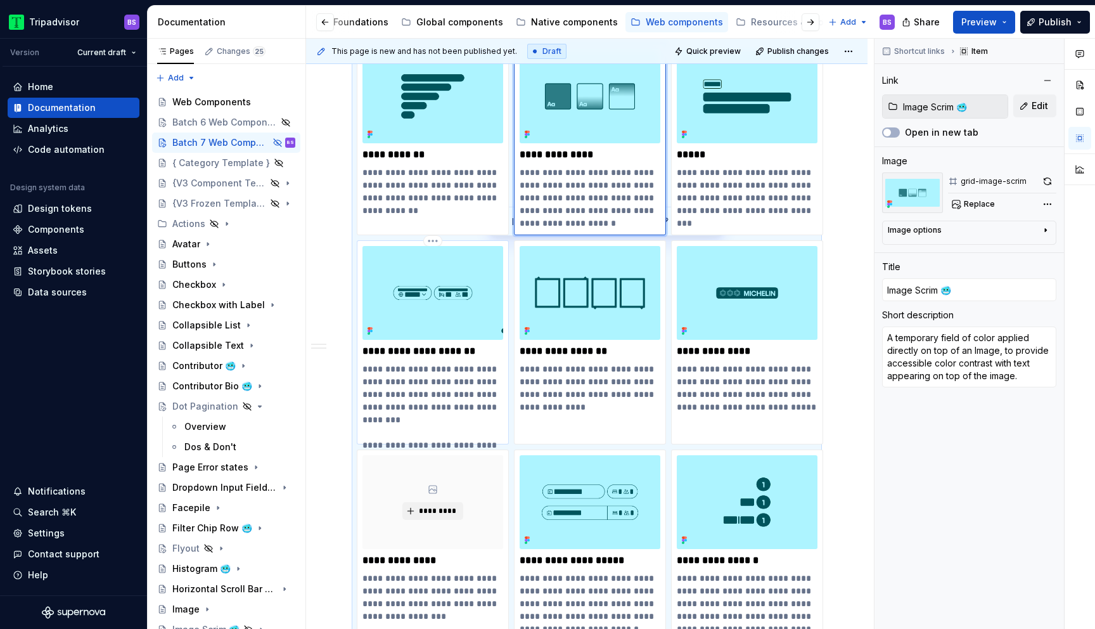
scroll to position [2608, 0]
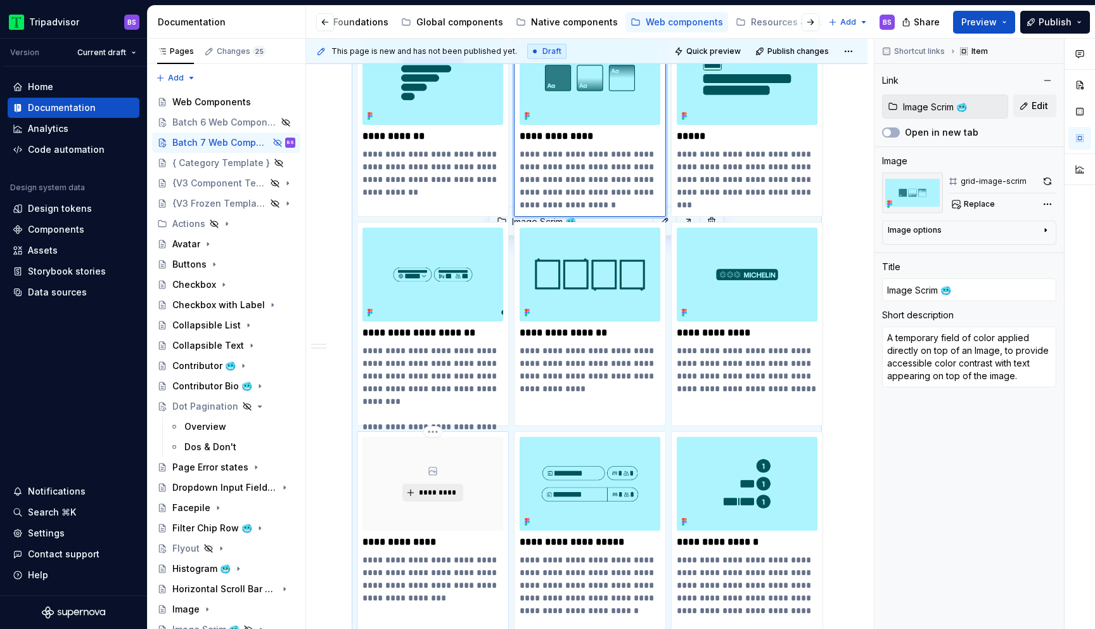
click at [439, 487] on span "*********" at bounding box center [437, 492] width 39 height 10
type textarea "*"
type input "Modal Scrim 🥶"
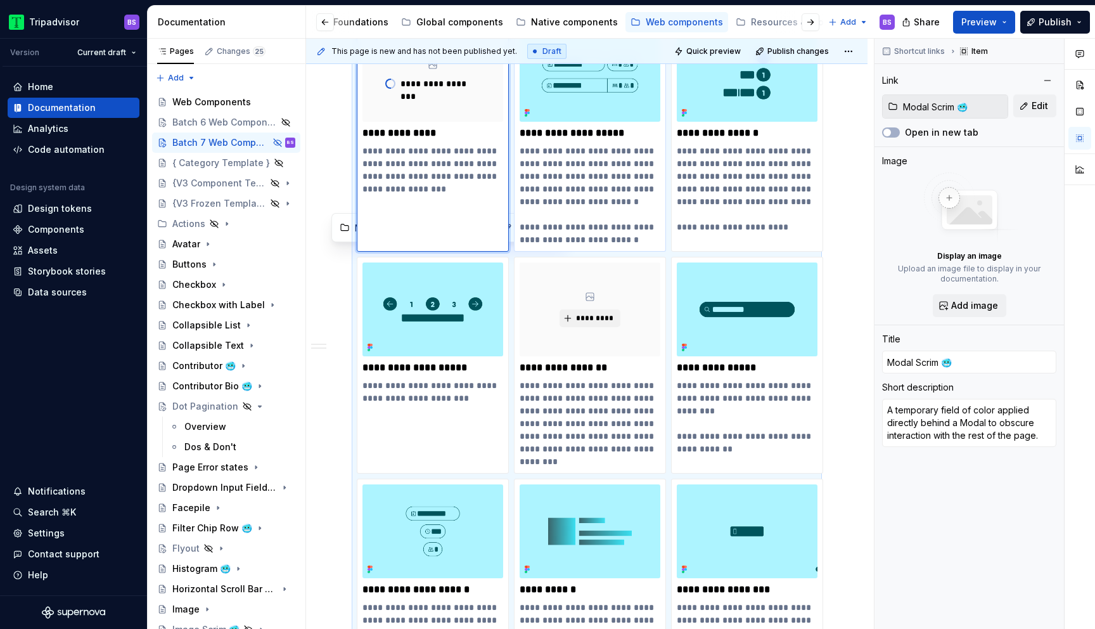
scroll to position [3050, 0]
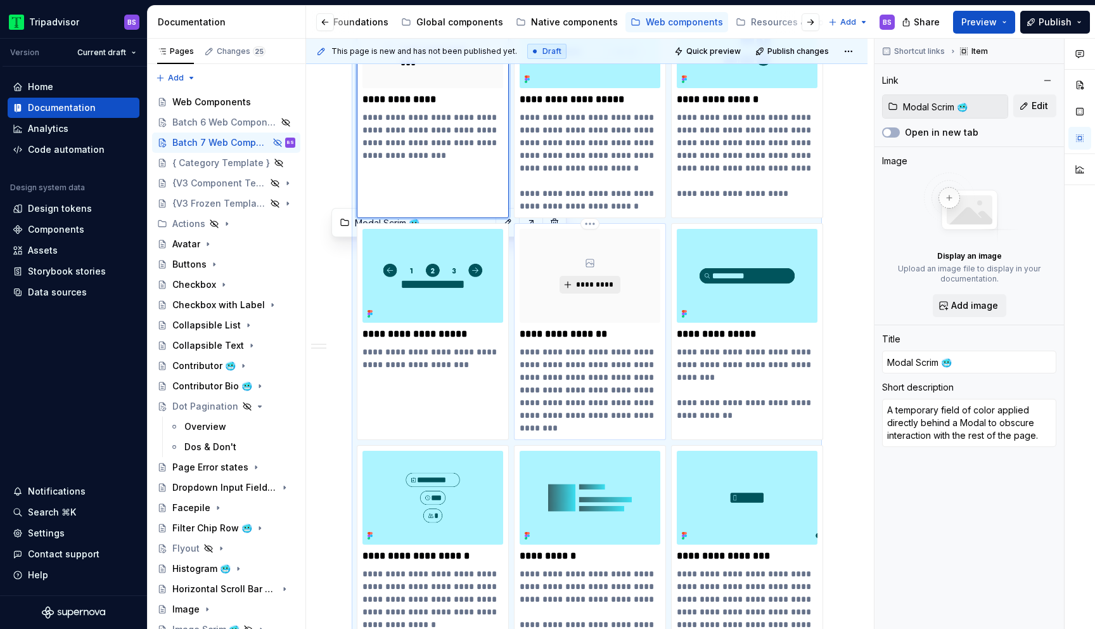
click at [605, 280] on span "*********" at bounding box center [595, 285] width 39 height 10
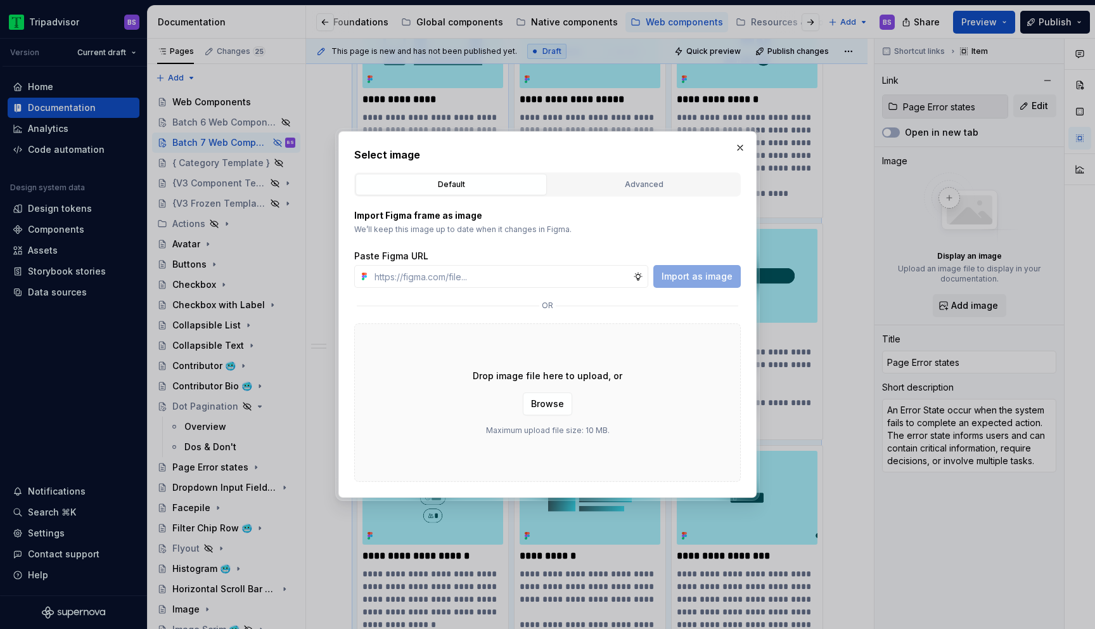
scroll to position [3787, 0]
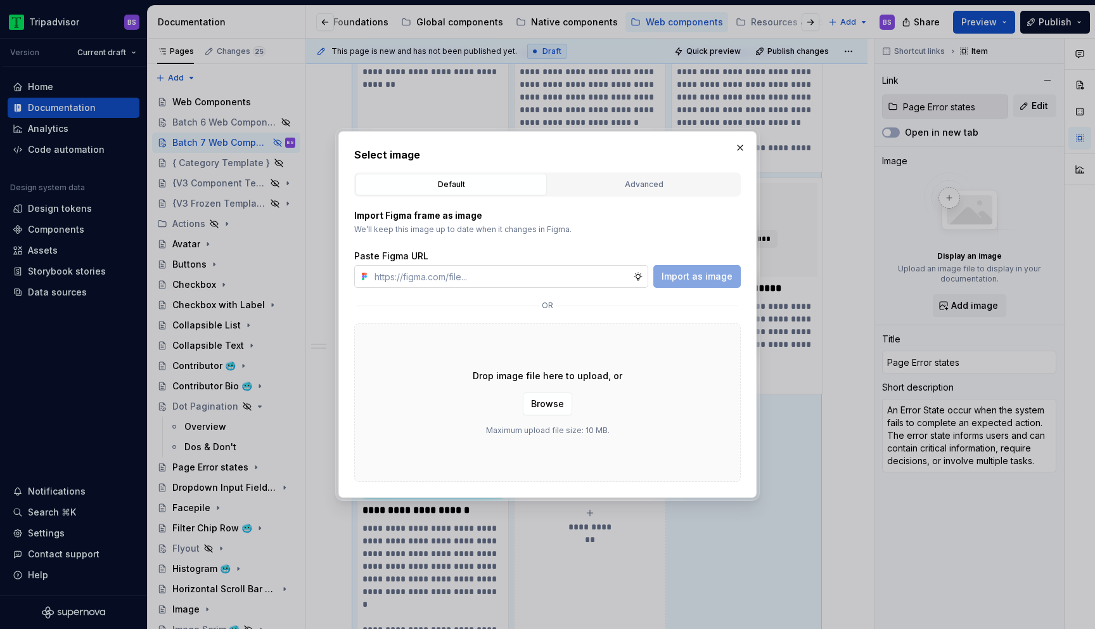
click at [476, 274] on input "text" at bounding box center [502, 276] width 264 height 23
paste input "[URL][DOMAIN_NAME]"
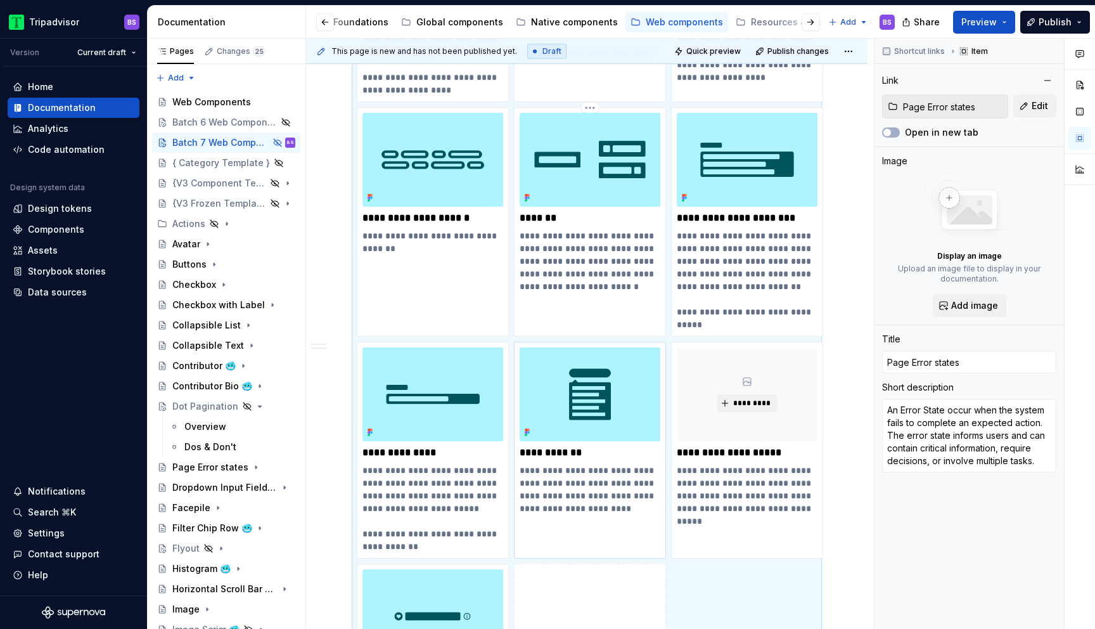
scroll to position [3678, 0]
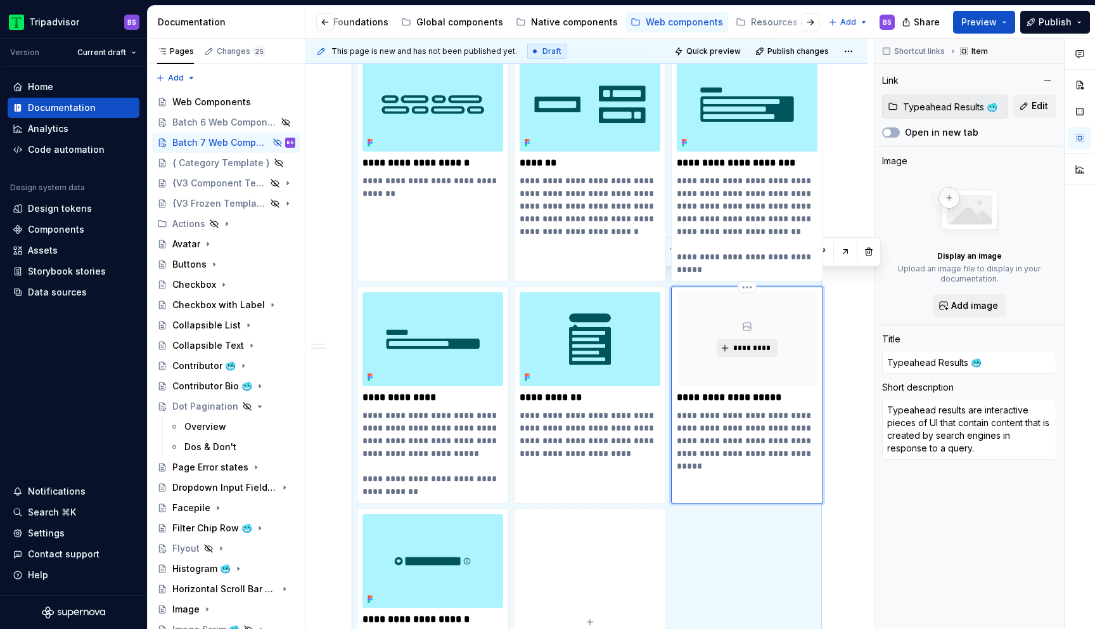
click at [740, 343] on span "*********" at bounding box center [752, 348] width 39 height 10
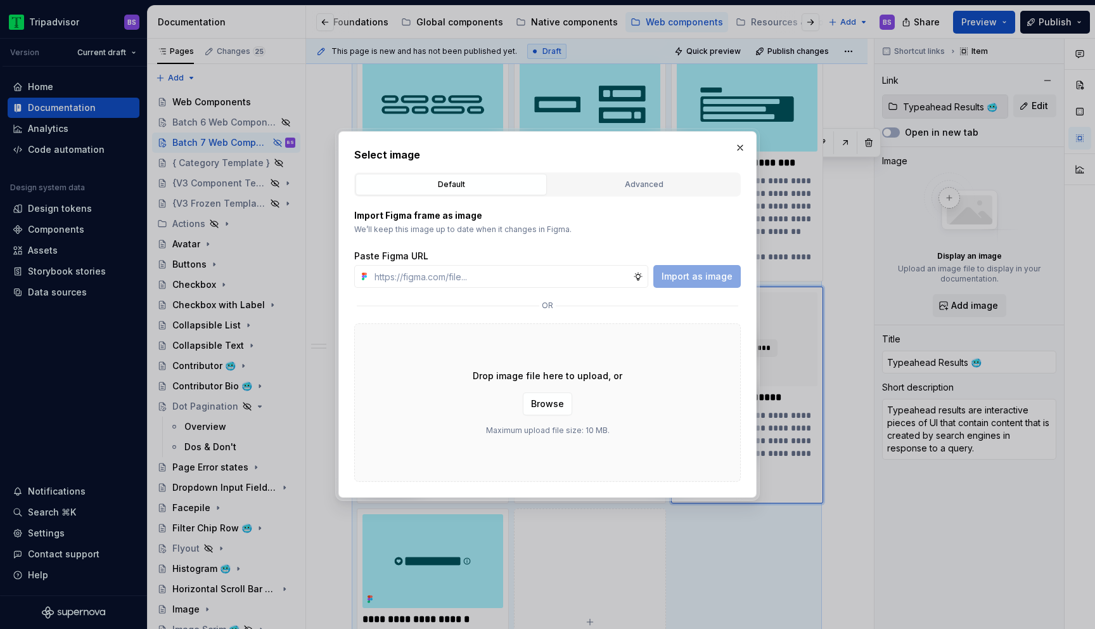
scroll to position [3787, 0]
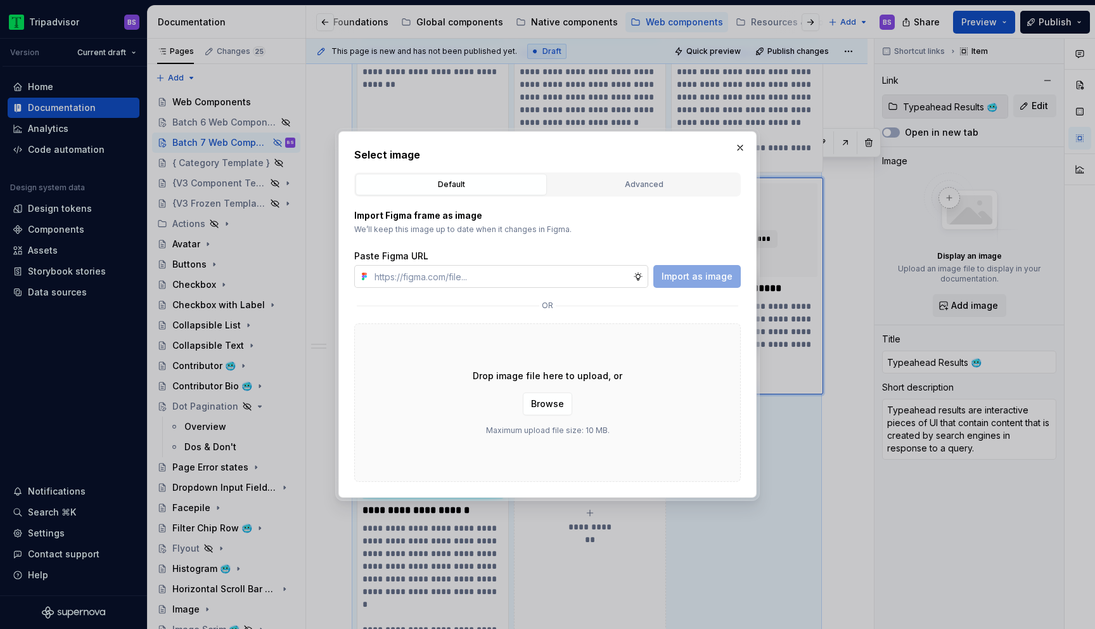
click at [550, 273] on input "text" at bounding box center [502, 276] width 264 height 23
paste input "[URL][DOMAIN_NAME]"
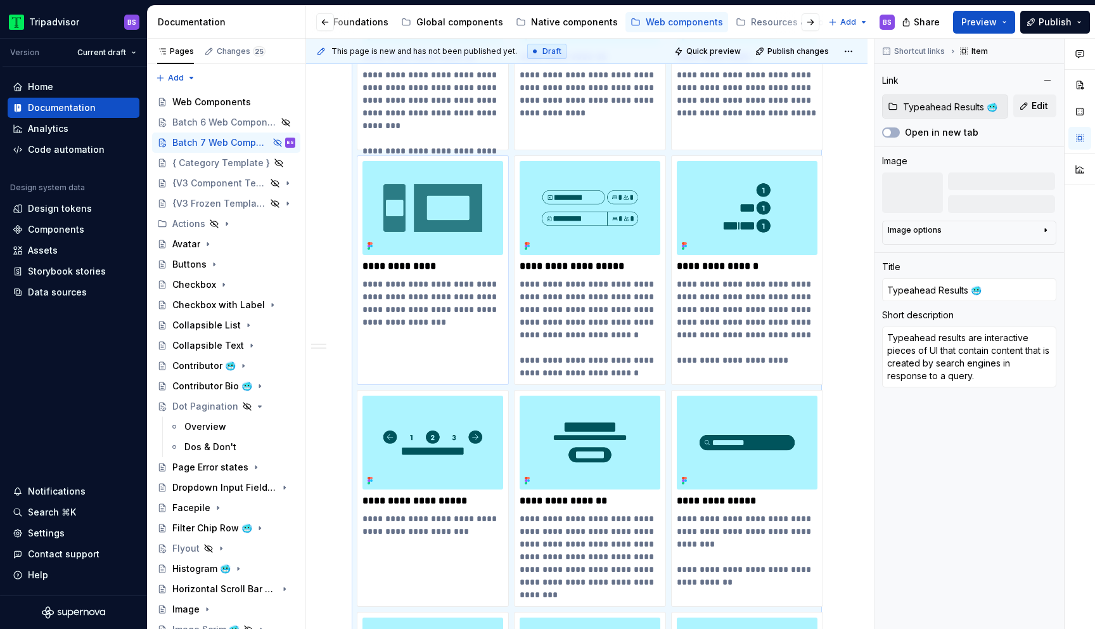
scroll to position [2884, 0]
click at [252, 405] on icon "Page tree" at bounding box center [252, 406] width 10 height 10
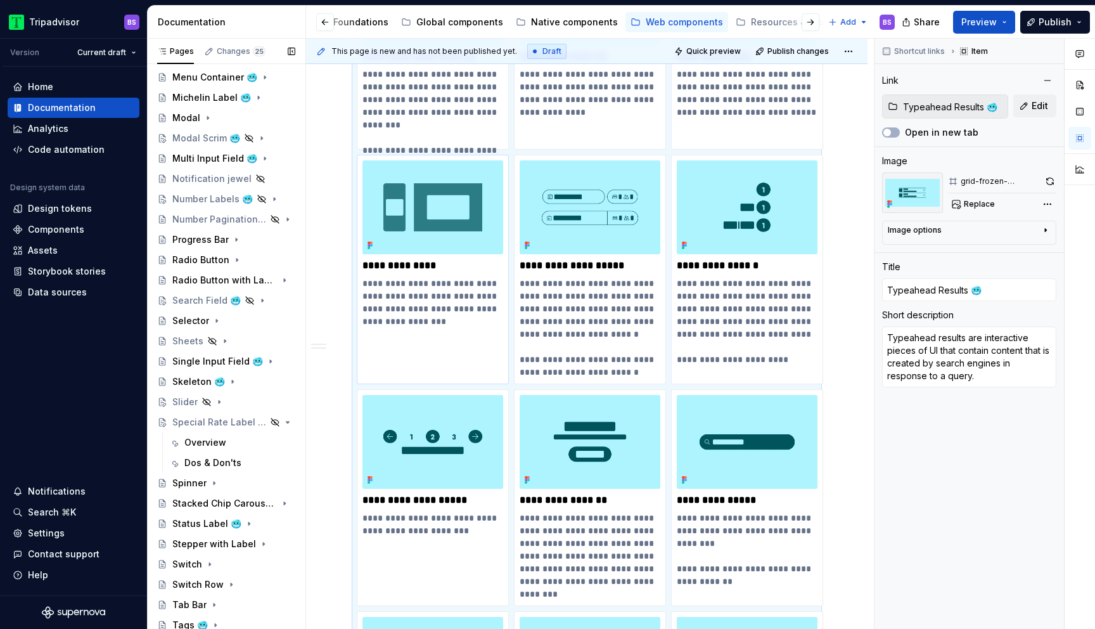
scroll to position [593, 0]
click at [253, 424] on icon "Page tree" at bounding box center [252, 421] width 10 height 10
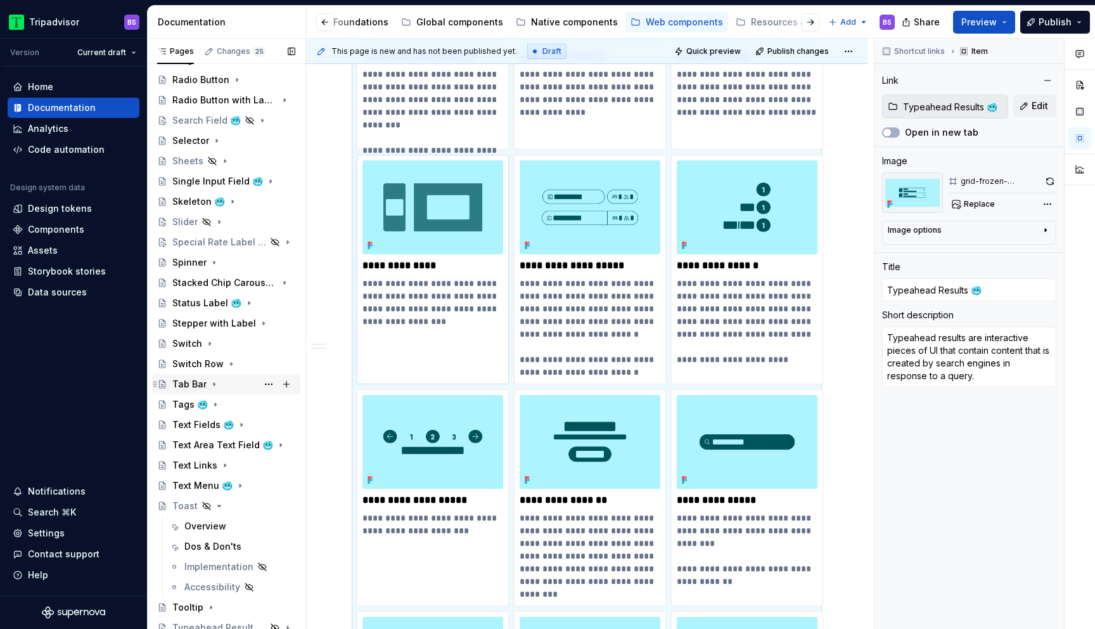
scroll to position [799, 0]
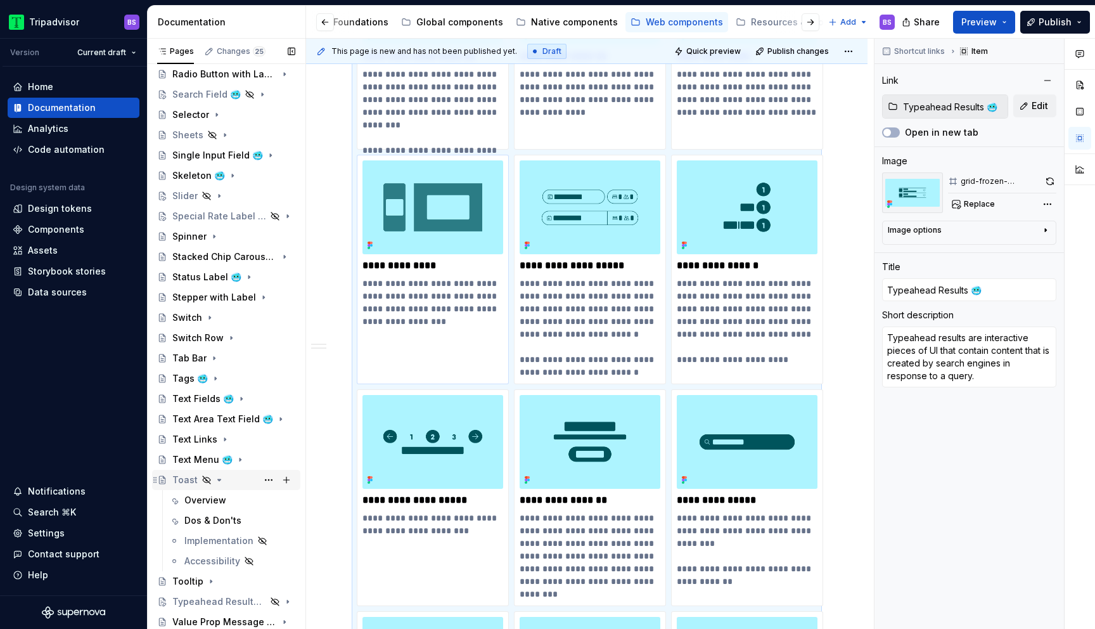
click at [219, 481] on icon "Page tree" at bounding box center [219, 480] width 10 height 10
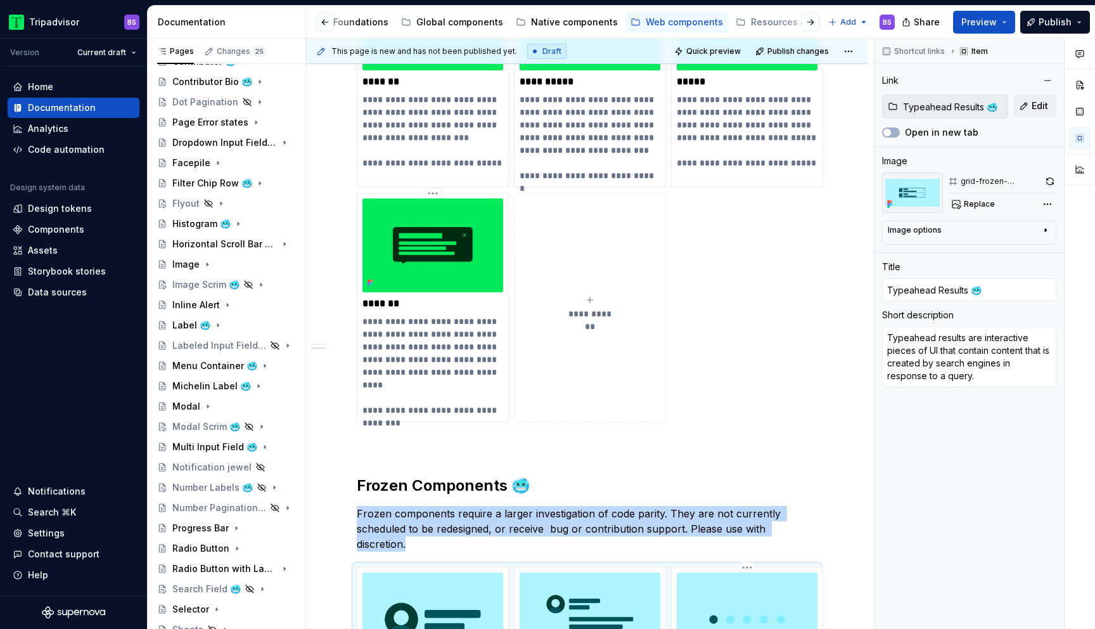
scroll to position [1299, 0]
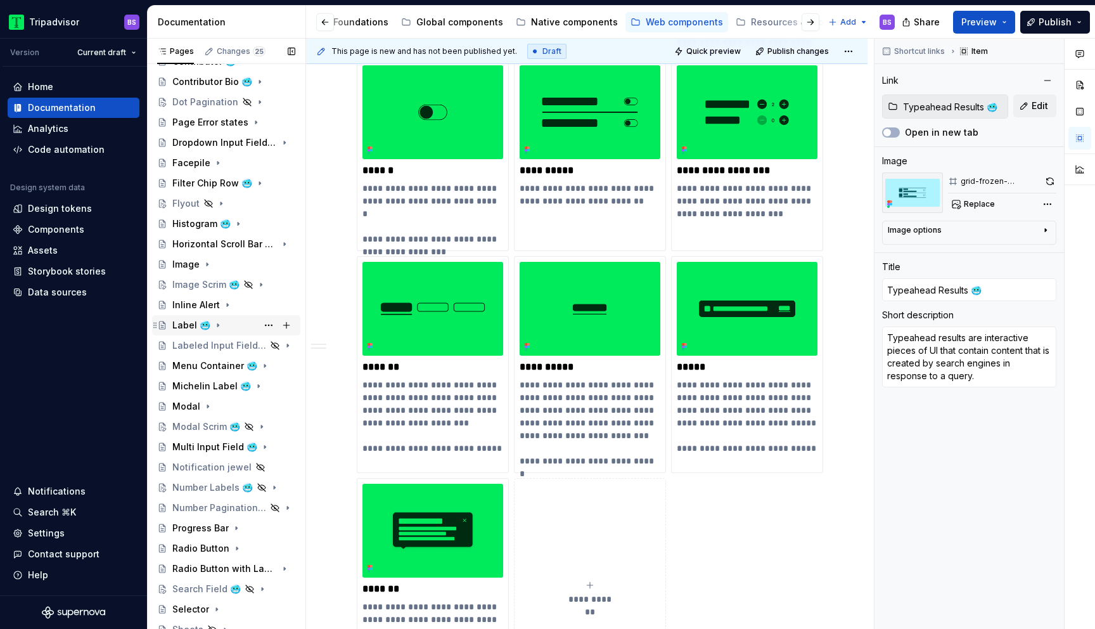
click at [204, 324] on div "Label 🥶" at bounding box center [191, 325] width 38 height 13
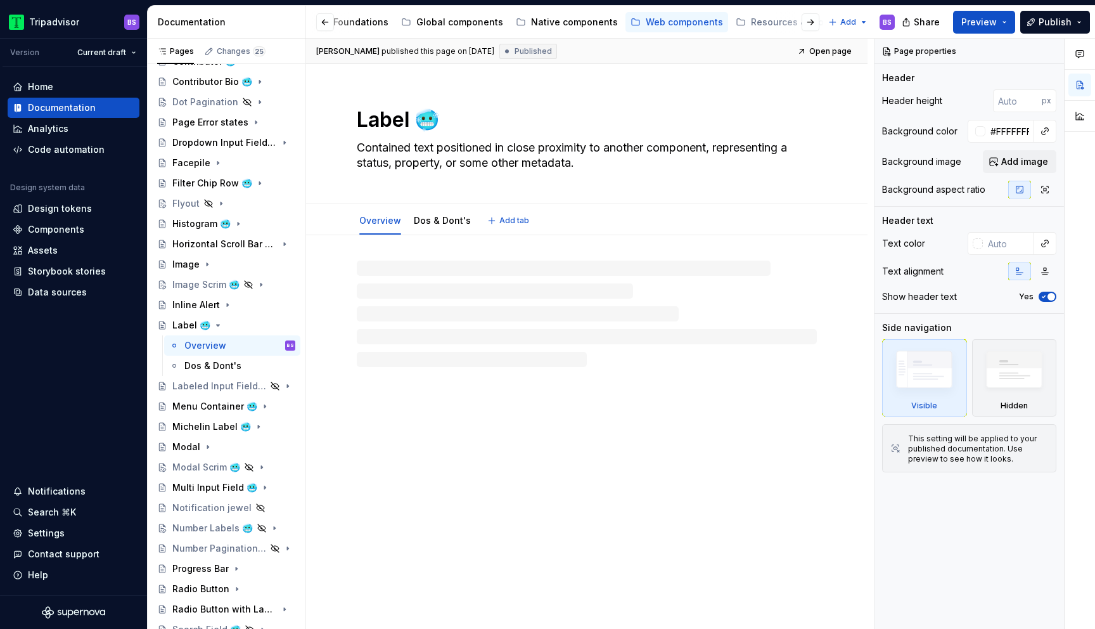
click at [439, 119] on textarea "Label 🥶" at bounding box center [584, 120] width 460 height 30
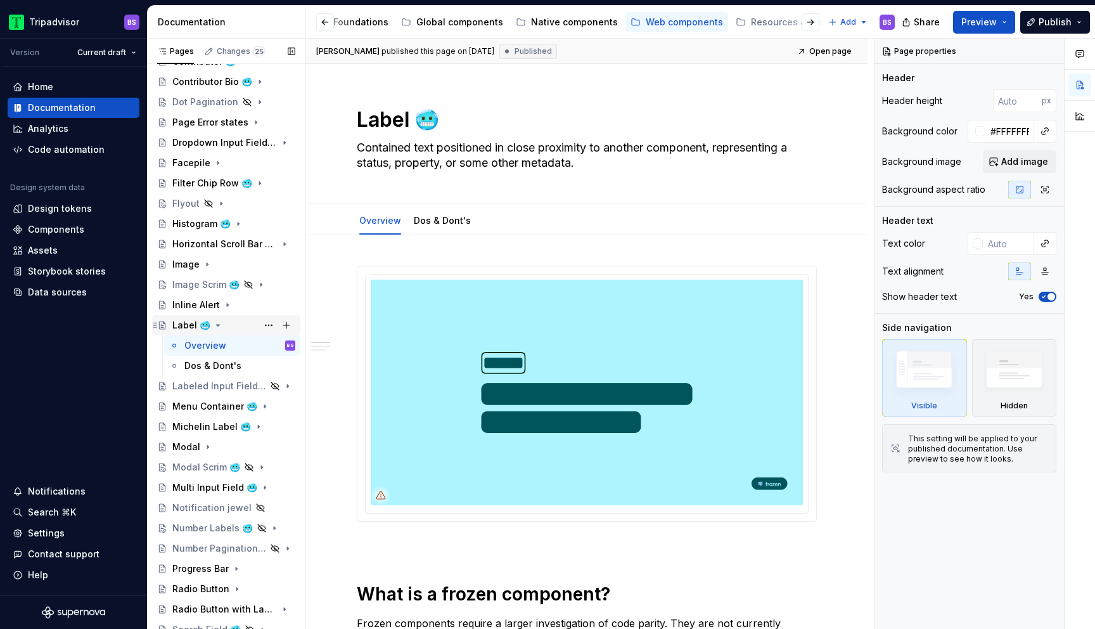
click at [213, 326] on icon "Page tree" at bounding box center [218, 325] width 10 height 10
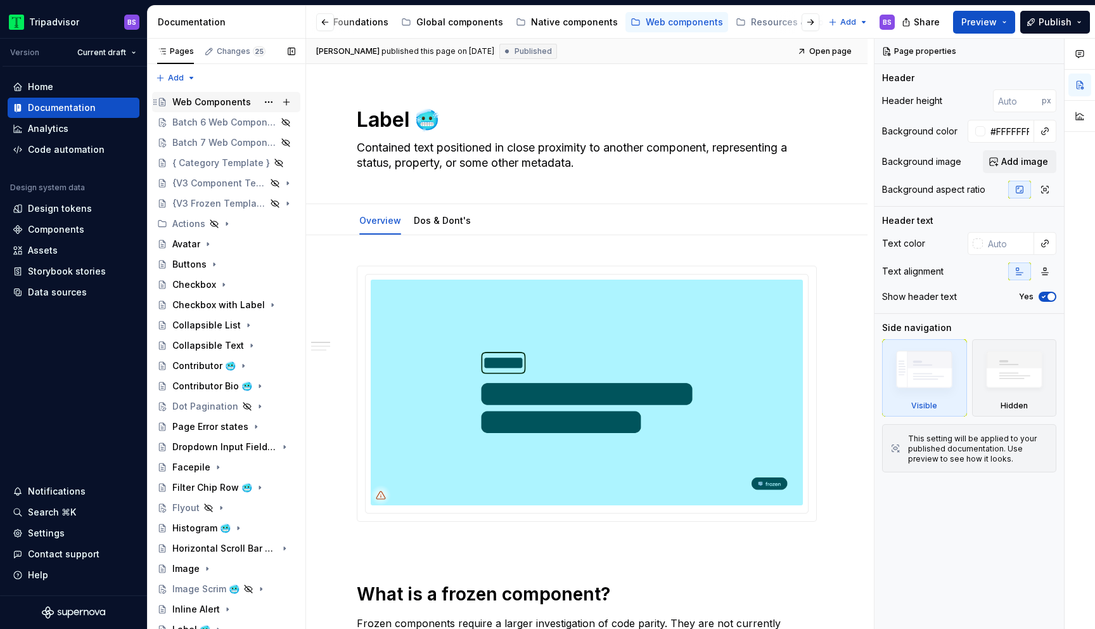
click at [224, 103] on div "Web Components" at bounding box center [211, 102] width 79 height 13
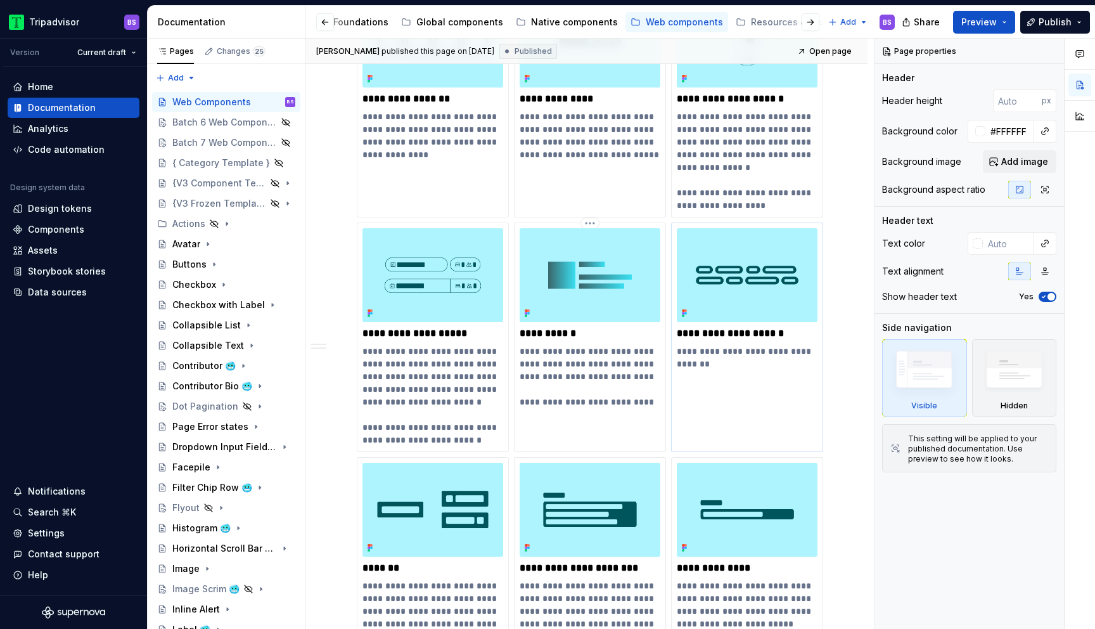
scroll to position [2390, 0]
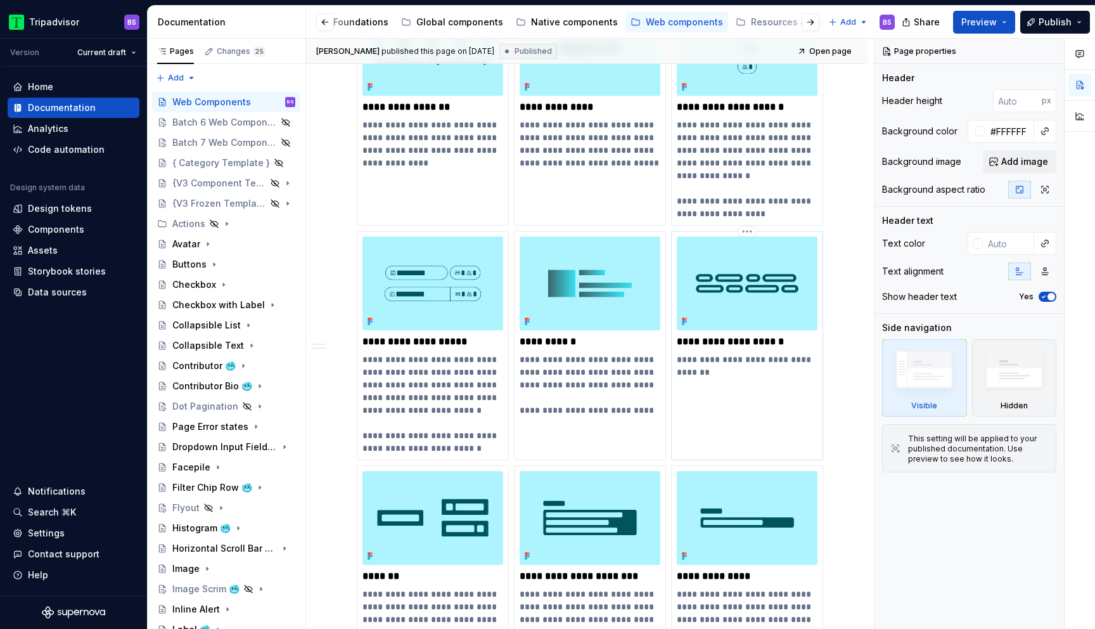
click at [802, 335] on p "**********" at bounding box center [747, 341] width 141 height 13
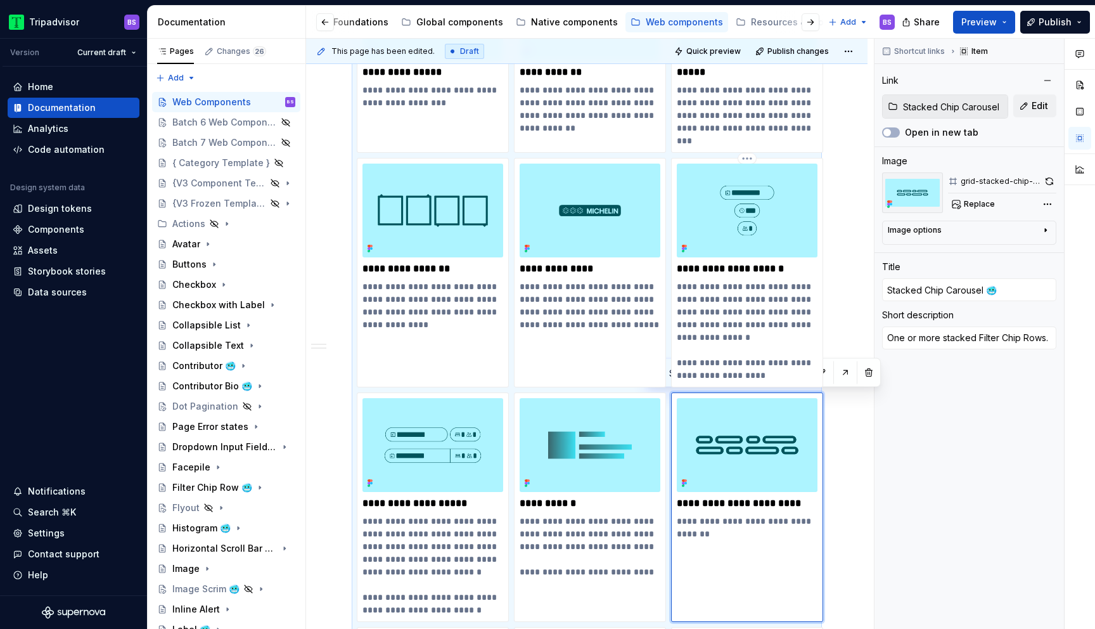
scroll to position [2213, 0]
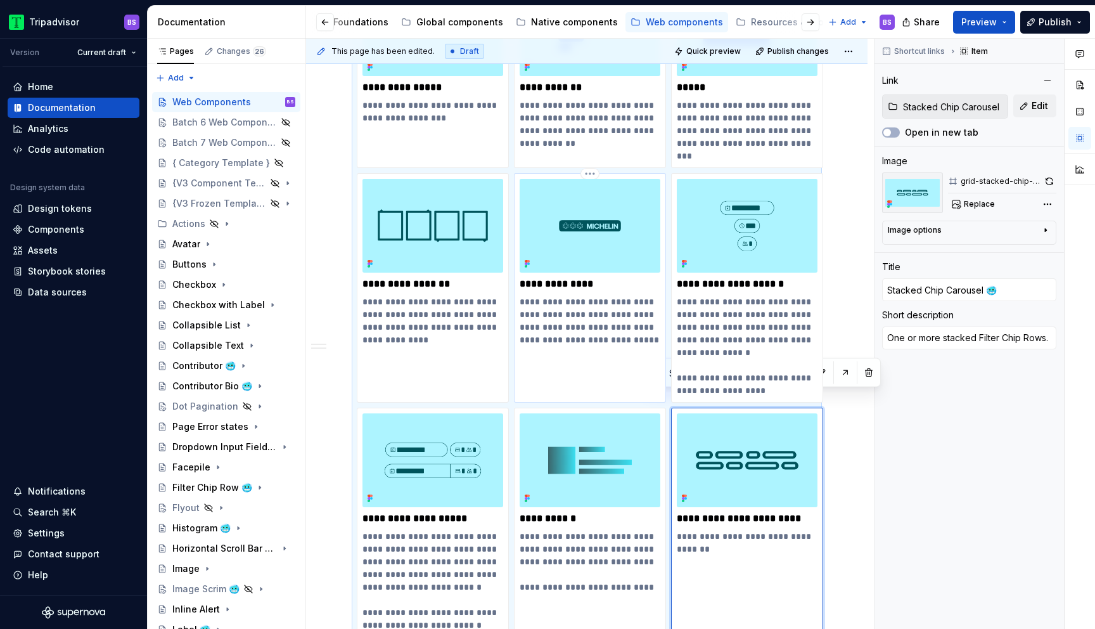
click at [600, 278] on p "**********" at bounding box center [590, 284] width 141 height 13
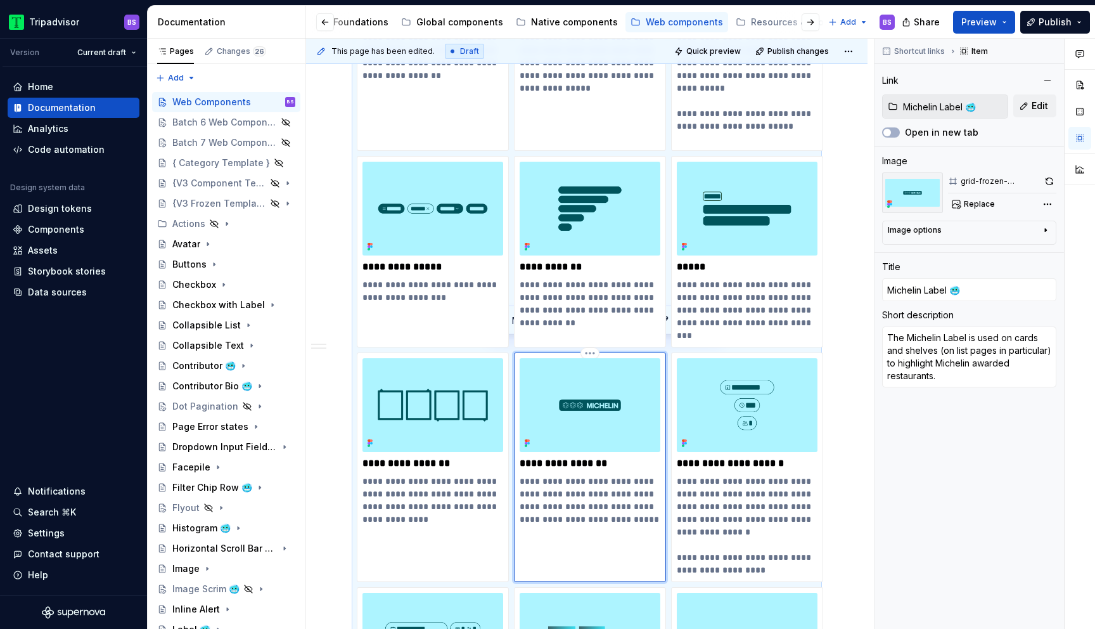
scroll to position [2014, 0]
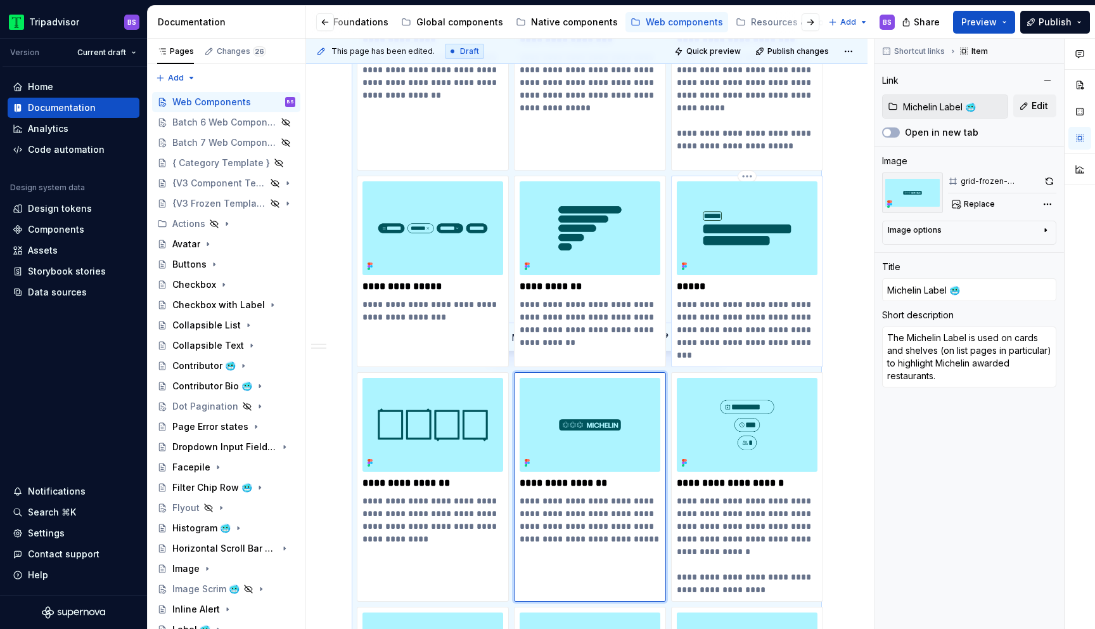
click at [715, 280] on p "*****" at bounding box center [747, 286] width 141 height 13
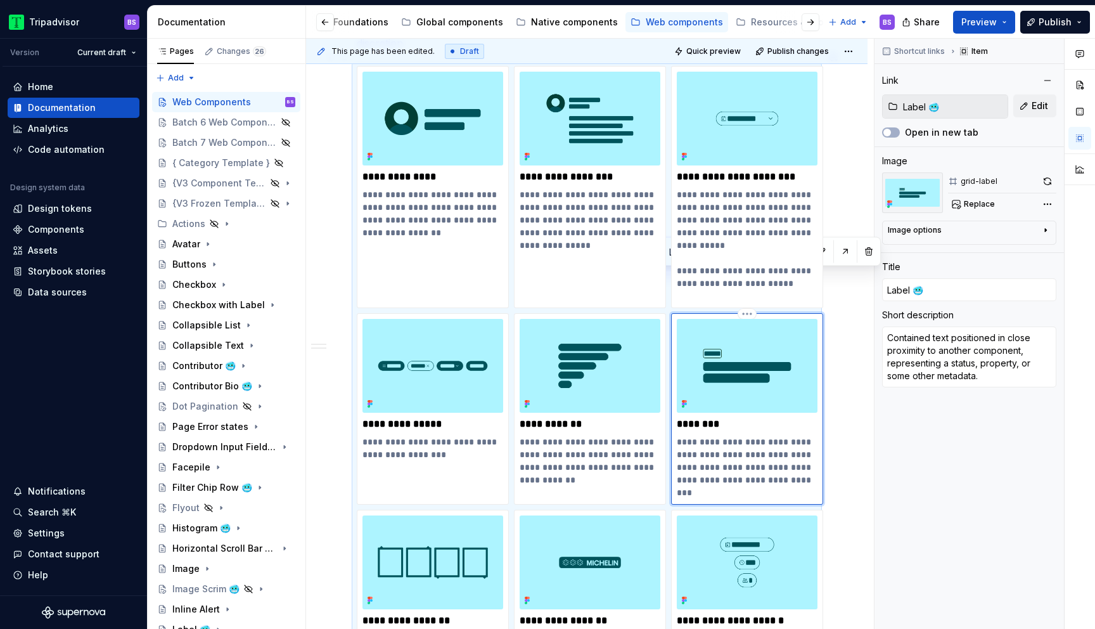
scroll to position [1857, 0]
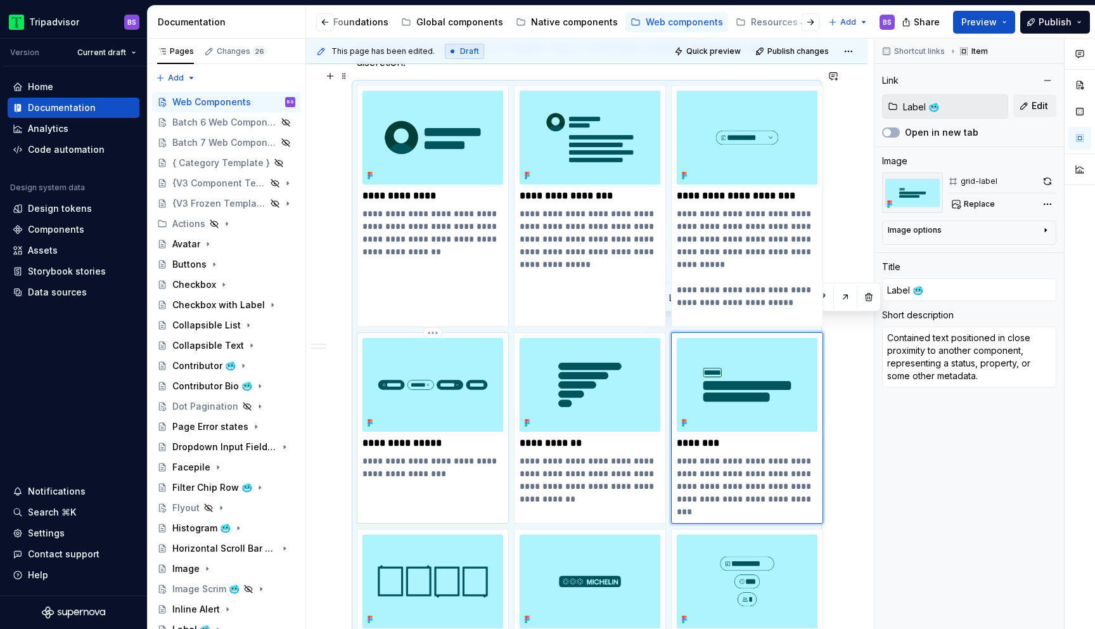
click at [453, 437] on p "**********" at bounding box center [433, 443] width 141 height 13
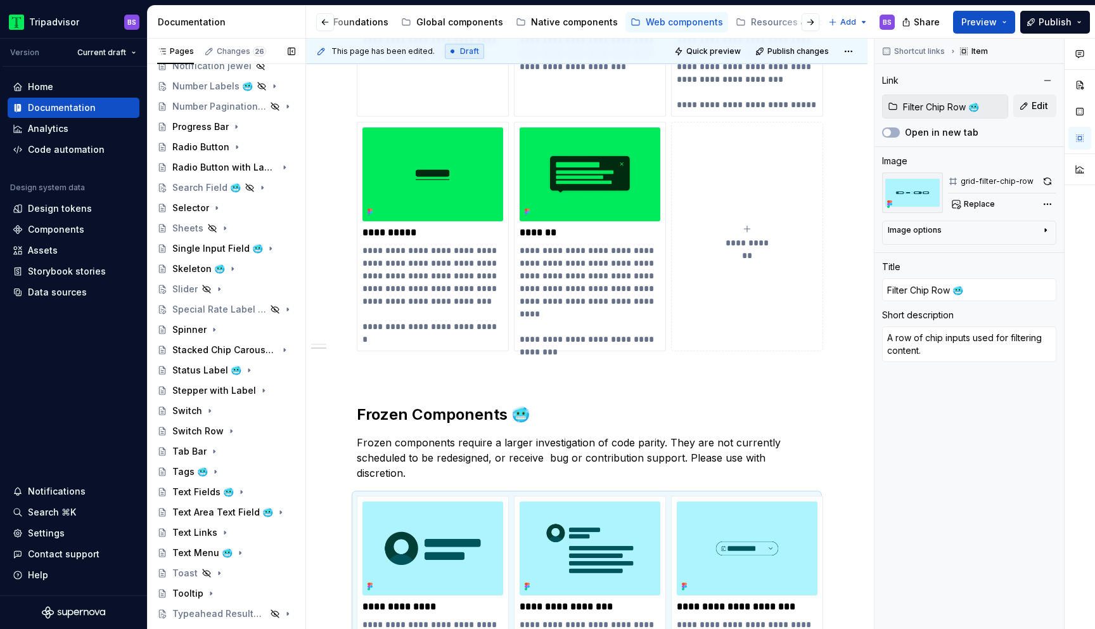
scroll to position [718, 0]
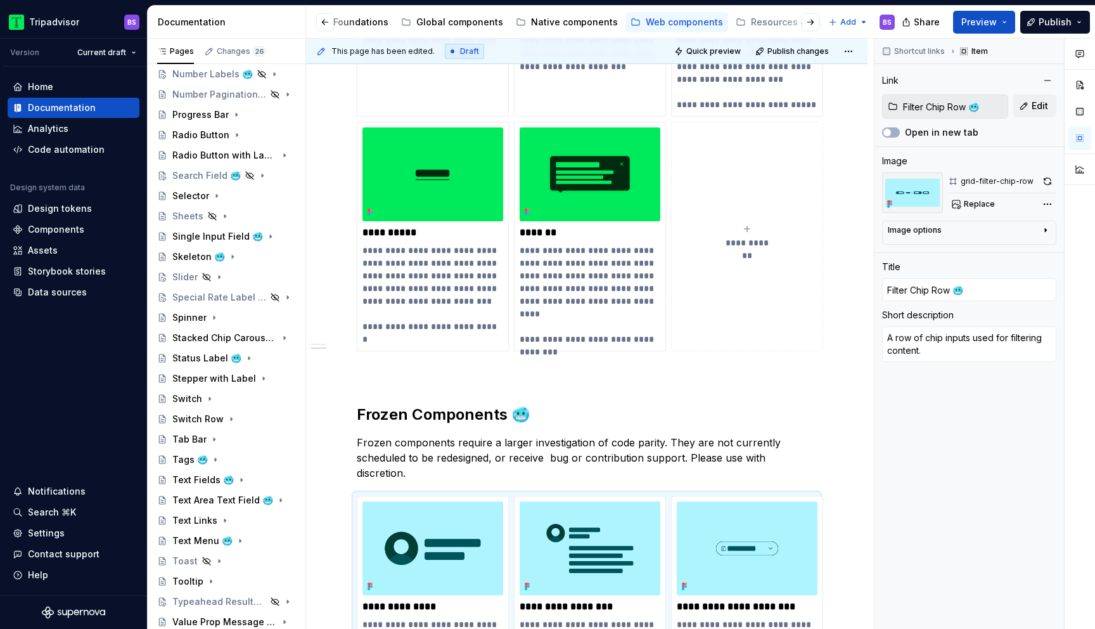
click at [1053, 7] on div "Share Preview Publish" at bounding box center [1000, 22] width 190 height 32
click at [1053, 13] on button "Publish" at bounding box center [1056, 22] width 70 height 23
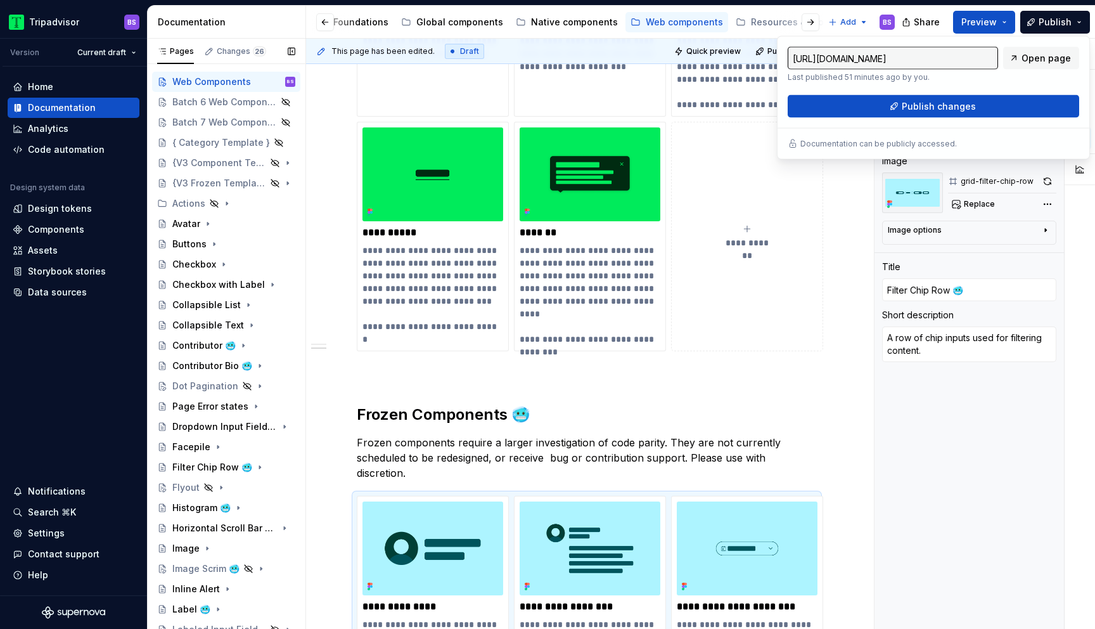
scroll to position [0, 0]
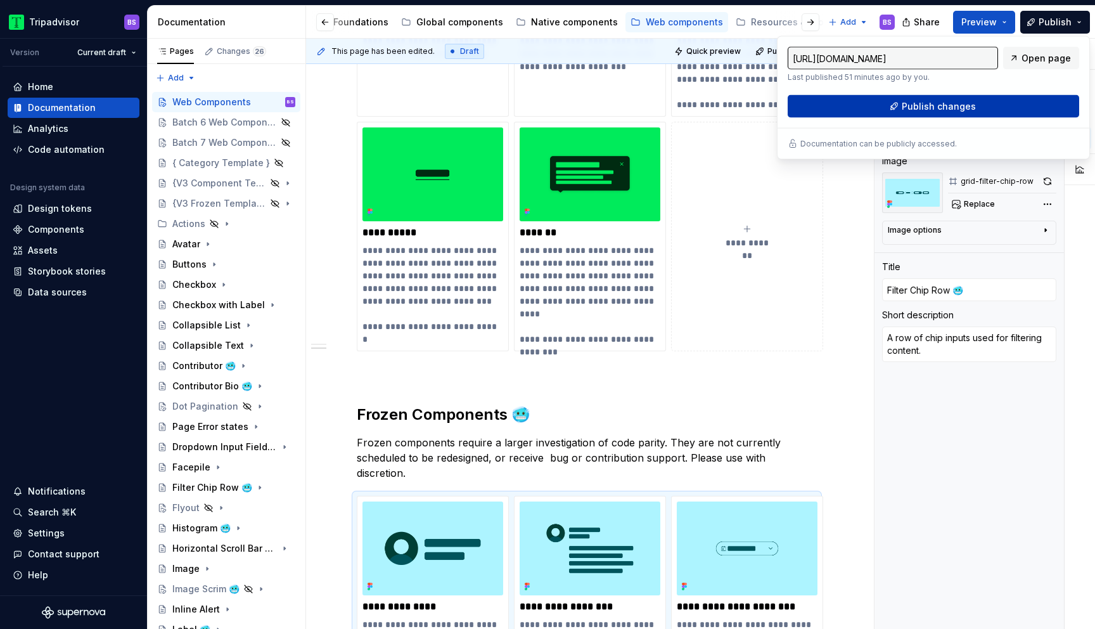
click at [930, 108] on span "Publish changes" at bounding box center [939, 106] width 74 height 13
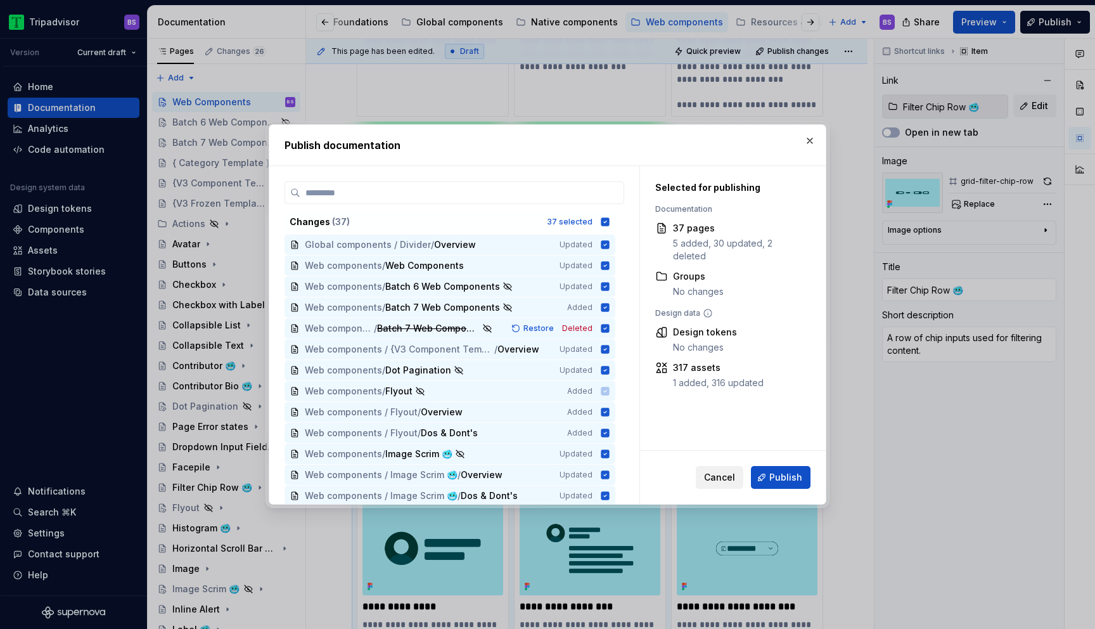
click at [728, 477] on span "Cancel" at bounding box center [719, 477] width 31 height 13
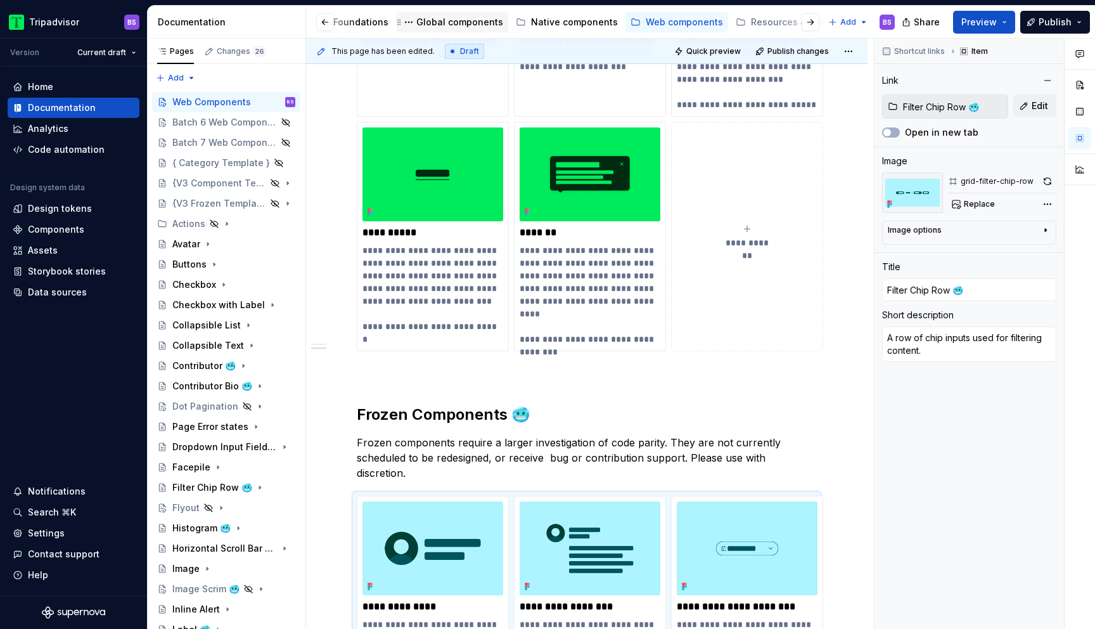
click at [446, 29] on div "Global components" at bounding box center [452, 22] width 102 height 15
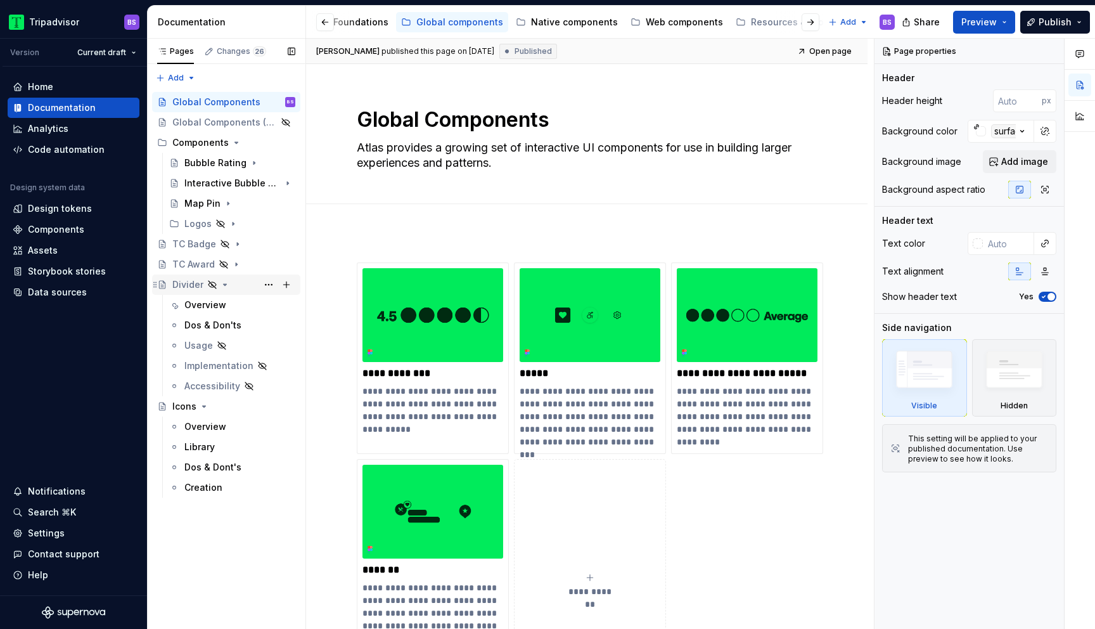
click at [226, 283] on icon "Page tree" at bounding box center [225, 285] width 10 height 10
click at [203, 305] on icon "Page tree" at bounding box center [204, 304] width 3 height 1
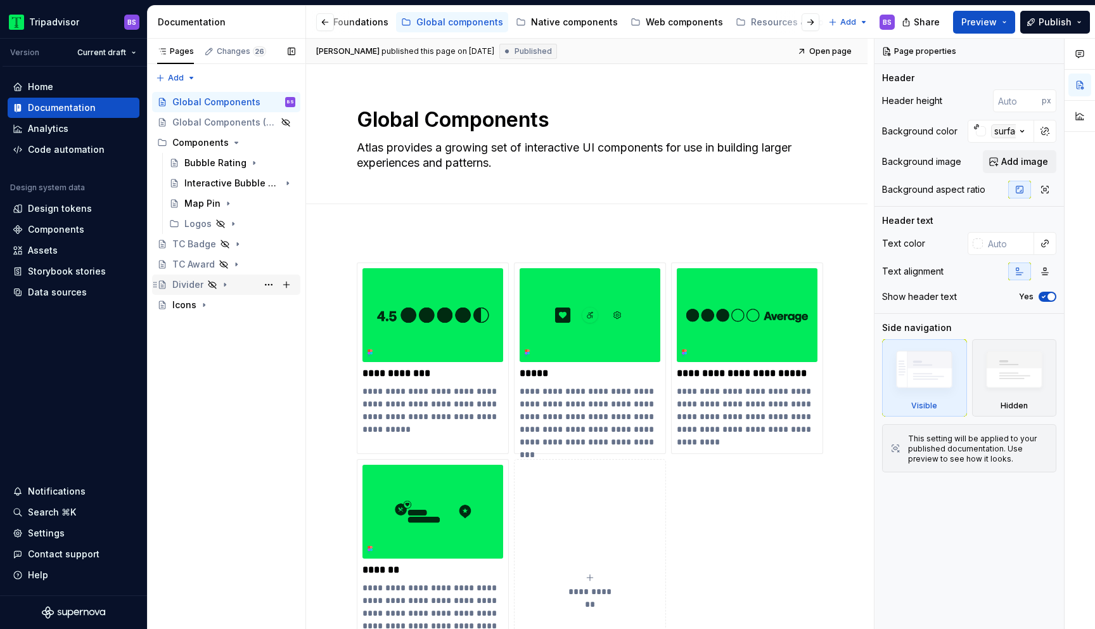
click at [222, 282] on icon "Page tree" at bounding box center [225, 285] width 10 height 10
click at [231, 142] on icon "Page tree" at bounding box center [236, 143] width 10 height 10
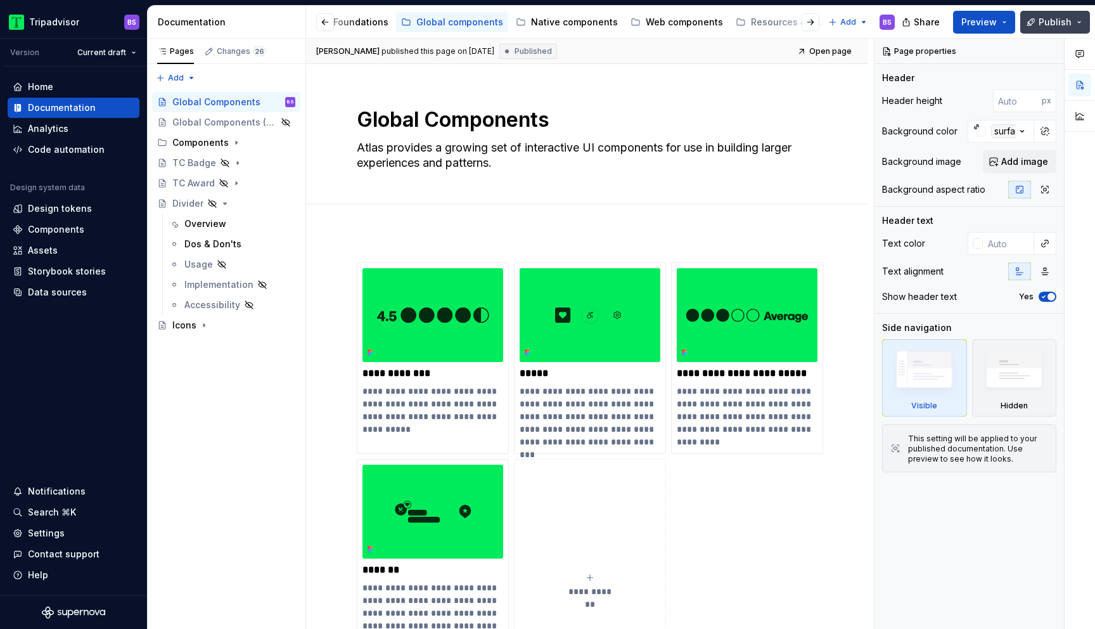
click at [1053, 21] on span "Publish" at bounding box center [1055, 22] width 33 height 13
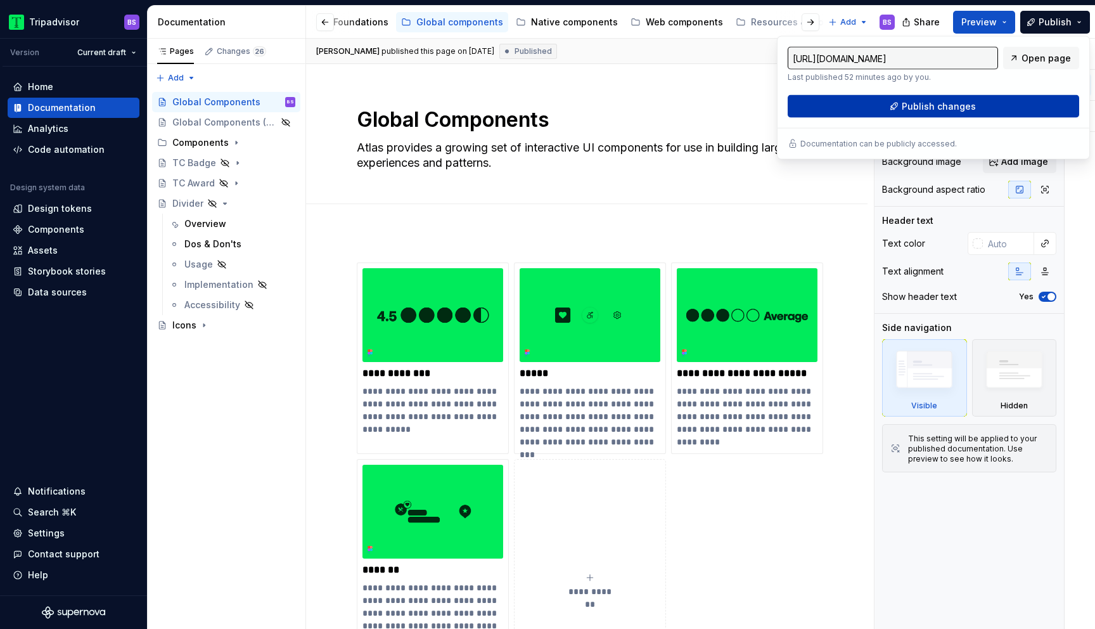
click at [932, 113] on button "Publish changes" at bounding box center [934, 106] width 292 height 23
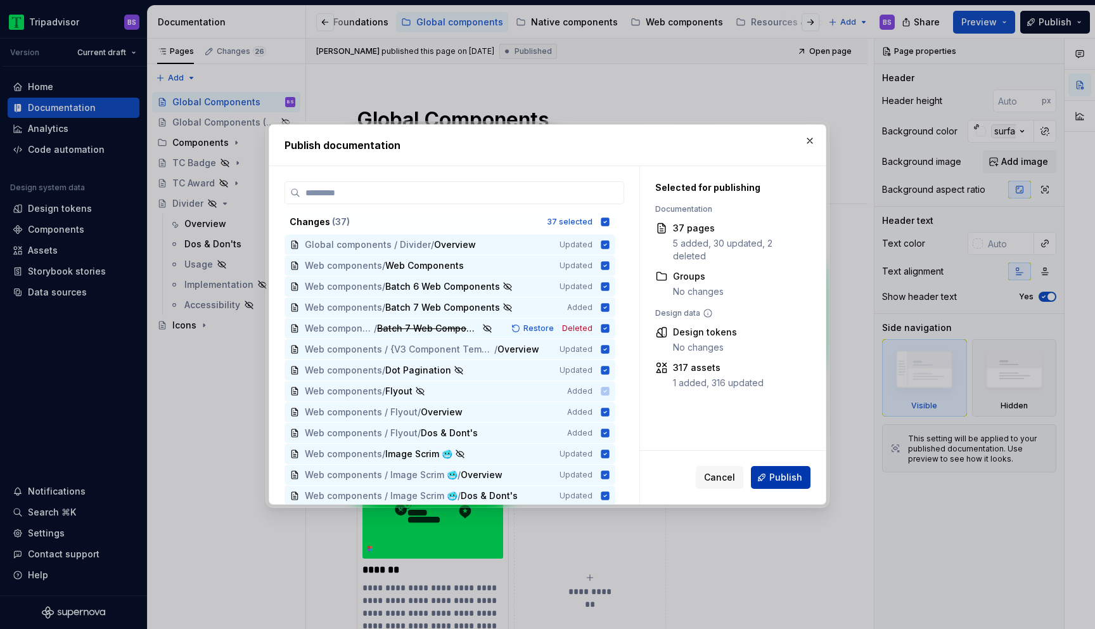
click at [768, 479] on button "Publish" at bounding box center [781, 477] width 60 height 23
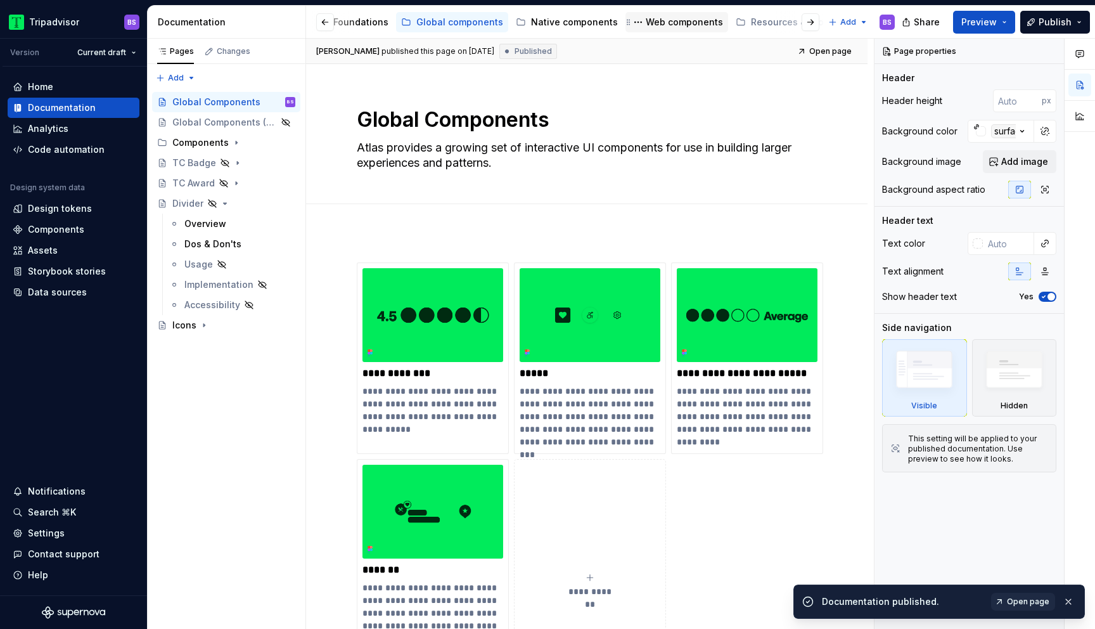
click at [659, 22] on div "Web components" at bounding box center [684, 22] width 77 height 13
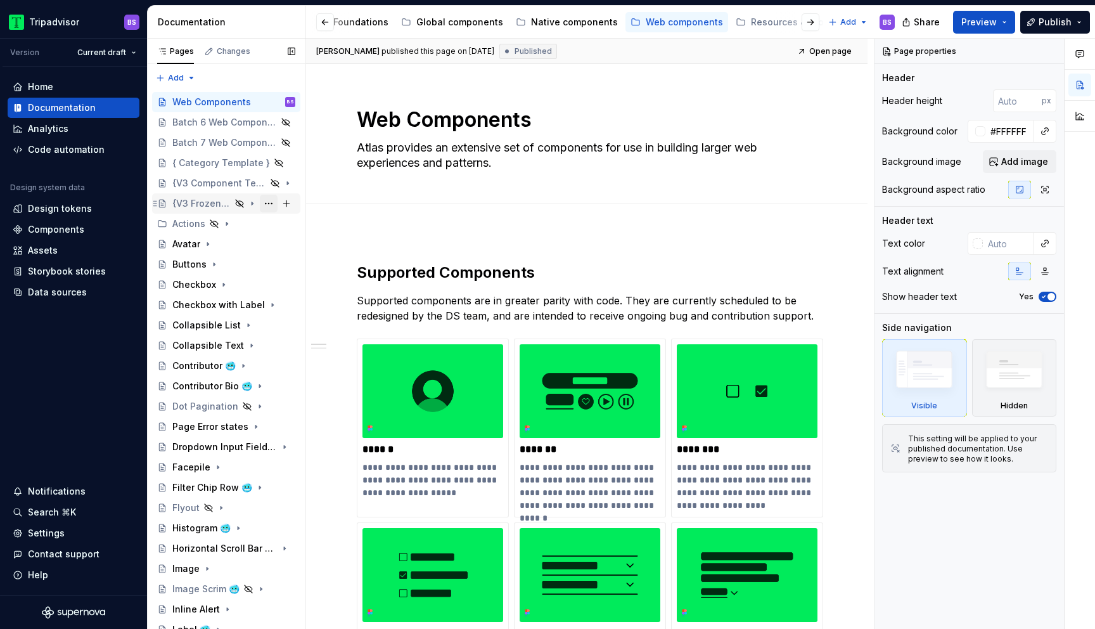
click at [269, 203] on button "Page tree" at bounding box center [269, 204] width 18 height 18
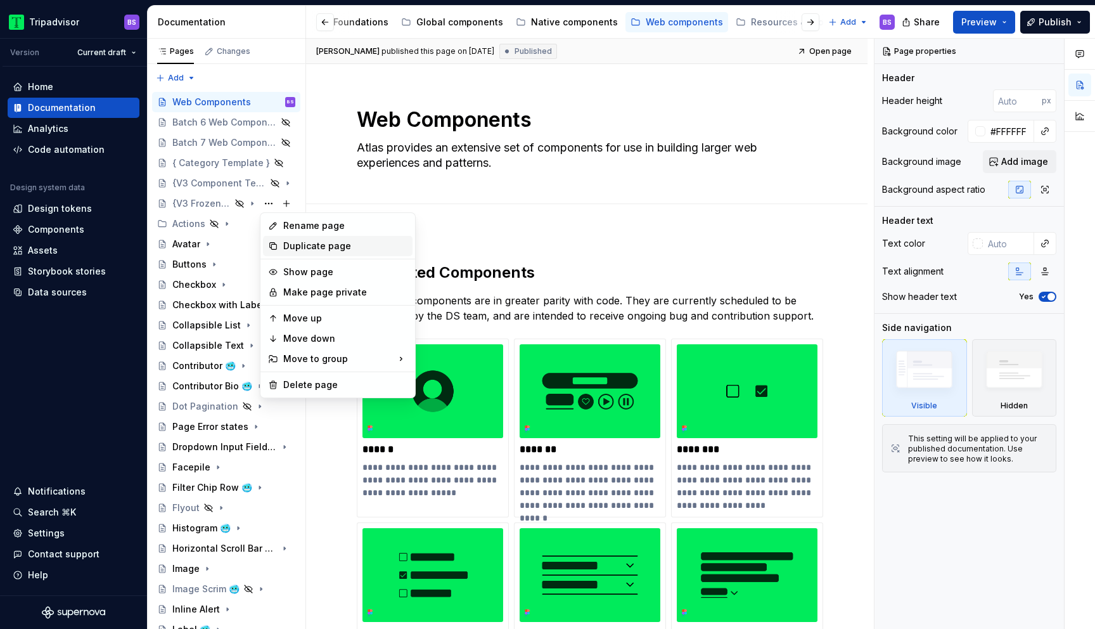
click at [301, 245] on div "Duplicate page" at bounding box center [345, 246] width 124 height 13
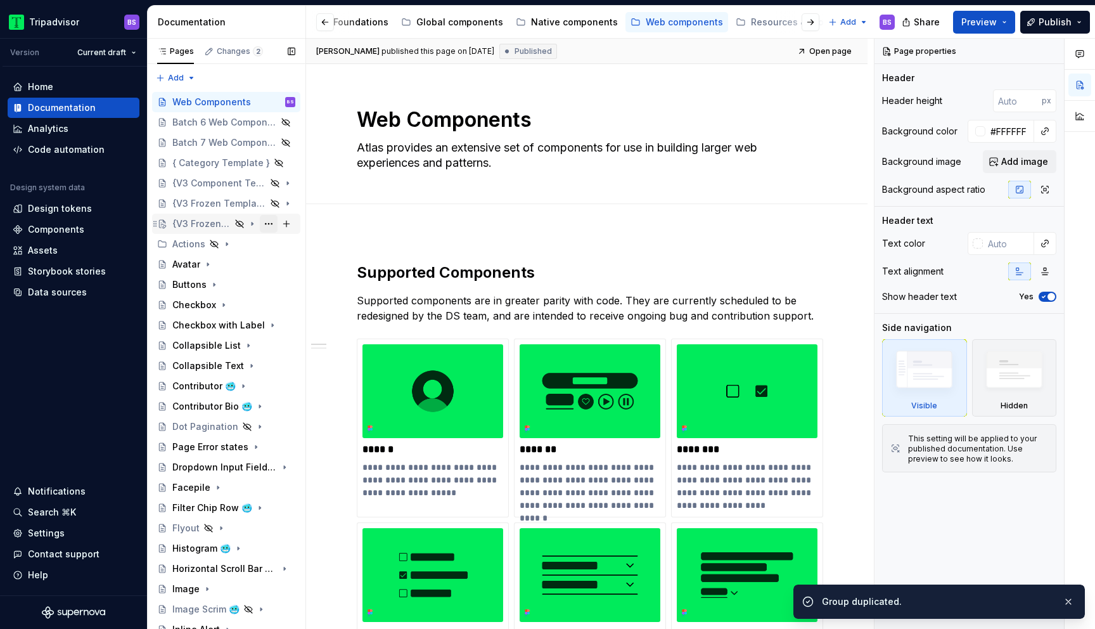
click at [266, 222] on button "Page tree" at bounding box center [269, 224] width 18 height 18
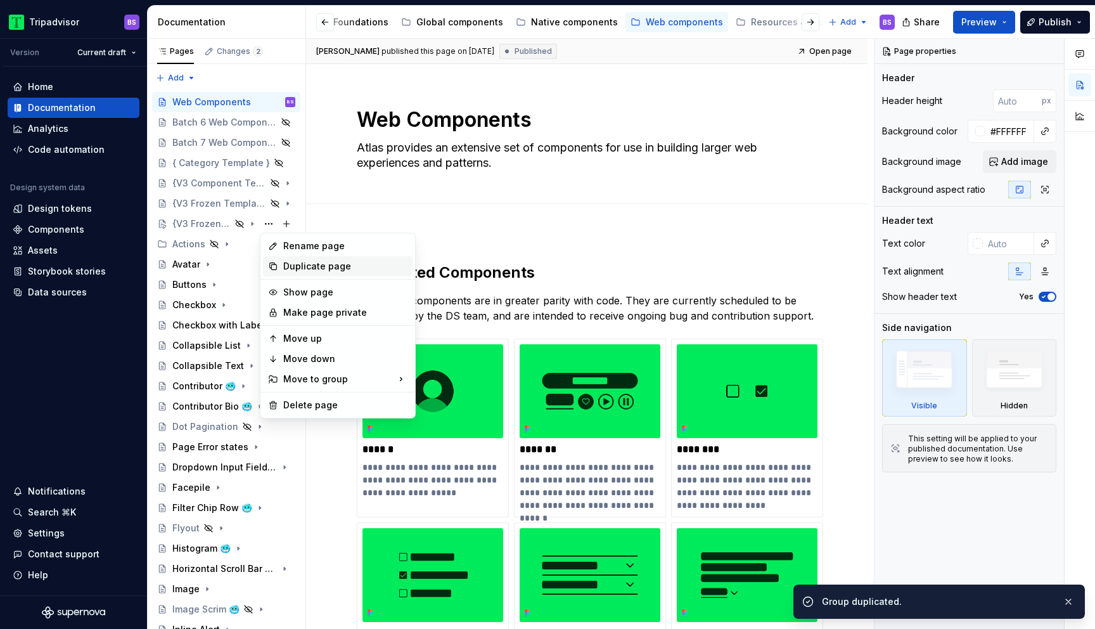
click at [295, 266] on div "Duplicate page" at bounding box center [345, 266] width 124 height 13
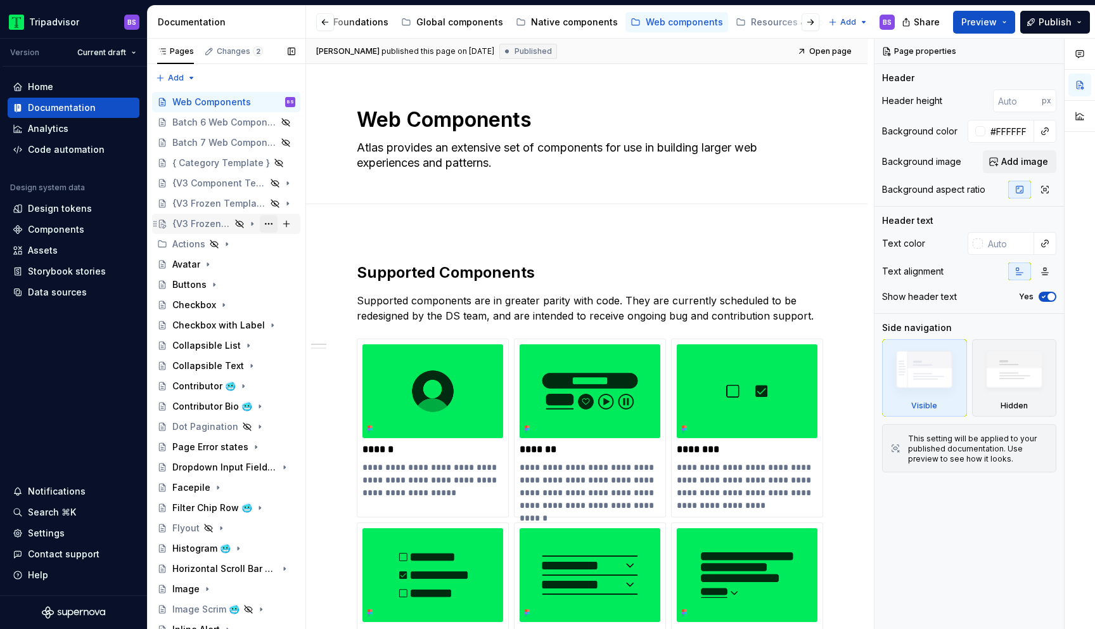
click at [269, 223] on button "Page tree" at bounding box center [269, 224] width 18 height 18
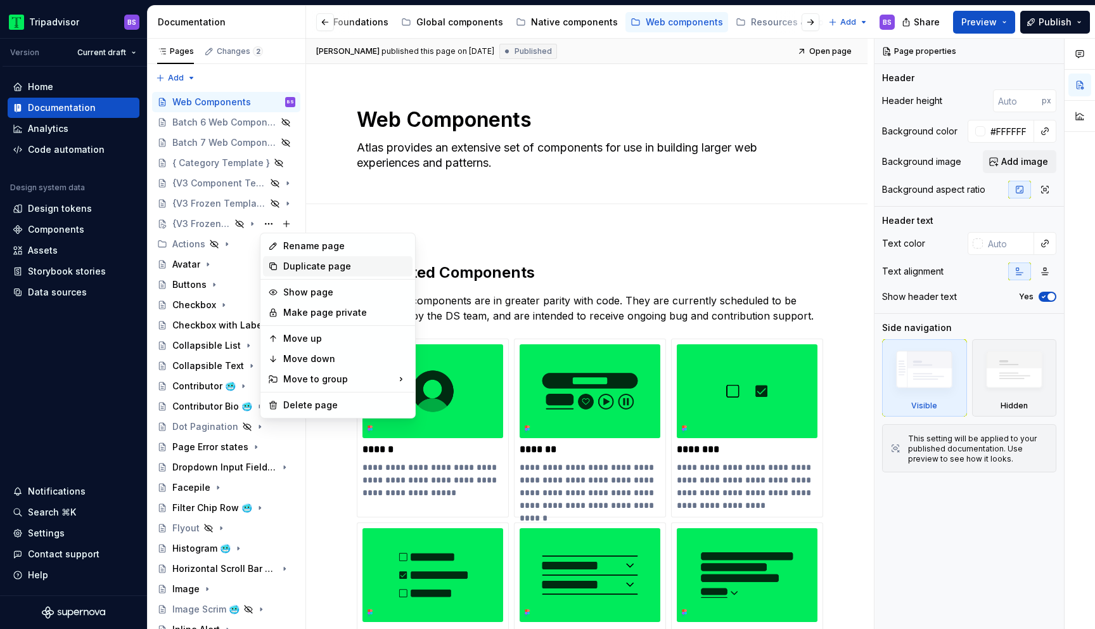
click at [293, 264] on div "Duplicate page" at bounding box center [345, 266] width 124 height 13
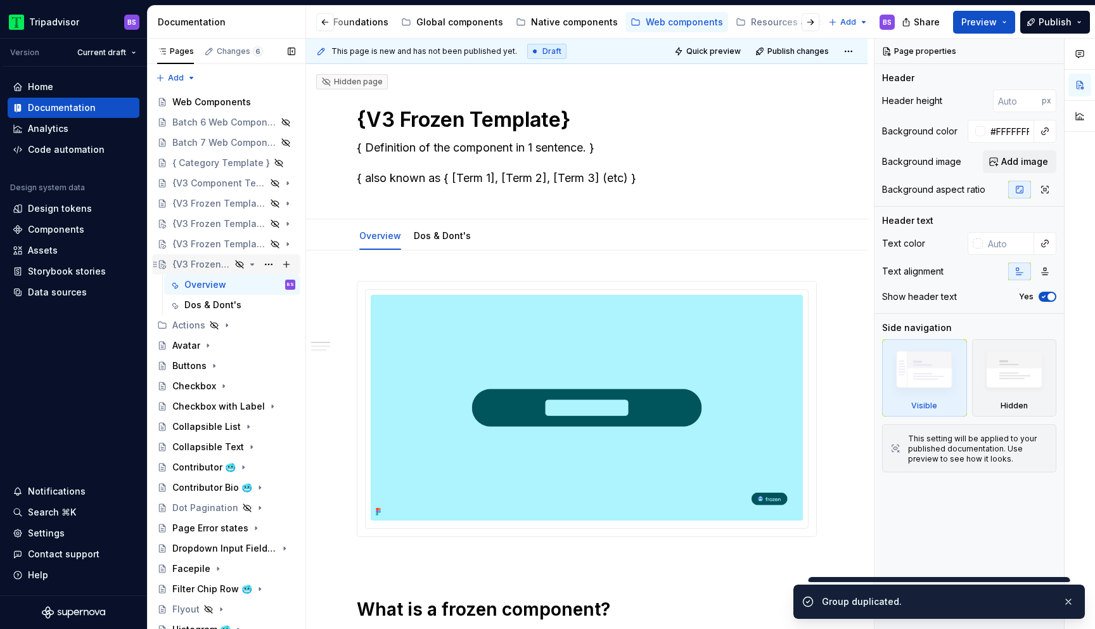
click at [252, 265] on icon "Page tree" at bounding box center [252, 264] width 3 height 1
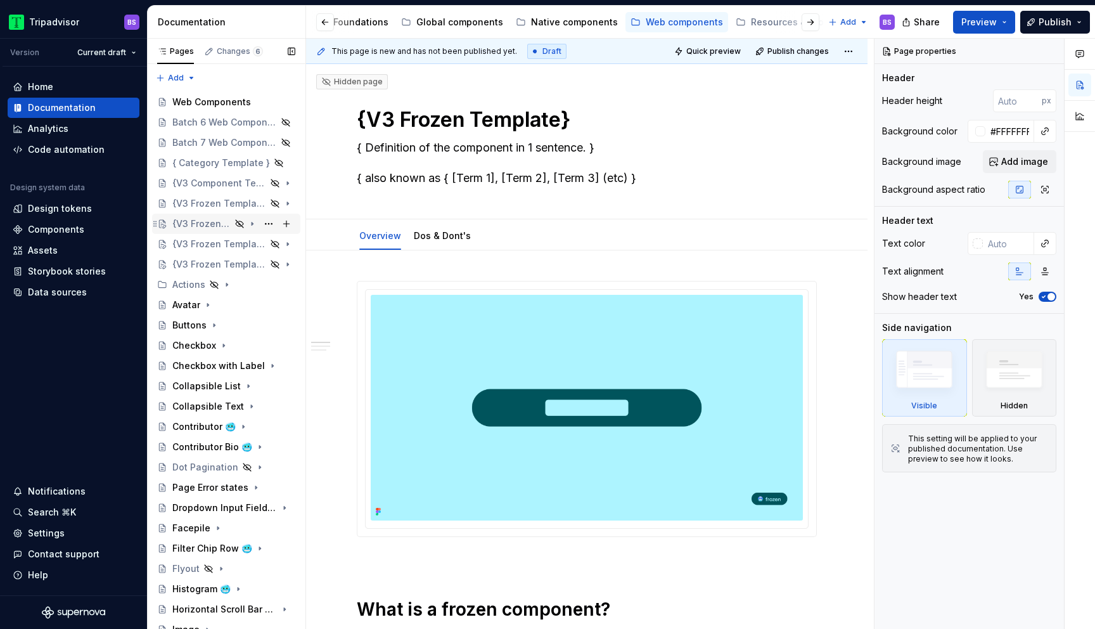
click at [203, 227] on div "{V3 Frozen Template}" at bounding box center [201, 223] width 58 height 13
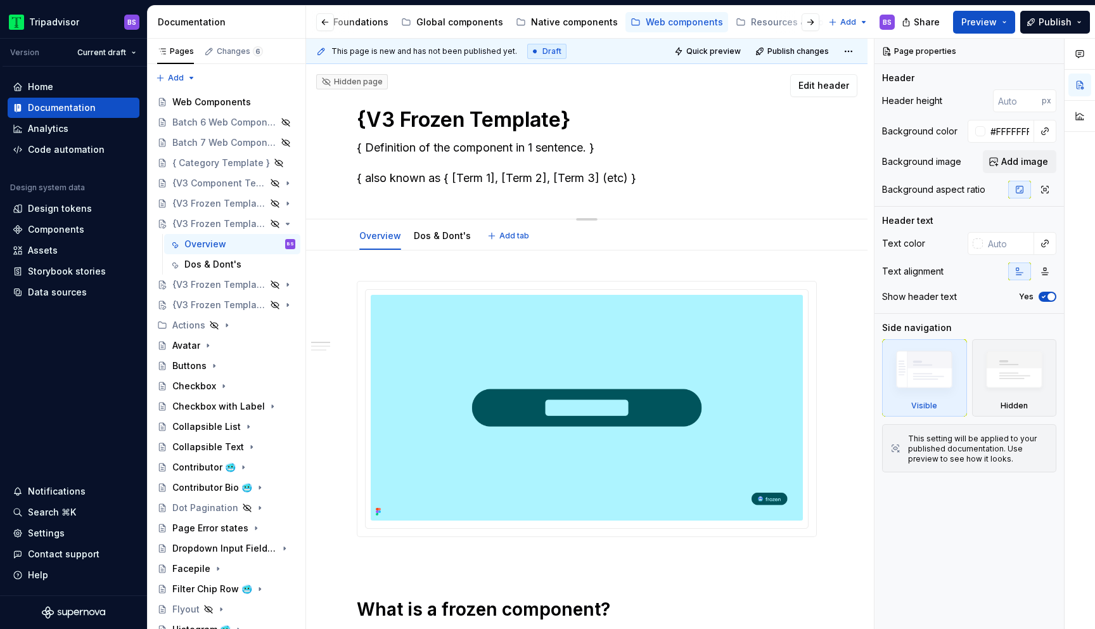
click at [432, 117] on textarea "{V3 Frozen Template}" at bounding box center [584, 120] width 460 height 30
paste textarea "Full Image Feature Card"
click at [217, 465] on div "Contributor 🥶" at bounding box center [203, 467] width 63 height 13
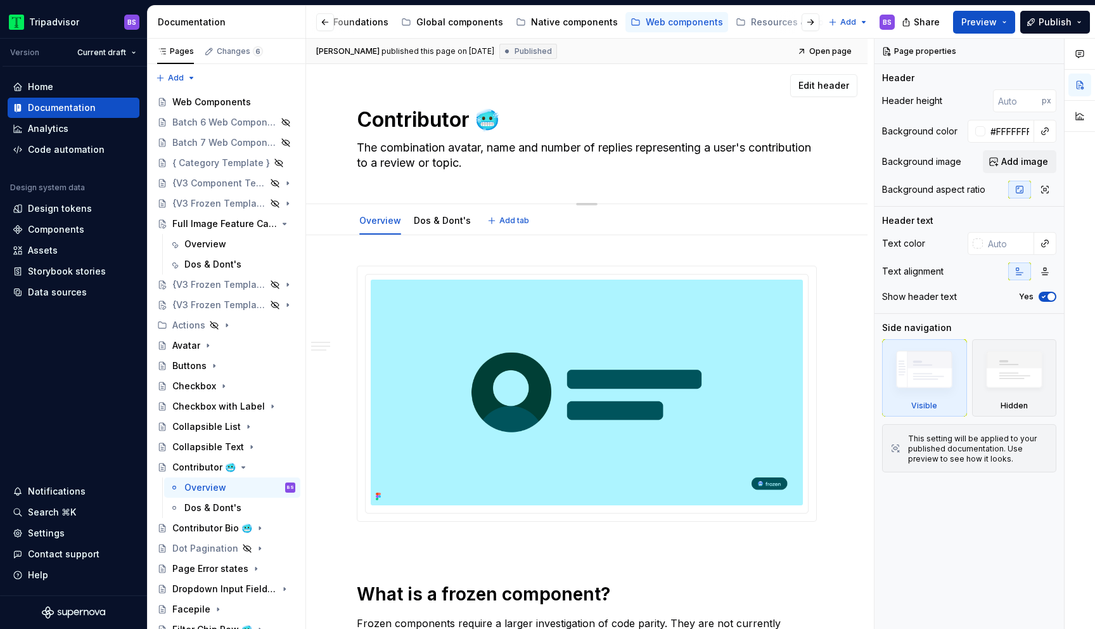
click at [539, 129] on textarea "Contributor 🥶" at bounding box center [584, 120] width 460 height 30
click at [207, 218] on div "Full Image Feature Card" at bounding box center [208, 223] width 72 height 13
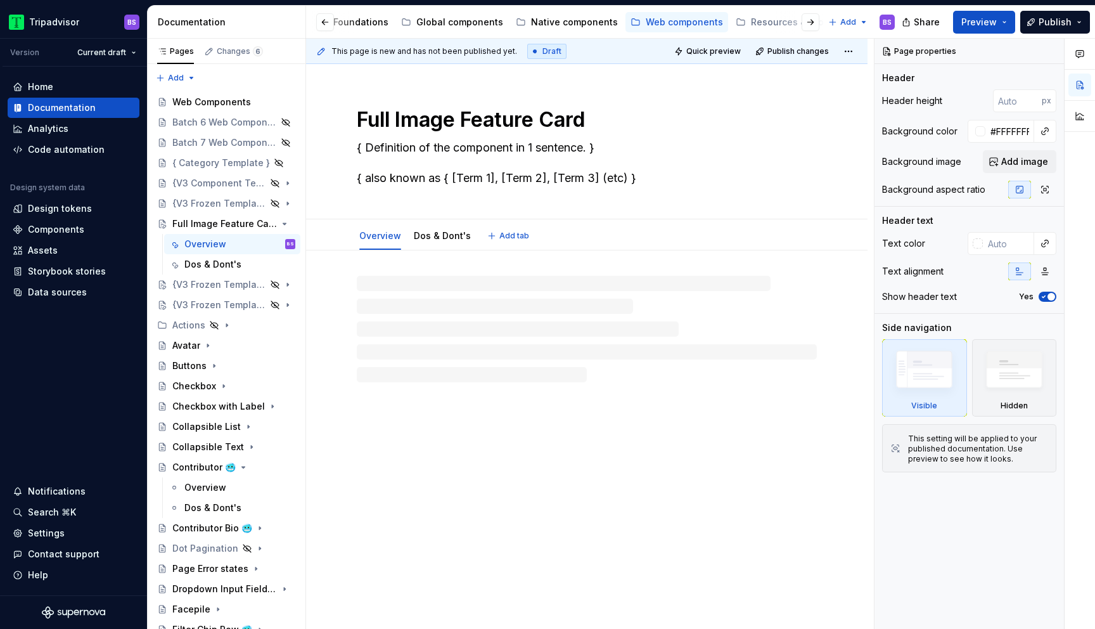
click at [608, 123] on textarea "Full Image Feature Card" at bounding box center [584, 120] width 460 height 30
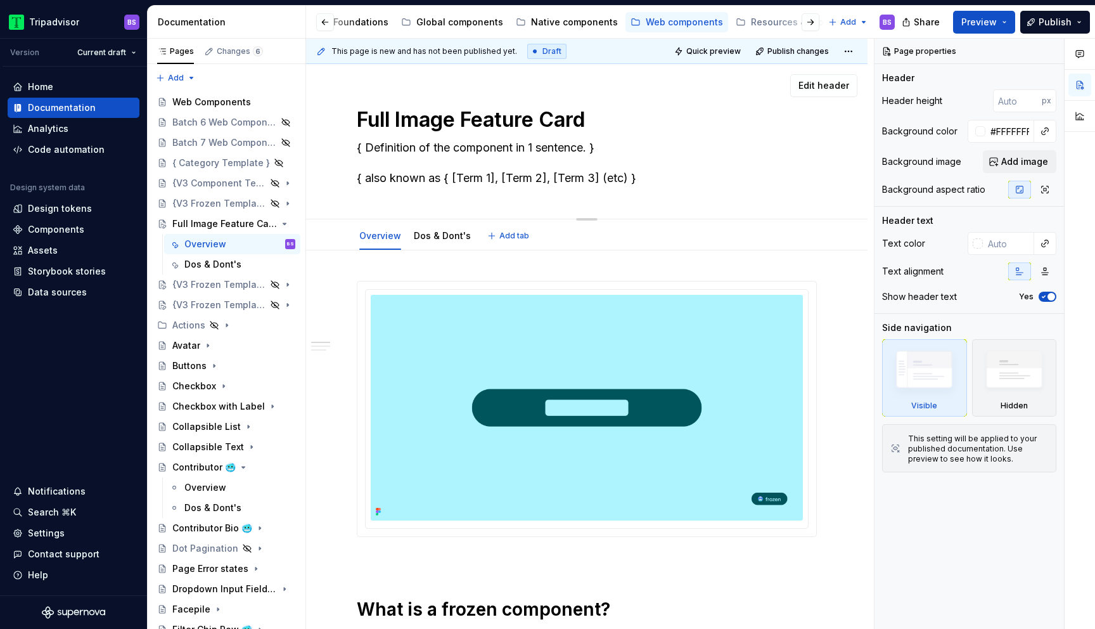
paste textarea "🥶"
click at [252, 223] on icon "Page tree" at bounding box center [252, 223] width 3 height 1
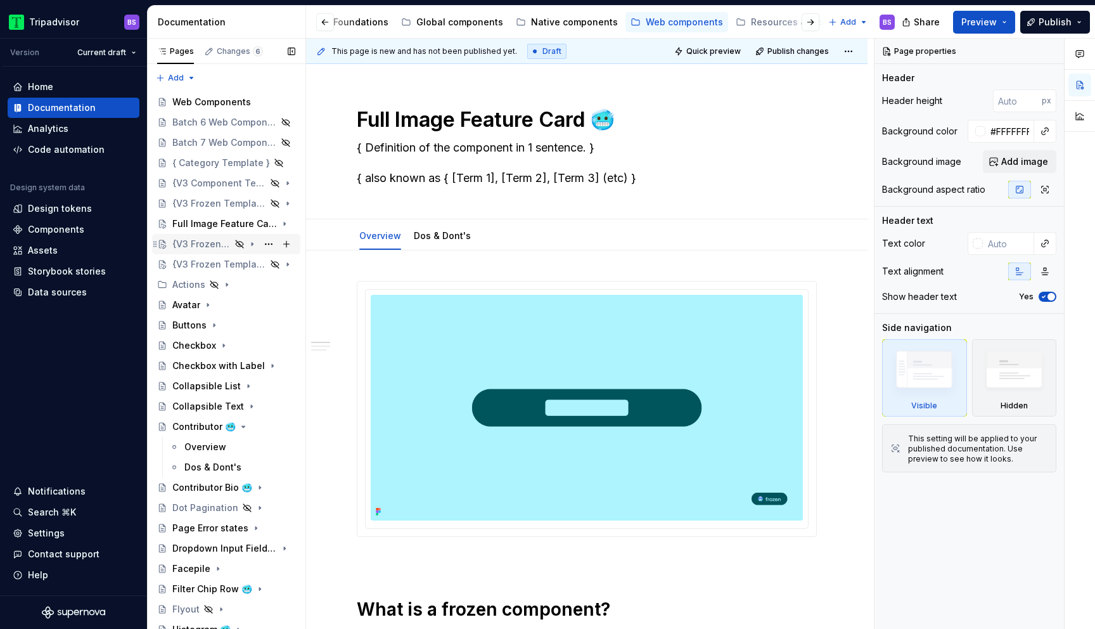
click at [221, 245] on div "{V3 Frozen Template}" at bounding box center [201, 244] width 58 height 13
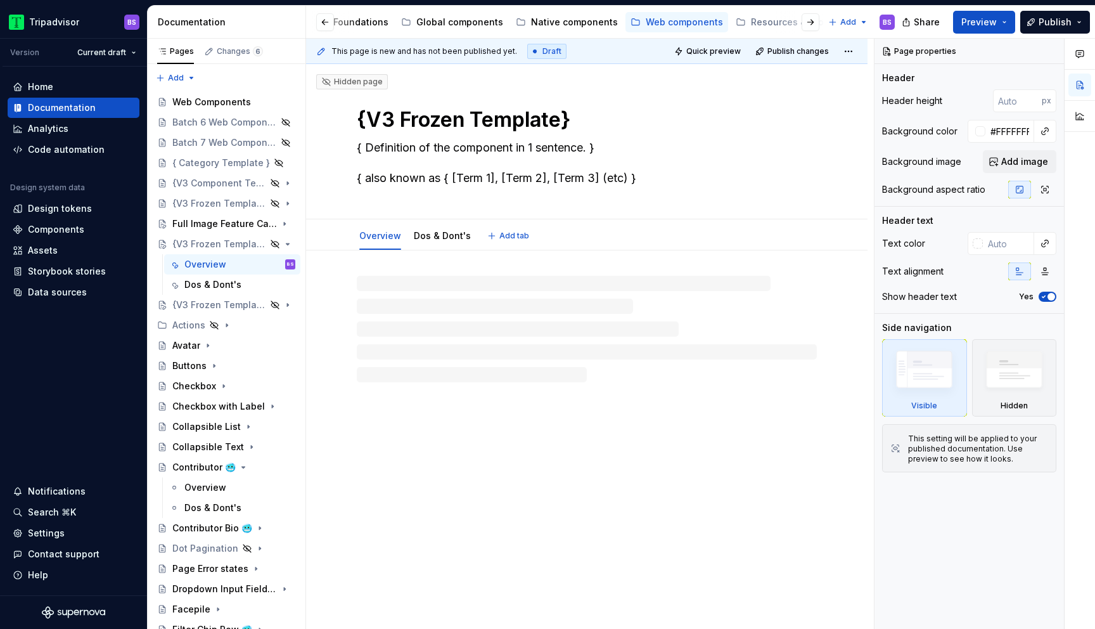
click at [416, 125] on textarea "{V3 Frozen Template}" at bounding box center [584, 120] width 460 height 30
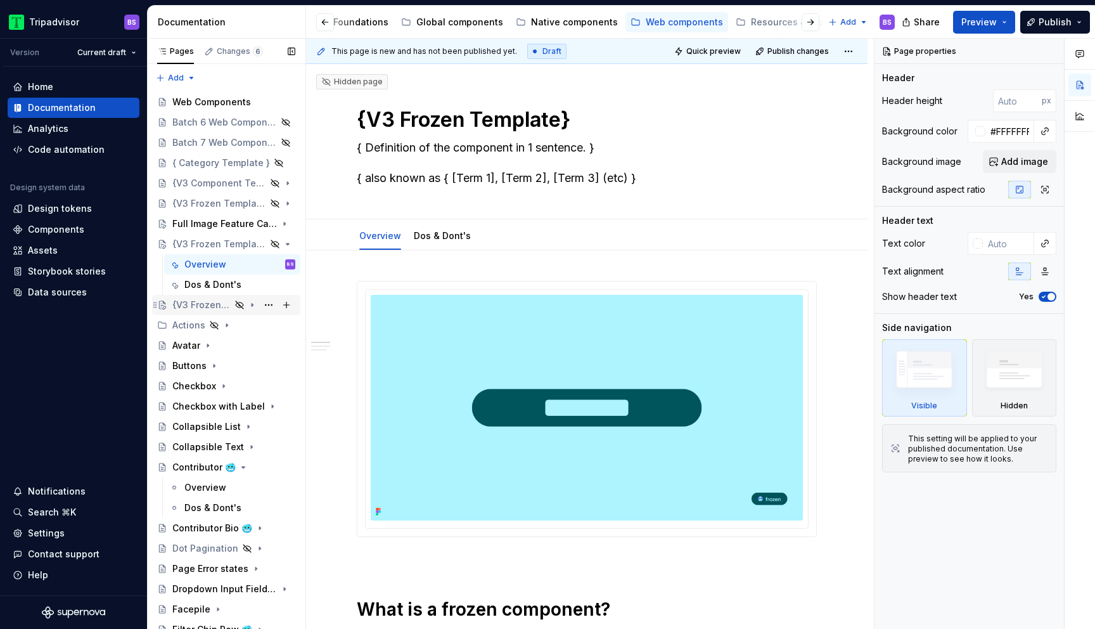
click at [210, 306] on div "{V3 Frozen Template}" at bounding box center [201, 305] width 58 height 13
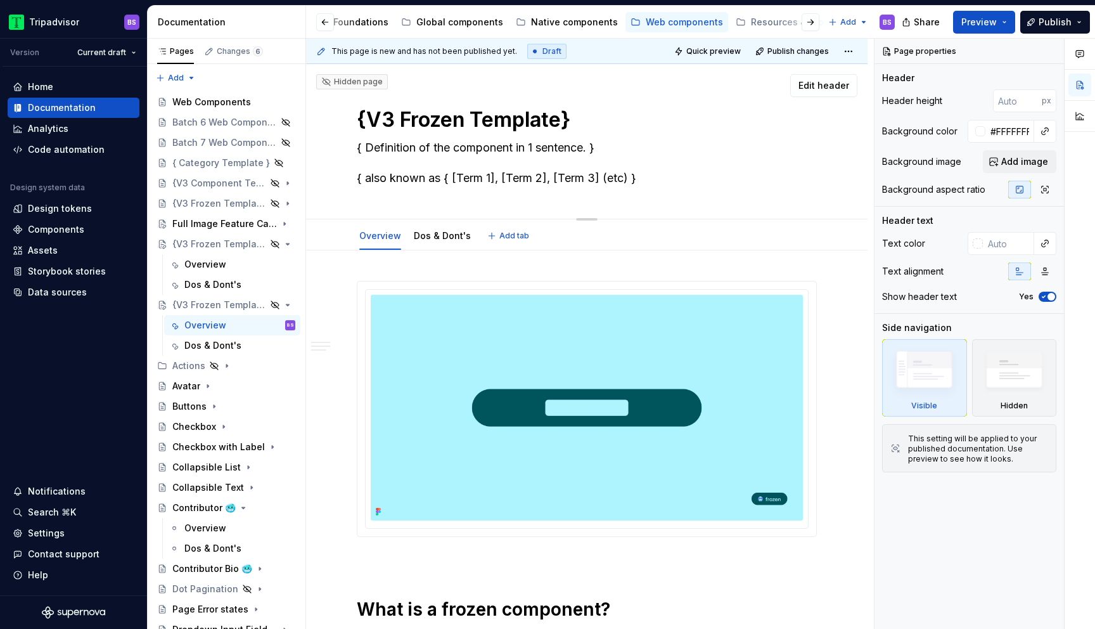
click at [460, 118] on textarea "{V3 Frozen Template}" at bounding box center [584, 120] width 460 height 30
paste textarea "🥶"
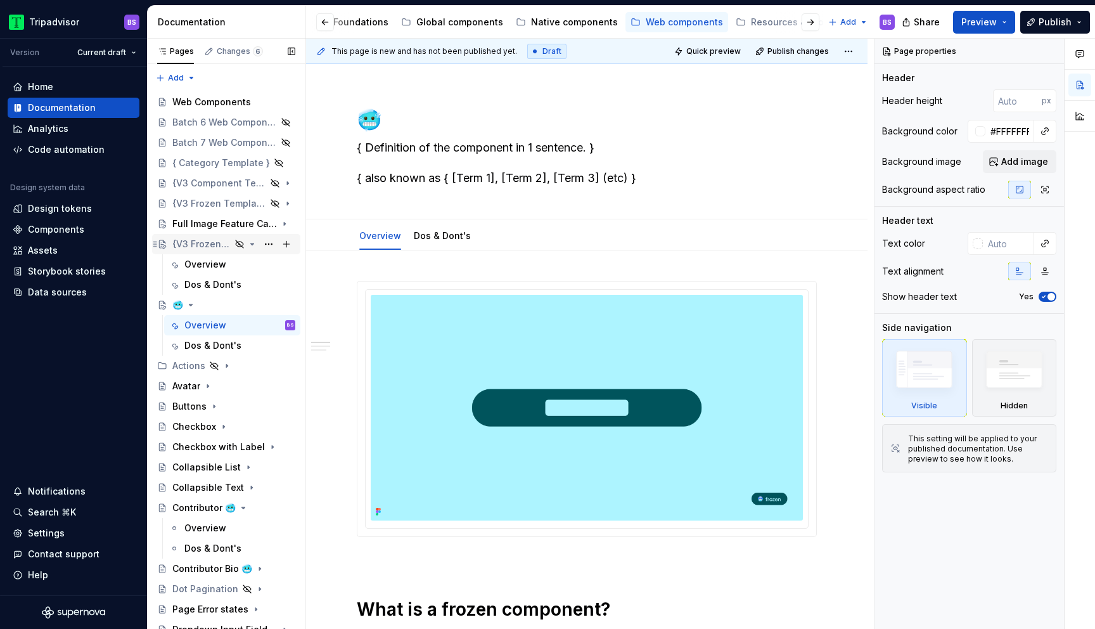
click at [214, 243] on div "{V3 Frozen Template}" at bounding box center [201, 244] width 58 height 13
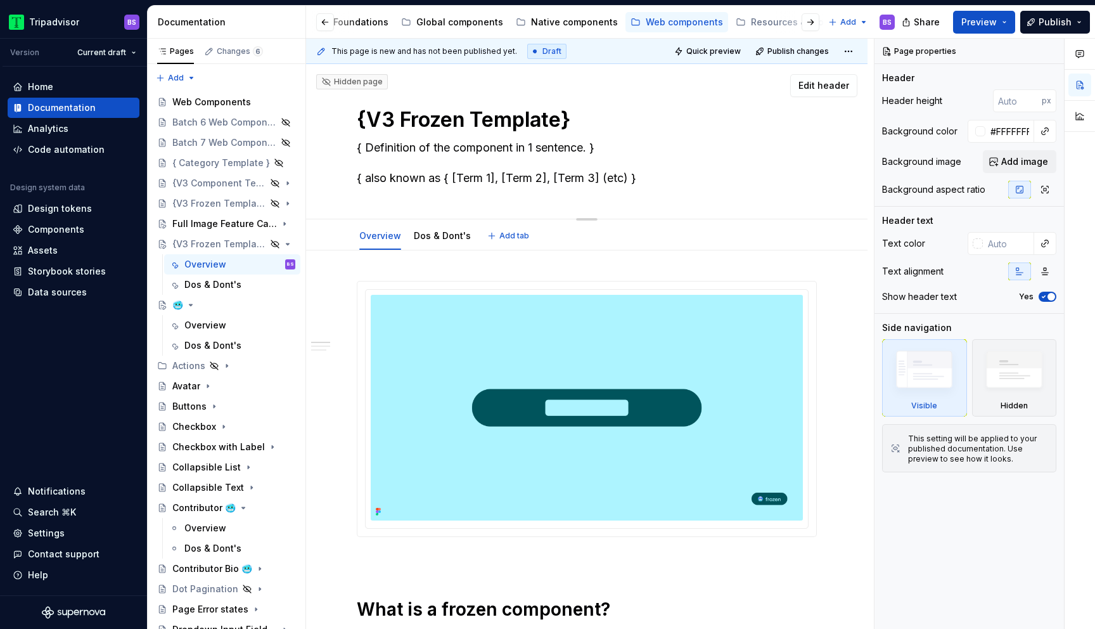
click at [419, 113] on textarea "{V3 Frozen Template}" at bounding box center [584, 120] width 460 height 30
paste textarea "🥶"
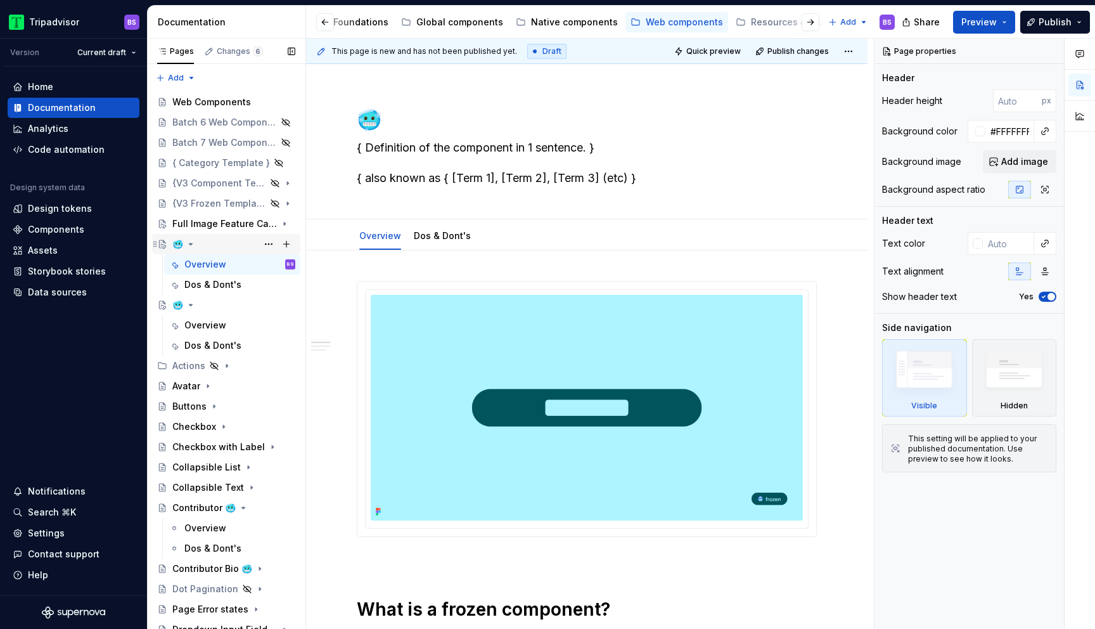
click at [207, 240] on div "🥶" at bounding box center [233, 244] width 123 height 18
click at [399, 122] on textarea "🥶" at bounding box center [584, 120] width 460 height 30
paste textarea "Inset Image Feature Card"
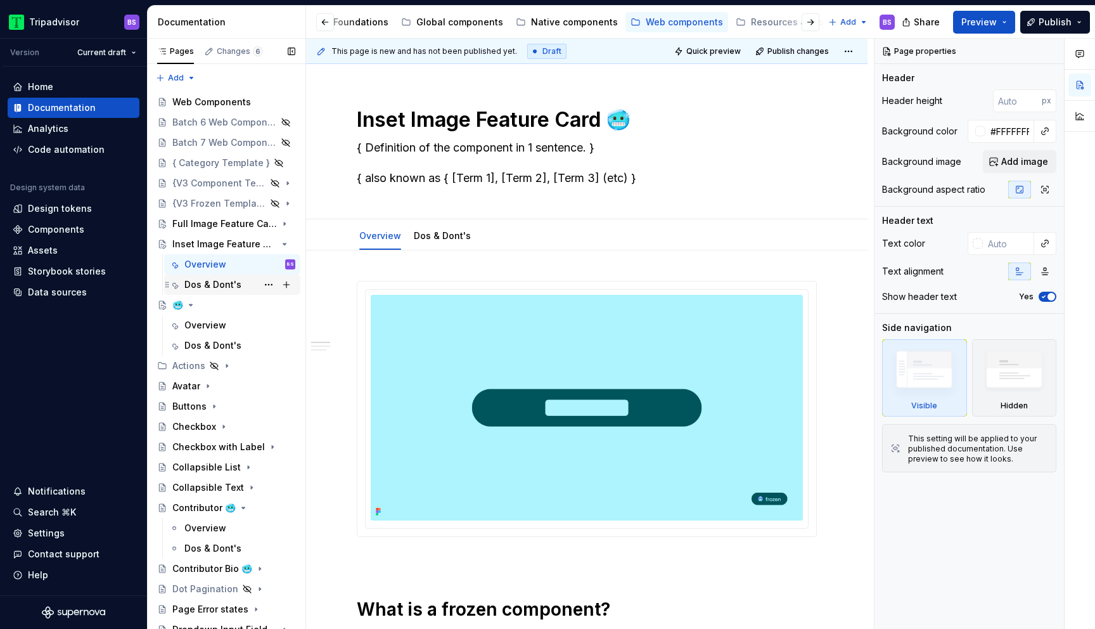
click at [222, 286] on div "Dos & Dont's" at bounding box center [212, 284] width 57 height 13
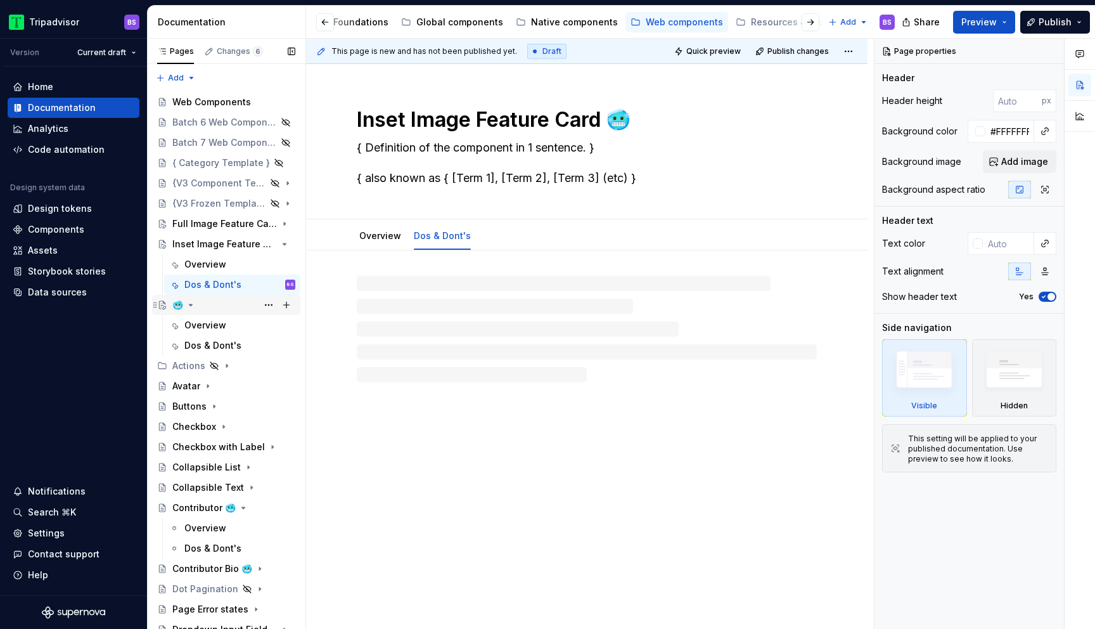
click at [217, 314] on div "🥶" at bounding box center [226, 305] width 148 height 20
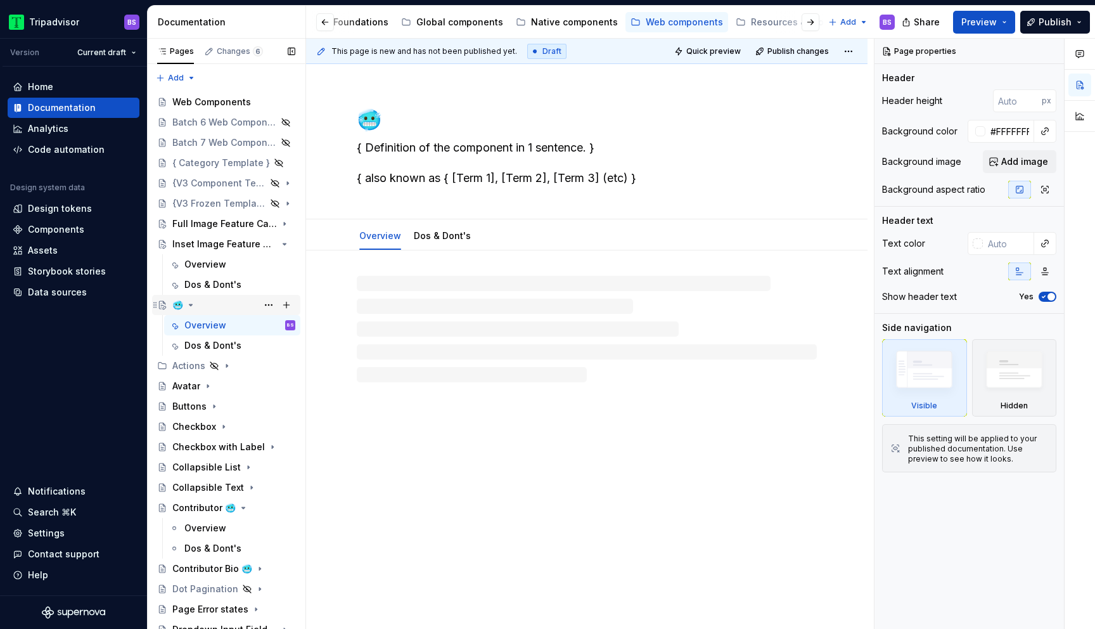
click at [216, 299] on div "🥶" at bounding box center [233, 305] width 123 height 18
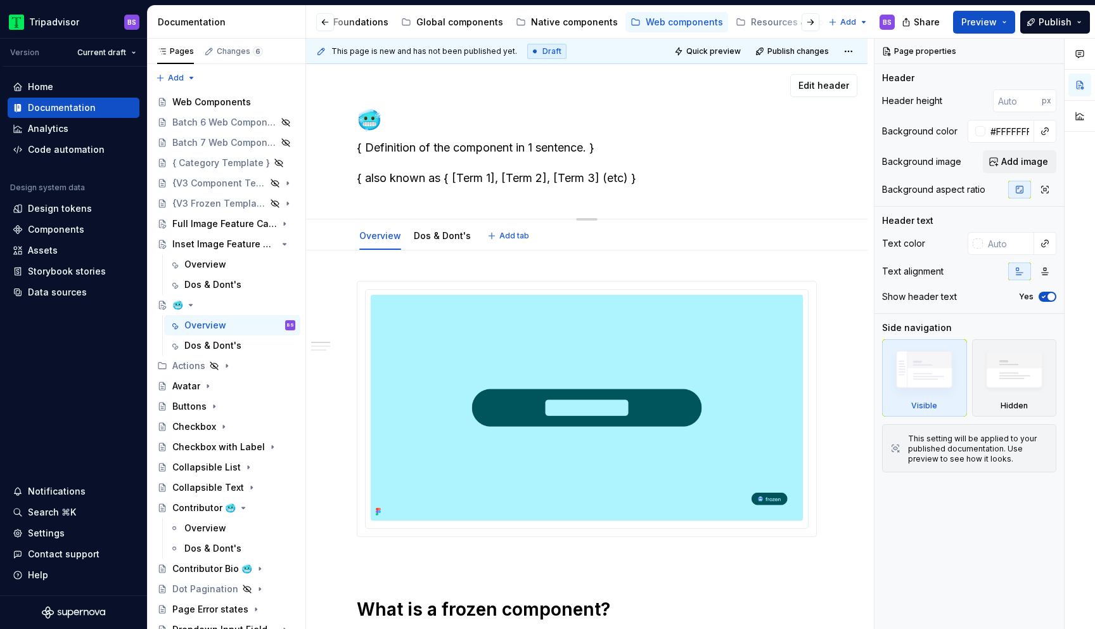
click at [408, 119] on textarea "🥶" at bounding box center [584, 120] width 460 height 30
paste textarea "UGC Cards"
click at [236, 306] on icon "Page tree" at bounding box center [241, 305] width 10 height 10
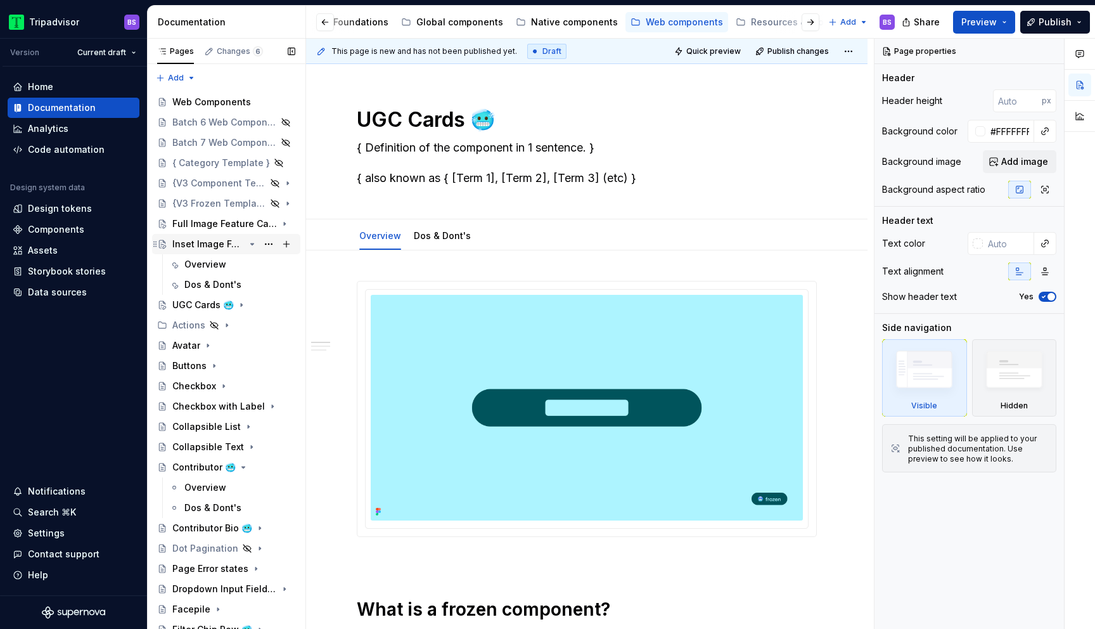
click at [252, 246] on icon "Page tree" at bounding box center [252, 244] width 10 height 10
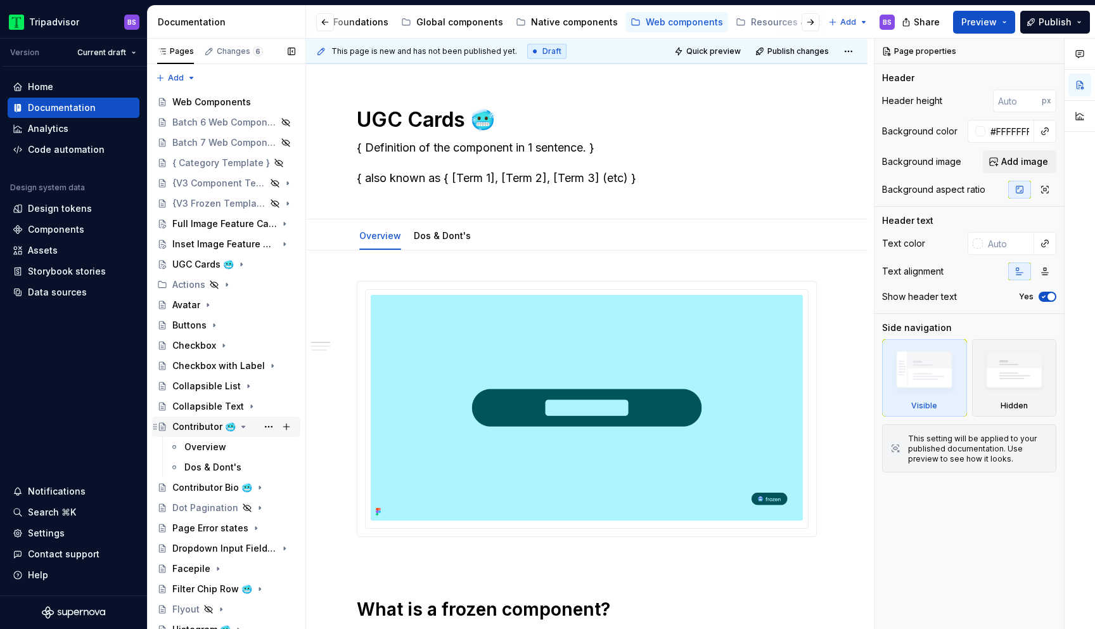
click at [238, 428] on icon "Page tree" at bounding box center [243, 427] width 10 height 10
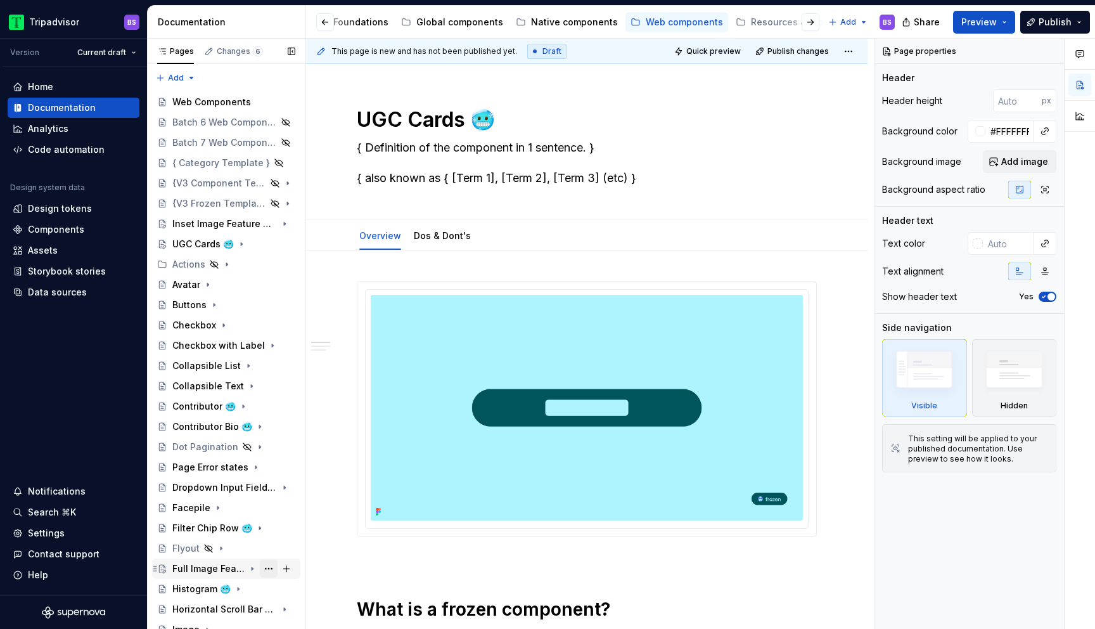
click at [268, 569] on button "Page tree" at bounding box center [269, 569] width 18 height 18
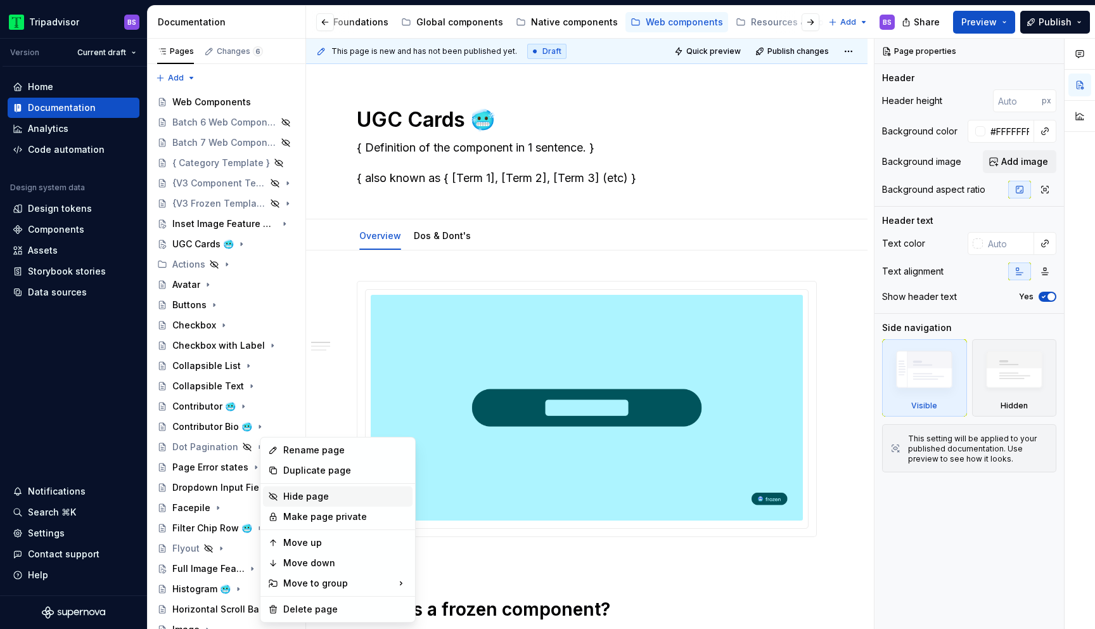
click at [305, 498] on div "Hide page" at bounding box center [345, 496] width 124 height 13
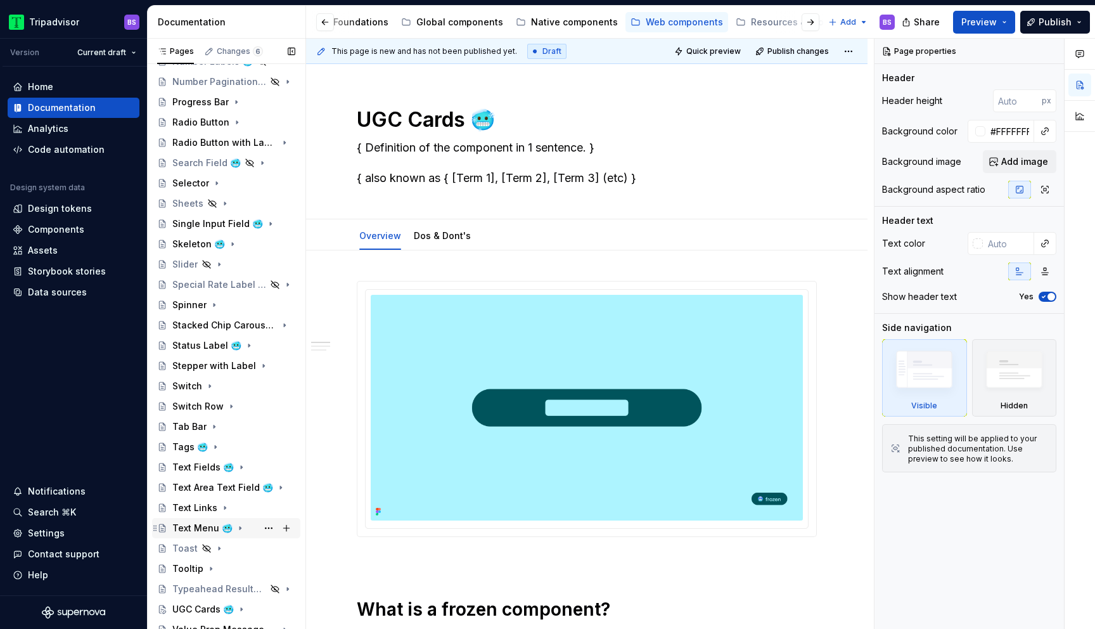
scroll to position [778, 0]
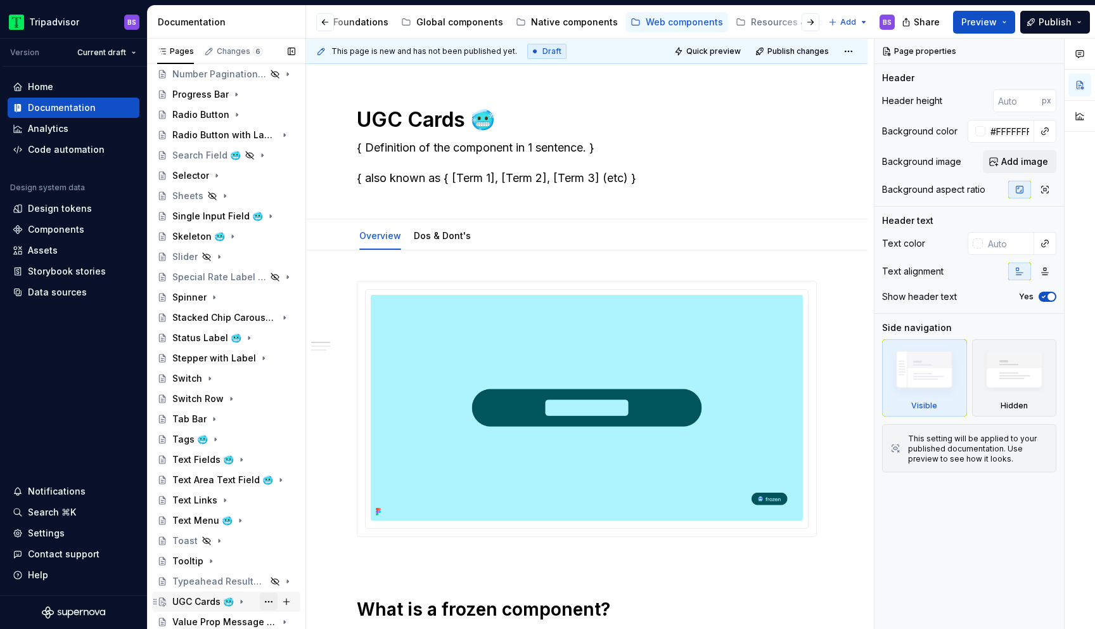
click at [270, 600] on button "Page tree" at bounding box center [269, 602] width 18 height 18
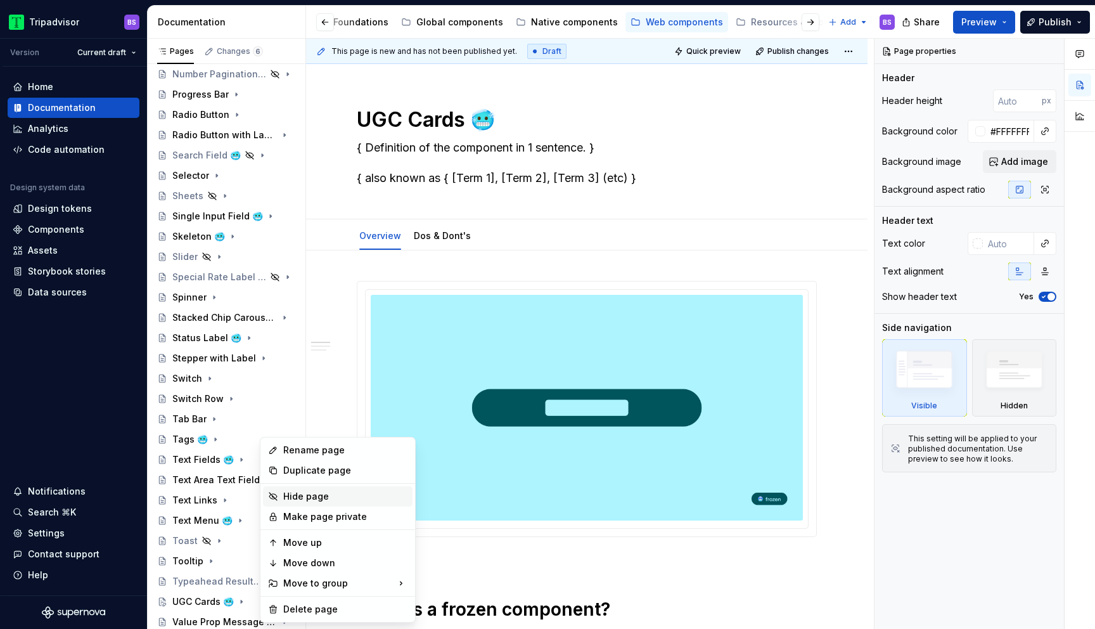
click at [311, 491] on div "Hide page" at bounding box center [345, 496] width 124 height 13
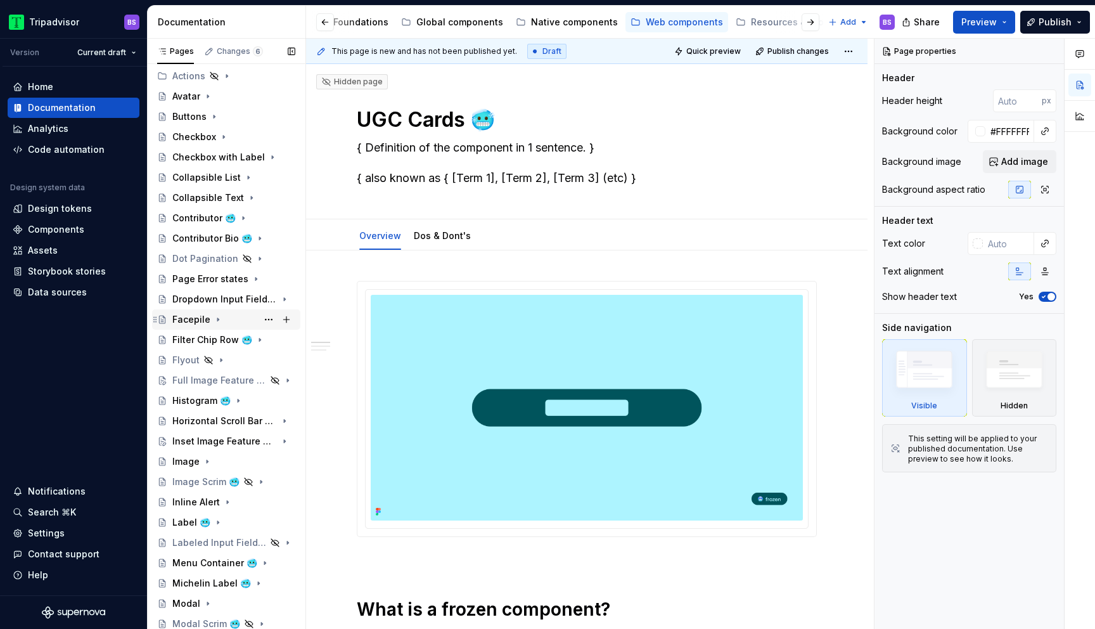
scroll to position [311, 0]
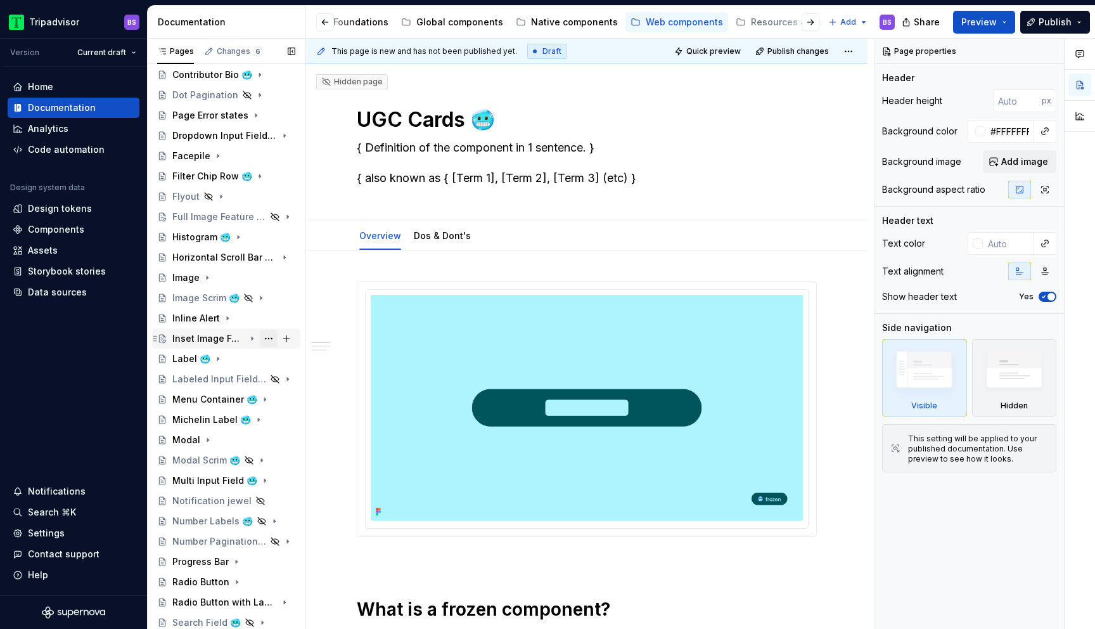
click at [267, 337] on button "Page tree" at bounding box center [269, 339] width 18 height 18
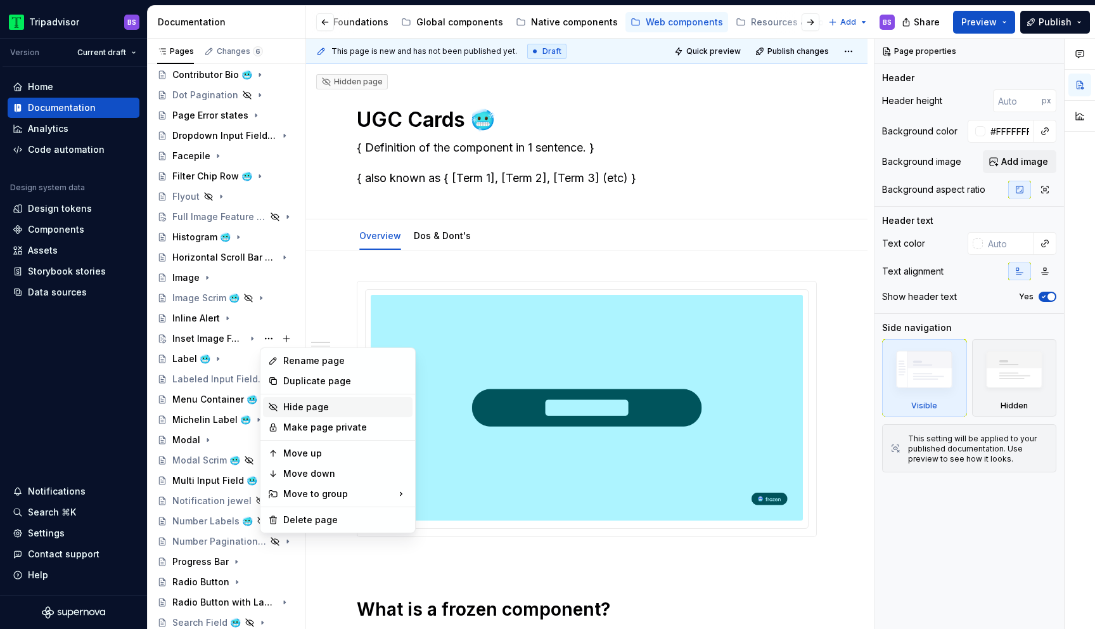
click at [288, 403] on div "Hide page" at bounding box center [345, 407] width 124 height 13
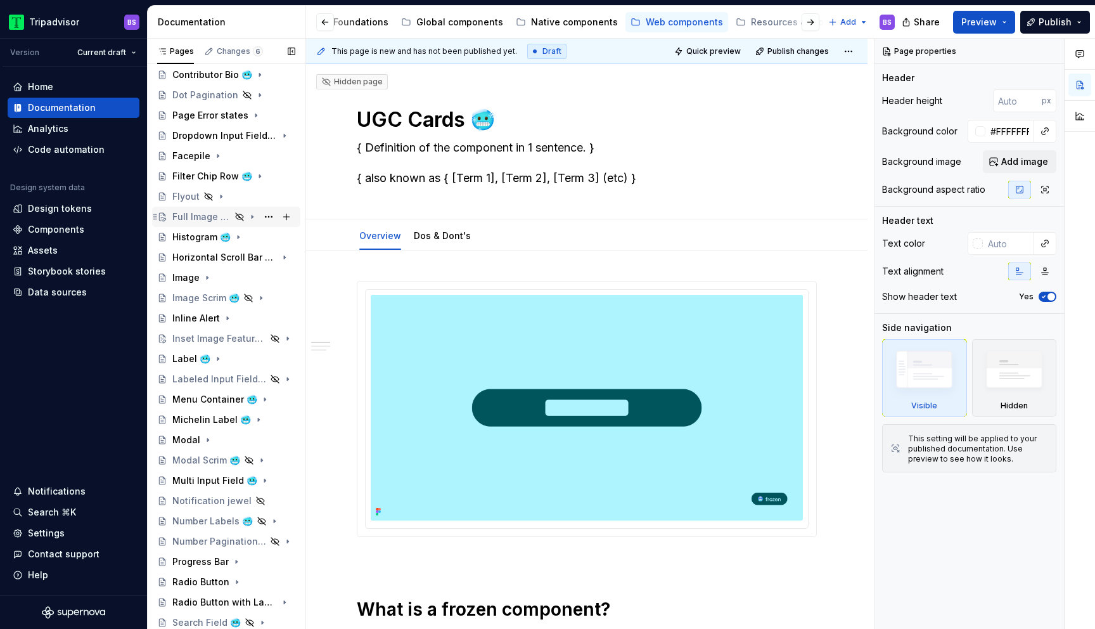
click at [195, 218] on div "Full Image Feature Card 🥶" at bounding box center [201, 216] width 58 height 13
